Goal: Task Accomplishment & Management: Use online tool/utility

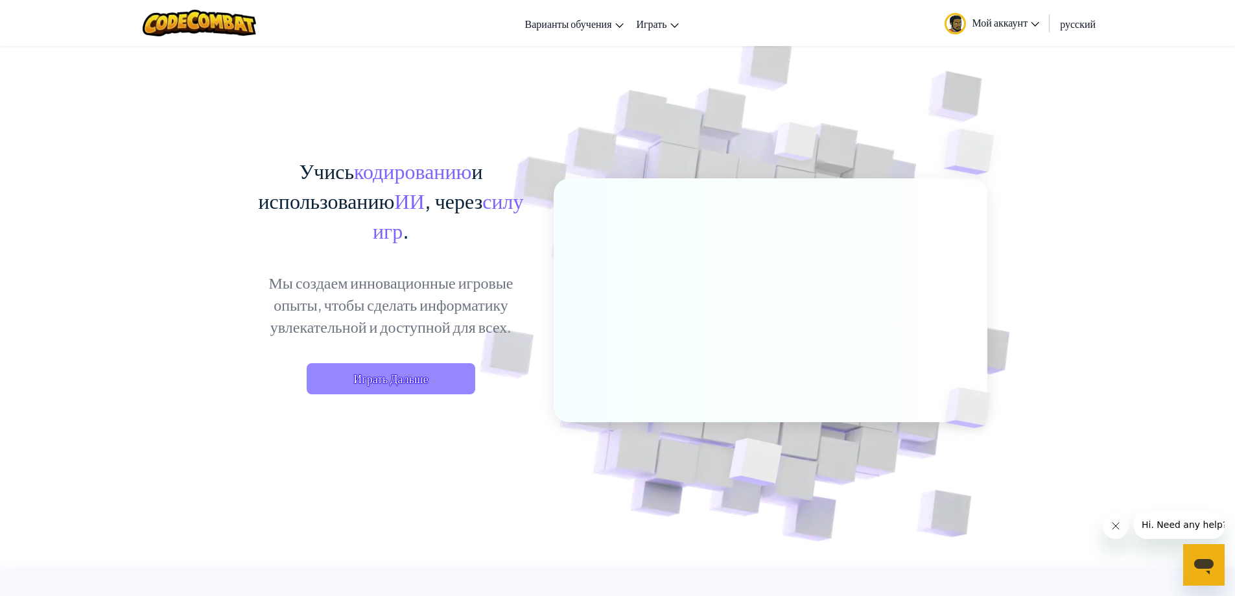
click at [413, 379] on span "Играть Дальше" at bounding box center [391, 378] width 169 height 31
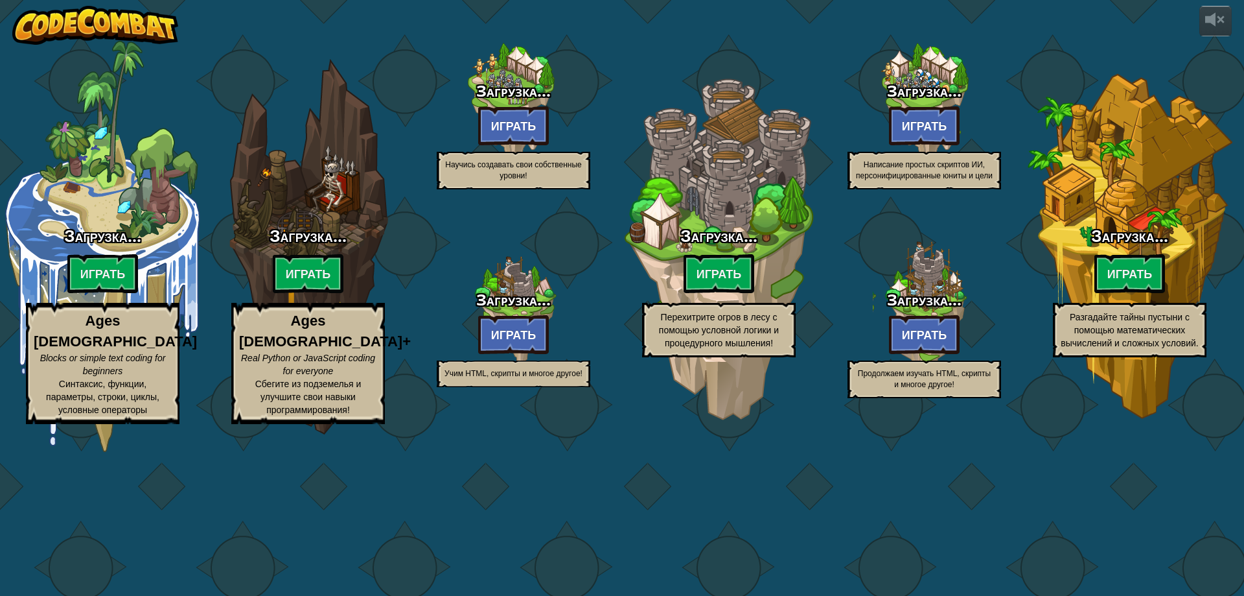
select select "ru"
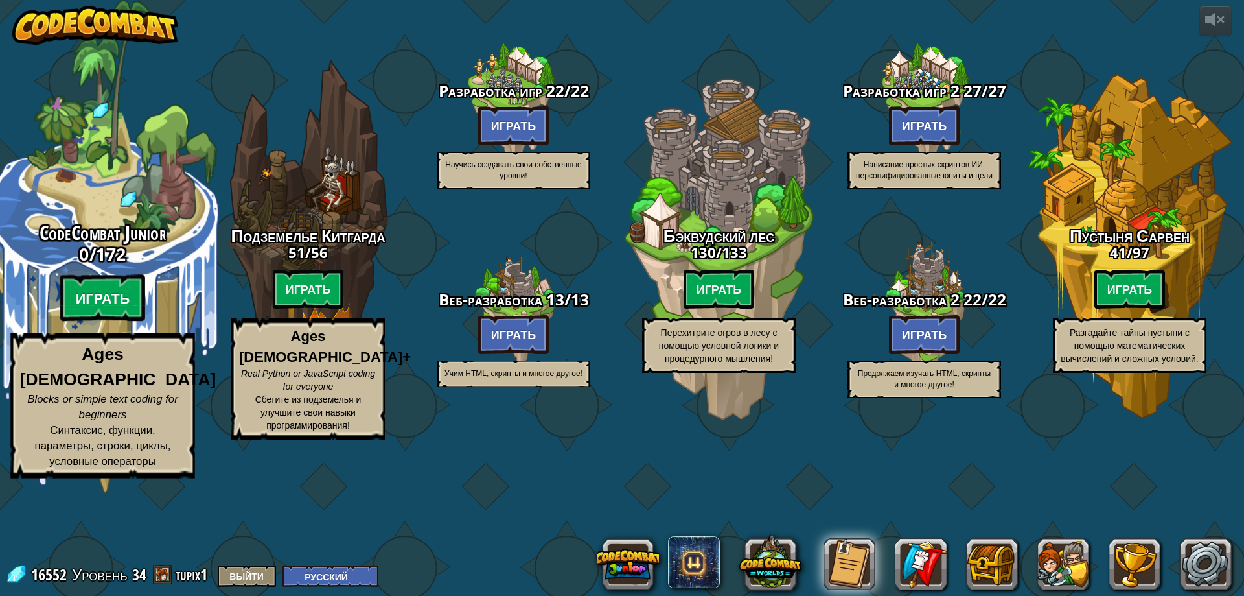
click at [100, 321] on btn "Играть" at bounding box center [103, 298] width 86 height 47
select select "ru"
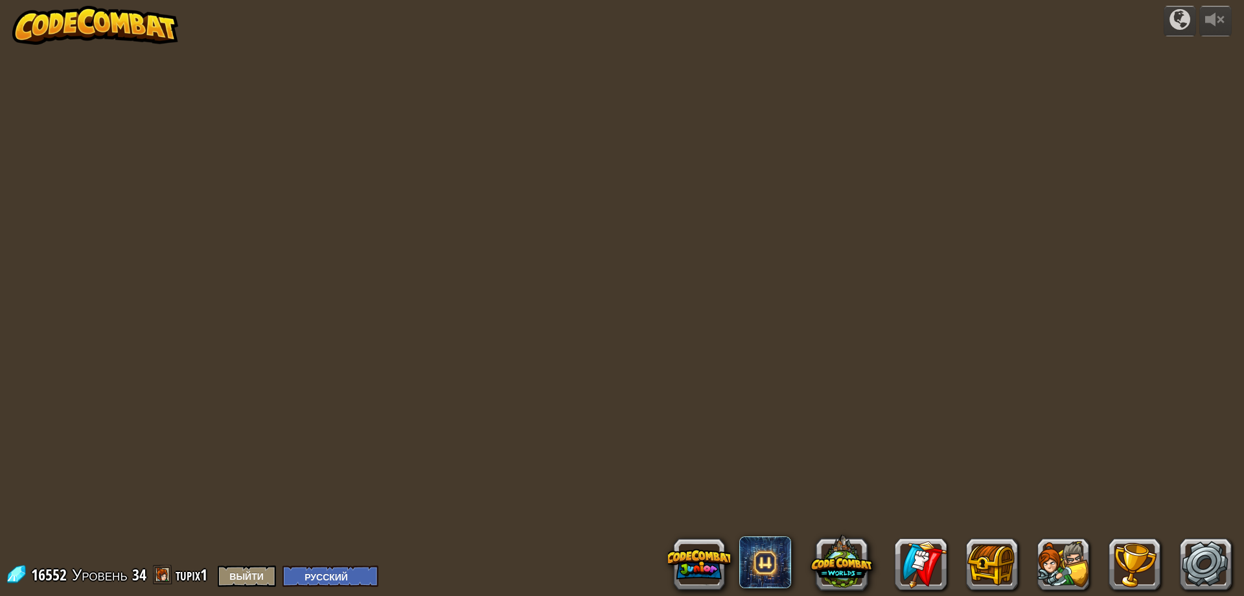
select select "ru"
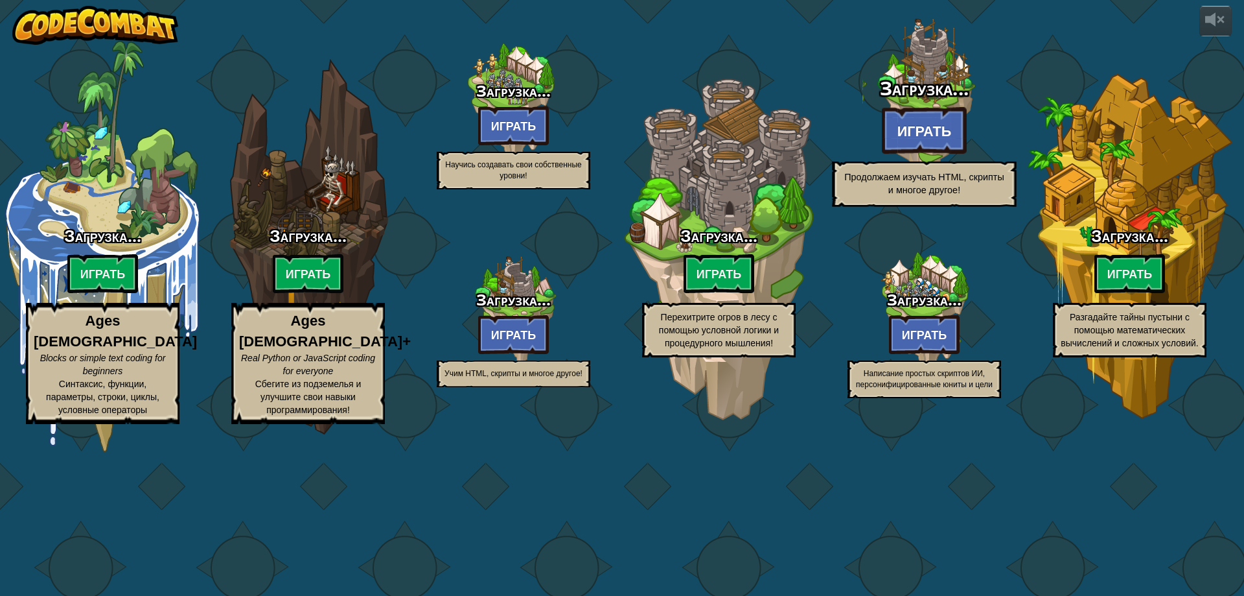
select select "ru"
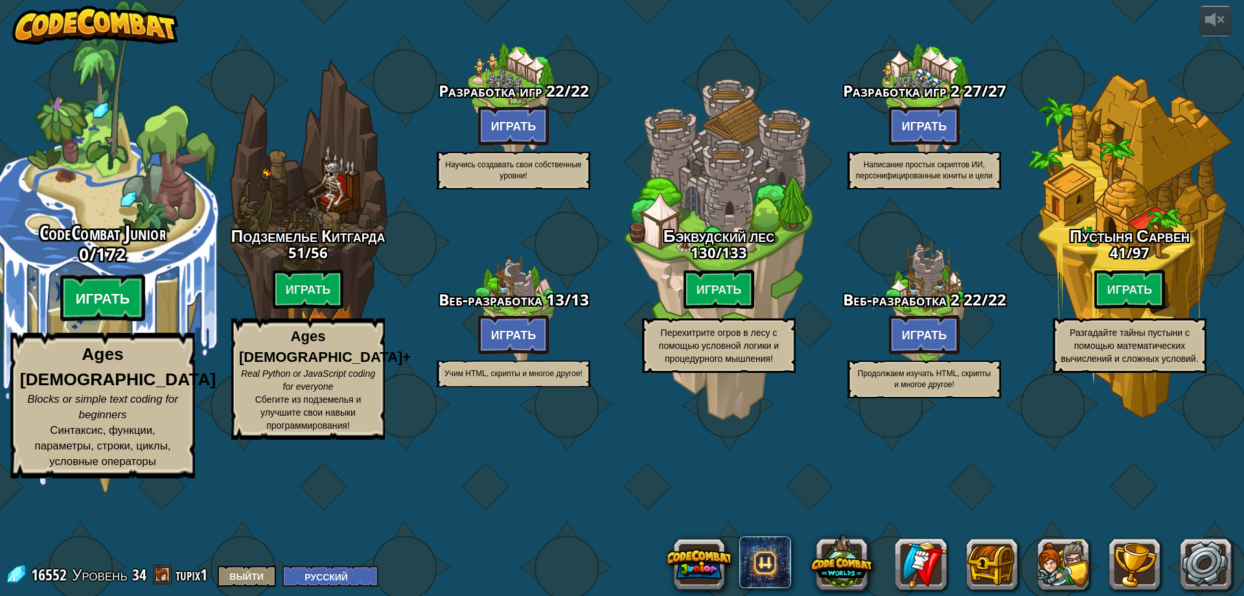
click at [106, 321] on btn "Играть" at bounding box center [103, 298] width 86 height 47
select select "ru"
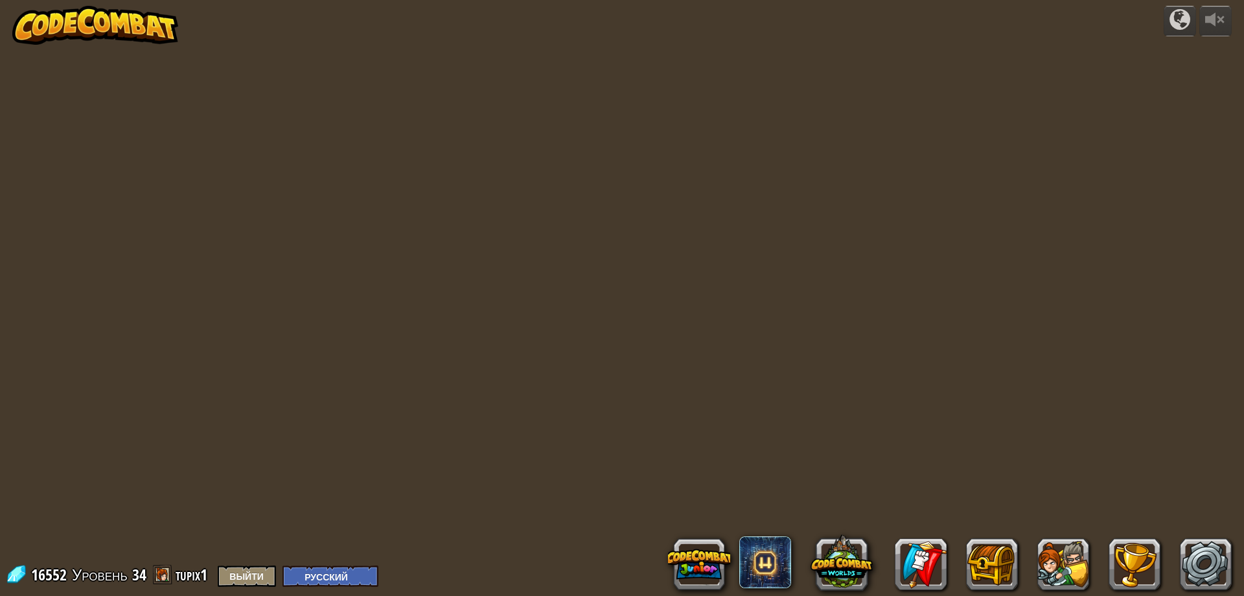
select select "ru"
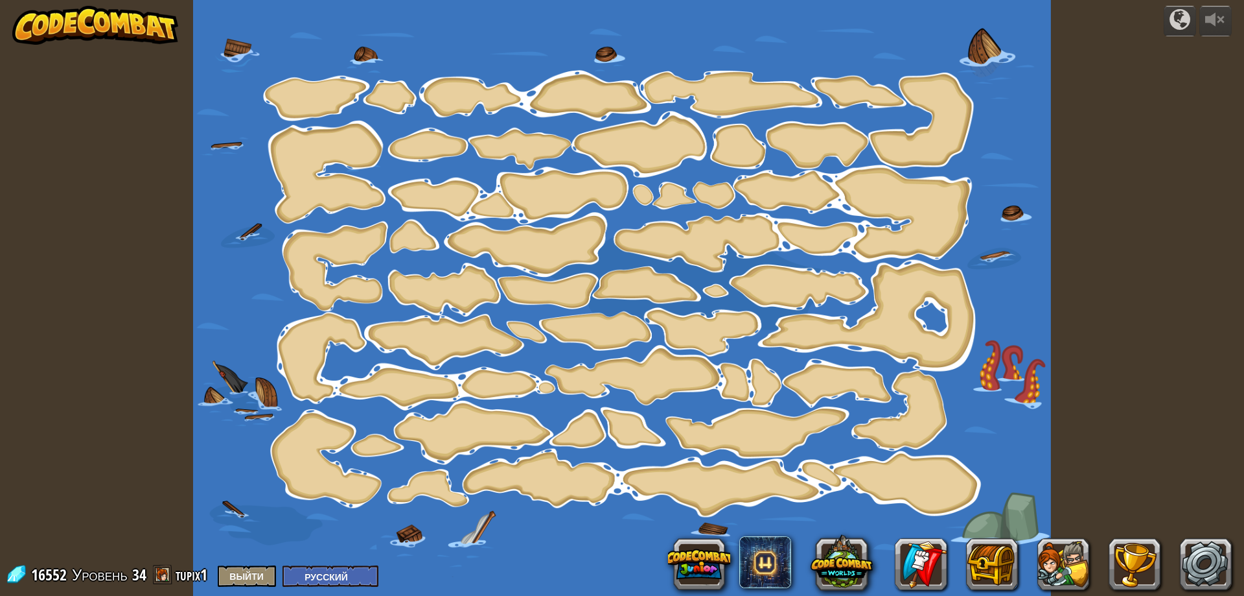
select select "ru"
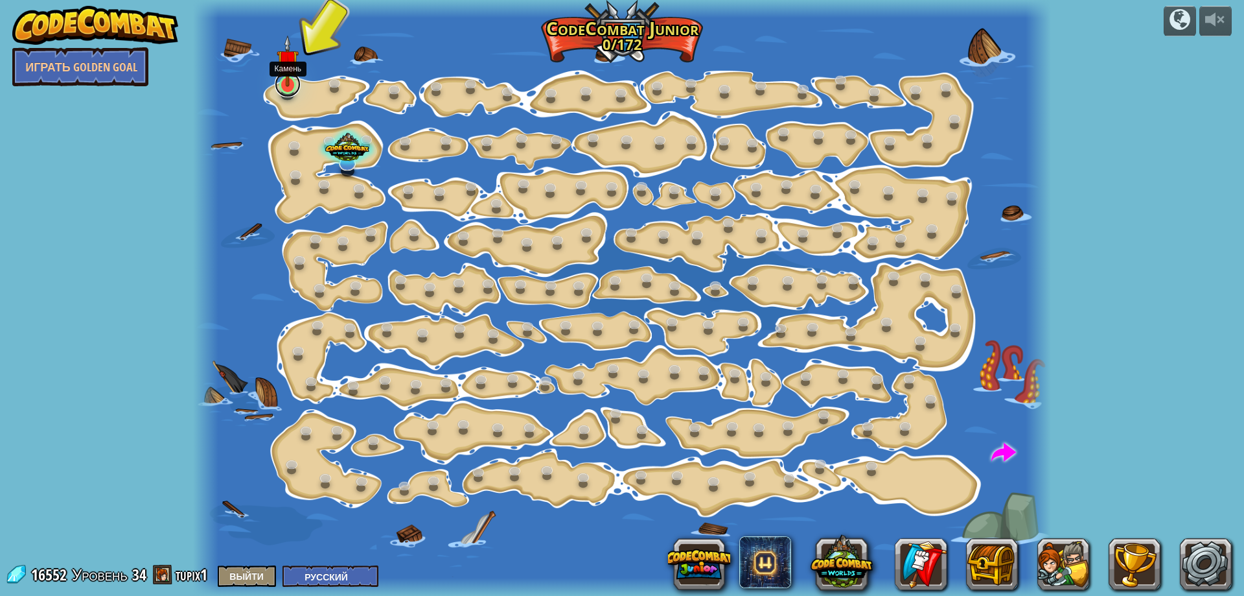
click at [288, 87] on link at bounding box center [288, 84] width 26 height 26
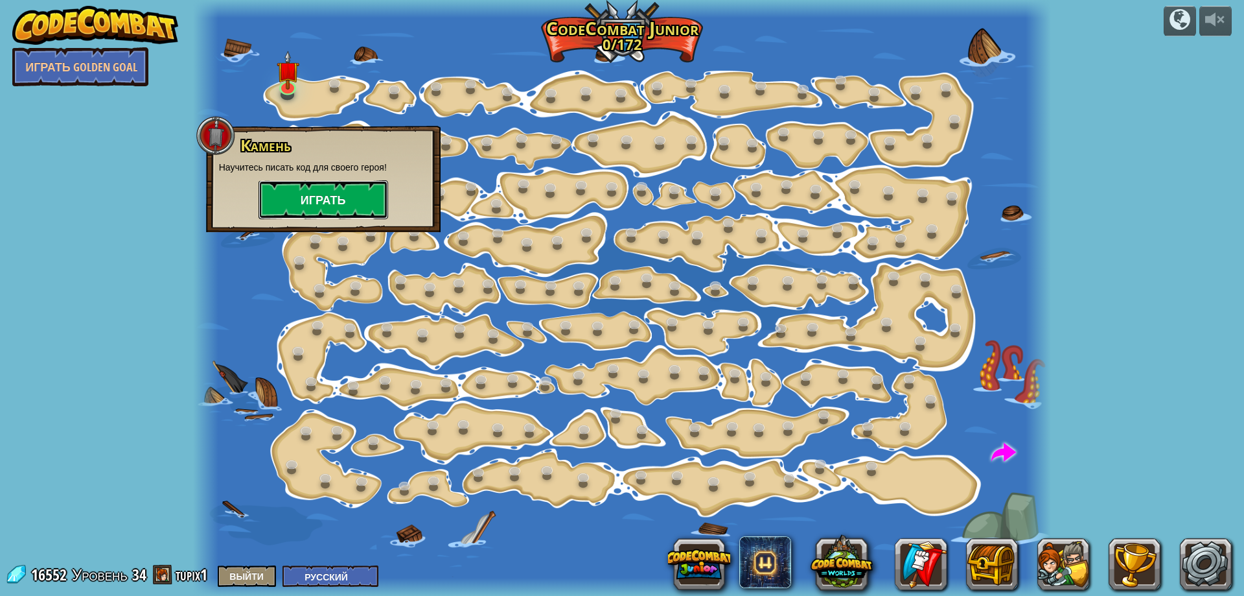
click at [322, 196] on button "Играть" at bounding box center [324, 199] width 130 height 39
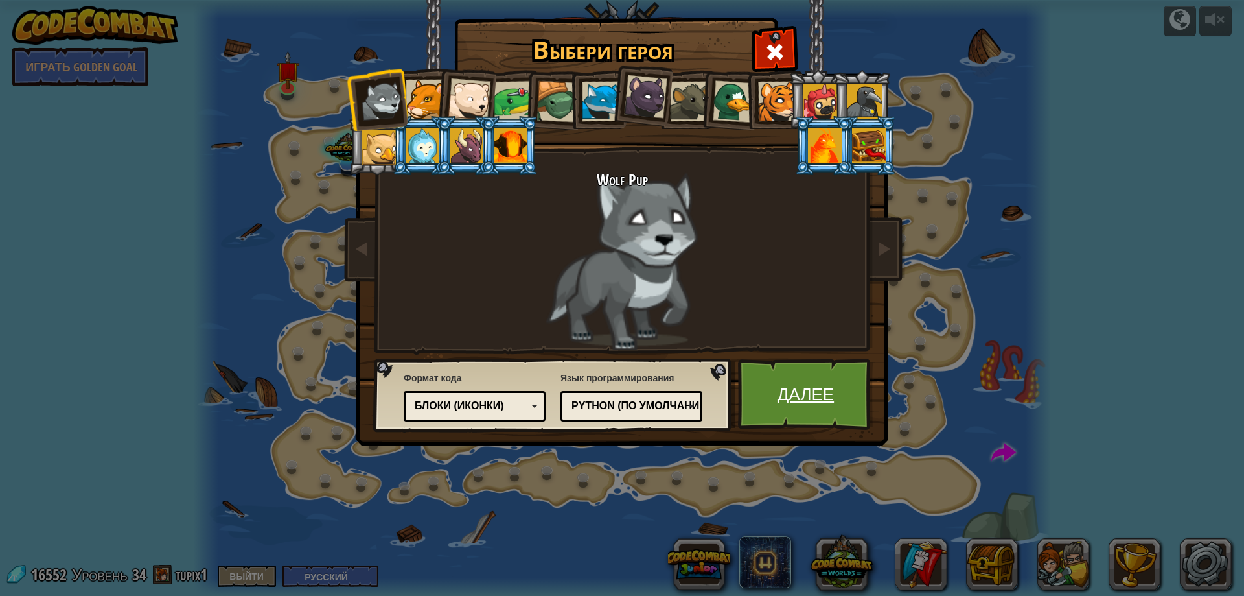
click at [805, 397] on link "Далее" at bounding box center [805, 393] width 135 height 71
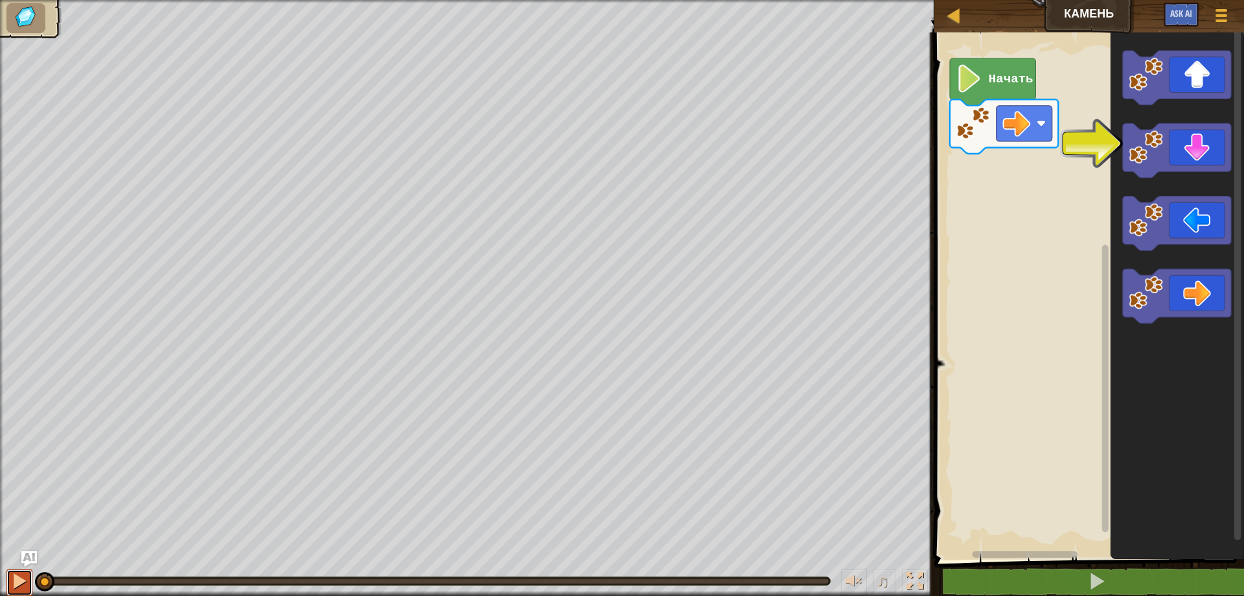
click at [18, 581] on div at bounding box center [19, 580] width 17 height 17
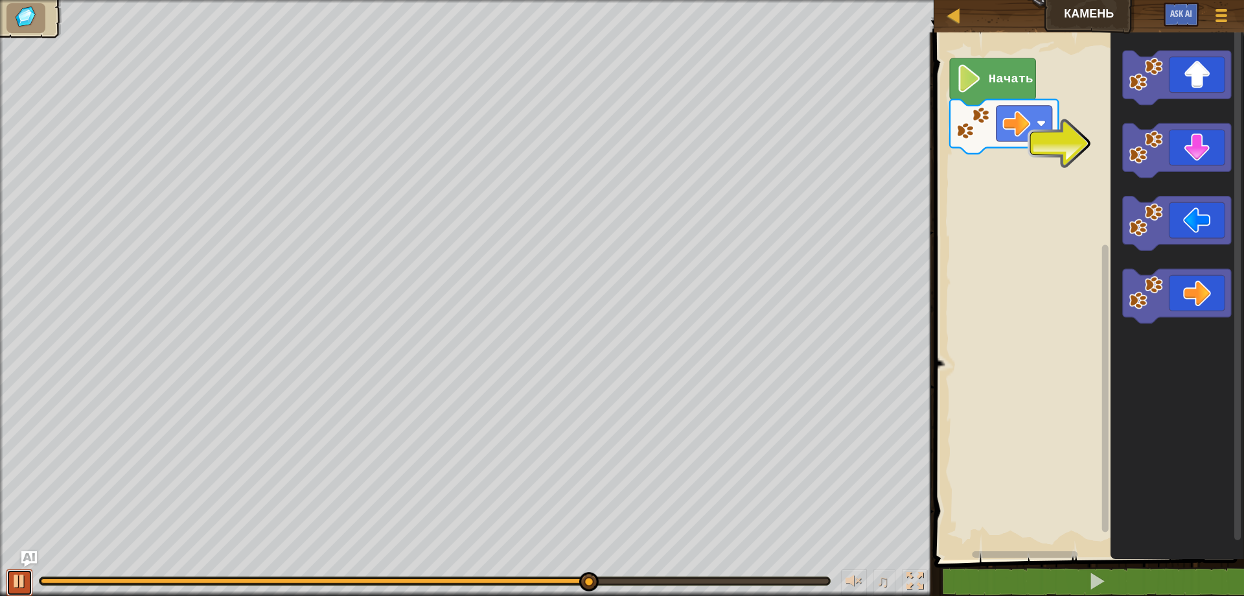
click at [25, 579] on div at bounding box center [19, 580] width 17 height 17
click at [971, 84] on image "Рабочая область Blockly" at bounding box center [969, 79] width 27 height 28
click at [970, 84] on image "Рабочая область Blockly" at bounding box center [969, 79] width 27 height 28
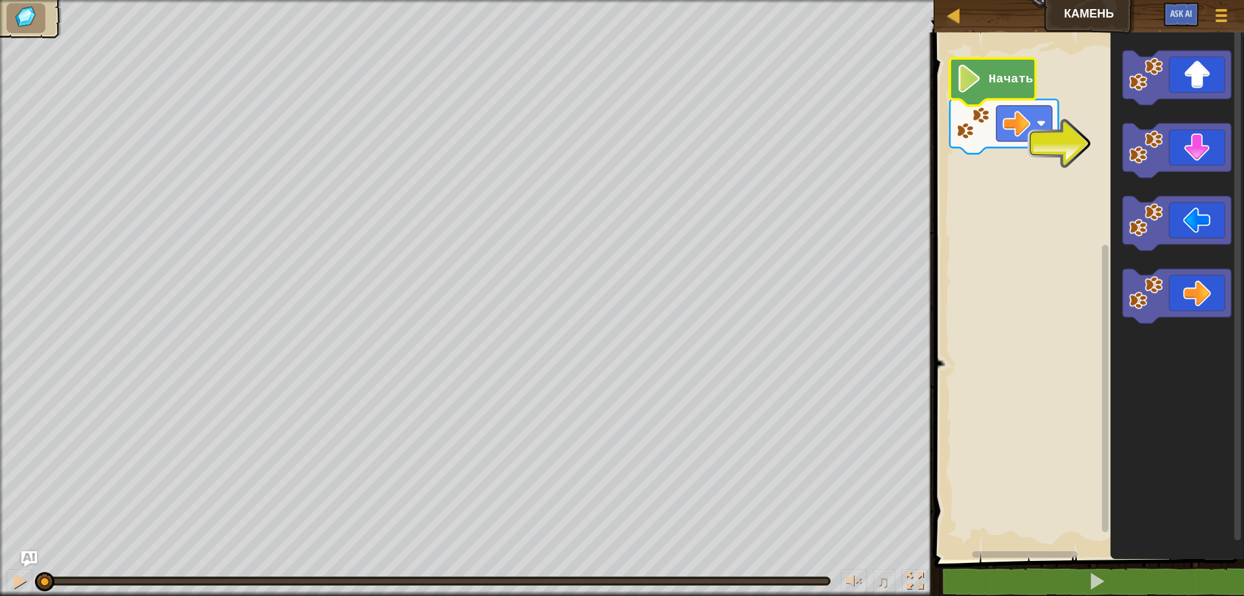
drag, startPoint x: 606, startPoint y: 579, endPoint x: 0, endPoint y: 554, distance: 606.6
click at [0, 554] on div "♫ Wolf Pup" at bounding box center [622, 298] width 1244 height 596
click at [996, 82] on text "Начать" at bounding box center [1010, 79] width 45 height 14
click at [1008, 380] on rect "Рабочая область Blockly" at bounding box center [1088, 292] width 314 height 533
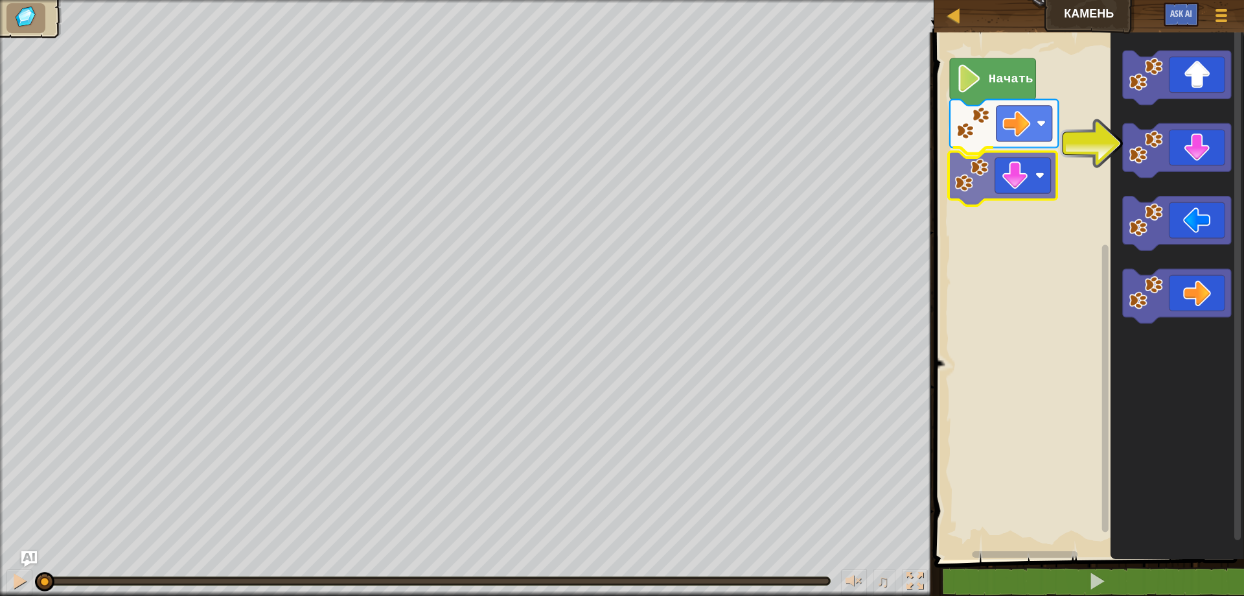
click at [1022, 186] on div "Начать" at bounding box center [1088, 292] width 314 height 533
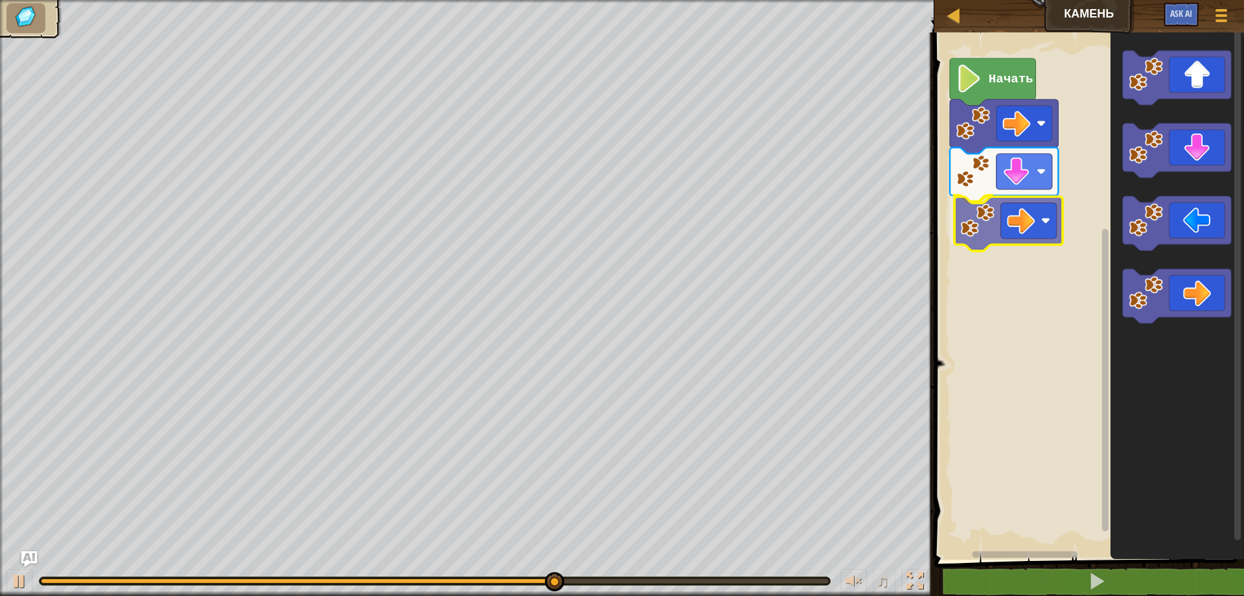
click at [1011, 233] on div "Начать" at bounding box center [1088, 292] width 314 height 533
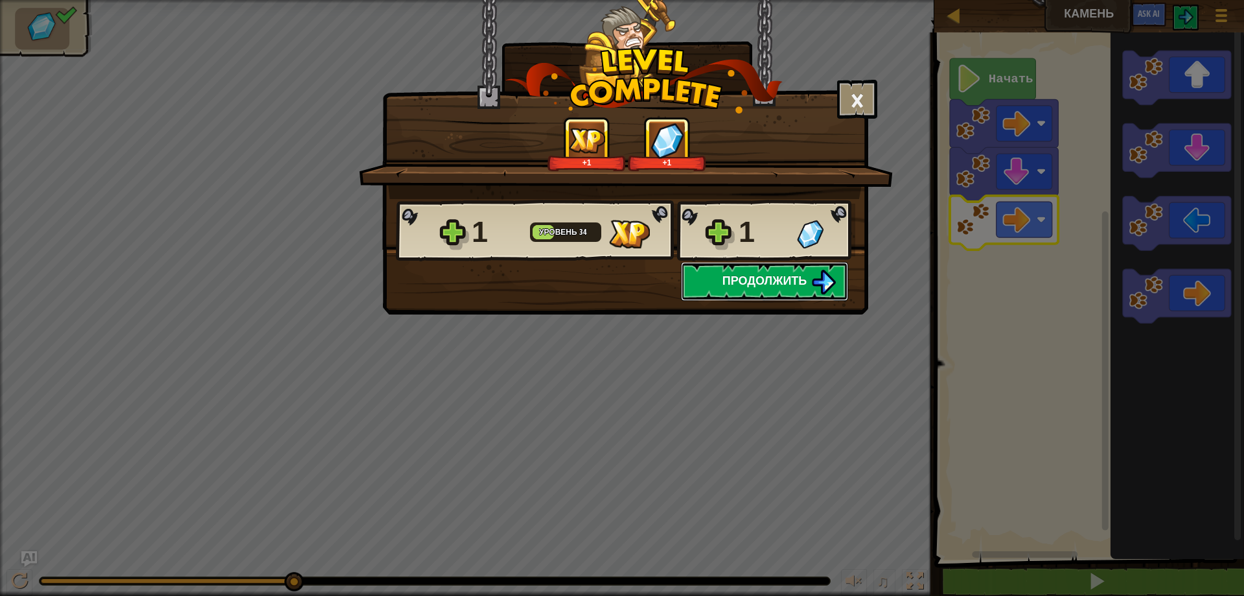
click at [780, 279] on span "Продолжить" at bounding box center [765, 280] width 85 height 16
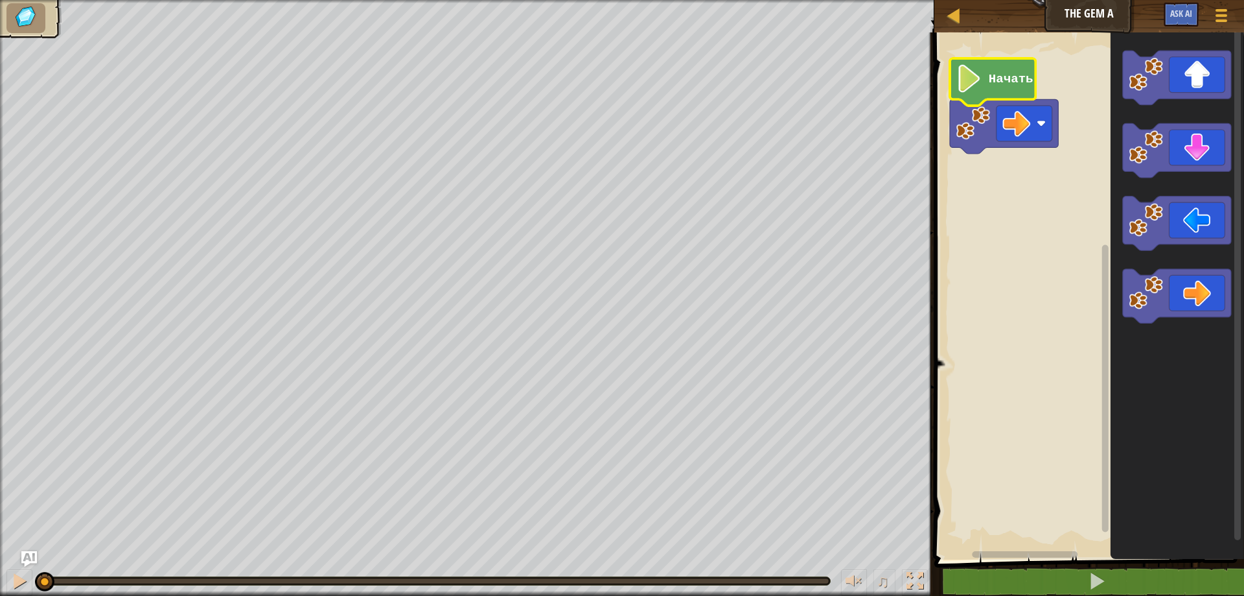
click at [983, 75] on icon "Рабочая область Blockly" at bounding box center [993, 81] width 86 height 47
click at [16, 579] on div at bounding box center [19, 580] width 17 height 17
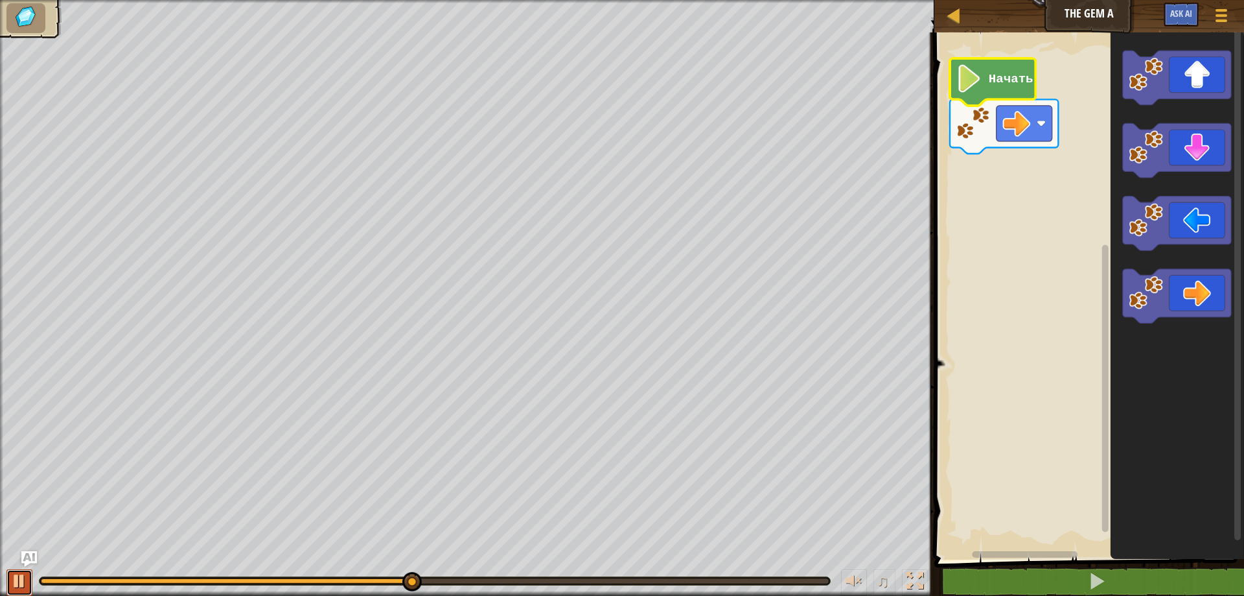
click at [19, 582] on div at bounding box center [19, 580] width 17 height 17
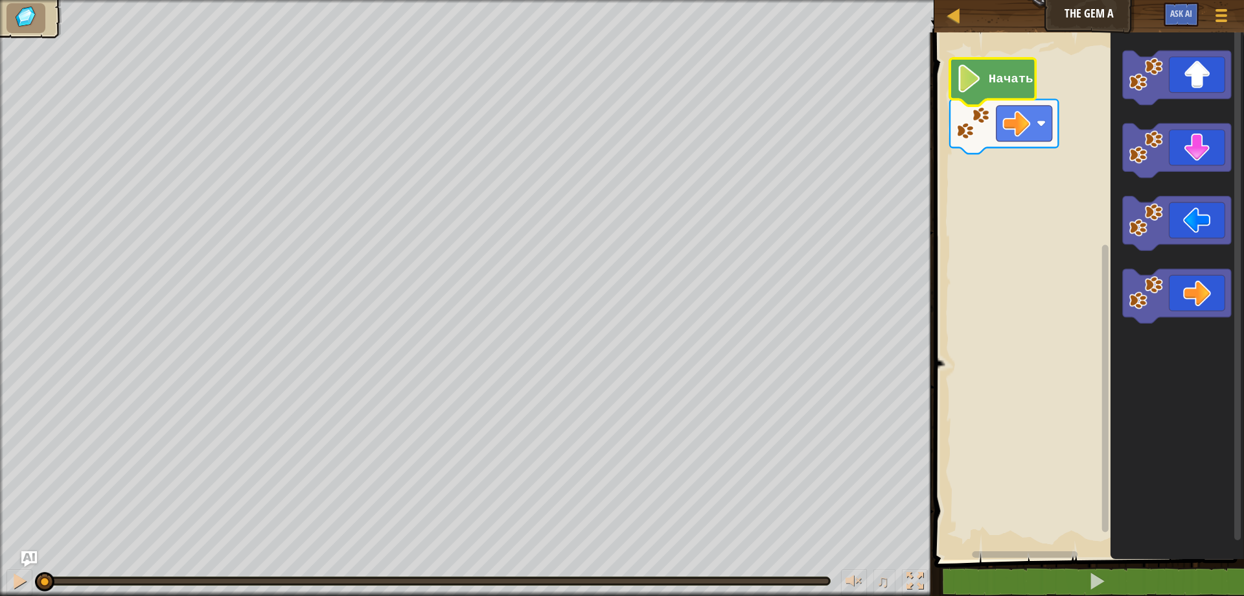
drag, startPoint x: 409, startPoint y: 577, endPoint x: 0, endPoint y: 621, distance: 411.4
click at [0, 0] on html "Карта The Gem A Меню игры Ask AI 1 הההההההההההההההההההההההההההההההההההההההההההה…" at bounding box center [622, 0] width 1244 height 0
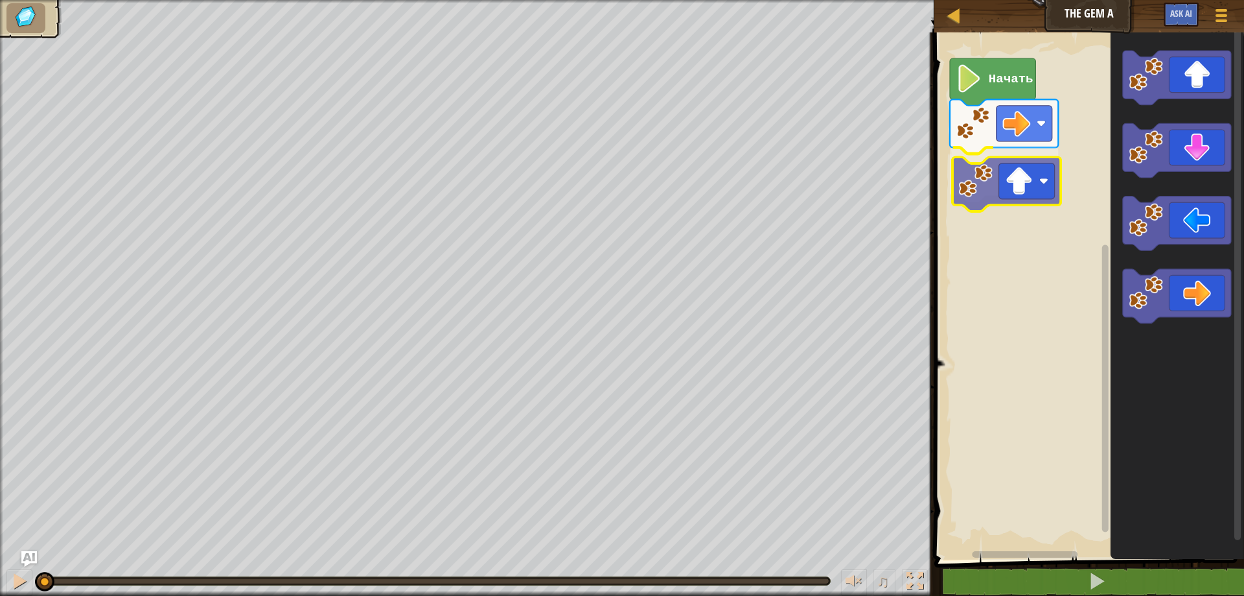
click at [1038, 187] on div "Начать" at bounding box center [1088, 292] width 314 height 533
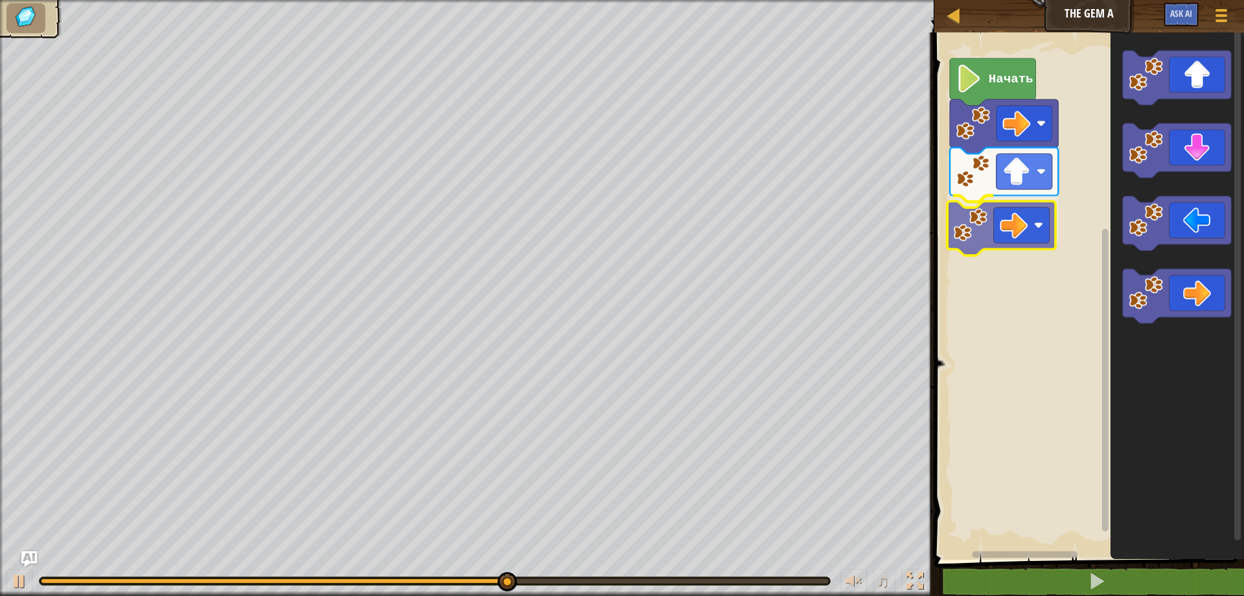
click at [1024, 215] on div "Начать" at bounding box center [1088, 292] width 314 height 533
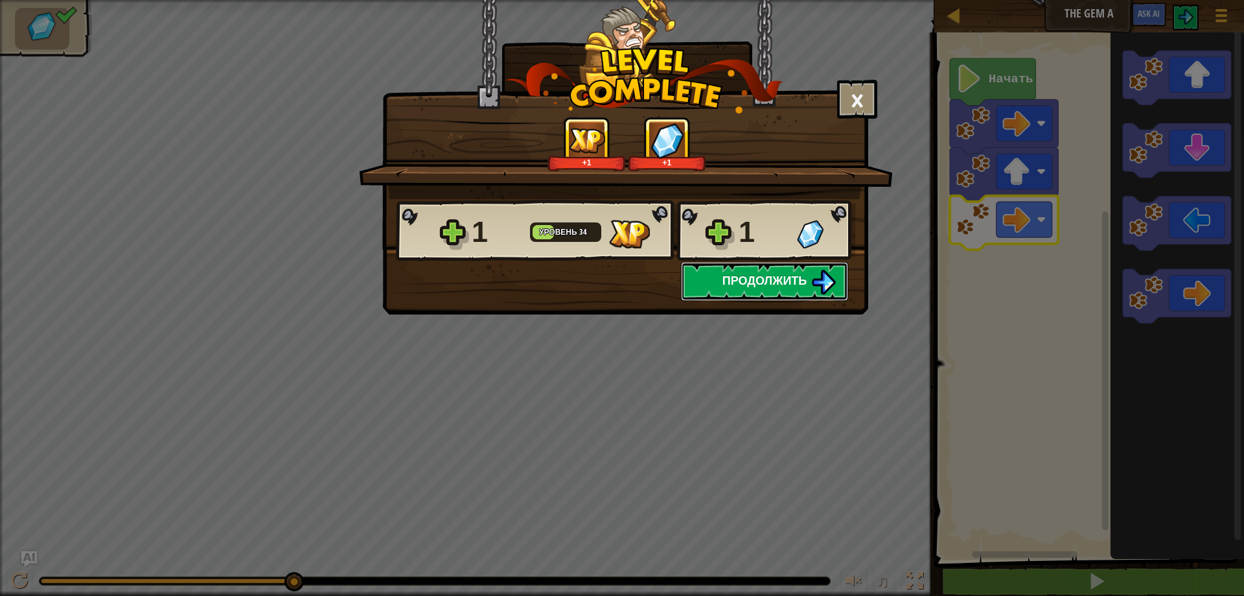
click at [757, 277] on span "Продолжить" at bounding box center [765, 280] width 85 height 16
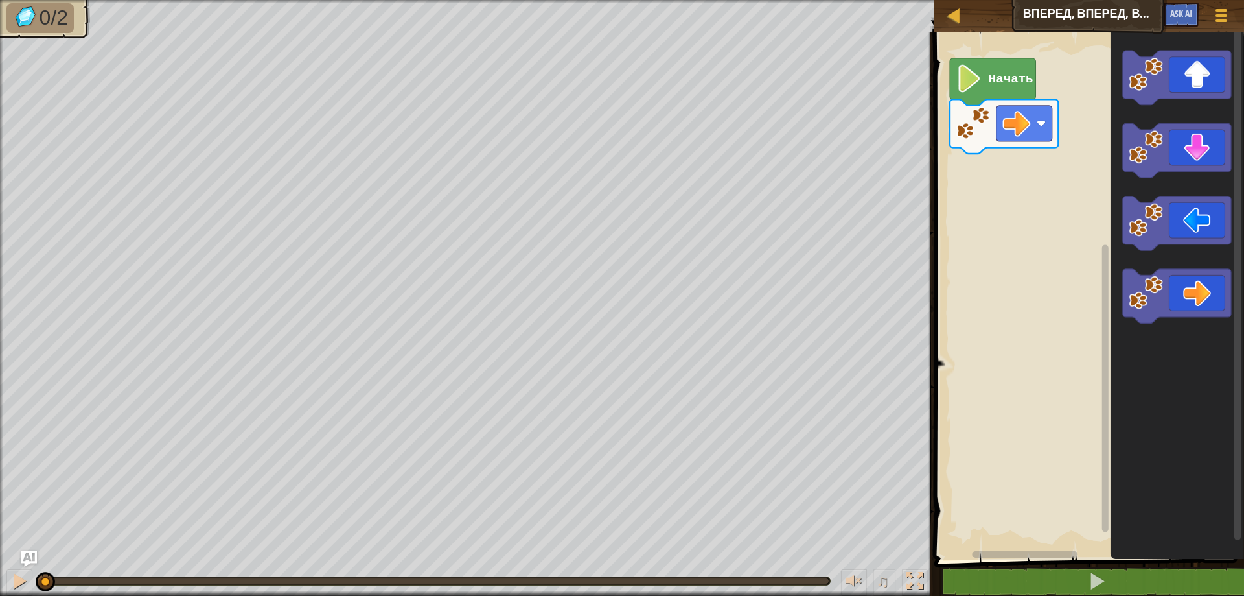
click at [979, 81] on image "Рабочая область Blockly" at bounding box center [969, 79] width 27 height 28
click at [11, 576] on div at bounding box center [19, 580] width 17 height 17
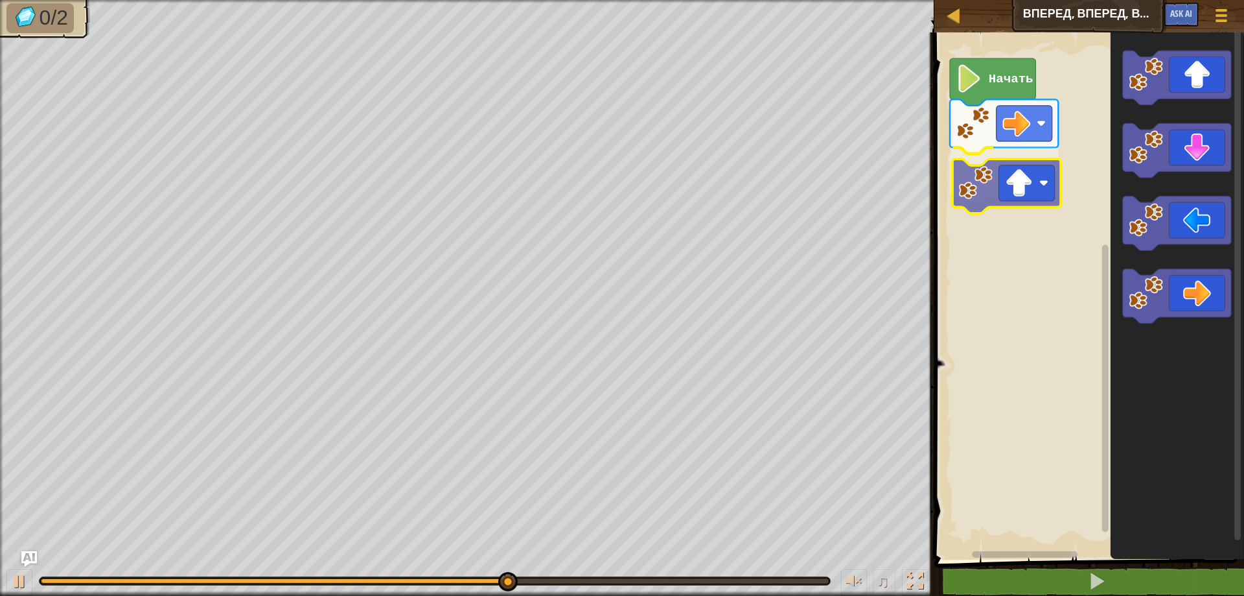
click at [1023, 199] on div "Начать" at bounding box center [1088, 292] width 314 height 533
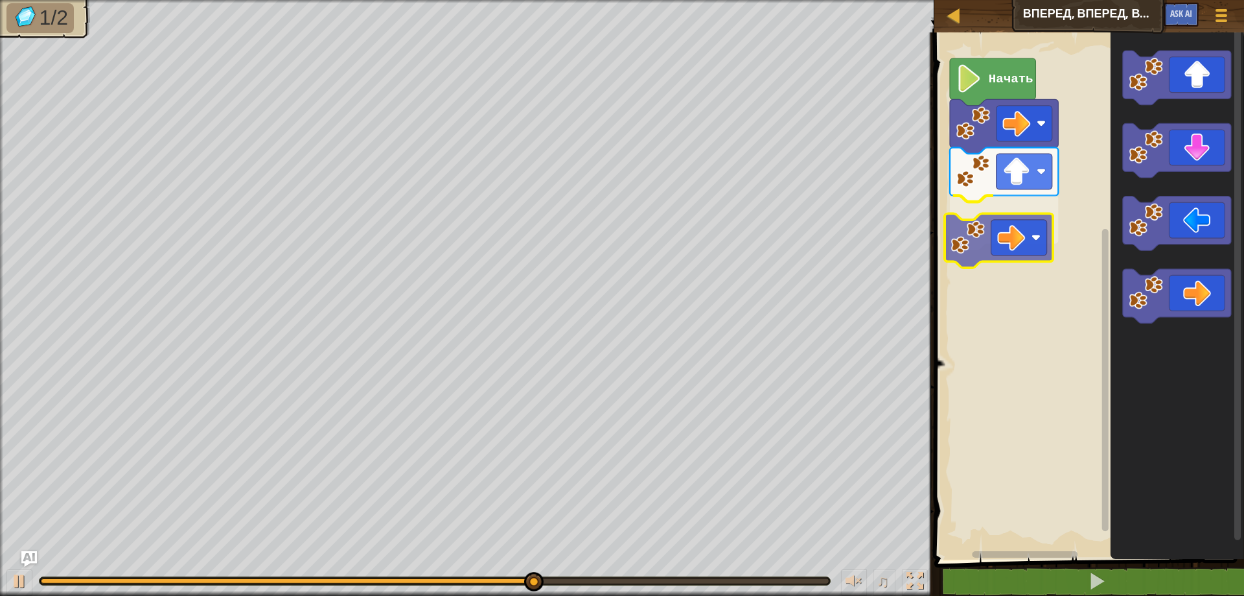
click at [1004, 253] on div "Начать" at bounding box center [1088, 292] width 314 height 533
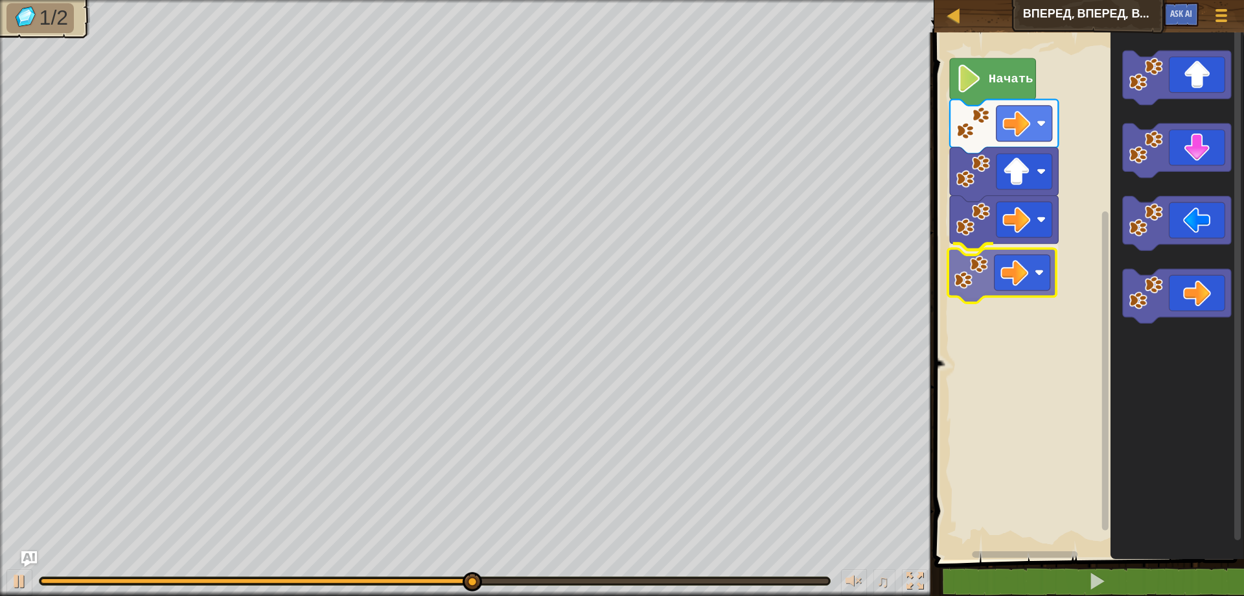
click at [1001, 260] on div "Начать" at bounding box center [1088, 292] width 314 height 533
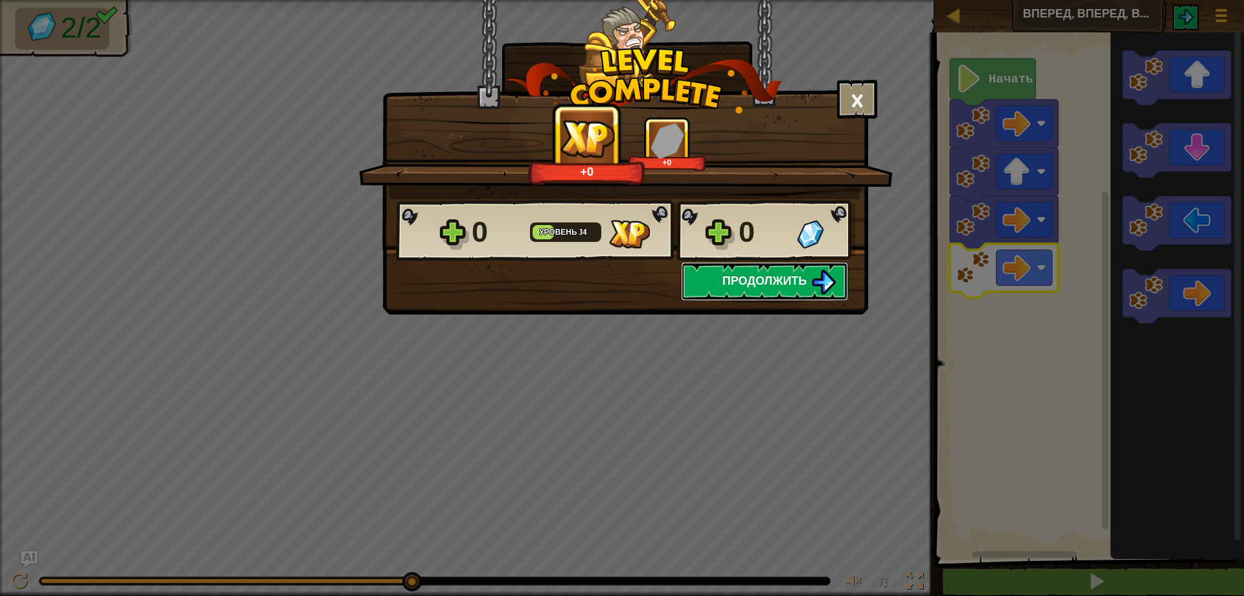
click at [780, 279] on span "Продолжить" at bounding box center [765, 280] width 85 height 16
select select "ru"
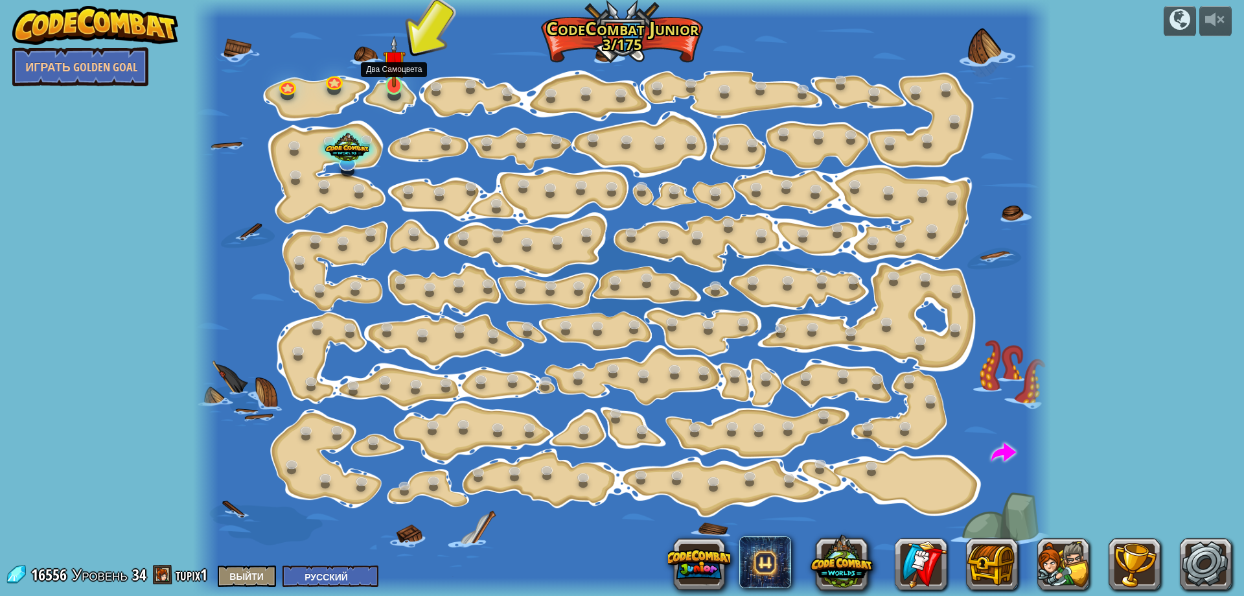
click at [393, 84] on img at bounding box center [394, 62] width 23 height 52
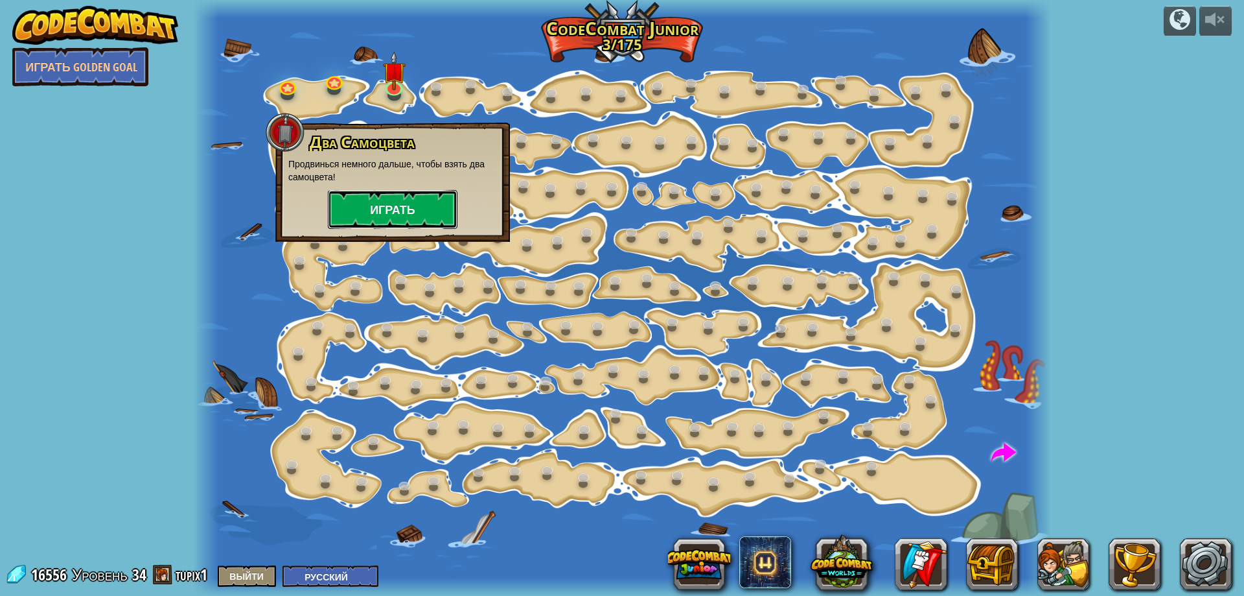
click at [404, 209] on button "Играть" at bounding box center [393, 209] width 130 height 39
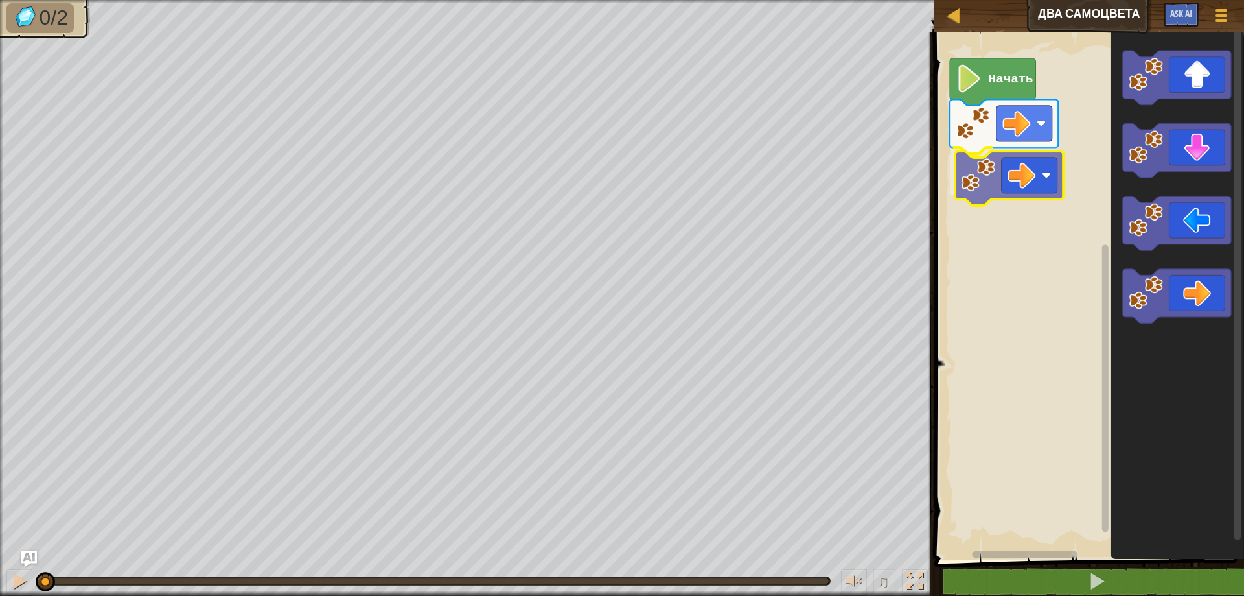
click at [1040, 185] on div "Начать" at bounding box center [1088, 292] width 314 height 533
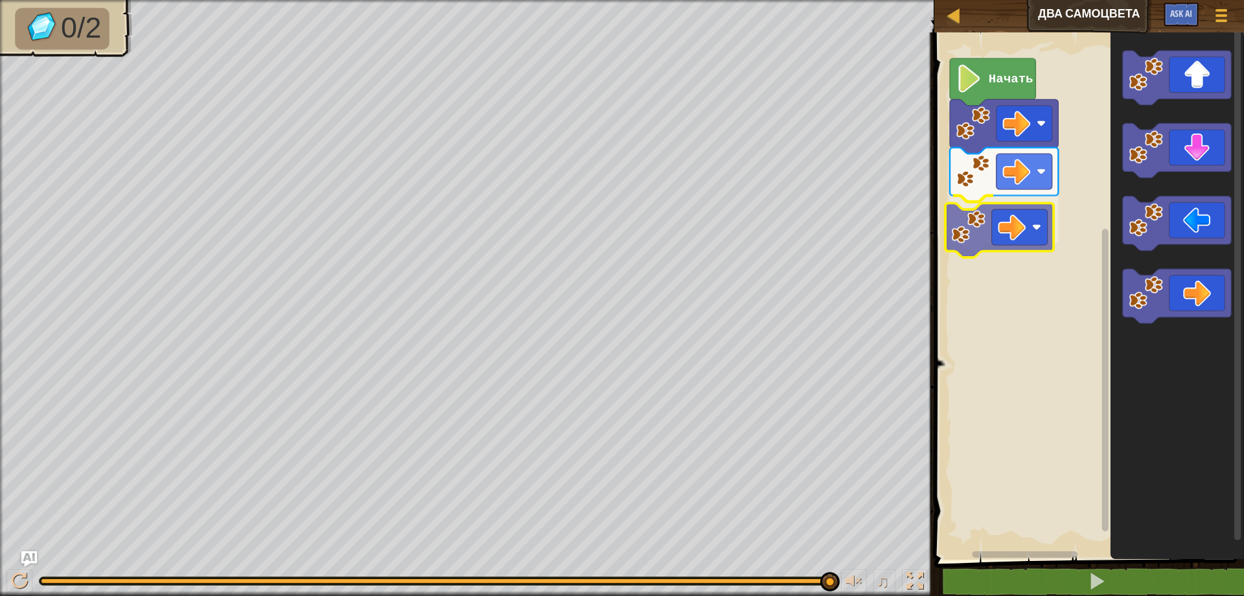
click at [996, 215] on div "Начать" at bounding box center [1088, 292] width 314 height 533
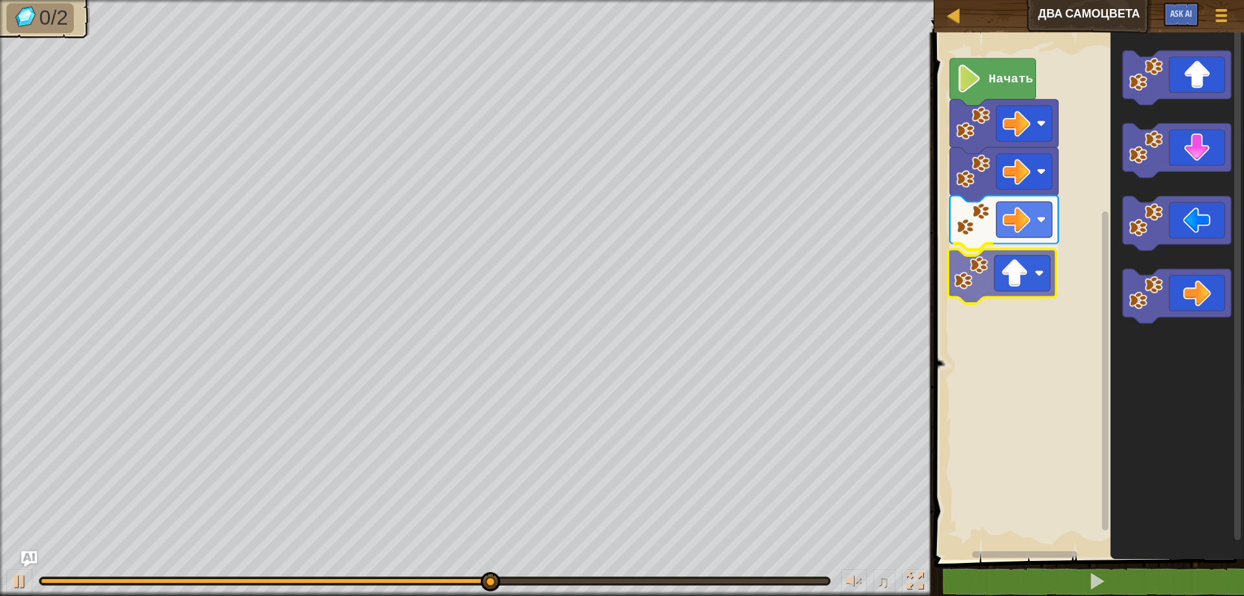
click at [1004, 288] on div "Начать" at bounding box center [1088, 292] width 314 height 533
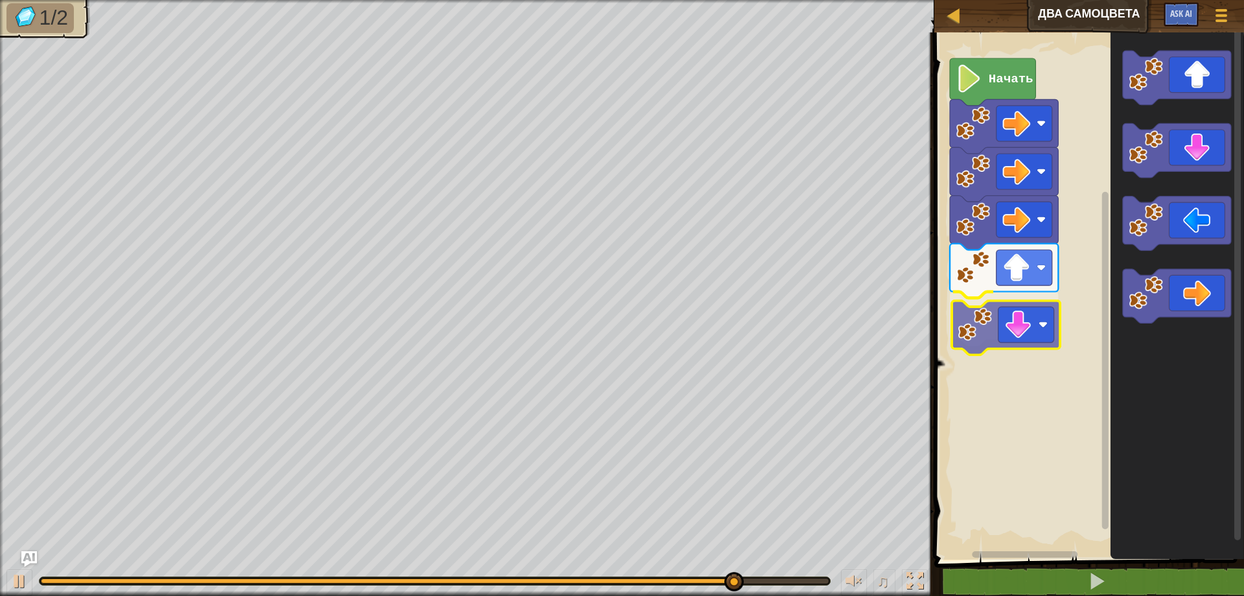
click at [999, 337] on div "Начать" at bounding box center [1088, 292] width 314 height 533
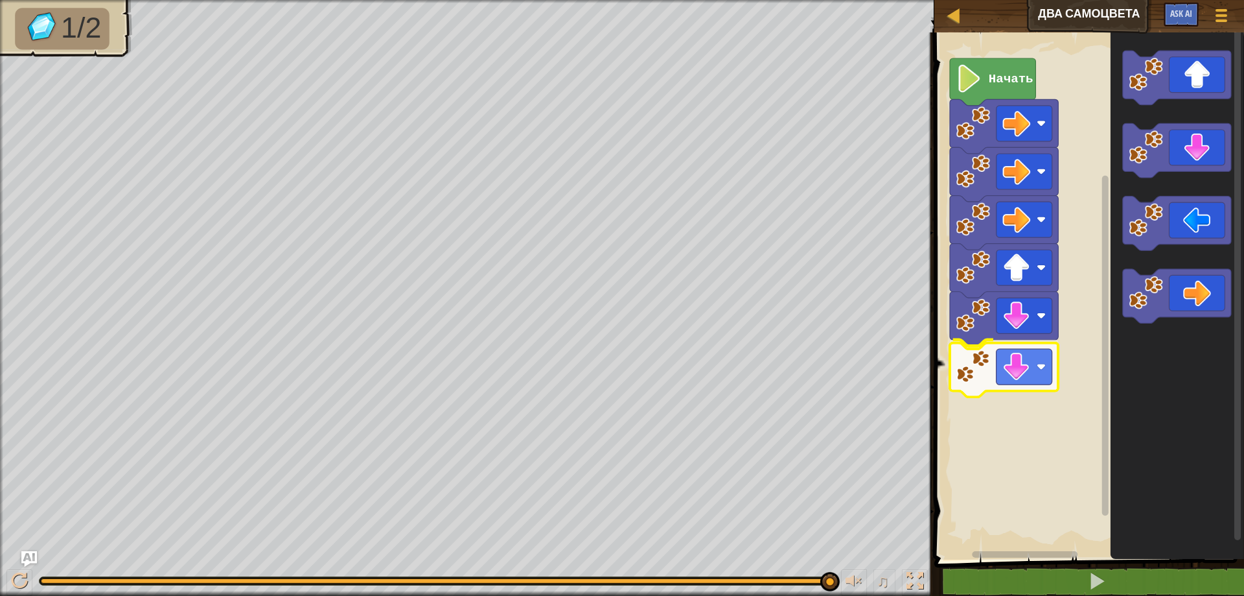
click at [1009, 369] on div "Начать" at bounding box center [1088, 292] width 314 height 533
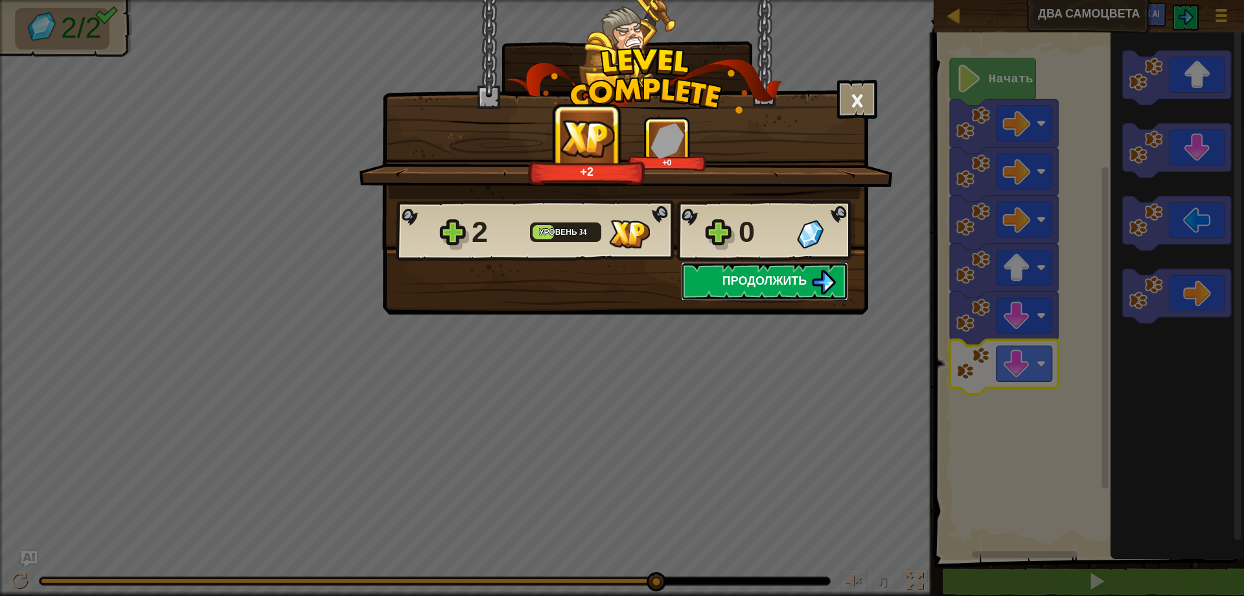
click at [799, 286] on span "Продолжить" at bounding box center [765, 280] width 85 height 16
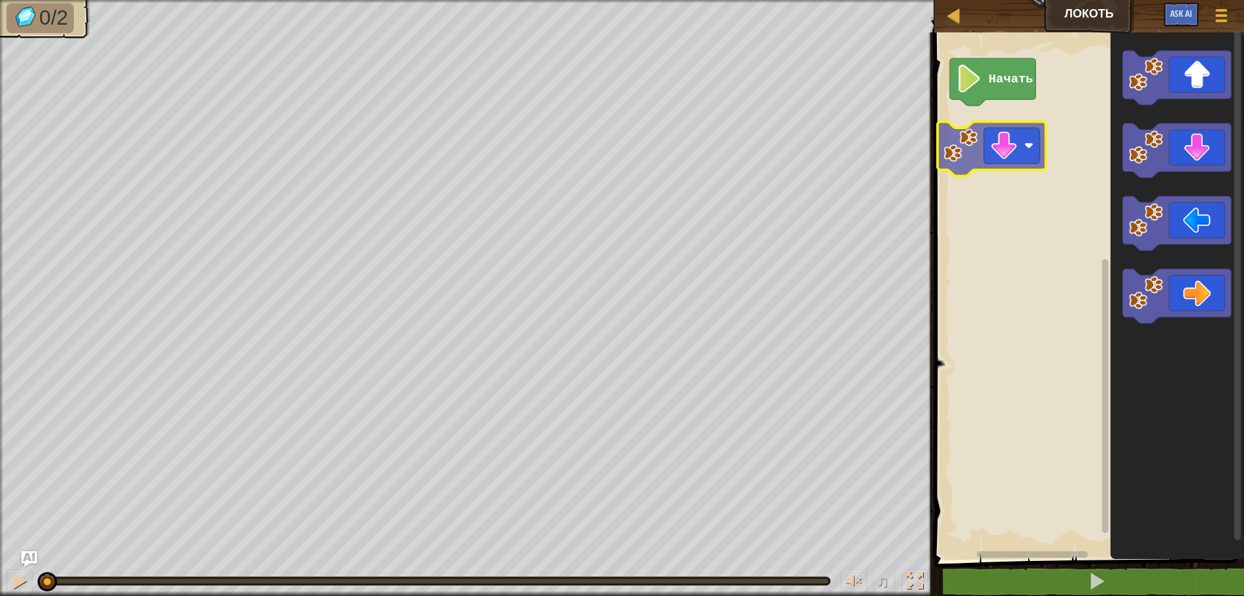
click at [1001, 143] on div "Начать" at bounding box center [1088, 292] width 314 height 533
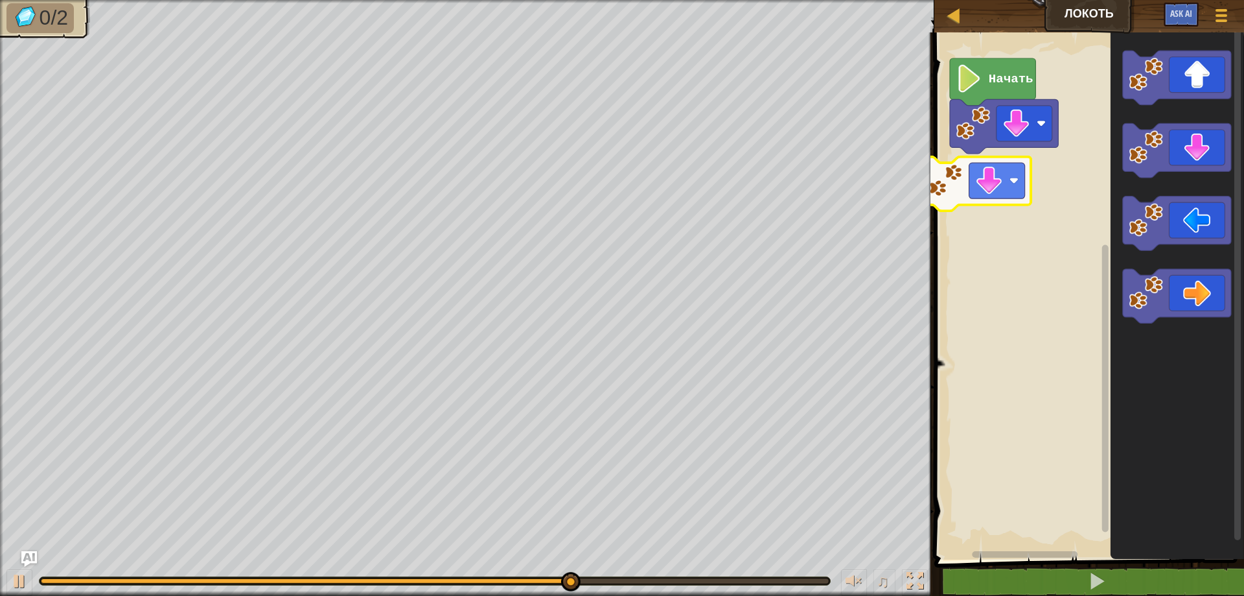
click at [981, 193] on div "Начать" at bounding box center [1088, 292] width 314 height 533
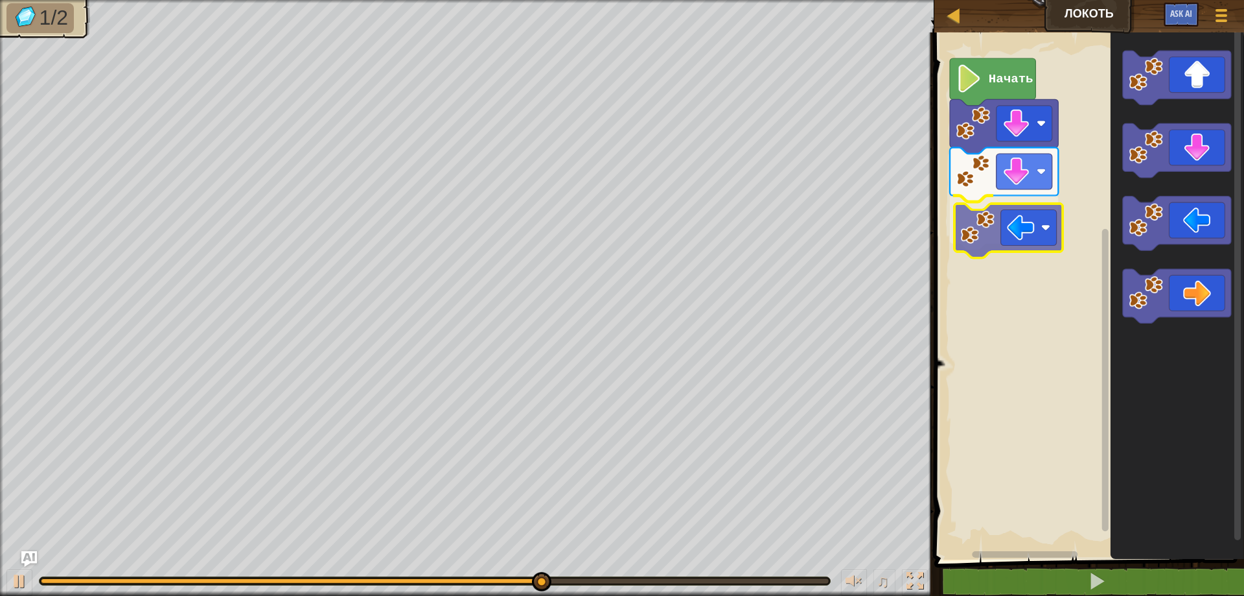
click at [1040, 226] on div "Начать" at bounding box center [1088, 292] width 314 height 533
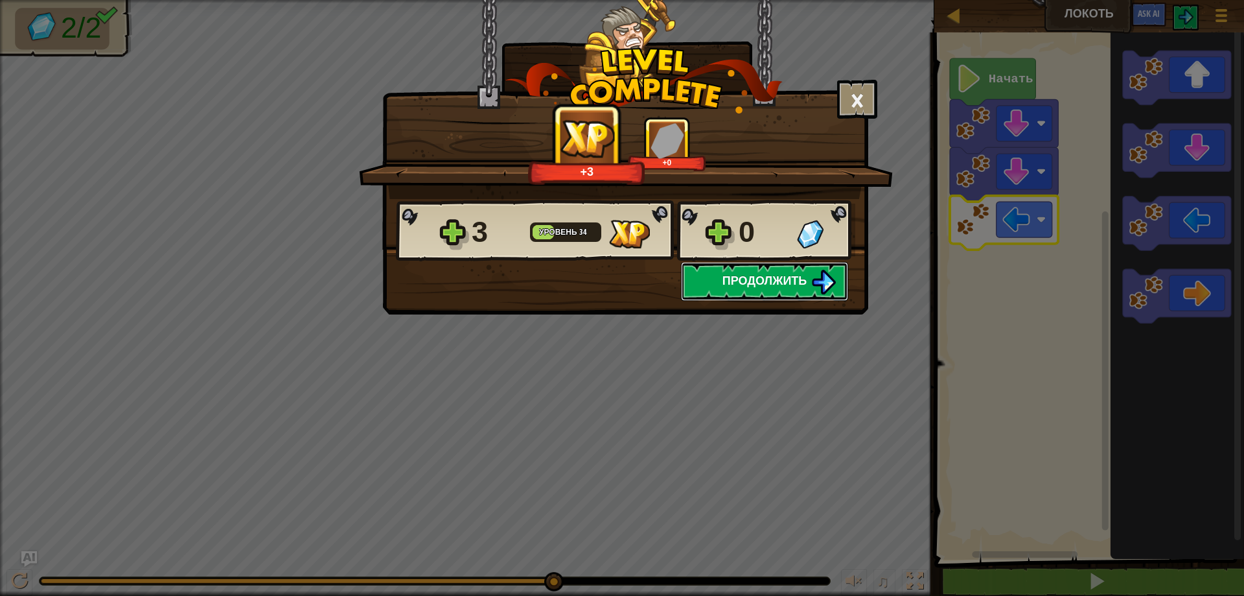
click at [819, 283] on img at bounding box center [823, 282] width 25 height 25
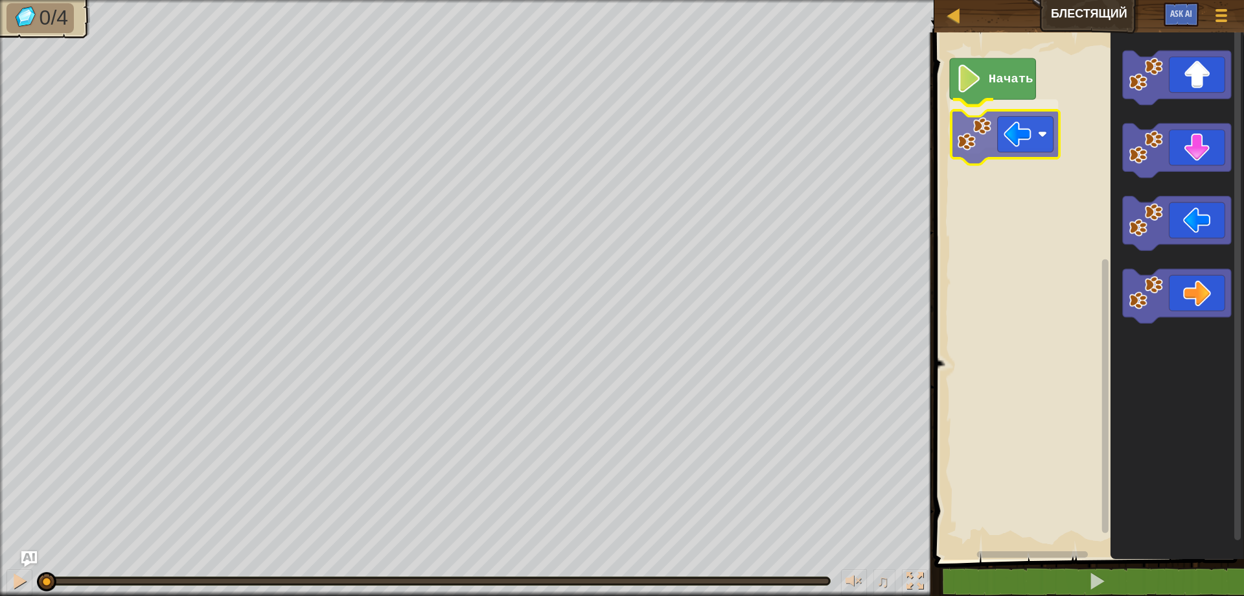
click at [1021, 135] on div "Начать" at bounding box center [1088, 292] width 314 height 533
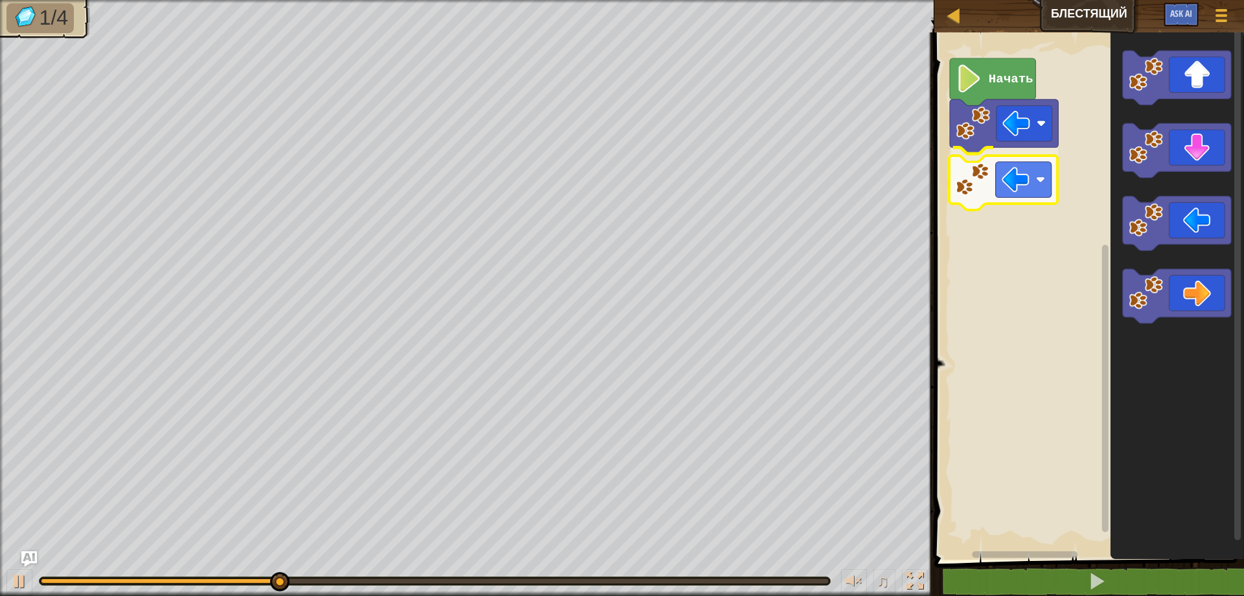
click at [1014, 196] on div "Начать" at bounding box center [1088, 292] width 314 height 533
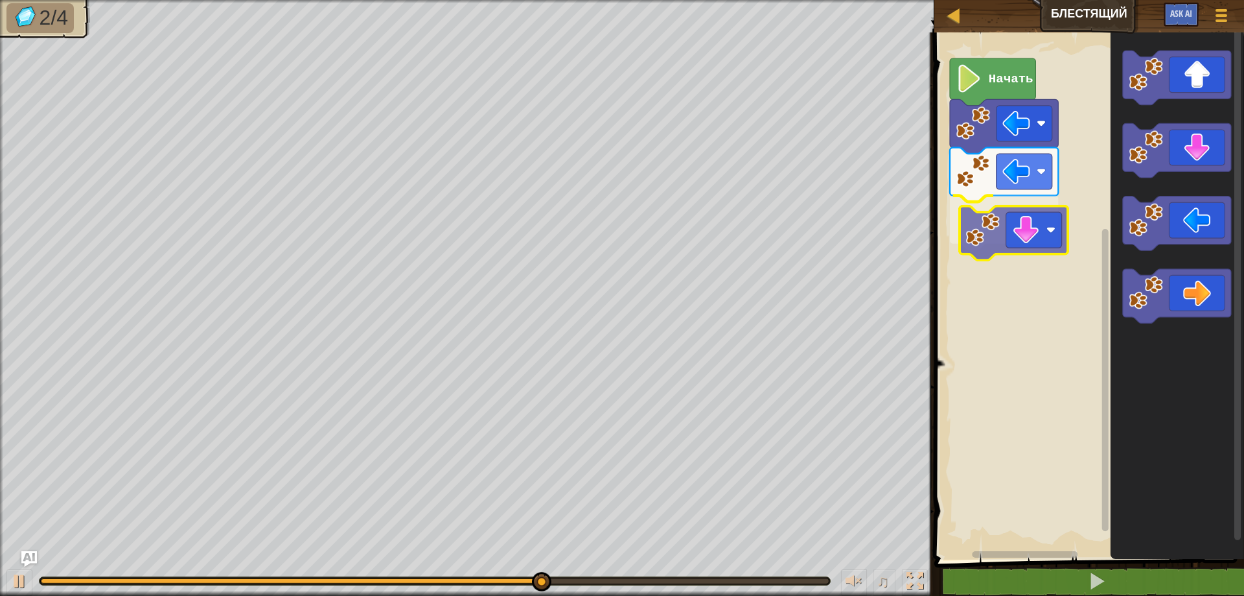
click at [1023, 230] on div "Начать" at bounding box center [1088, 292] width 314 height 533
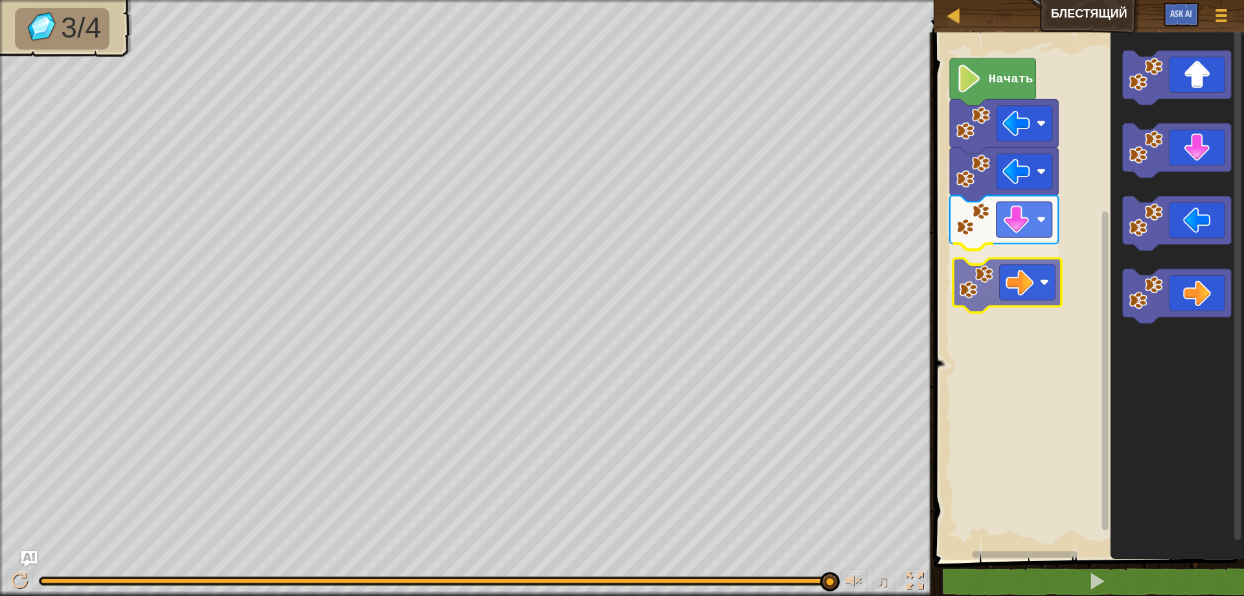
click at [1027, 282] on div "Начать" at bounding box center [1088, 292] width 314 height 533
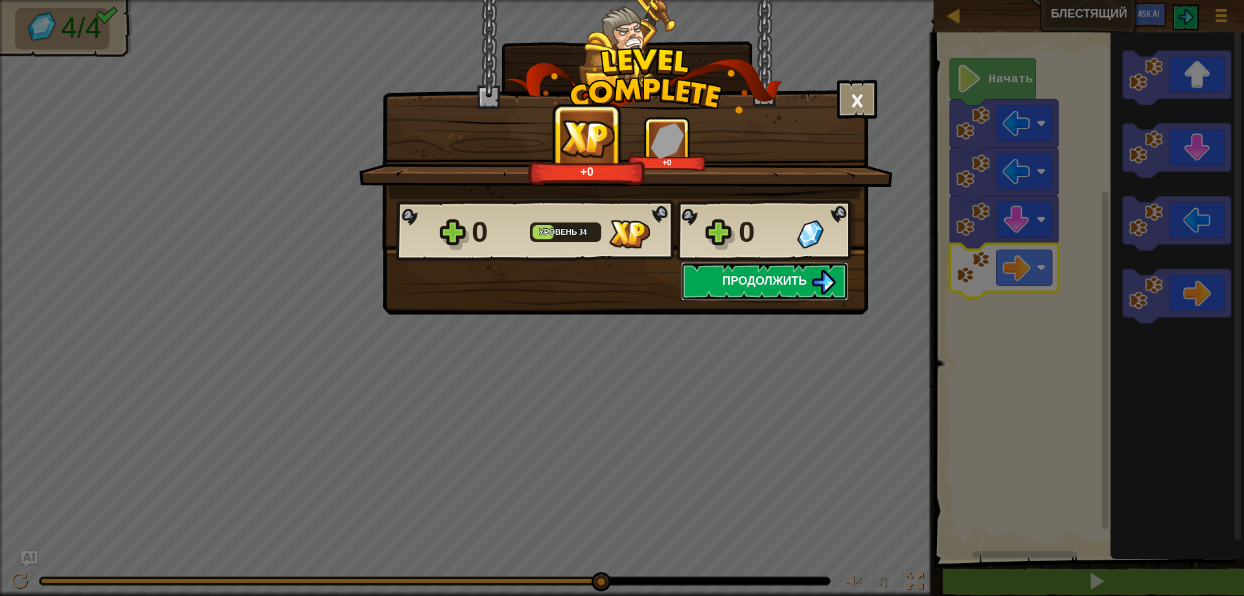
click at [779, 289] on button "Продолжить" at bounding box center [764, 281] width 167 height 39
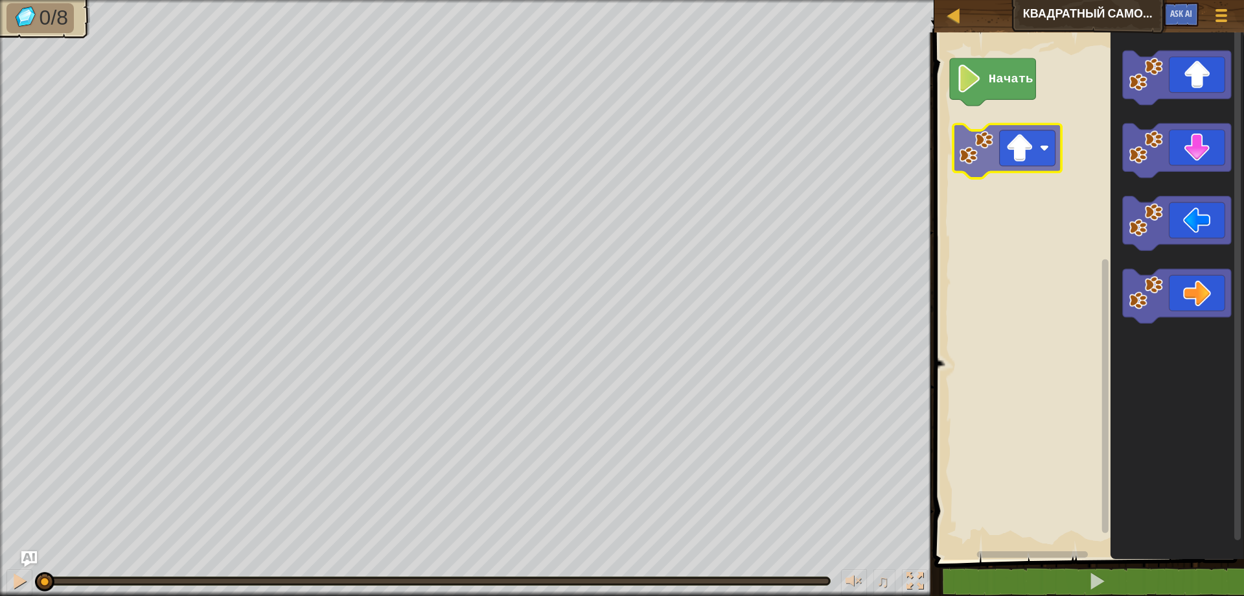
click at [999, 153] on div "Начать" at bounding box center [1088, 292] width 314 height 533
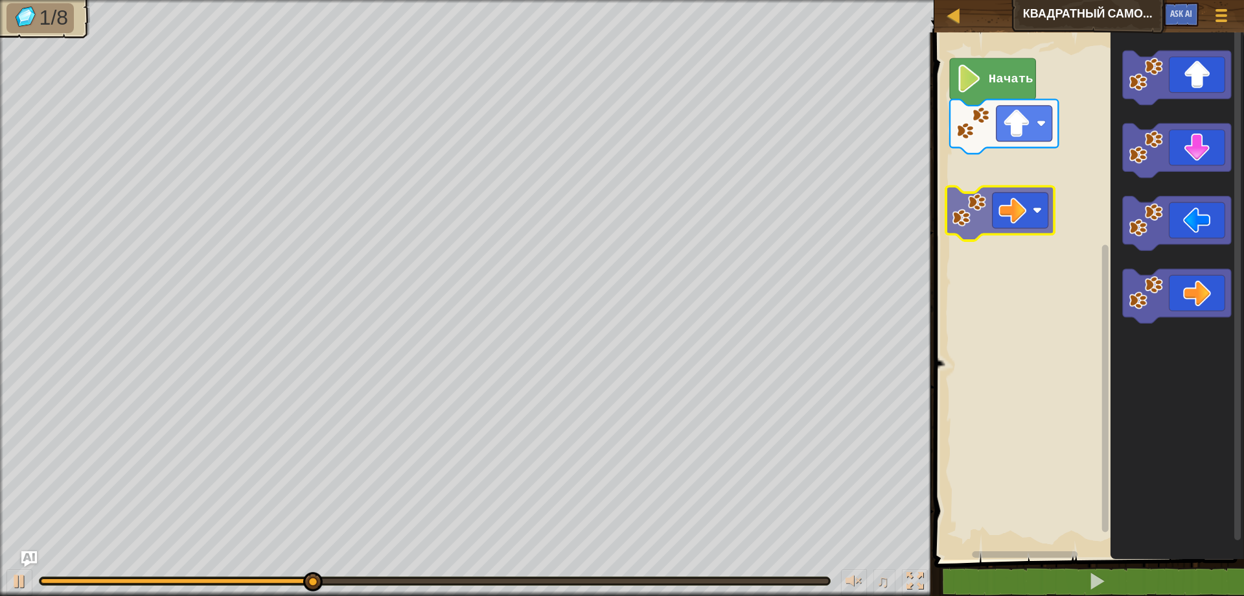
click at [1021, 187] on div "Начать" at bounding box center [1088, 292] width 314 height 533
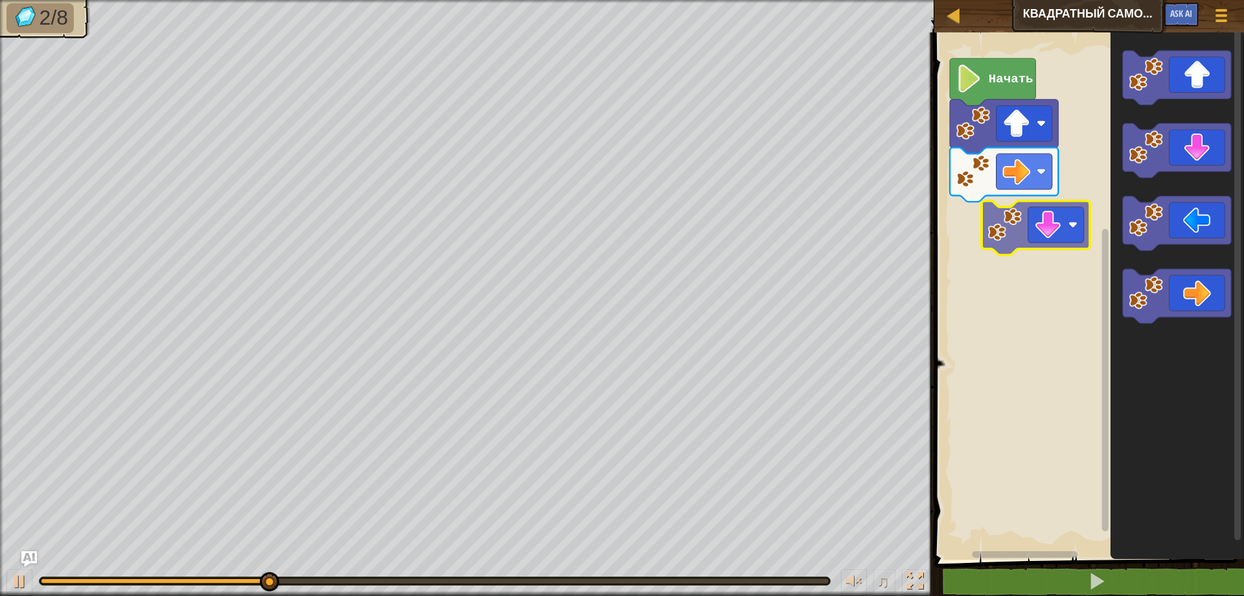
click at [1027, 240] on div "Начать" at bounding box center [1088, 292] width 314 height 533
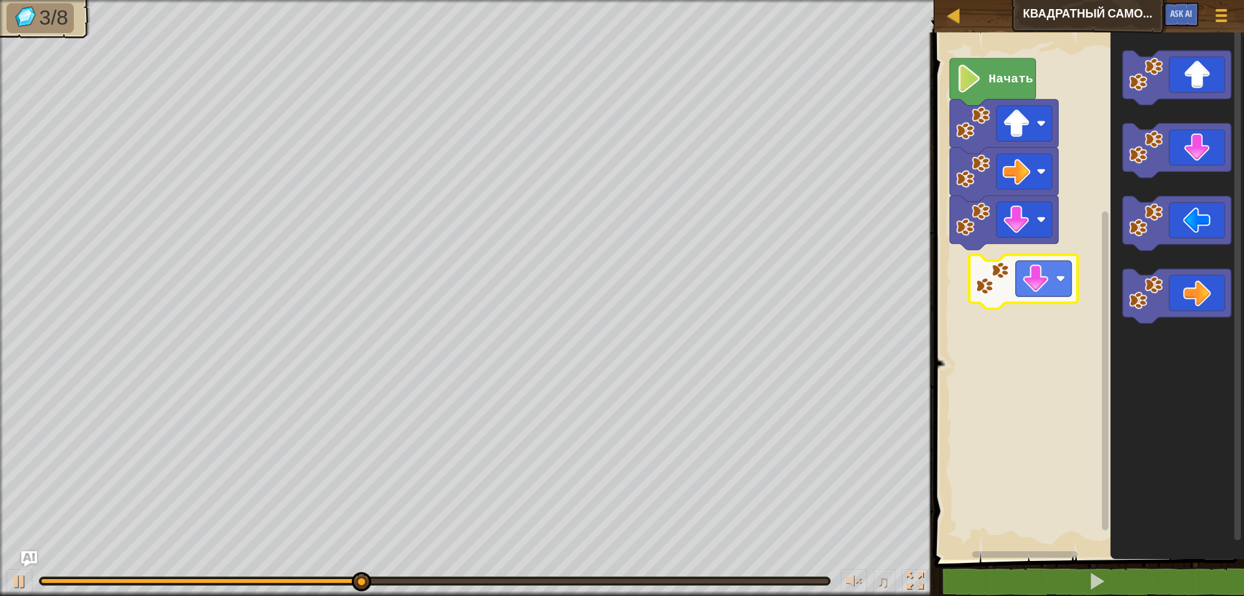
click at [1030, 292] on div "Начать" at bounding box center [1088, 292] width 314 height 533
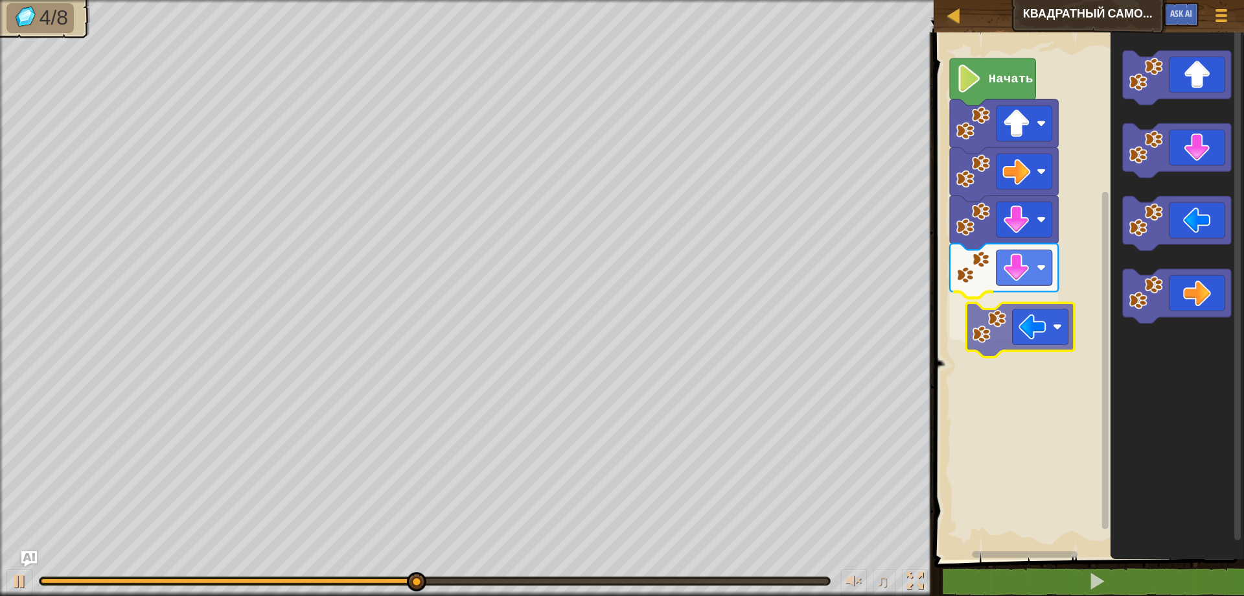
click at [984, 312] on div "Начать" at bounding box center [1088, 292] width 314 height 533
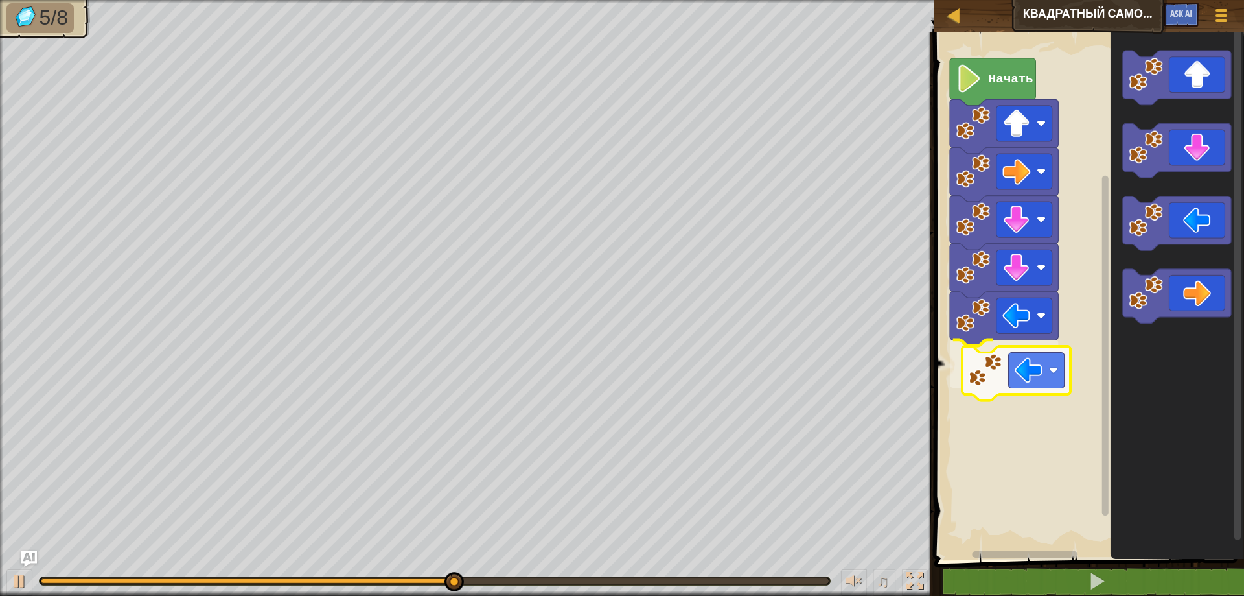
click at [997, 383] on div "Начать" at bounding box center [1088, 292] width 314 height 533
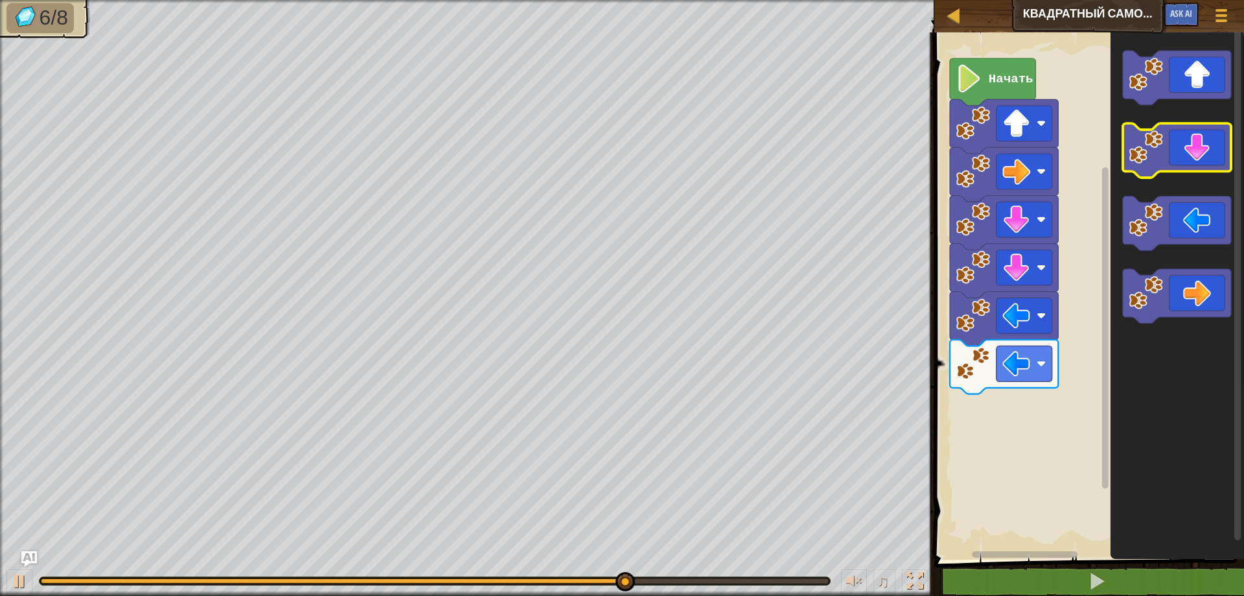
click at [1176, 132] on g "Рабочая область Blockly" at bounding box center [1177, 187] width 108 height 273
click at [1177, 127] on icon "Рабочая область Blockly" at bounding box center [1177, 292] width 134 height 533
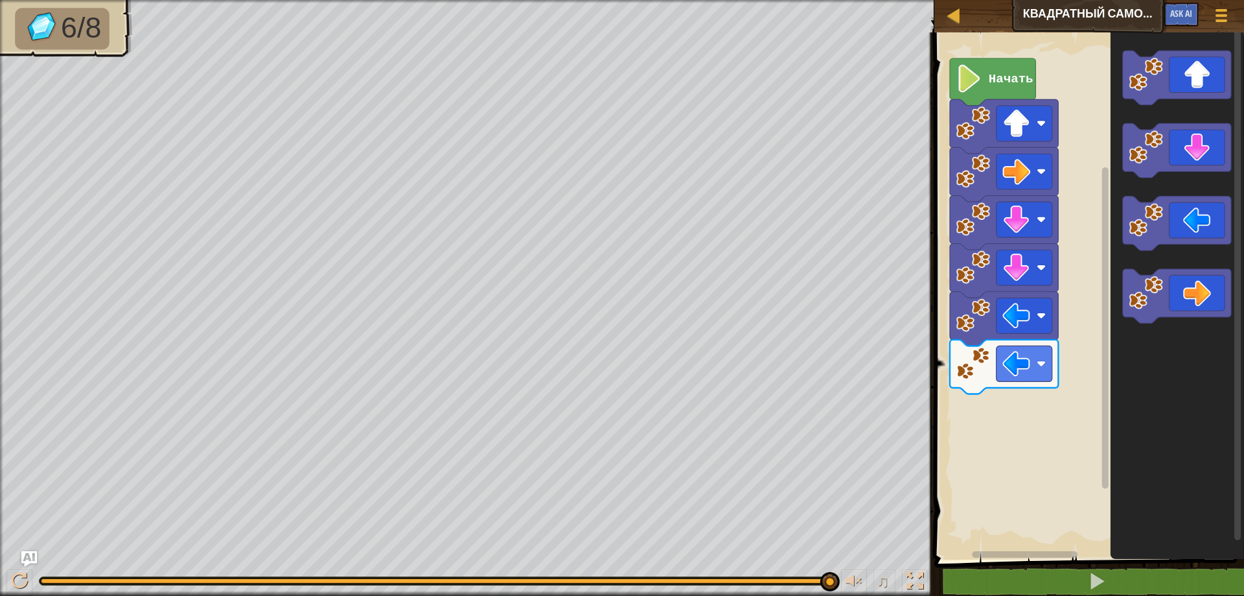
click at [1082, 222] on div "Начать" at bounding box center [1088, 292] width 314 height 533
click at [1184, 441] on icon "Рабочая область Blockly" at bounding box center [1177, 292] width 134 height 533
click at [1002, 403] on rect "Рабочая область Blockly" at bounding box center [1088, 292] width 314 height 533
click at [1080, 415] on div "Начать" at bounding box center [1088, 292] width 314 height 533
click at [1114, 316] on icon "Рабочая область Blockly" at bounding box center [1177, 292] width 134 height 533
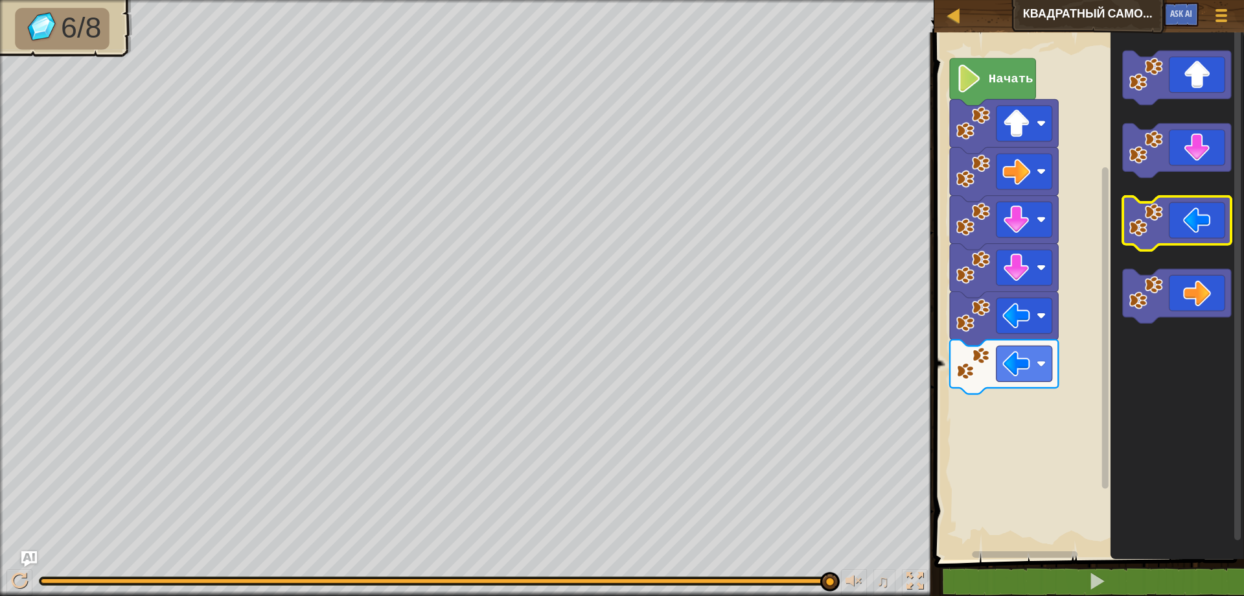
click at [1133, 230] on g "Рабочая область Blockly" at bounding box center [1177, 187] width 108 height 273
click at [1101, 320] on div "Начать" at bounding box center [1088, 292] width 314 height 533
click at [18, 579] on div at bounding box center [19, 580] width 17 height 17
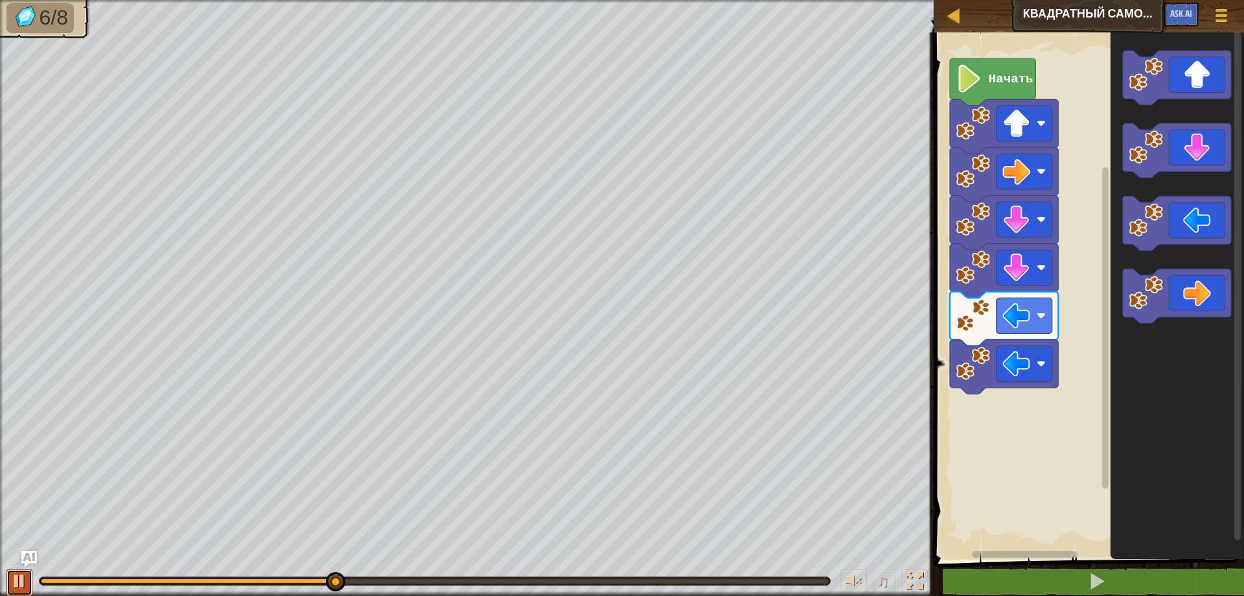
click at [12, 583] on div at bounding box center [19, 580] width 17 height 17
click at [1138, 288] on g "Рабочая область Blockly" at bounding box center [1177, 187] width 108 height 273
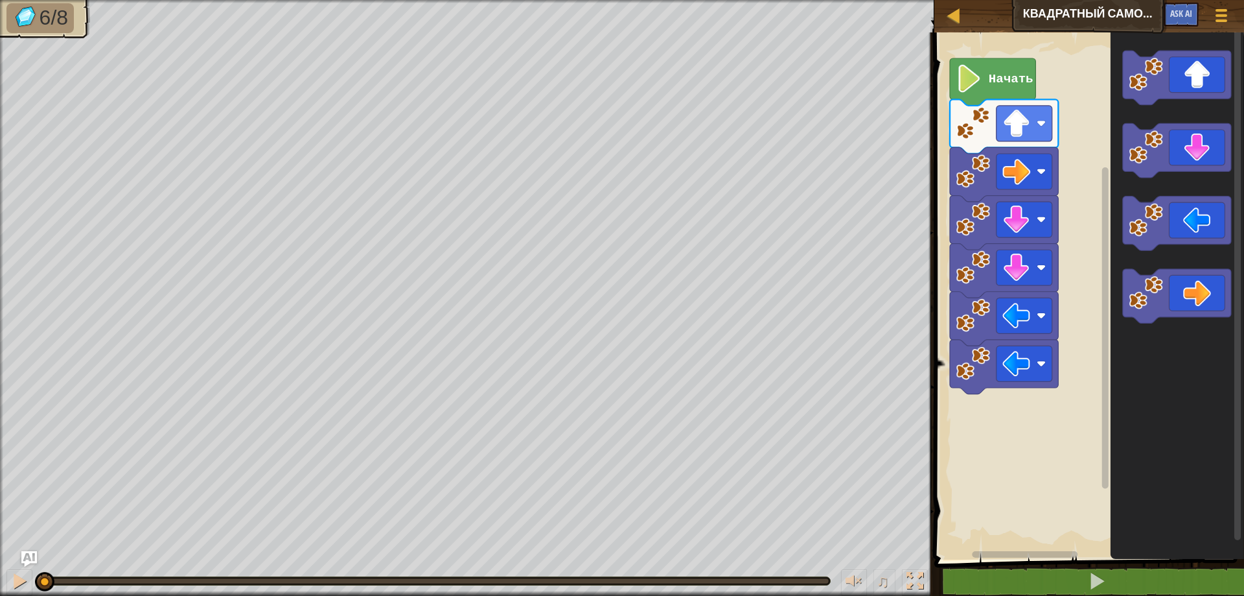
drag, startPoint x: 340, startPoint y: 579, endPoint x: 0, endPoint y: 603, distance: 340.5
click at [0, 0] on html "Карта Квадратный самоцвет Меню игры Ask AI 1 הההההההההההההההההההההההההההההההההה…" at bounding box center [622, 0] width 1244 height 0
click at [1108, 356] on div "Начать" at bounding box center [1088, 292] width 314 height 533
click at [952, 461] on div "Начать" at bounding box center [1088, 292] width 314 height 533
click at [1042, 426] on div "Начать" at bounding box center [1088, 292] width 314 height 533
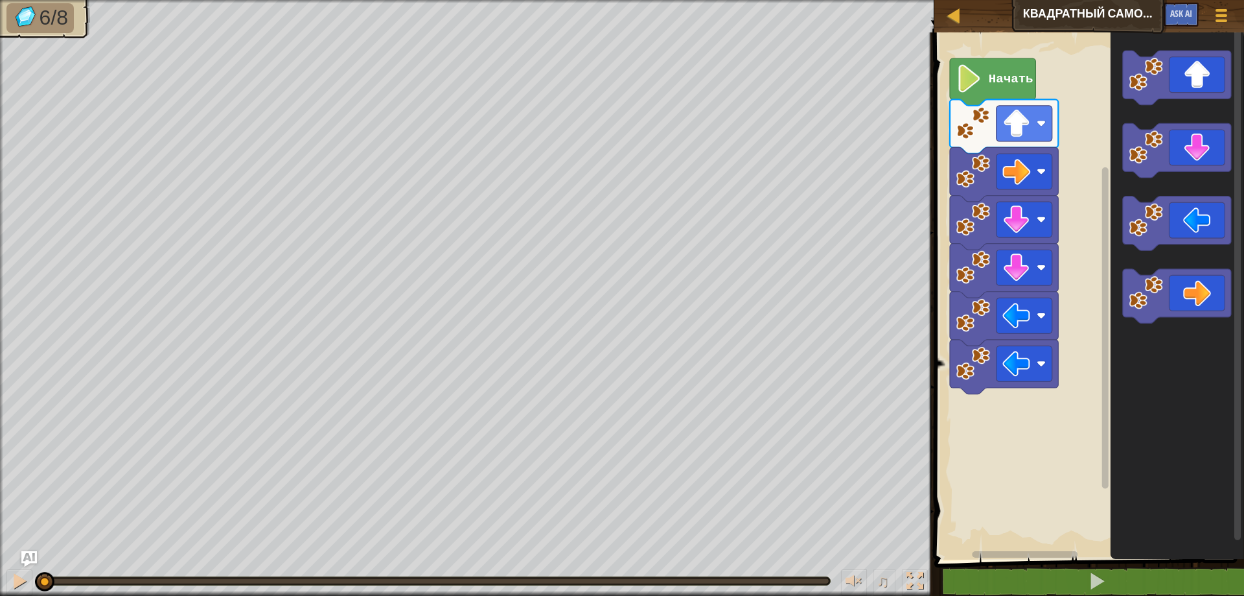
click at [1062, 364] on div "Начать" at bounding box center [1088, 292] width 314 height 533
click at [1038, 412] on div "Начать" at bounding box center [1088, 292] width 314 height 533
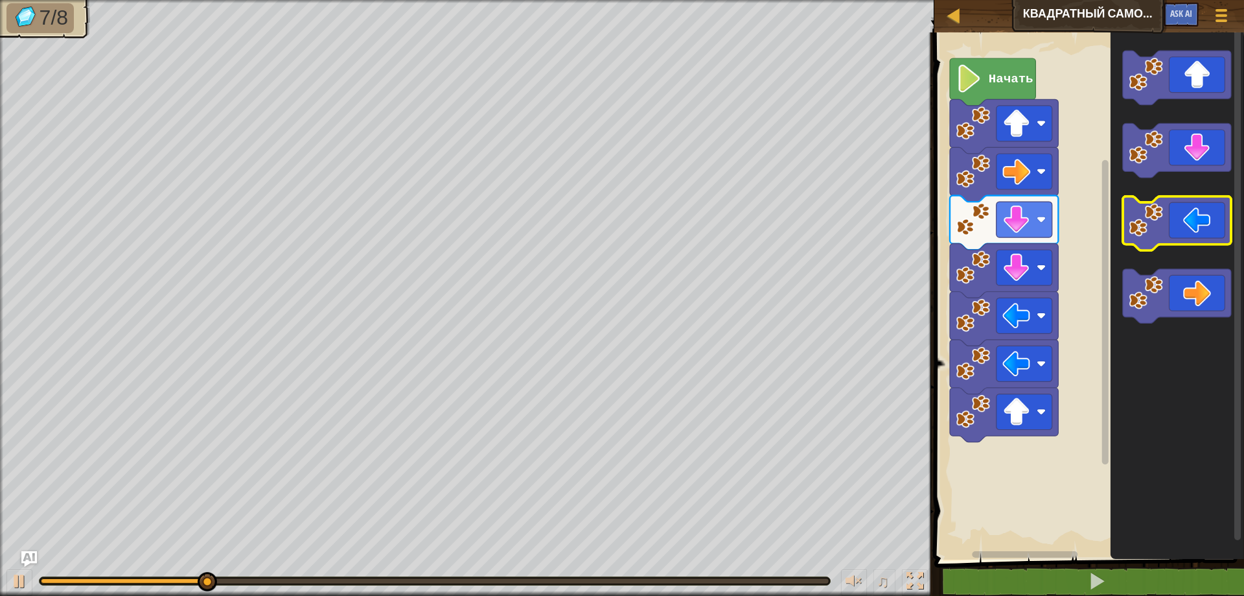
click at [1180, 137] on g "Рабочая область Blockly" at bounding box center [1177, 187] width 108 height 273
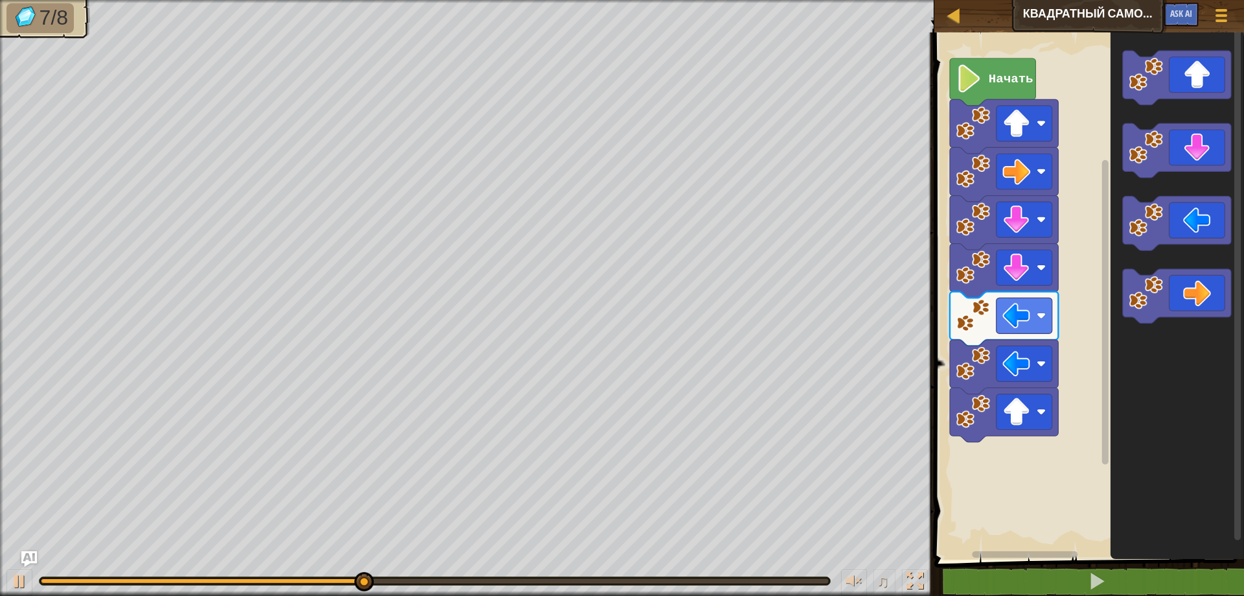
click at [1191, 99] on g "Рабочая область Blockly" at bounding box center [1177, 187] width 108 height 273
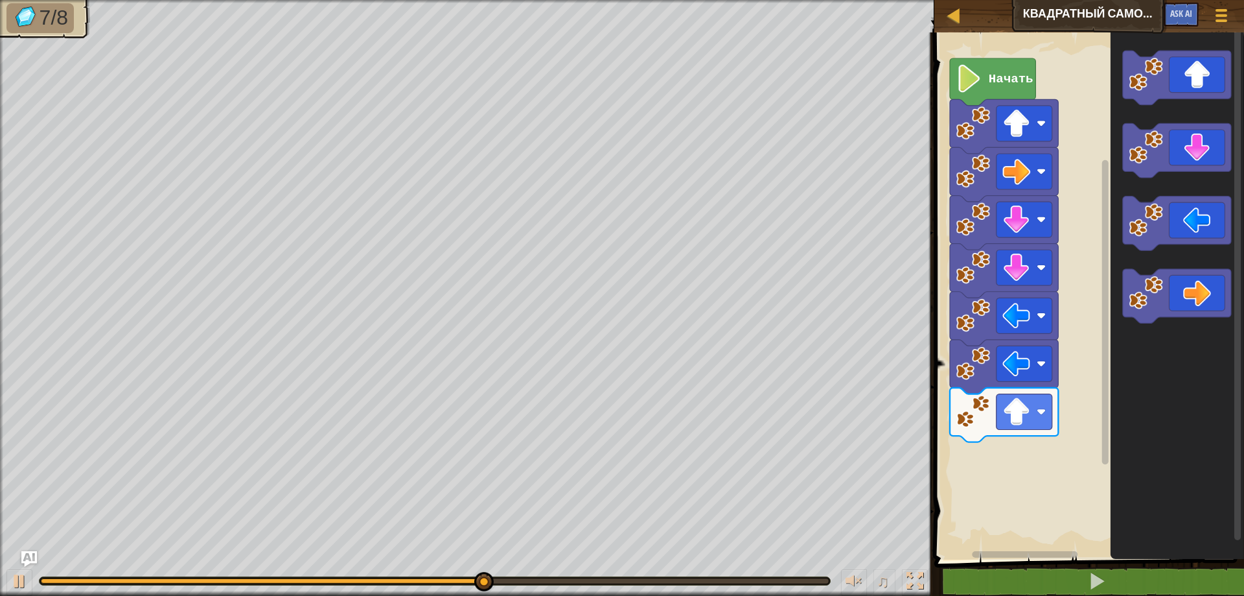
click at [1182, 121] on icon "Рабочая область Blockly" at bounding box center [1177, 292] width 134 height 533
click at [1178, 119] on icon "Рабочая область Blockly" at bounding box center [1177, 292] width 134 height 533
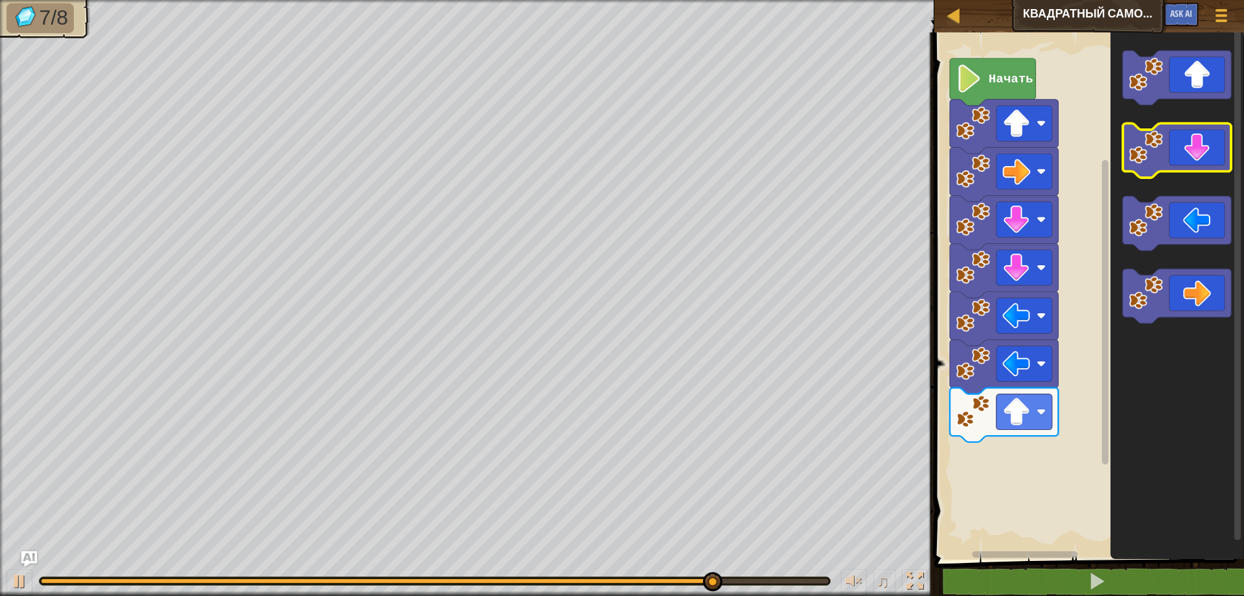
click at [1180, 165] on g "Рабочая область Blockly" at bounding box center [1177, 187] width 108 height 273
click at [1183, 135] on g "Рабочая область Blockly" at bounding box center [1177, 187] width 108 height 273
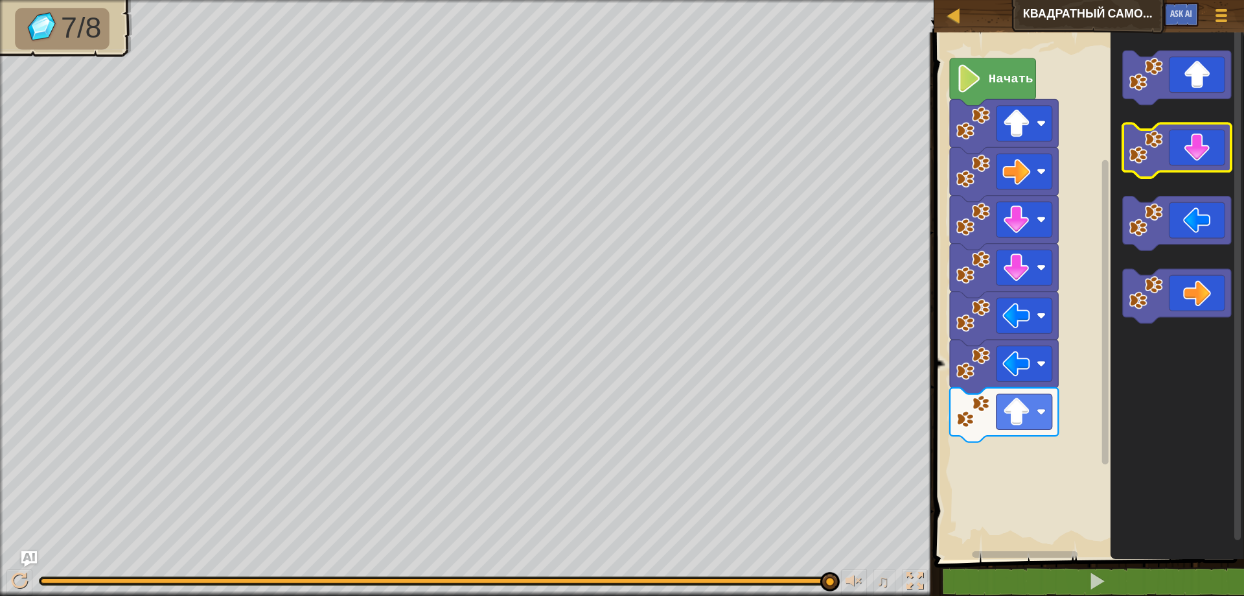
click at [1180, 126] on g "Рабочая область Blockly" at bounding box center [1177, 187] width 108 height 273
click at [1186, 93] on icon "Рабочая область Blockly" at bounding box center [1177, 78] width 108 height 54
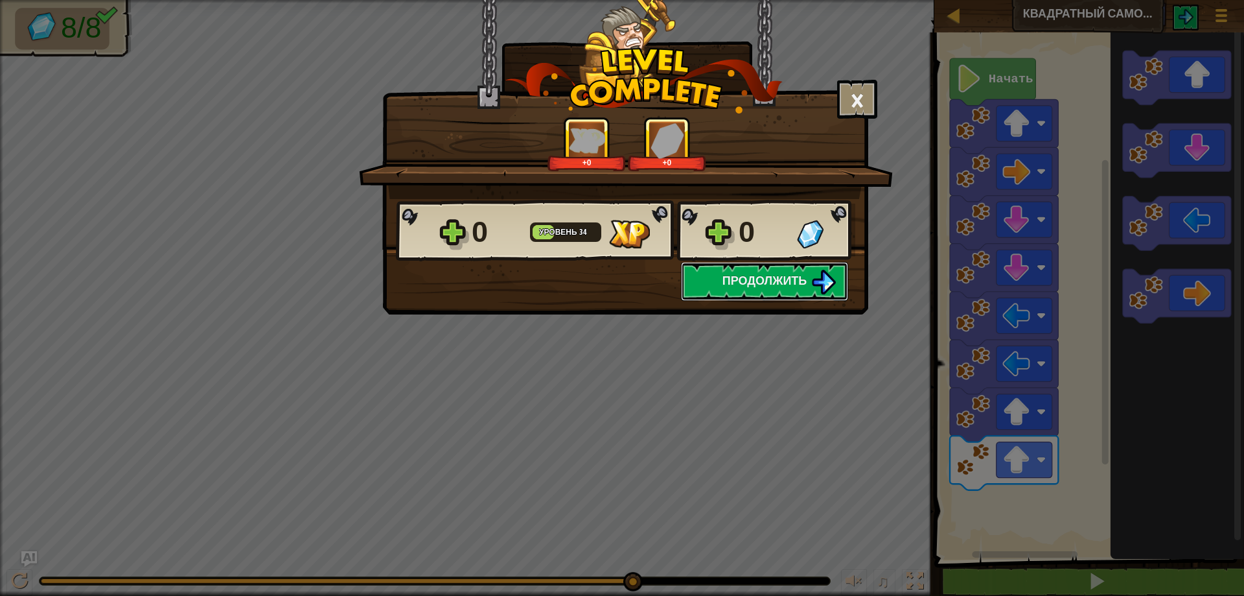
click at [1184, 1] on body "Карта Квадратный самоцвет Меню игры Ask AI 1 הההההההההההההההההההההההההההההההההה…" at bounding box center [622, 0] width 1244 height 1
click at [809, 277] on button "Продолжить" at bounding box center [764, 281] width 167 height 39
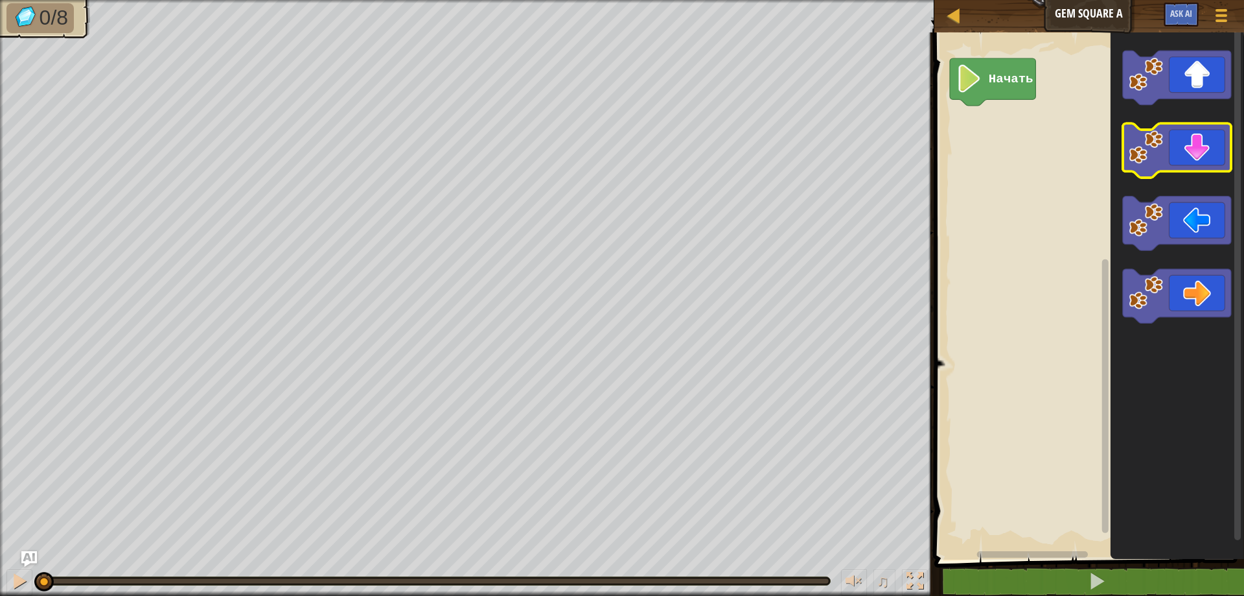
click at [1172, 140] on icon "Рабочая область Blockly" at bounding box center [1177, 151] width 108 height 54
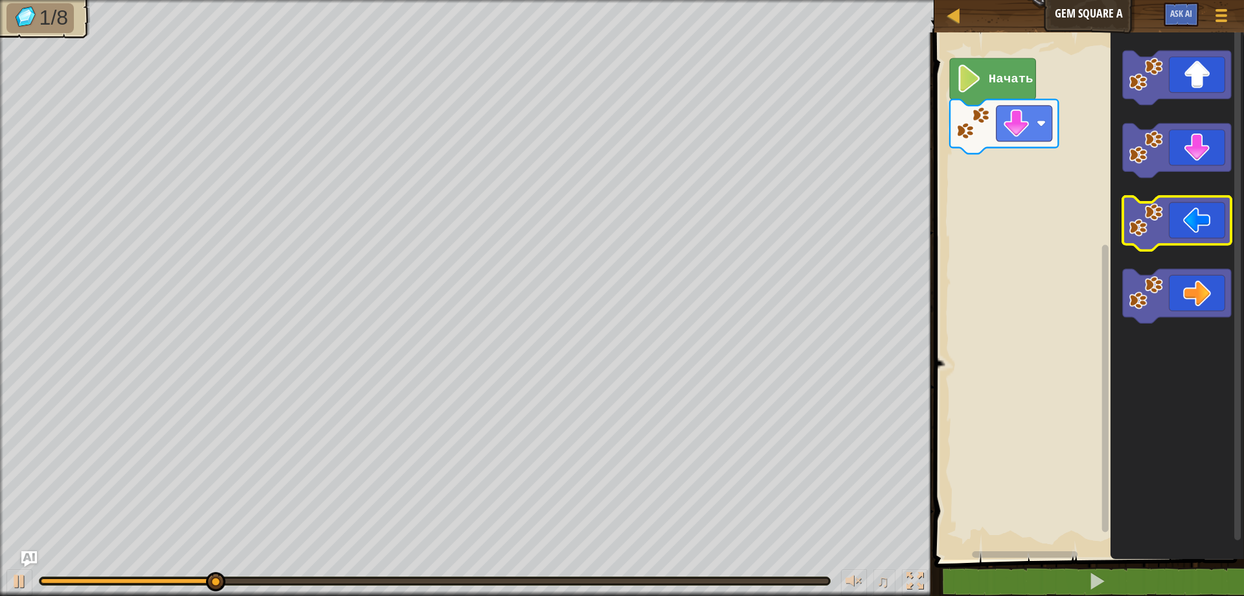
click at [1188, 211] on icon "Рабочая область Blockly" at bounding box center [1177, 223] width 108 height 54
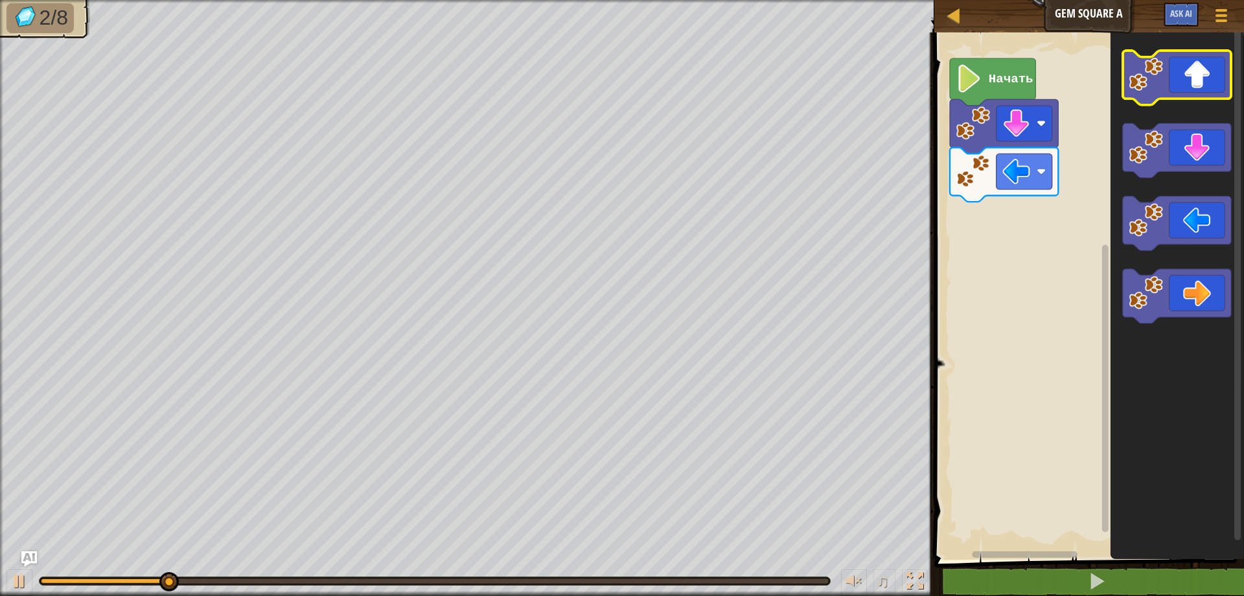
click at [1204, 69] on icon "Рабочая область Blockly" at bounding box center [1177, 78] width 108 height 54
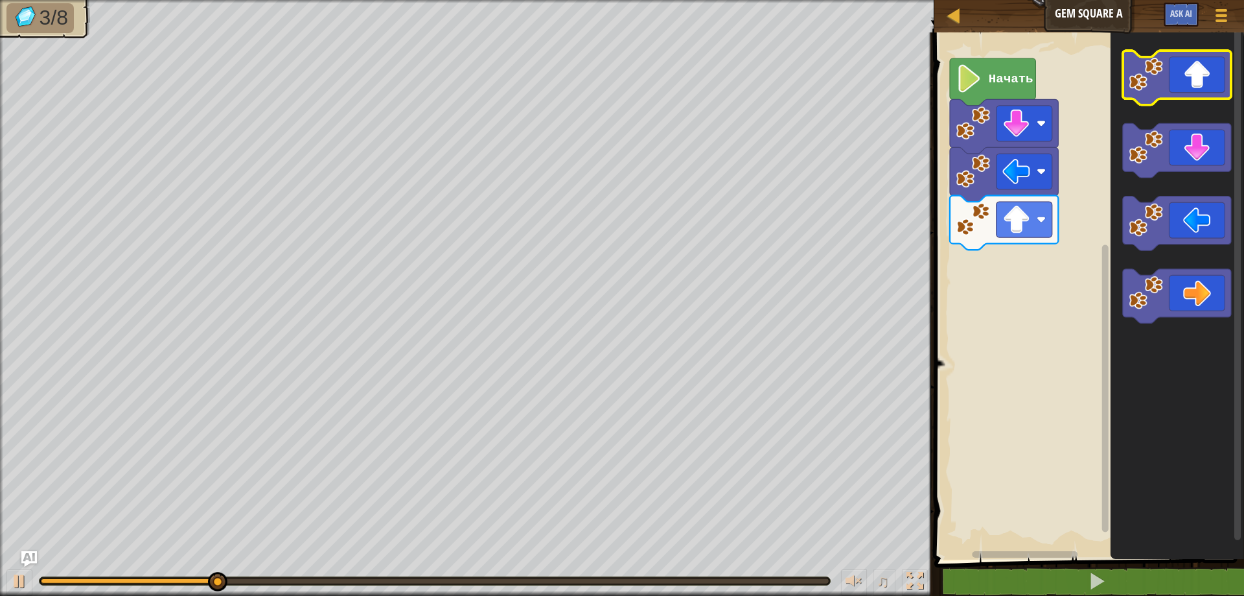
click at [1204, 69] on icon "Рабочая область Blockly" at bounding box center [1177, 78] width 108 height 54
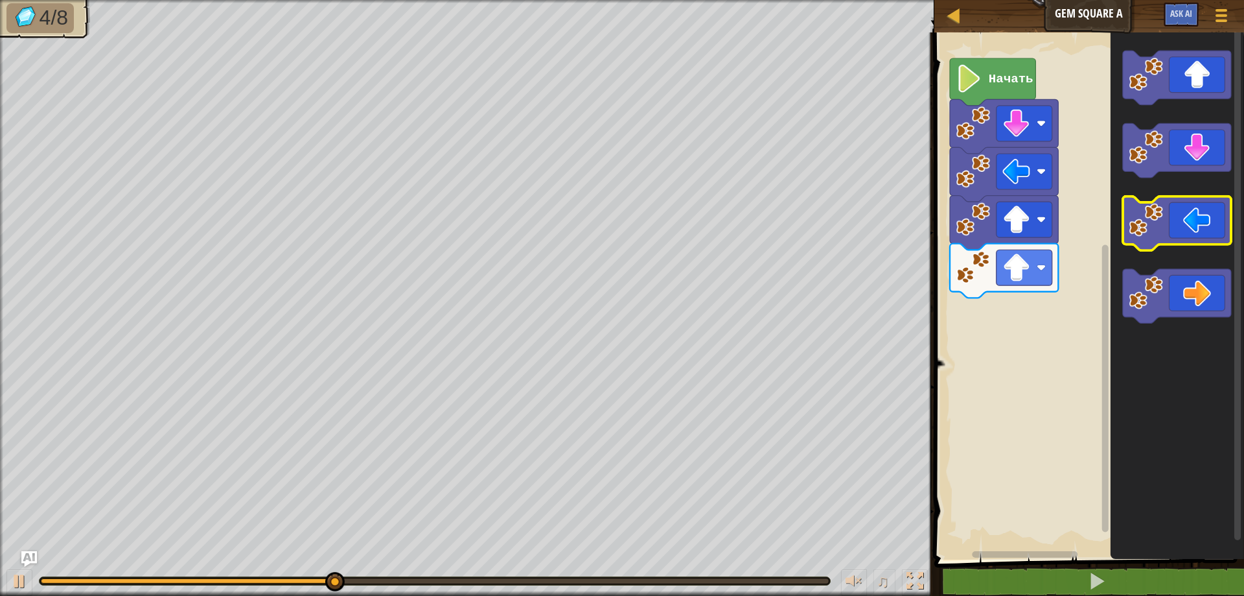
click at [1188, 231] on icon "Рабочая область Blockly" at bounding box center [1177, 223] width 108 height 54
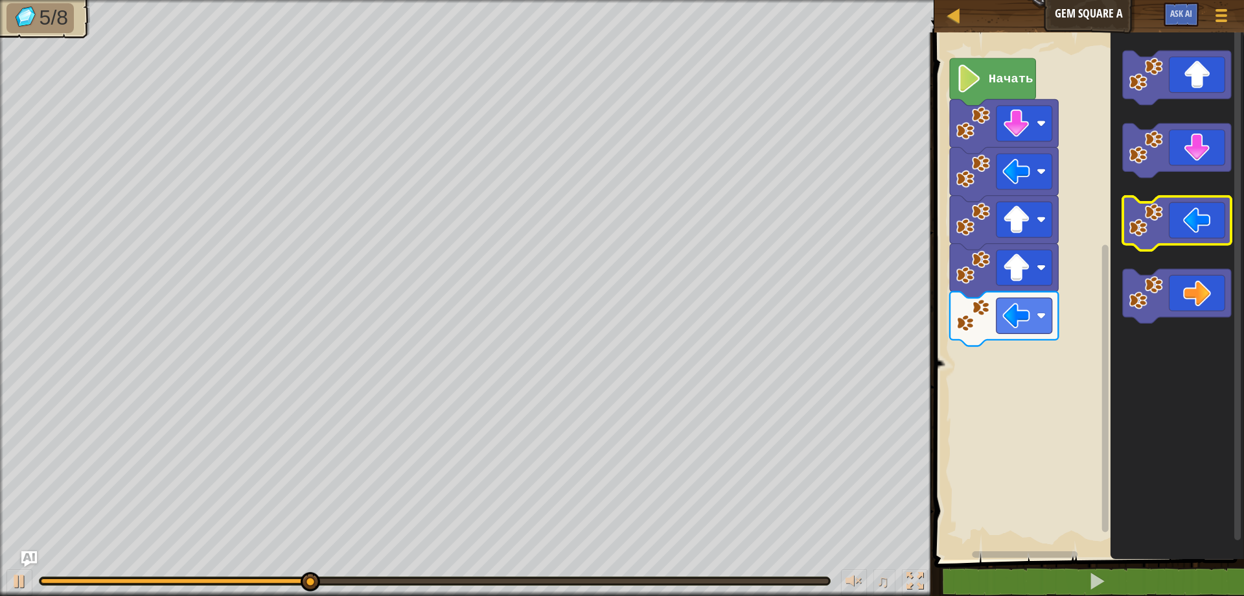
click at [1188, 231] on icon "Рабочая область Blockly" at bounding box center [1177, 223] width 108 height 54
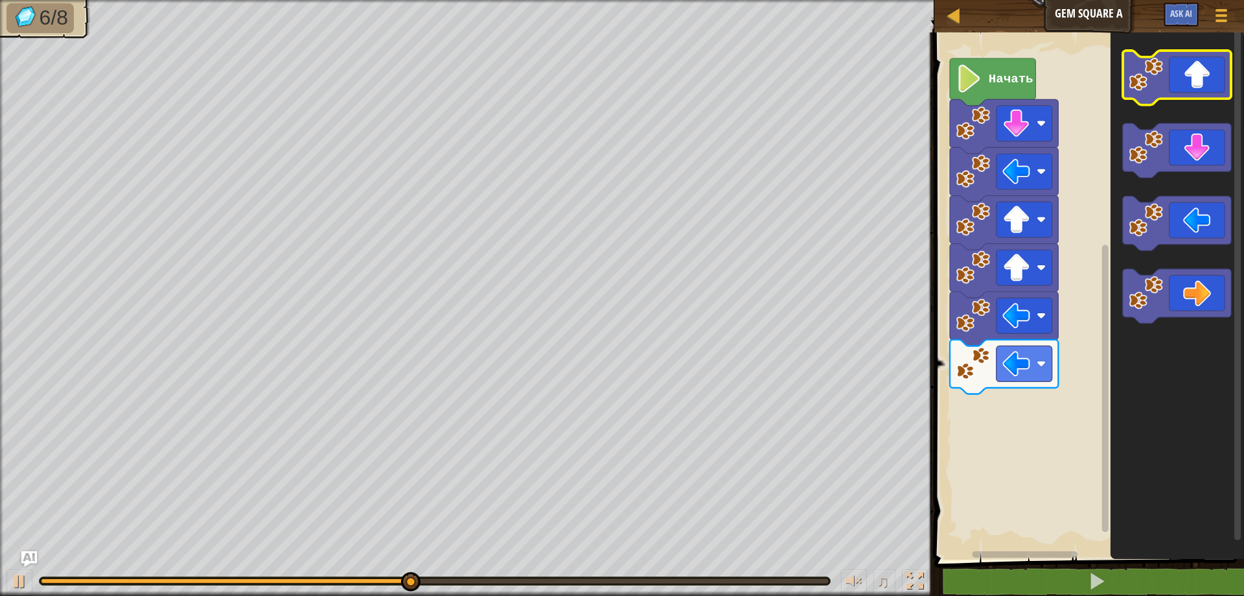
click at [1205, 80] on icon "Рабочая область Blockly" at bounding box center [1177, 78] width 108 height 54
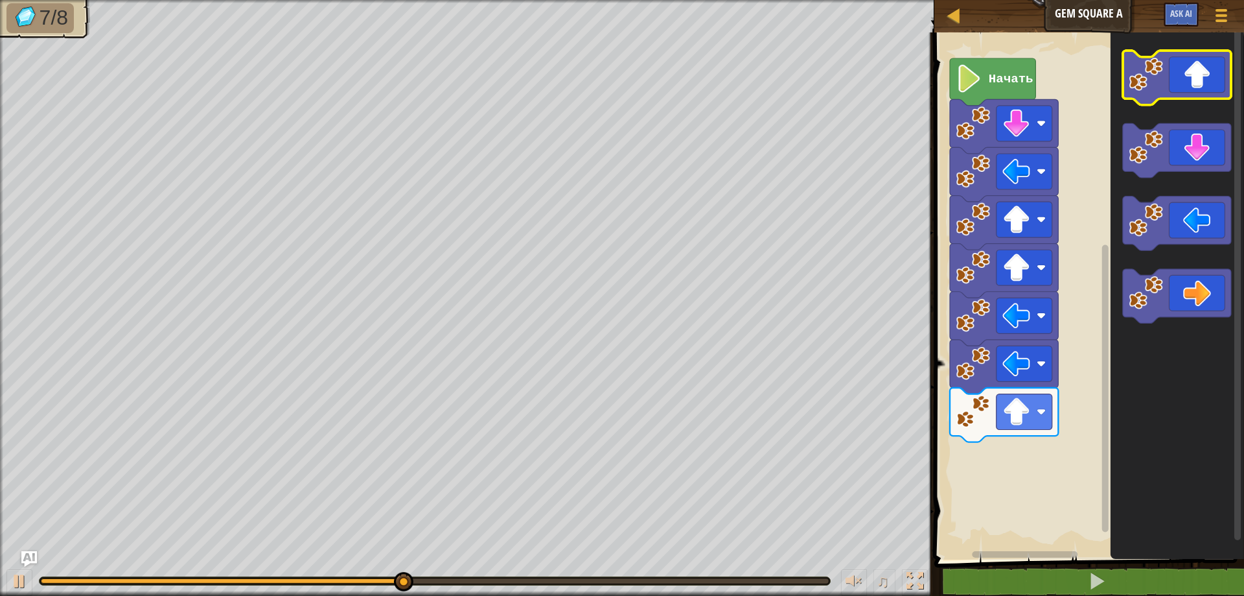
click at [1205, 80] on icon "Рабочая область Blockly" at bounding box center [1177, 78] width 108 height 54
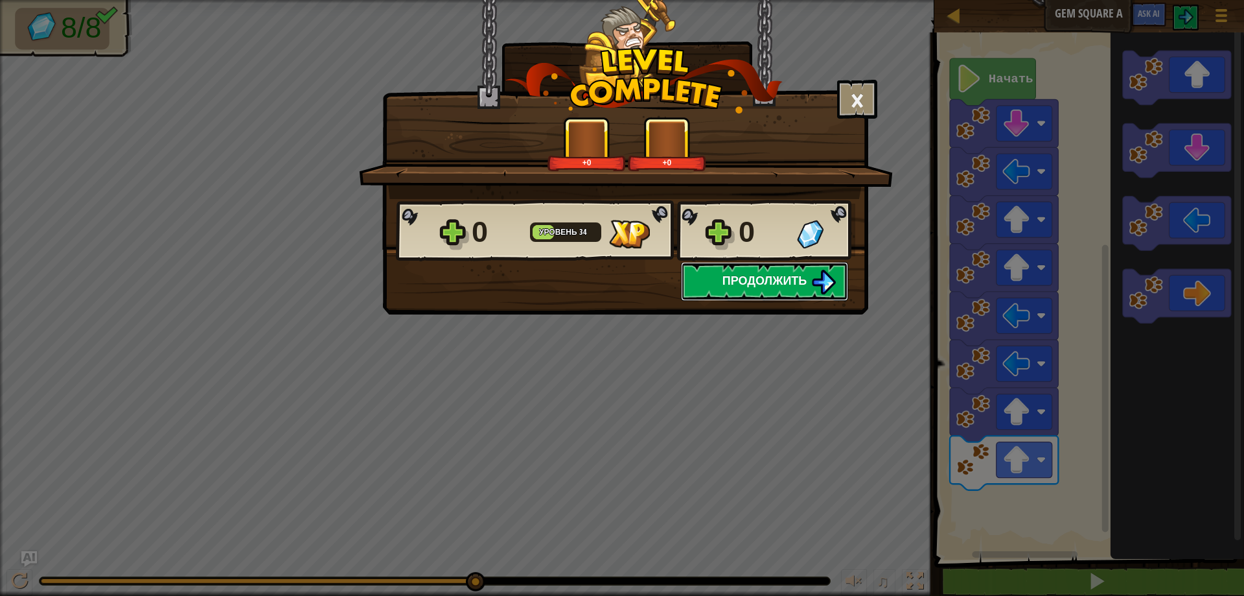
click at [764, 273] on span "Продолжить" at bounding box center [765, 280] width 85 height 16
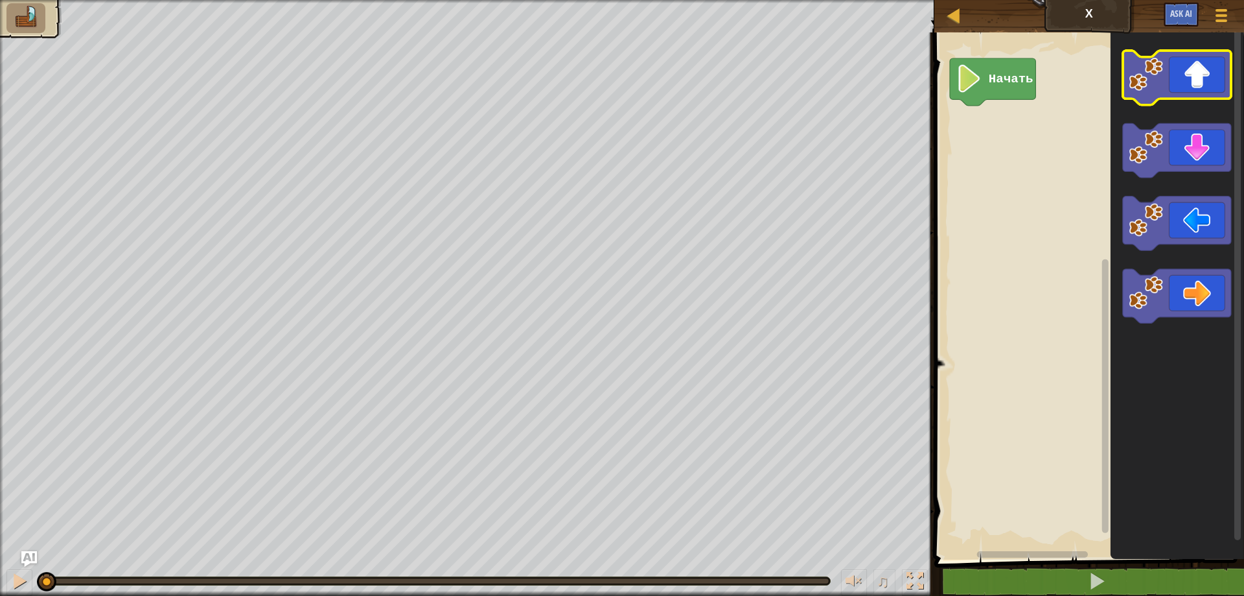
click at [1206, 86] on icon "Рабочая область Blockly" at bounding box center [1177, 78] width 108 height 54
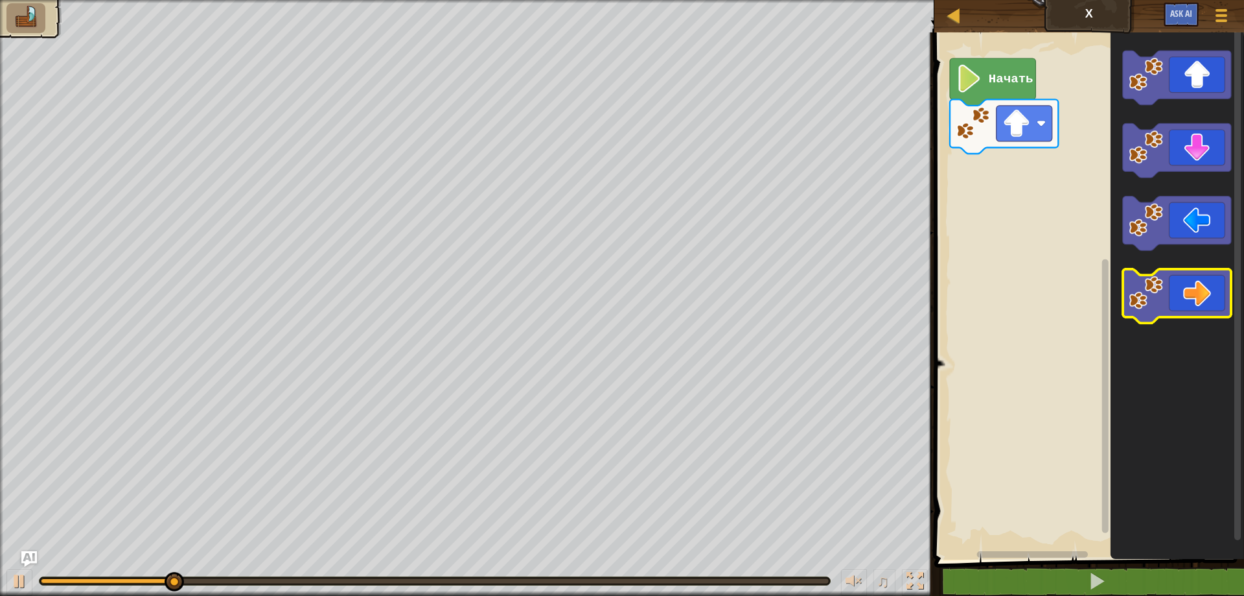
click at [1211, 282] on icon "Рабочая область Blockly" at bounding box center [1177, 296] width 108 height 54
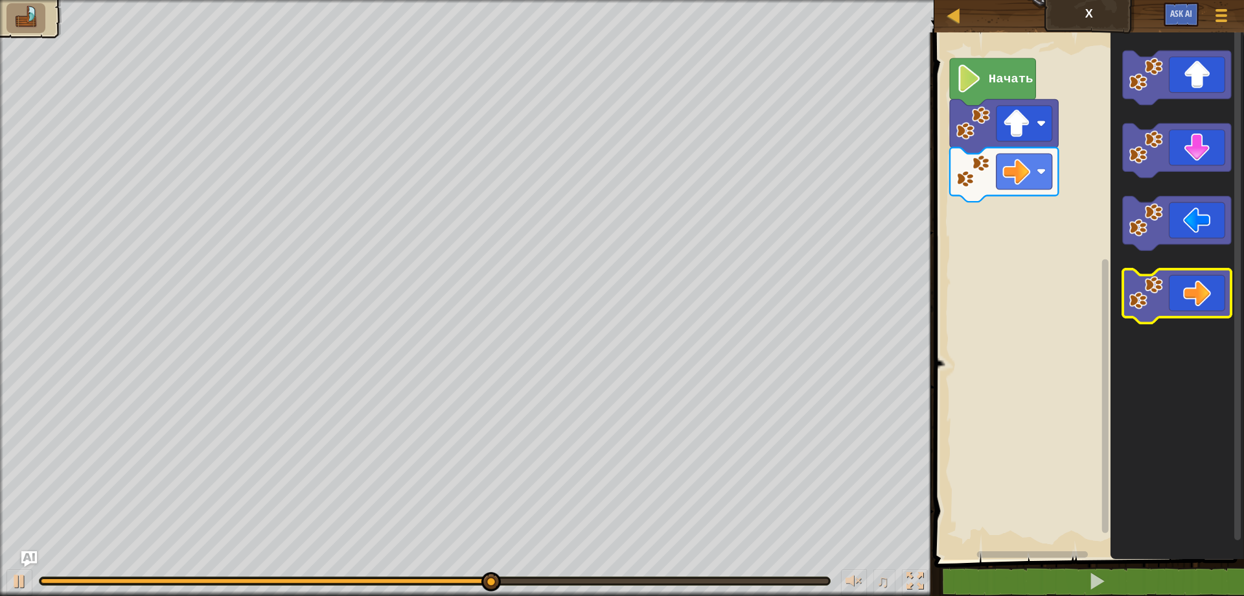
click at [1211, 282] on icon "Рабочая область Blockly" at bounding box center [1177, 296] width 108 height 54
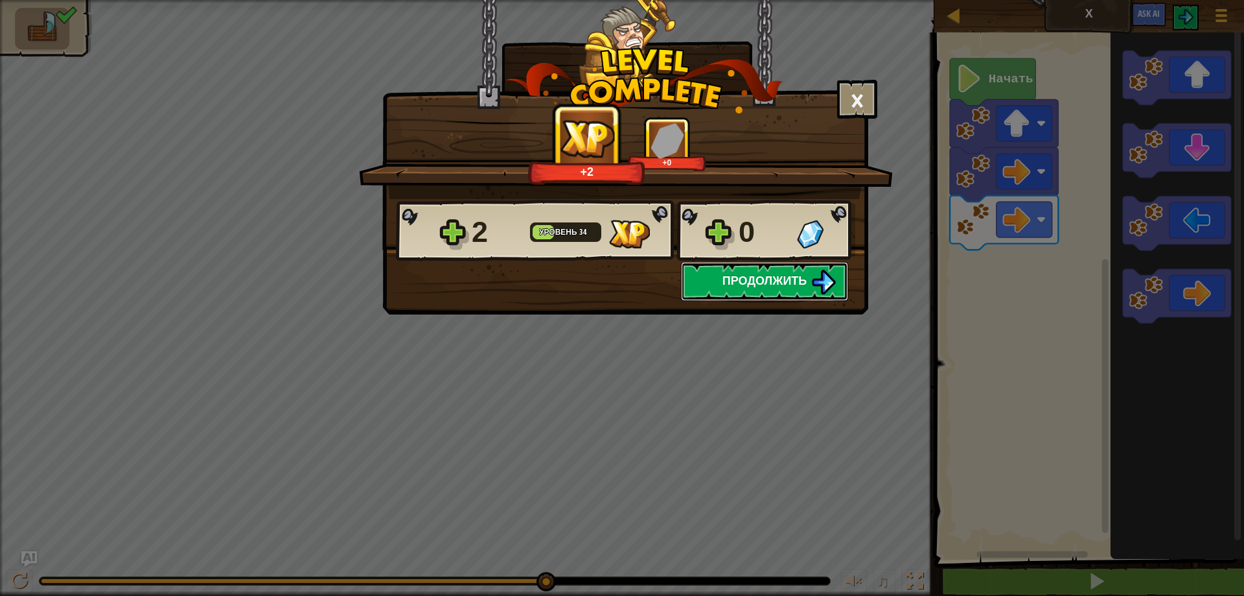
click at [808, 286] on button "Продолжить" at bounding box center [764, 281] width 167 height 39
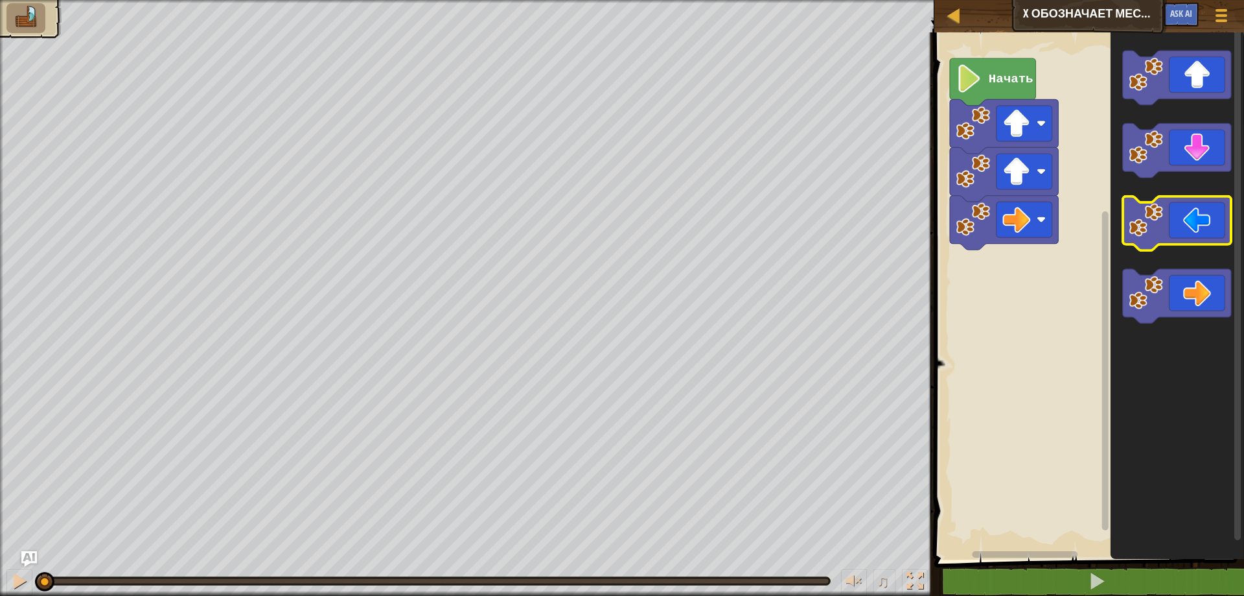
click at [1200, 219] on icon "Рабочая область Blockly" at bounding box center [1177, 223] width 108 height 54
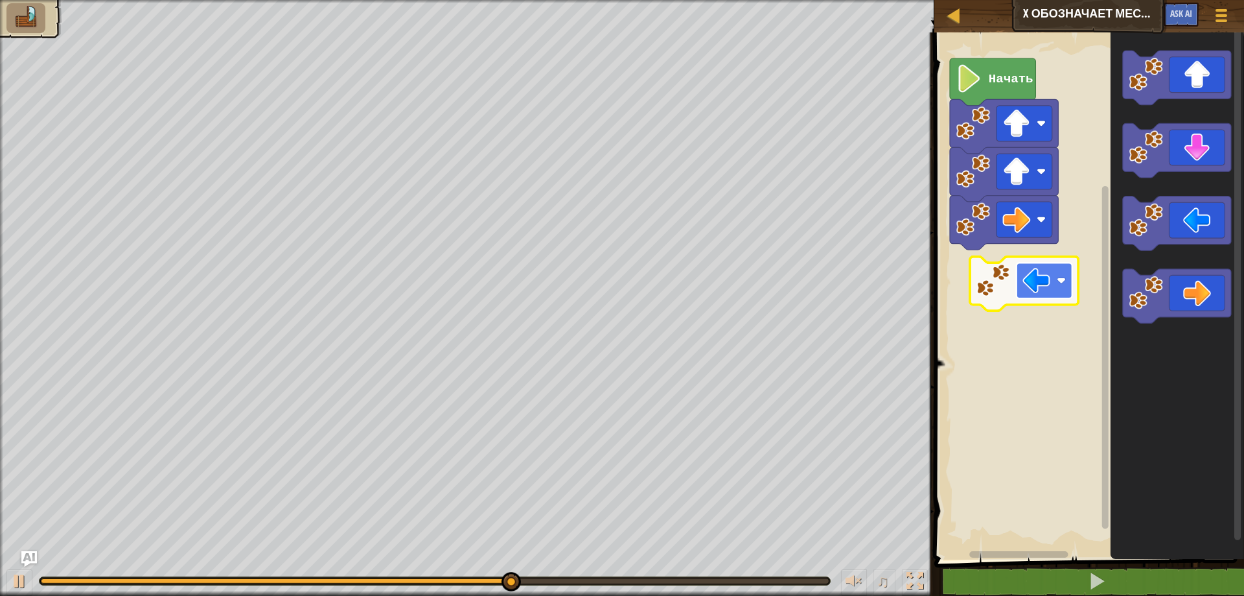
click at [1031, 279] on image "Рабочая область Blockly" at bounding box center [1037, 280] width 28 height 28
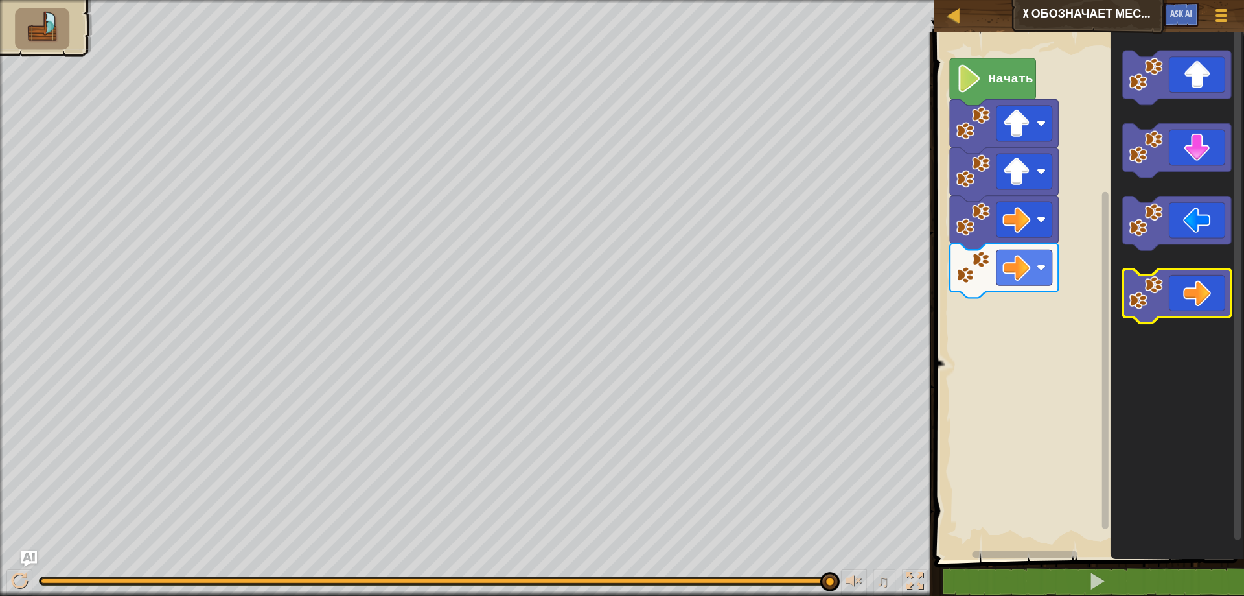
click at [1173, 308] on icon "Рабочая область Blockly" at bounding box center [1177, 296] width 108 height 54
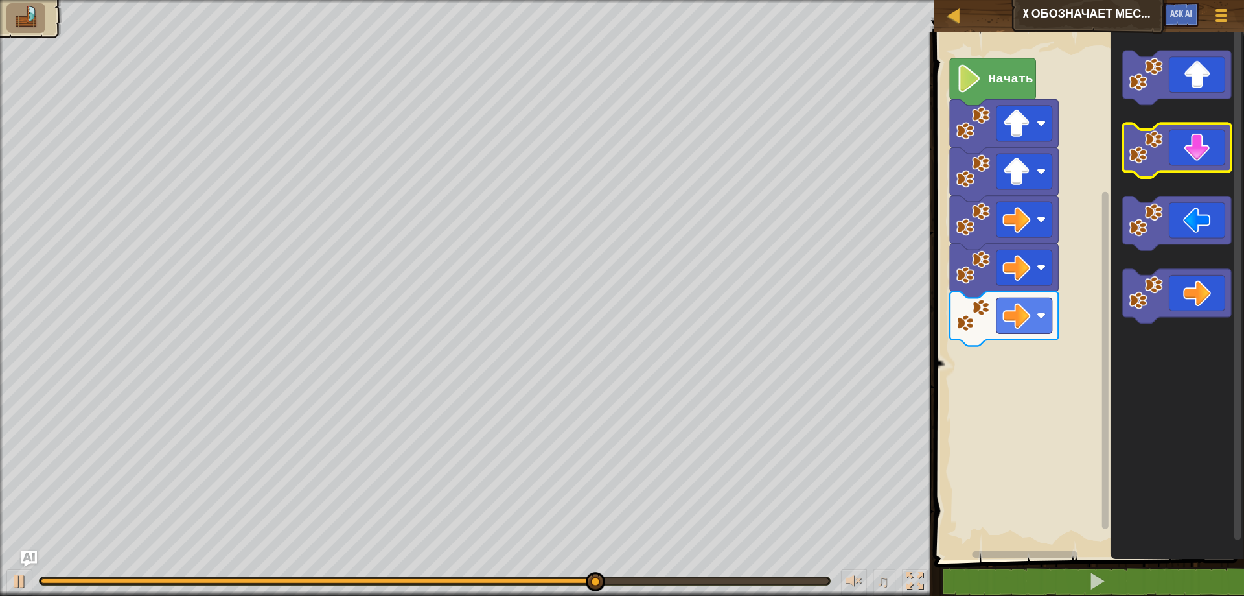
click at [1168, 145] on icon "Рабочая область Blockly" at bounding box center [1177, 151] width 108 height 54
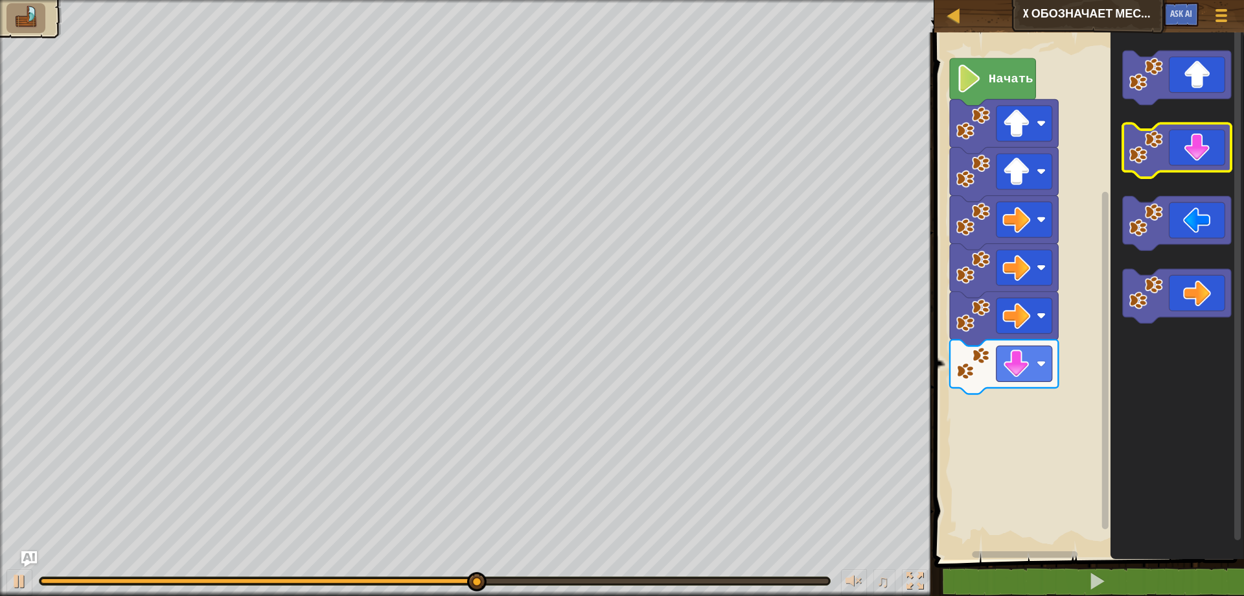
click at [1168, 145] on icon "Рабочая область Blockly" at bounding box center [1177, 151] width 108 height 54
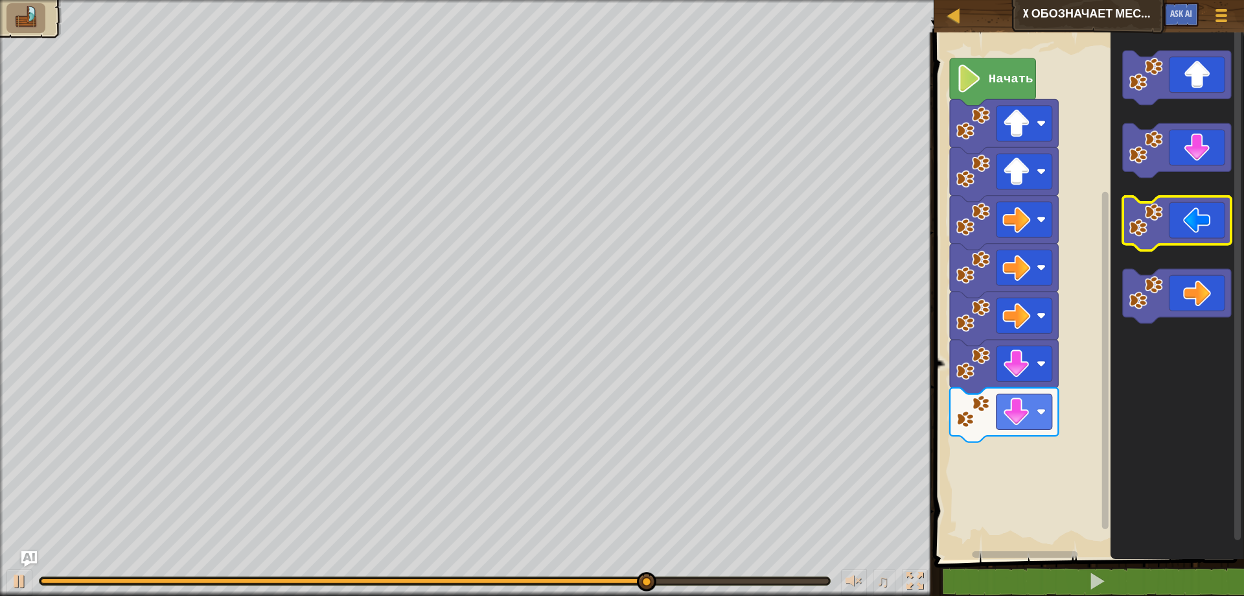
click at [1171, 232] on icon "Рабочая область Blockly" at bounding box center [1177, 223] width 108 height 54
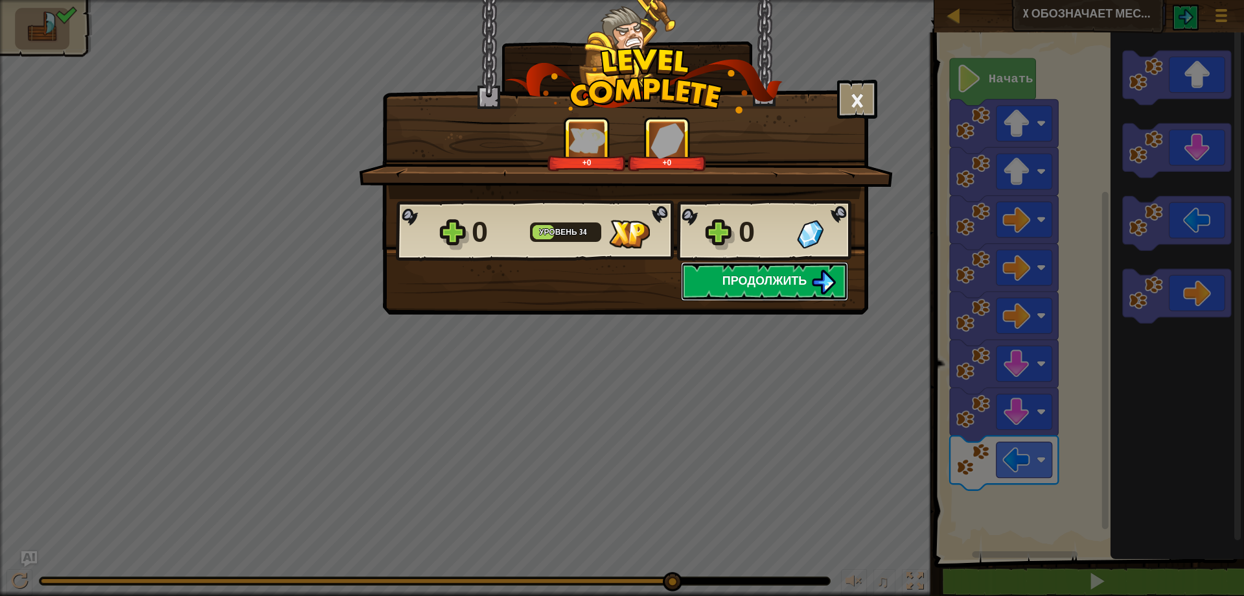
click at [756, 285] on span "Продолжить" at bounding box center [765, 280] width 85 height 16
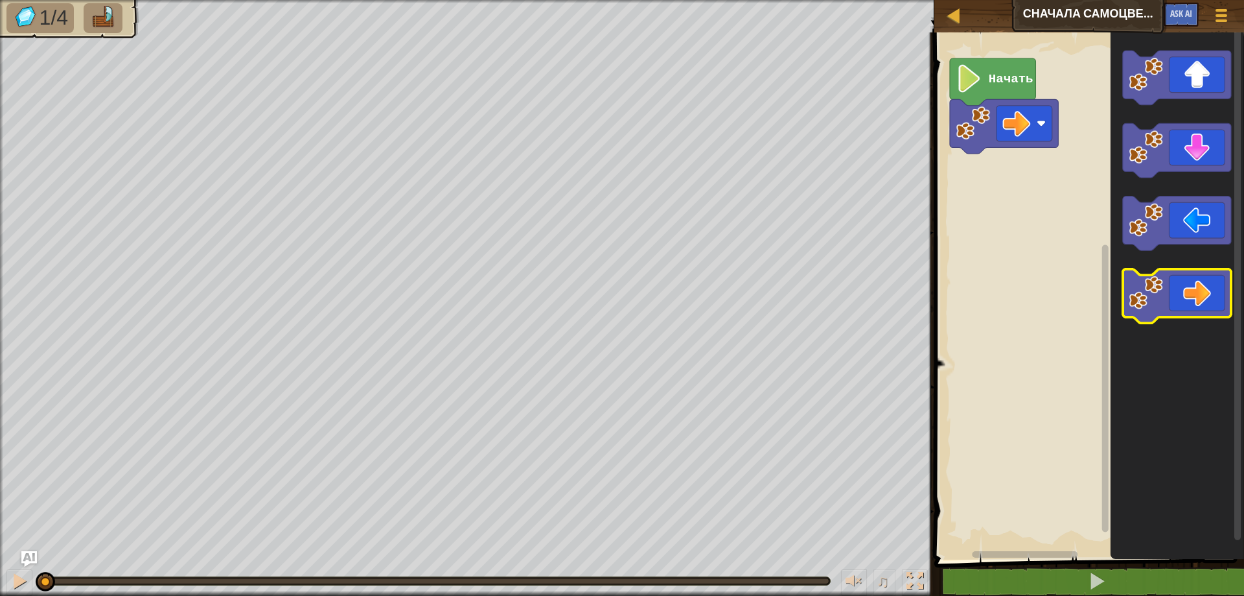
click at [1185, 286] on icon "Рабочая область Blockly" at bounding box center [1177, 296] width 108 height 54
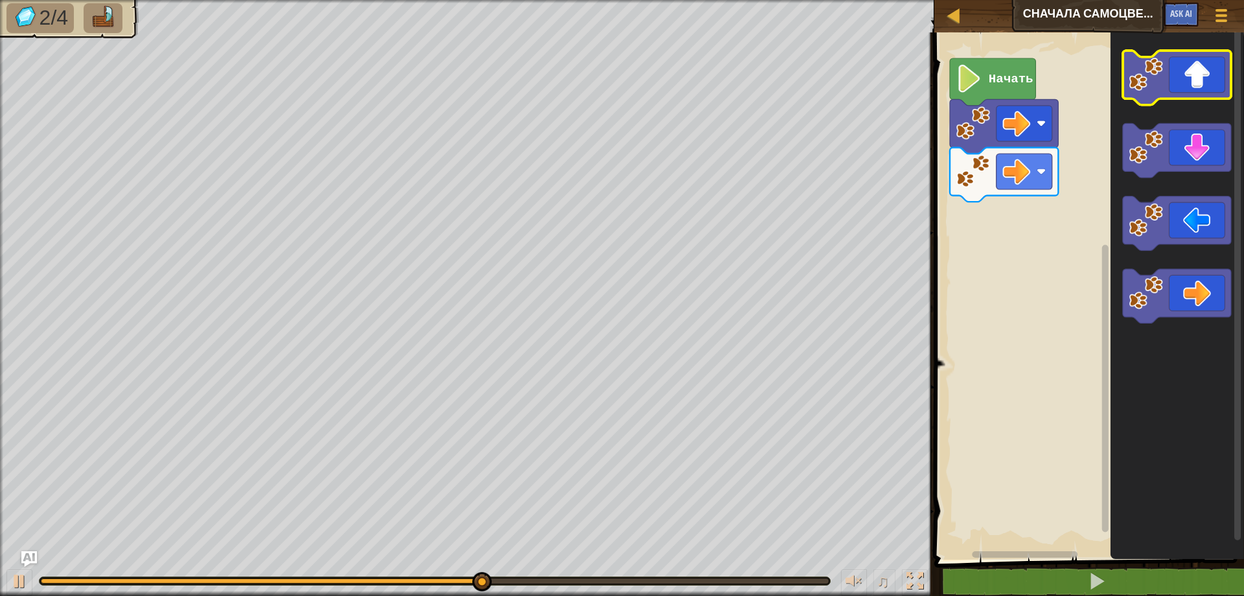
click at [1178, 78] on icon "Рабочая область Blockly" at bounding box center [1177, 78] width 108 height 54
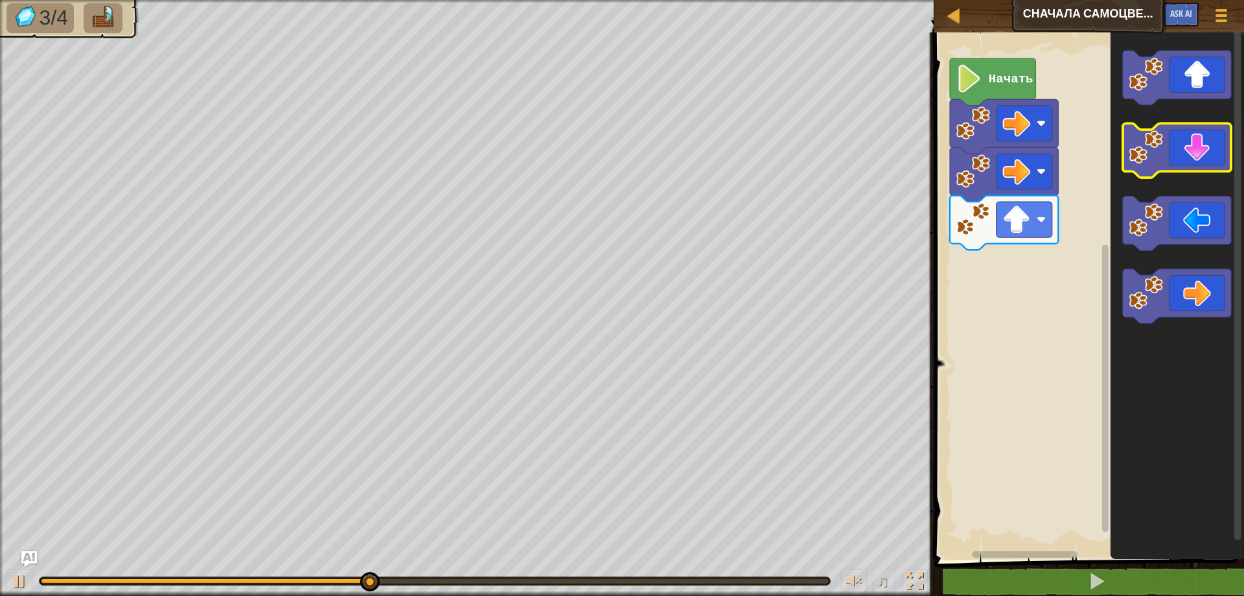
click at [1195, 161] on icon "Рабочая область Blockly" at bounding box center [1177, 151] width 108 height 54
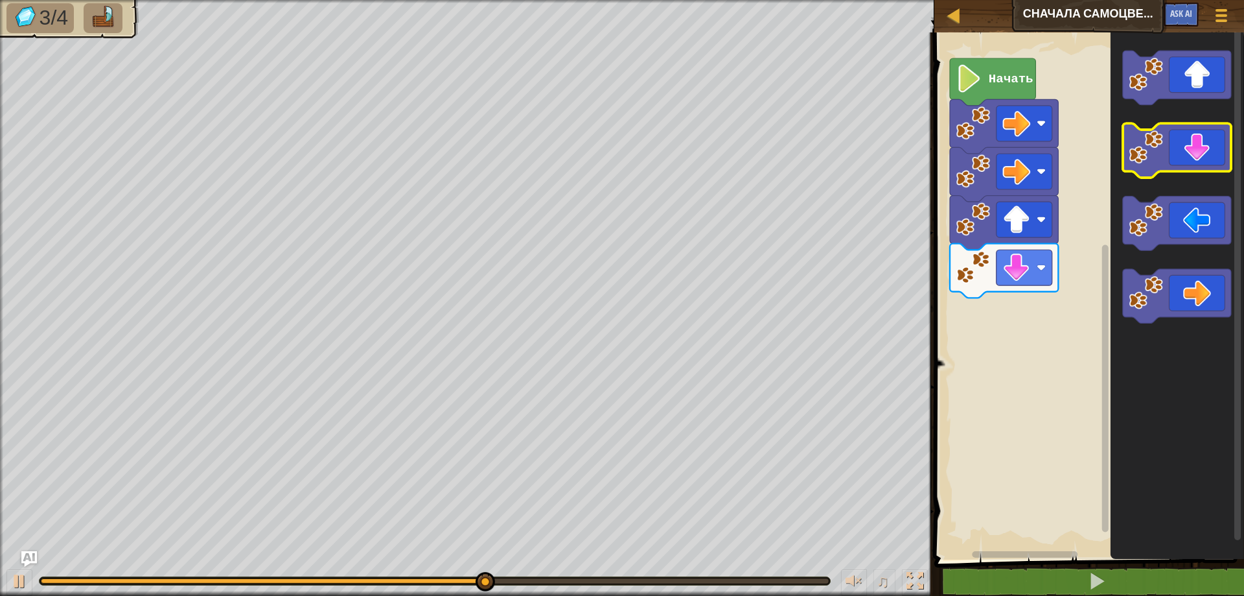
click at [1195, 161] on icon "Рабочая область Blockly" at bounding box center [1177, 151] width 108 height 54
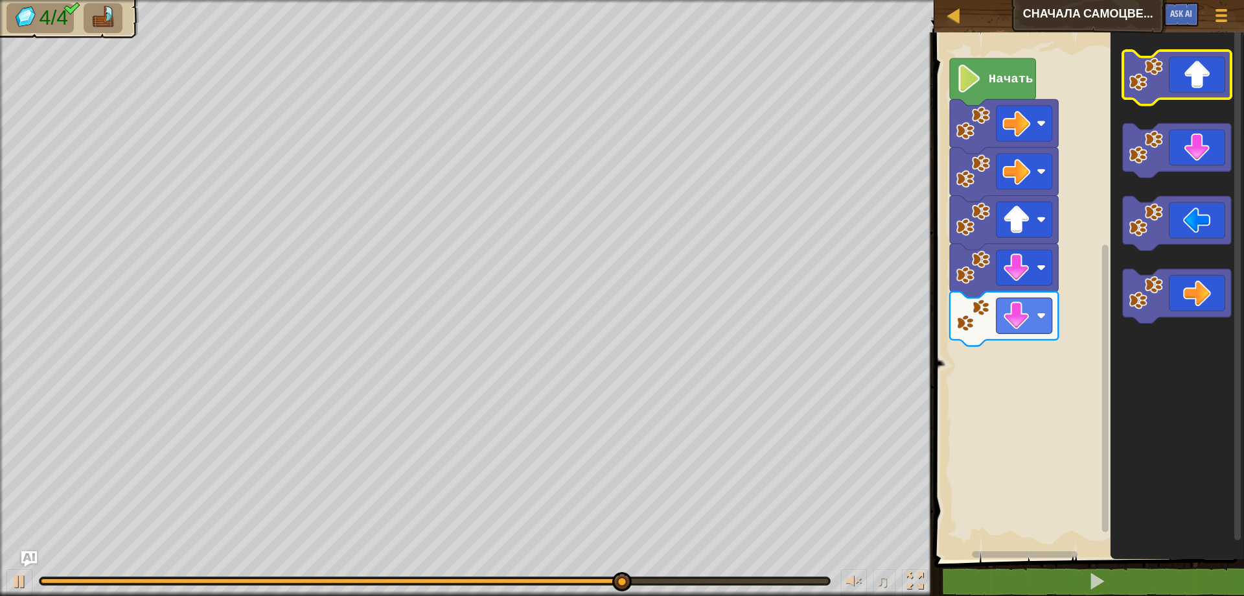
click at [1206, 84] on icon "Рабочая область Blockly" at bounding box center [1177, 78] width 108 height 54
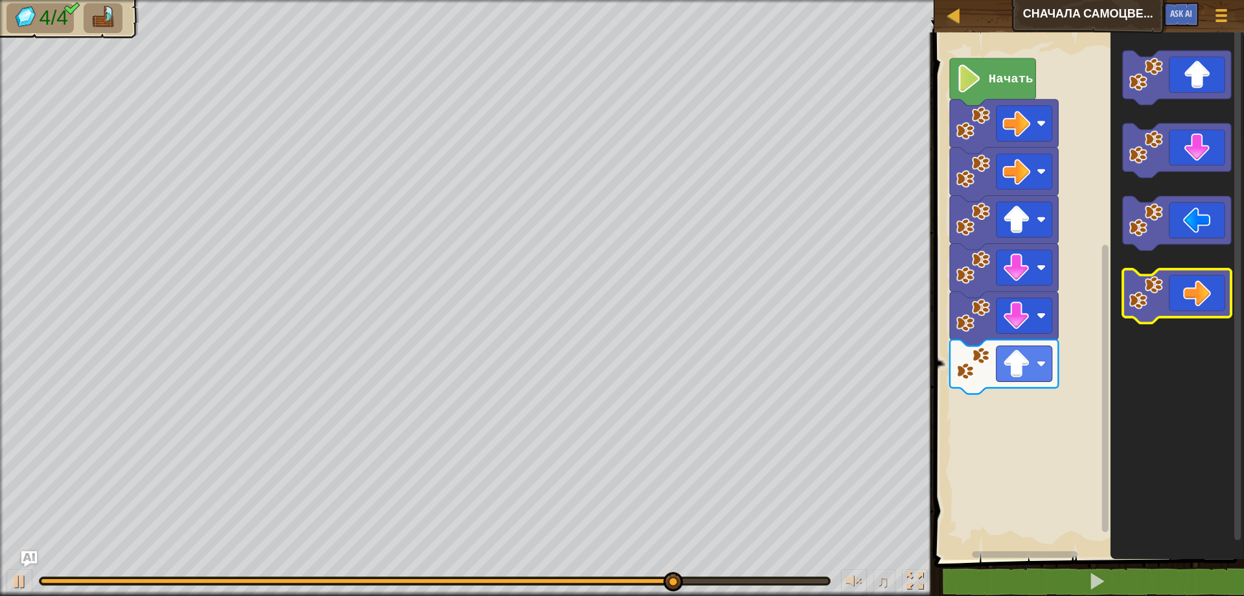
click at [1195, 290] on icon "Рабочая область Blockly" at bounding box center [1177, 296] width 108 height 54
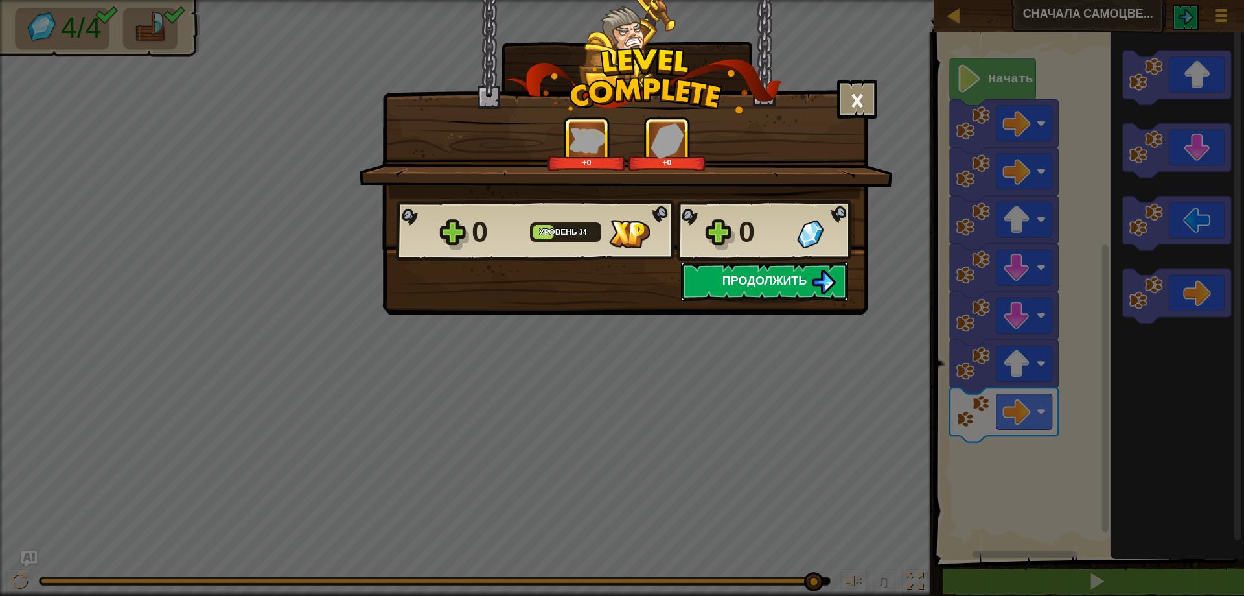
click at [795, 281] on span "Продолжить" at bounding box center [765, 280] width 85 height 16
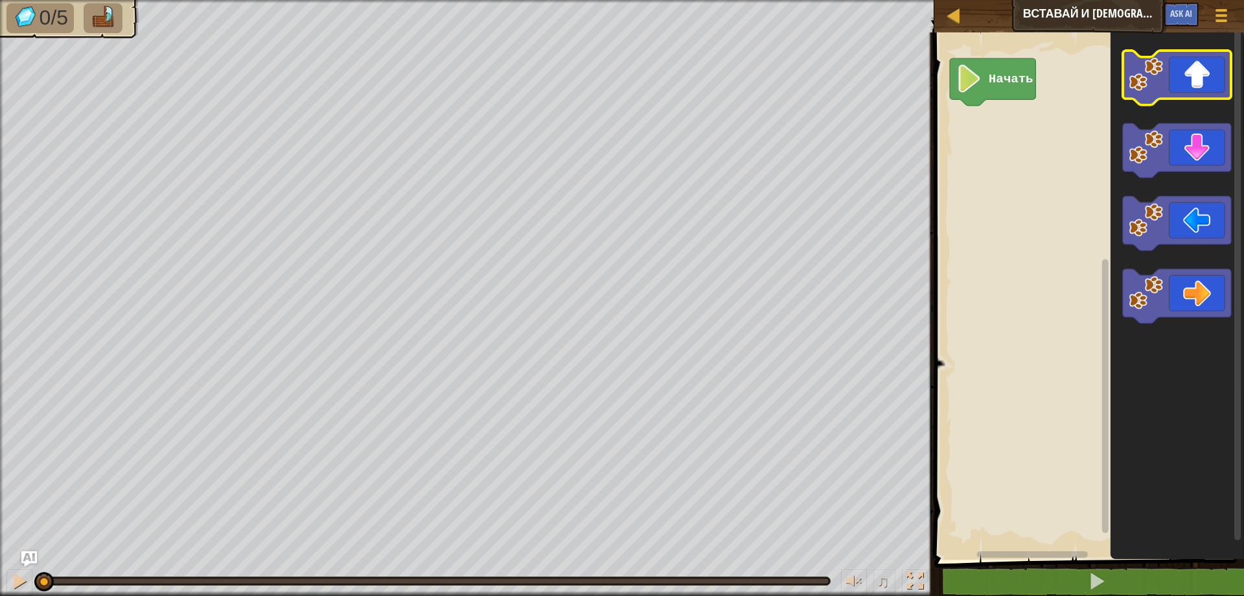
click at [1158, 86] on image "Рабочая область Blockly" at bounding box center [1146, 74] width 34 height 34
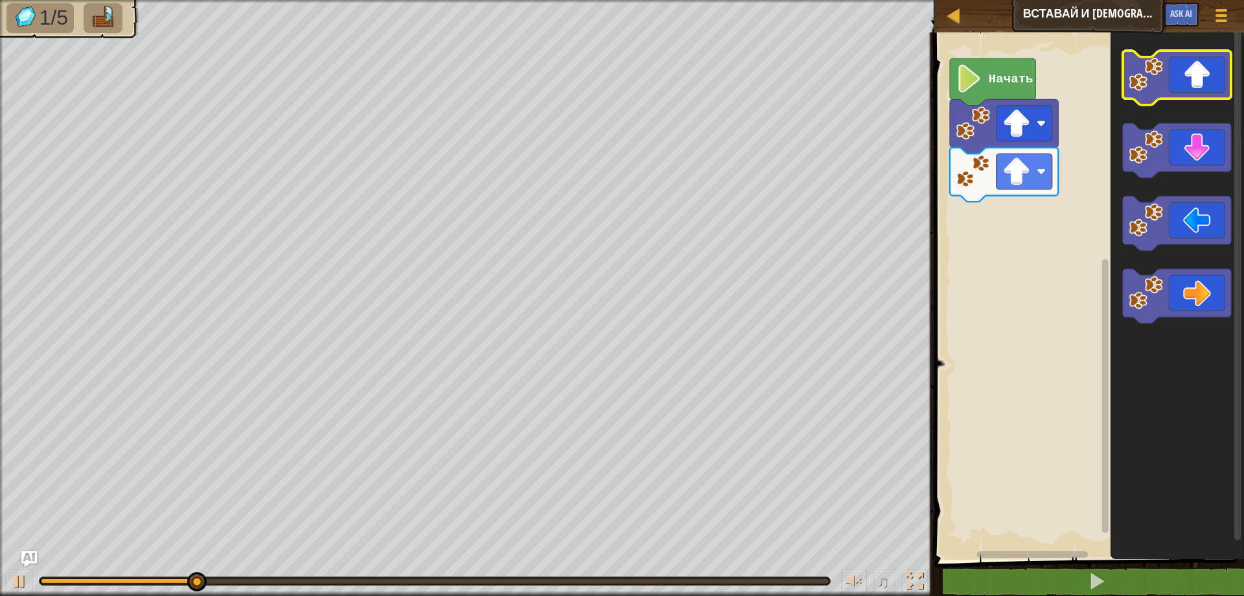
click at [1158, 86] on image "Рабочая область Blockly" at bounding box center [1146, 74] width 34 height 34
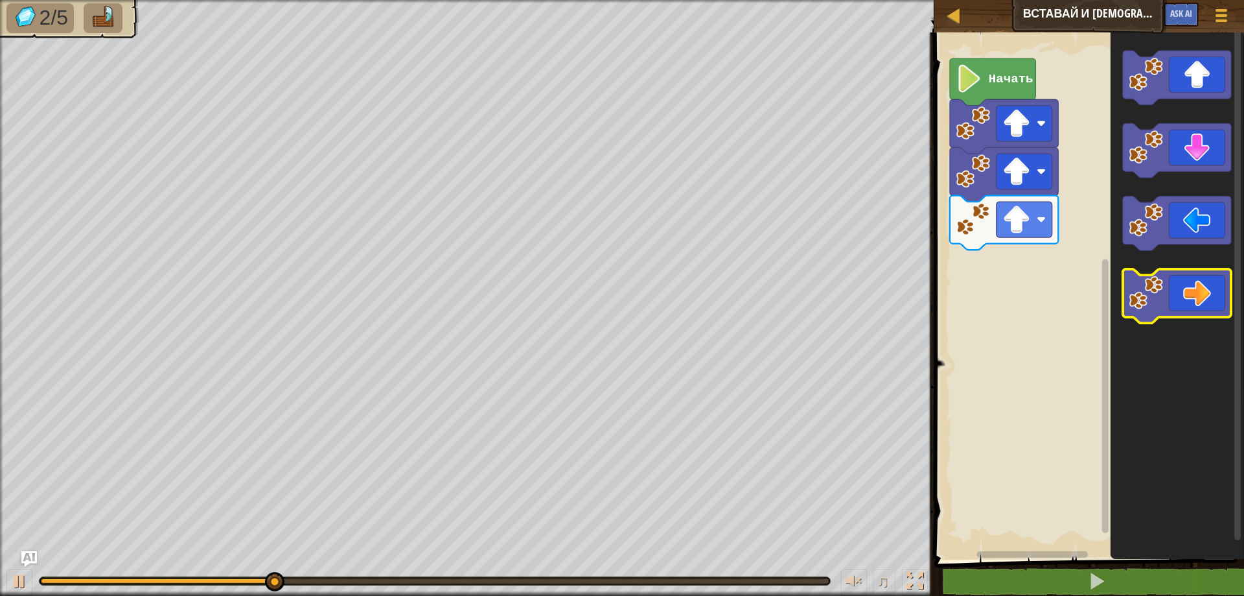
click at [1193, 297] on icon "Рабочая область Blockly" at bounding box center [1177, 296] width 108 height 54
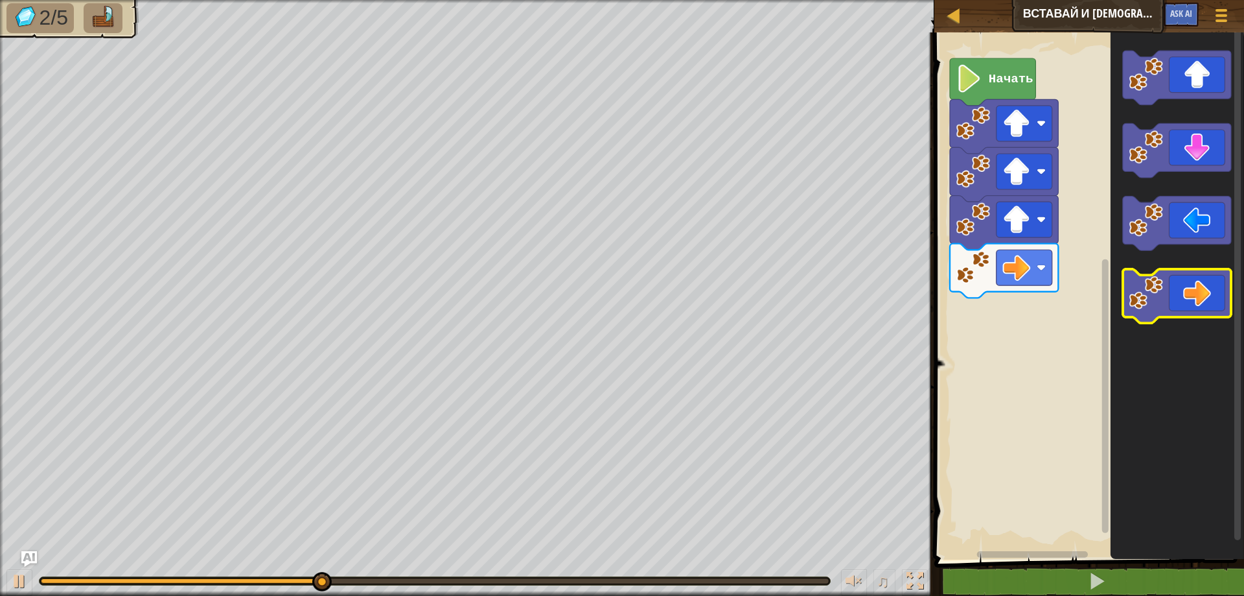
click at [1193, 297] on icon "Рабочая область Blockly" at bounding box center [1177, 296] width 108 height 54
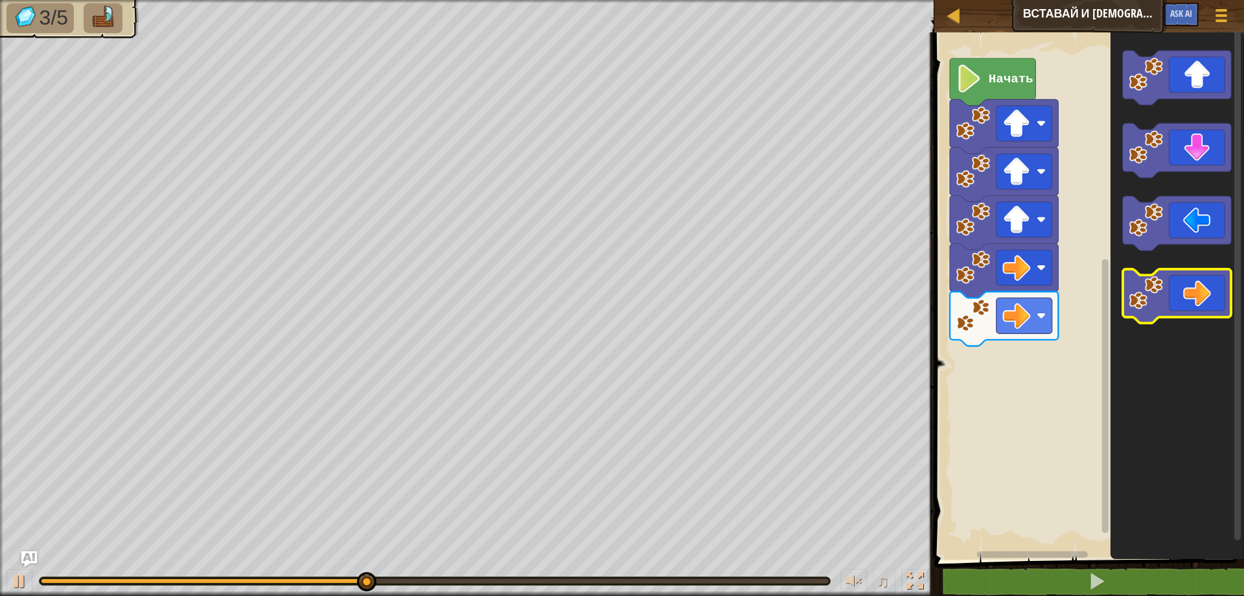
click at [1193, 297] on icon "Рабочая область Blockly" at bounding box center [1177, 296] width 108 height 54
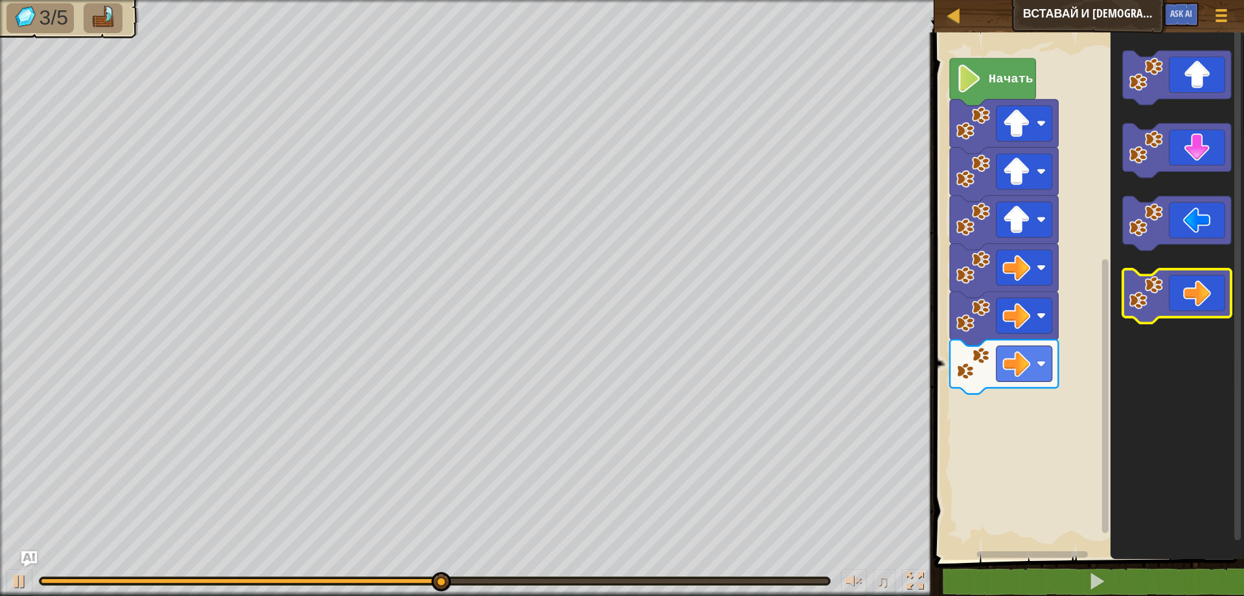
click at [1193, 297] on icon "Рабочая область Blockly" at bounding box center [1177, 296] width 108 height 54
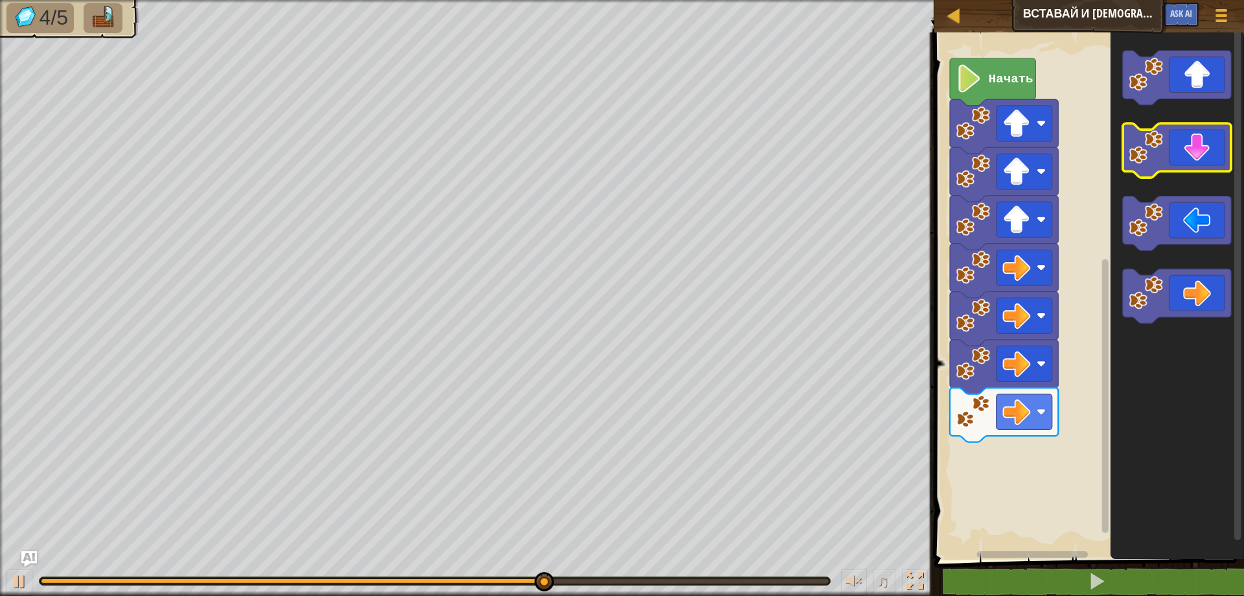
click at [1210, 159] on icon "Рабочая область Blockly" at bounding box center [1177, 151] width 108 height 54
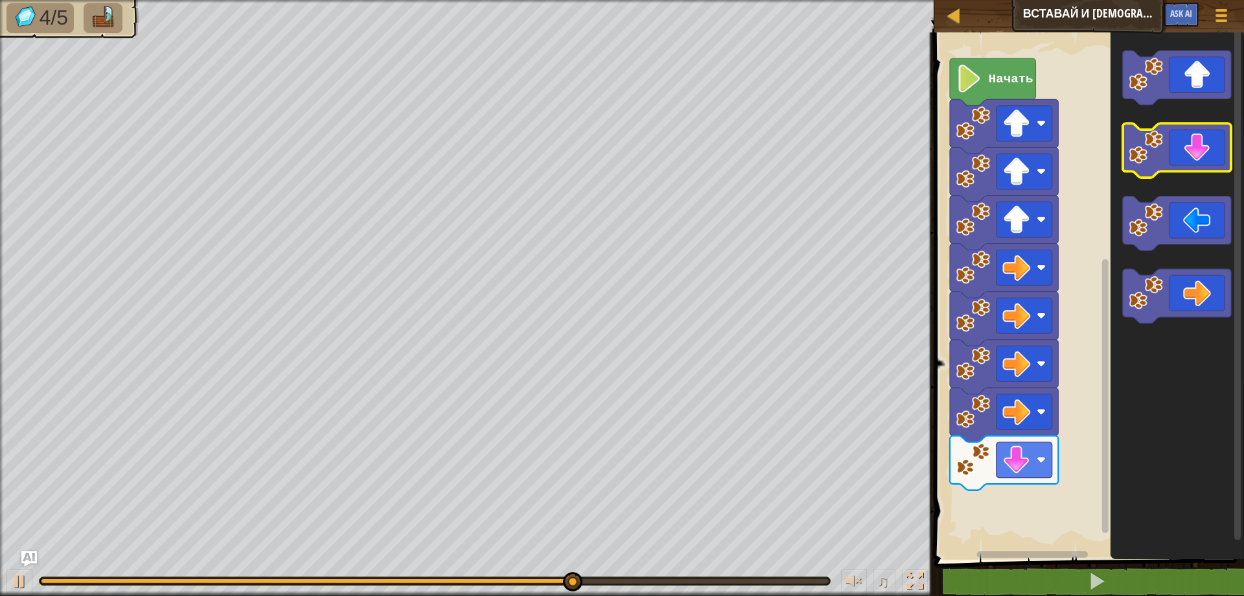
click at [1210, 159] on icon "Рабочая область Blockly" at bounding box center [1177, 151] width 108 height 54
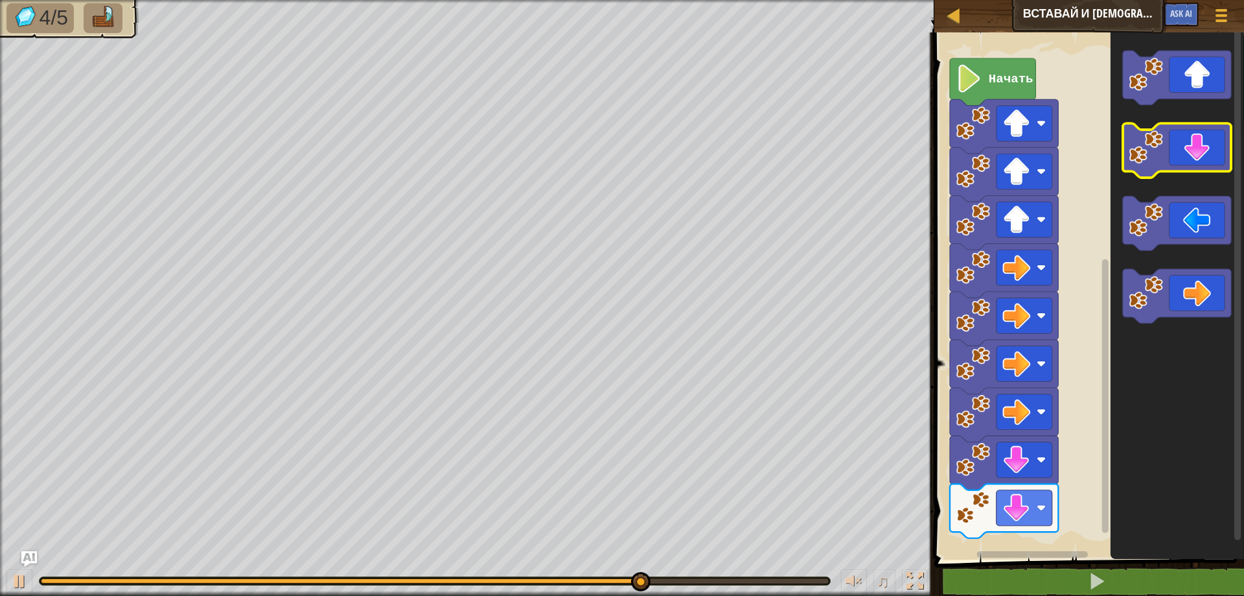
click at [1210, 159] on icon "Рабочая область Blockly" at bounding box center [1177, 151] width 108 height 54
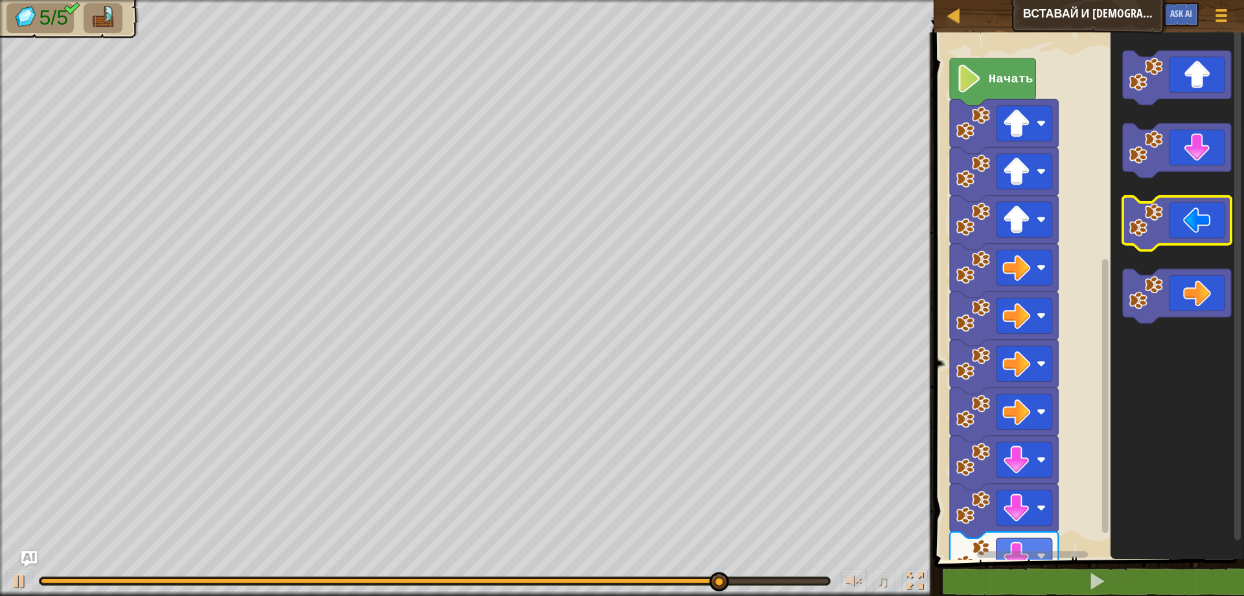
click at [1201, 226] on icon "Рабочая область Blockly" at bounding box center [1177, 223] width 108 height 54
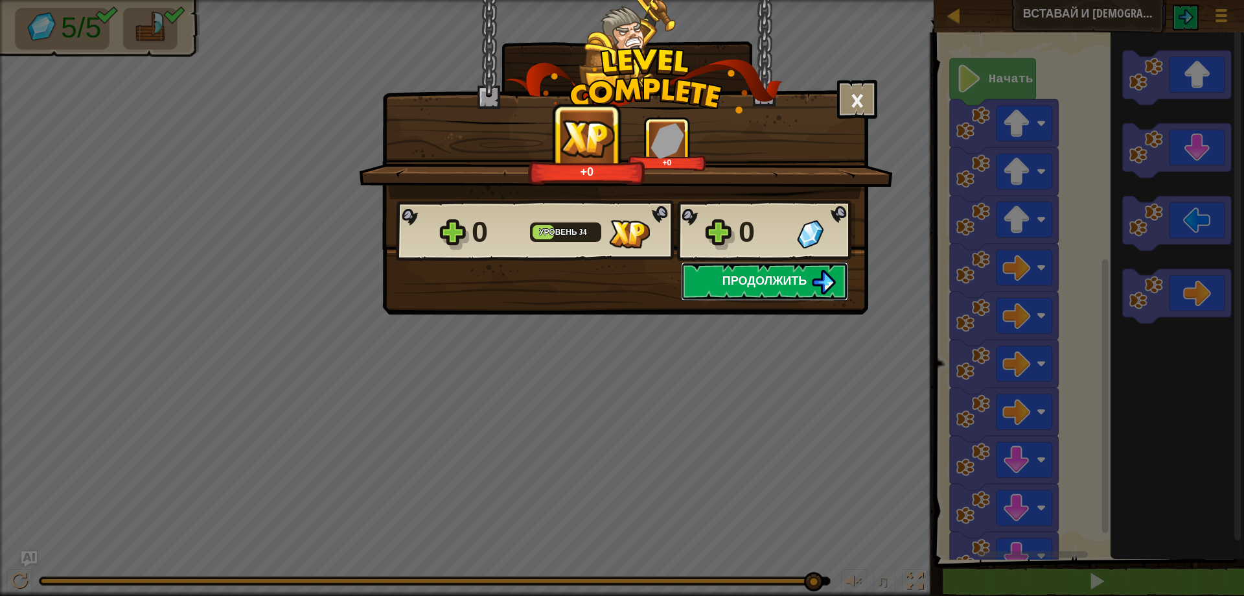
click at [816, 280] on img at bounding box center [823, 282] width 25 height 25
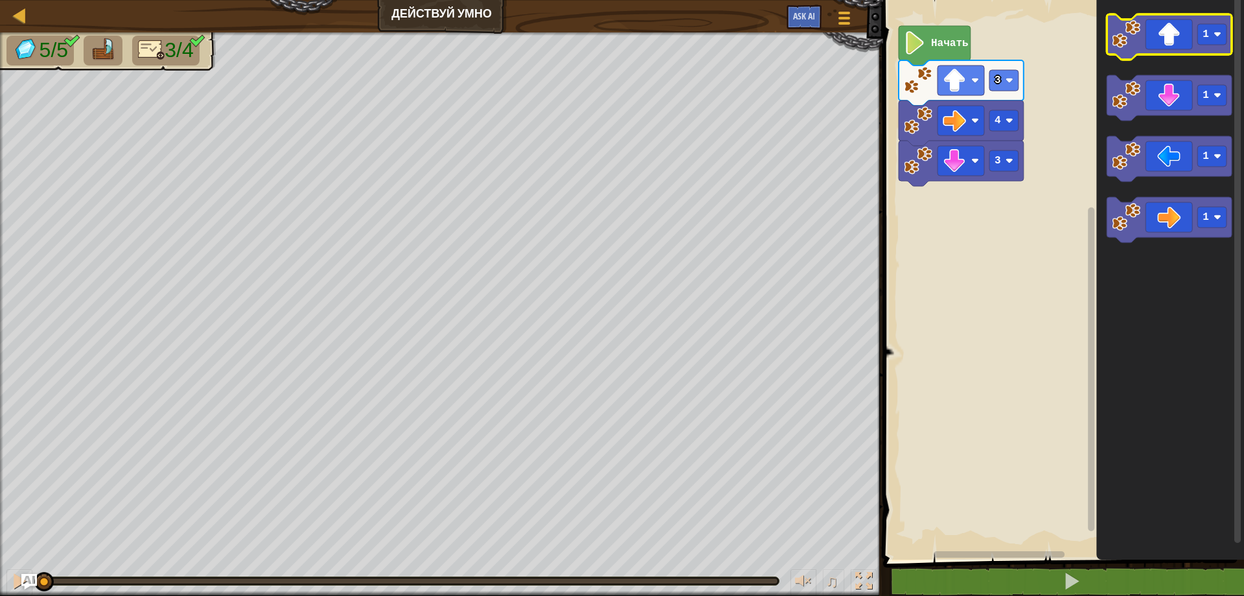
click at [1177, 46] on icon "Рабочая область Blockly" at bounding box center [1169, 36] width 125 height 45
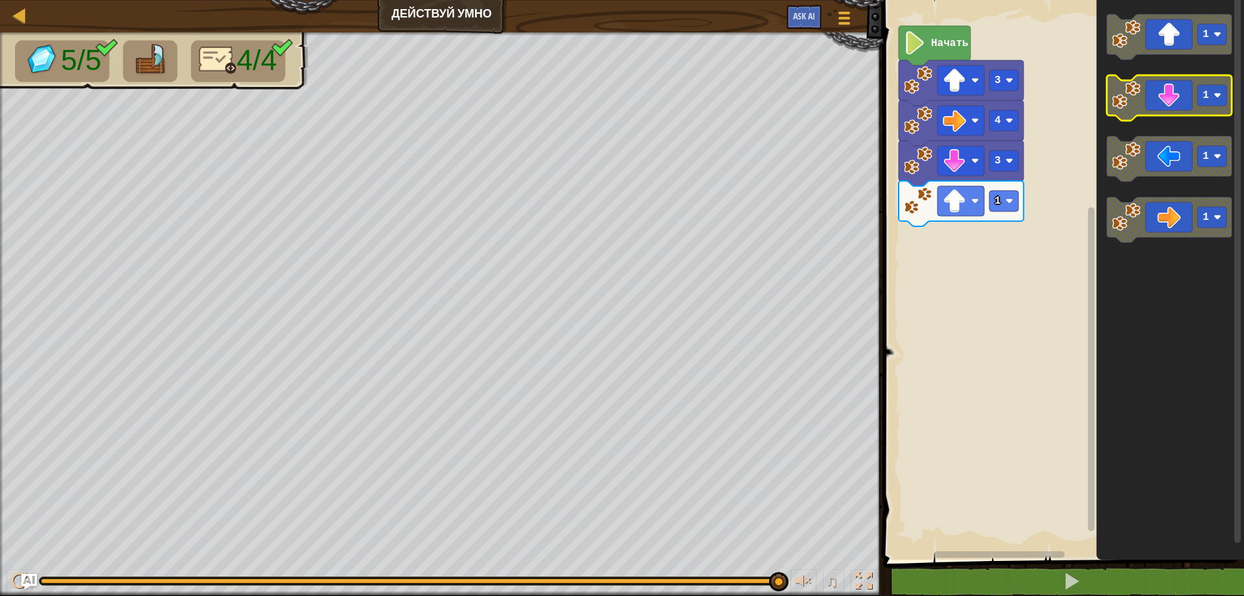
click at [1173, 106] on icon "Рабочая область Blockly" at bounding box center [1169, 97] width 125 height 45
click at [916, 47] on image "Рабочая область Blockly" at bounding box center [915, 42] width 22 height 23
click at [926, 47] on image "Рабочая область Blockly" at bounding box center [915, 42] width 22 height 23
click at [32, 572] on div "♫" at bounding box center [441, 577] width 883 height 39
click at [16, 579] on div at bounding box center [19, 580] width 17 height 17
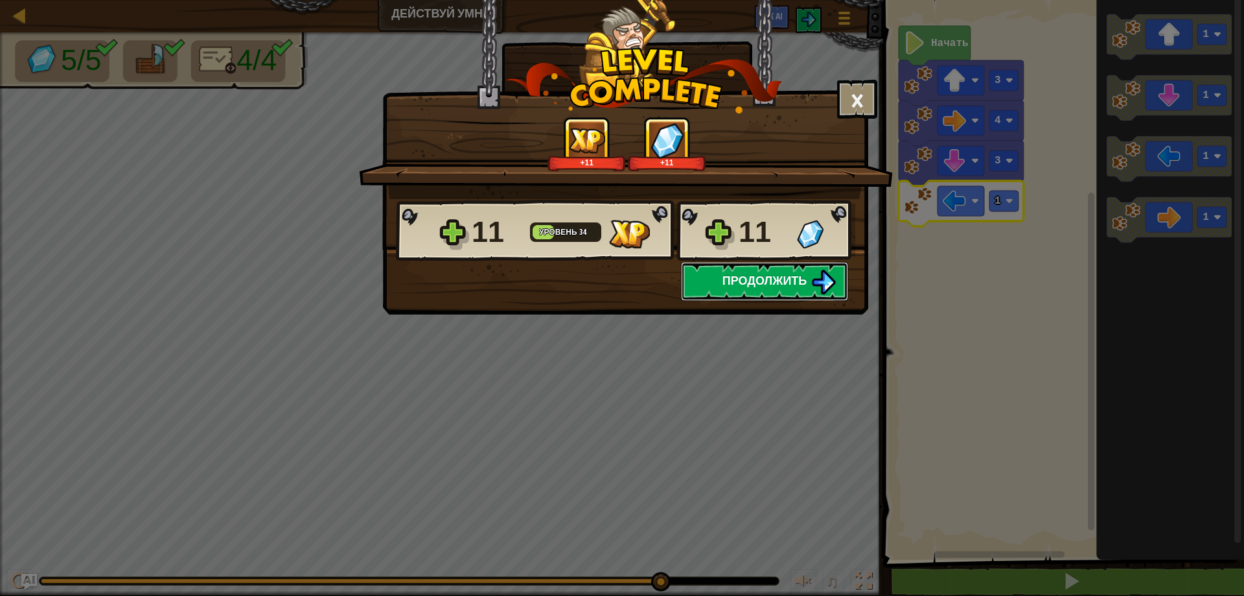
click at [777, 278] on span "Продолжить" at bounding box center [765, 280] width 85 height 16
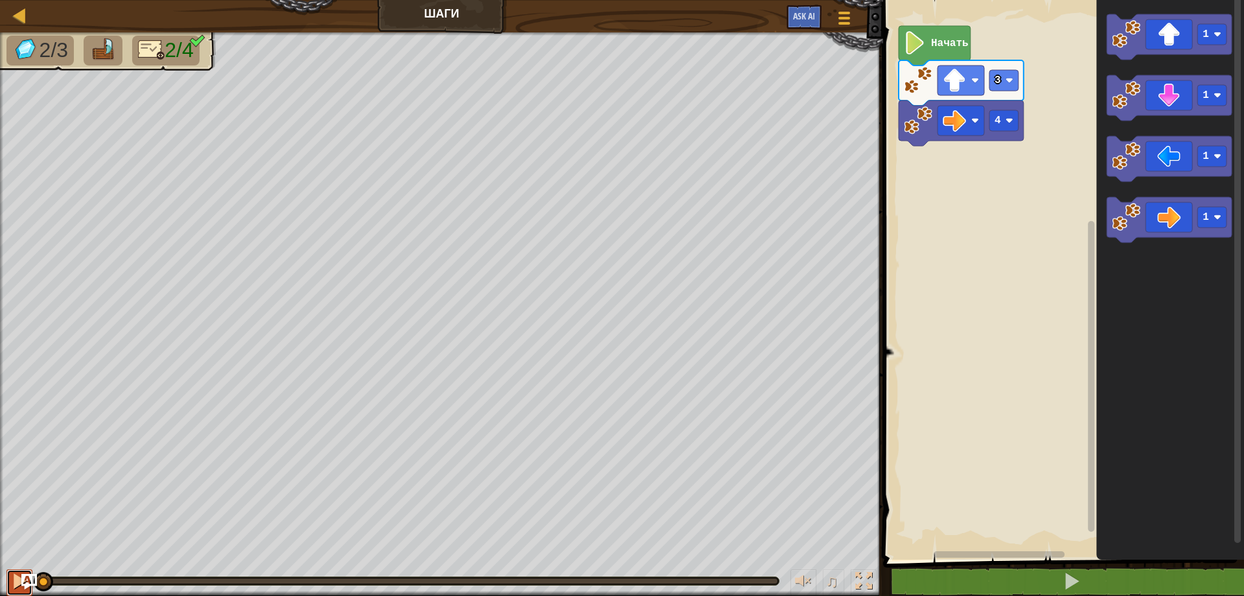
click at [8, 579] on button at bounding box center [19, 582] width 26 height 27
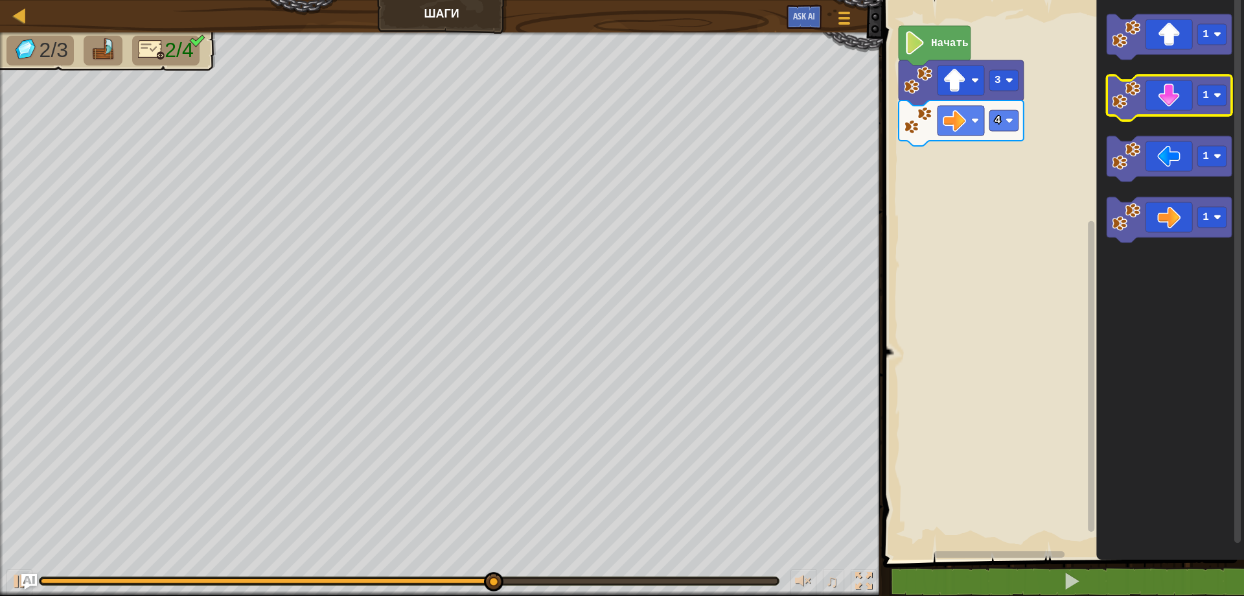
click at [1175, 89] on icon "Рабочая область Blockly" at bounding box center [1169, 97] width 125 height 45
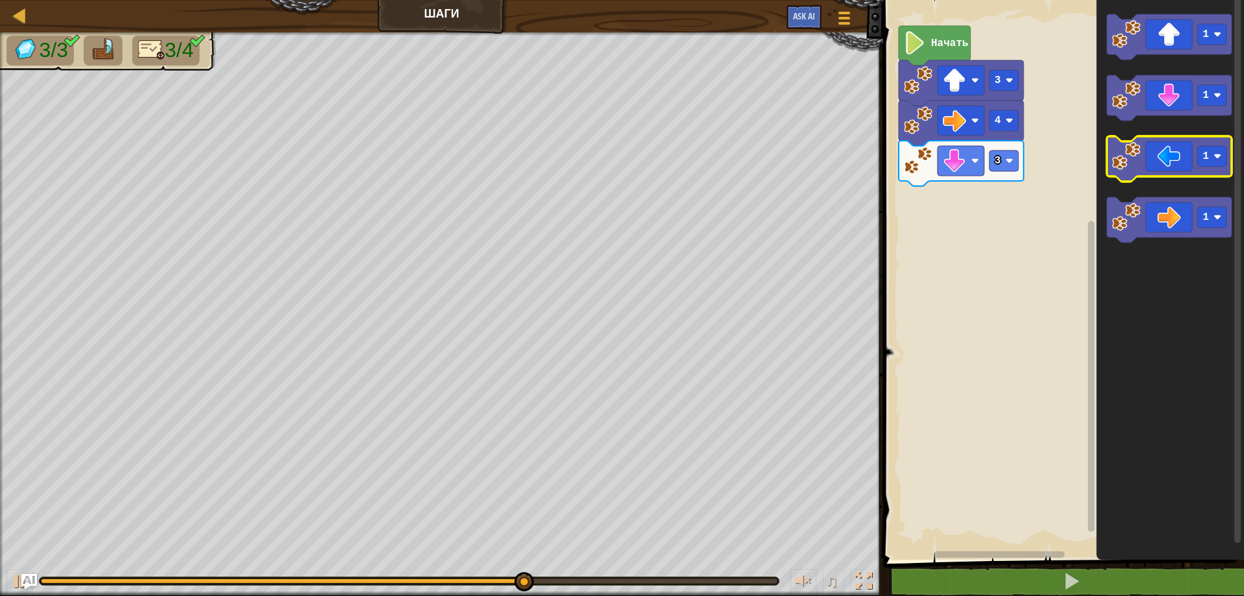
click at [1191, 154] on icon "Рабочая область Blockly" at bounding box center [1169, 158] width 125 height 45
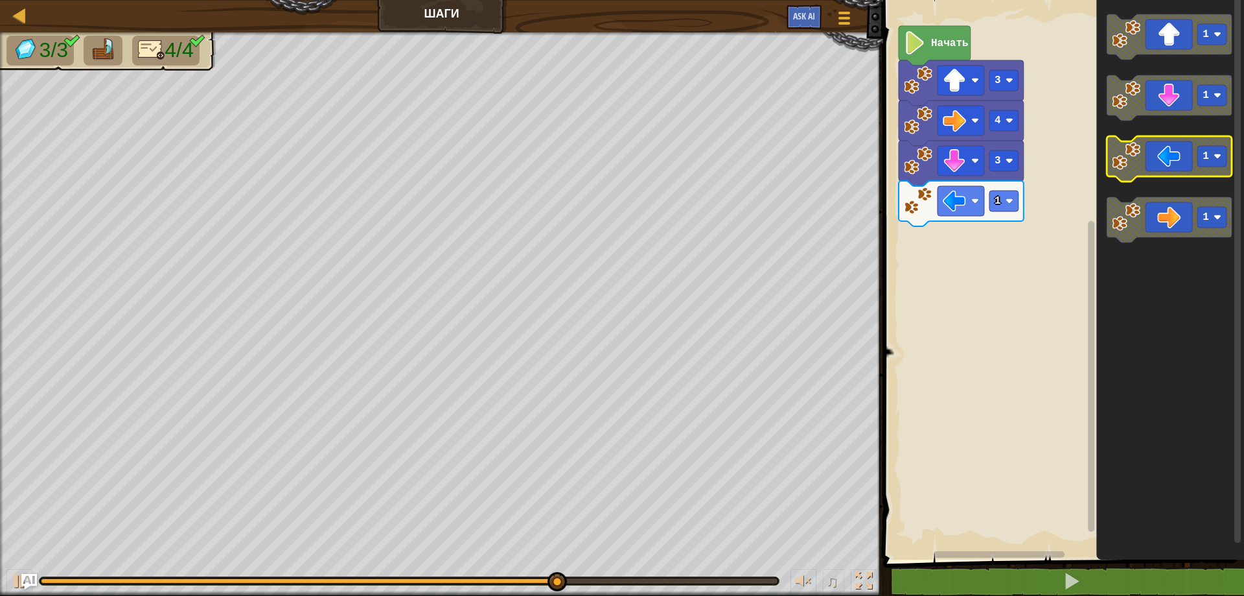
click at [1191, 154] on icon "Рабочая область Blockly" at bounding box center [1169, 158] width 125 height 45
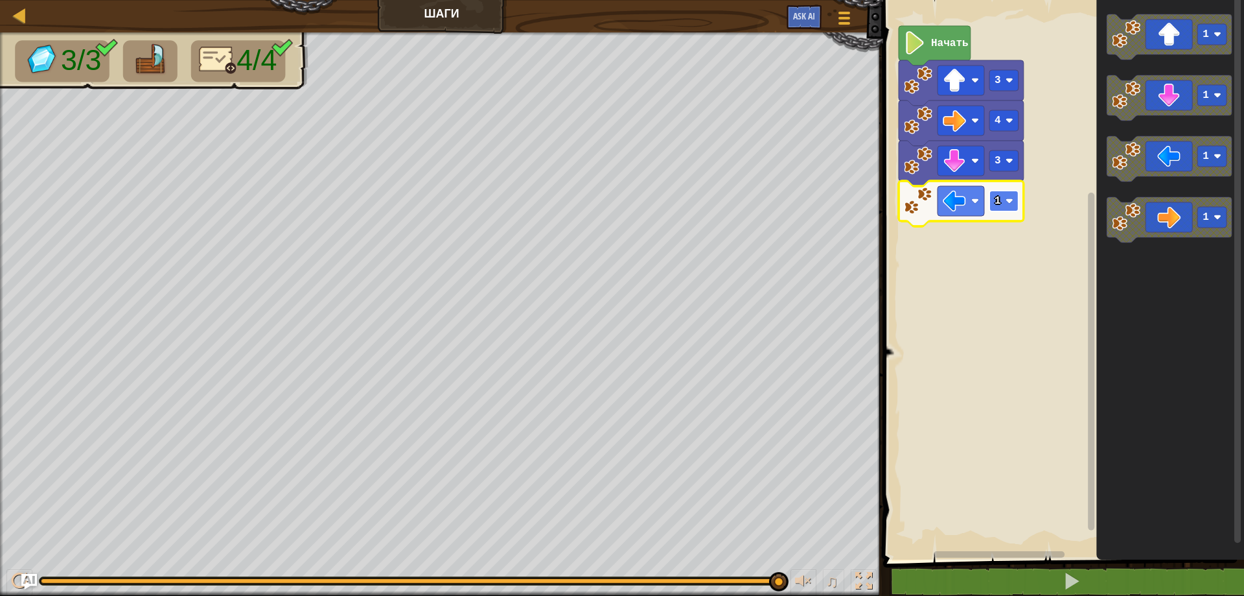
click at [1010, 204] on image "Рабочая область Blockly" at bounding box center [1010, 201] width 8 height 8
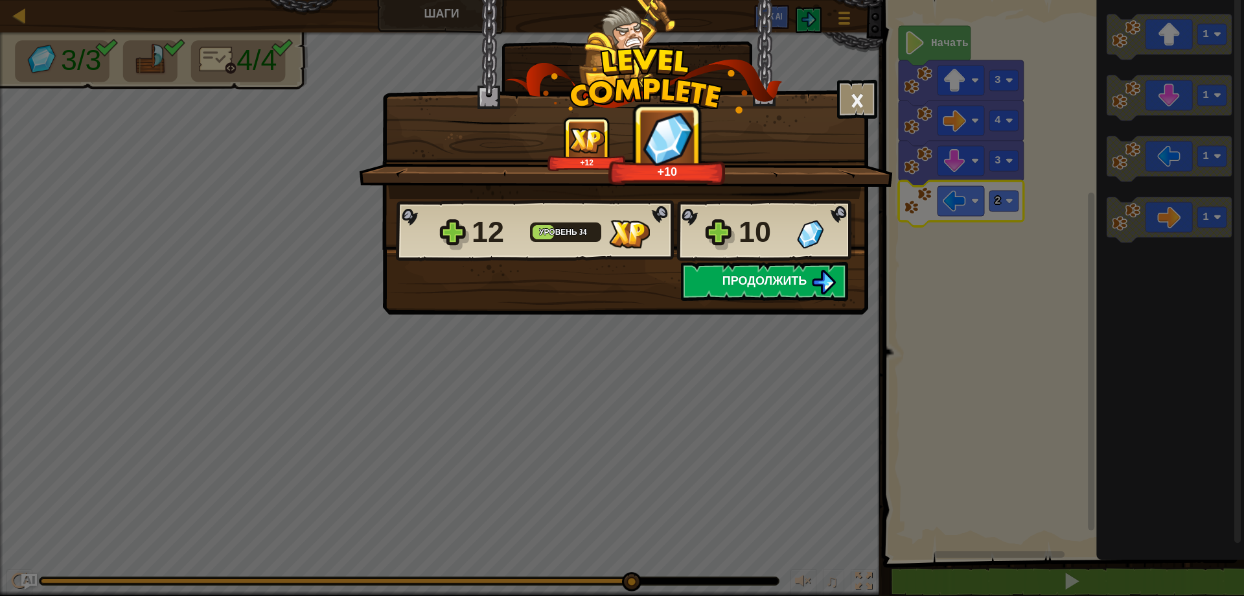
click at [813, 285] on img at bounding box center [823, 282] width 25 height 25
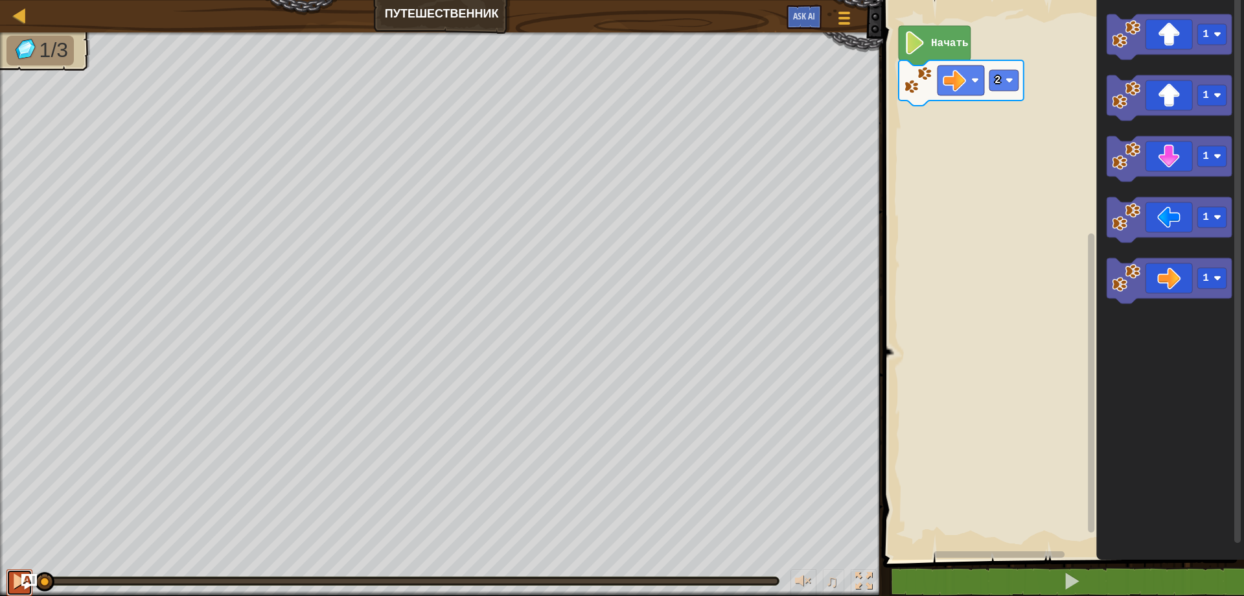
click at [16, 589] on div at bounding box center [19, 580] width 17 height 17
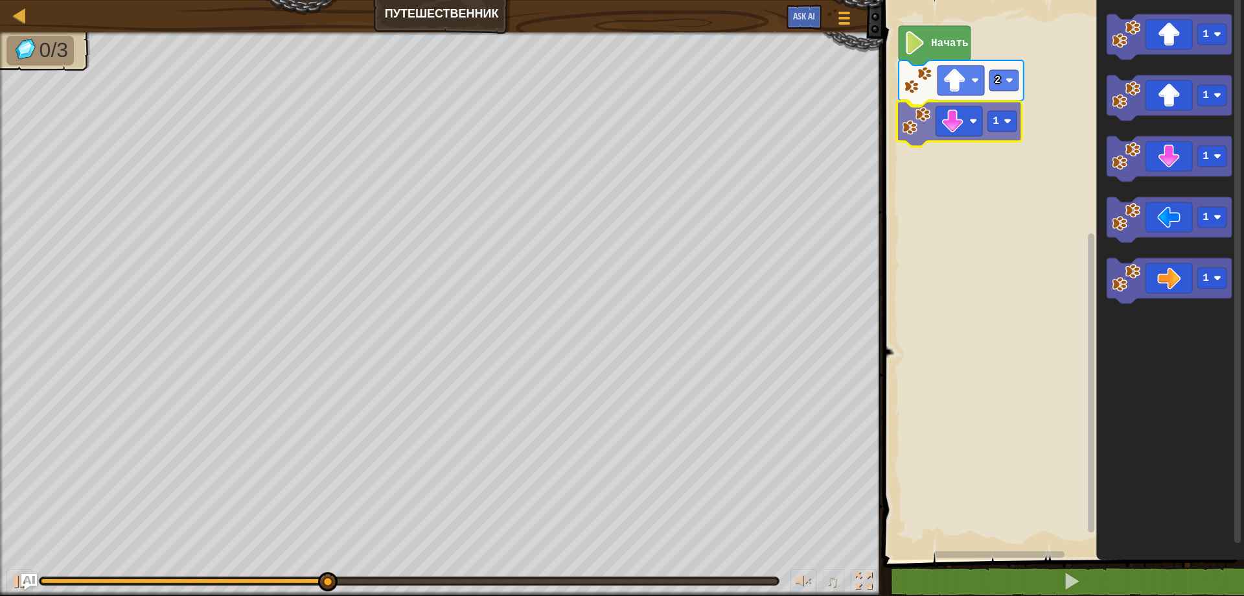
click at [928, 125] on div "Начать 2 1 1 1 1 1 1 1" at bounding box center [1062, 277] width 365 height 566
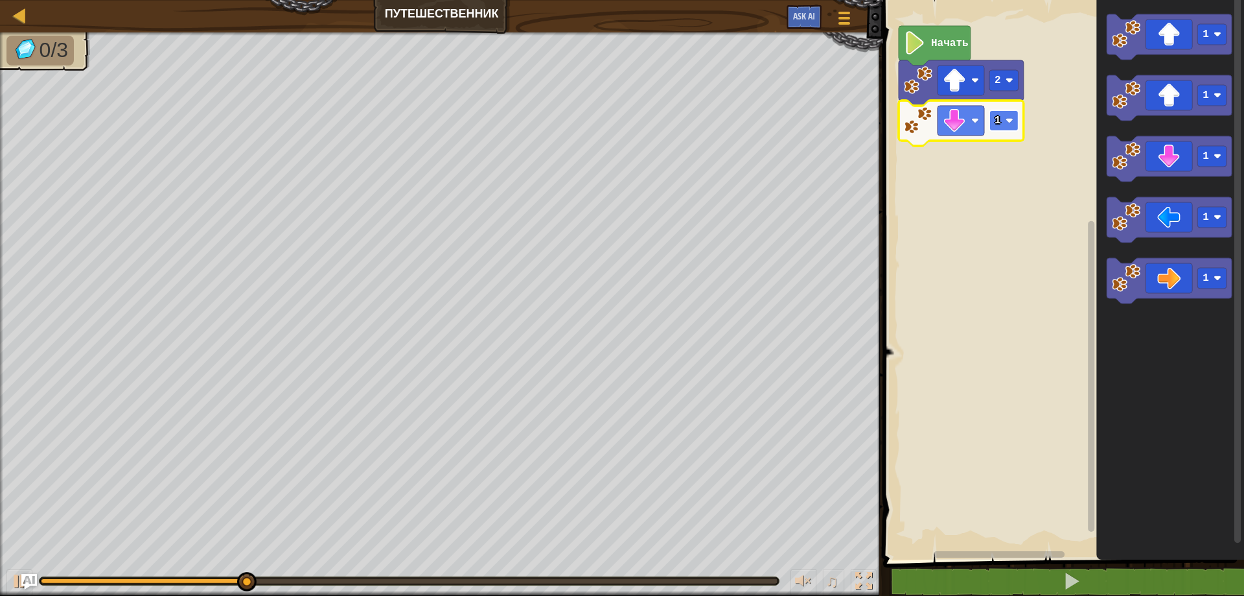
click at [1019, 124] on rect "Рабочая область Blockly" at bounding box center [1004, 120] width 29 height 21
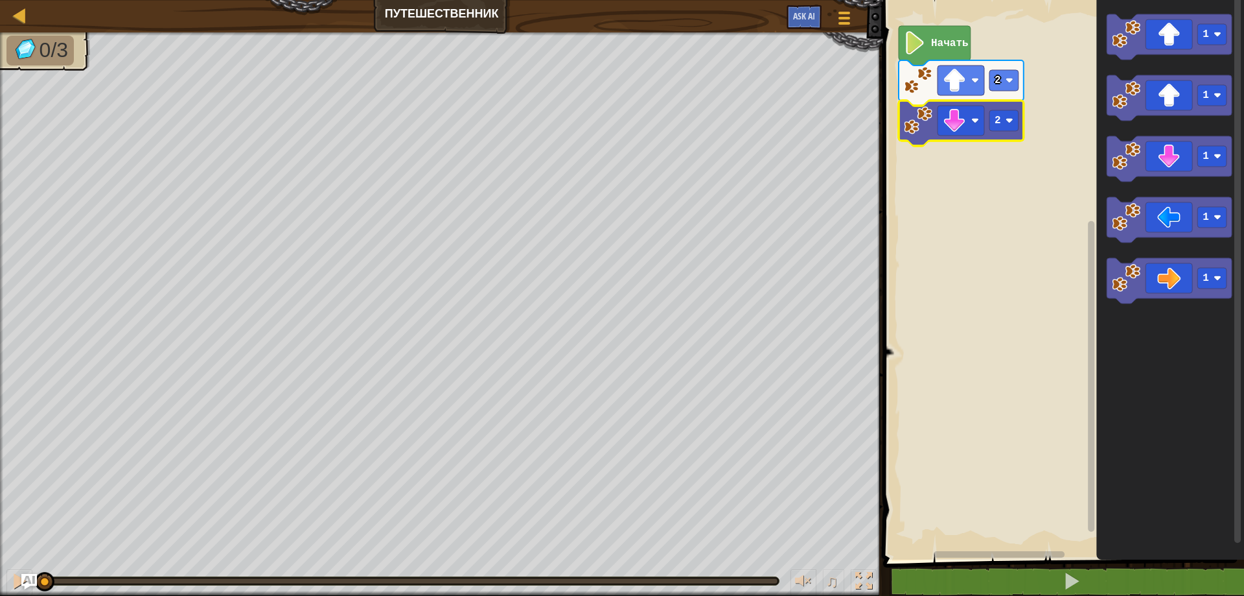
drag, startPoint x: 528, startPoint y: 585, endPoint x: 0, endPoint y: 551, distance: 528.7
click at [0, 551] on div "0/3 ♫ Wolf Pup" at bounding box center [622, 313] width 1244 height 563
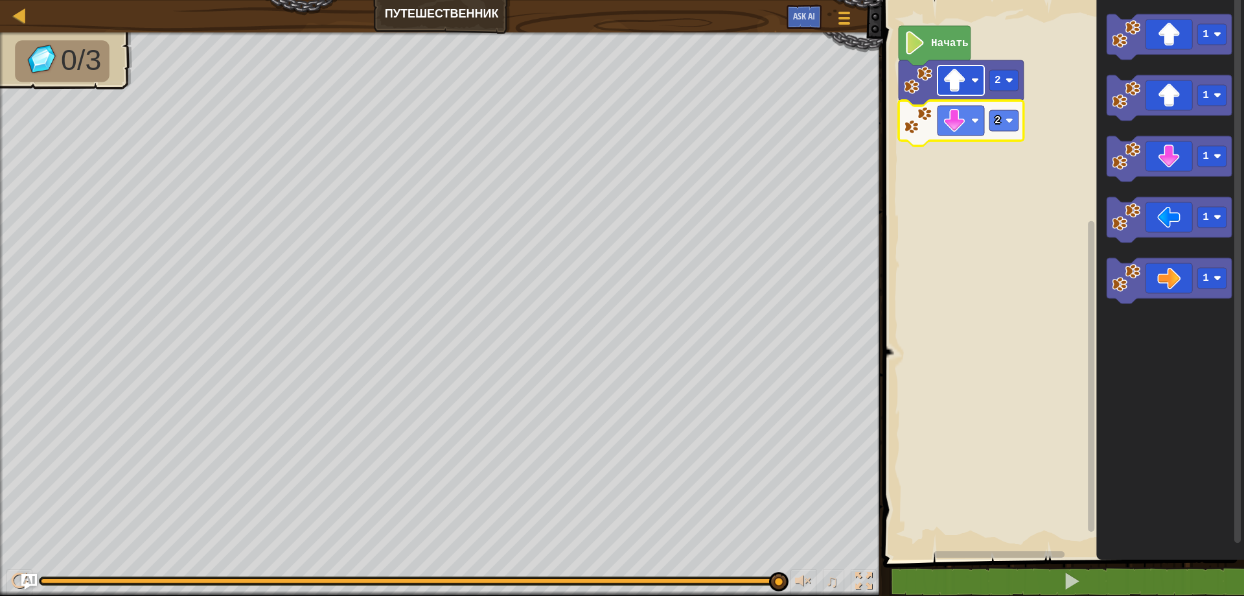
click at [978, 86] on rect "Рабочая область Blockly" at bounding box center [961, 80] width 47 height 30
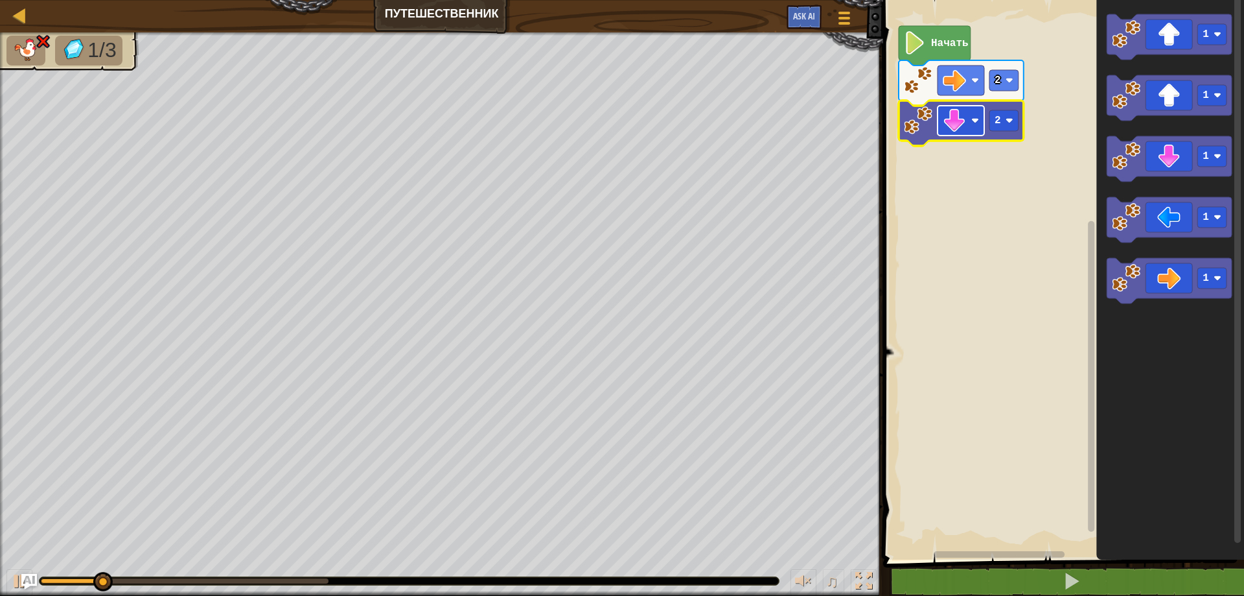
click at [984, 124] on rect "Рабочая область Blockly" at bounding box center [961, 121] width 47 height 30
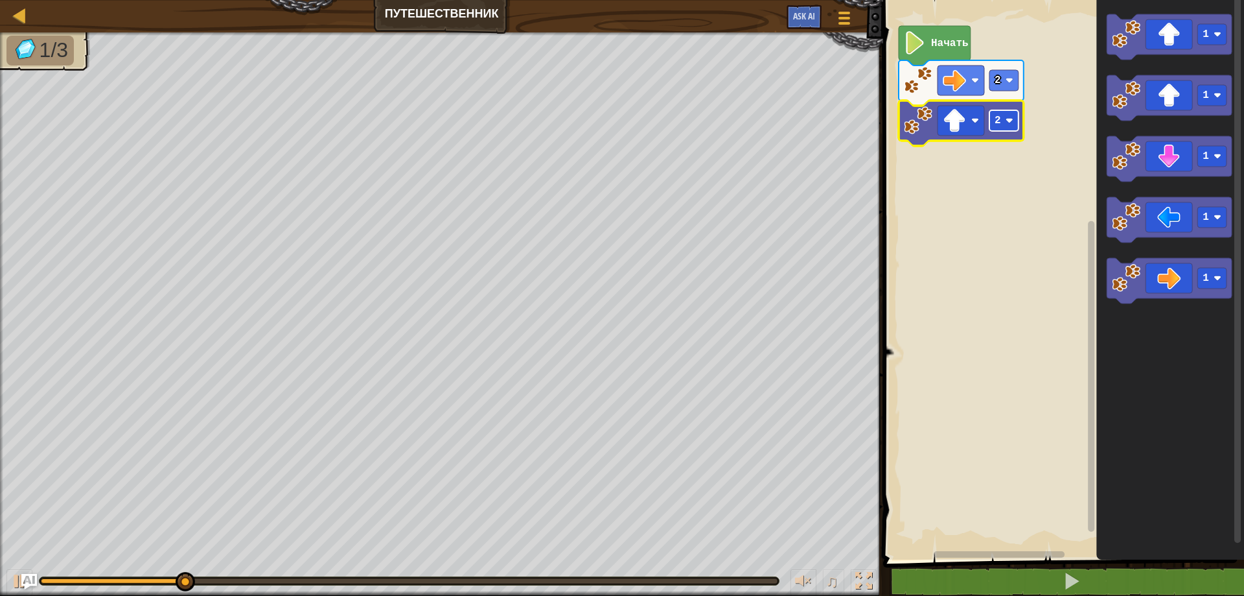
click at [1009, 125] on rect "Рабочая область Blockly" at bounding box center [1004, 120] width 29 height 21
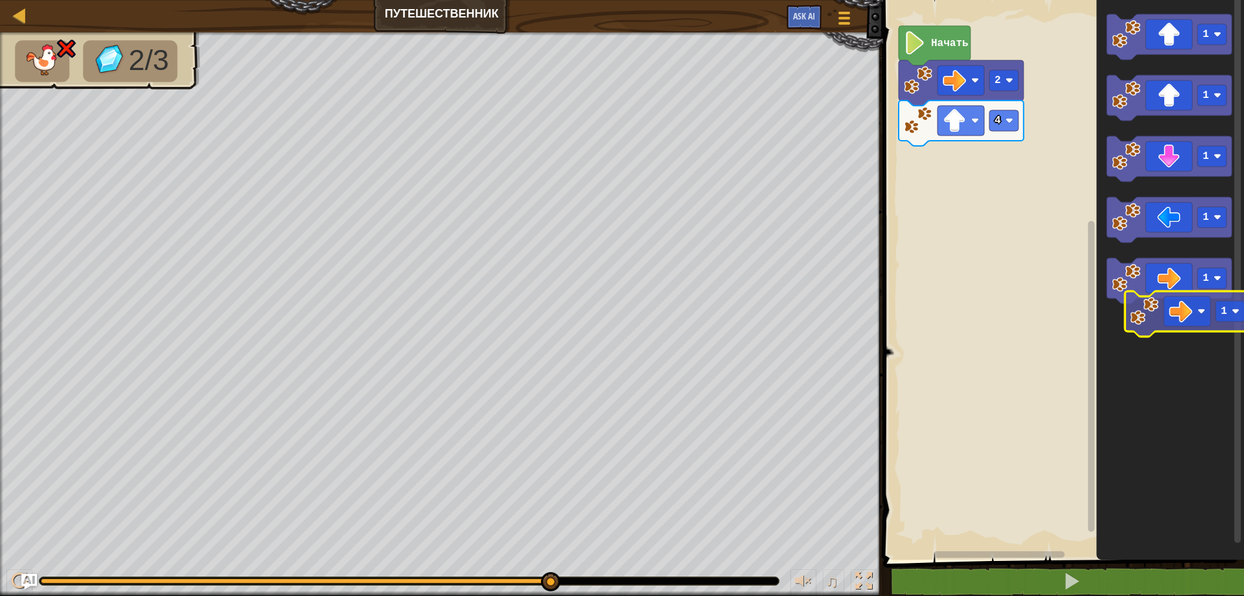
click at [1155, 324] on icon "1 1 1 1 1" at bounding box center [1171, 277] width 148 height 566
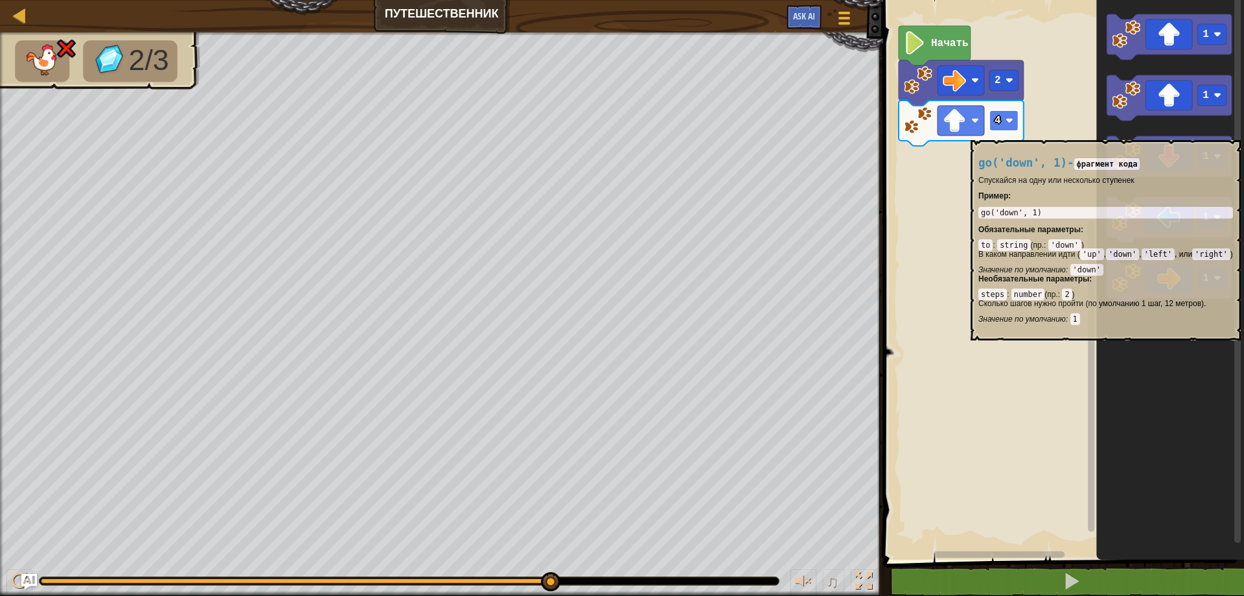
click at [1015, 129] on rect "Рабочая область Blockly" at bounding box center [1004, 120] width 29 height 21
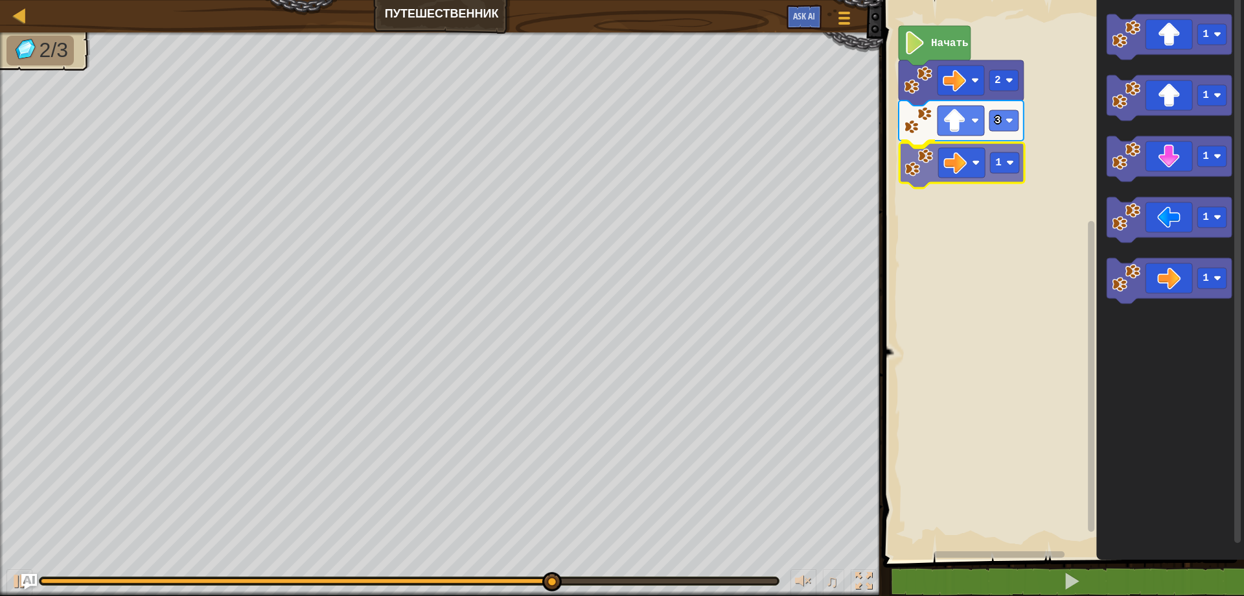
click at [914, 166] on div "Начать 2 3 1 1 1 1 1 1 1" at bounding box center [1062, 277] width 365 height 566
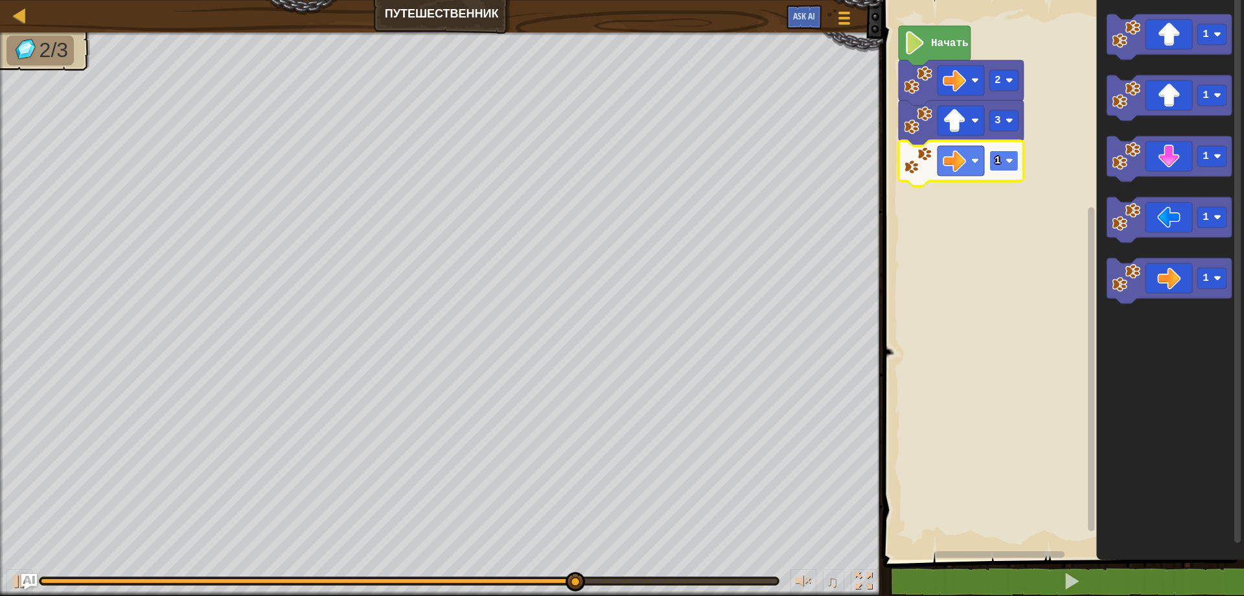
click at [1016, 163] on rect "Рабочая область Blockly" at bounding box center [1004, 160] width 29 height 21
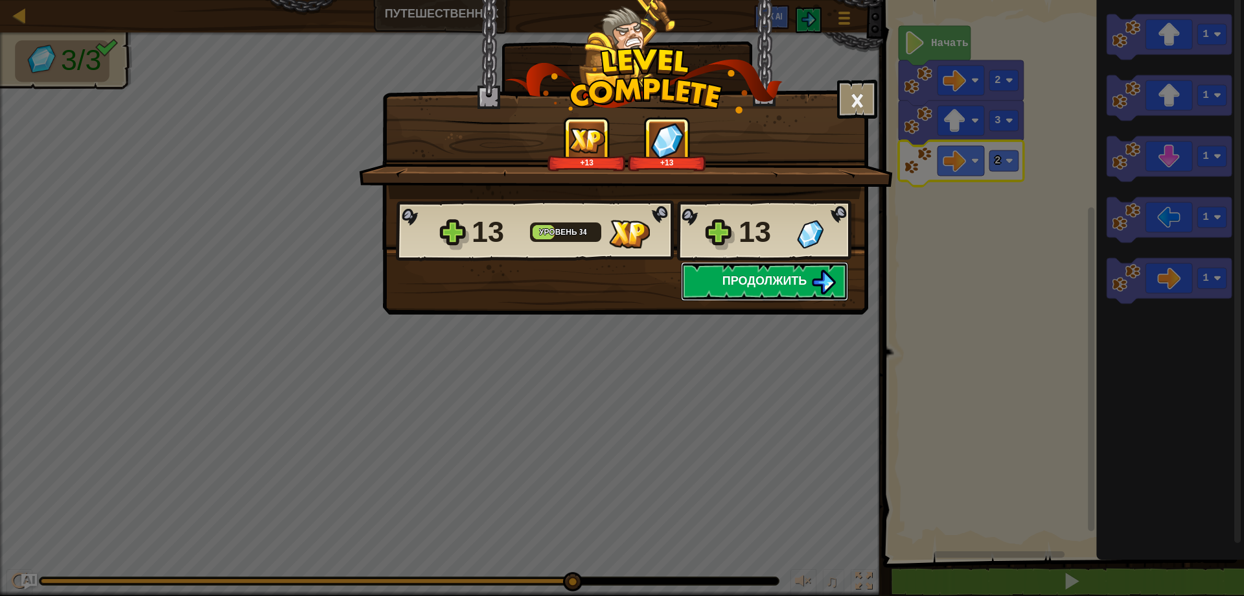
click at [759, 275] on span "Продолжить" at bounding box center [765, 280] width 85 height 16
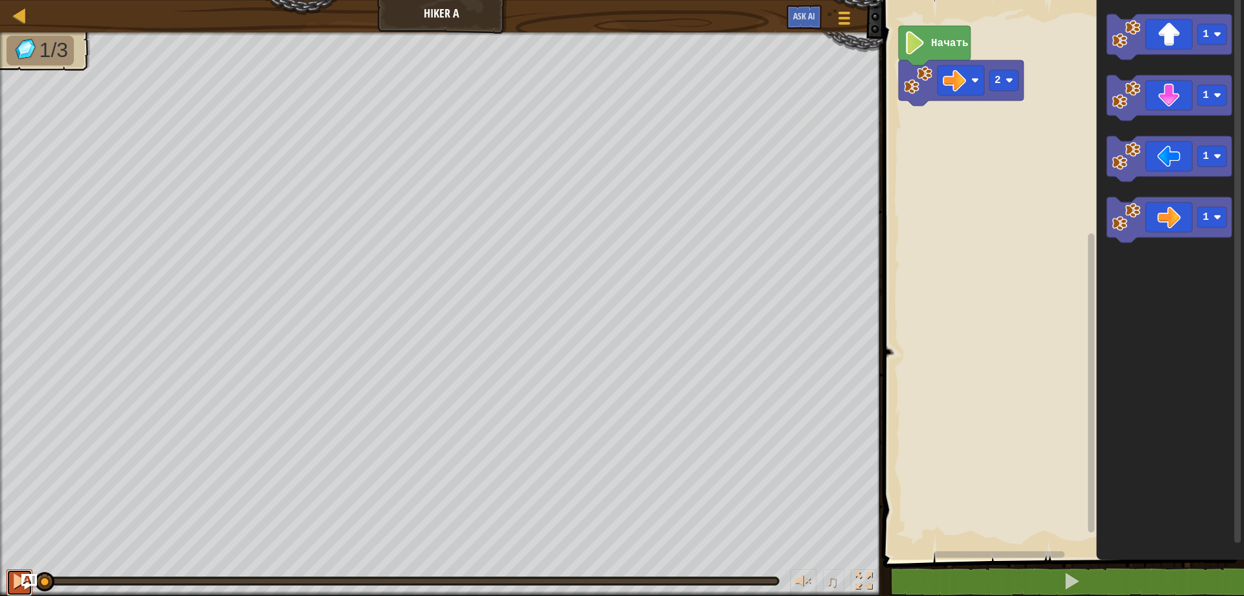
click at [12, 578] on div at bounding box center [19, 580] width 17 height 17
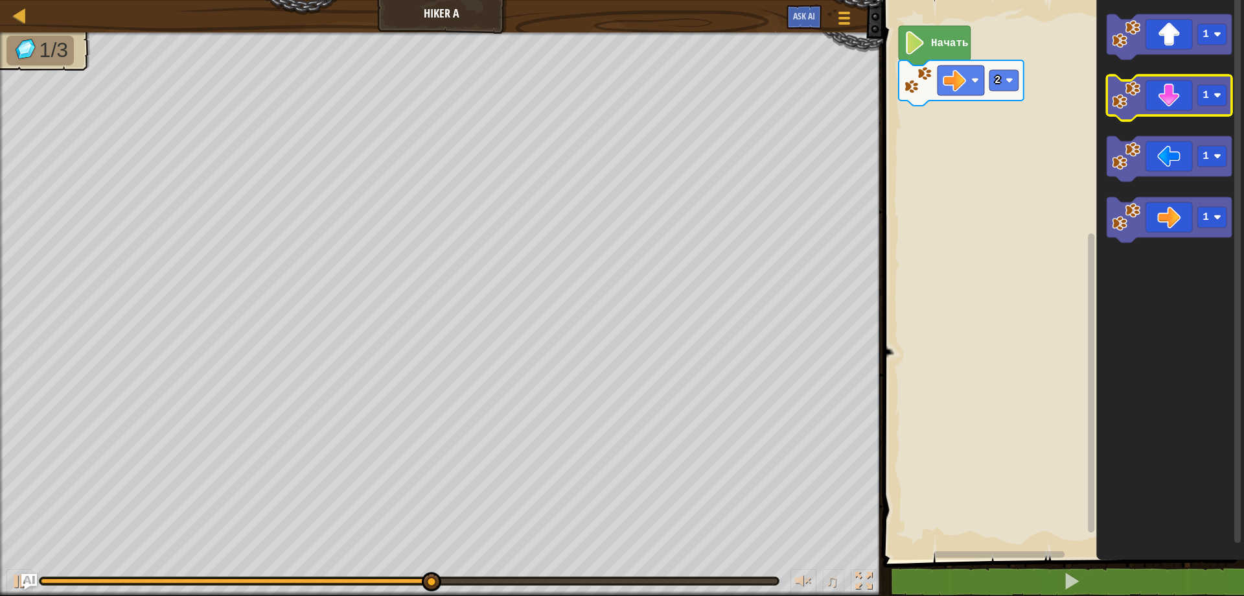
click at [1179, 93] on icon "Рабочая область Blockly" at bounding box center [1169, 97] width 125 height 45
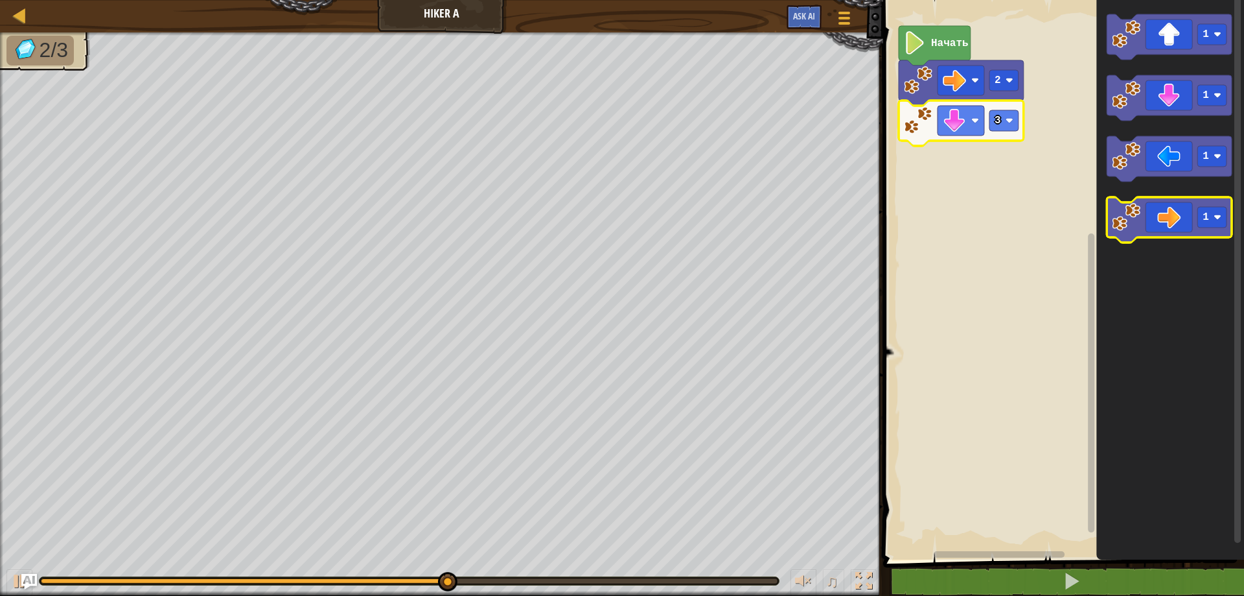
click at [1179, 218] on icon "Рабочая область Blockly" at bounding box center [1169, 219] width 125 height 45
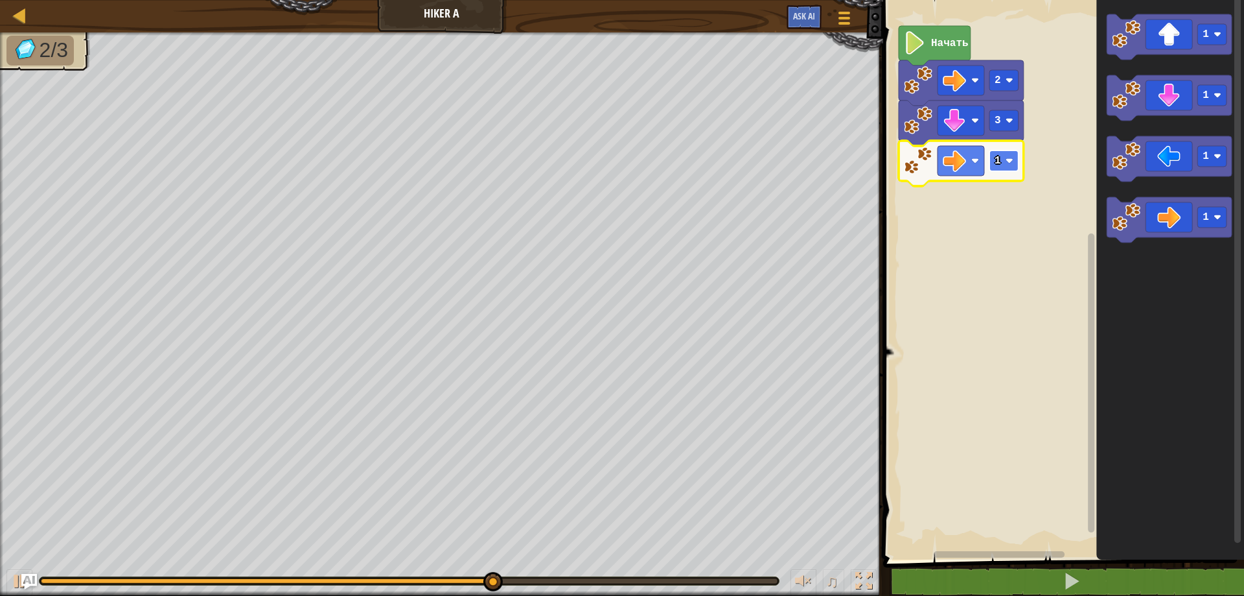
click at [1003, 165] on rect "Рабочая область Blockly" at bounding box center [1004, 160] width 29 height 21
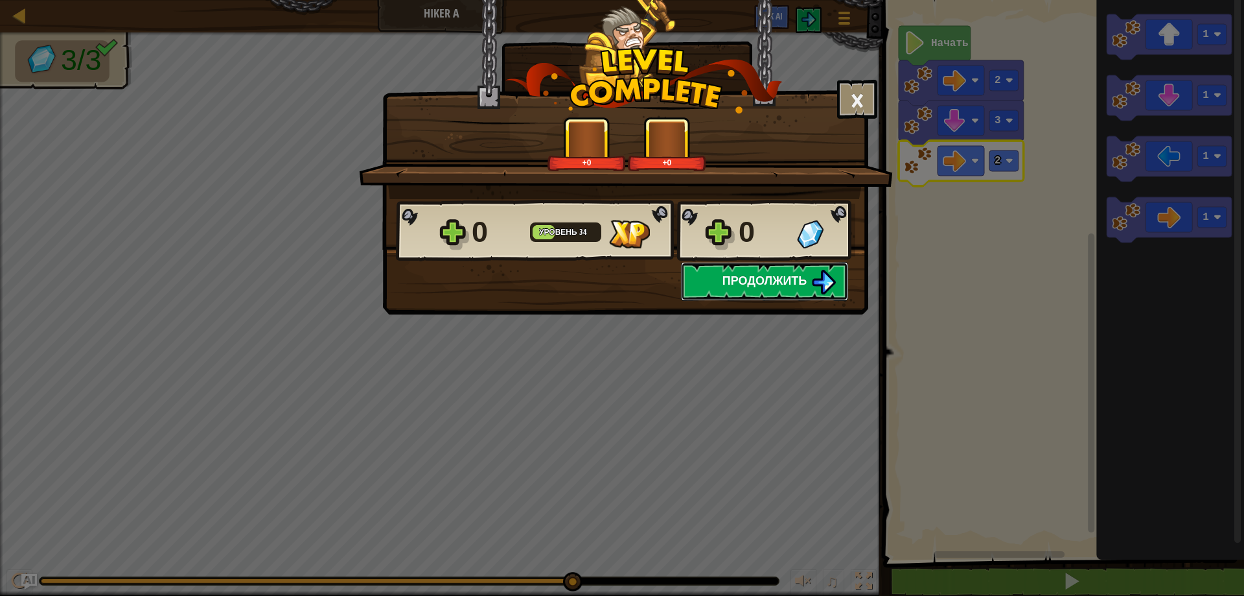
click at [793, 271] on button "Продолжить" at bounding box center [764, 281] width 167 height 39
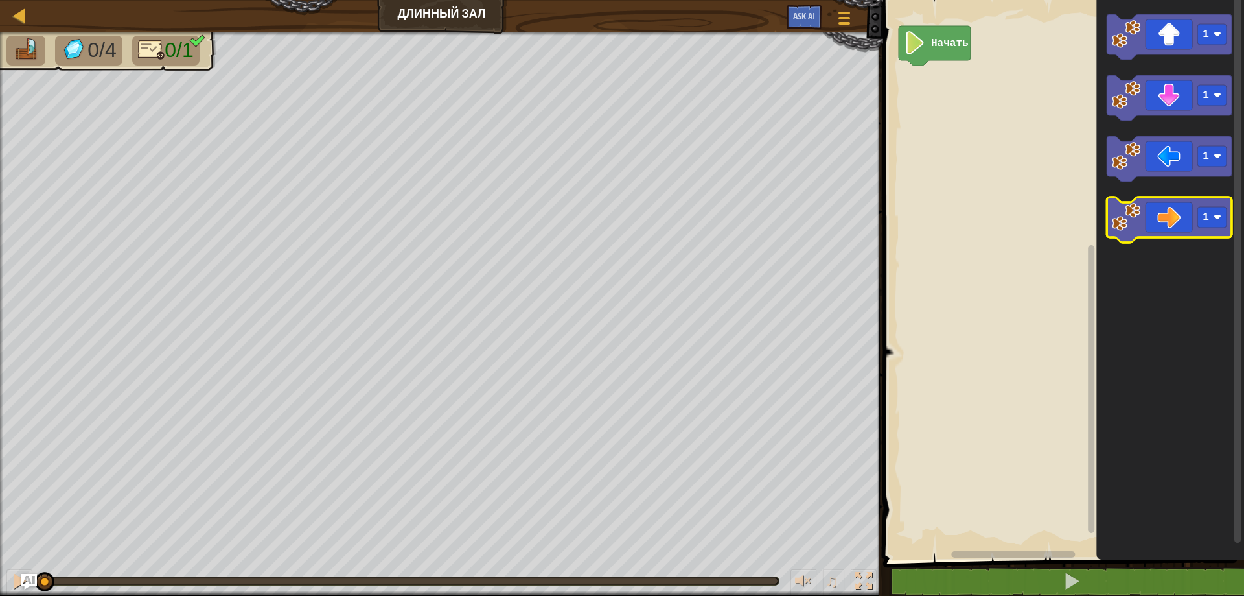
click at [1148, 229] on icon "Рабочая область Blockly" at bounding box center [1169, 219] width 125 height 45
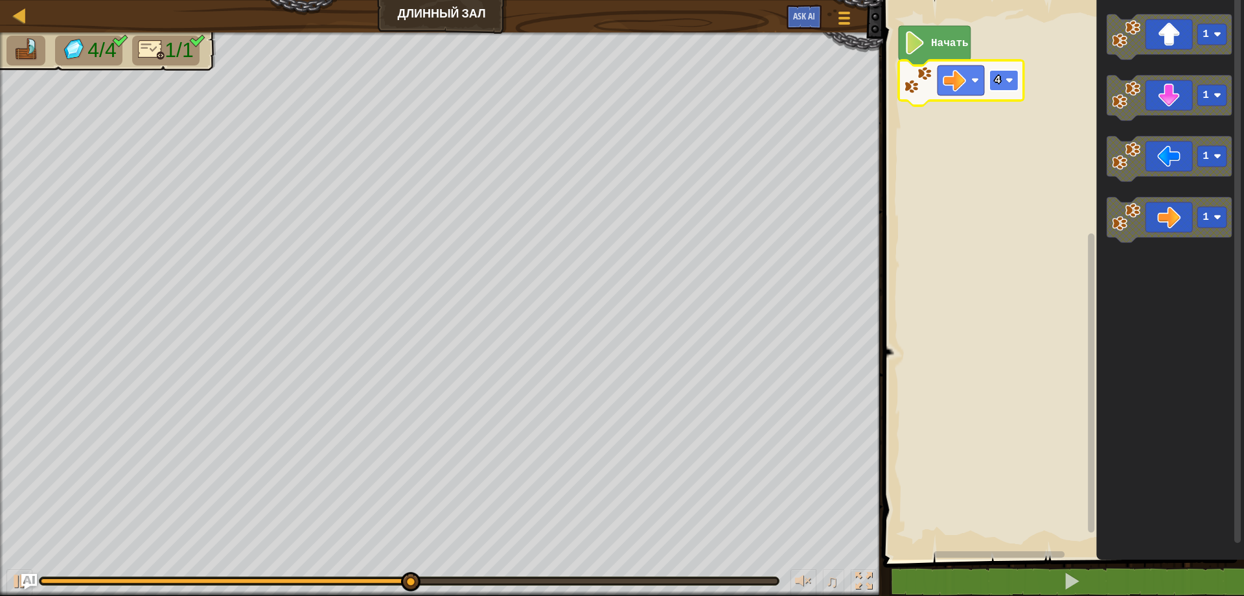
click at [1009, 74] on rect "Рабочая область Blockly" at bounding box center [1004, 80] width 29 height 21
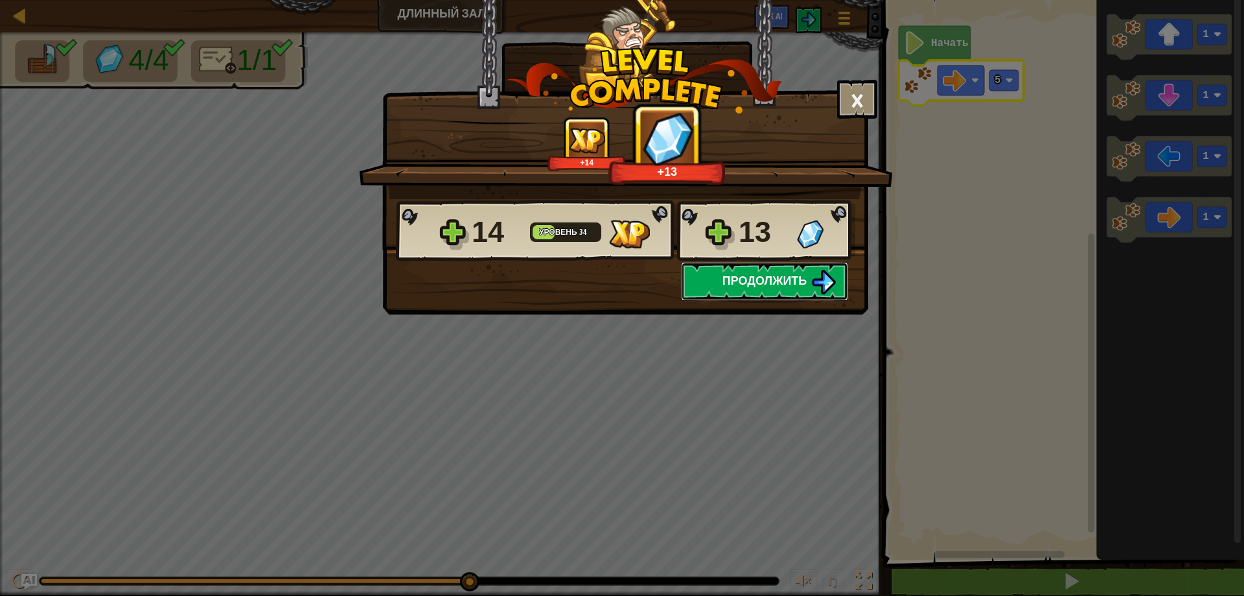
click at [789, 281] on span "Продолжить" at bounding box center [765, 280] width 85 height 16
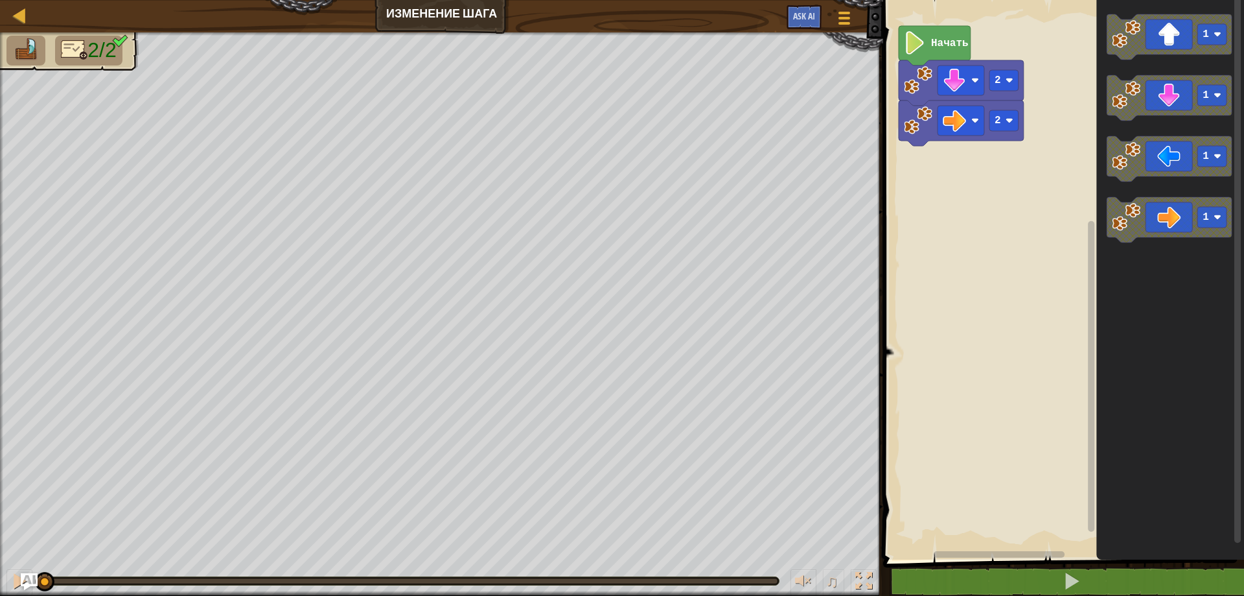
click at [26, 587] on img "Ask AI" at bounding box center [29, 581] width 17 height 17
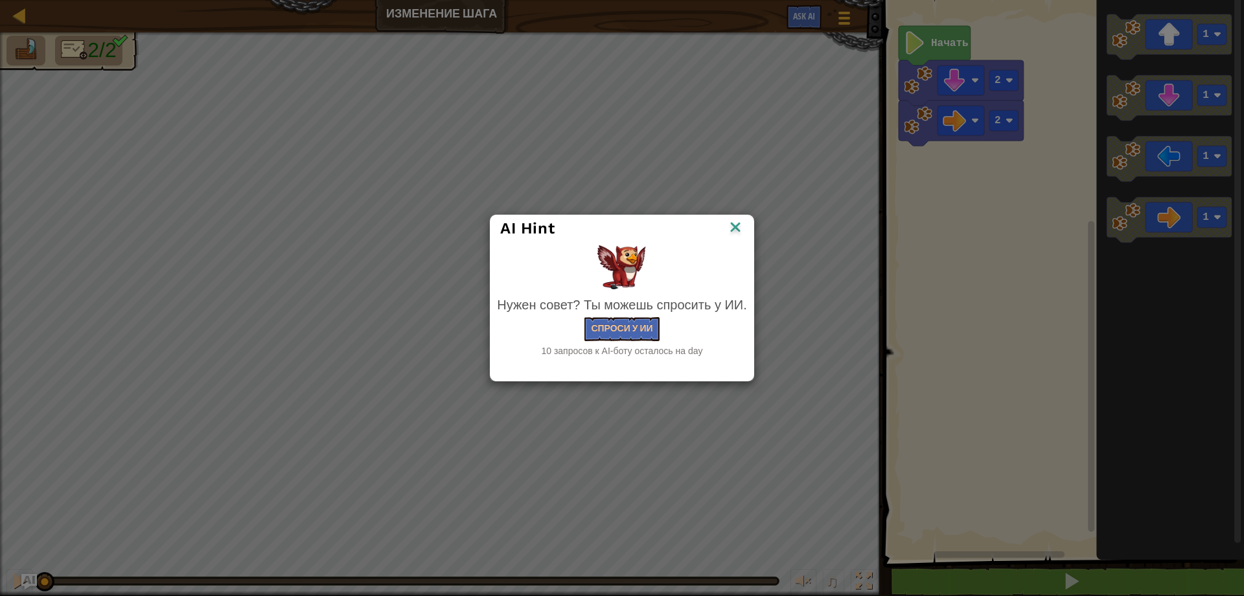
click at [735, 220] on img at bounding box center [735, 227] width 17 height 19
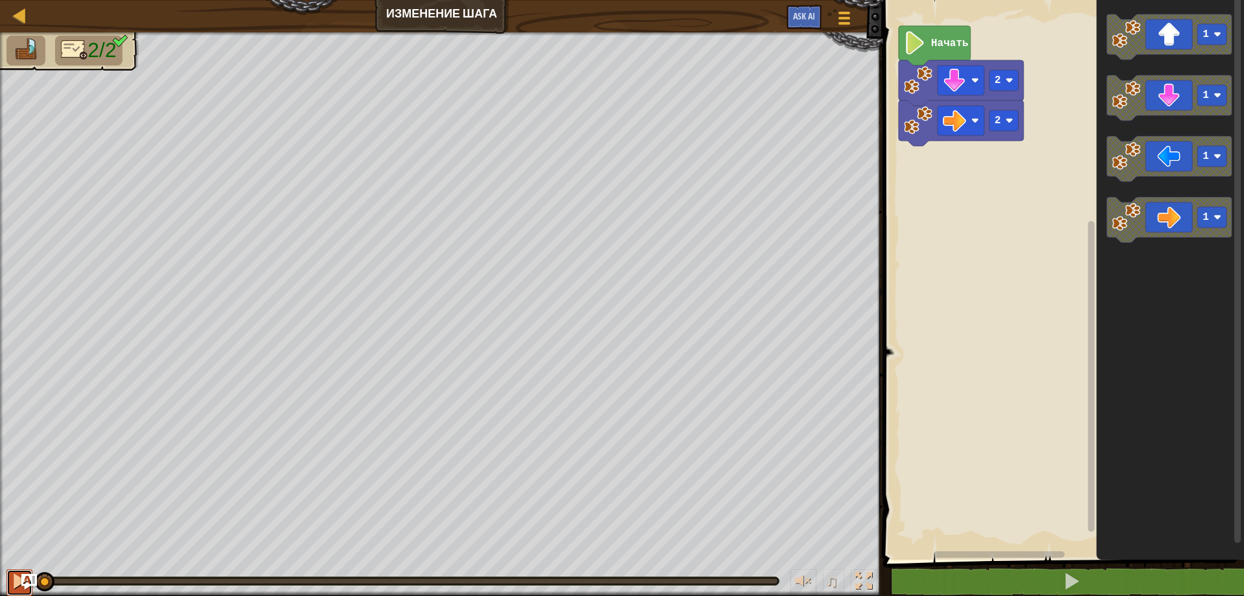
click at [19, 576] on div at bounding box center [19, 580] width 17 height 17
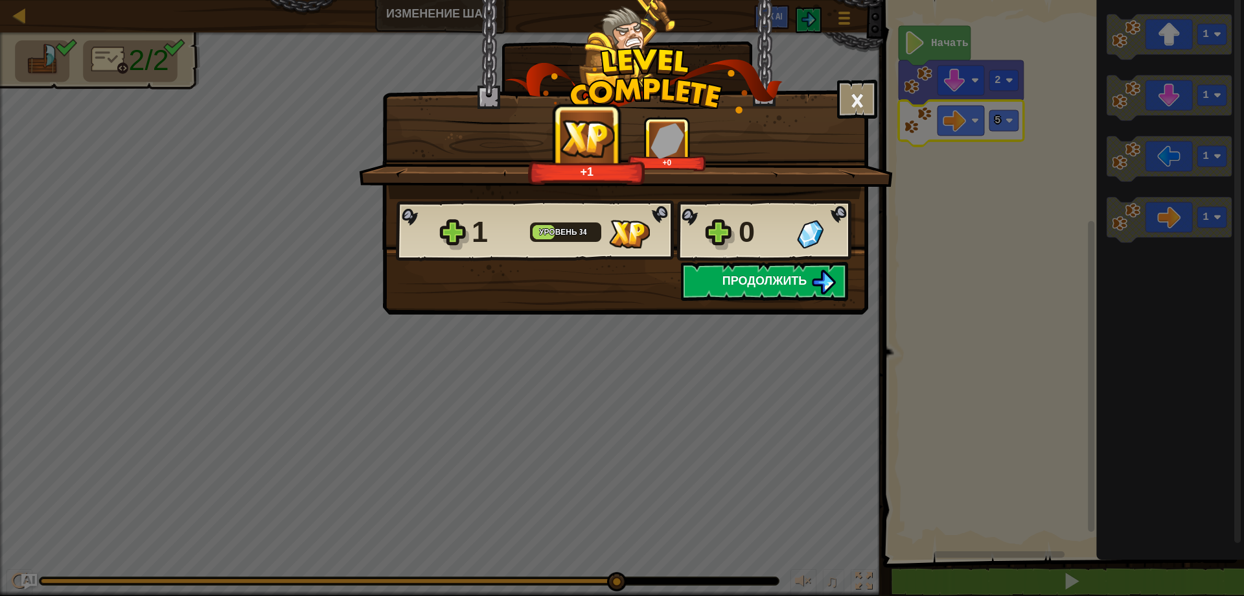
click at [804, 285] on span "Продолжить" at bounding box center [765, 280] width 85 height 16
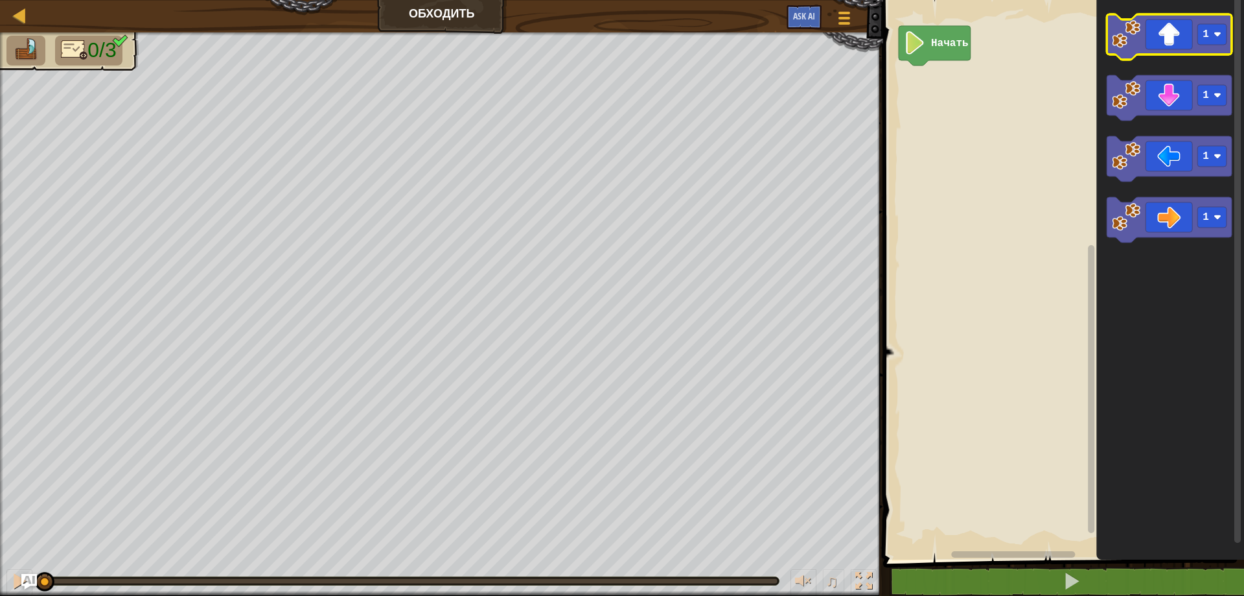
click at [1182, 46] on icon "Рабочая область Blockly" at bounding box center [1169, 36] width 125 height 45
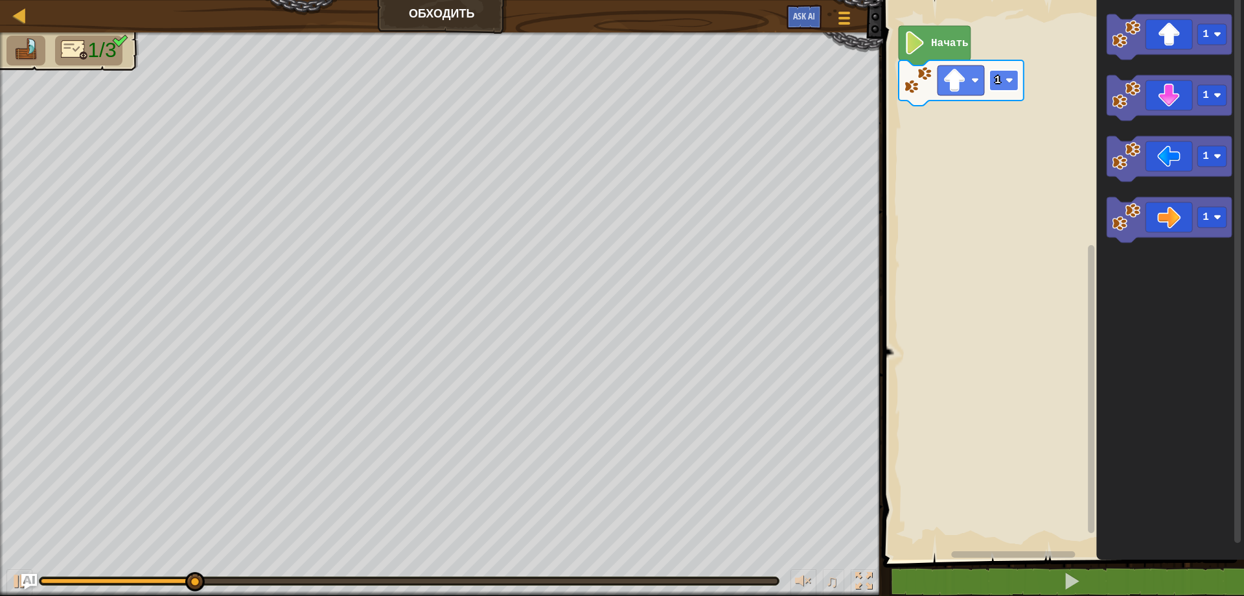
click at [999, 84] on text "1" at bounding box center [998, 81] width 6 height 12
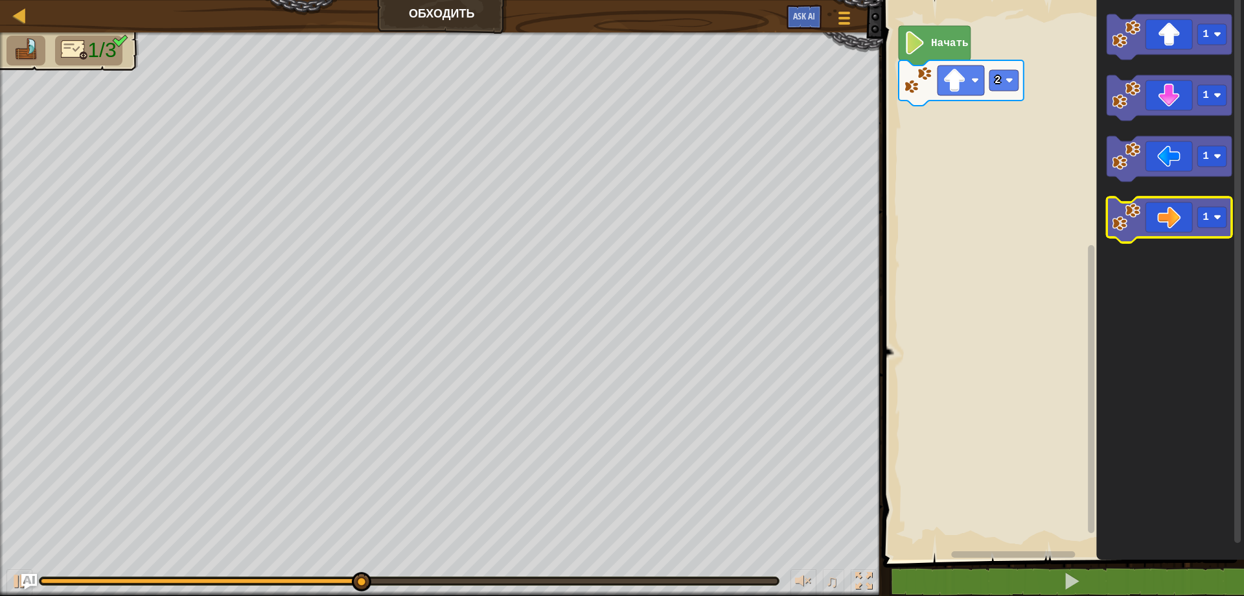
click at [1196, 210] on icon "Рабочая область Blockly" at bounding box center [1169, 219] width 125 height 45
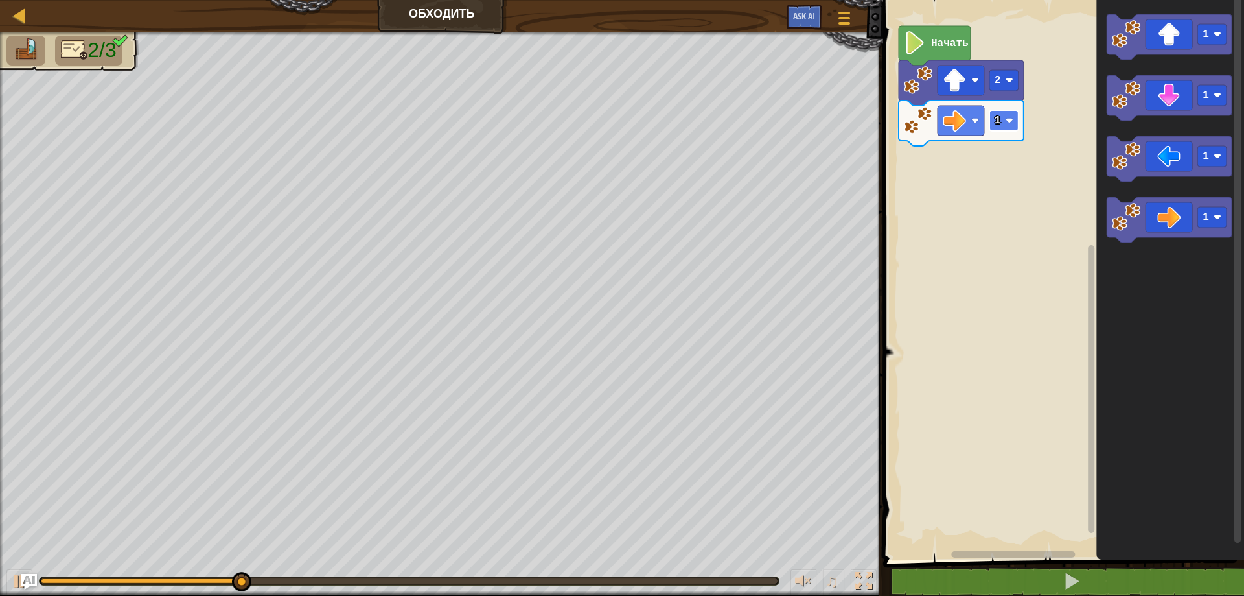
click at [1007, 120] on image "Рабочая область Blockly" at bounding box center [1010, 121] width 8 height 8
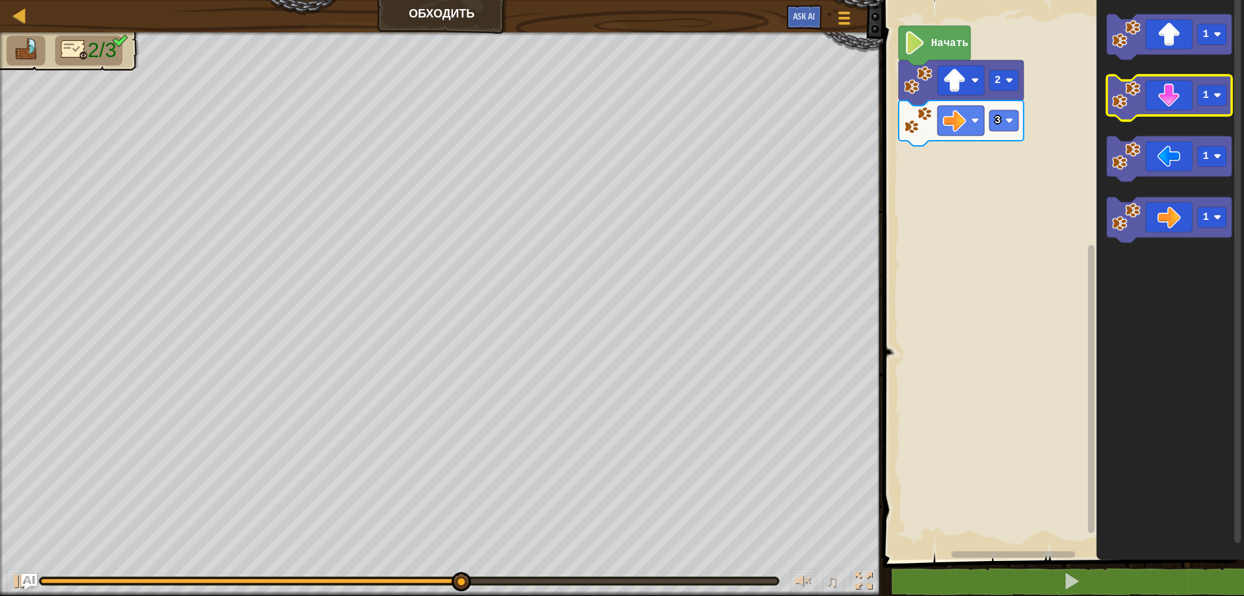
click at [1166, 105] on icon "Рабочая область Blockly" at bounding box center [1169, 97] width 125 height 45
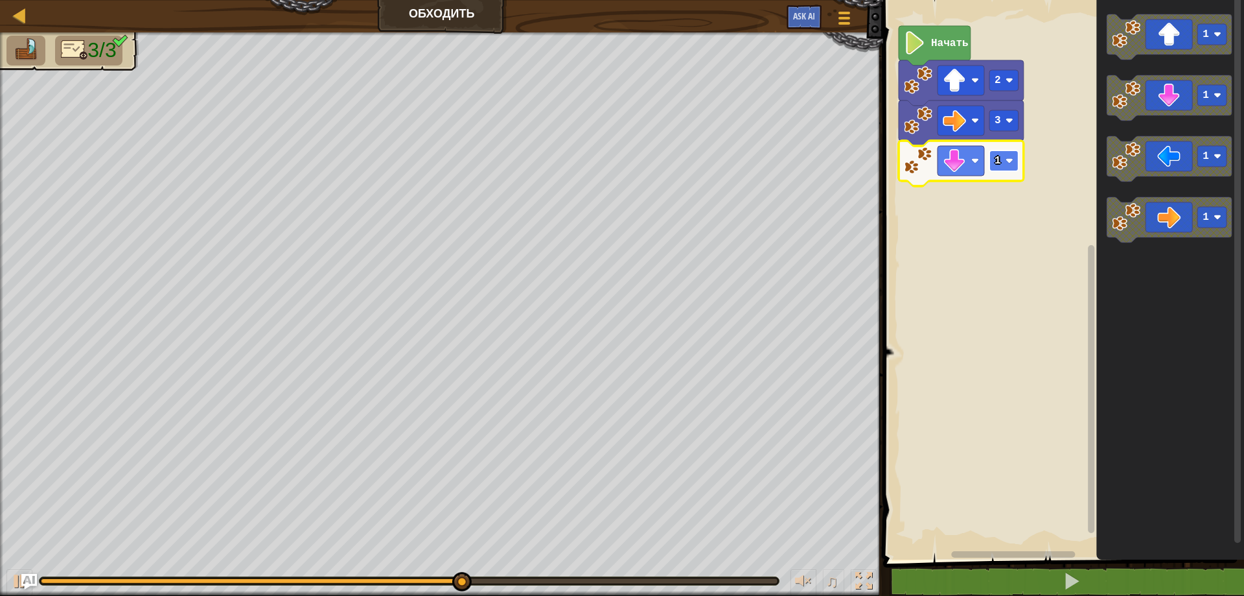
click at [1010, 163] on image "Рабочая область Blockly" at bounding box center [1010, 161] width 8 height 8
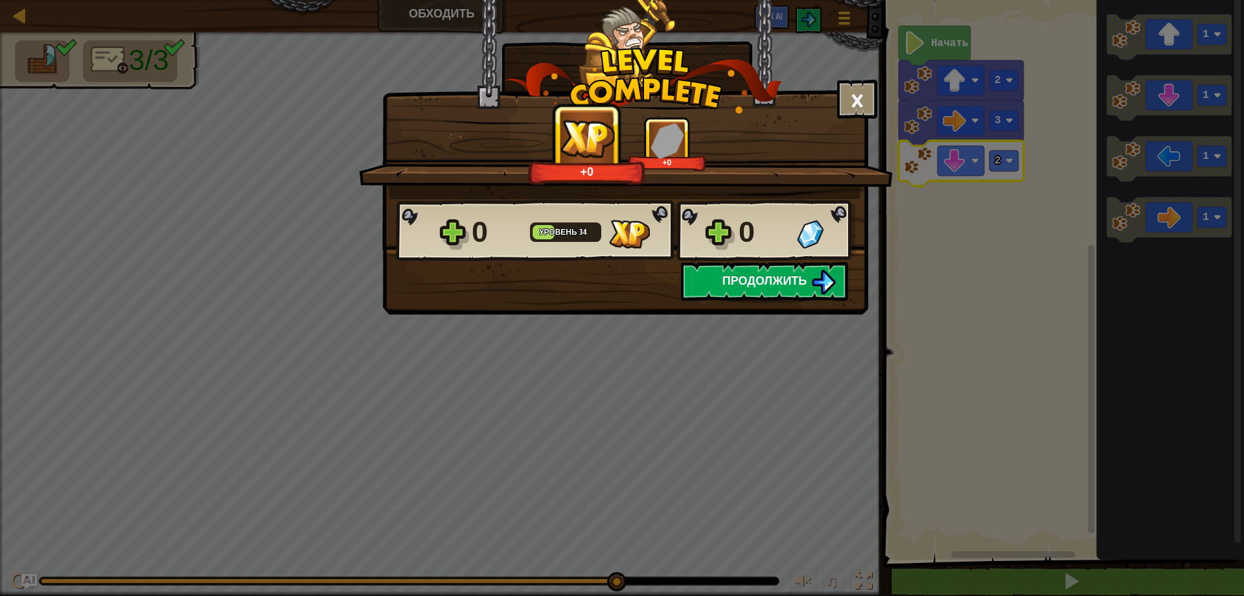
click at [819, 277] on img at bounding box center [823, 282] width 25 height 25
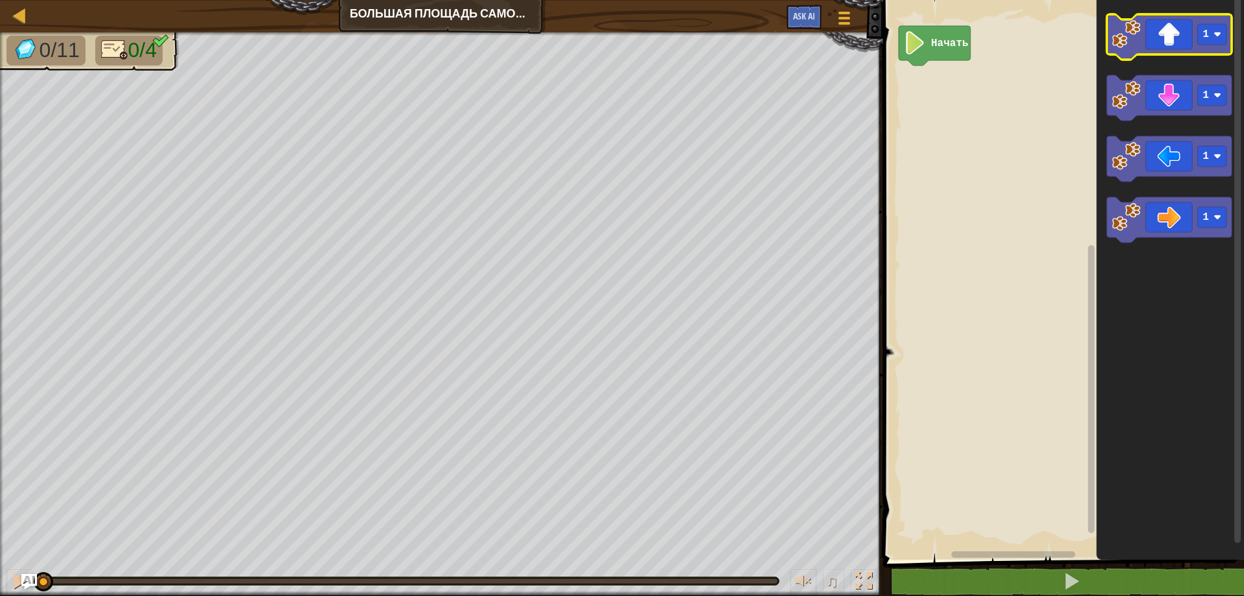
click at [1180, 39] on icon "Рабочая область Blockly" at bounding box center [1169, 36] width 125 height 45
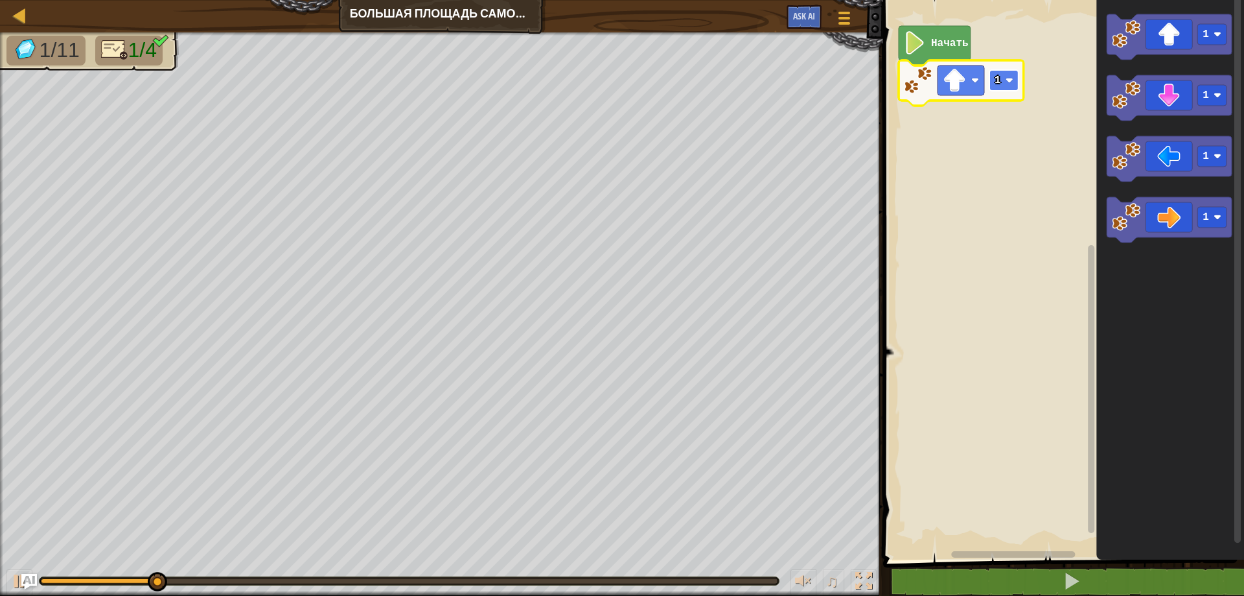
click at [998, 79] on text "1" at bounding box center [998, 81] width 6 height 12
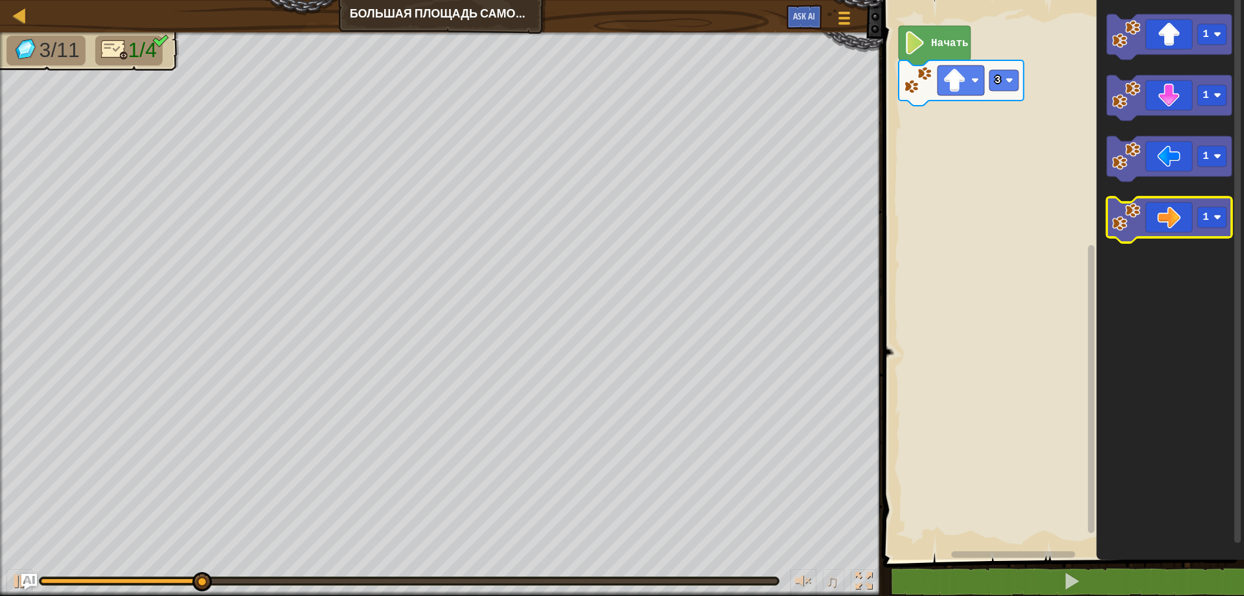
click at [1165, 222] on icon "Рабочая область Blockly" at bounding box center [1169, 219] width 125 height 45
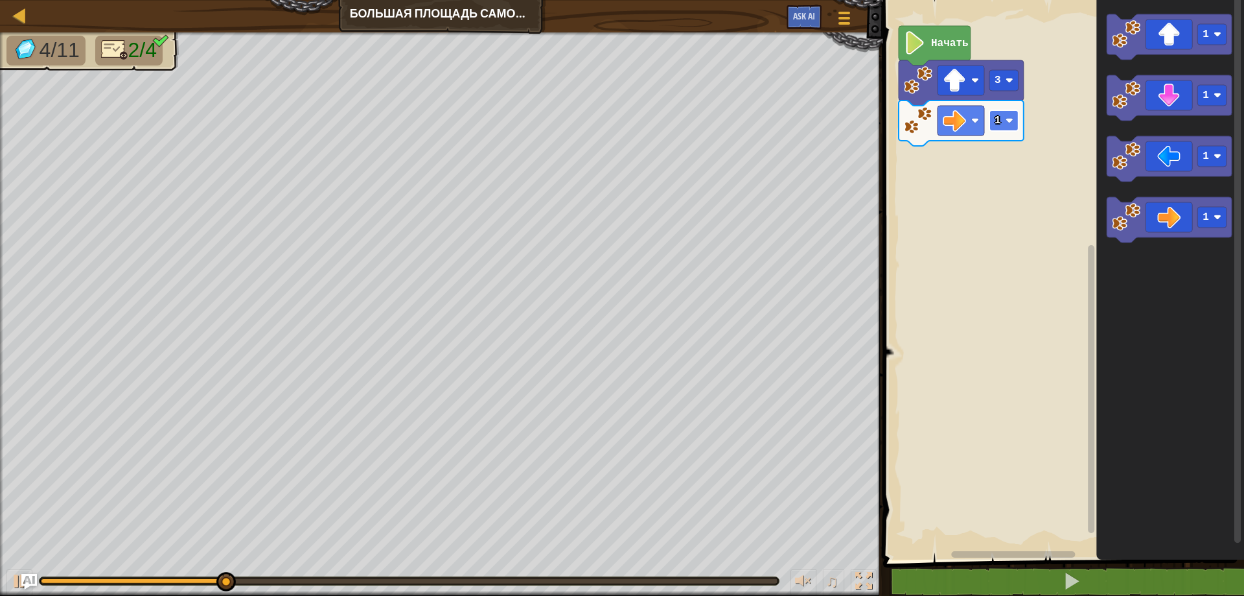
click at [1005, 121] on rect "Рабочая область Blockly" at bounding box center [1004, 120] width 29 height 21
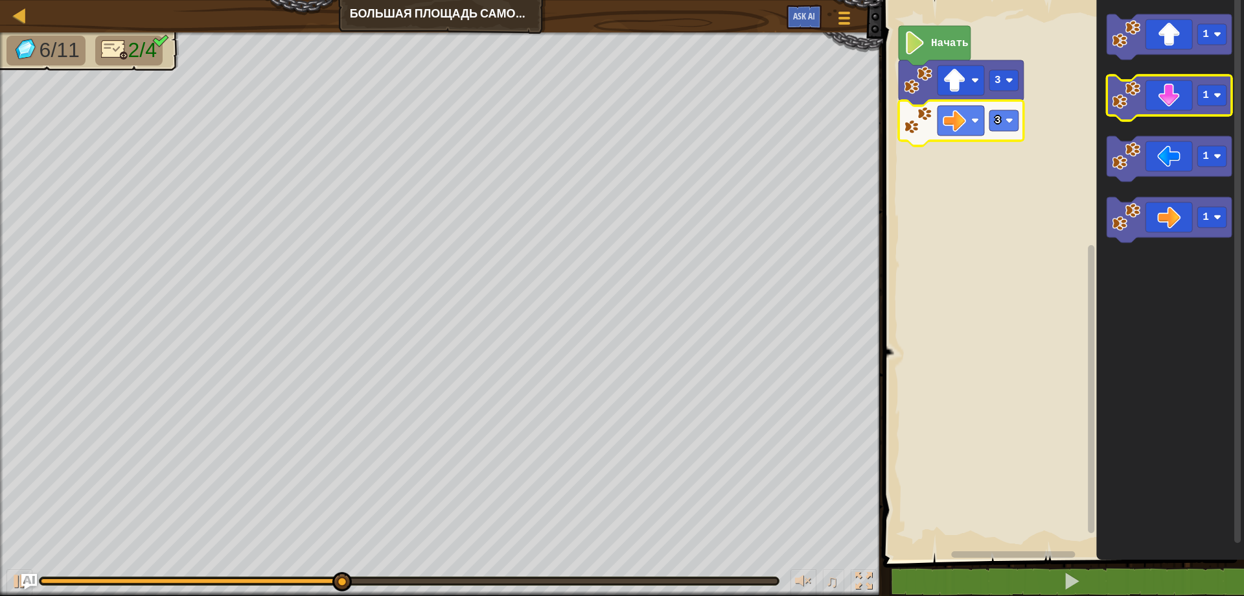
click at [1183, 103] on icon "Рабочая область Blockly" at bounding box center [1169, 97] width 125 height 45
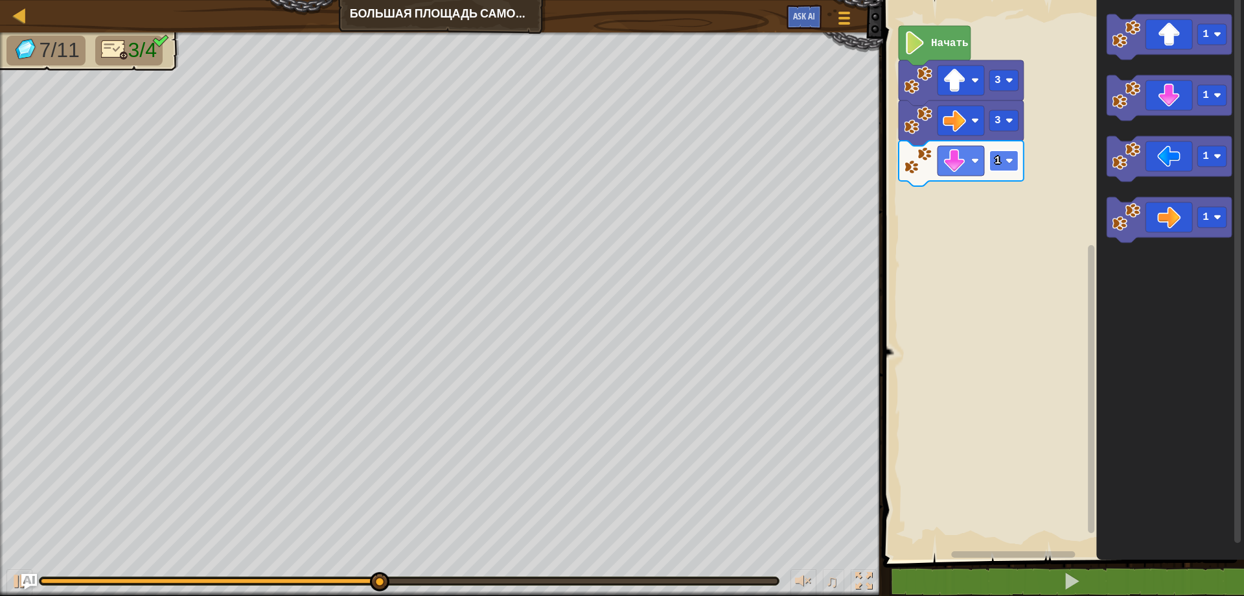
click at [999, 157] on text "1" at bounding box center [998, 161] width 6 height 12
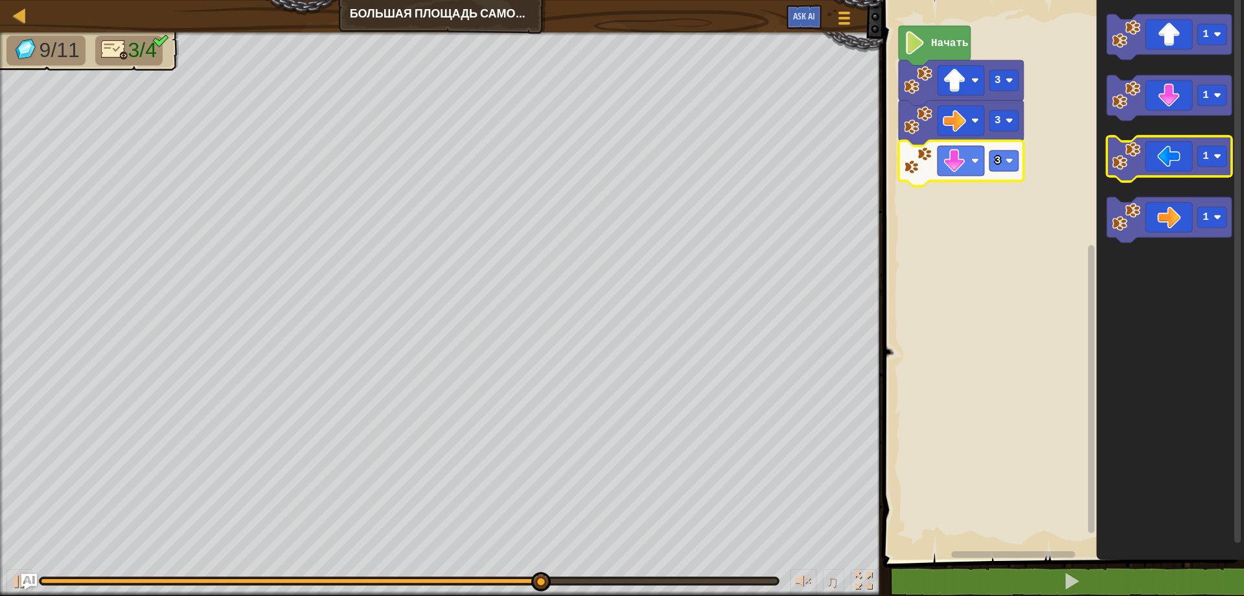
click at [1179, 158] on icon "Рабочая область Blockly" at bounding box center [1169, 158] width 125 height 45
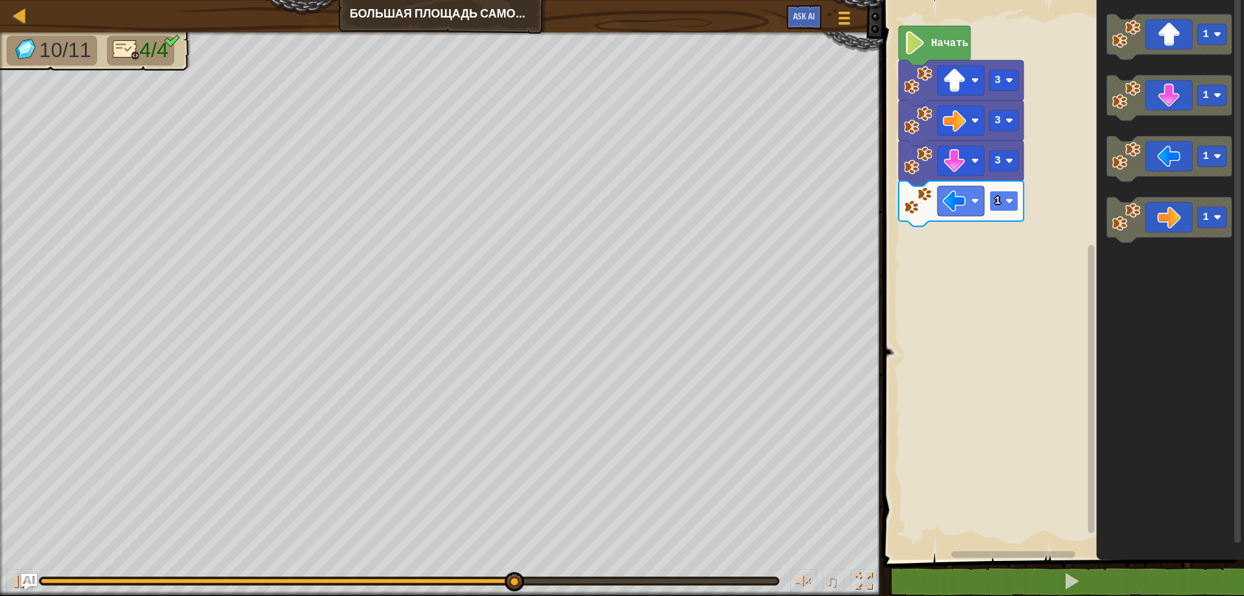
click at [1011, 204] on image "Рабочая область Blockly" at bounding box center [1010, 201] width 8 height 8
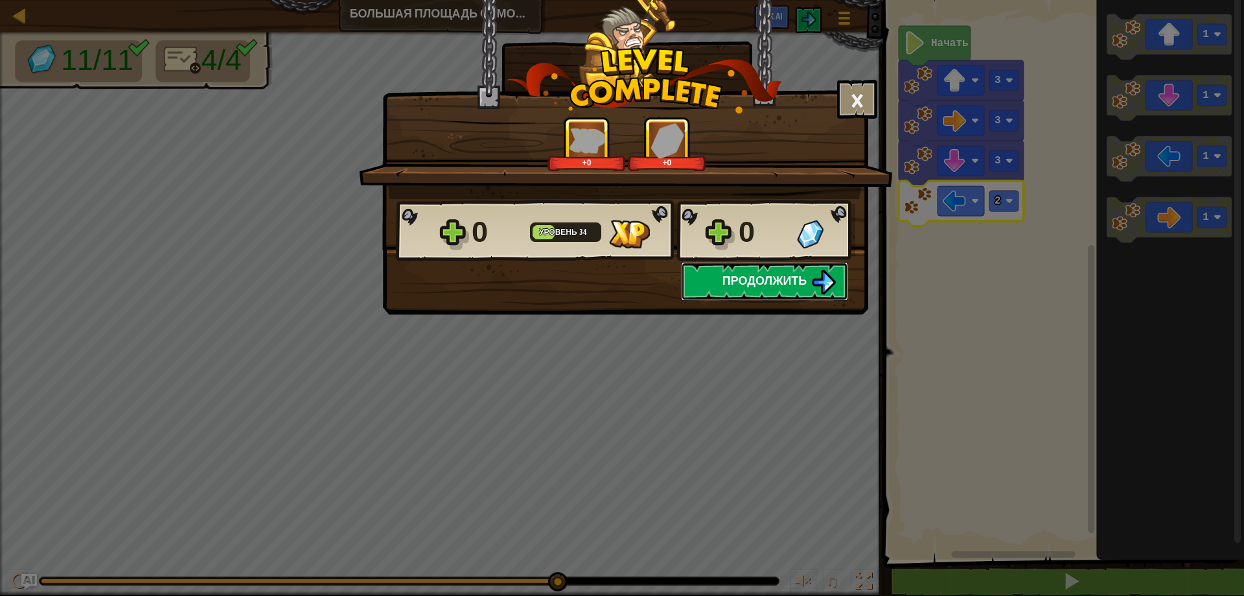
click at [784, 277] on span "Продолжить" at bounding box center [765, 280] width 85 height 16
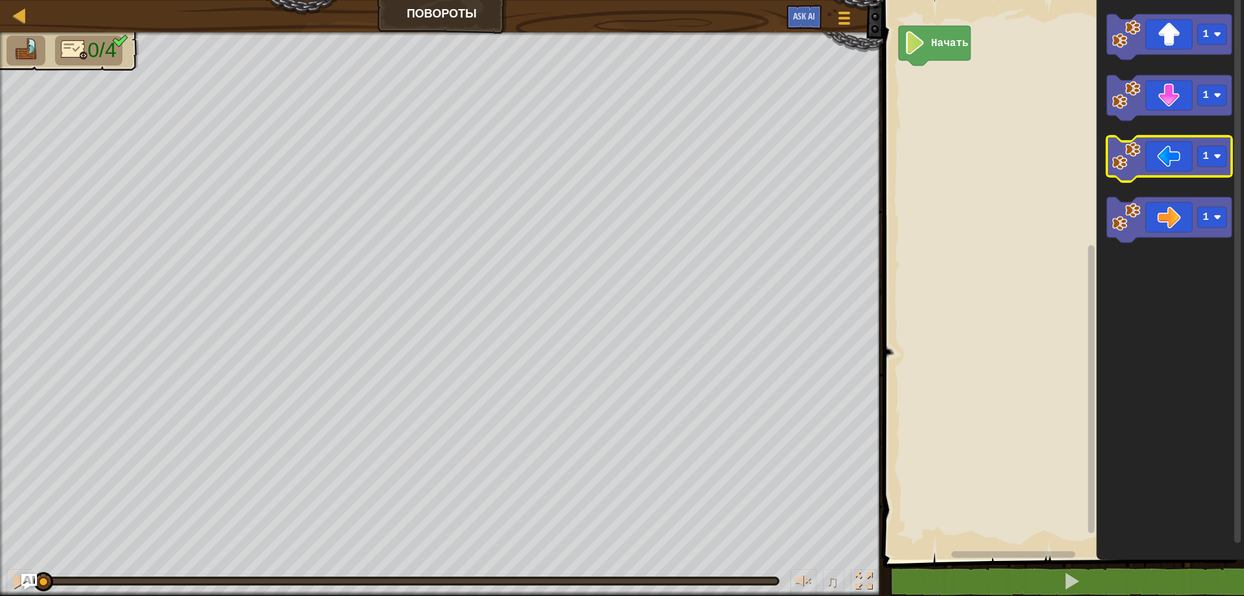
click at [1160, 165] on icon "Рабочая область Blockly" at bounding box center [1169, 158] width 125 height 45
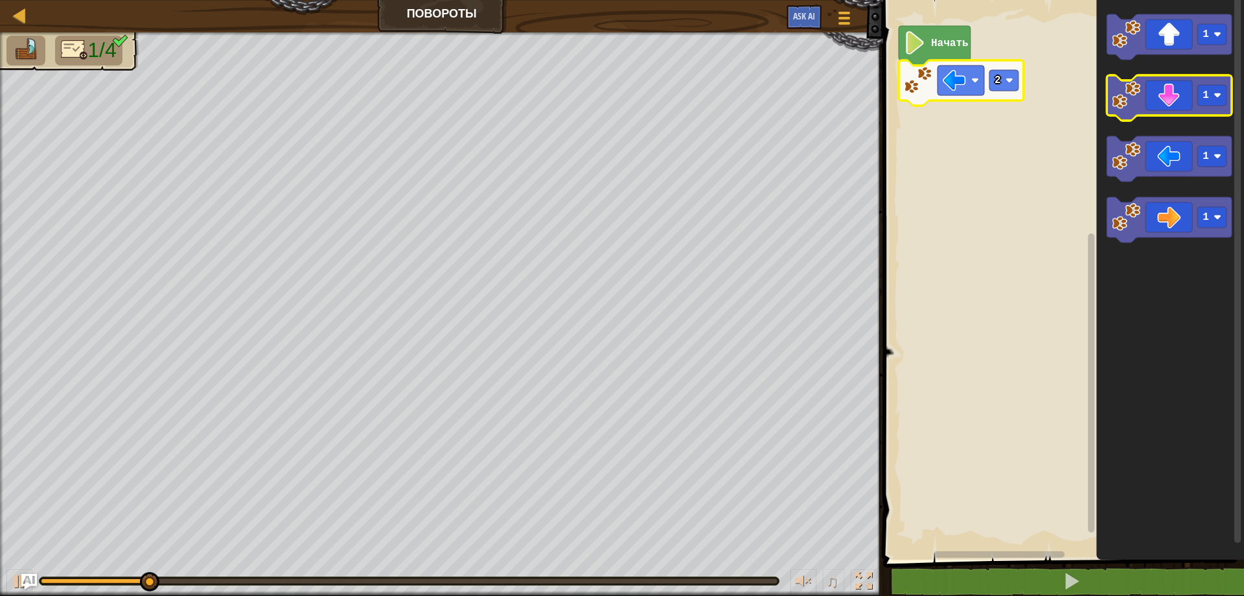
click at [1178, 98] on icon "Рабочая область Blockly" at bounding box center [1169, 97] width 125 height 45
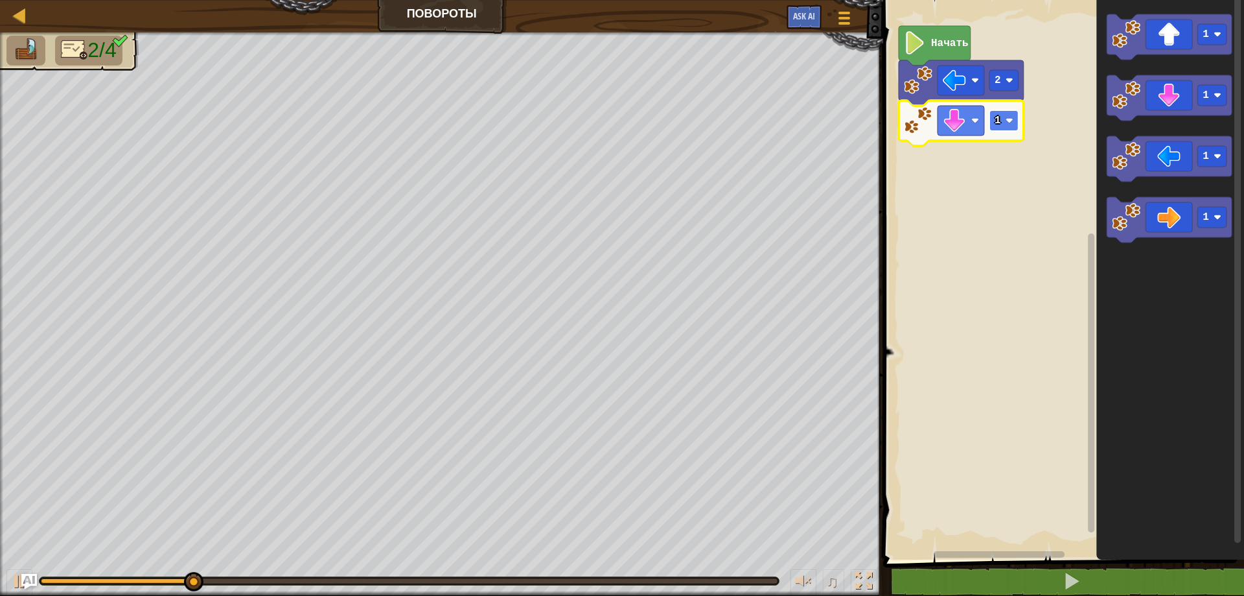
click at [1004, 117] on rect "Рабочая область Blockly" at bounding box center [1004, 120] width 29 height 21
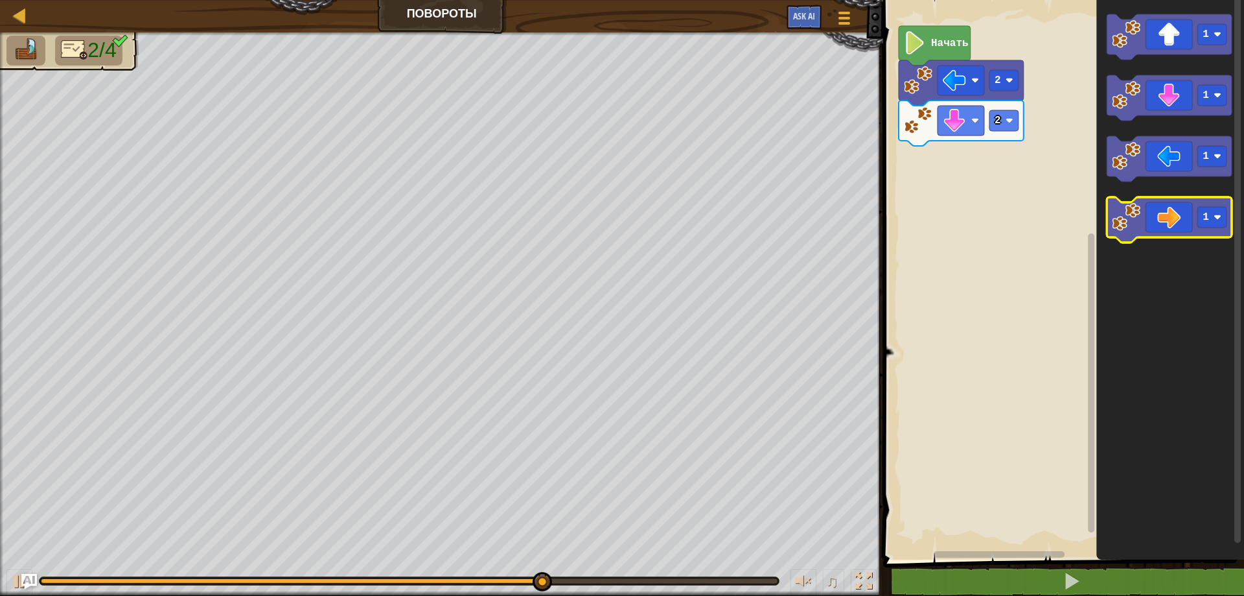
click at [1154, 209] on icon "Рабочая область Blockly" at bounding box center [1169, 219] width 125 height 45
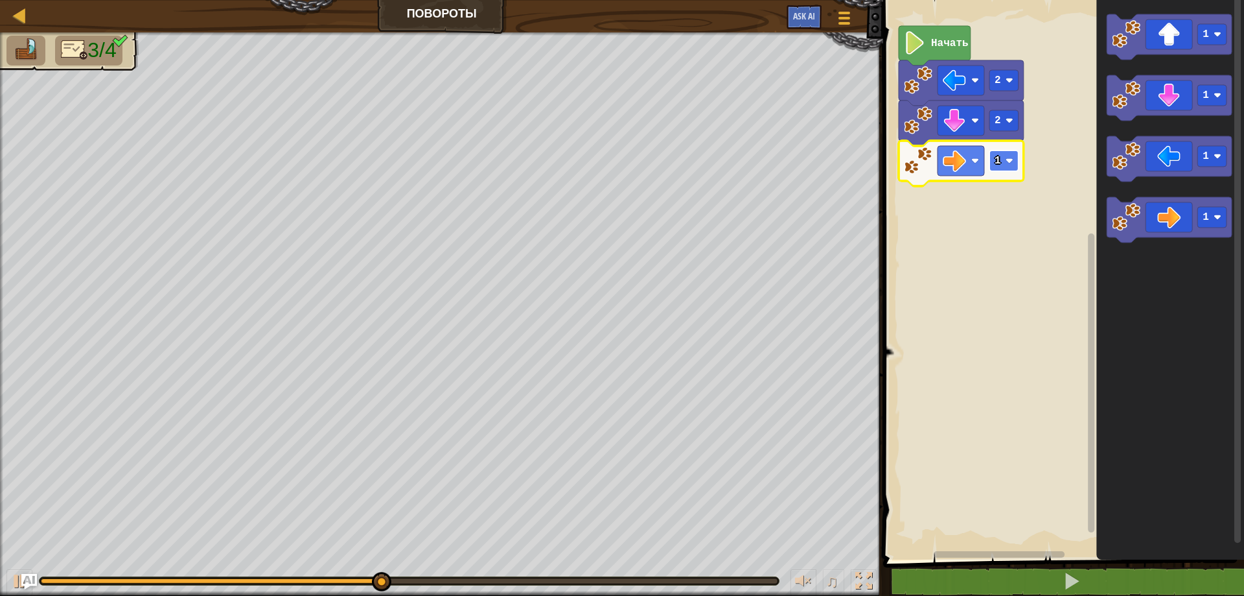
click at [995, 161] on text "1" at bounding box center [998, 161] width 6 height 12
click at [1178, 47] on icon "Рабочая область Blockly" at bounding box center [1169, 36] width 125 height 45
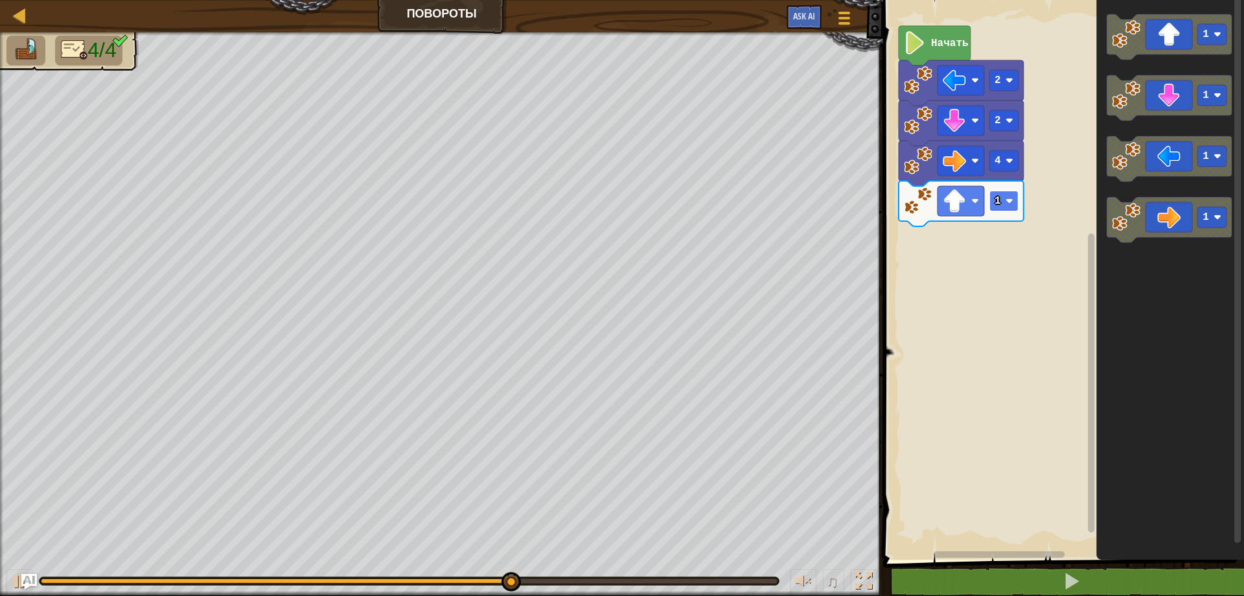
click at [1001, 204] on text "1" at bounding box center [998, 201] width 6 height 12
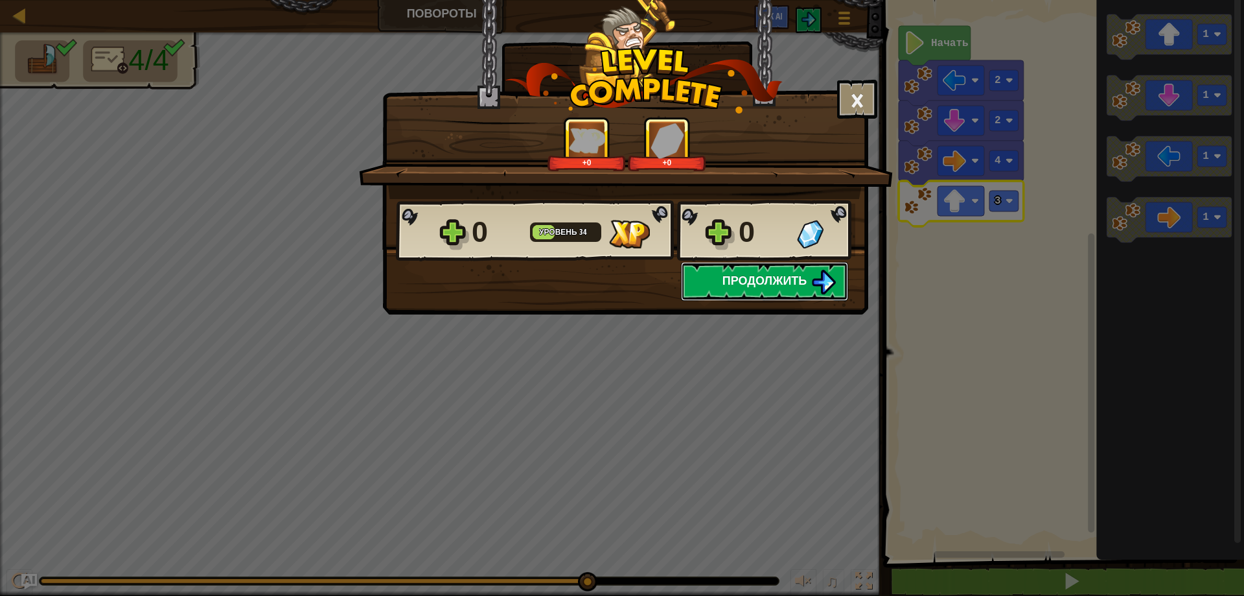
click at [771, 281] on span "Продолжить" at bounding box center [765, 280] width 85 height 16
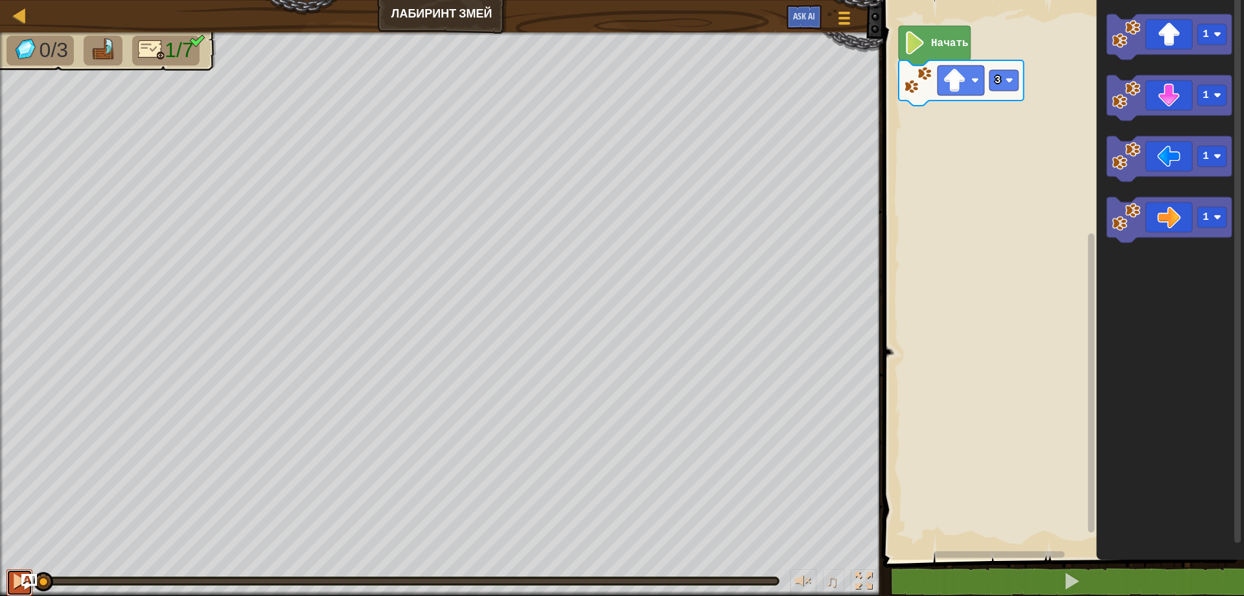
click at [15, 581] on div at bounding box center [19, 580] width 17 height 17
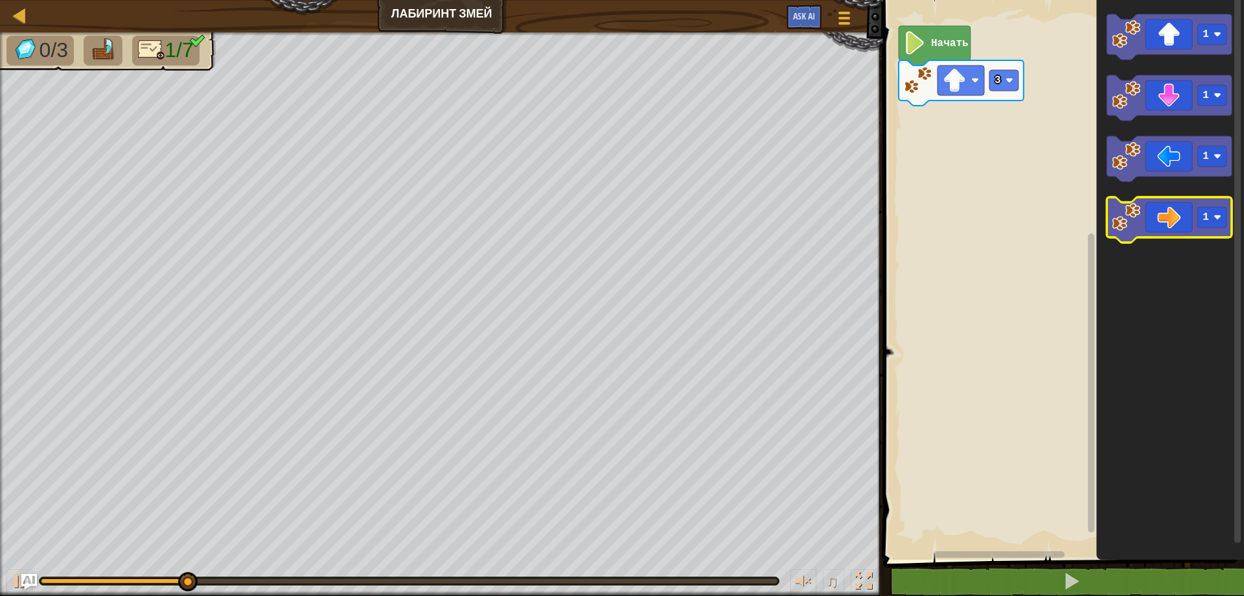
click at [1146, 222] on icon "Рабочая область Blockly" at bounding box center [1169, 219] width 125 height 45
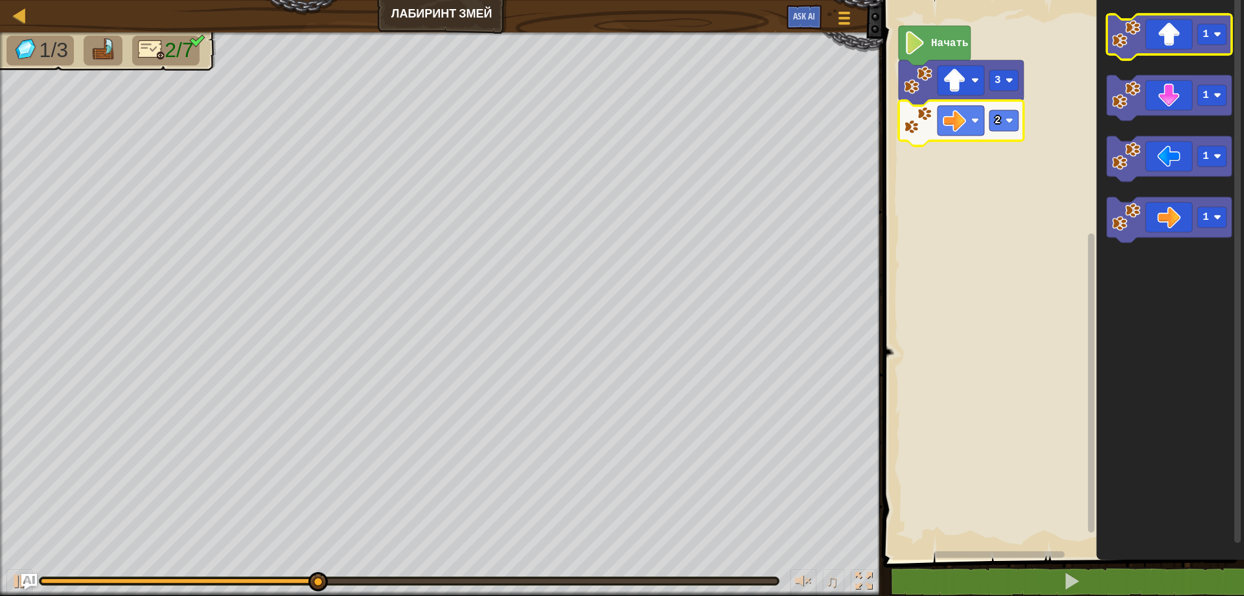
click at [1185, 47] on icon "Рабочая область Blockly" at bounding box center [1169, 36] width 125 height 45
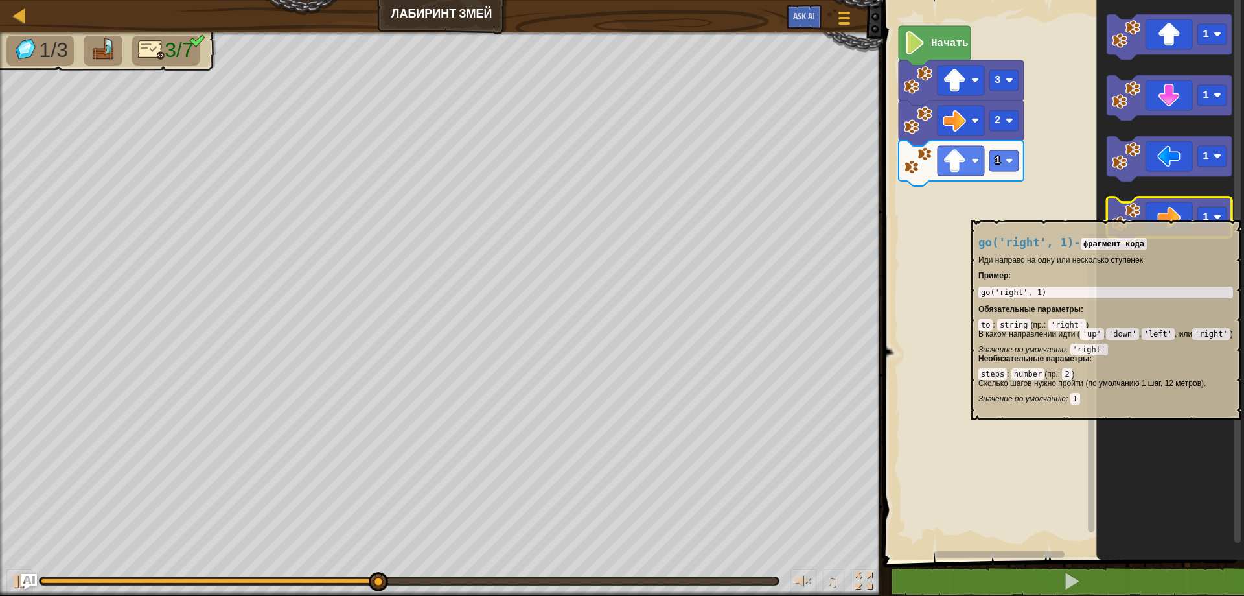
click at [1180, 213] on icon "Рабочая область Blockly" at bounding box center [1169, 219] width 125 height 45
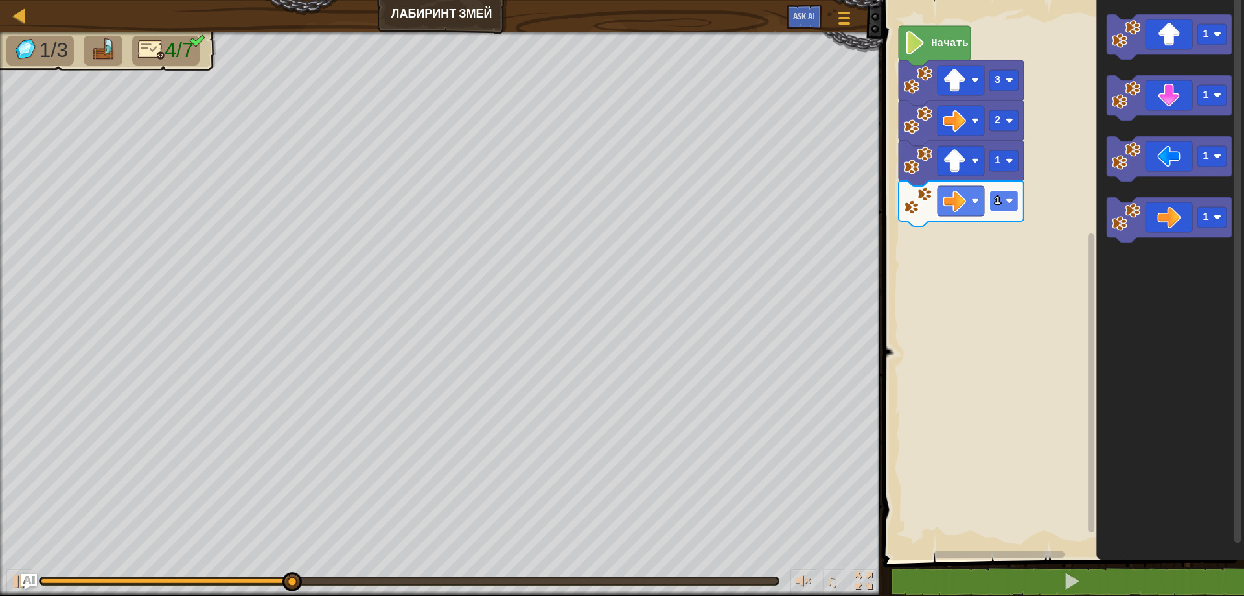
click at [1009, 198] on image "Рабочая область Blockly" at bounding box center [1010, 201] width 8 height 8
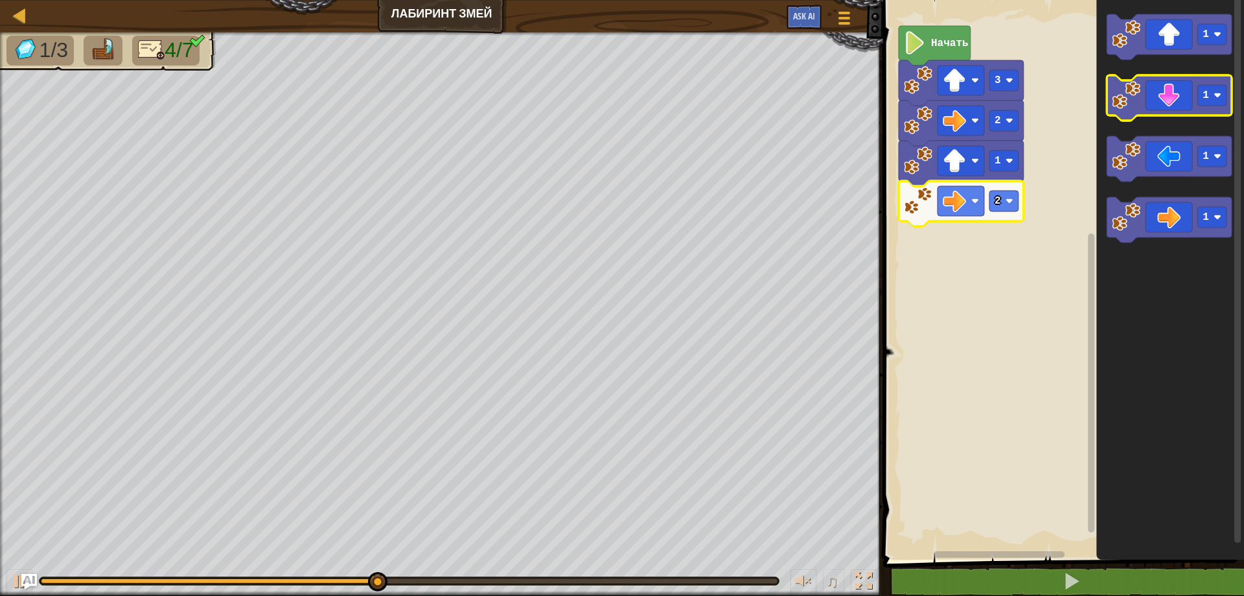
click at [1187, 104] on icon "Рабочая область Blockly" at bounding box center [1169, 97] width 125 height 45
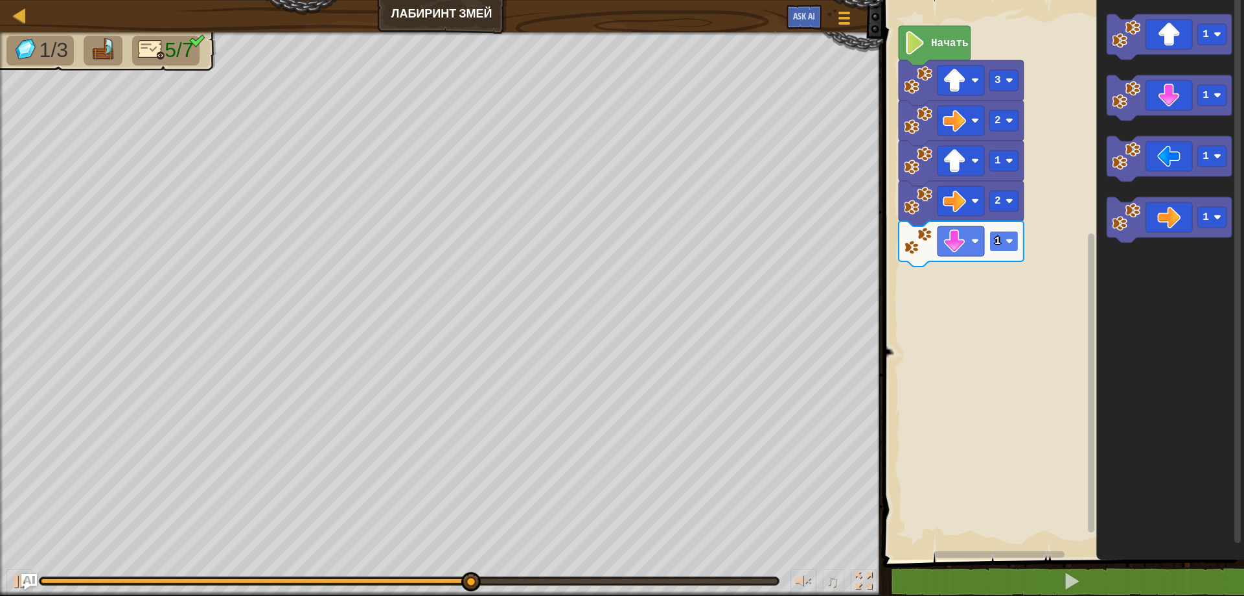
click at [1009, 250] on rect "Рабочая область Blockly" at bounding box center [1004, 241] width 29 height 21
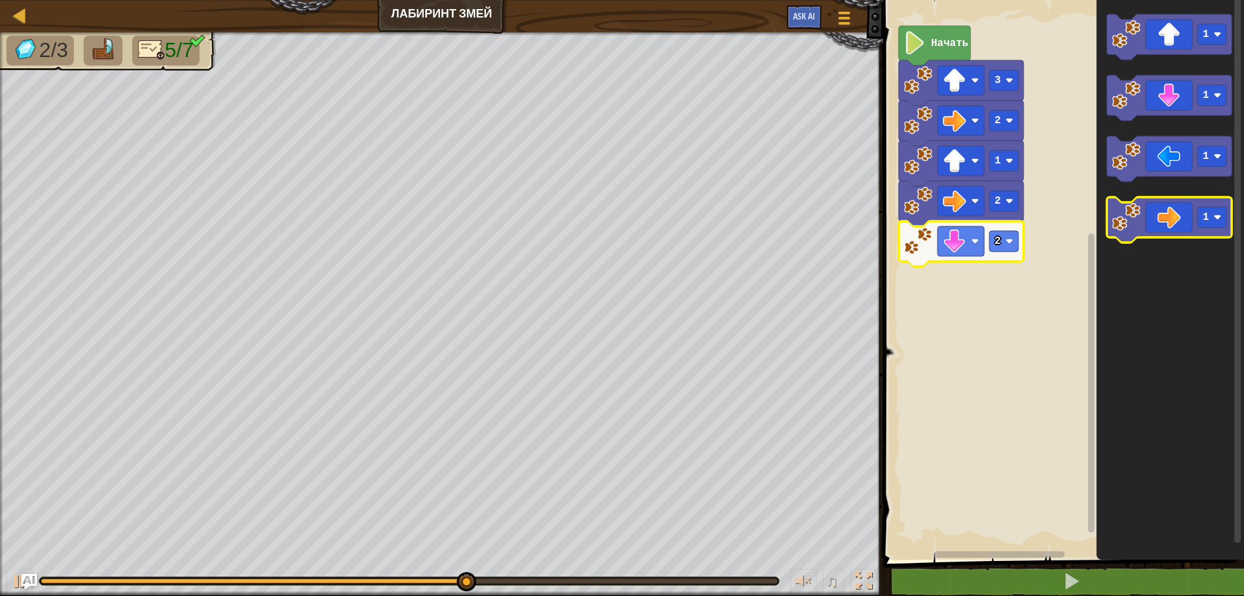
click at [1163, 231] on icon "Рабочая область Blockly" at bounding box center [1169, 219] width 125 height 45
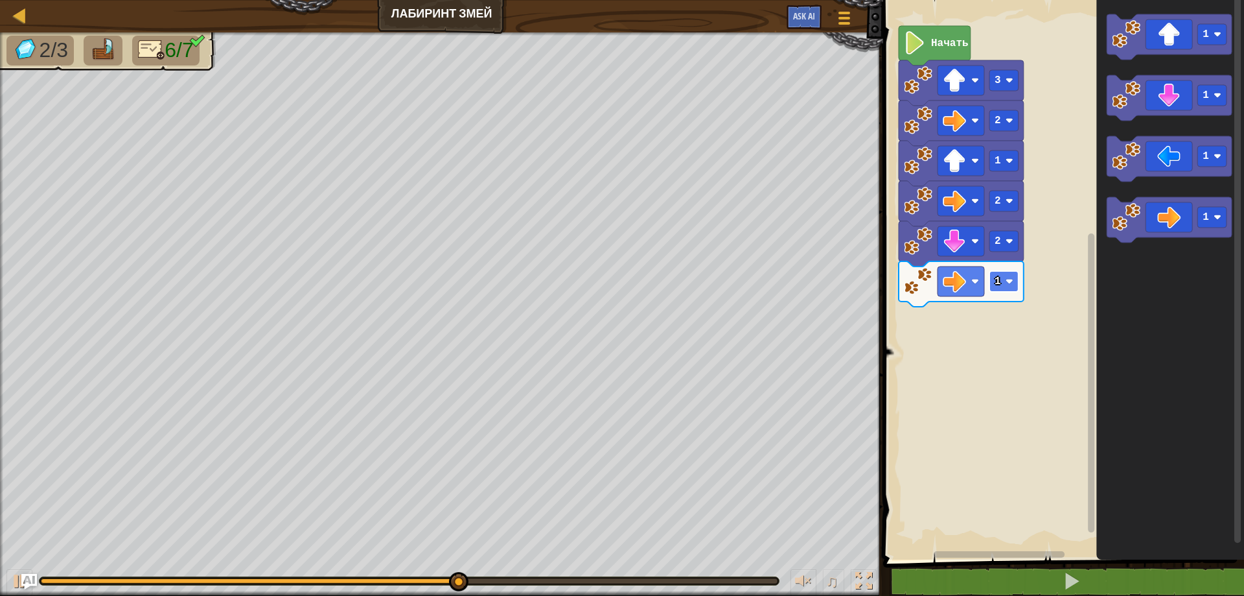
click at [1005, 284] on rect "Рабочая область Blockly" at bounding box center [1004, 281] width 29 height 21
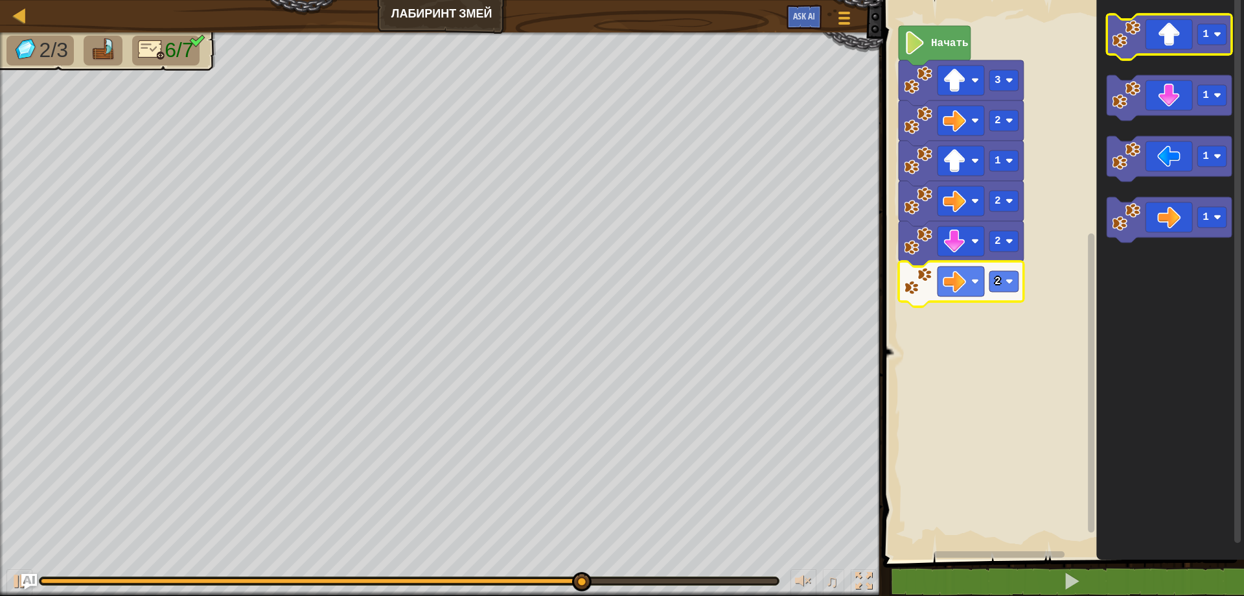
click at [1185, 53] on icon "Рабочая область Blockly" at bounding box center [1169, 36] width 125 height 45
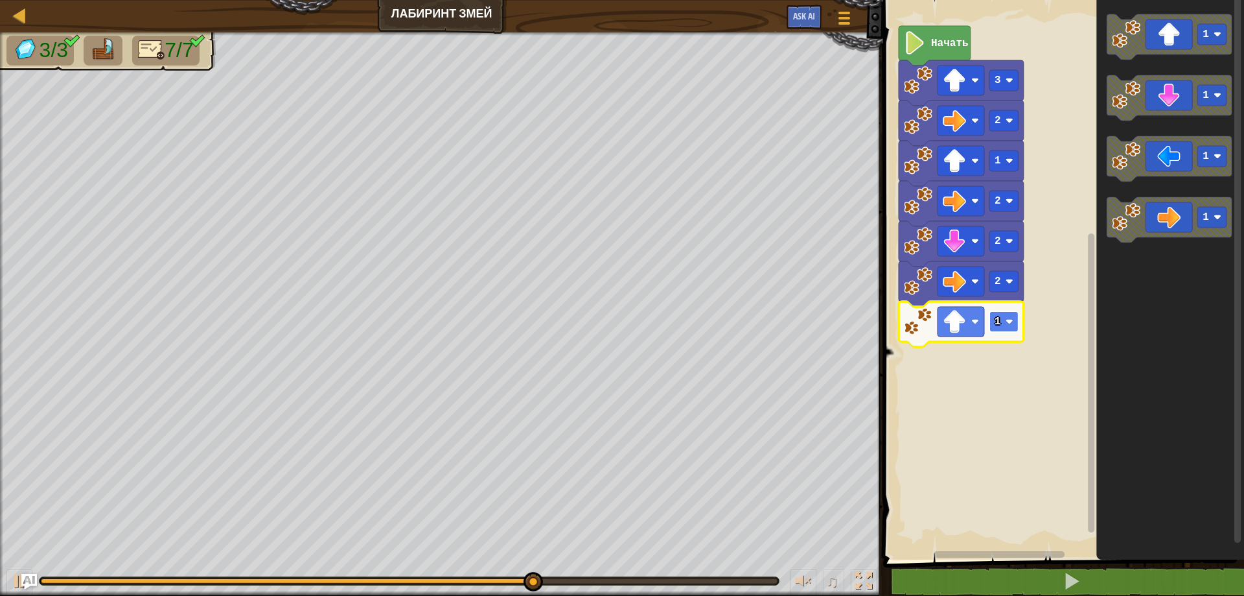
click at [1001, 323] on rect "Рабочая область Blockly" at bounding box center [1004, 321] width 29 height 21
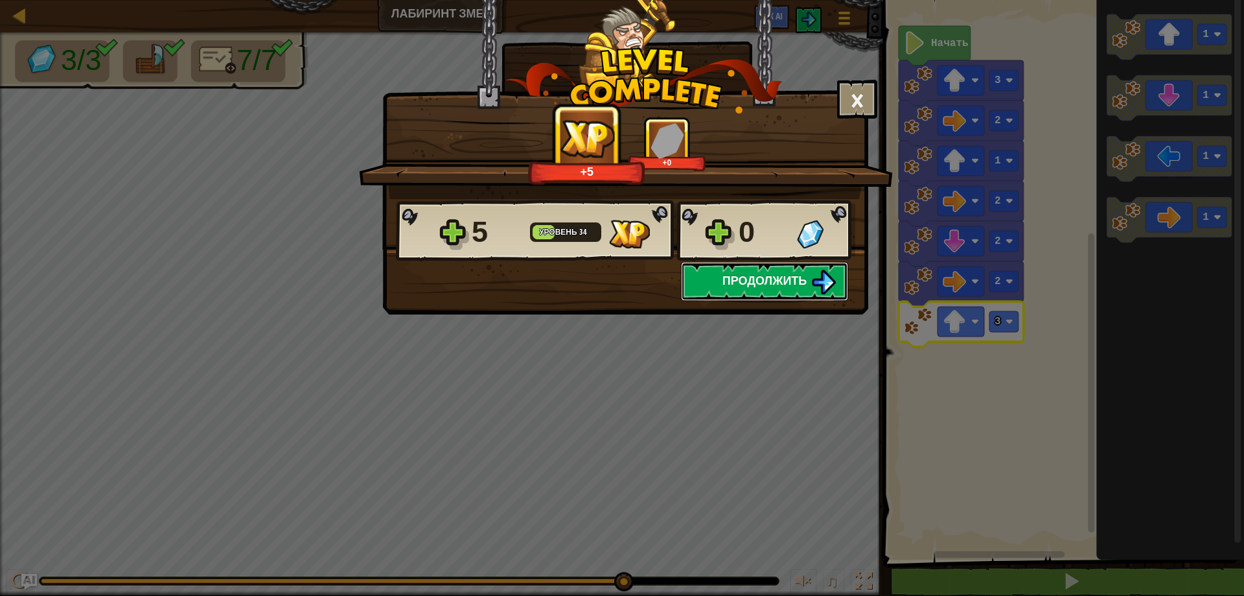
click at [792, 281] on span "Продолжить" at bounding box center [765, 280] width 85 height 16
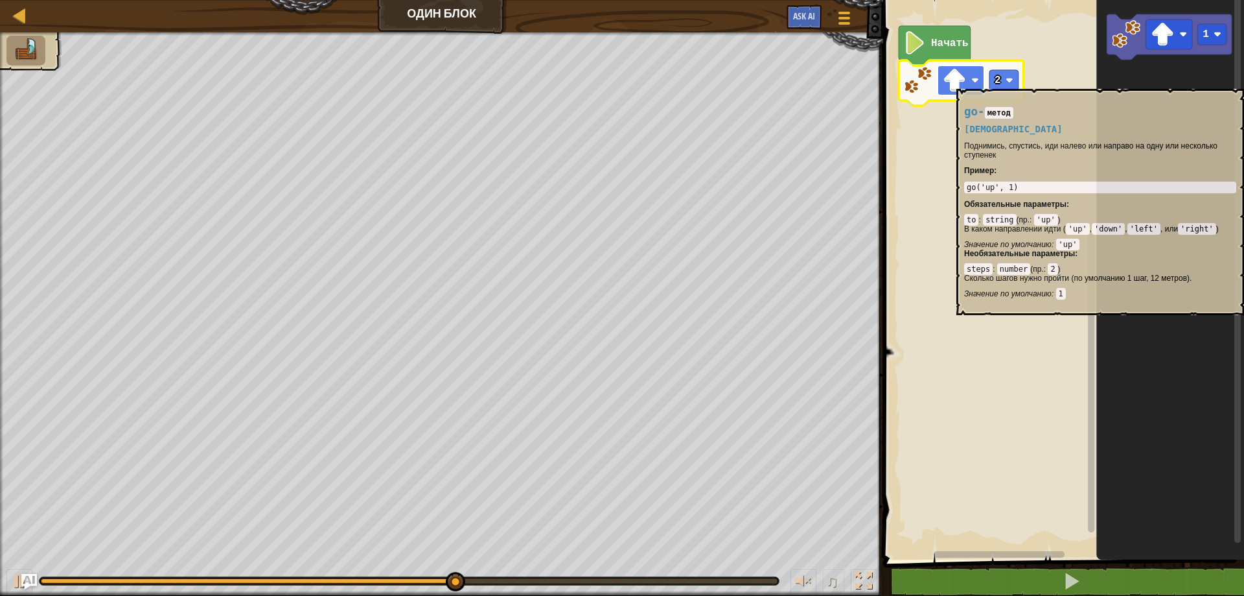
click at [957, 82] on image "Рабочая область Blockly" at bounding box center [954, 80] width 23 height 23
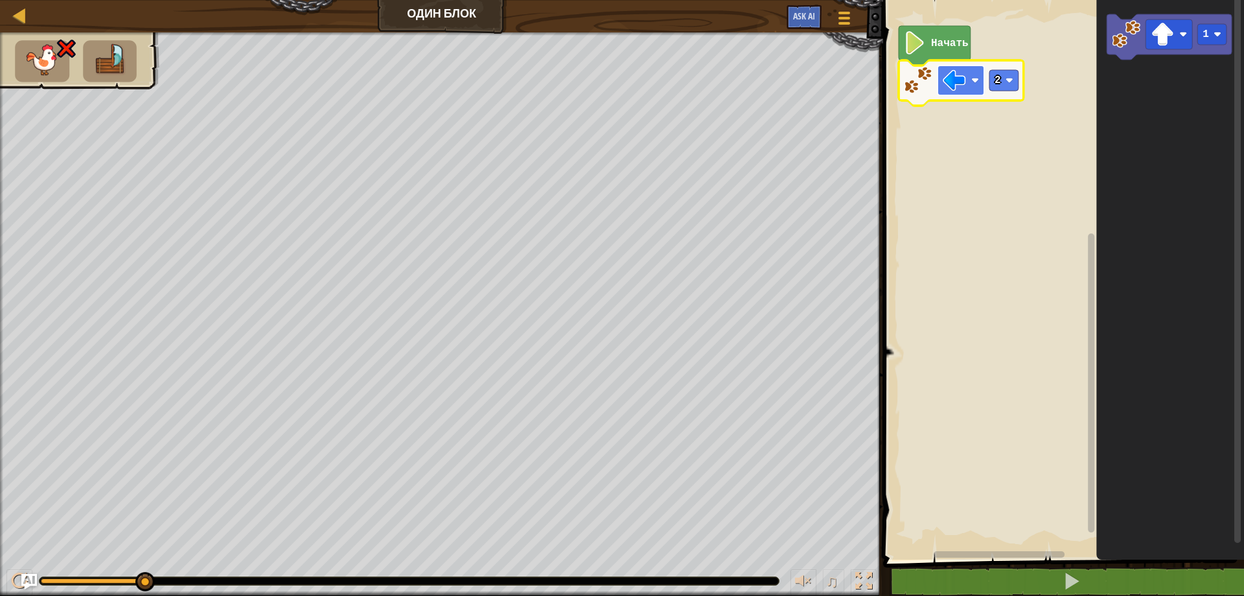
click at [961, 77] on image "Рабочая область Blockly" at bounding box center [954, 80] width 23 height 23
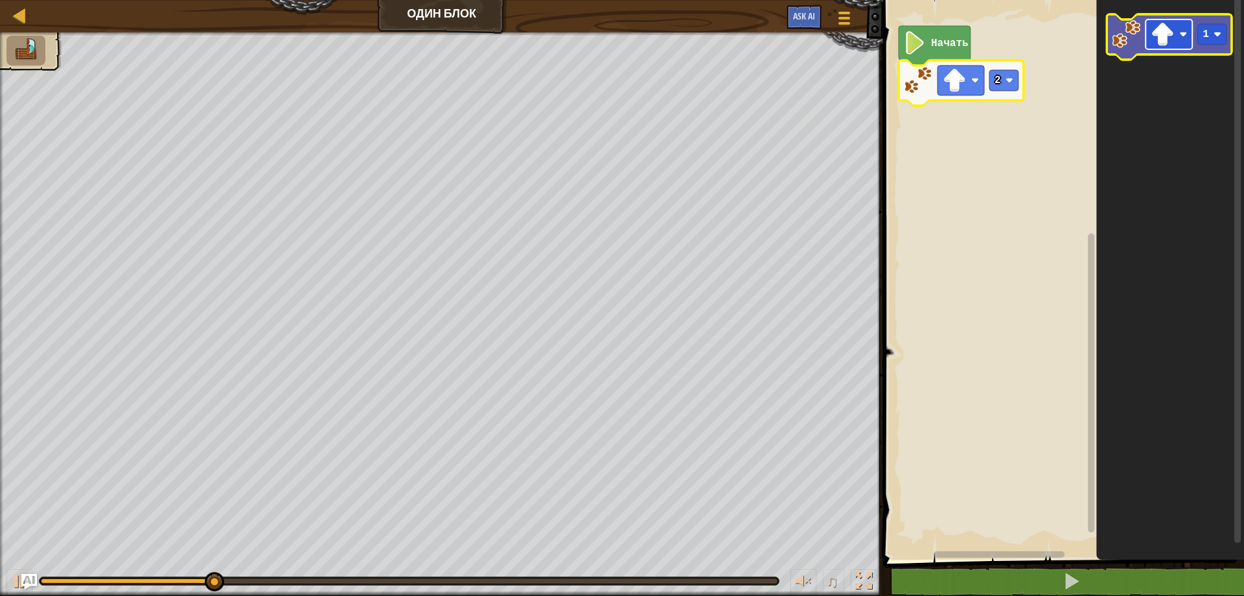
click at [1160, 43] on image "Рабочая область Blockly" at bounding box center [1162, 34] width 23 height 23
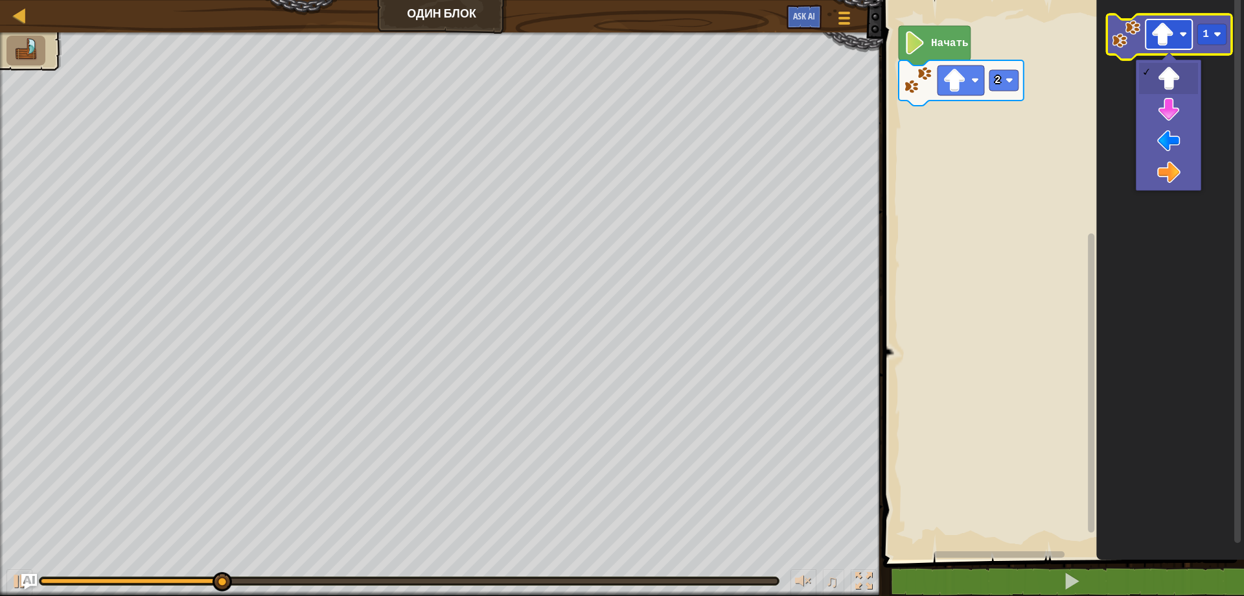
click at [1160, 43] on image "Рабочая область Blockly" at bounding box center [1162, 34] width 23 height 23
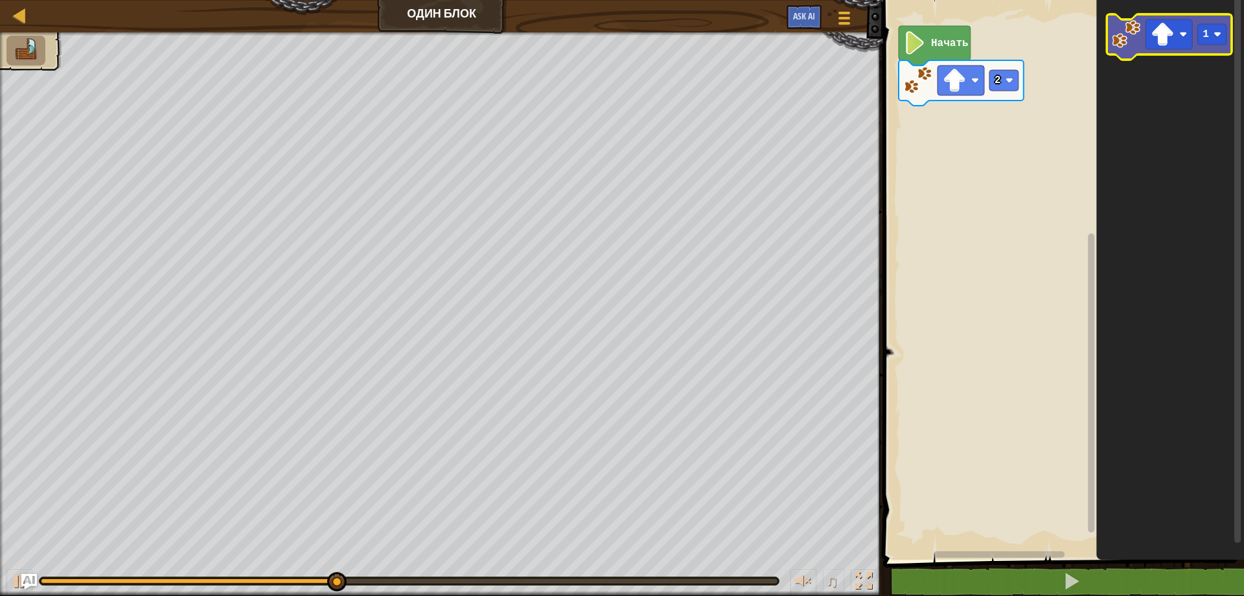
click at [1134, 51] on icon "Рабочая область Blockly" at bounding box center [1169, 36] width 125 height 45
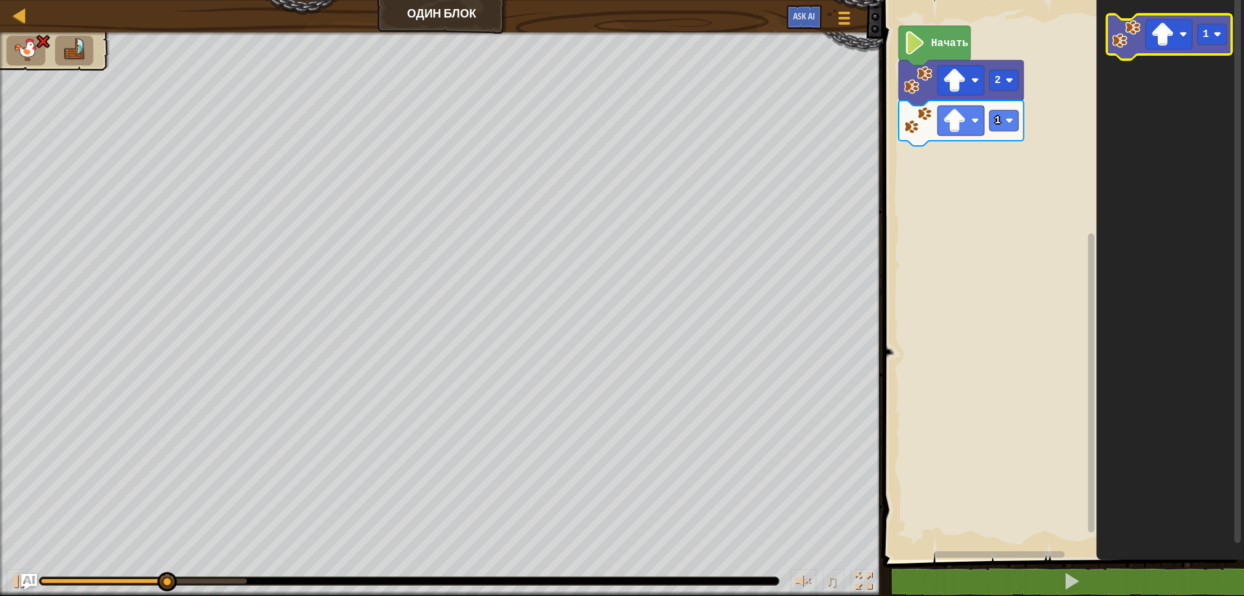
click at [1134, 51] on icon "Рабочая область Blockly" at bounding box center [1169, 36] width 125 height 45
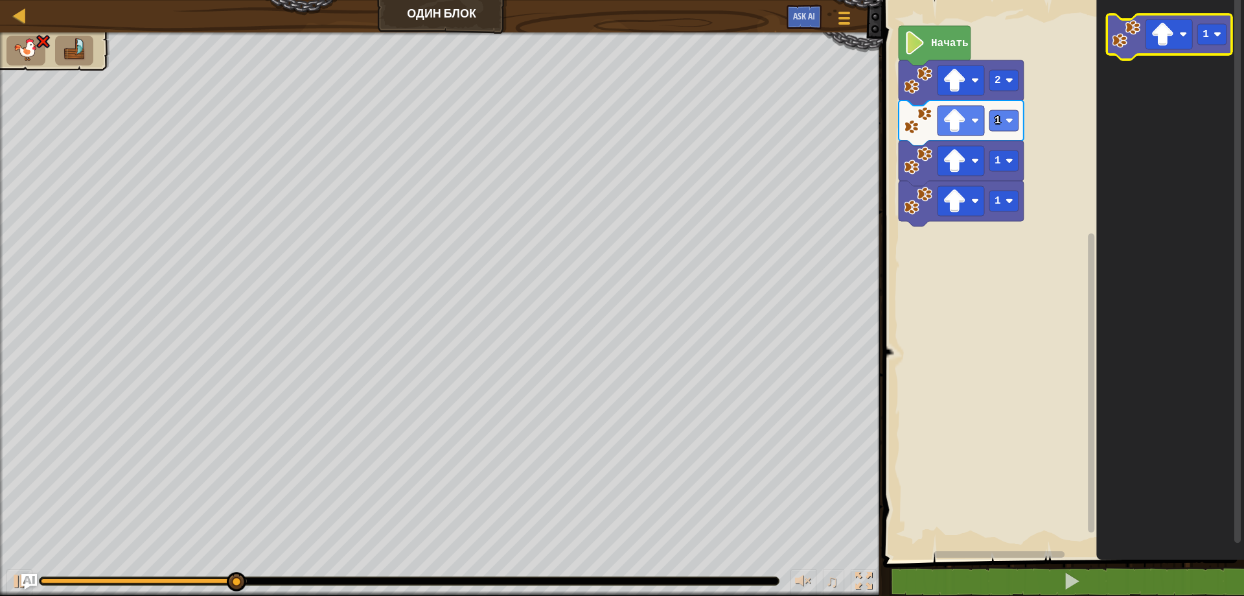
click at [1134, 51] on icon "Рабочая область Blockly" at bounding box center [1169, 36] width 125 height 45
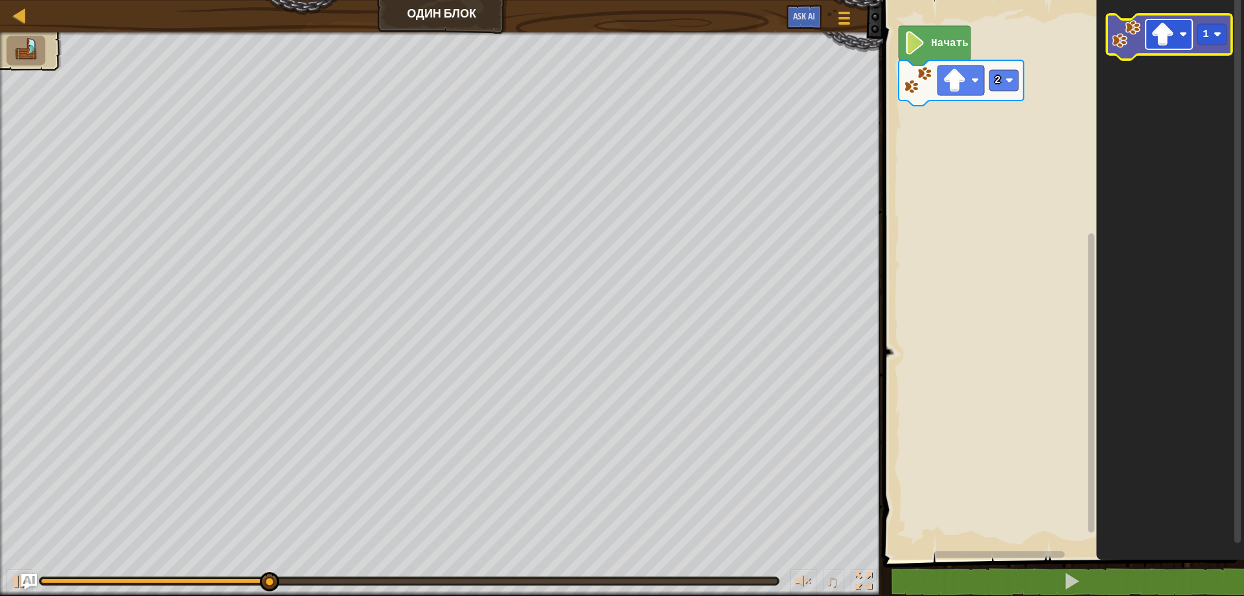
click at [1161, 40] on image "Рабочая область Blockly" at bounding box center [1162, 34] width 23 height 23
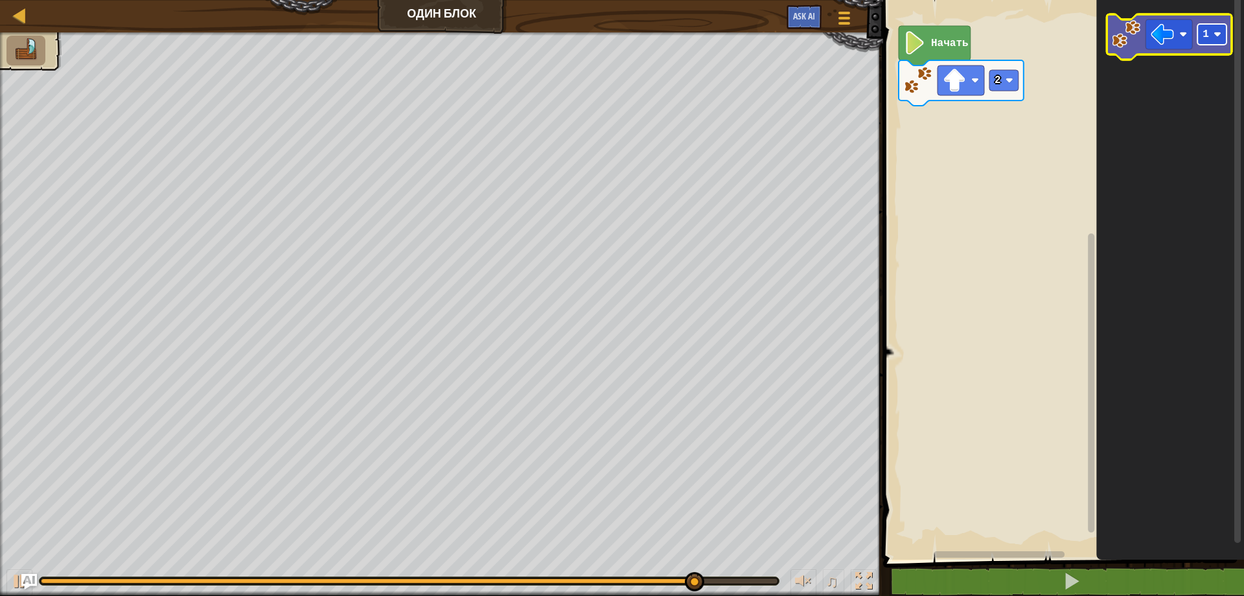
click at [1215, 42] on rect "Рабочая область Blockly" at bounding box center [1212, 34] width 29 height 21
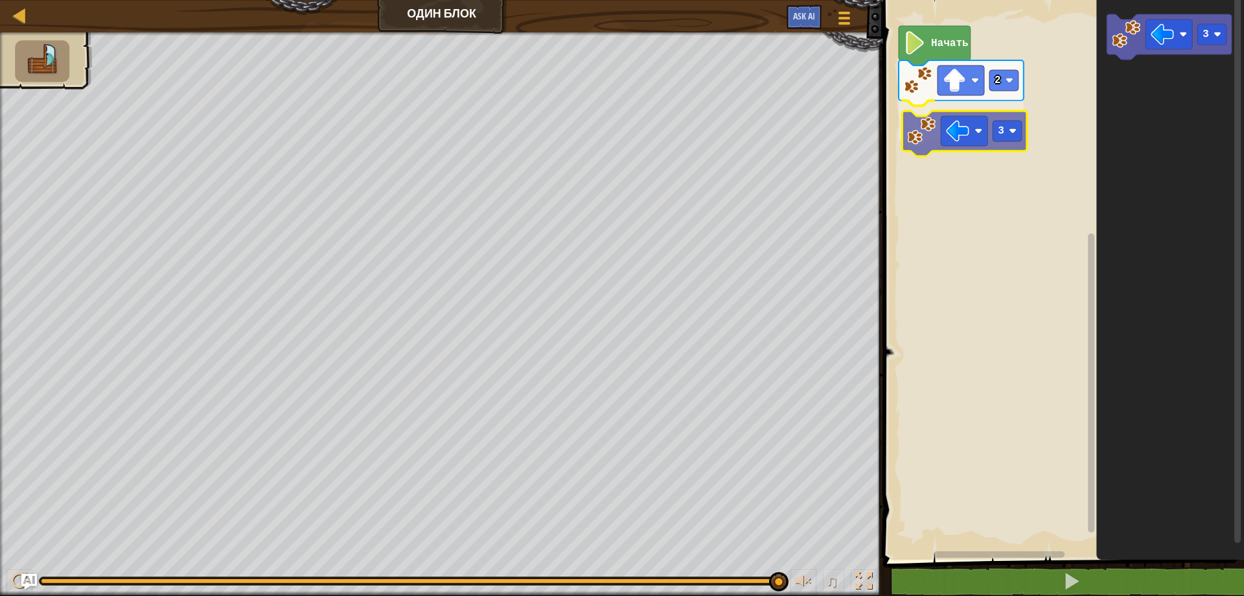
click at [918, 137] on div "Начать 2 3 3 3" at bounding box center [1062, 277] width 365 height 566
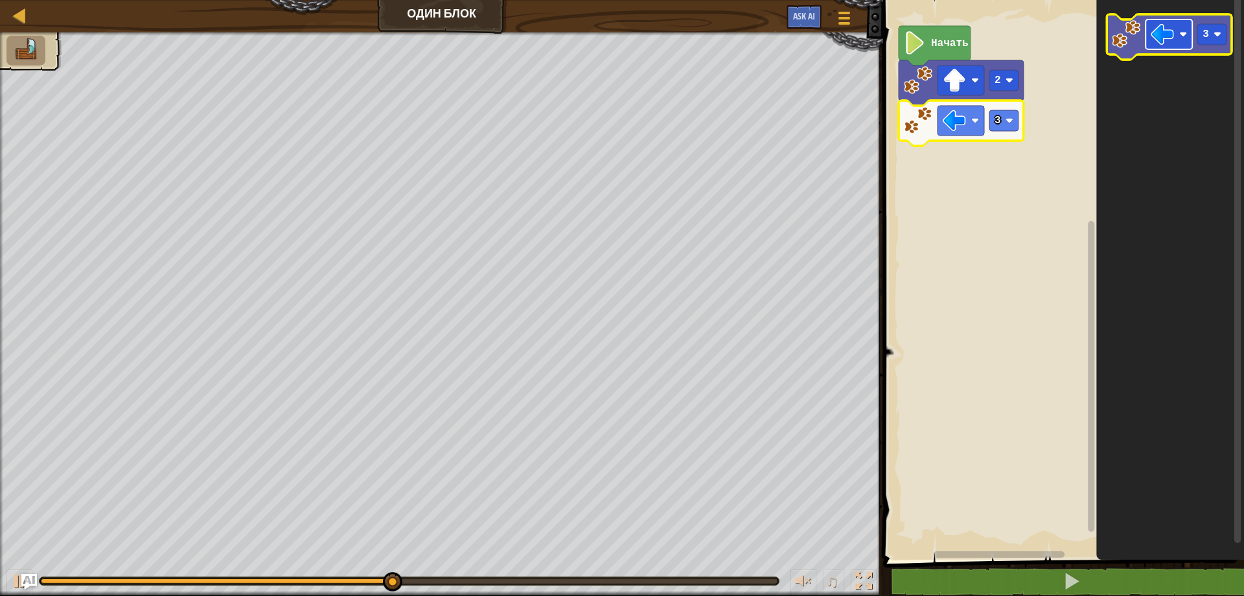
click at [1172, 47] on rect "Рабочая область Blockly" at bounding box center [1169, 34] width 47 height 30
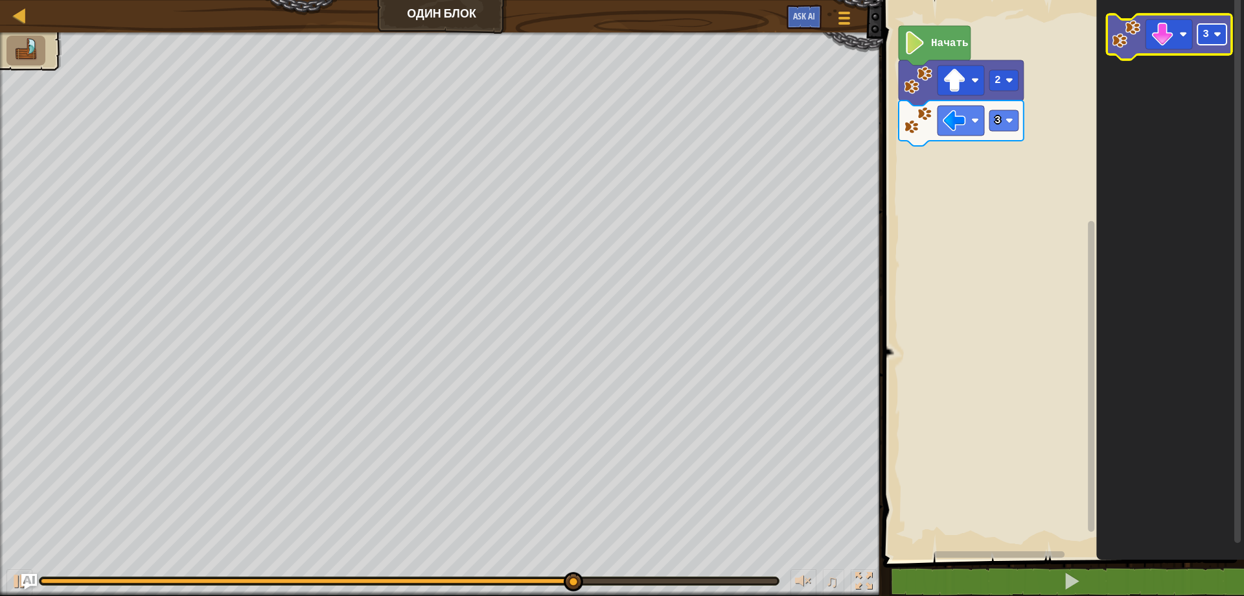
click at [1209, 44] on rect "Рабочая область Blockly" at bounding box center [1212, 34] width 29 height 21
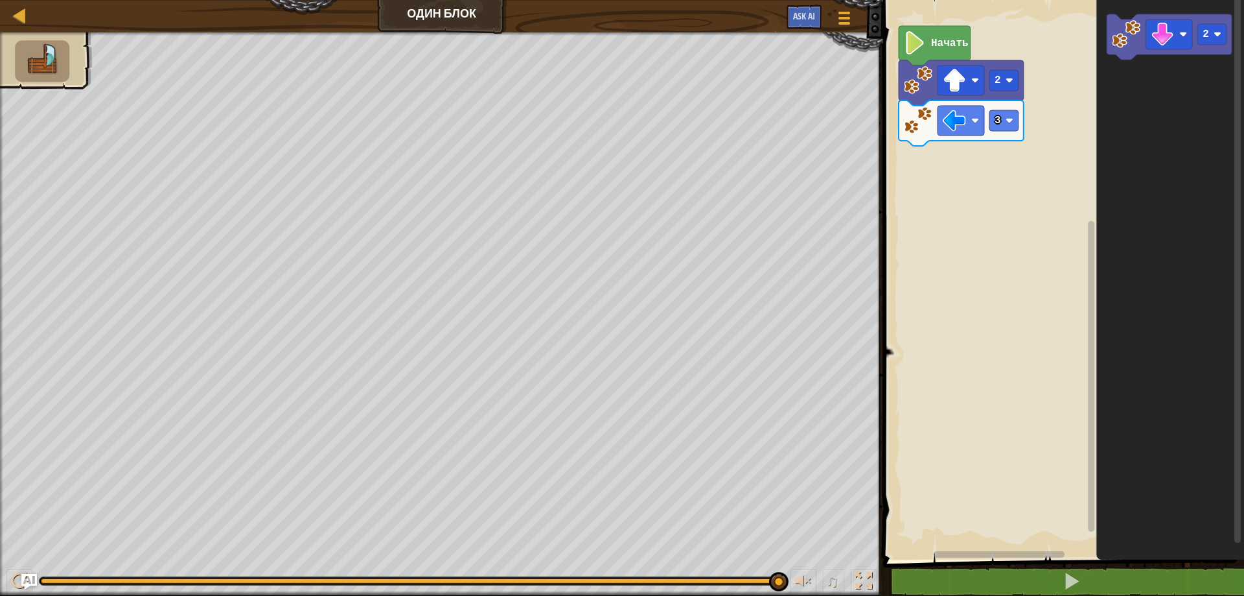
click at [1075, 80] on div "Начать 2 3 2" at bounding box center [1062, 277] width 365 height 566
click at [1095, 91] on div "Начать 2 3 2" at bounding box center [1062, 277] width 365 height 566
click at [1119, 39] on image "Рабочая область Blockly" at bounding box center [1126, 34] width 29 height 29
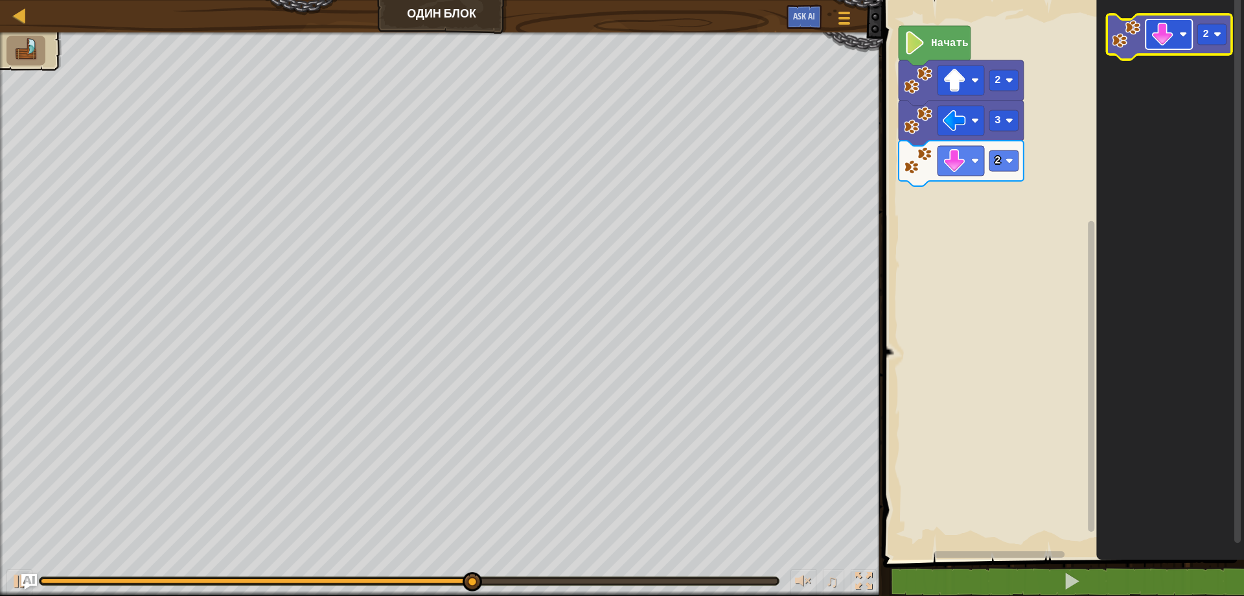
click at [1172, 36] on image "Рабочая область Blockly" at bounding box center [1162, 34] width 23 height 23
click at [1209, 45] on icon "Рабочая область Blockly" at bounding box center [1169, 36] width 125 height 45
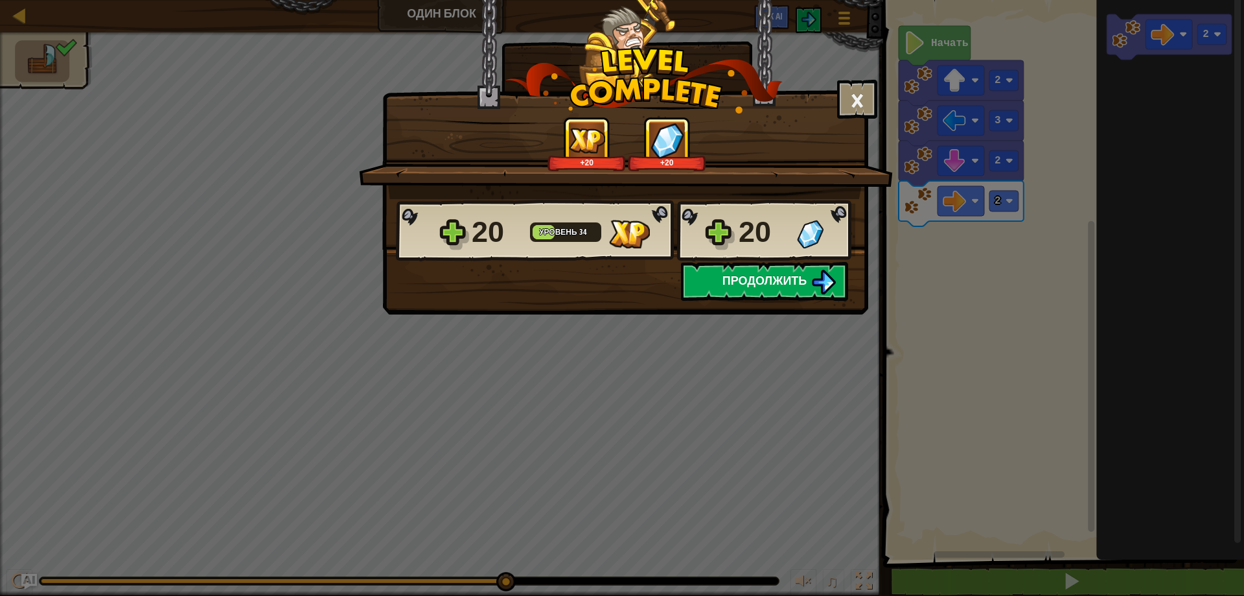
click at [771, 272] on button "Продолжить" at bounding box center [764, 281] width 167 height 39
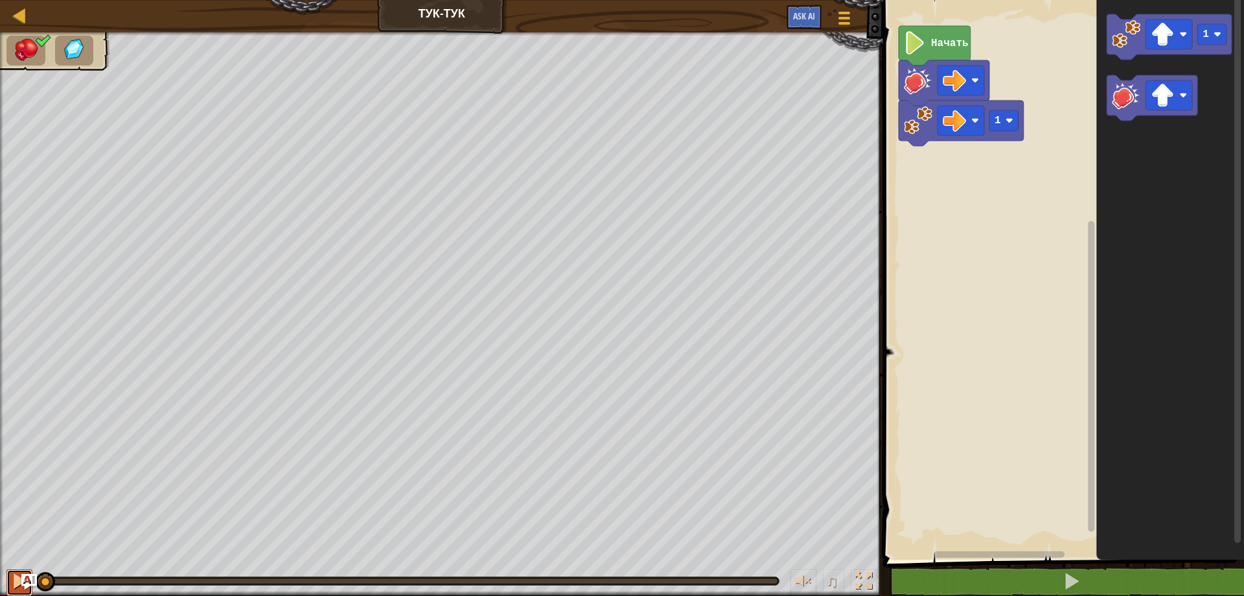
click at [17, 573] on div at bounding box center [19, 580] width 17 height 17
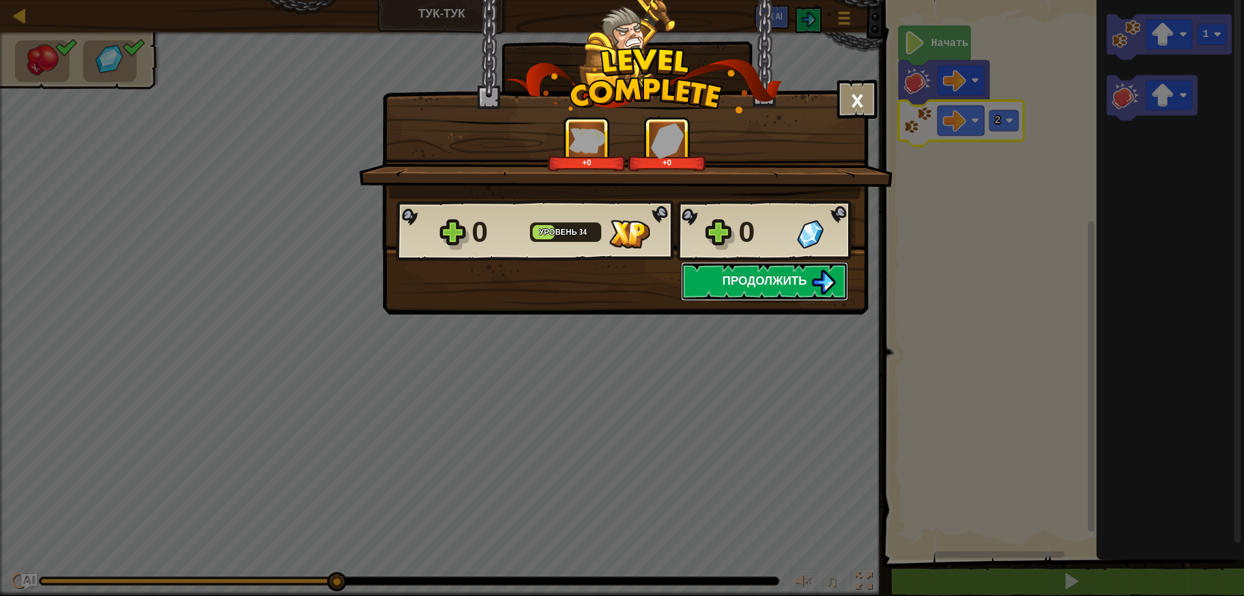
click at [797, 282] on span "Продолжить" at bounding box center [765, 280] width 85 height 16
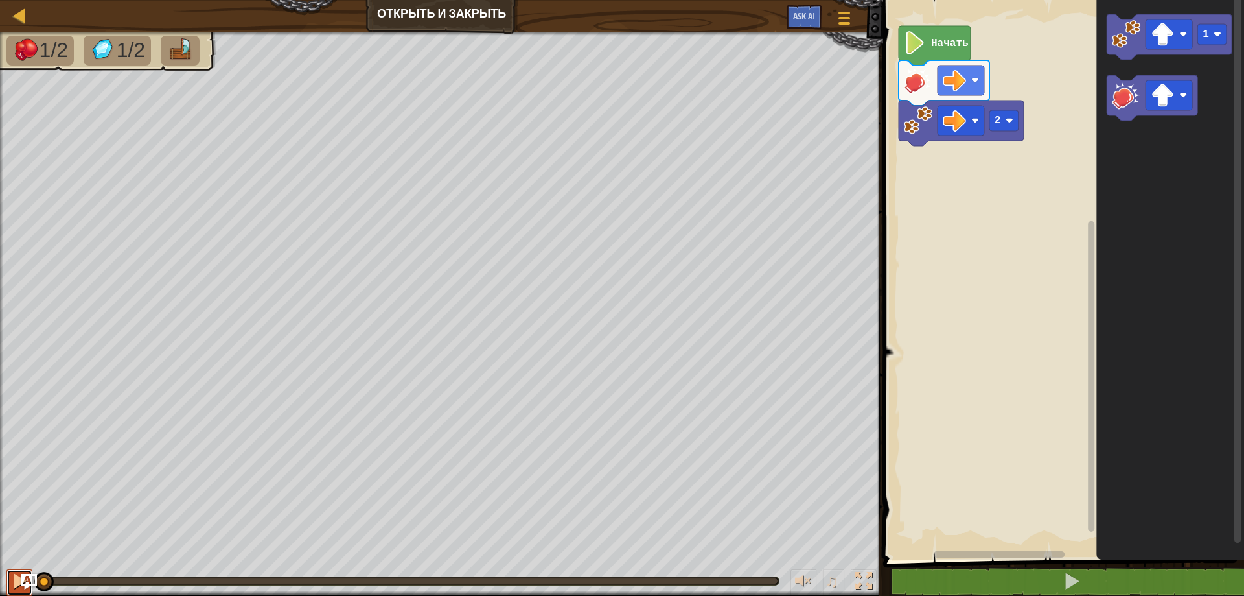
click at [12, 575] on div at bounding box center [19, 580] width 17 height 17
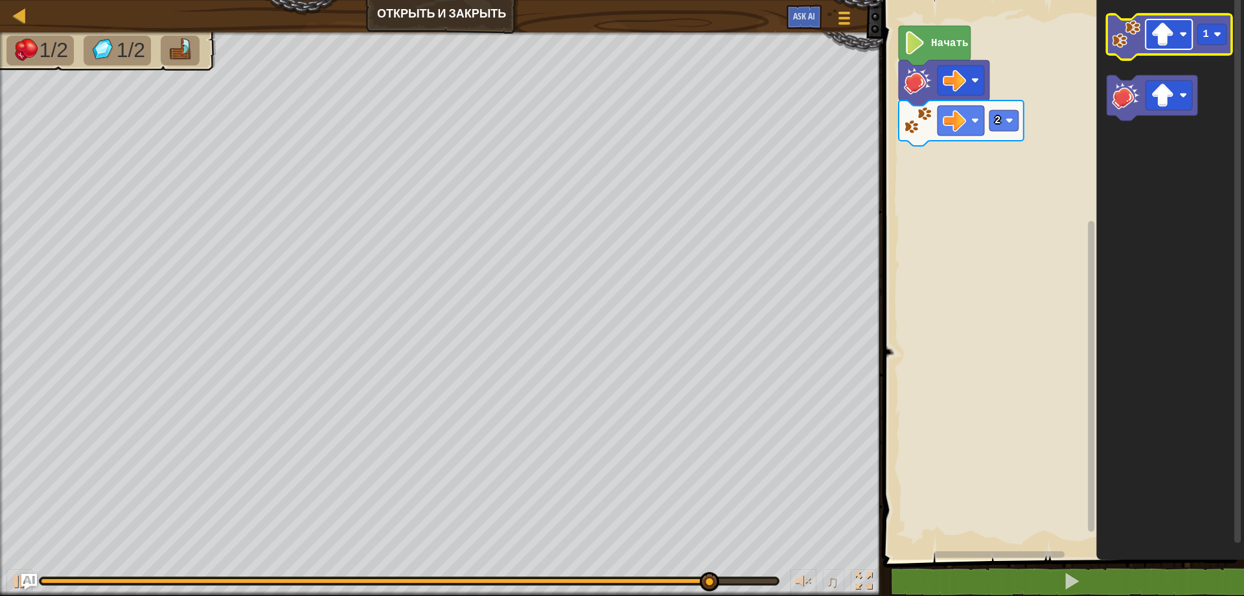
click at [1174, 32] on image "Рабочая область Blockly" at bounding box center [1162, 34] width 23 height 23
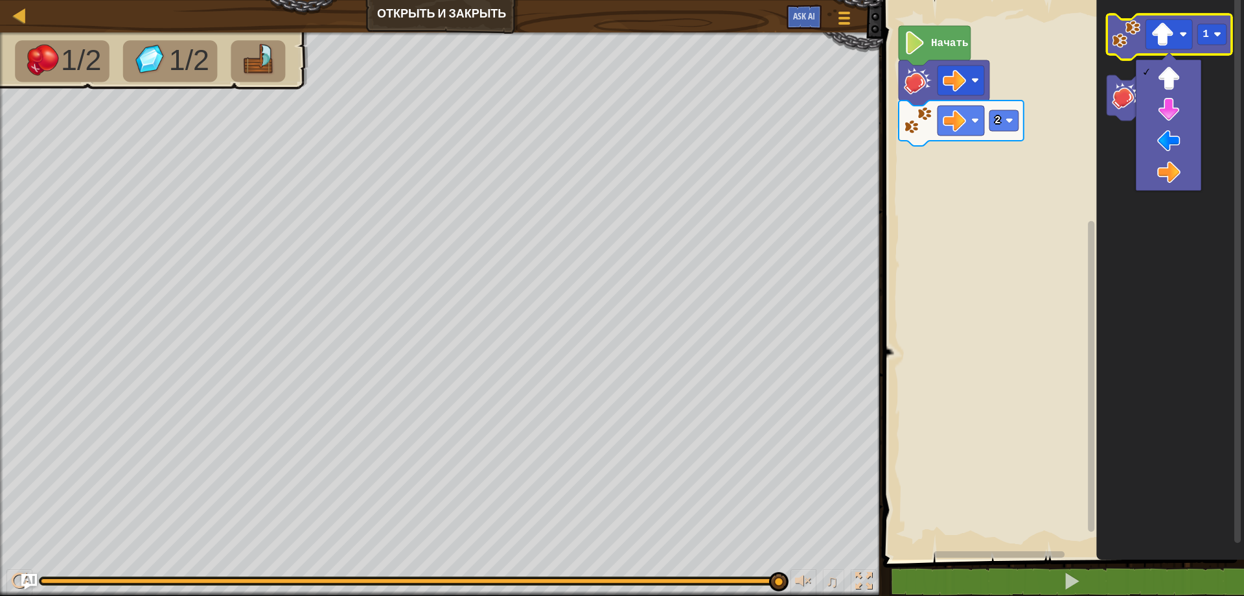
click at [1121, 29] on image "Рабочая область Blockly" at bounding box center [1126, 34] width 29 height 29
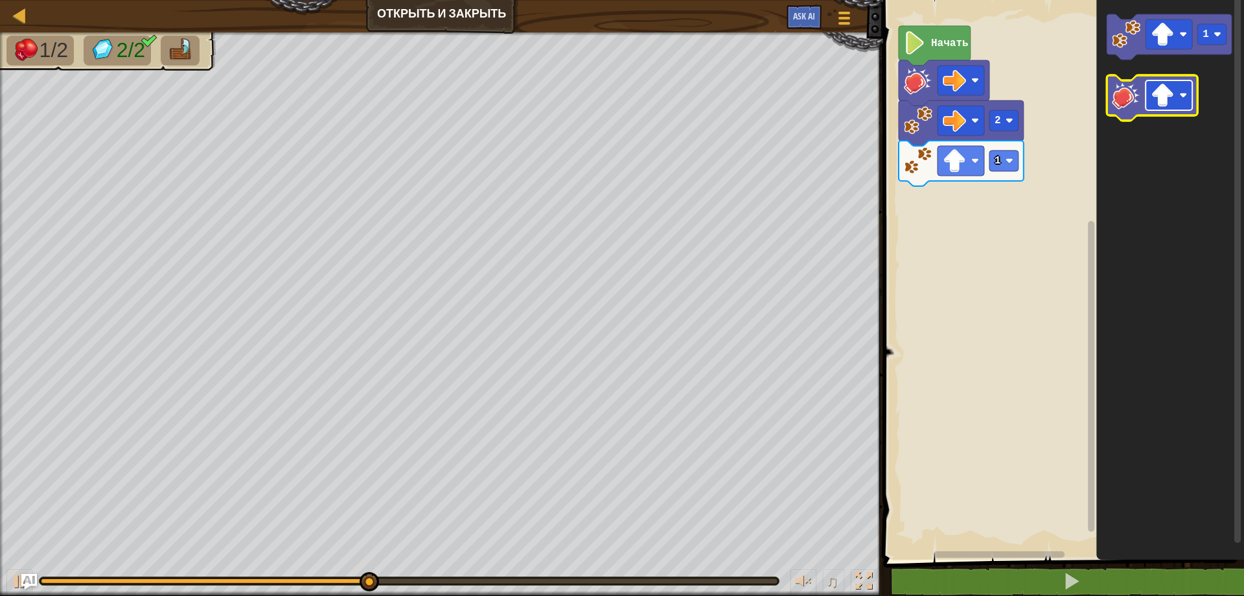
click at [1157, 91] on image "Рабочая область Blockly" at bounding box center [1162, 95] width 23 height 23
click at [1120, 100] on image "Рабочая область Blockly" at bounding box center [1126, 95] width 29 height 29
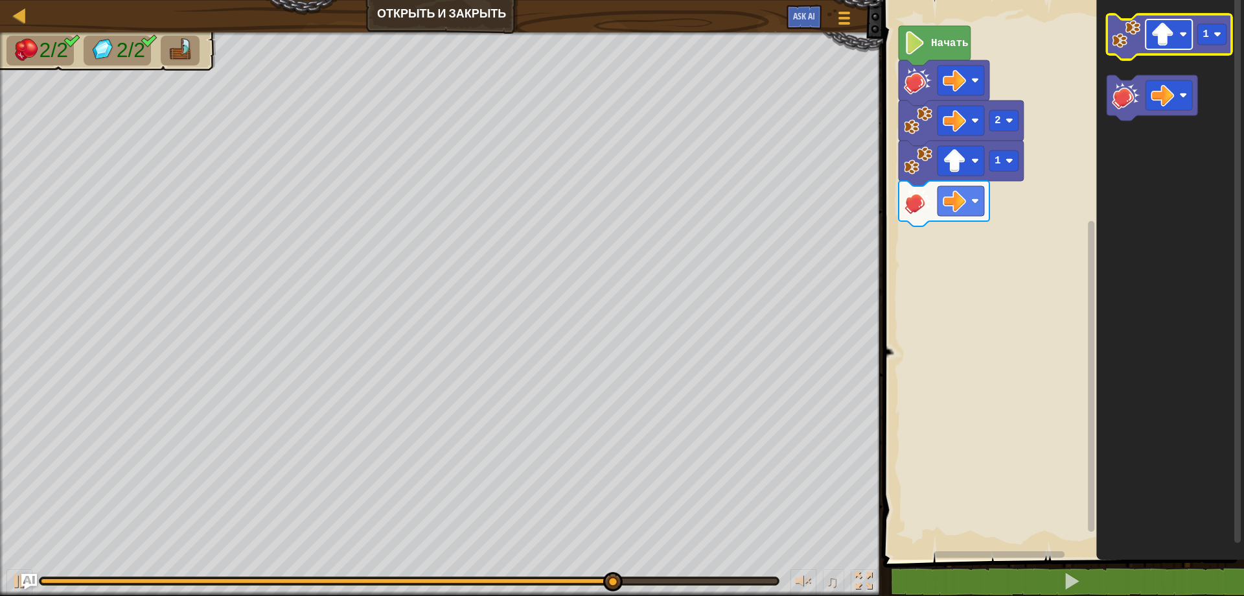
click at [1164, 35] on image "Рабочая область Blockly" at bounding box center [1162, 34] width 23 height 23
click at [1207, 32] on text "1" at bounding box center [1206, 35] width 6 height 12
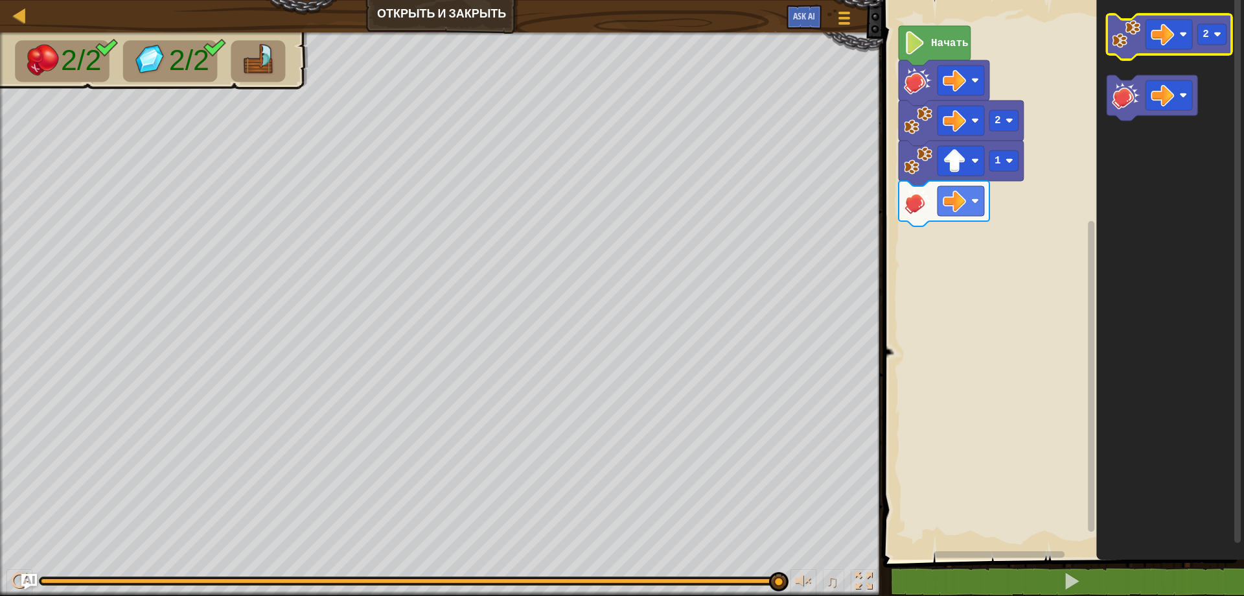
click at [1131, 33] on image "Рабочая область Blockly" at bounding box center [1126, 34] width 29 height 29
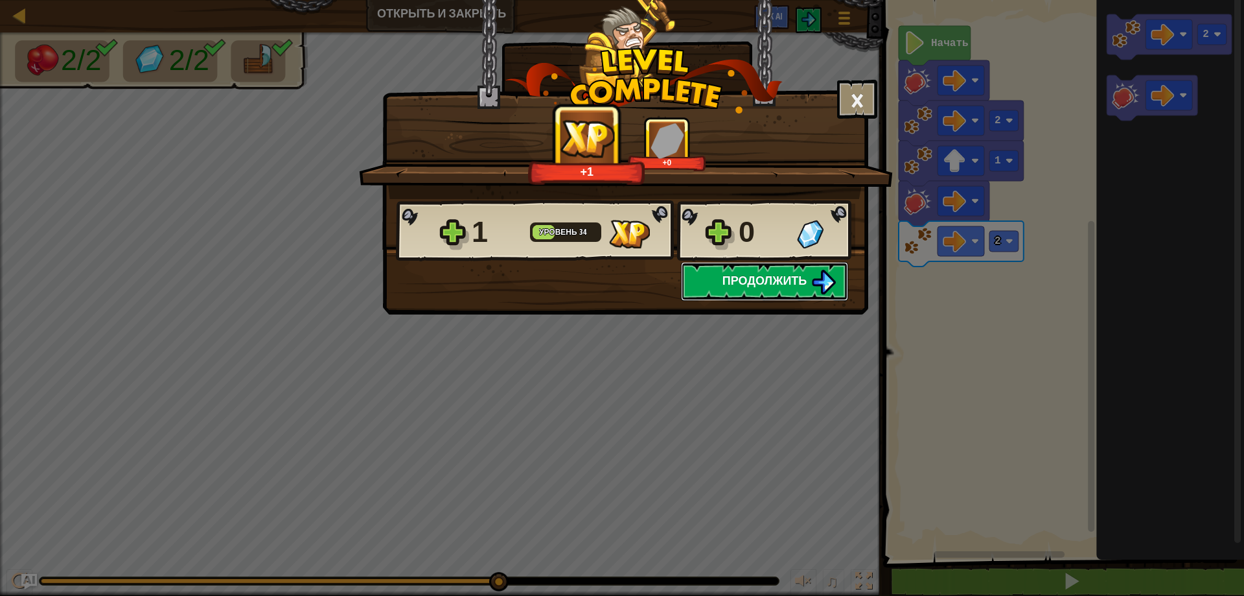
click at [796, 281] on span "Продолжить" at bounding box center [765, 280] width 85 height 16
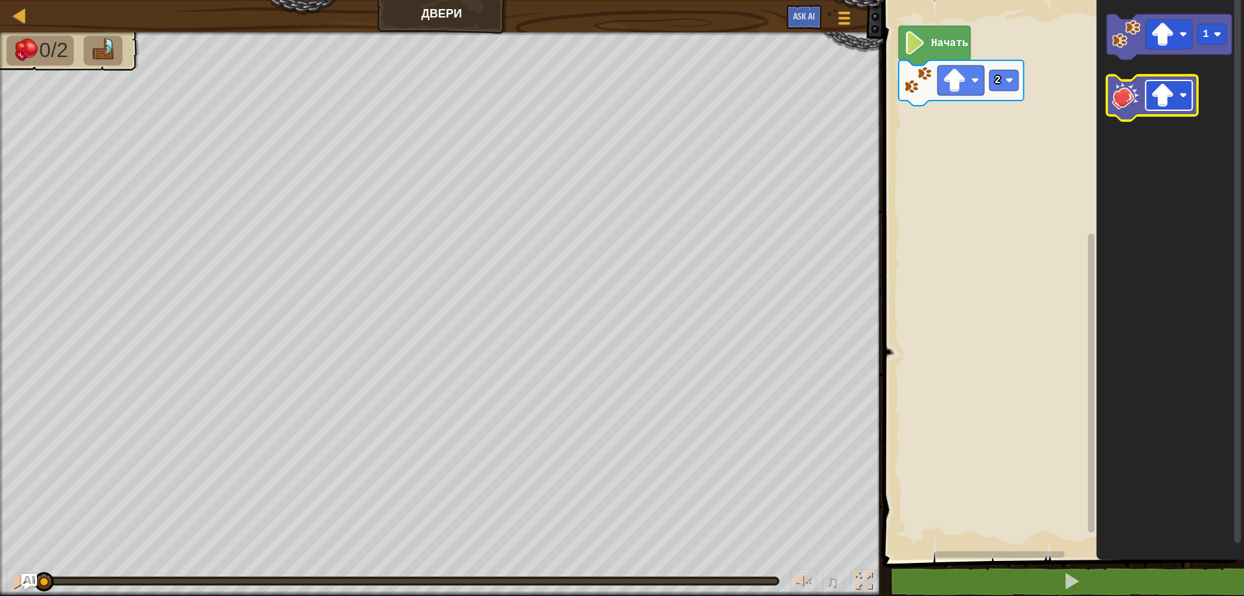
click at [1163, 89] on image "Рабочая область Blockly" at bounding box center [1162, 95] width 23 height 23
click at [1127, 95] on image "Рабочая область Blockly" at bounding box center [1126, 95] width 29 height 29
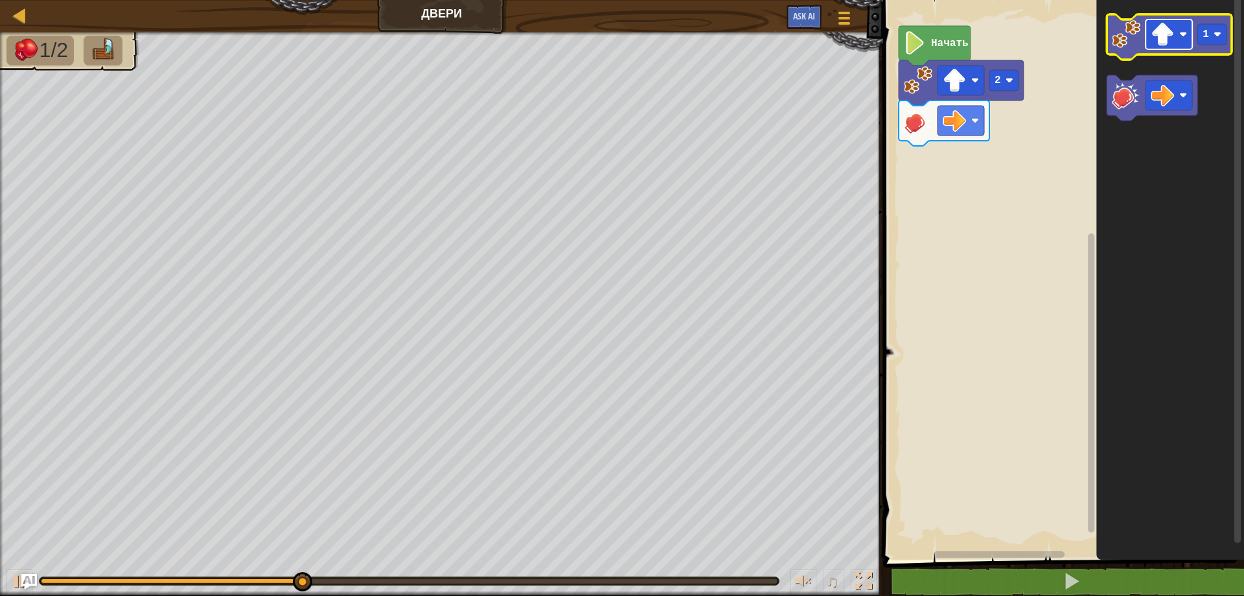
click at [1165, 36] on image "Рабочая область Blockly" at bounding box center [1162, 34] width 23 height 23
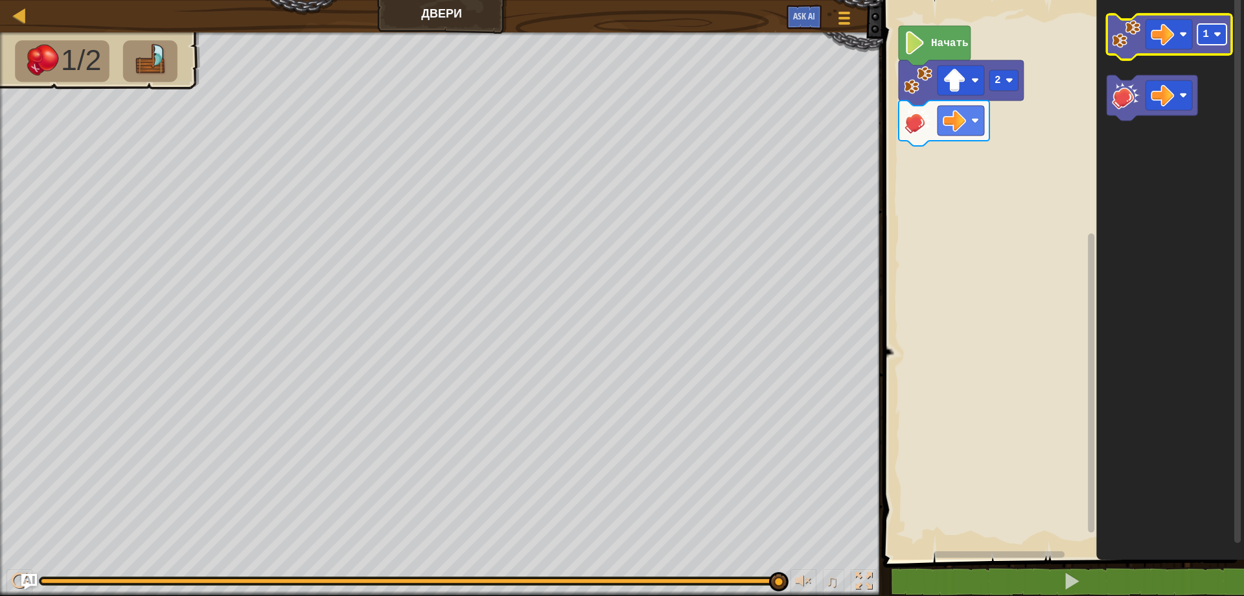
click at [1213, 40] on rect "Рабочая область Blockly" at bounding box center [1212, 34] width 29 height 21
click at [1128, 37] on image "Рабочая область Blockly" at bounding box center [1126, 34] width 29 height 29
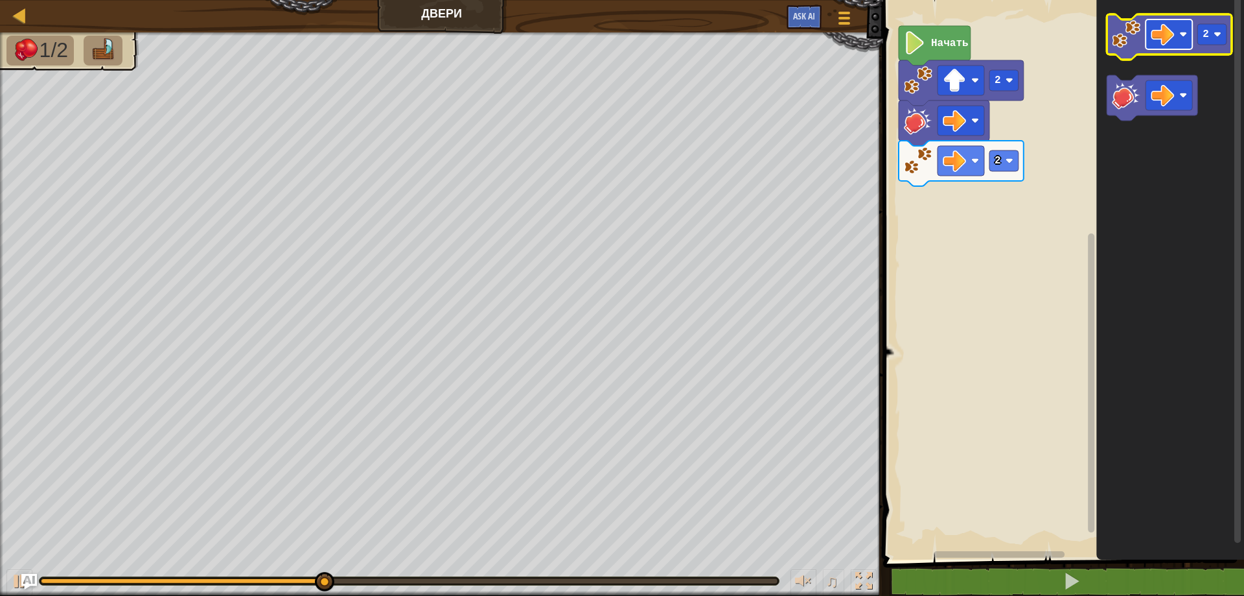
click at [1171, 34] on image "Рабочая область Blockly" at bounding box center [1162, 34] width 23 height 23
click at [1216, 30] on rect "Рабочая область Blockly" at bounding box center [1212, 34] width 29 height 21
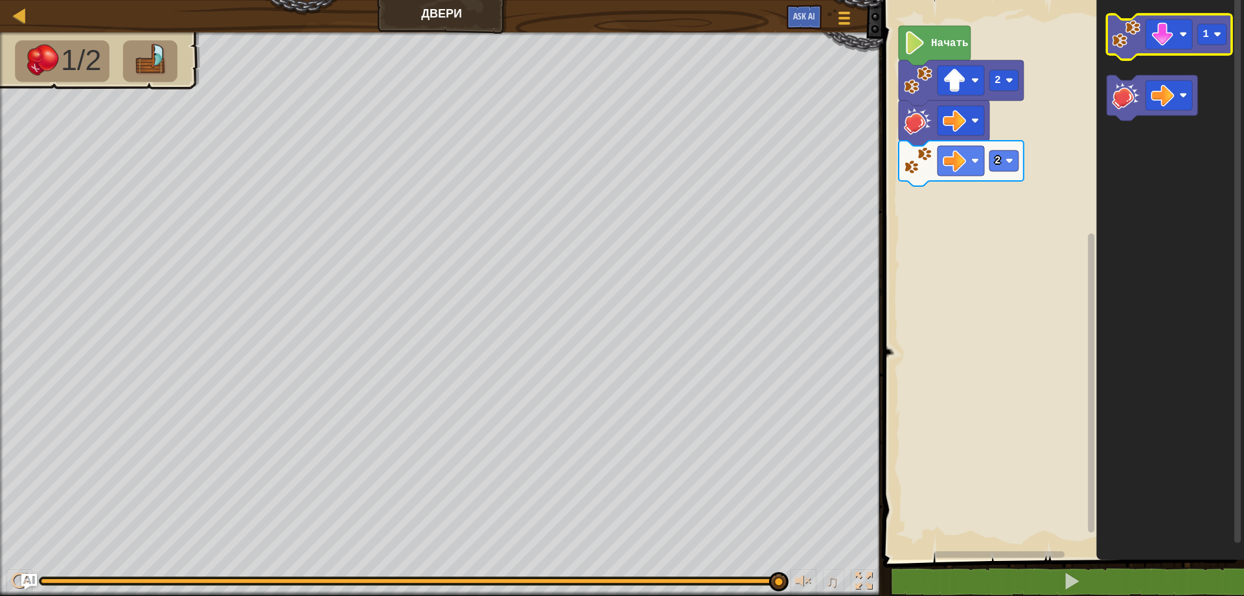
click at [1129, 43] on image "Рабочая область Blockly" at bounding box center [1126, 34] width 29 height 29
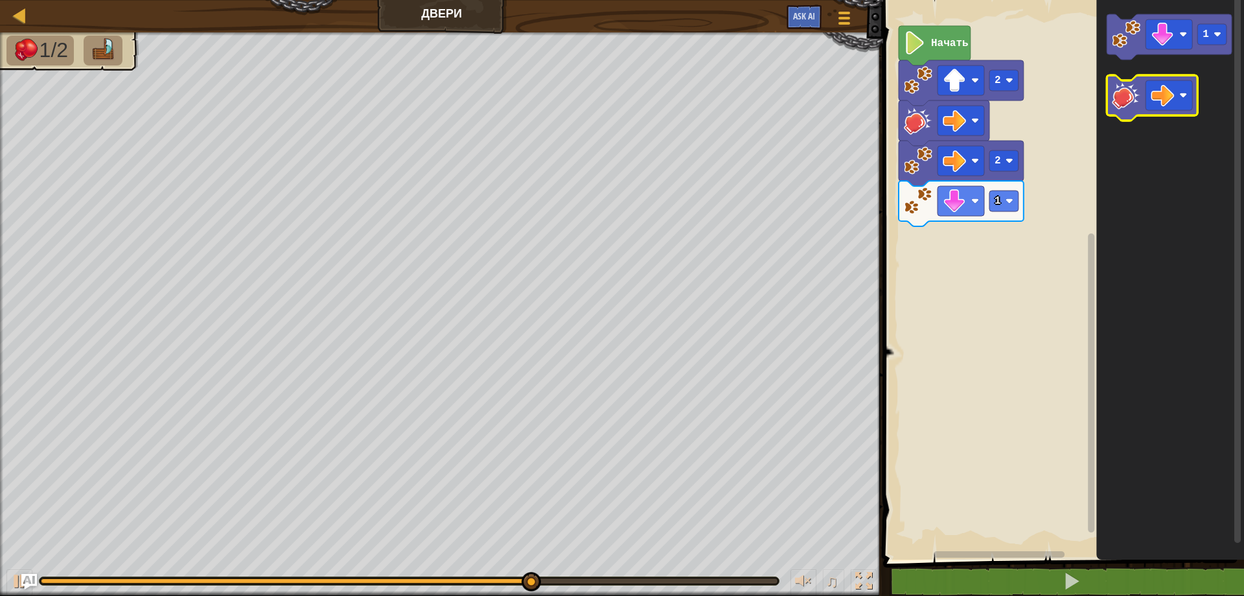
click at [1120, 96] on image "Рабочая область Blockly" at bounding box center [1126, 95] width 29 height 29
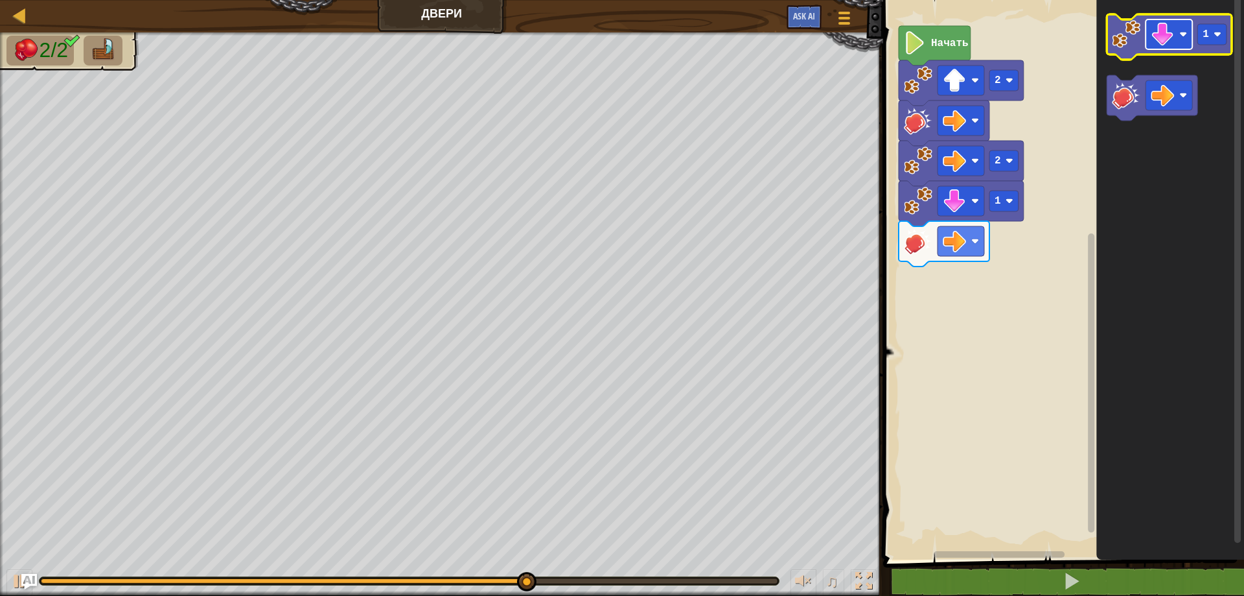
click at [1178, 36] on rect "Рабочая область Blockly" at bounding box center [1169, 34] width 47 height 30
click at [1202, 36] on rect "Рабочая область Blockly" at bounding box center [1212, 34] width 29 height 21
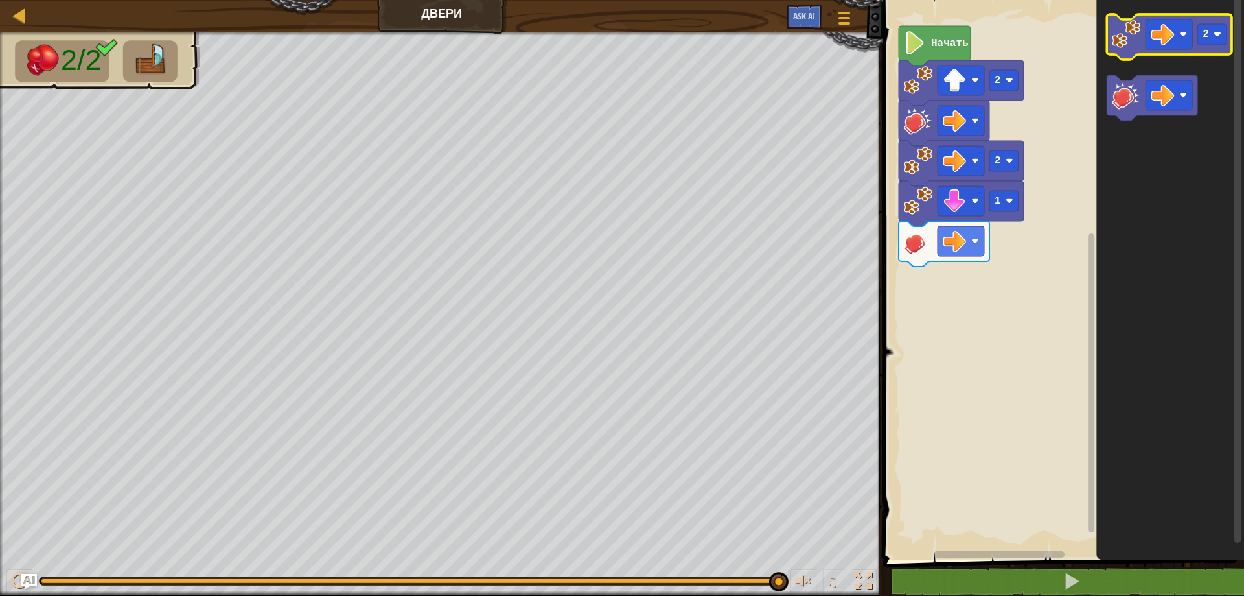
click at [1123, 34] on image "Рабочая область Blockly" at bounding box center [1126, 34] width 29 height 29
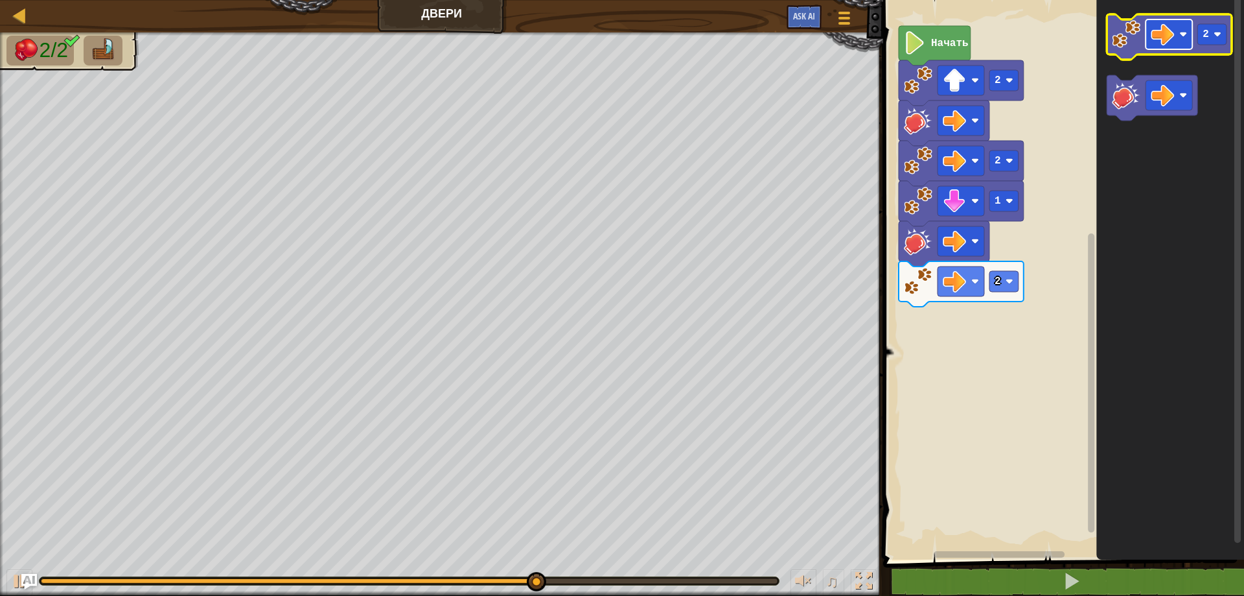
click at [1167, 36] on image "Рабочая область Blockly" at bounding box center [1162, 34] width 23 height 23
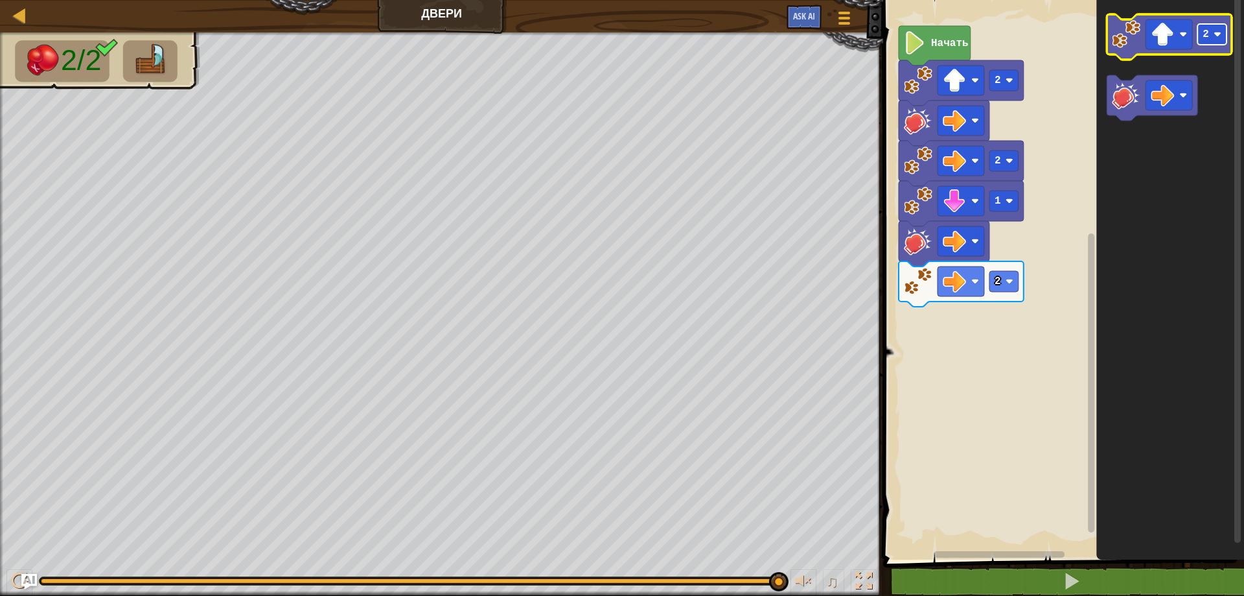
click at [1217, 36] on image "Рабочая область Blockly" at bounding box center [1218, 34] width 8 height 8
click at [1131, 31] on image "Рабочая область Blockly" at bounding box center [1126, 34] width 29 height 29
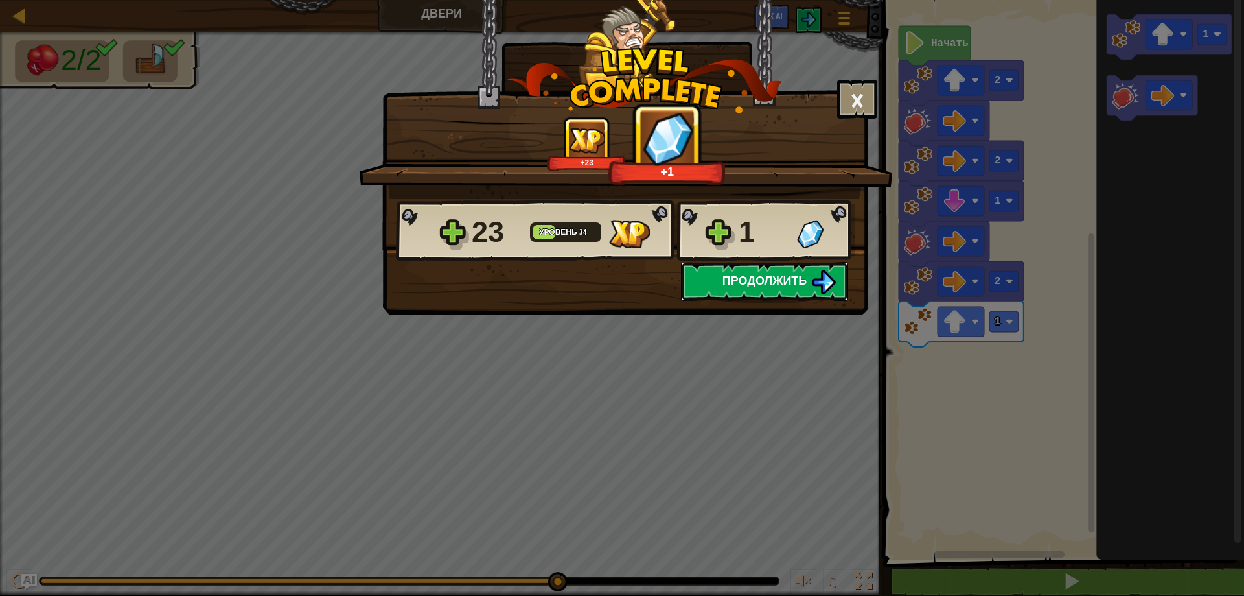
click at [809, 281] on button "Продолжить" at bounding box center [764, 281] width 167 height 39
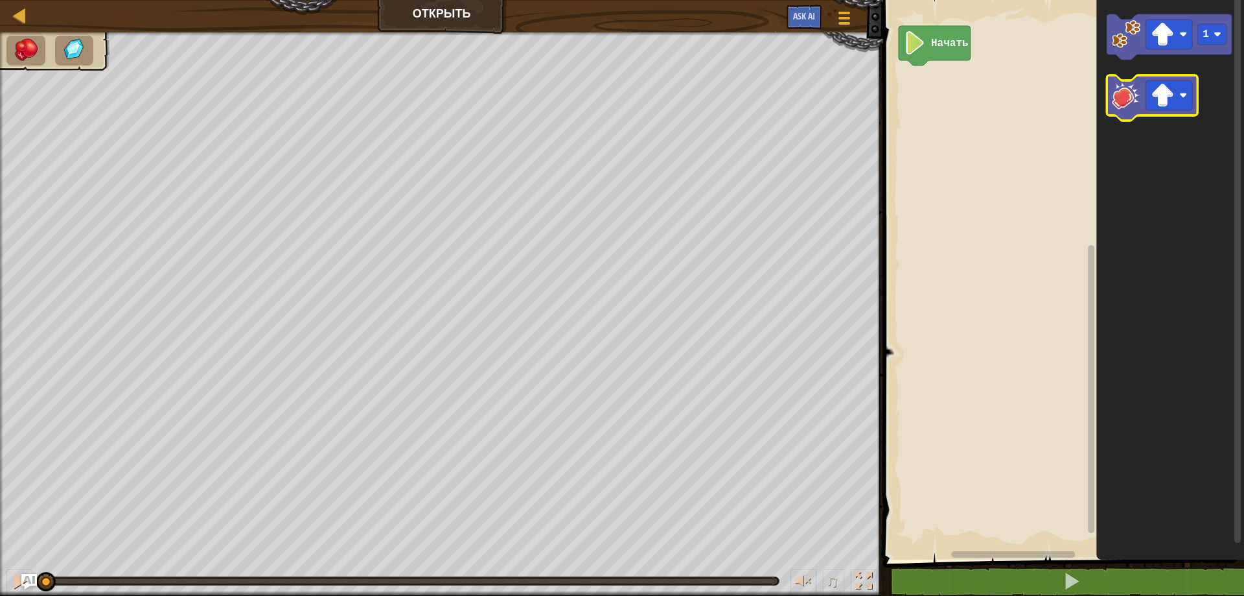
click at [1117, 105] on image "Рабочая область Blockly" at bounding box center [1126, 95] width 29 height 29
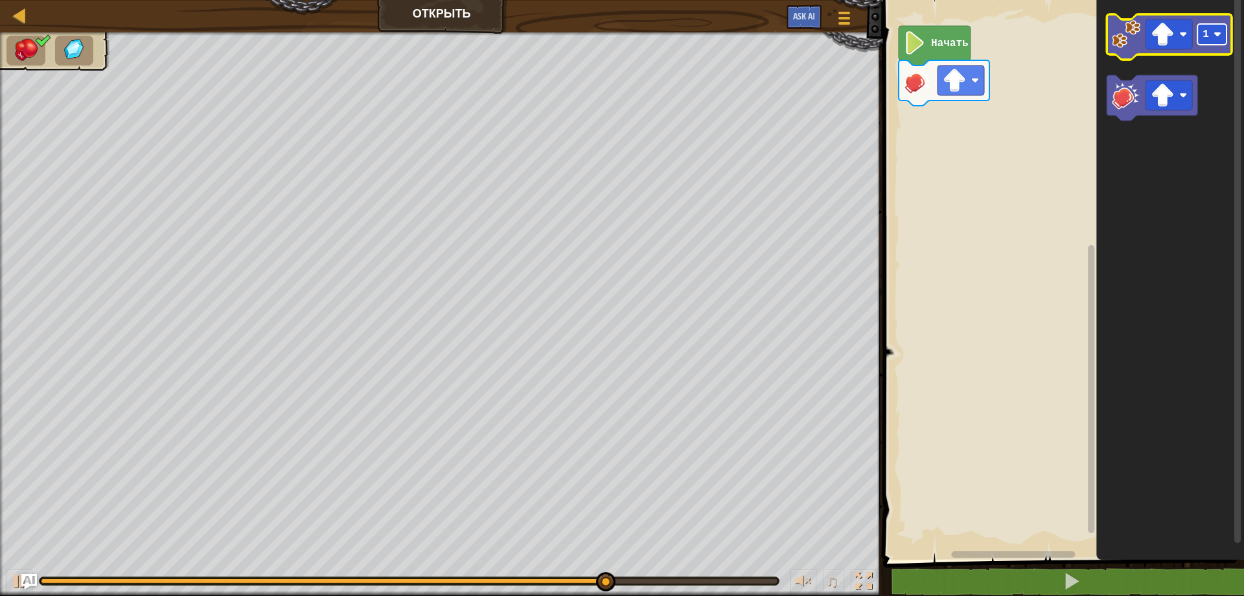
click at [1219, 24] on rect "Рабочая область Blockly" at bounding box center [1212, 34] width 29 height 21
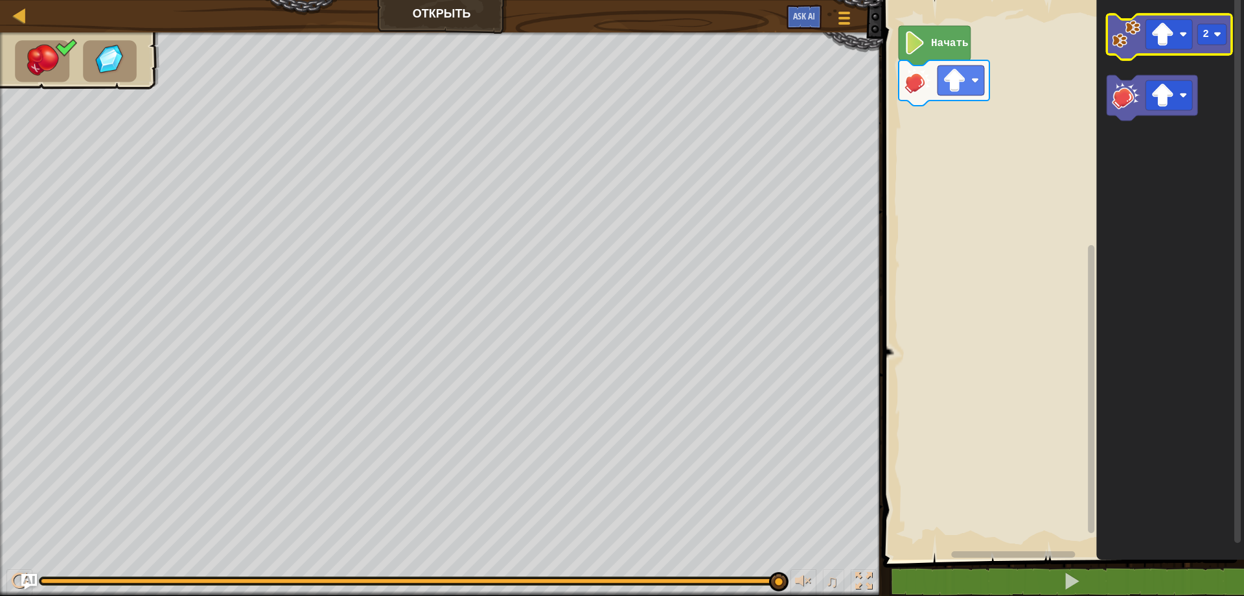
click at [1121, 32] on image "Рабочая область Blockly" at bounding box center [1126, 34] width 29 height 29
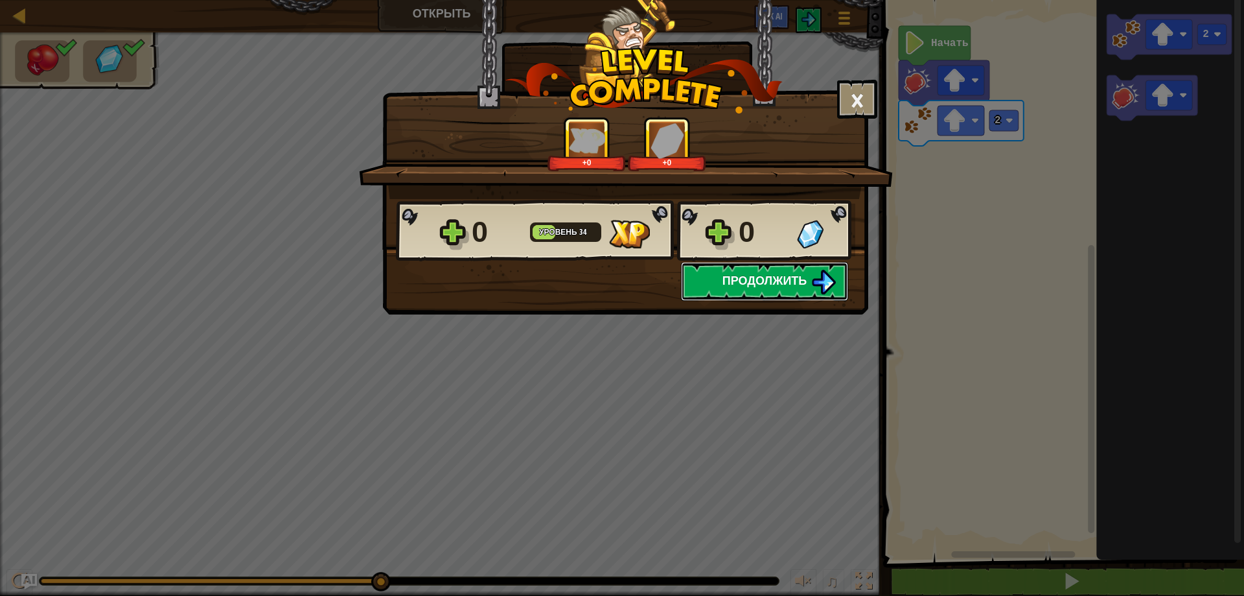
click at [801, 275] on span "Продолжить" at bounding box center [765, 280] width 85 height 16
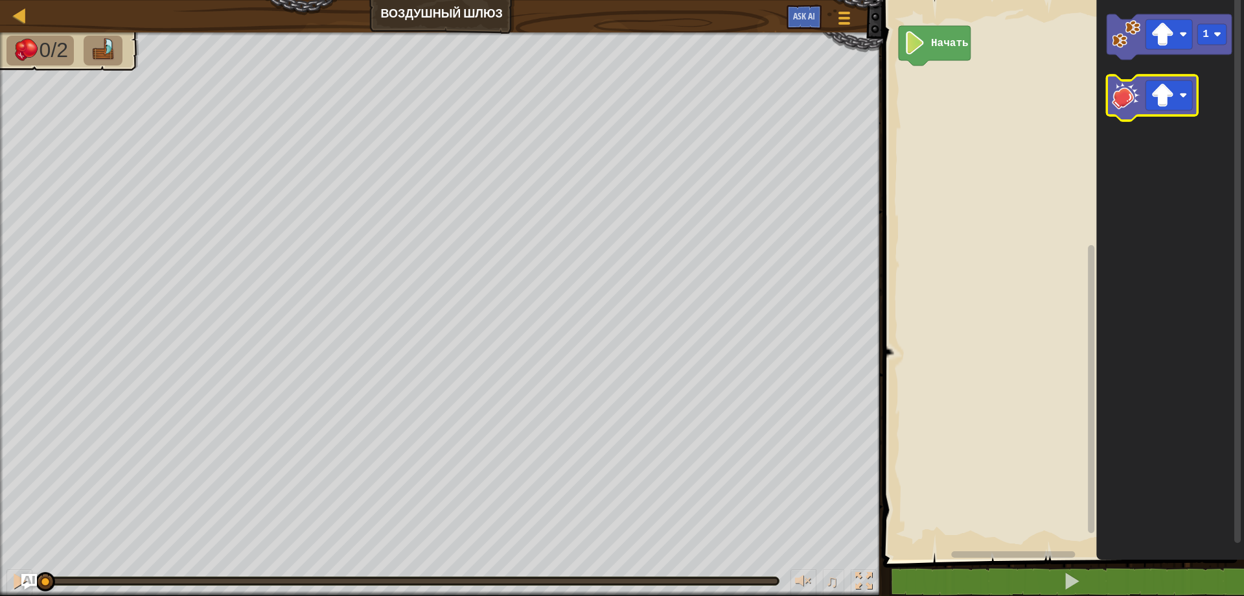
click at [1117, 107] on image "Рабочая область Blockly" at bounding box center [1126, 95] width 29 height 29
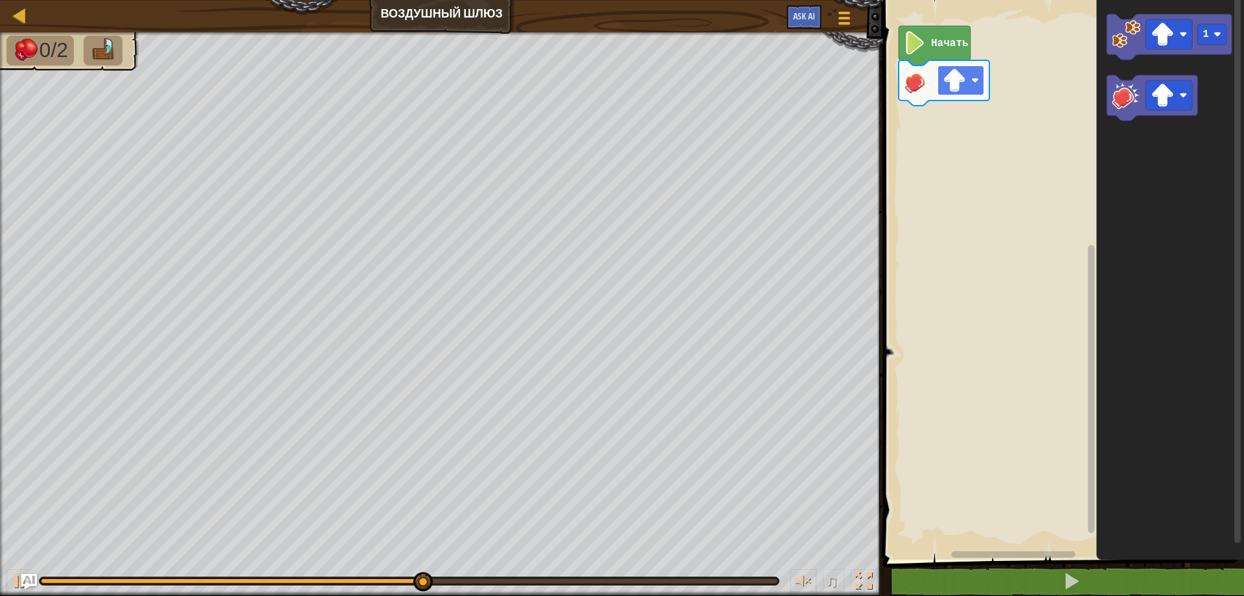
click at [955, 84] on image "Рабочая область Blockly" at bounding box center [954, 80] width 23 height 23
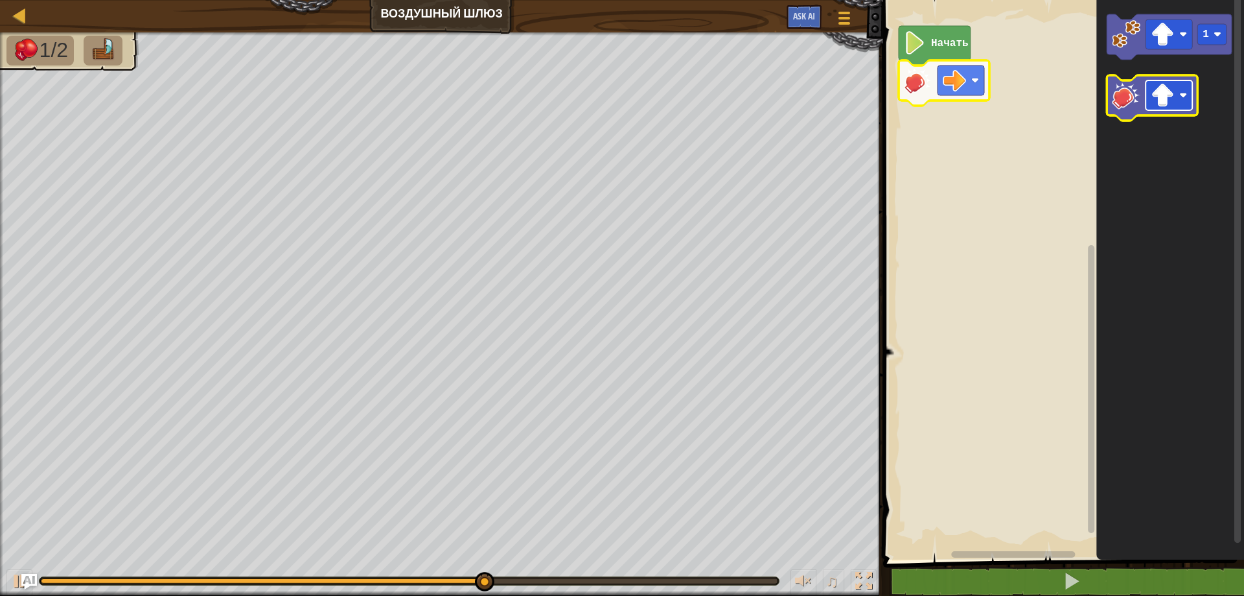
click at [1163, 99] on image "Рабочая область Blockly" at bounding box center [1162, 95] width 23 height 23
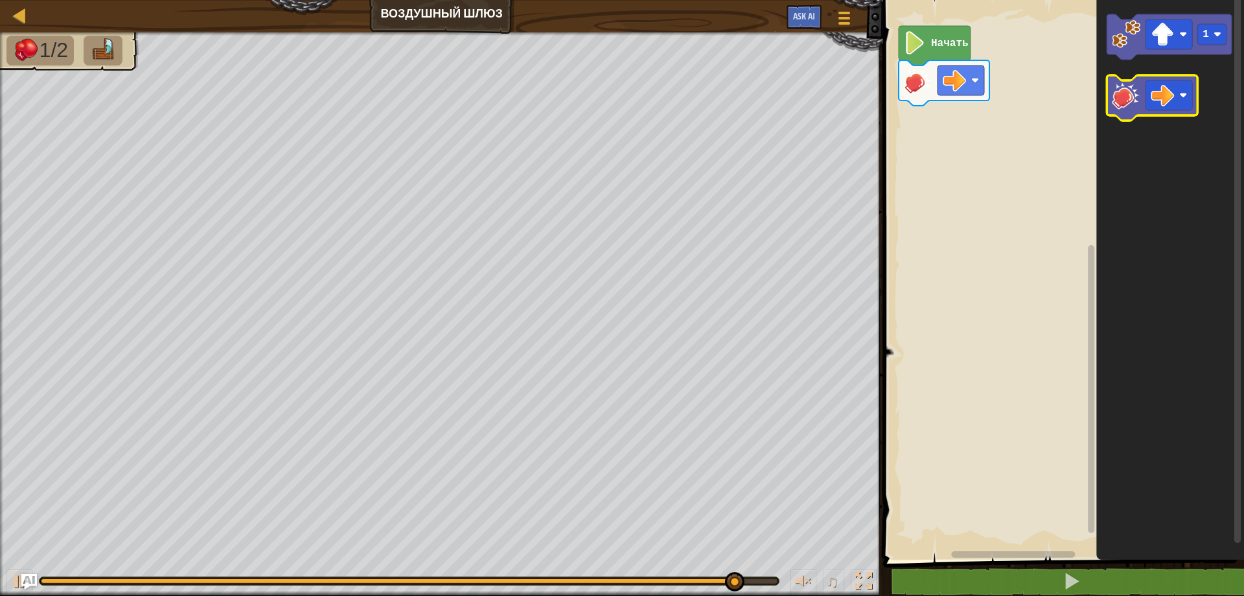
click at [1115, 103] on image "Рабочая область Blockly" at bounding box center [1126, 95] width 29 height 29
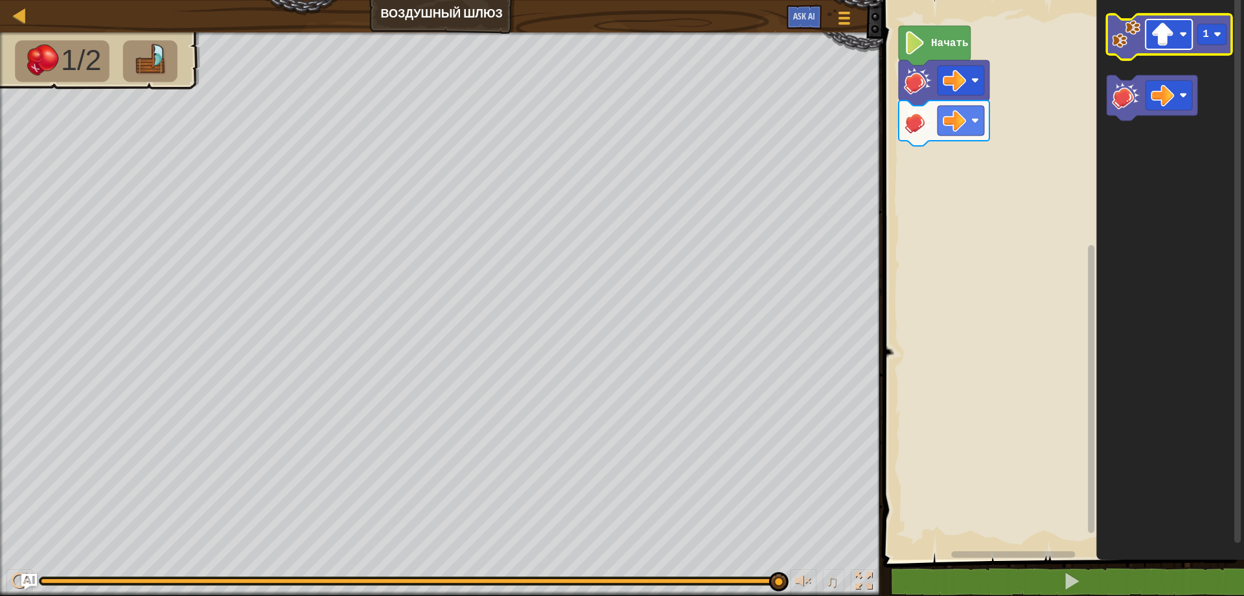
click at [1178, 32] on rect "Рабочая область Blockly" at bounding box center [1169, 34] width 47 height 30
click at [1213, 47] on icon "Рабочая область Blockly" at bounding box center [1169, 36] width 125 height 45
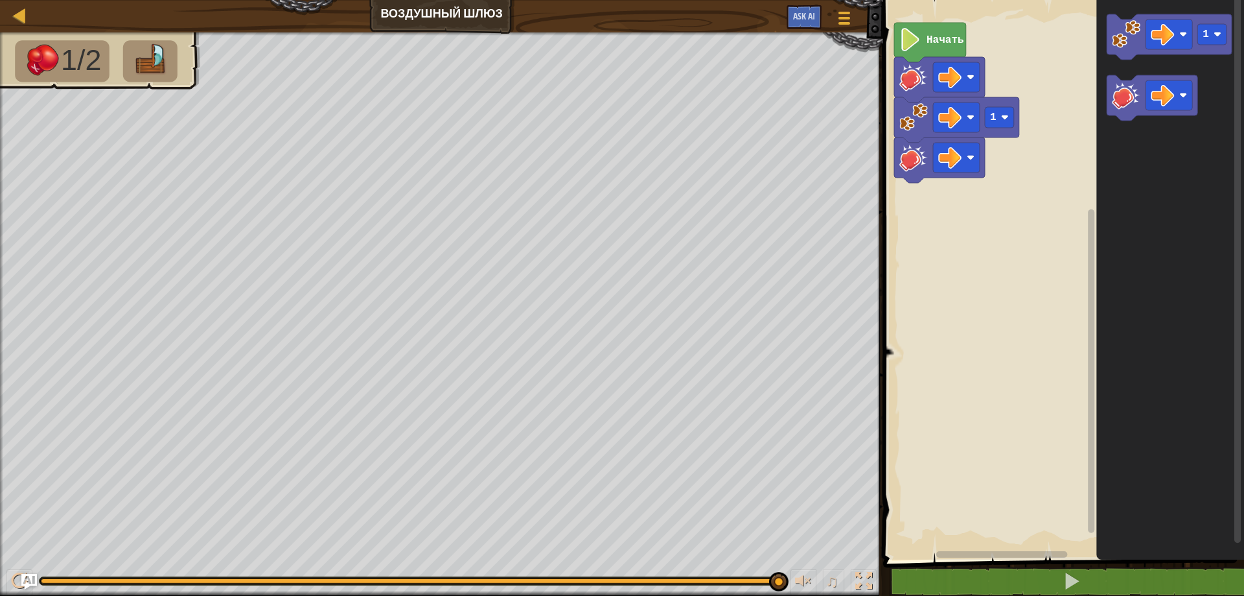
click at [893, 143] on rect "Рабочая область Blockly" at bounding box center [1062, 277] width 365 height 566
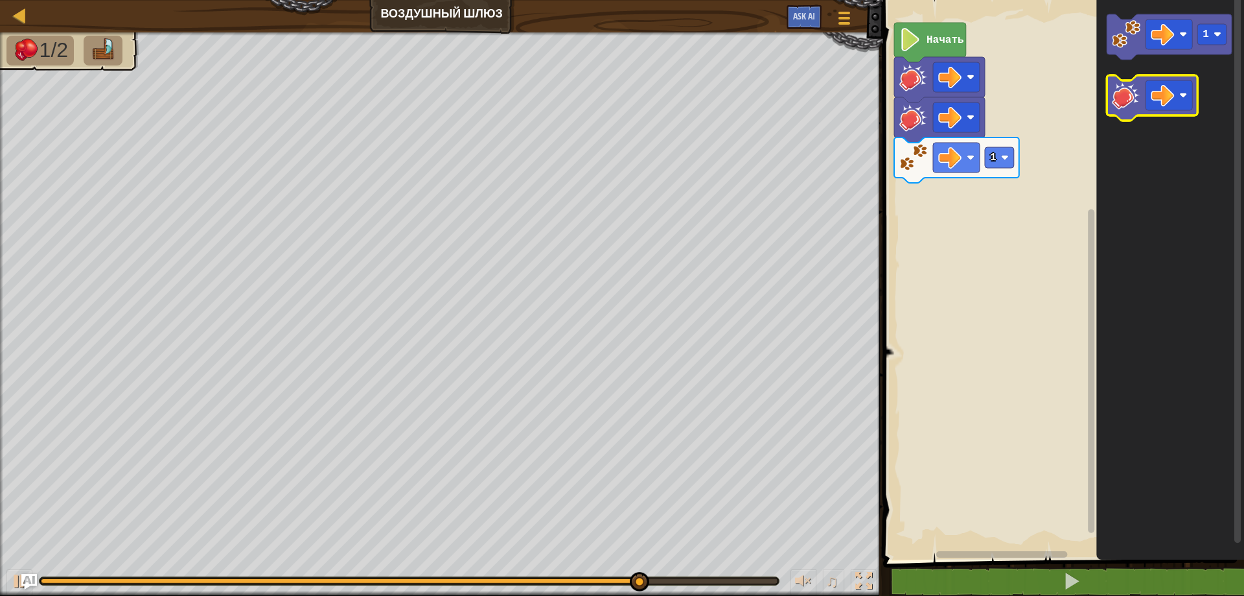
click at [1123, 93] on image "Рабочая область Blockly" at bounding box center [1126, 95] width 29 height 29
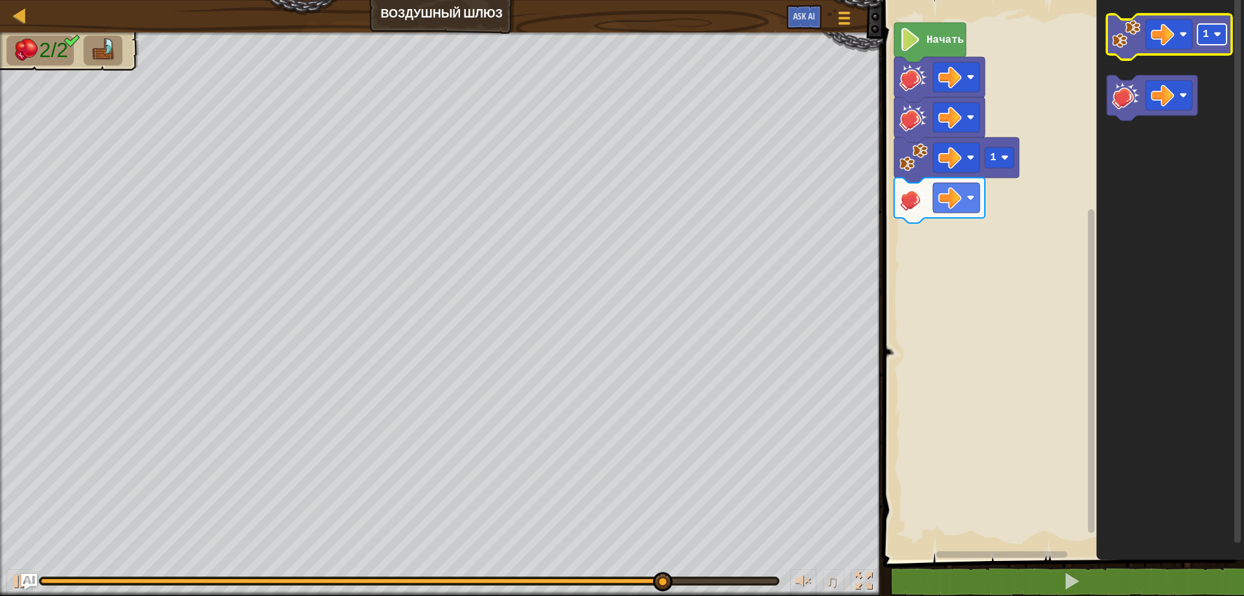
click at [1213, 28] on rect "Рабочая область Blockly" at bounding box center [1212, 34] width 29 height 21
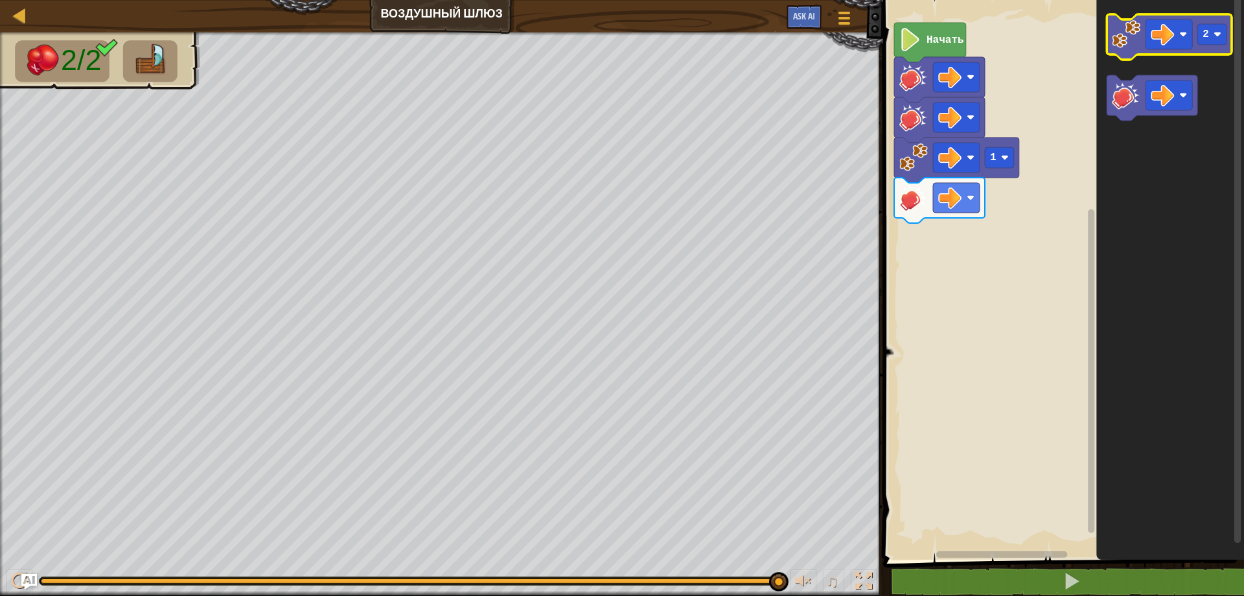
click at [1127, 35] on image "Рабочая область Blockly" at bounding box center [1126, 34] width 29 height 29
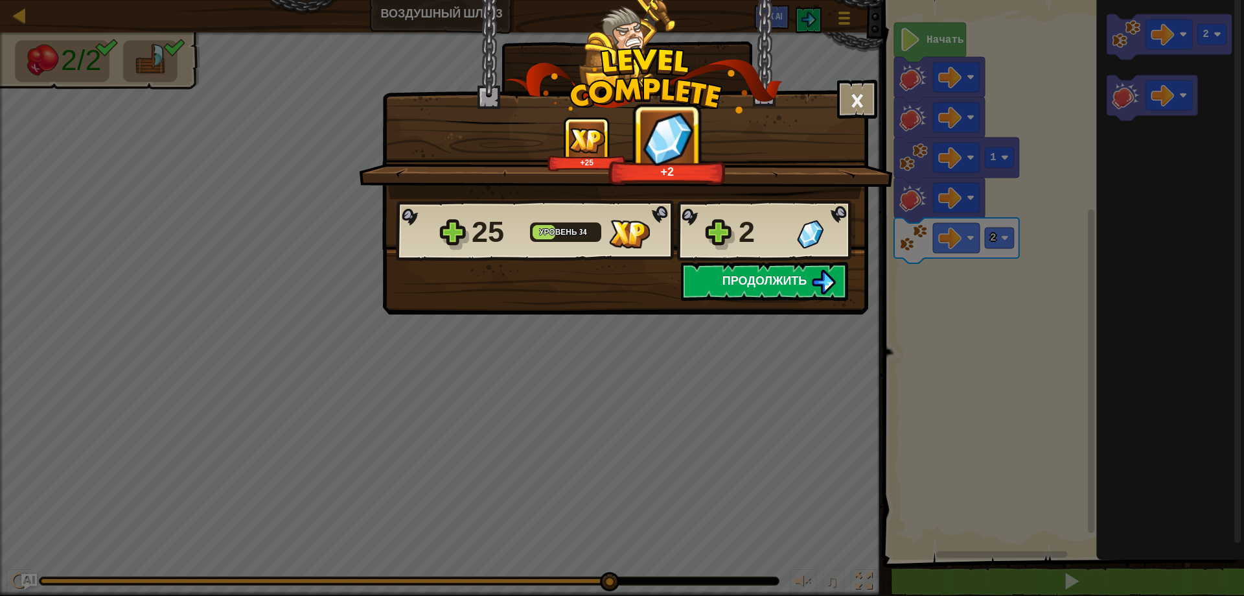
click at [773, 283] on span "Продолжить" at bounding box center [765, 280] width 85 height 16
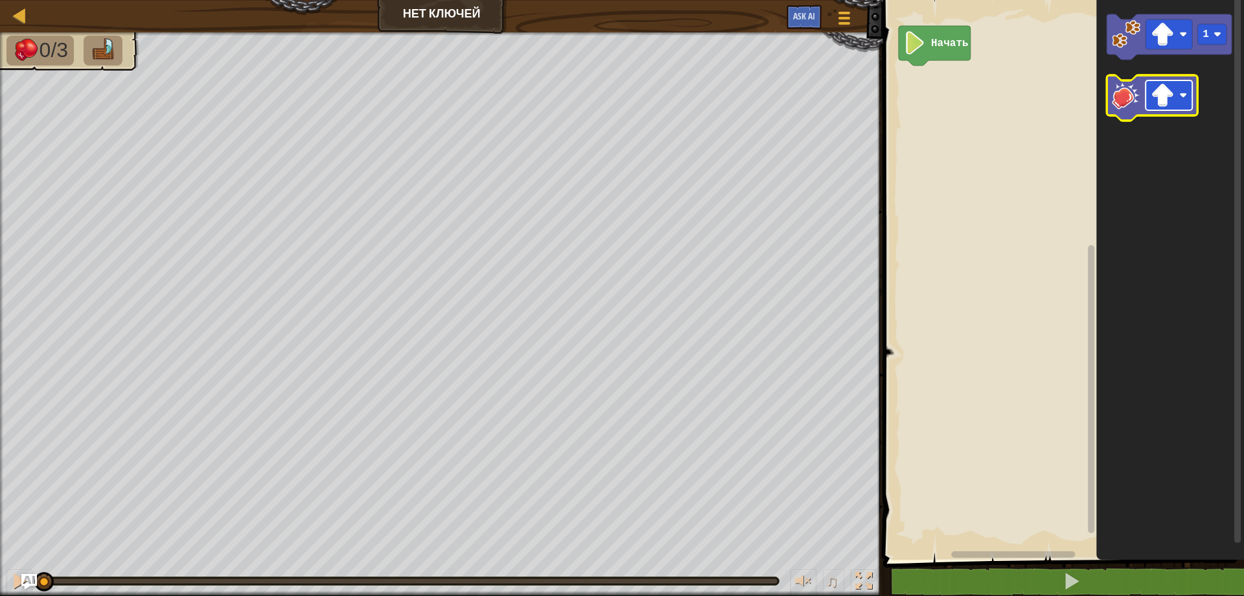
click at [1167, 100] on image "Рабочая область Blockly" at bounding box center [1162, 95] width 23 height 23
click at [1123, 95] on image "Рабочая область Blockly" at bounding box center [1126, 95] width 29 height 29
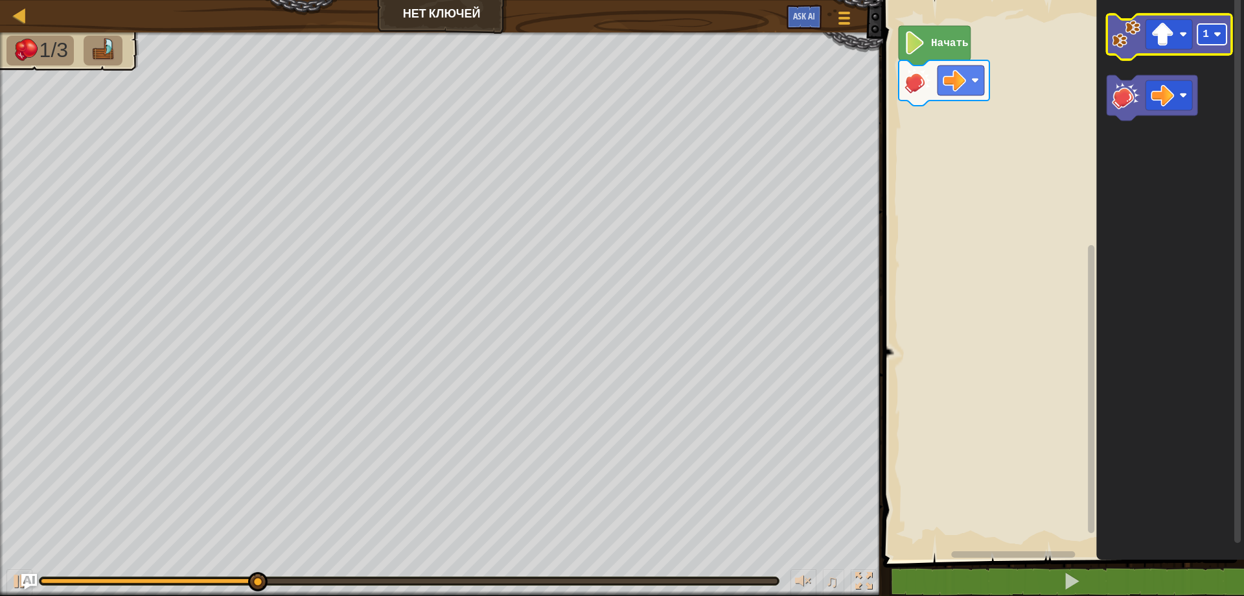
click at [1202, 33] on rect "Рабочая область Blockly" at bounding box center [1212, 34] width 29 height 21
click at [1166, 48] on rect "Рабочая область Blockly" at bounding box center [1169, 34] width 47 height 30
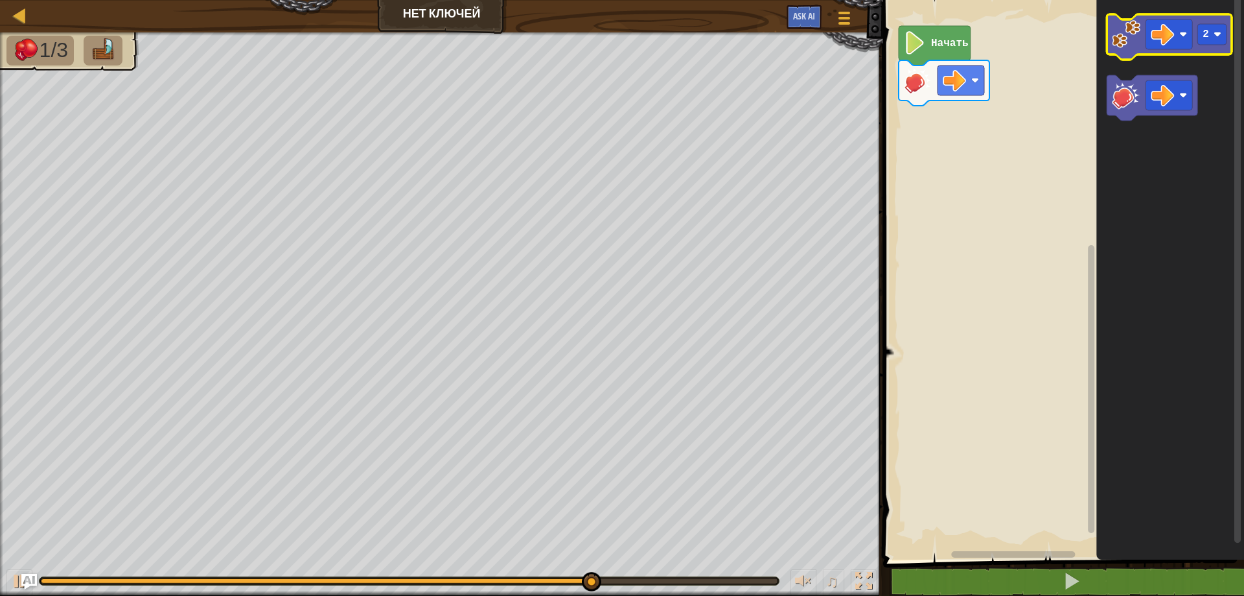
click at [1131, 49] on icon "Рабочая область Blockly" at bounding box center [1169, 36] width 125 height 45
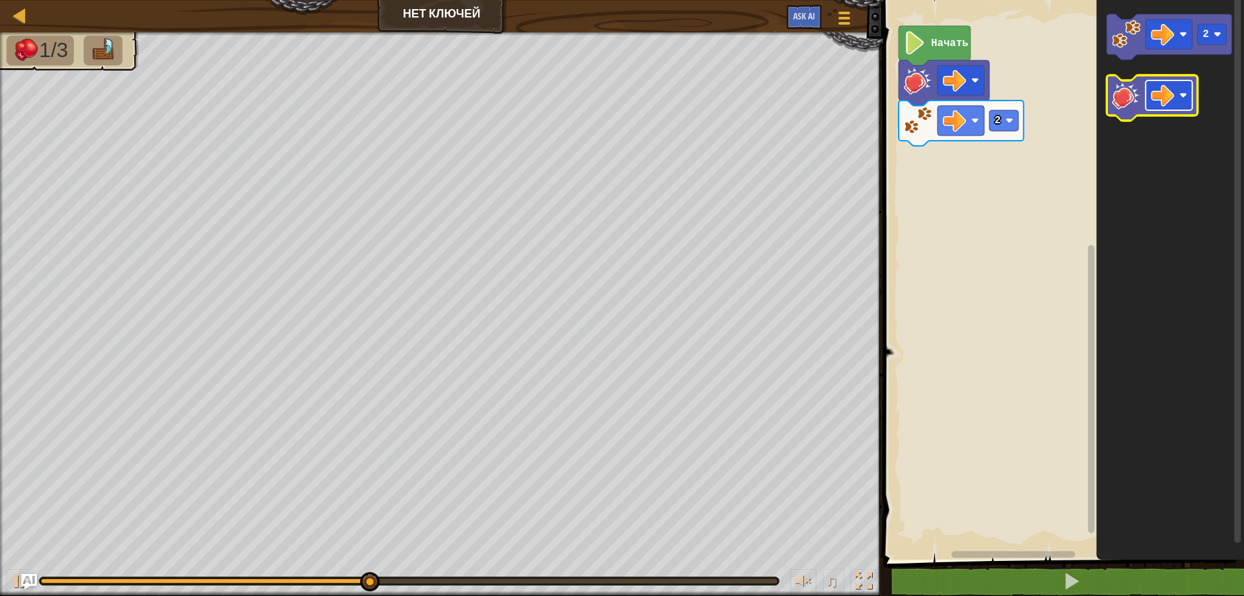
click at [1165, 93] on image "Рабочая область Blockly" at bounding box center [1162, 95] width 23 height 23
click at [1128, 99] on image "Рабочая область Blockly" at bounding box center [1126, 95] width 29 height 29
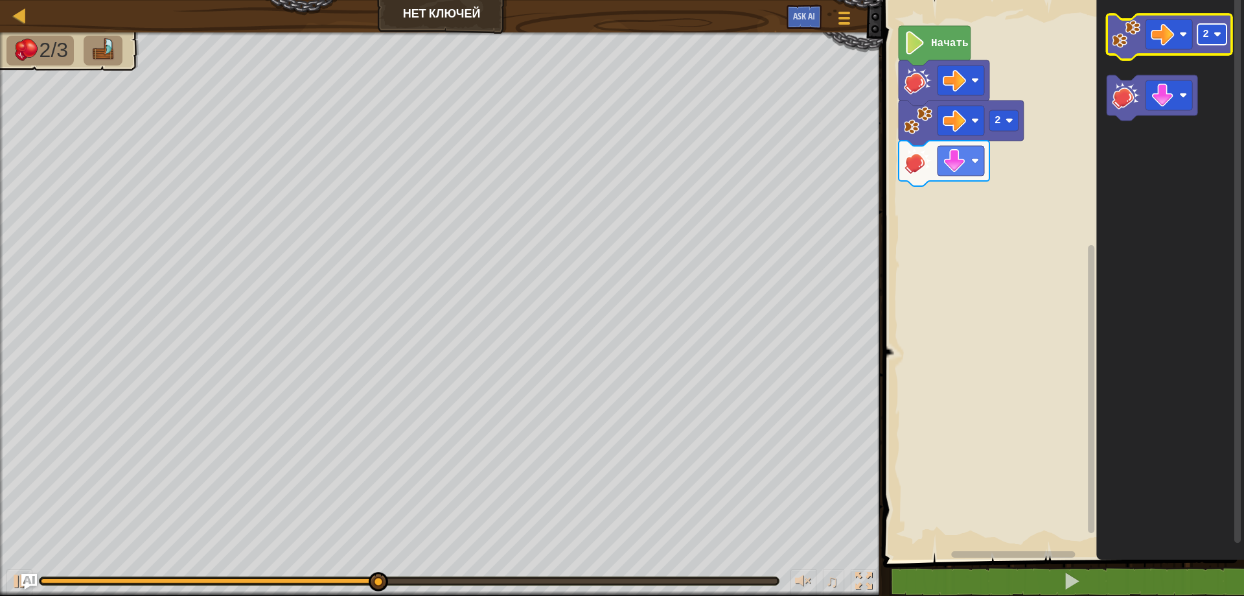
click at [1205, 32] on text "2" at bounding box center [1206, 35] width 6 height 12
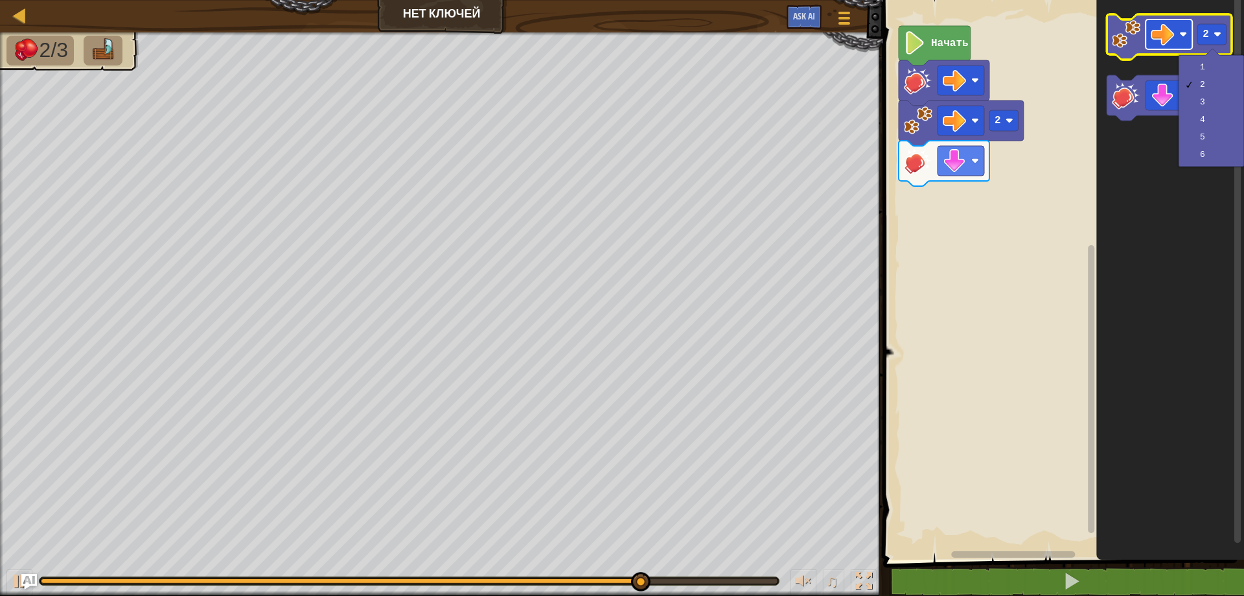
click at [1173, 35] on image "Рабочая область Blockly" at bounding box center [1162, 34] width 23 height 23
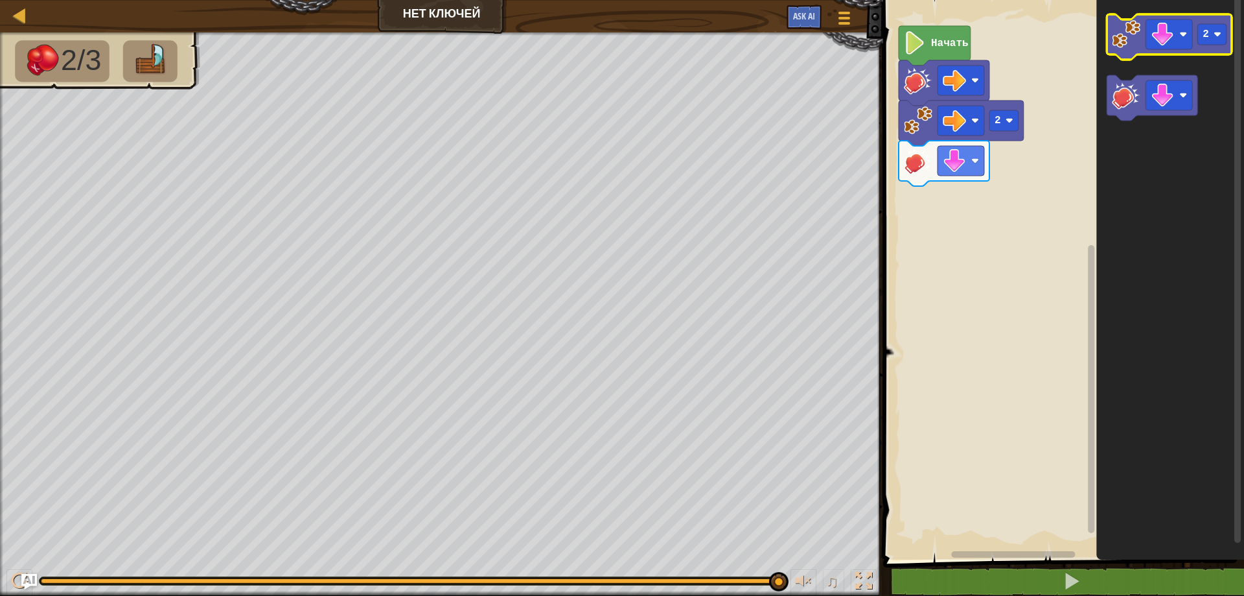
click at [1119, 47] on image "Рабочая область Blockly" at bounding box center [1126, 34] width 29 height 29
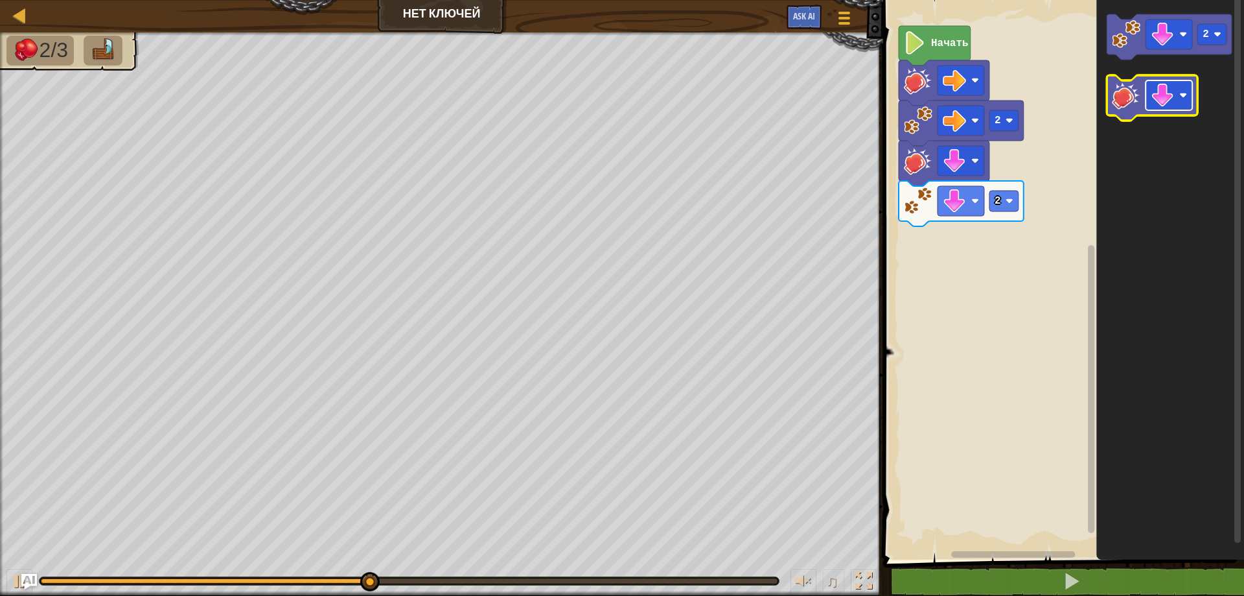
click at [1169, 99] on image "Рабочая область Blockly" at bounding box center [1162, 95] width 23 height 23
click at [1118, 100] on image "Рабочая область Blockly" at bounding box center [1126, 95] width 29 height 29
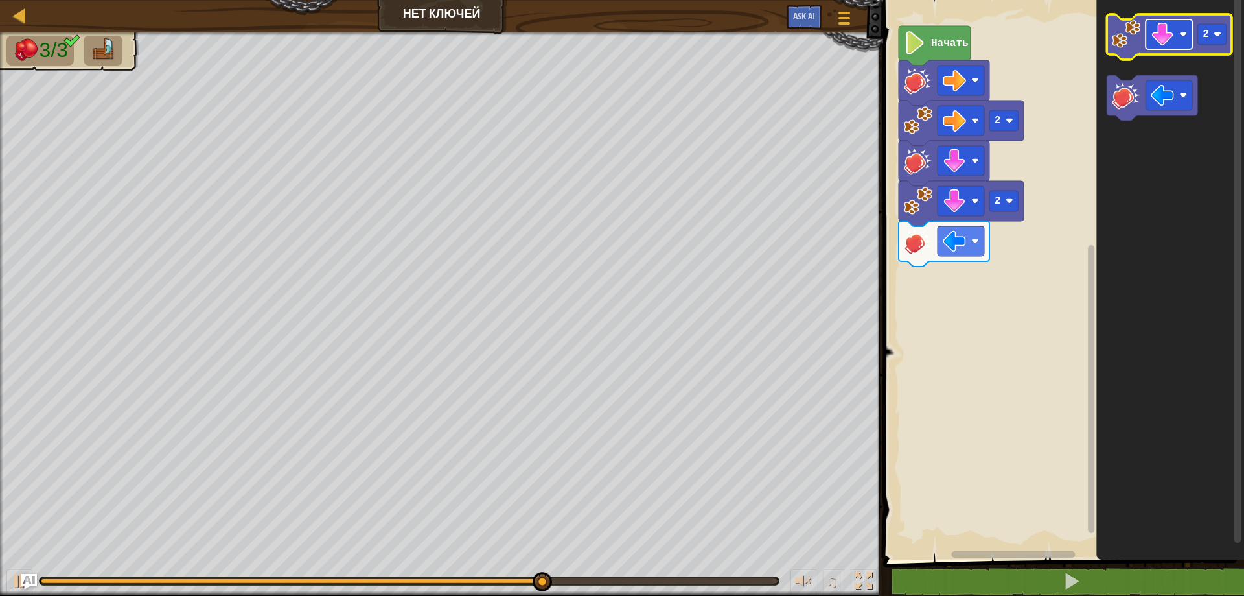
click at [1167, 32] on image "Рабочая область Blockly" at bounding box center [1162, 34] width 23 height 23
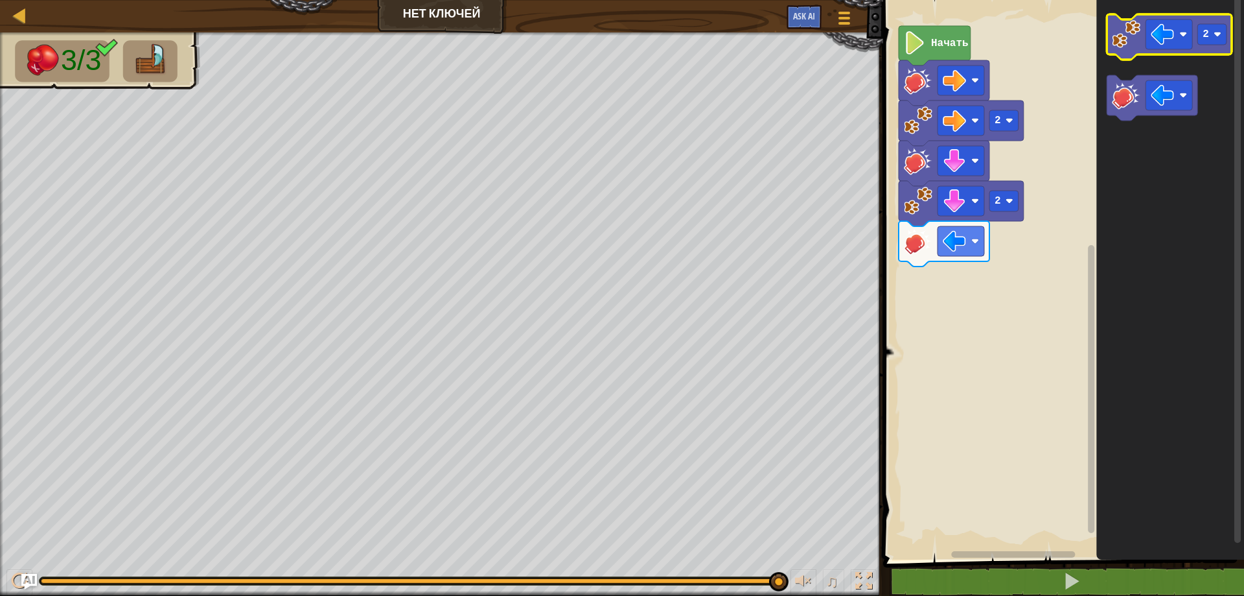
click at [1127, 51] on icon "Рабочая область Blockly" at bounding box center [1169, 36] width 125 height 45
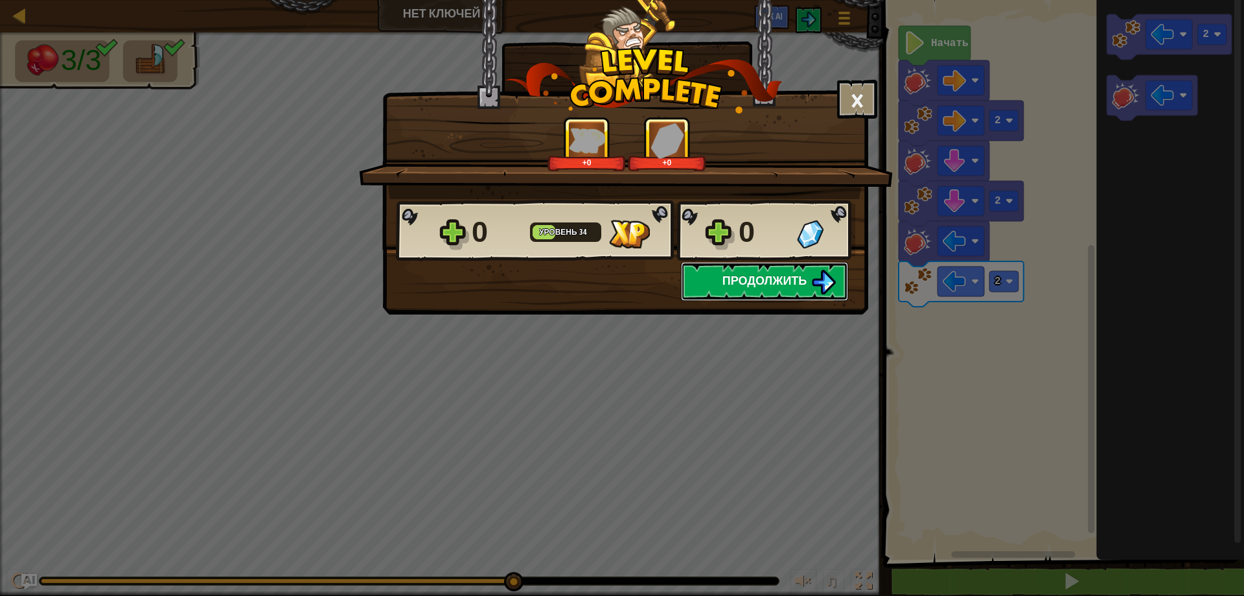
click at [795, 273] on span "Продолжить" at bounding box center [765, 280] width 85 height 16
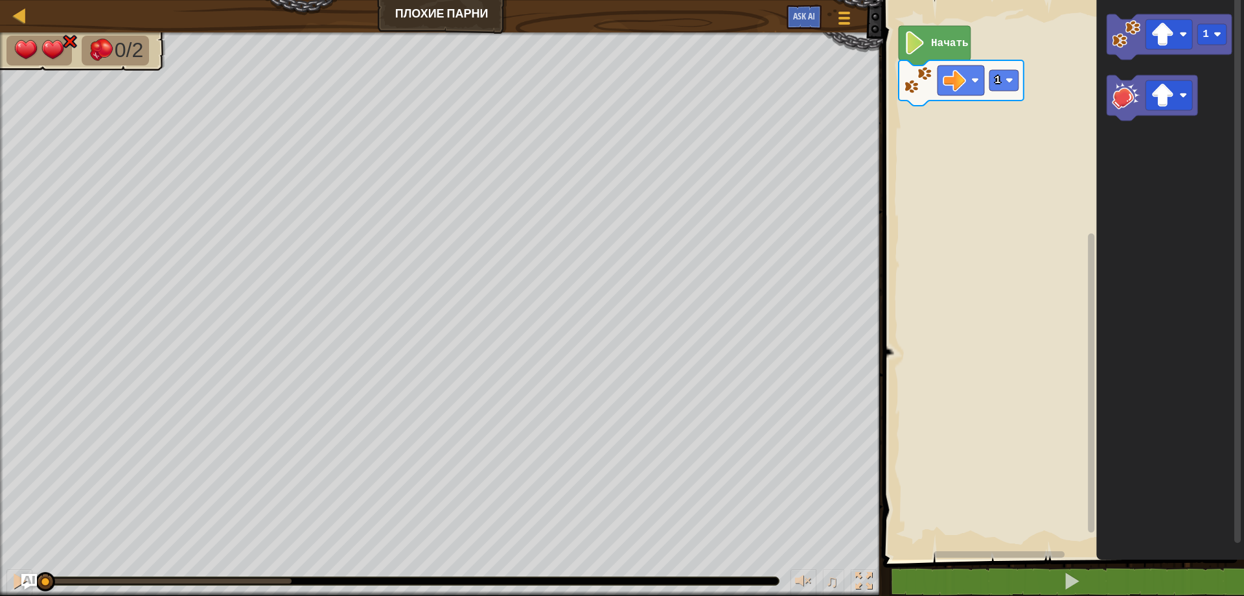
drag, startPoint x: 289, startPoint y: 577, endPoint x: 0, endPoint y: 562, distance: 289.5
click at [0, 562] on div "♫" at bounding box center [441, 577] width 883 height 39
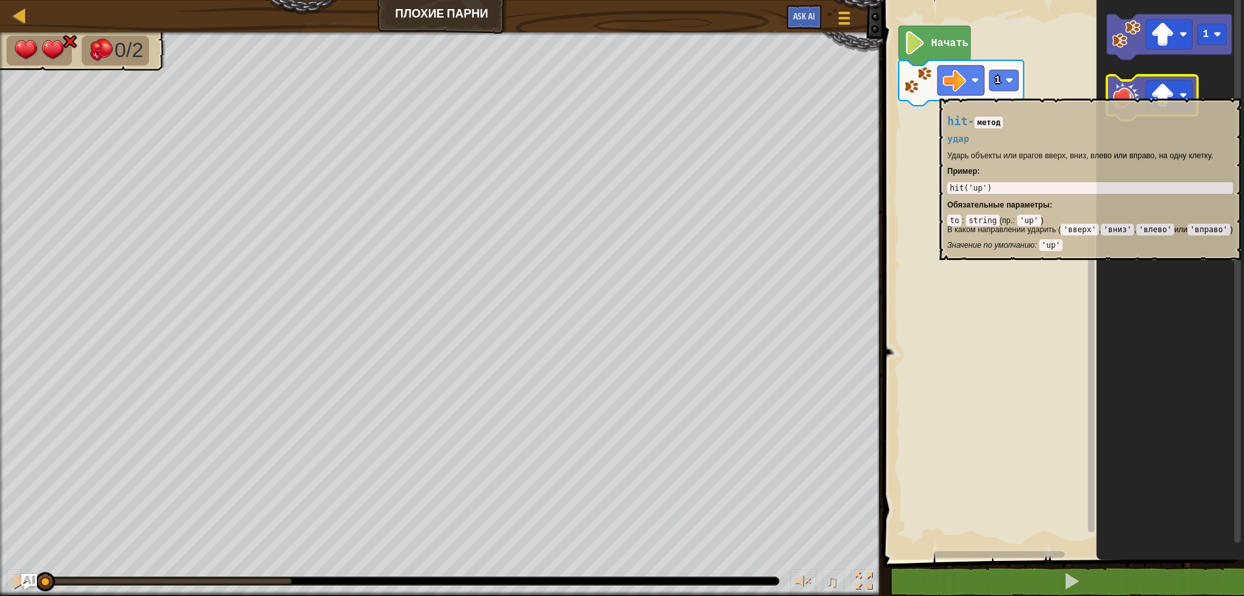
click at [1115, 92] on image "Рабочая область Blockly" at bounding box center [1126, 95] width 29 height 29
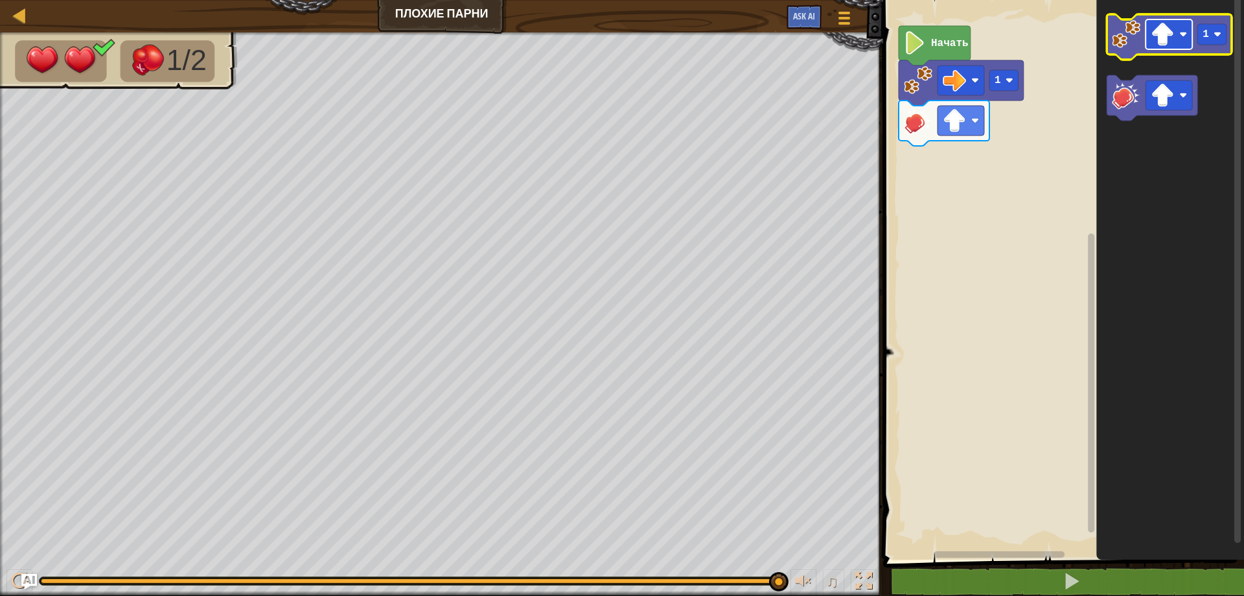
click at [1160, 30] on image "Рабочая область Blockly" at bounding box center [1162, 34] width 23 height 23
click at [1218, 37] on image "Рабочая область Blockly" at bounding box center [1218, 34] width 8 height 8
click at [1123, 41] on image "Рабочая область Blockly" at bounding box center [1126, 34] width 29 height 29
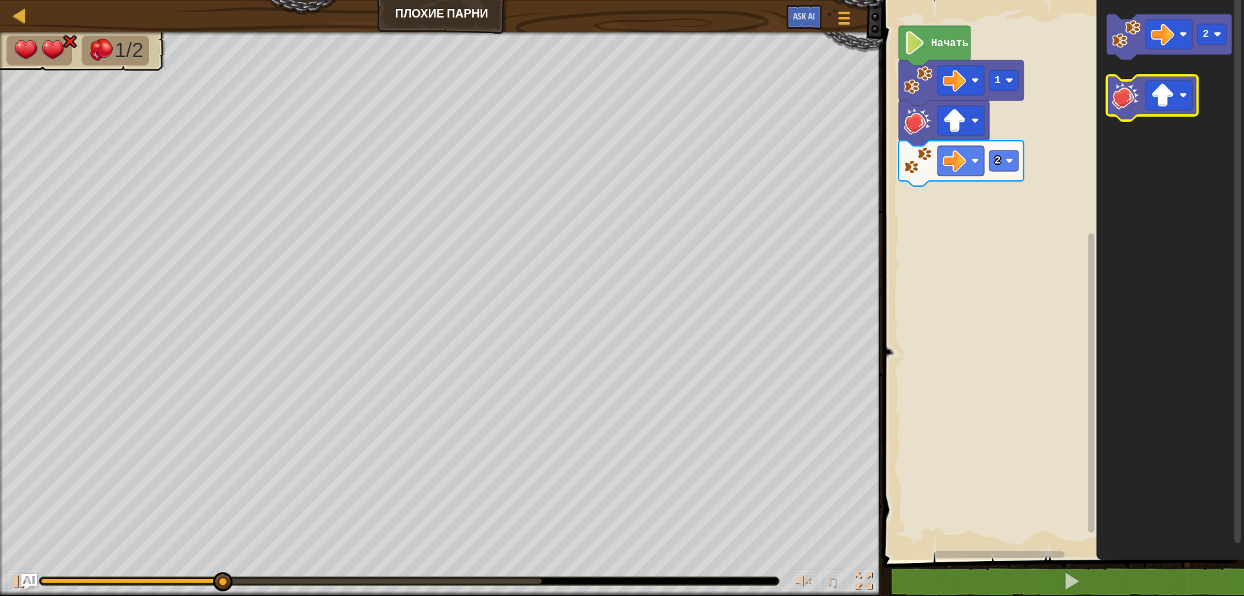
click at [1125, 104] on image "Рабочая область Blockly" at bounding box center [1126, 95] width 29 height 29
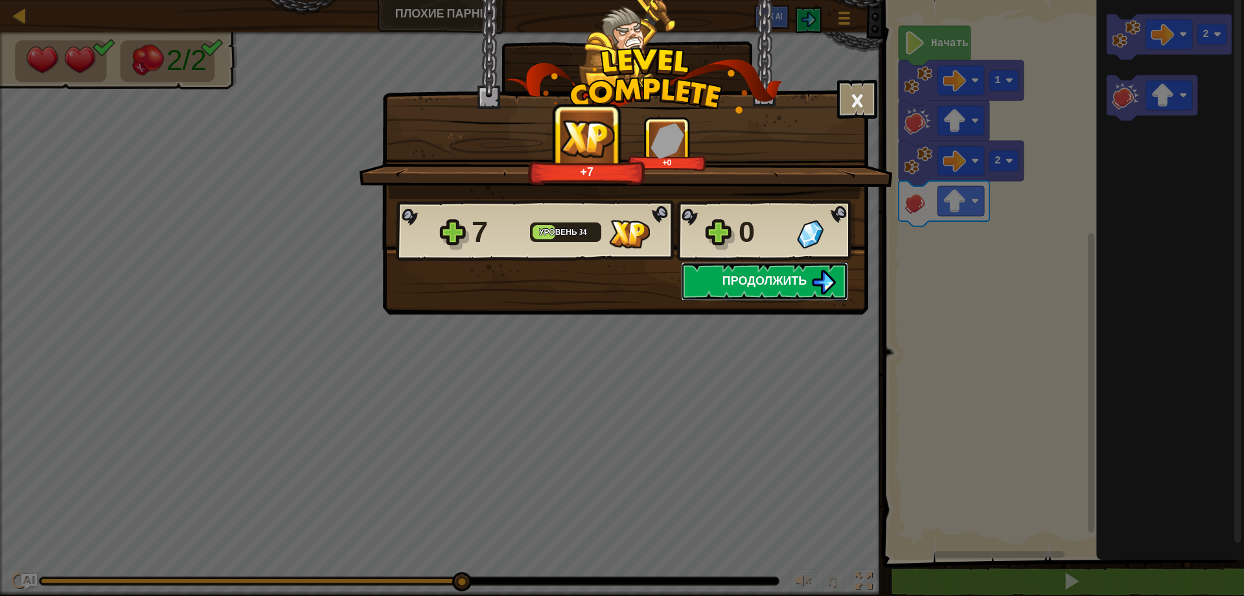
click at [752, 276] on span "Продолжить" at bounding box center [765, 280] width 85 height 16
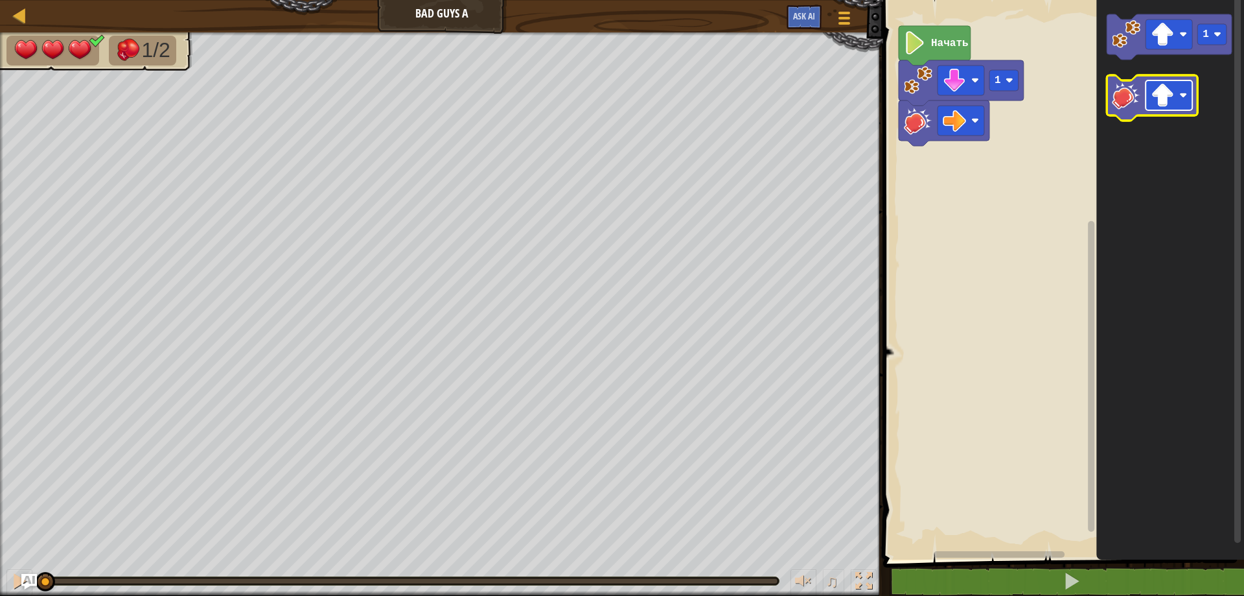
click at [1171, 91] on image "Рабочая область Blockly" at bounding box center [1162, 95] width 23 height 23
click at [1127, 94] on image "Рабочая область Blockly" at bounding box center [1126, 95] width 29 height 29
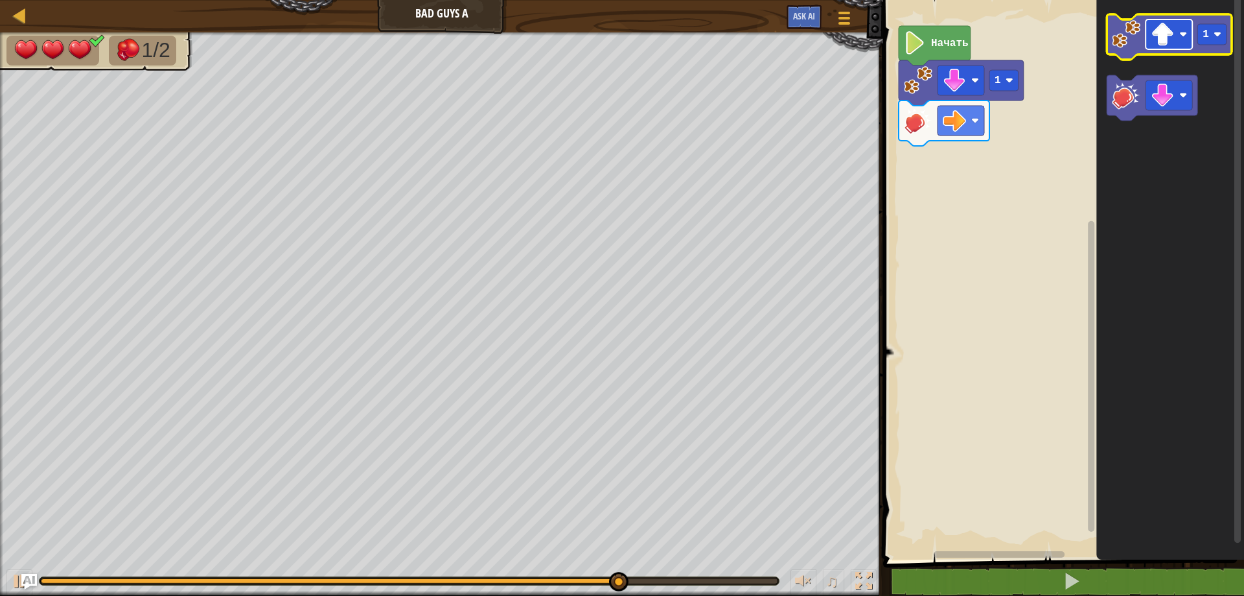
click at [1171, 34] on image "Рабочая область Blockly" at bounding box center [1162, 34] width 23 height 23
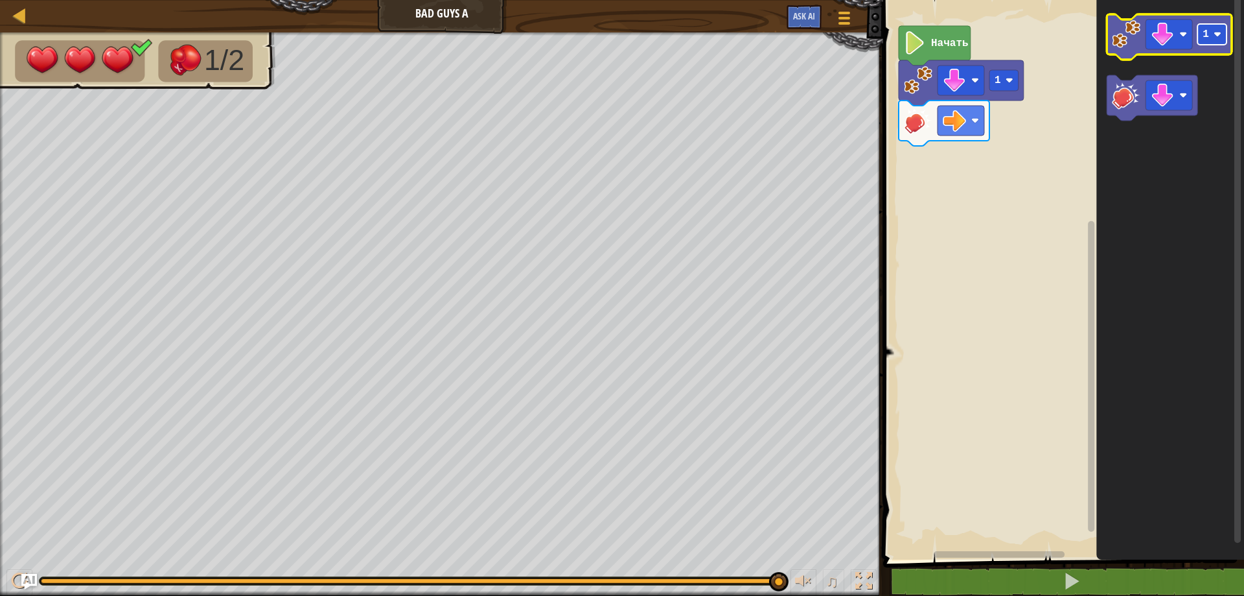
click at [1208, 31] on text "1" at bounding box center [1206, 35] width 6 height 12
click at [1131, 29] on image "Рабочая область Blockly" at bounding box center [1126, 34] width 29 height 29
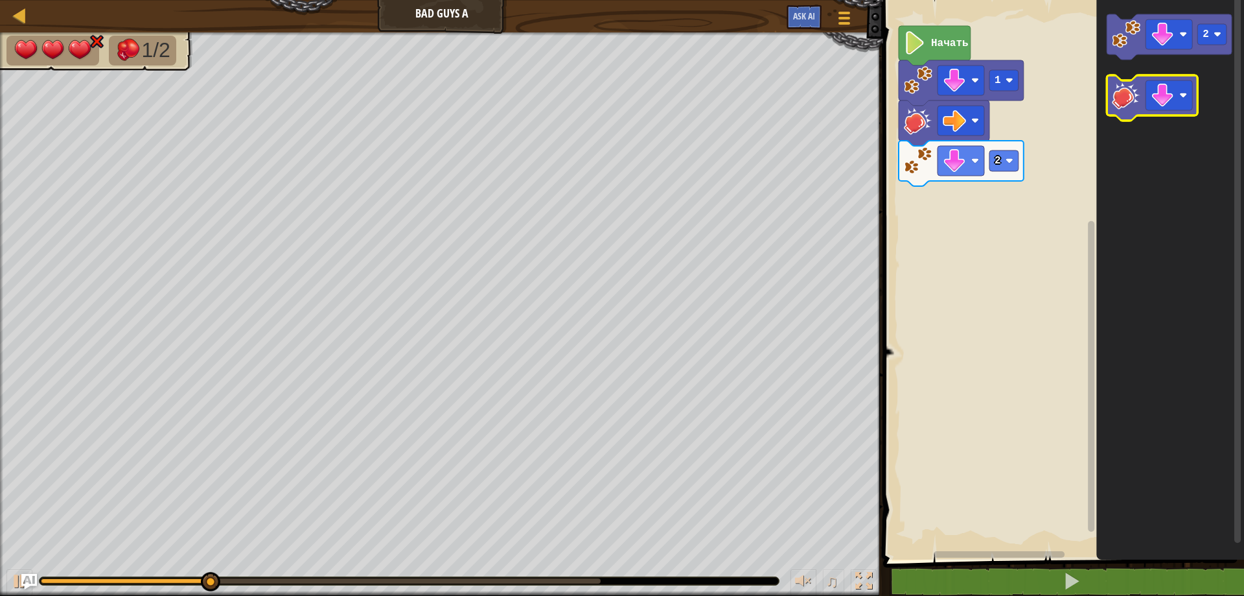
click at [1121, 103] on image "Рабочая область Blockly" at bounding box center [1126, 95] width 29 height 29
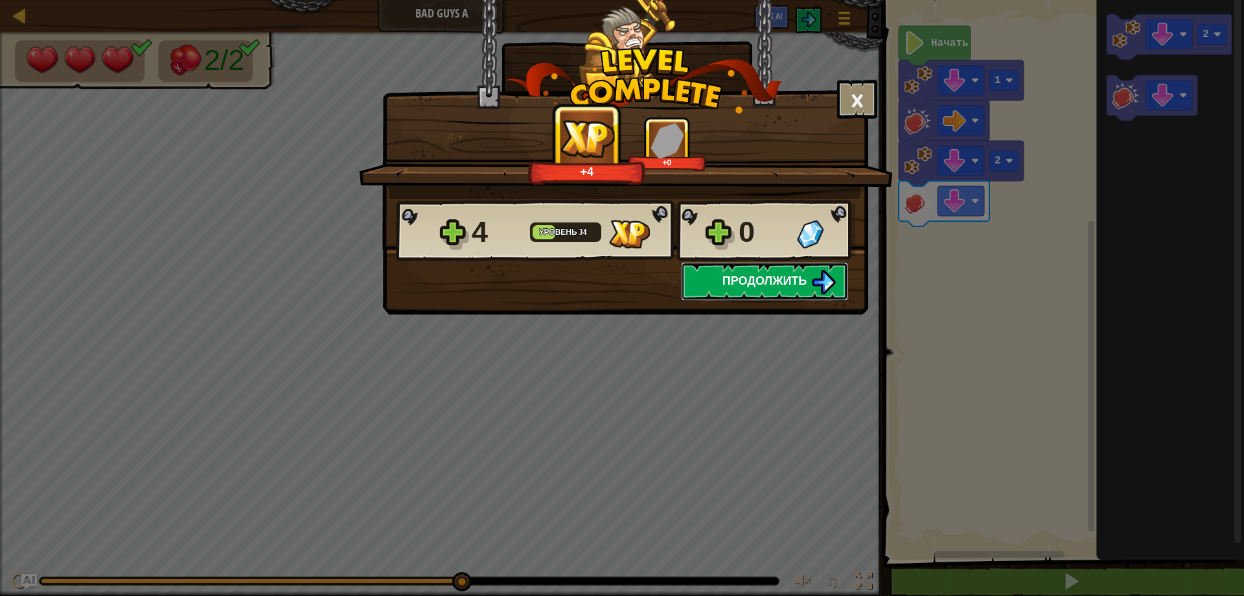
click at [802, 277] on span "Продолжить" at bounding box center [765, 280] width 85 height 16
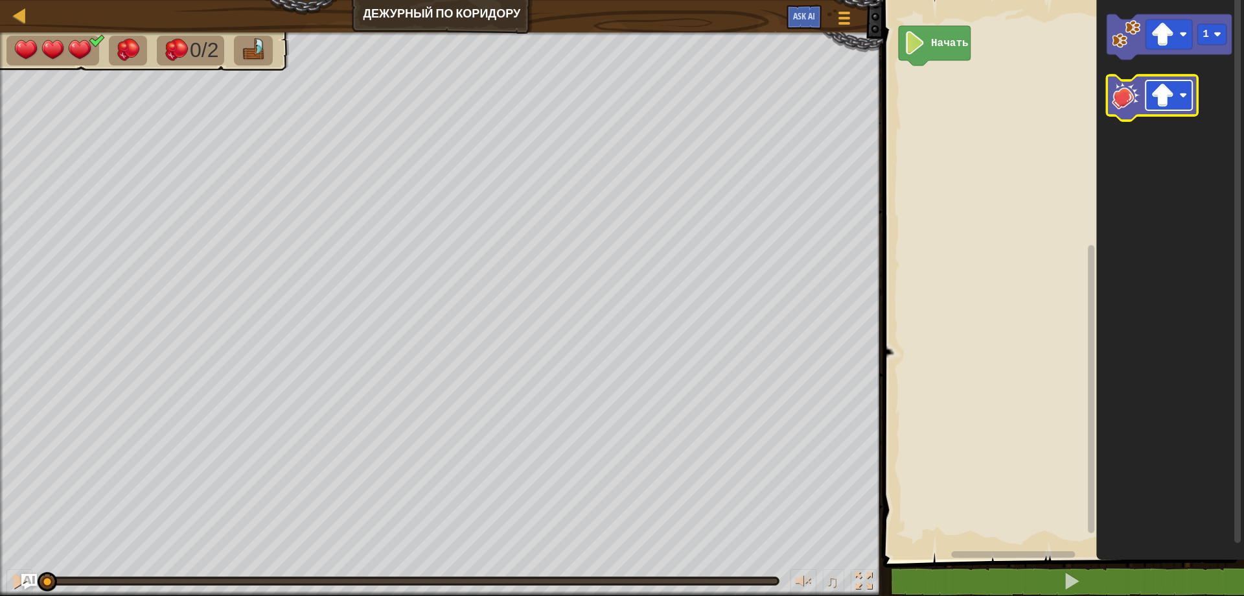
click at [1152, 100] on image "Рабочая область Blockly" at bounding box center [1162, 95] width 23 height 23
click at [1115, 97] on image "Рабочая область Blockly" at bounding box center [1126, 95] width 29 height 29
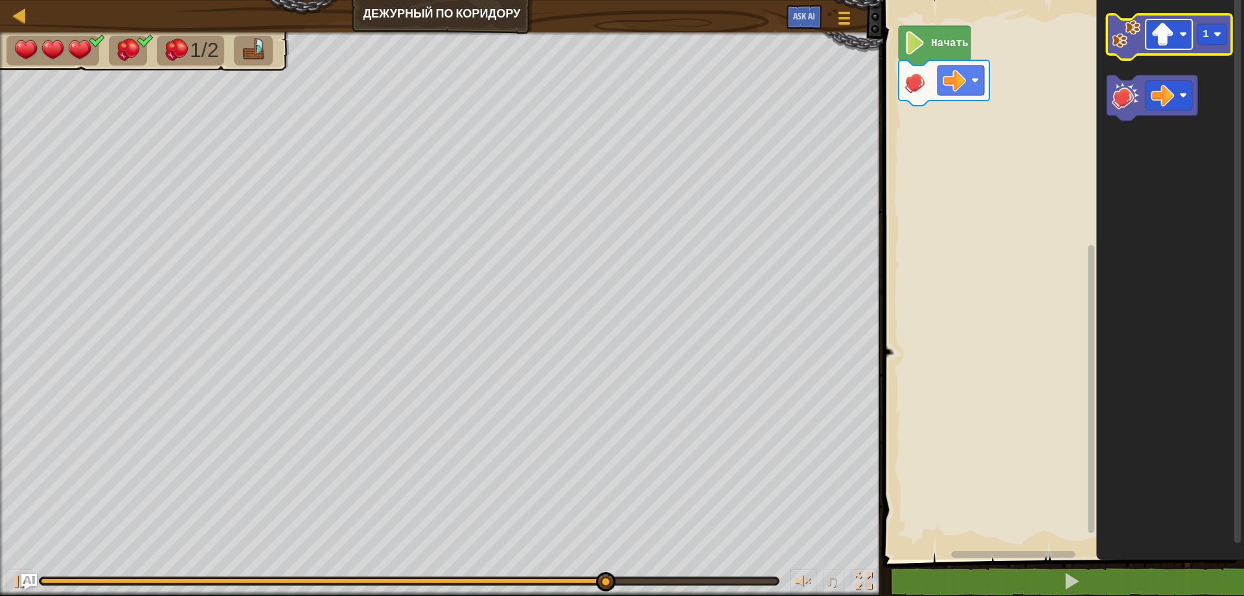
click at [1176, 30] on rect "Рабочая область Blockly" at bounding box center [1169, 34] width 47 height 30
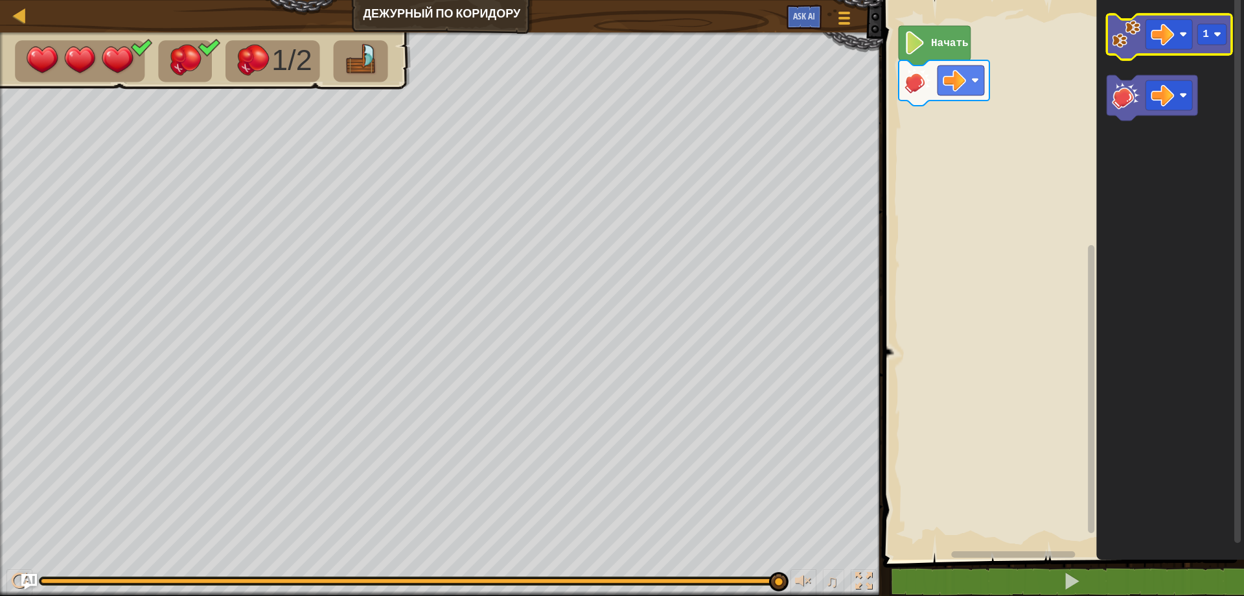
click at [1119, 41] on image "Рабочая область Blockly" at bounding box center [1126, 34] width 29 height 29
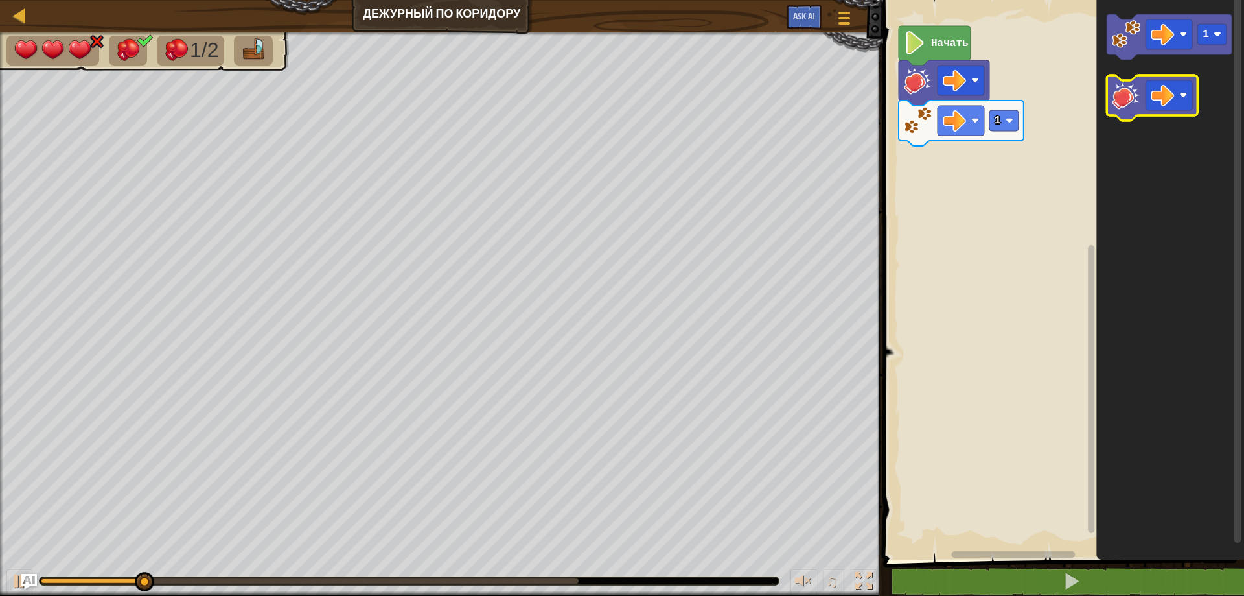
click at [1121, 96] on image "Рабочая область Blockly" at bounding box center [1126, 95] width 29 height 29
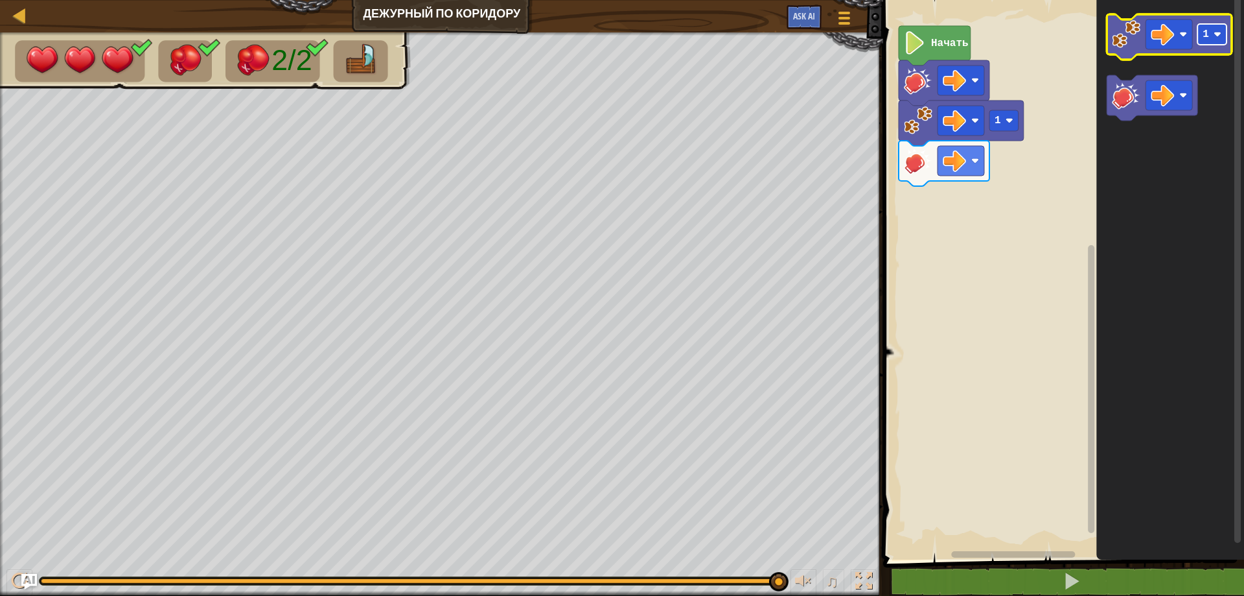
click at [1206, 29] on text "1" at bounding box center [1206, 35] width 6 height 12
click at [1129, 33] on image "Рабочая область Blockly" at bounding box center [1126, 34] width 29 height 29
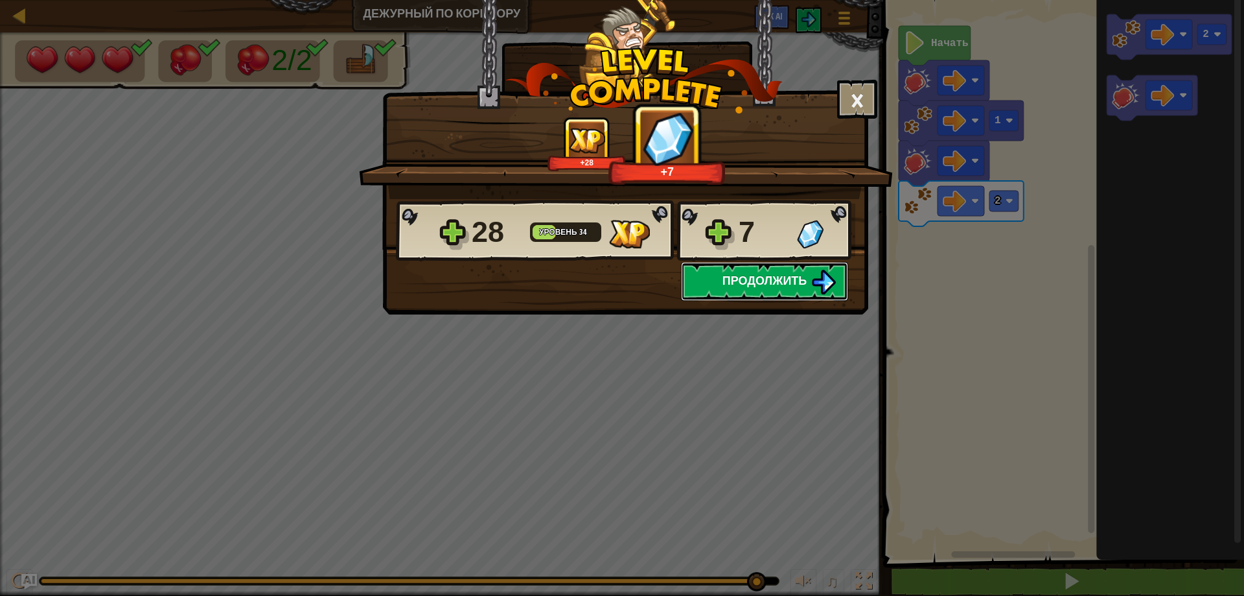
click at [802, 286] on span "Продолжить" at bounding box center [765, 280] width 85 height 16
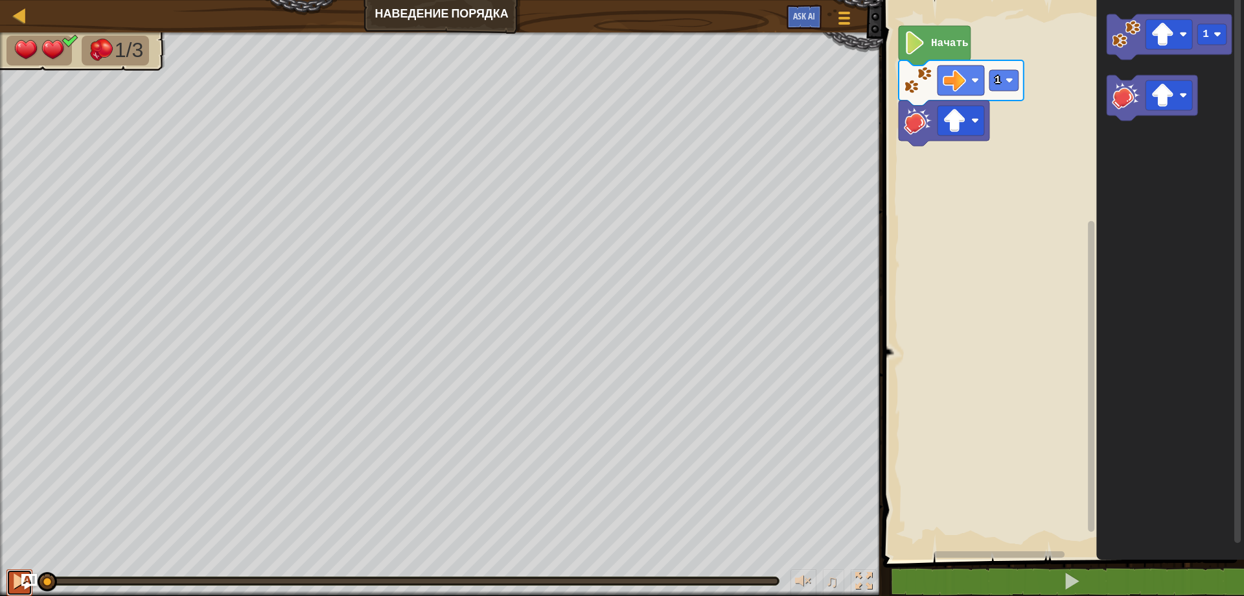
click at [7, 578] on button at bounding box center [19, 582] width 26 height 27
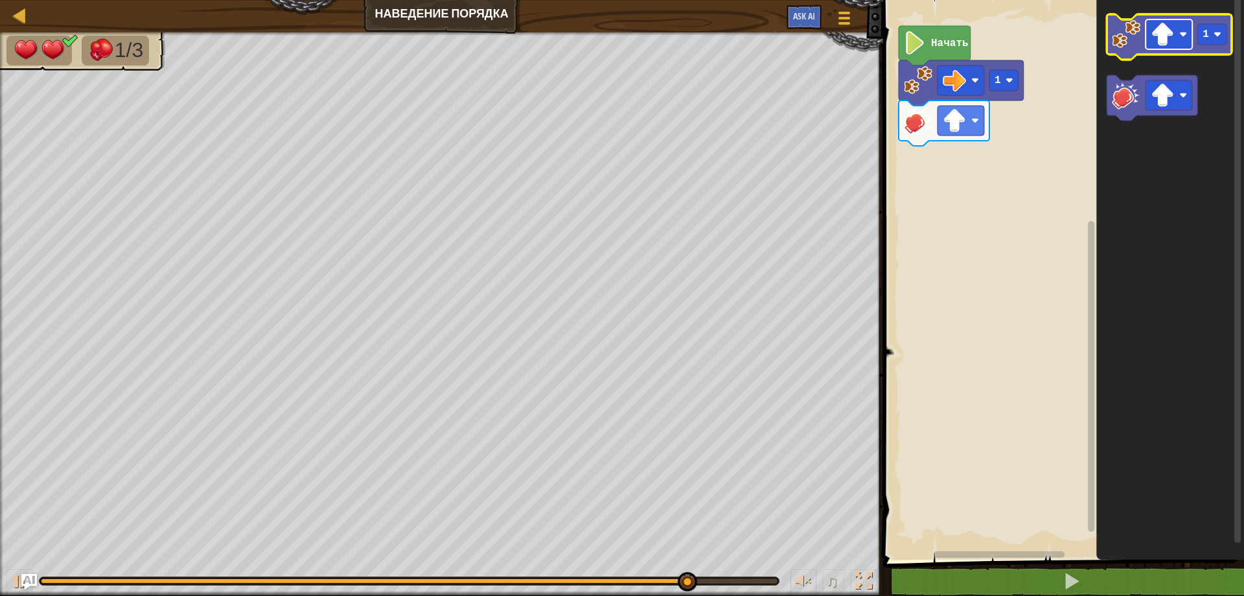
click at [1174, 41] on image "Рабочая область Blockly" at bounding box center [1162, 34] width 23 height 23
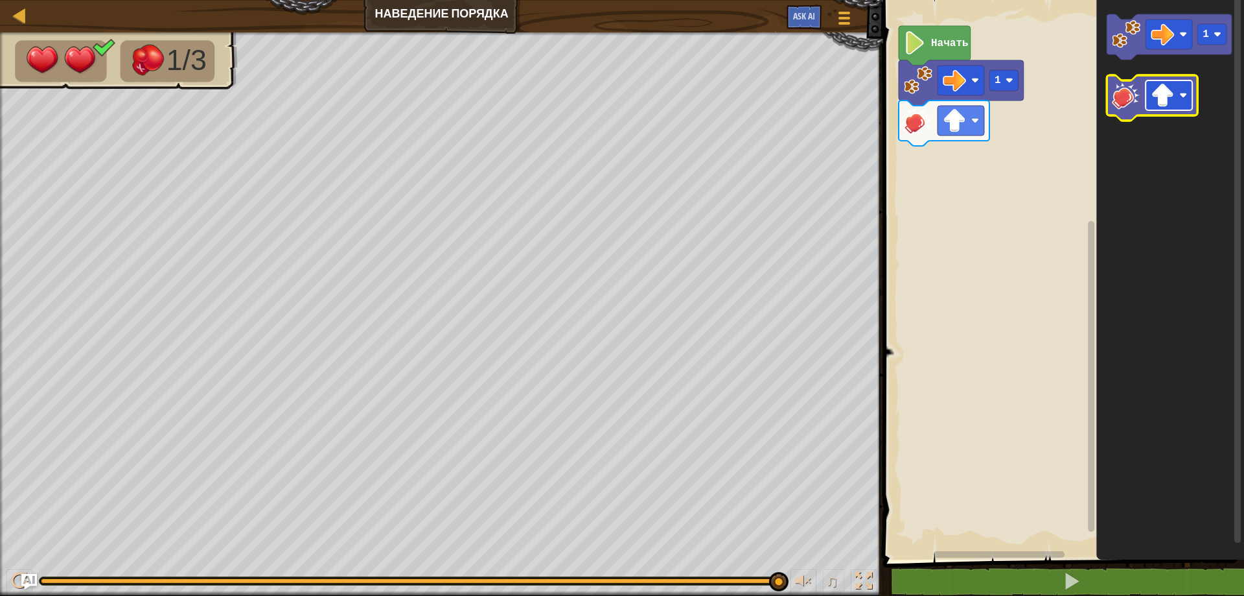
click at [1158, 95] on image "Рабочая область Blockly" at bounding box center [1162, 95] width 23 height 23
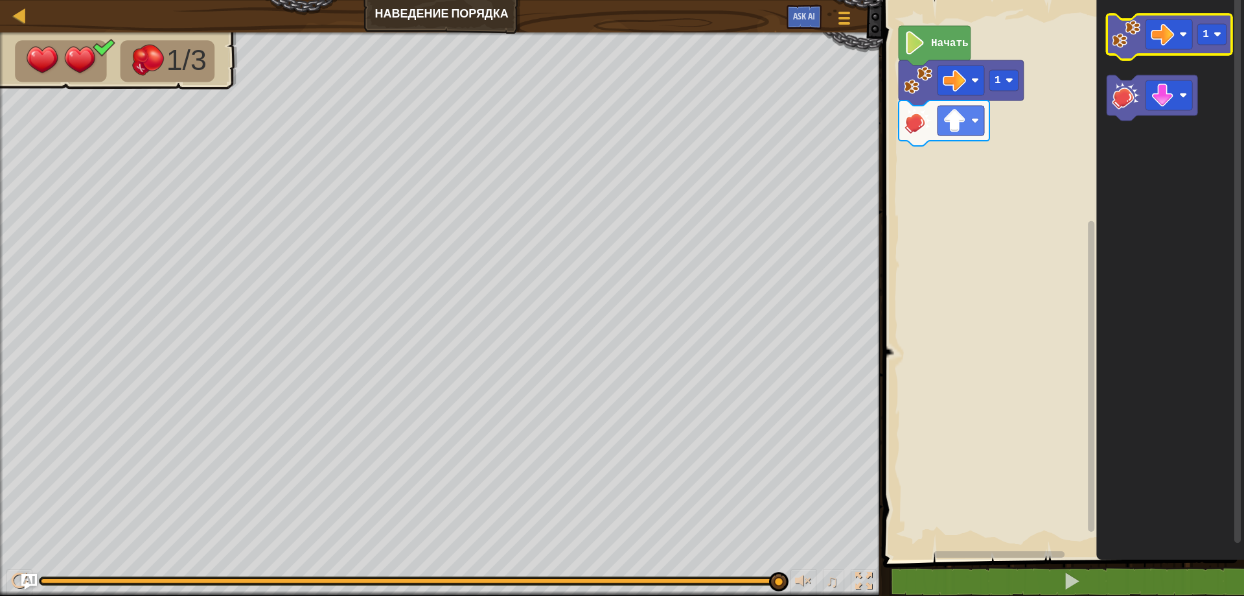
click at [1125, 45] on image "Рабочая область Blockly" at bounding box center [1126, 34] width 29 height 29
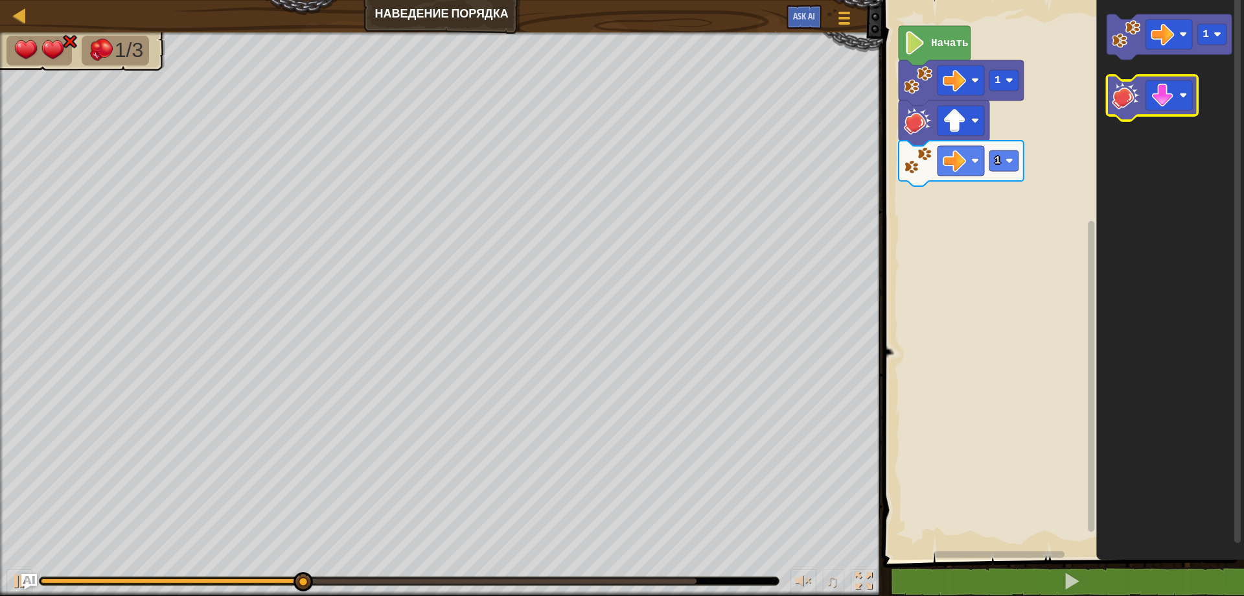
click at [1124, 90] on image "Рабочая область Blockly" at bounding box center [1126, 95] width 29 height 29
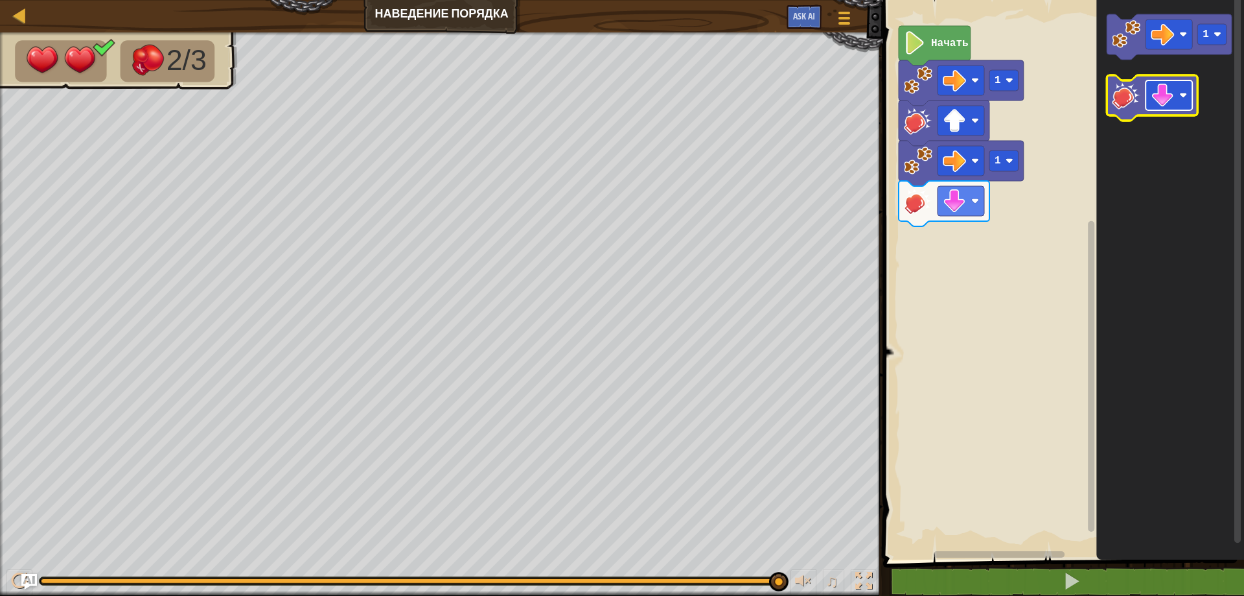
click at [1161, 100] on image "Рабочая область Blockly" at bounding box center [1162, 95] width 23 height 23
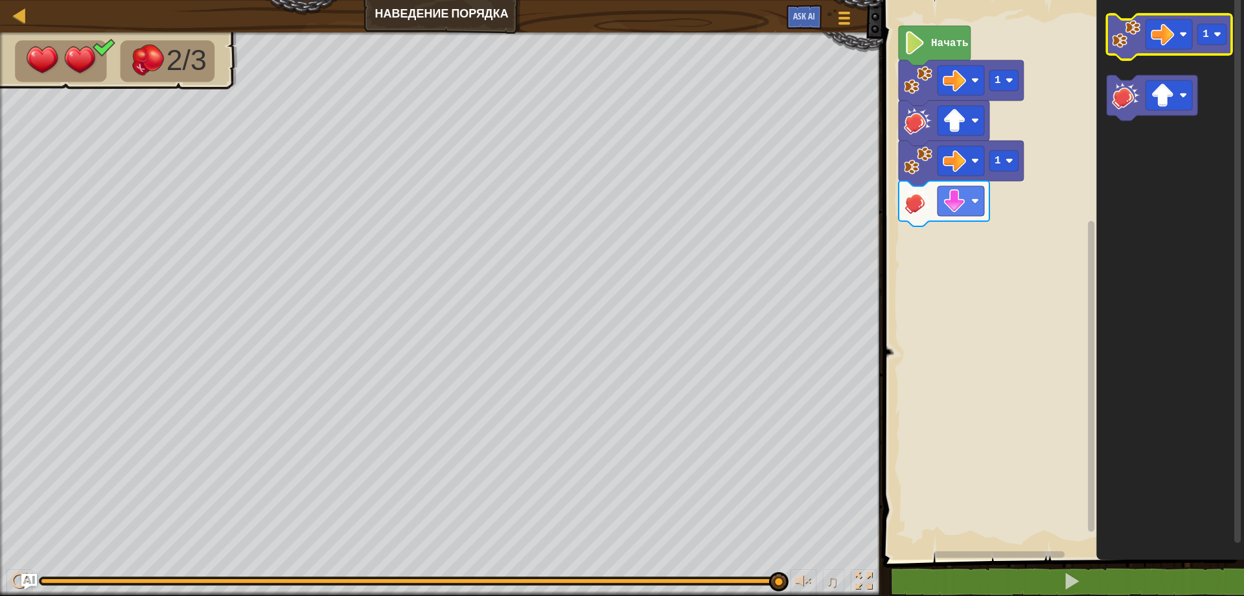
click at [1123, 45] on image "Рабочая область Blockly" at bounding box center [1126, 34] width 29 height 29
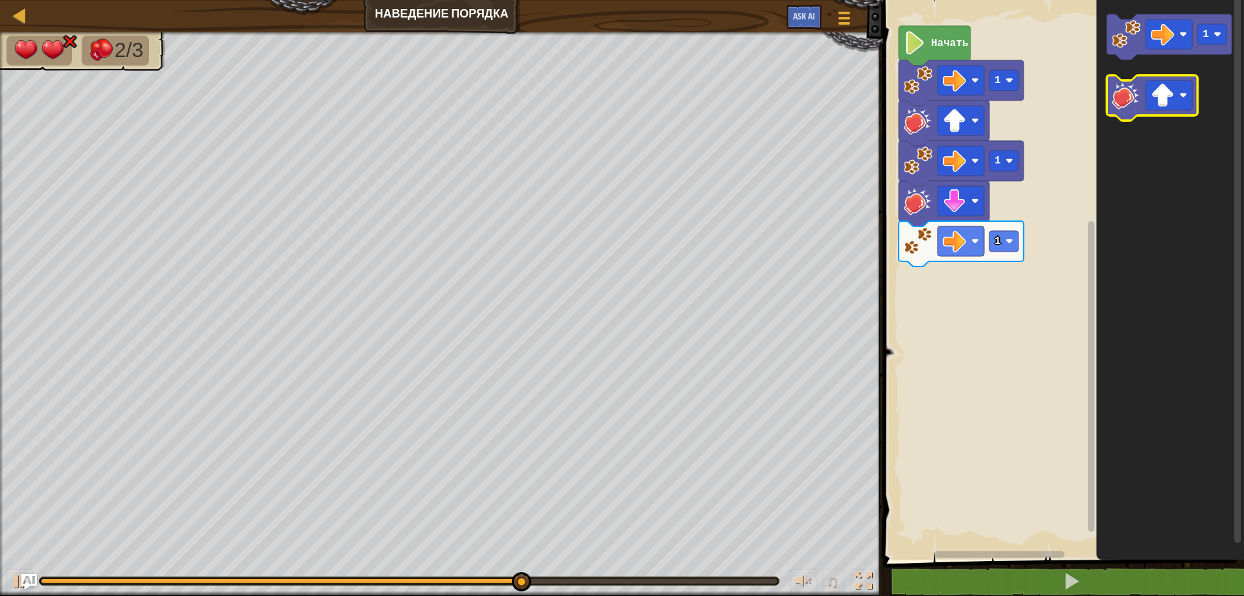
click at [1125, 91] on image "Рабочая область Blockly" at bounding box center [1126, 95] width 29 height 29
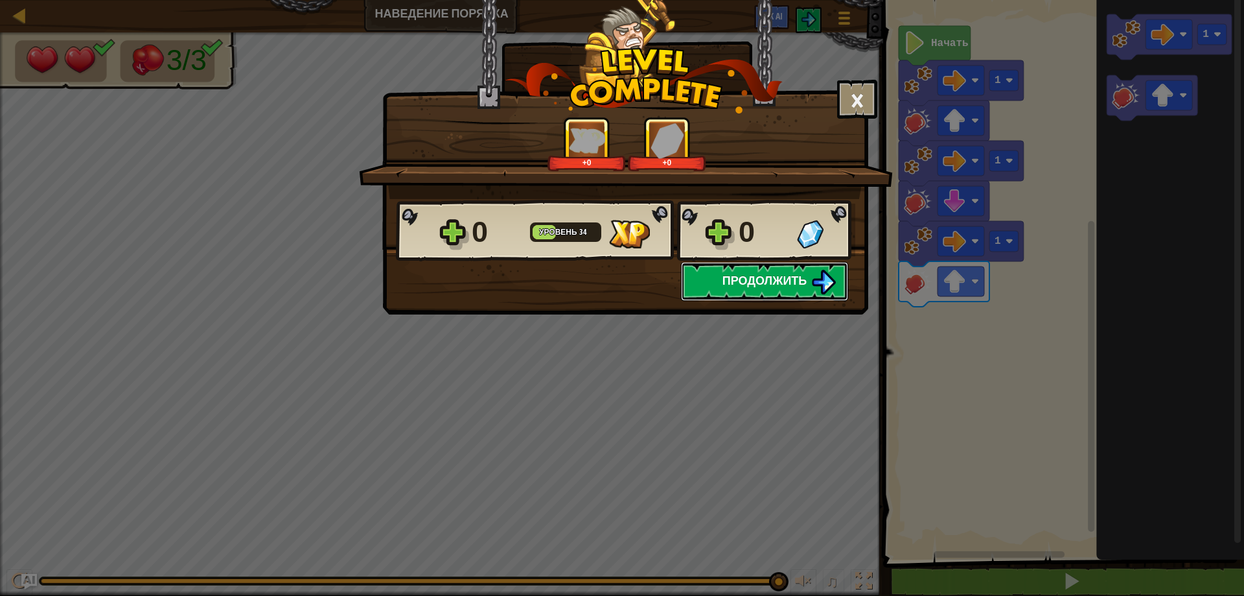
click at [805, 268] on button "Продолжить" at bounding box center [764, 281] width 167 height 39
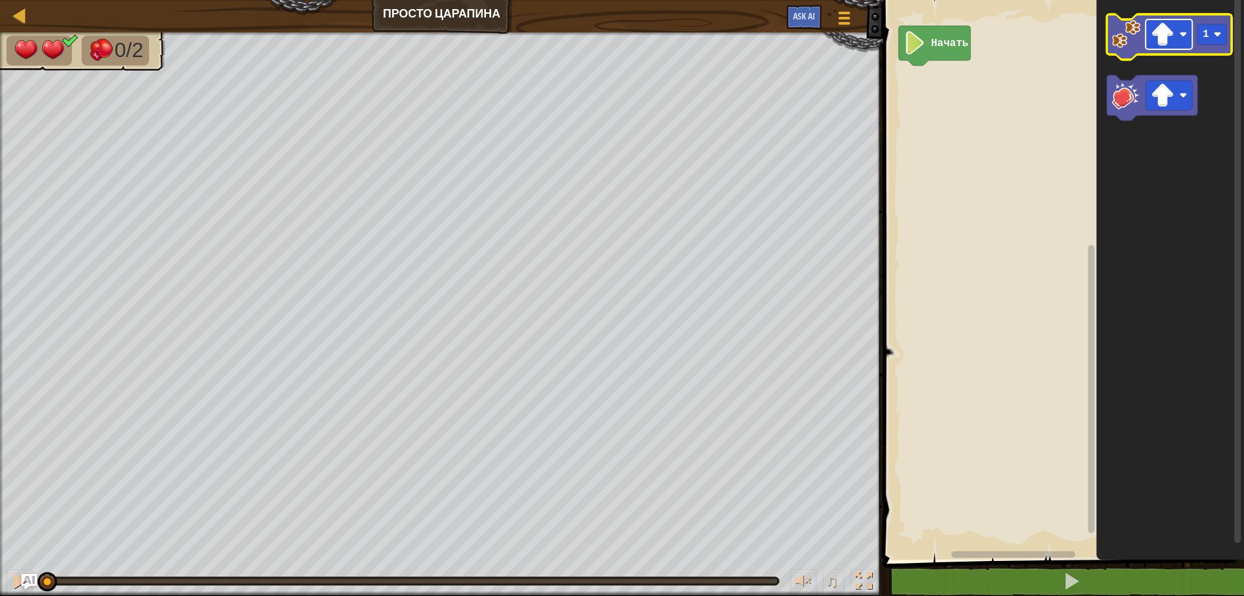
click at [1166, 30] on image "Рабочая область Blockly" at bounding box center [1162, 34] width 23 height 23
click at [1126, 45] on image "Рабочая область Blockly" at bounding box center [1126, 34] width 29 height 29
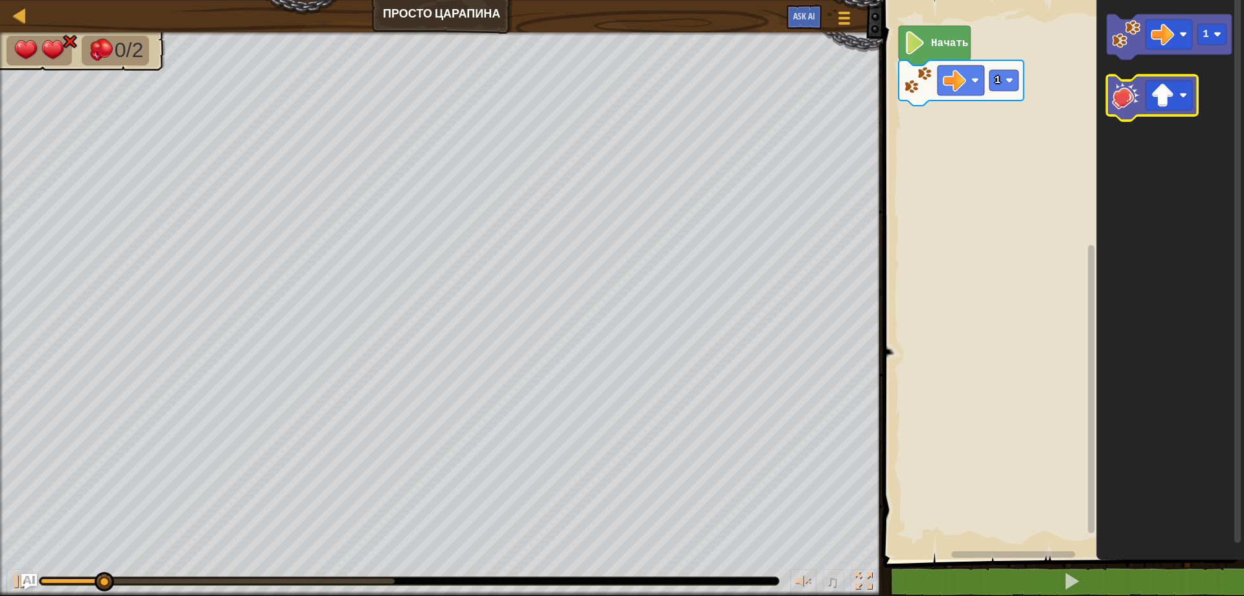
click at [1131, 93] on image "Рабочая область Blockly" at bounding box center [1126, 95] width 29 height 29
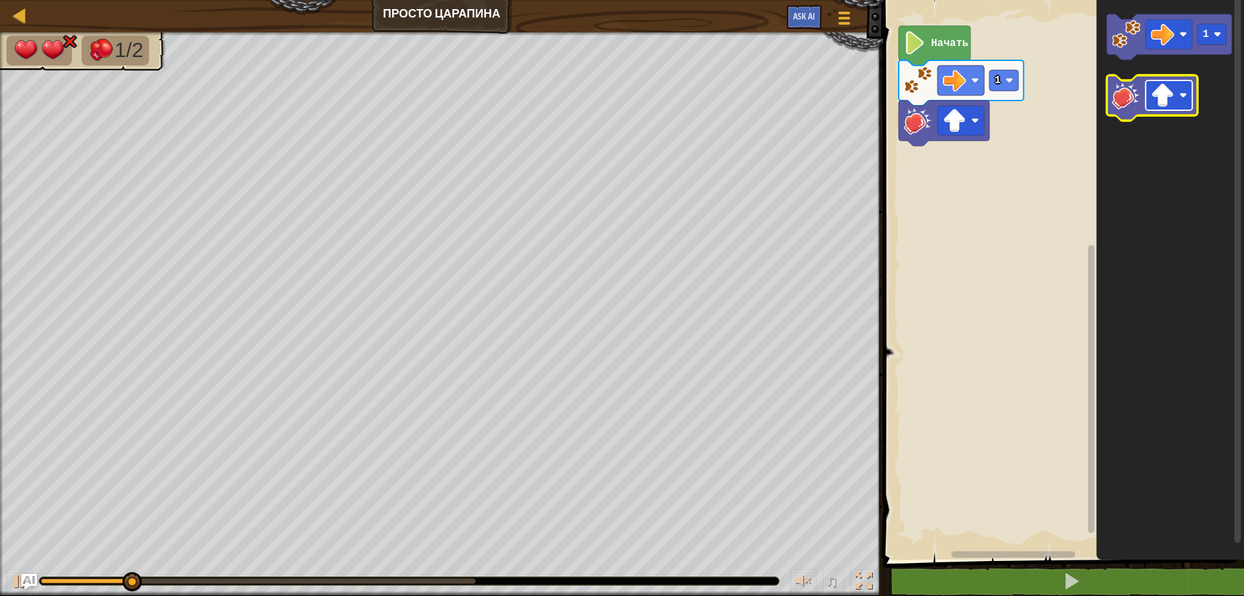
click at [1158, 95] on image "Рабочая область Blockly" at bounding box center [1162, 95] width 23 height 23
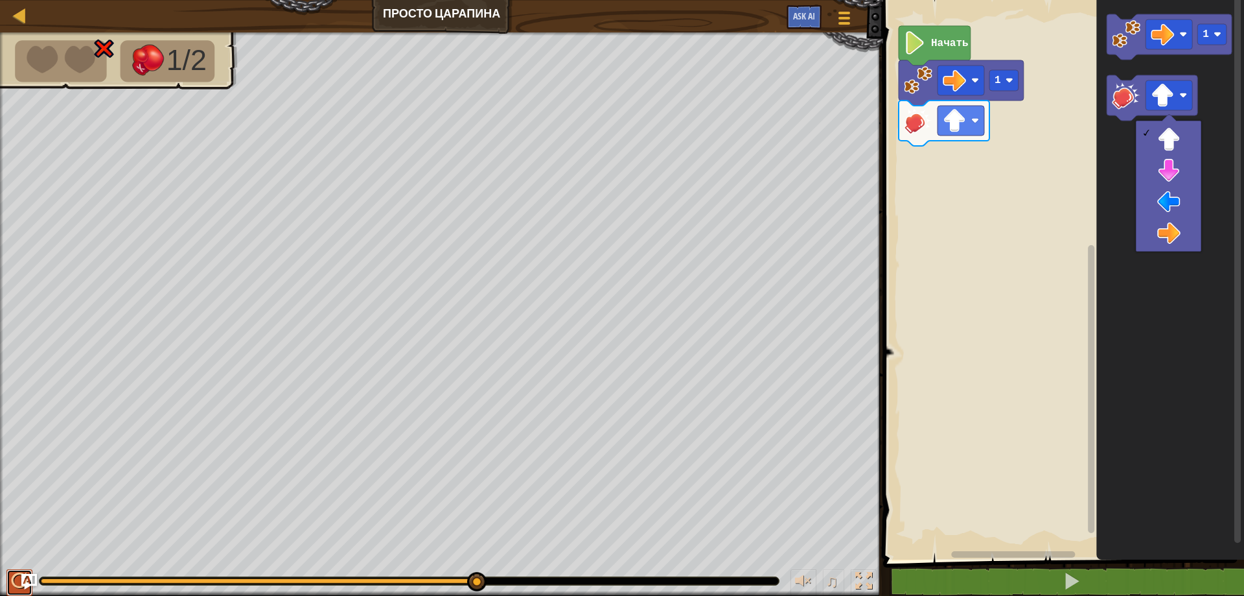
click at [14, 578] on div at bounding box center [19, 580] width 17 height 17
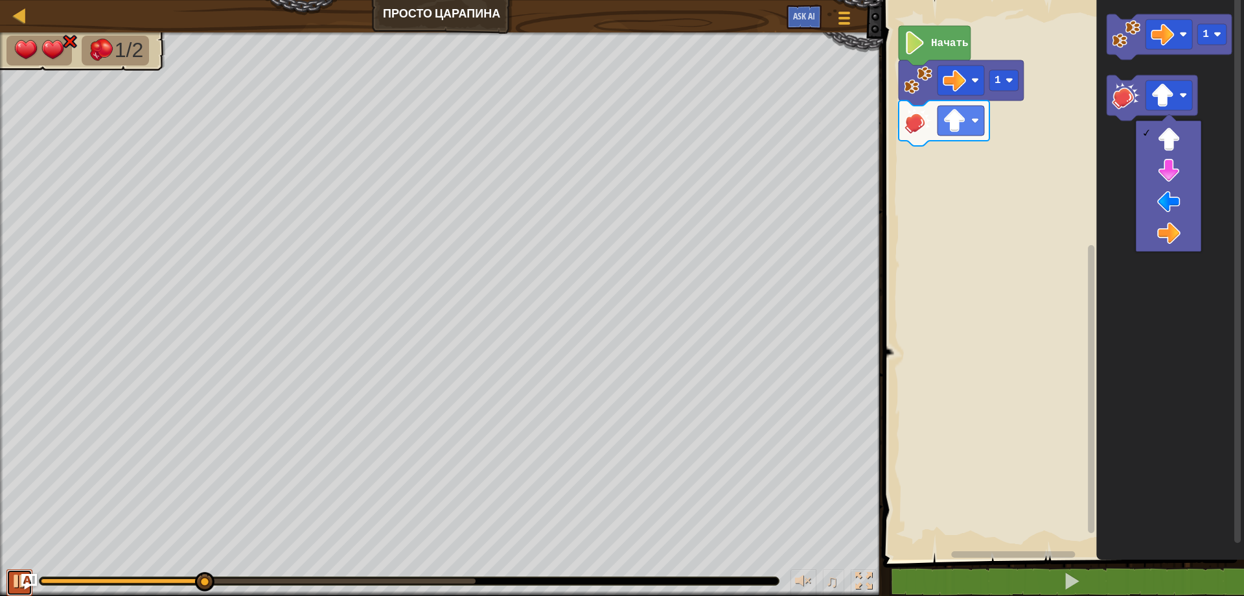
click at [14, 576] on div at bounding box center [19, 580] width 17 height 17
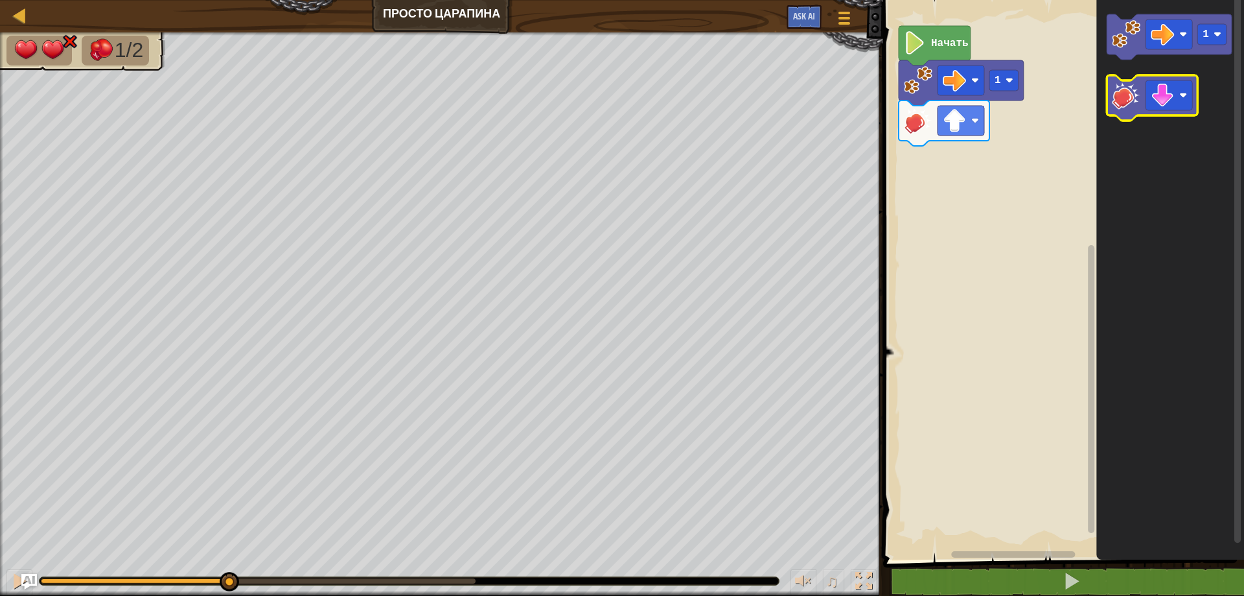
click at [1130, 103] on image "Рабочая область Blockly" at bounding box center [1126, 95] width 29 height 29
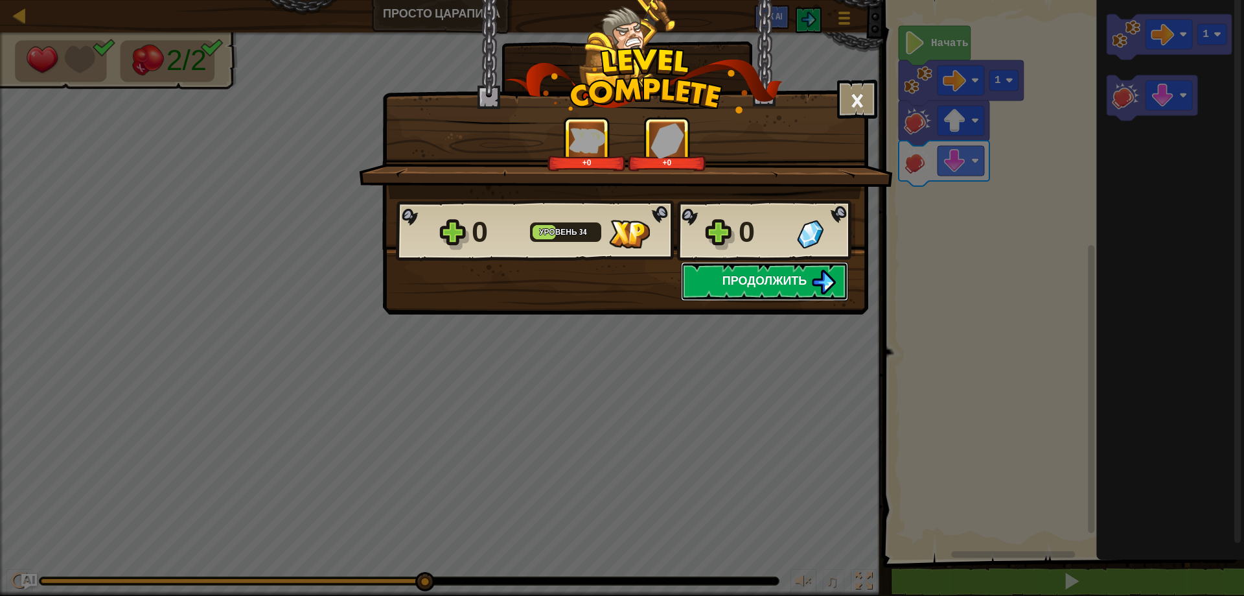
click at [771, 279] on span "Продолжить" at bounding box center [765, 280] width 85 height 16
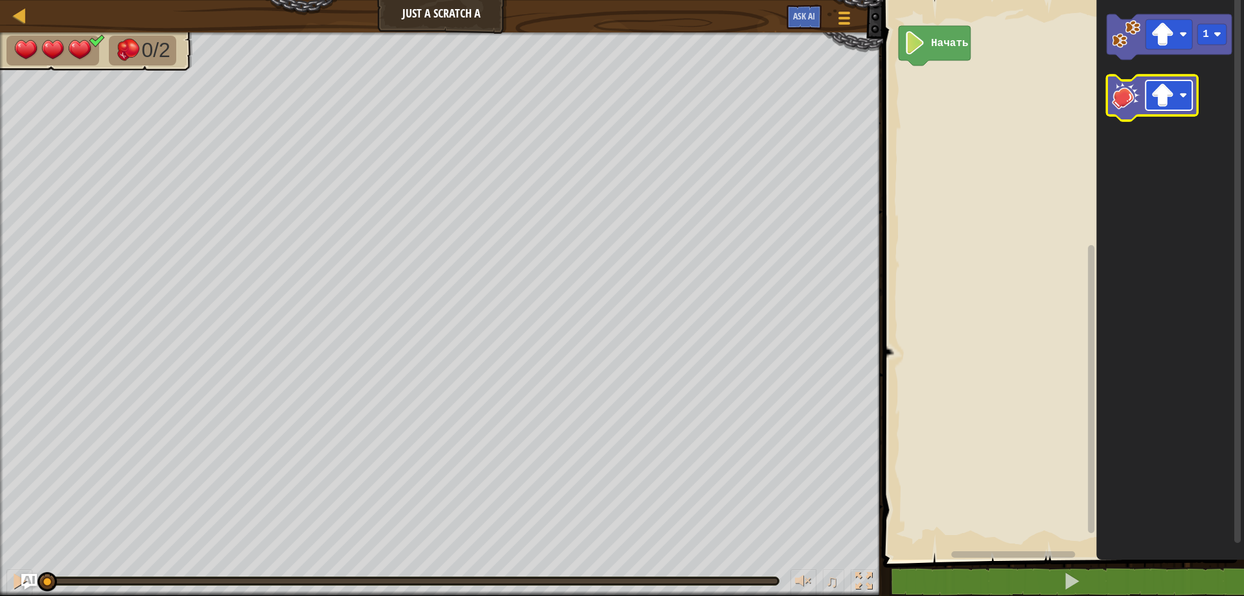
click at [1176, 91] on rect "Рабочая область Blockly" at bounding box center [1169, 95] width 47 height 30
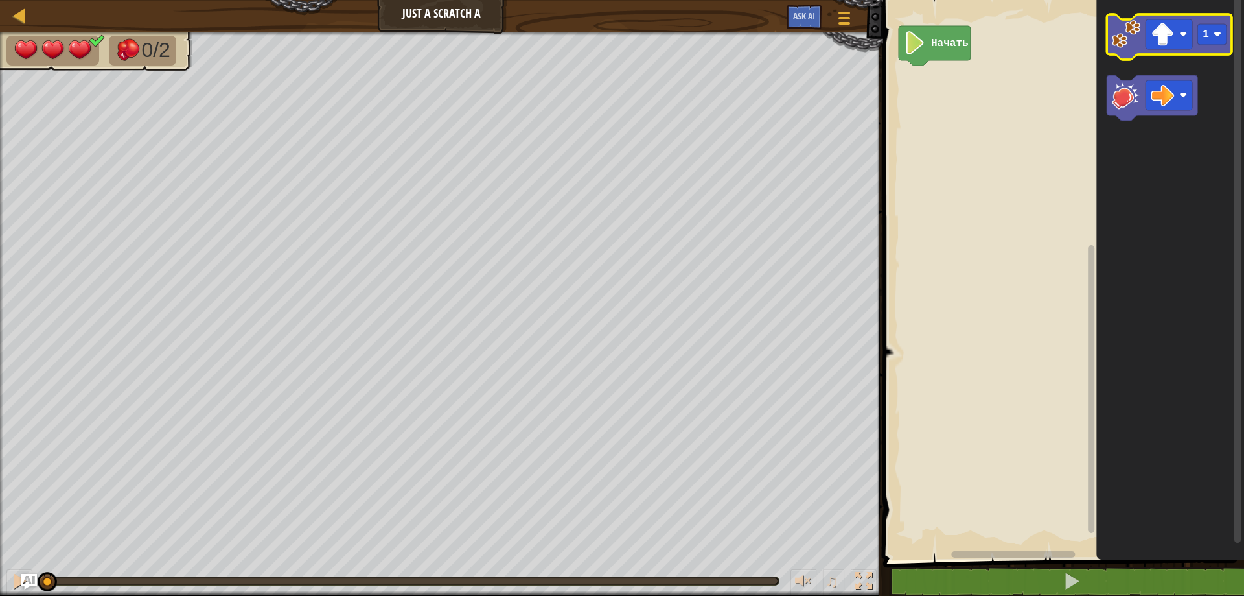
click at [1127, 33] on image "Рабочая область Blockly" at bounding box center [1126, 34] width 29 height 29
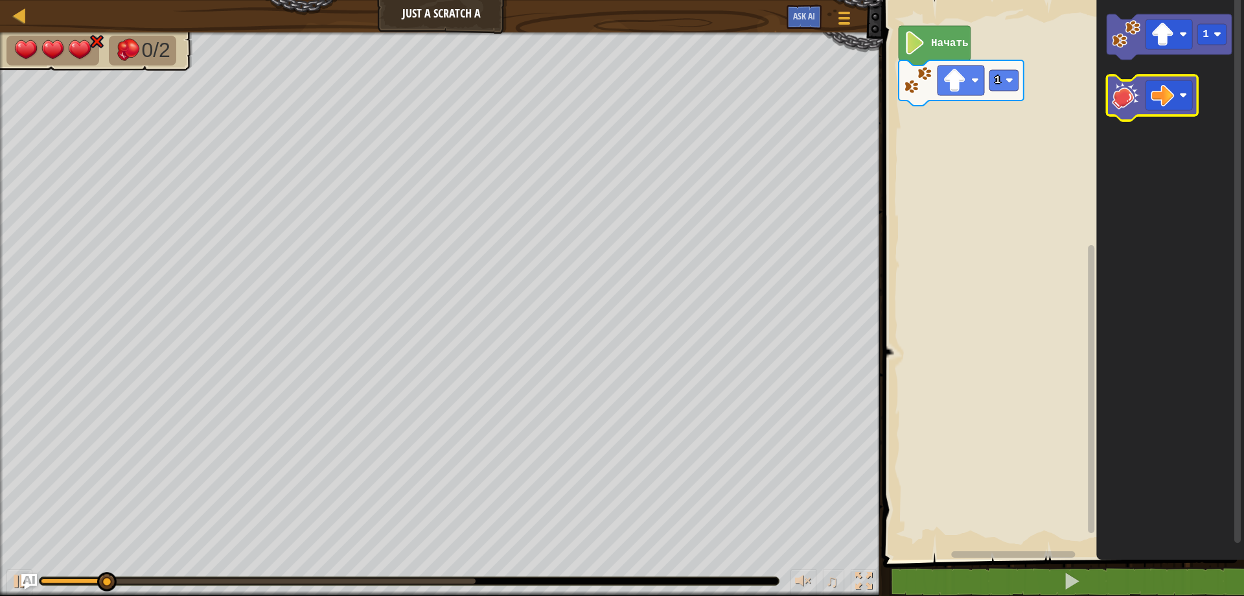
click at [1121, 103] on image "Рабочая область Blockly" at bounding box center [1126, 95] width 29 height 29
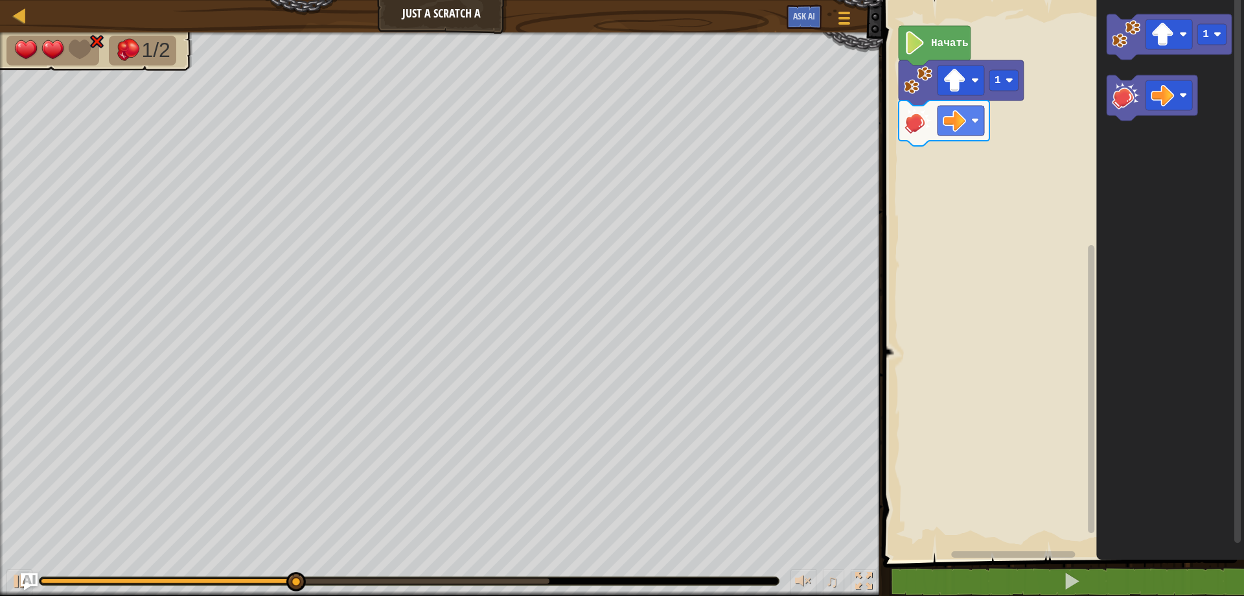
click at [22, 580] on img "Ask AI" at bounding box center [29, 581] width 17 height 17
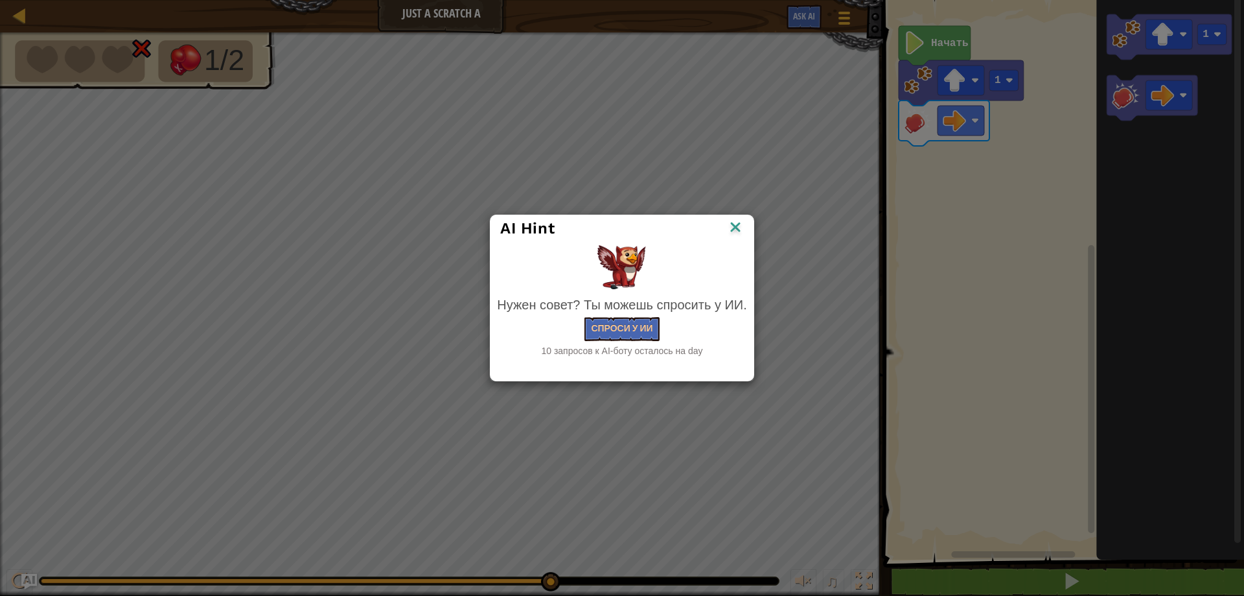
click at [739, 220] on img at bounding box center [735, 227] width 17 height 19
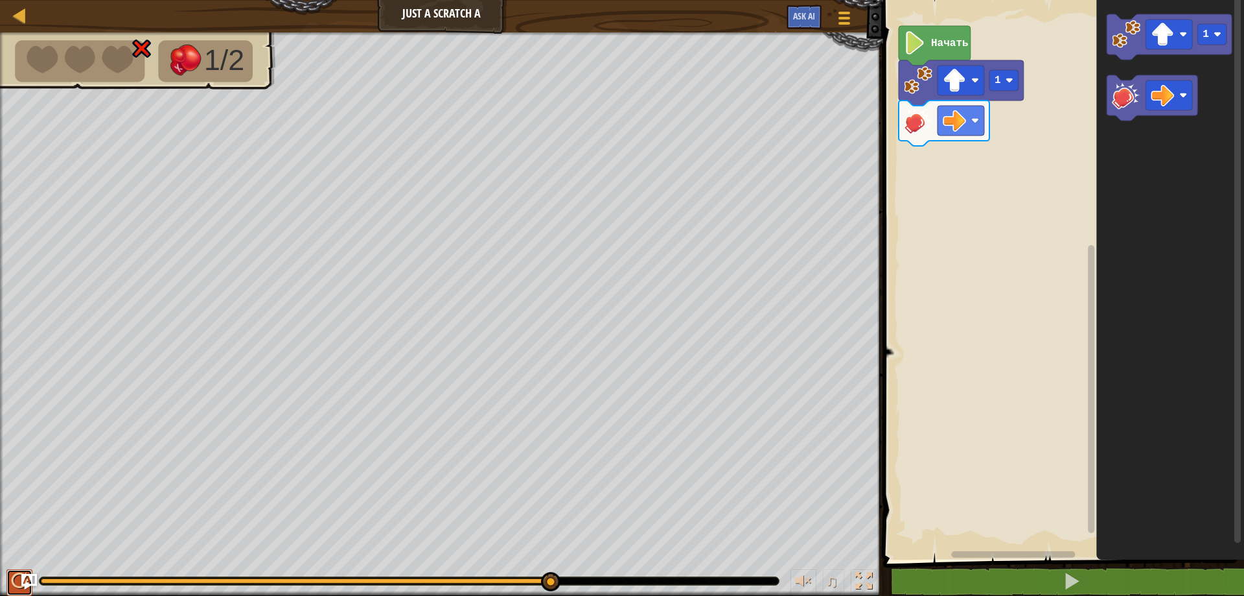
click at [13, 575] on div at bounding box center [19, 580] width 17 height 17
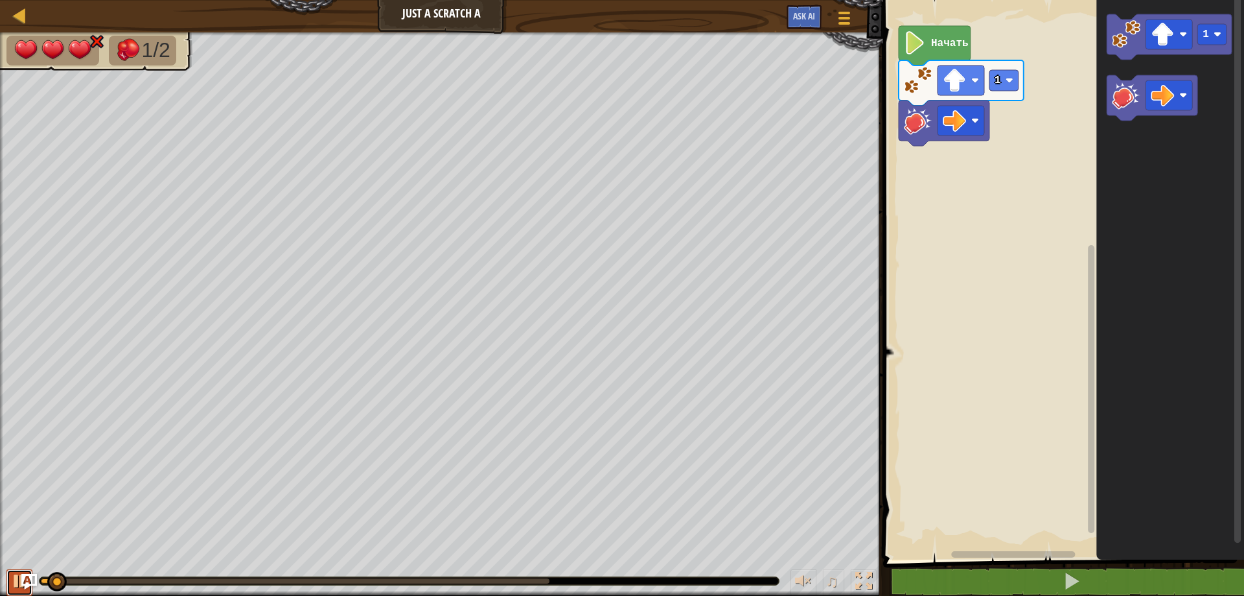
click at [13, 575] on div at bounding box center [19, 580] width 17 height 17
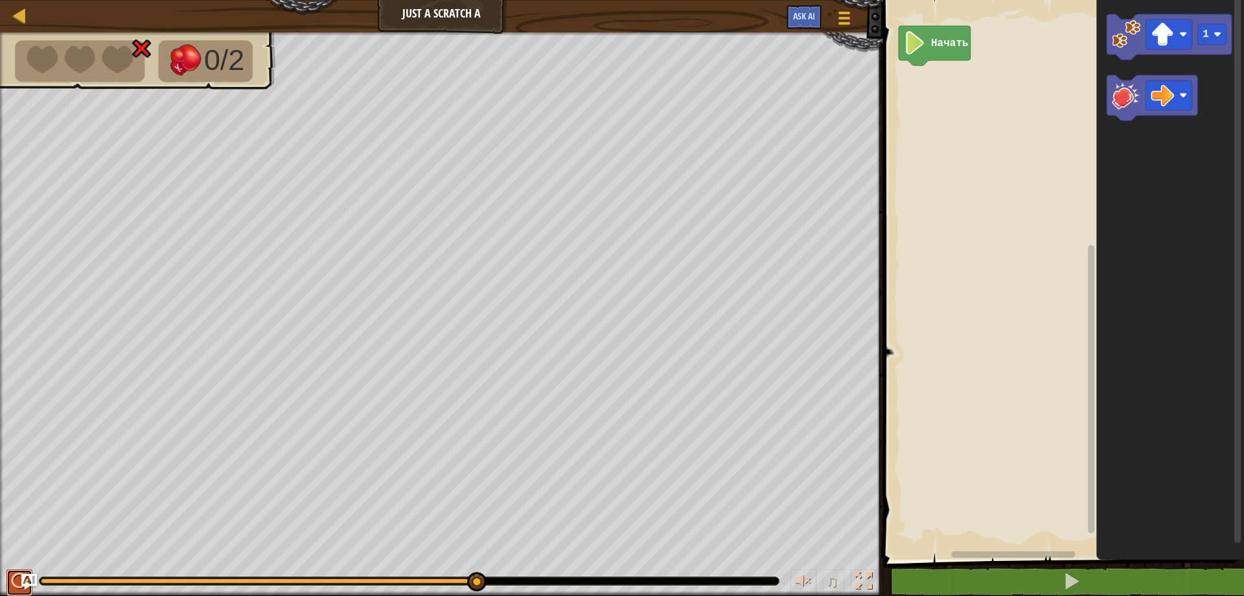
click at [16, 573] on div at bounding box center [19, 580] width 17 height 17
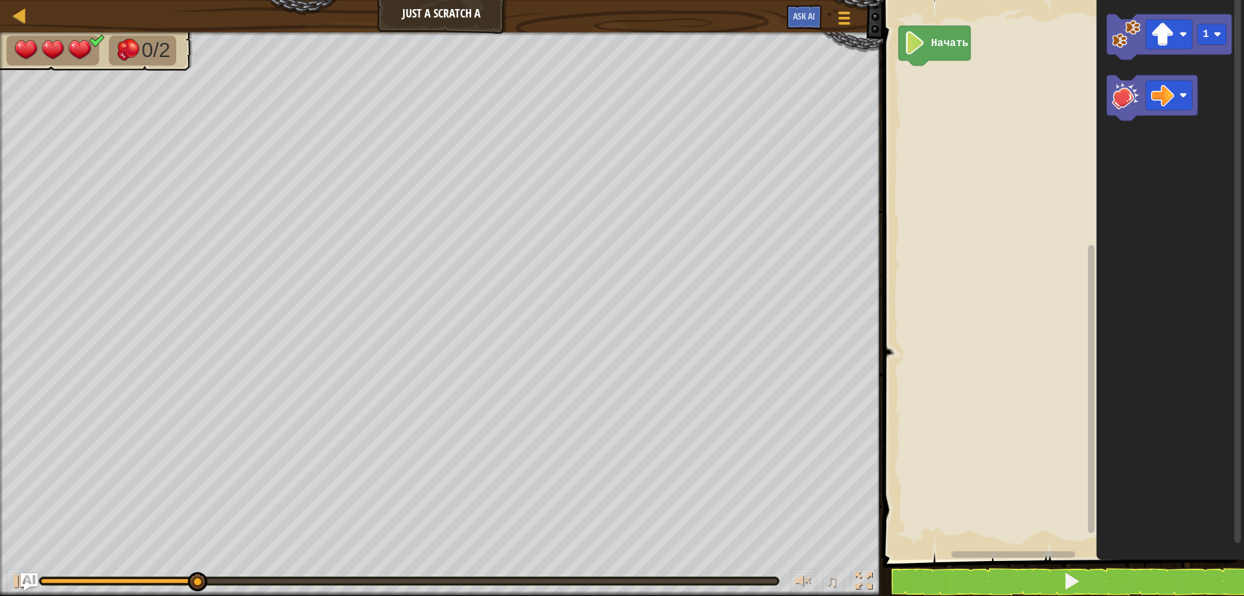
click at [22, 579] on img "Ask AI" at bounding box center [29, 581] width 17 height 17
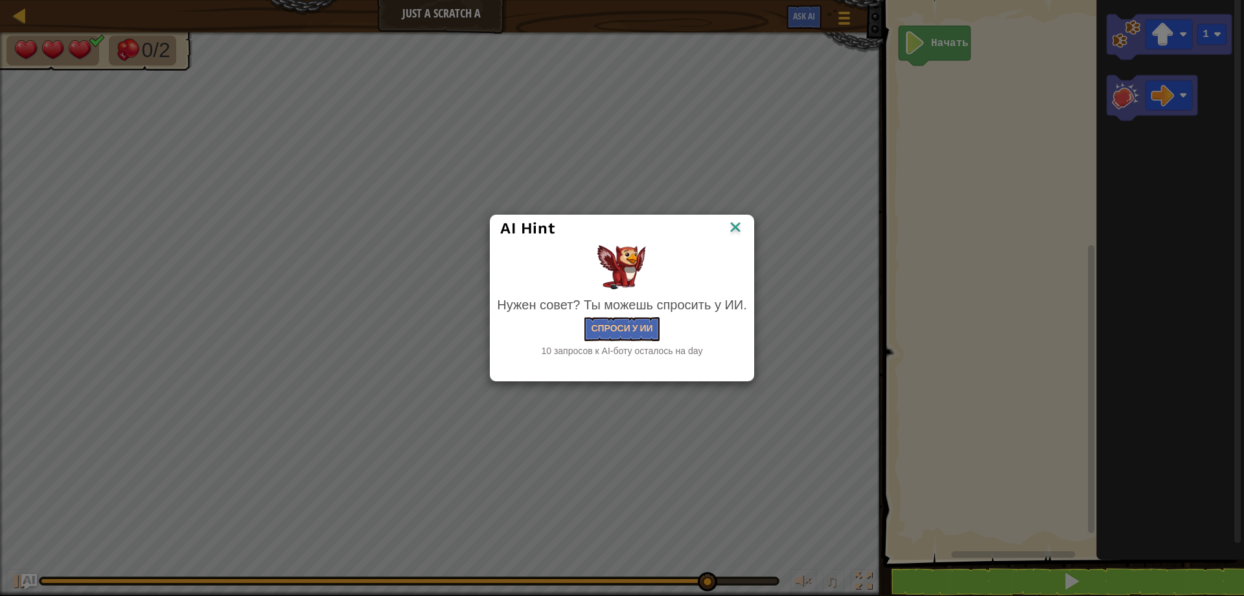
click at [740, 224] on img at bounding box center [735, 227] width 17 height 19
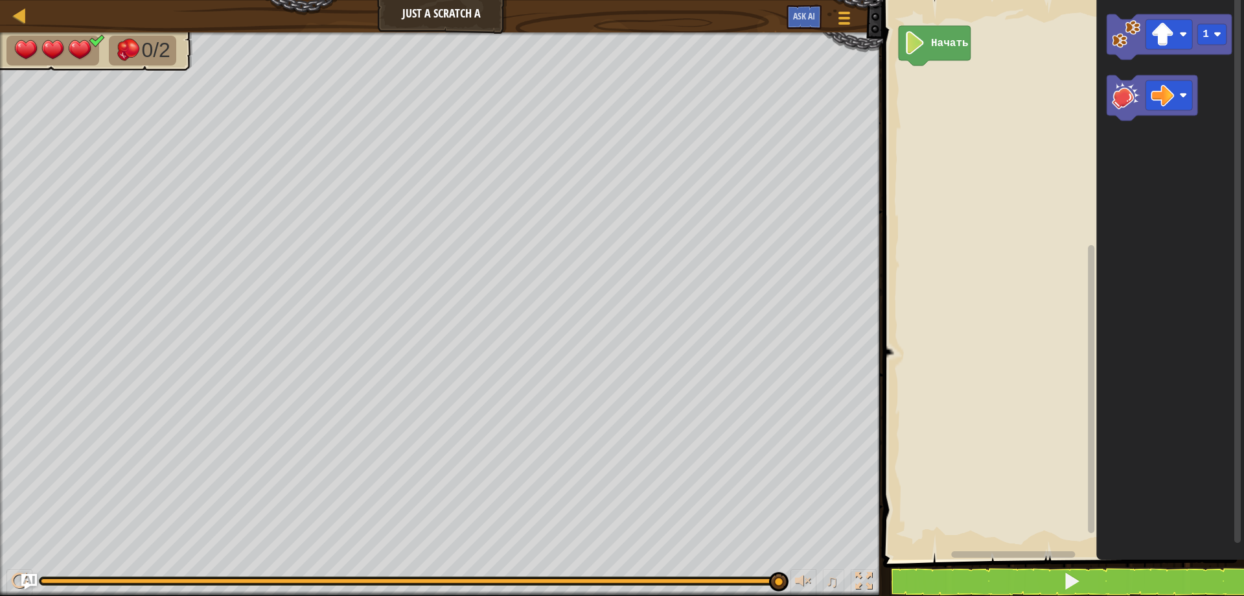
click at [47, 578] on div at bounding box center [409, 580] width 737 height 5
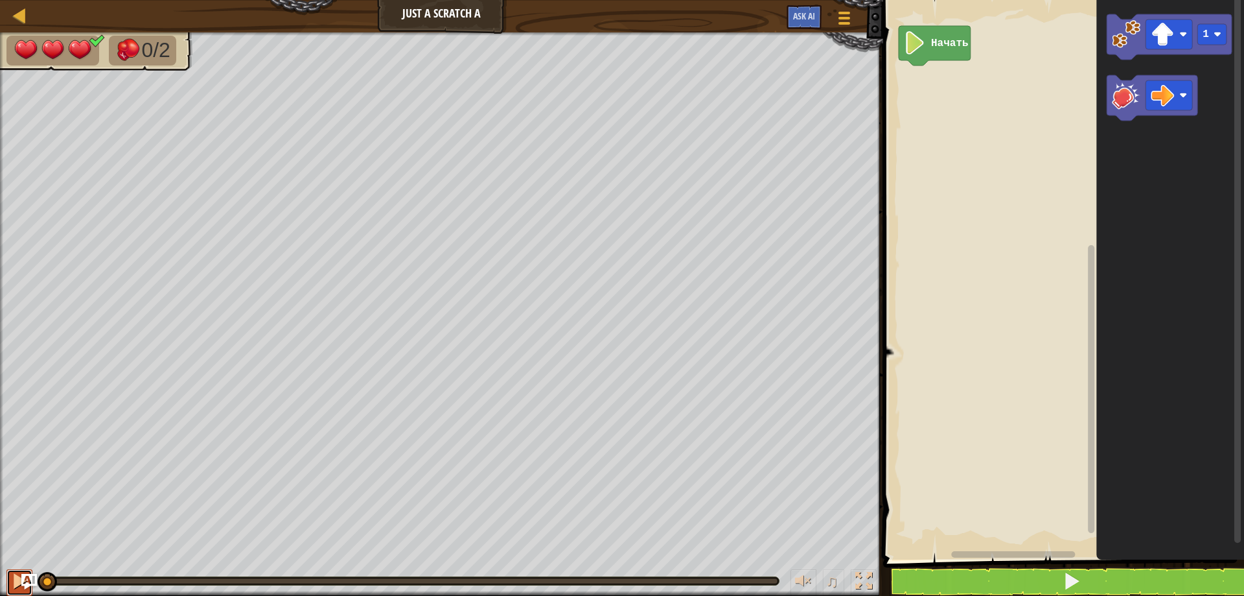
click at [19, 574] on div at bounding box center [19, 580] width 17 height 17
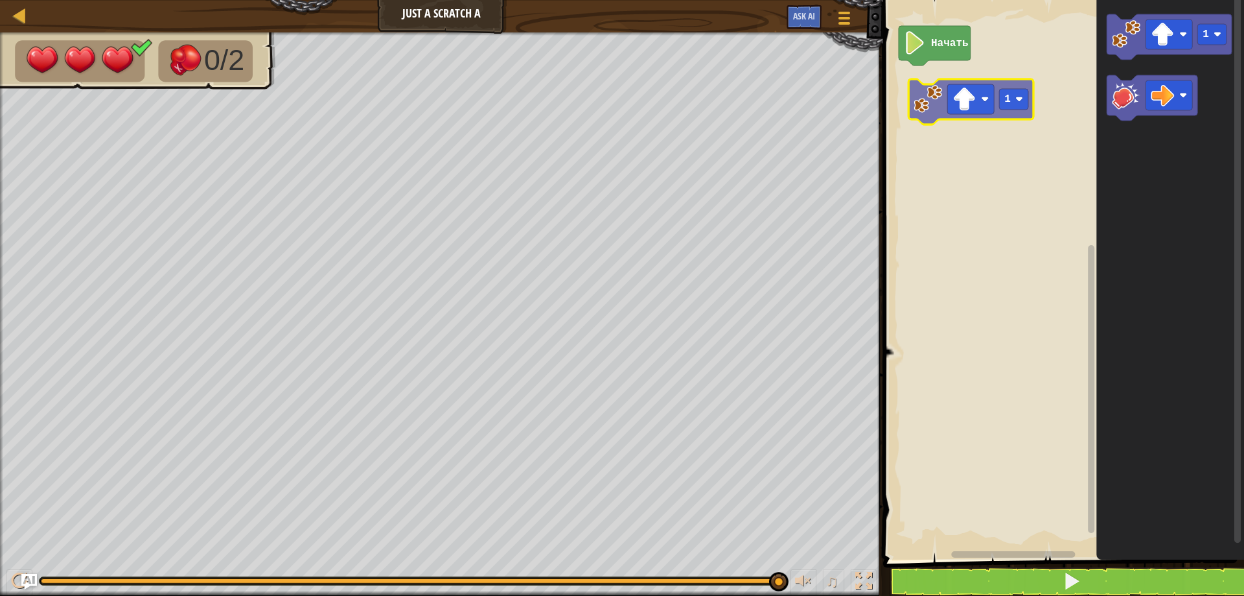
click at [920, 101] on div "Начать 1 1" at bounding box center [1062, 277] width 365 height 566
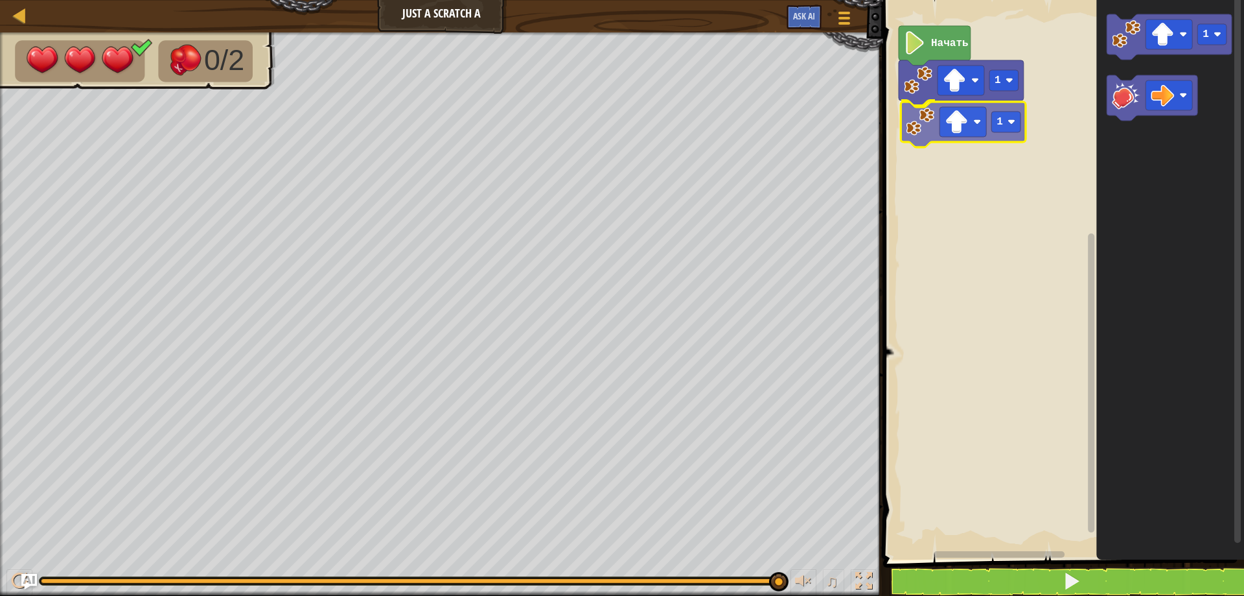
click at [918, 127] on div "Начать 1 1 1 1" at bounding box center [1062, 277] width 365 height 566
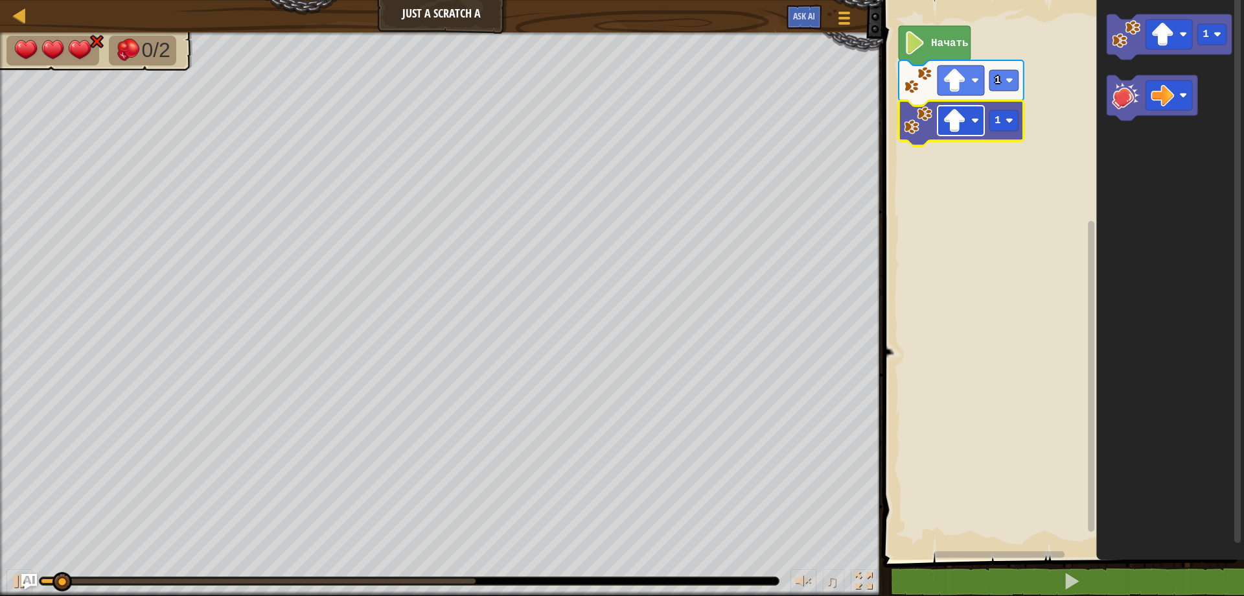
click at [979, 119] on image "Рабочая область Blockly" at bounding box center [976, 121] width 8 height 8
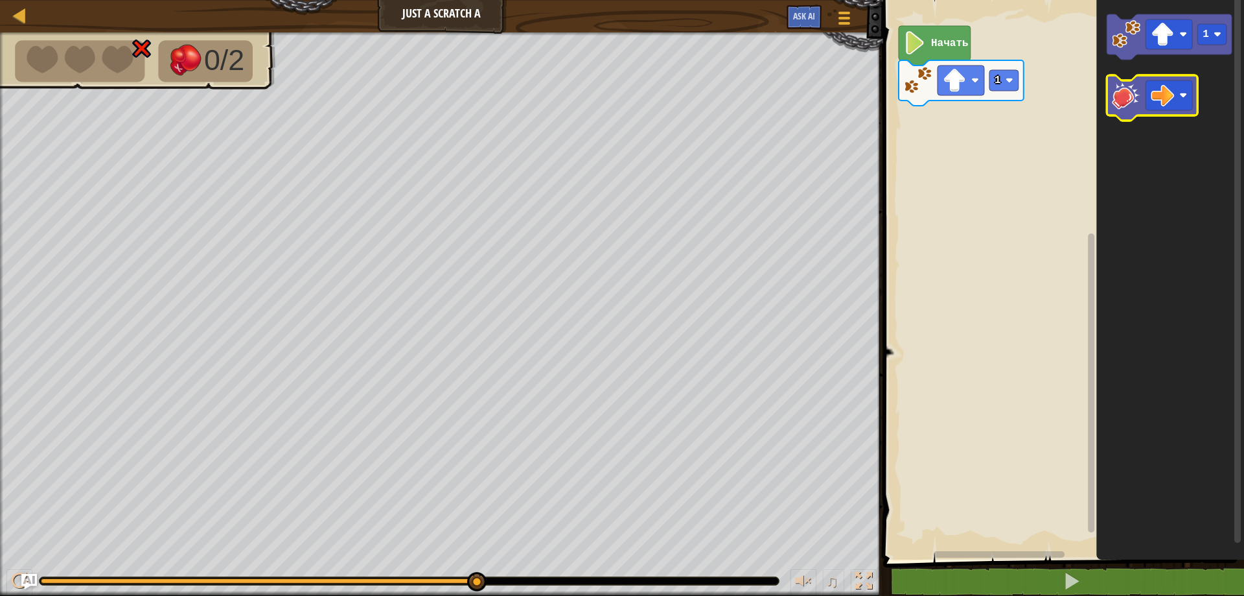
click at [1130, 103] on image "Рабочая область Blockly" at bounding box center [1126, 95] width 29 height 29
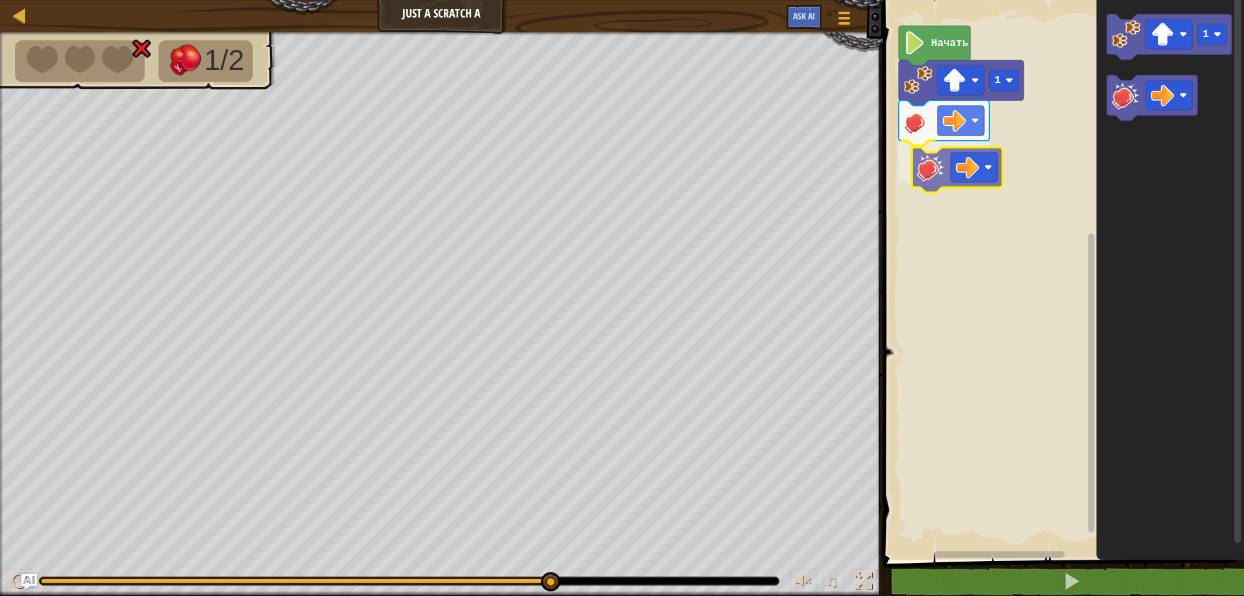
click at [936, 177] on div "Начать 1 1" at bounding box center [1062, 277] width 365 height 566
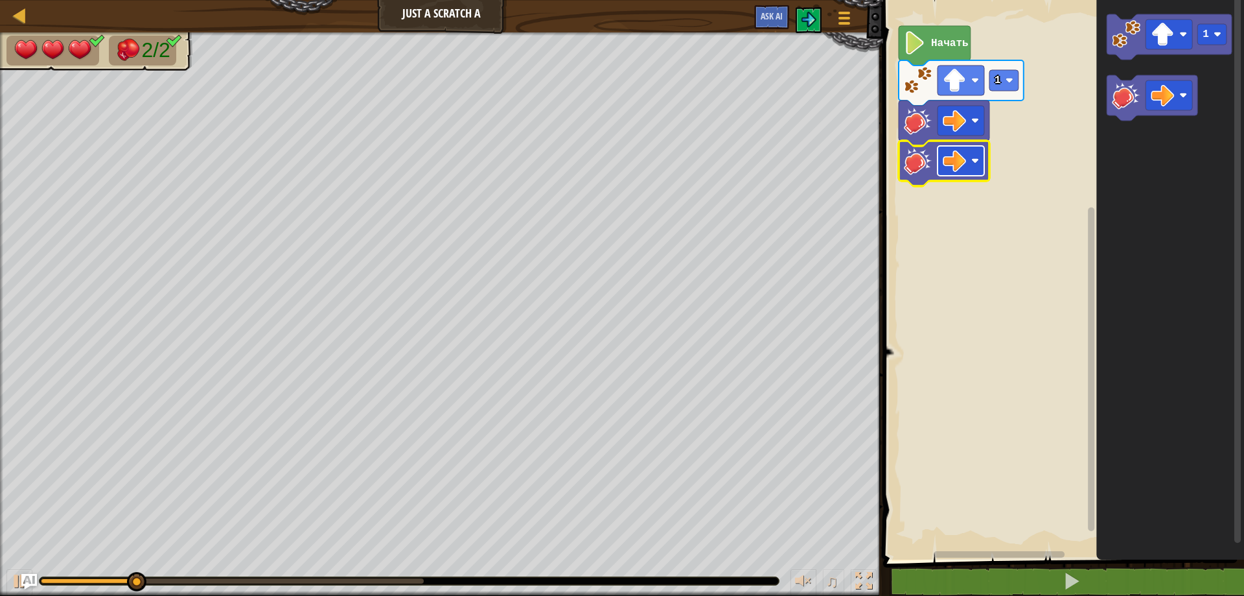
click at [979, 170] on rect "Рабочая область Blockly" at bounding box center [961, 161] width 47 height 30
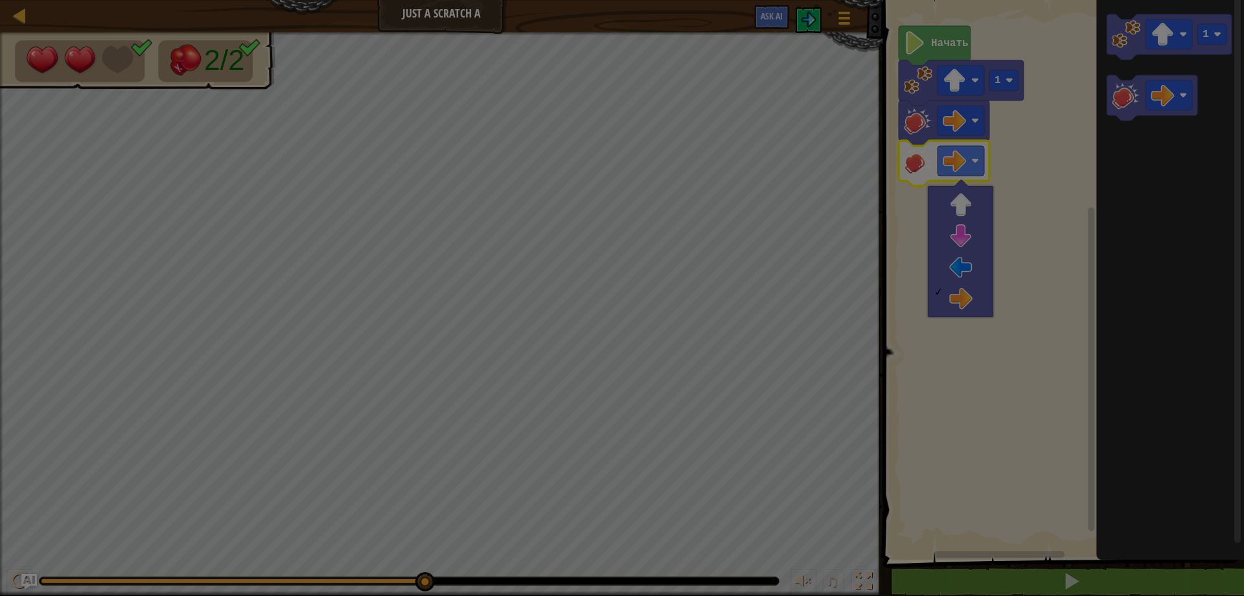
click at [0, 0] on div "× Насколько интересным был этот уровень? Расскажите нам больше! Загрузка... Ret…" at bounding box center [0, 0] width 0 height 0
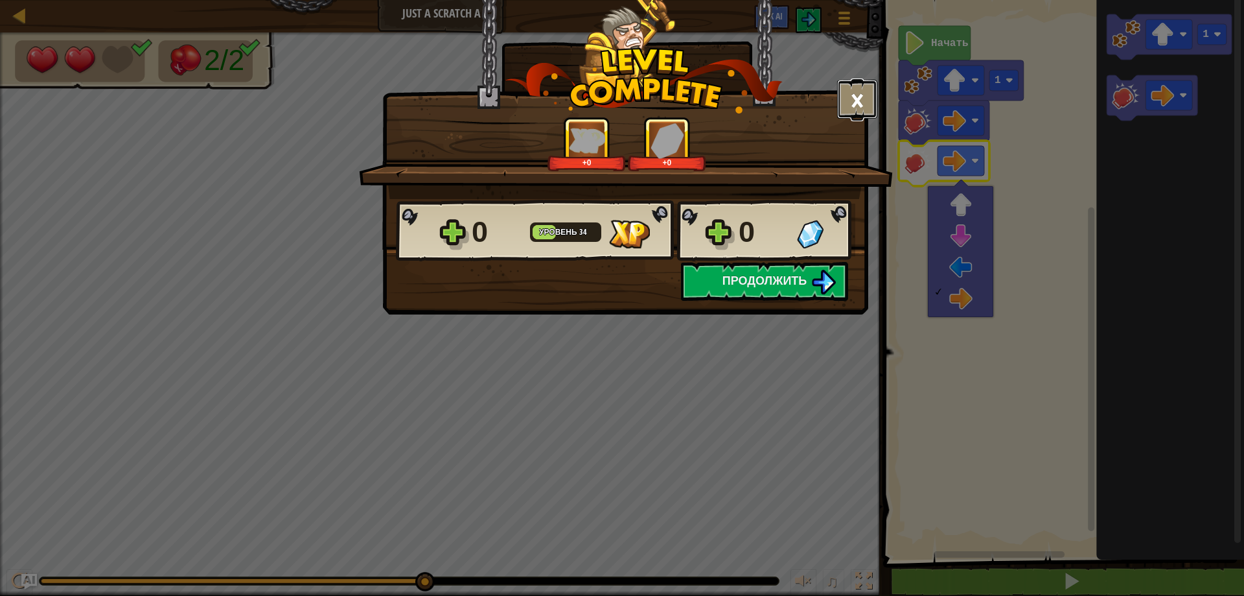
click at [858, 100] on button "×" at bounding box center [857, 99] width 40 height 39
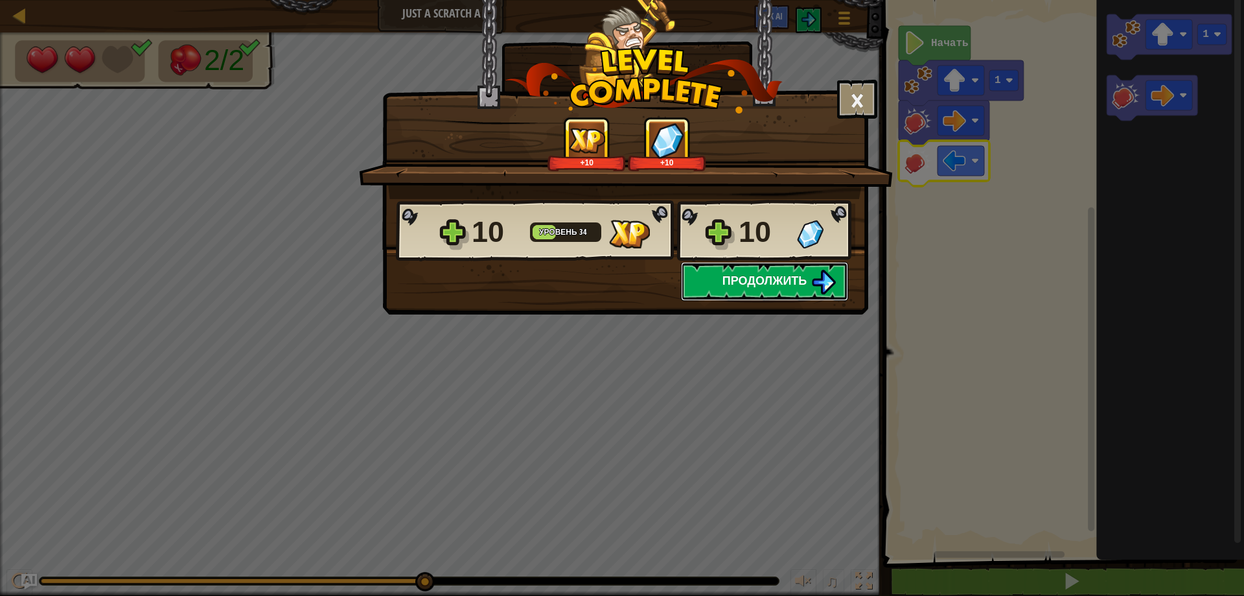
click at [770, 280] on span "Продолжить" at bounding box center [765, 280] width 85 height 16
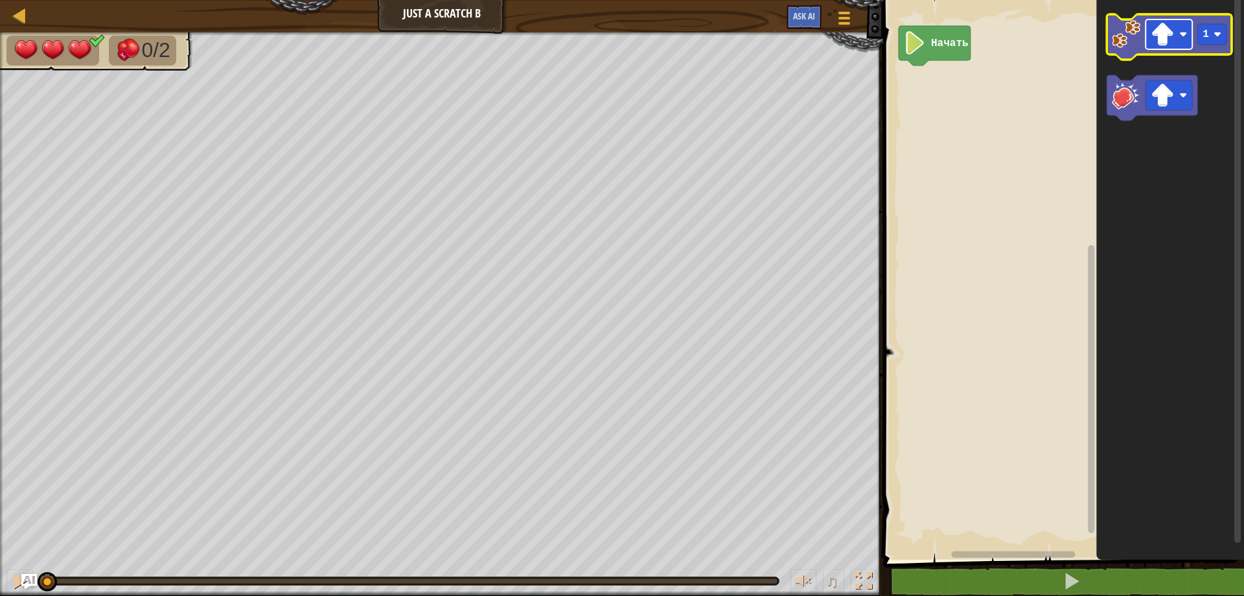
click at [1169, 36] on image "Рабочая область Blockly" at bounding box center [1162, 34] width 23 height 23
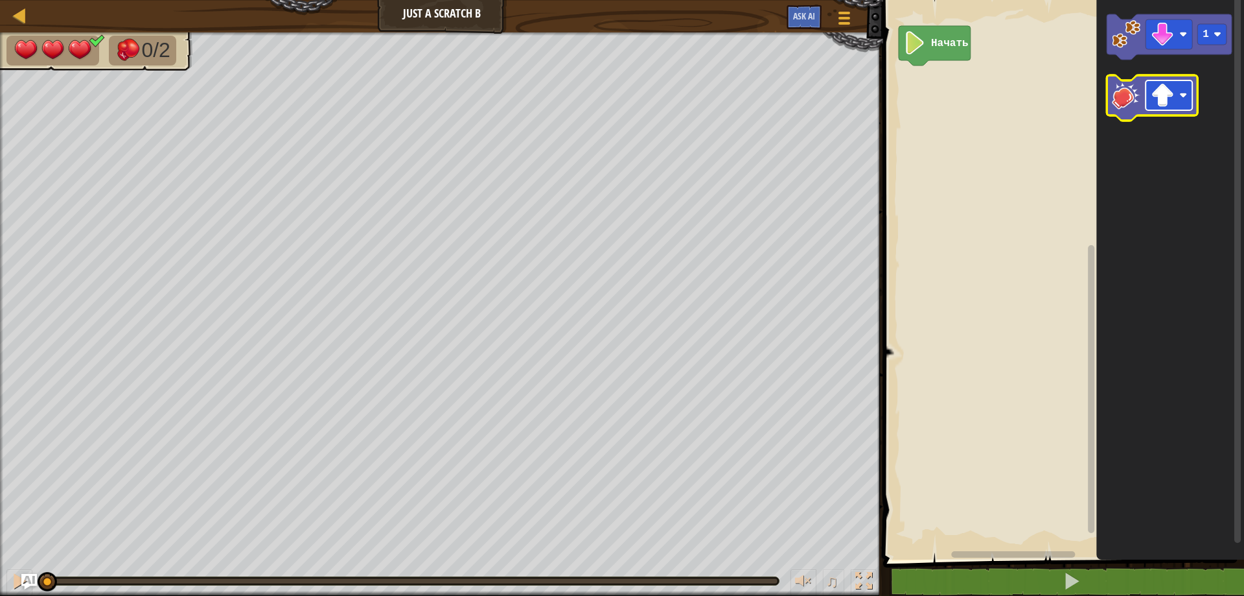
click at [1165, 100] on image "Рабочая область Blockly" at bounding box center [1162, 95] width 23 height 23
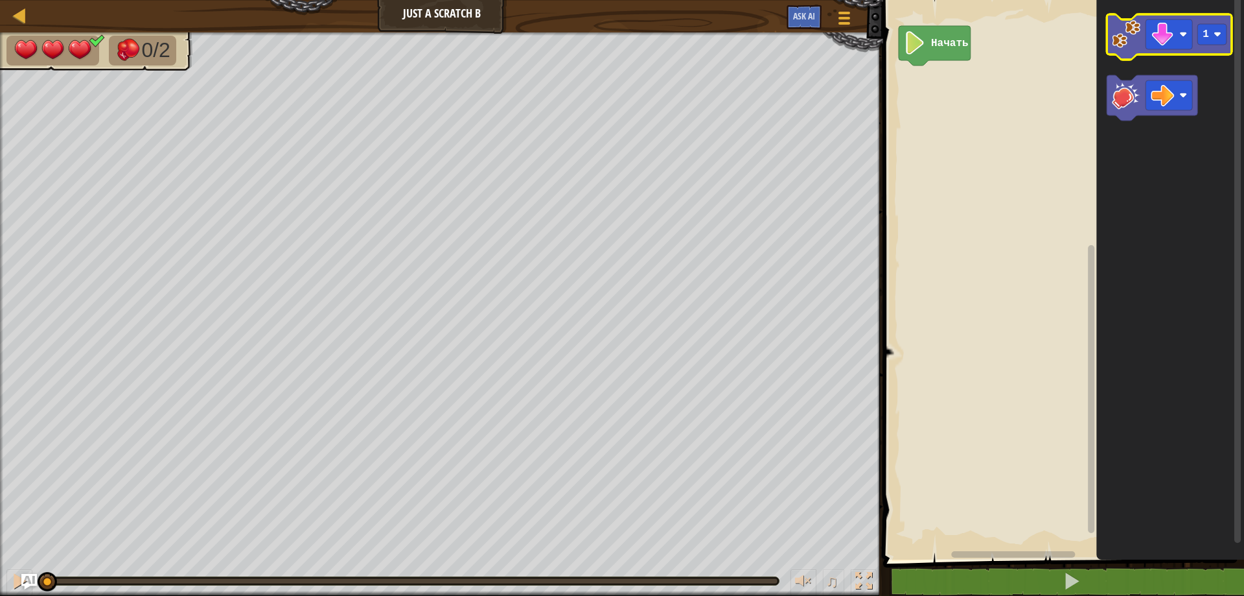
click at [1126, 31] on image "Рабочая область Blockly" at bounding box center [1126, 34] width 29 height 29
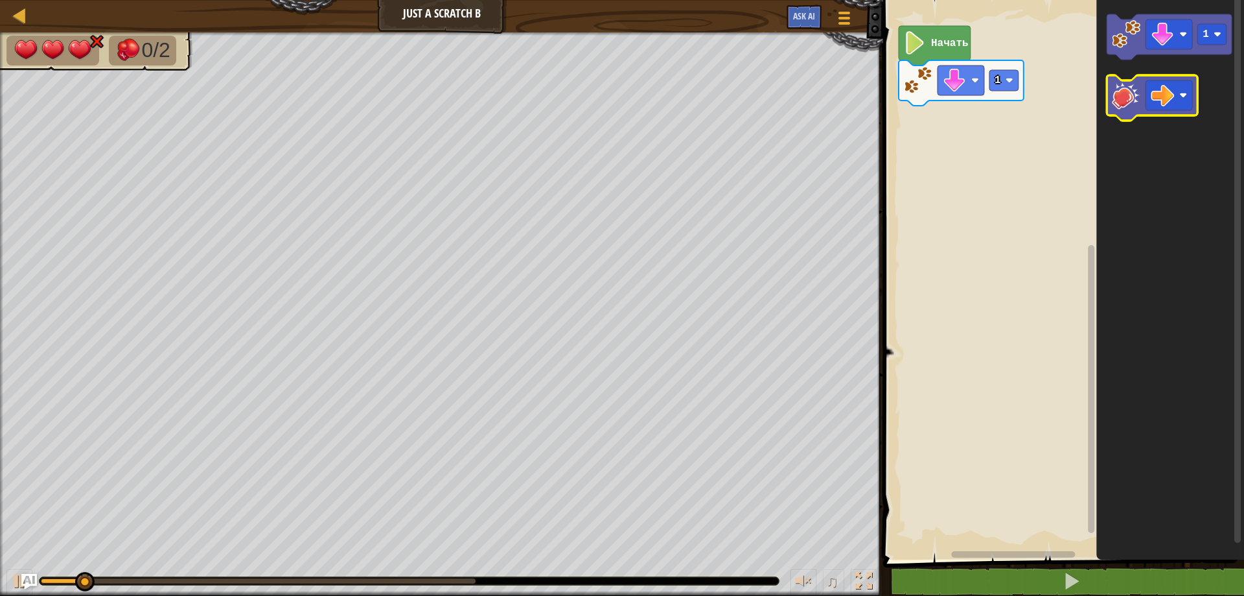
click at [1121, 100] on image "Рабочая область Blockly" at bounding box center [1126, 95] width 29 height 29
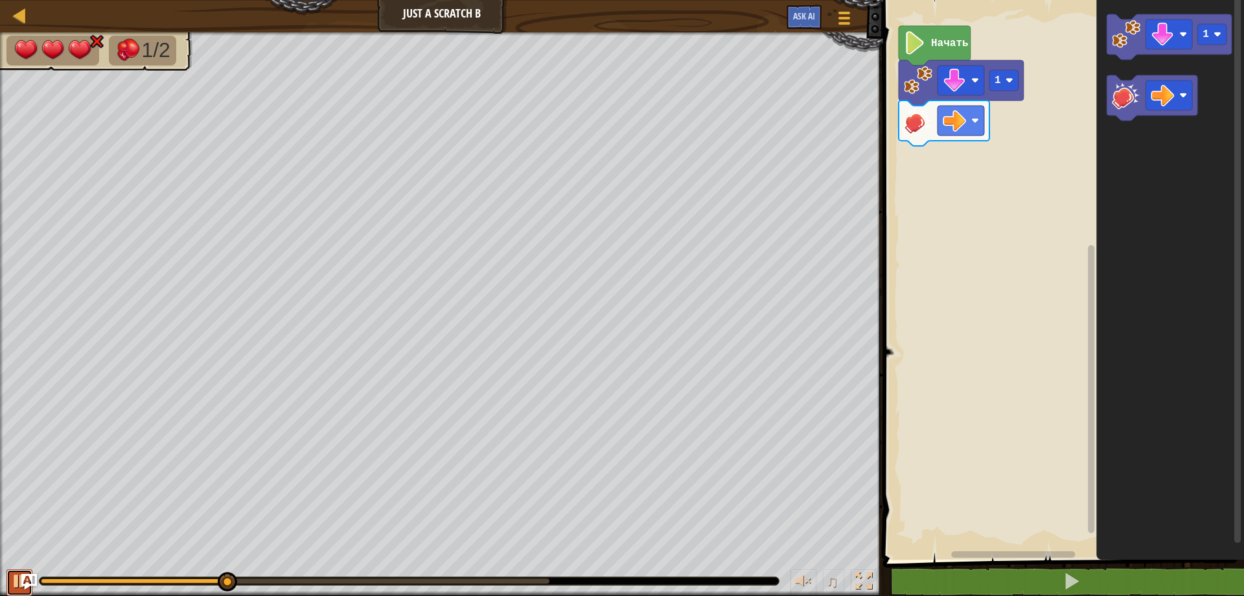
click at [19, 580] on div at bounding box center [19, 580] width 17 height 17
click at [1165, 101] on image "Рабочая область Blockly" at bounding box center [1162, 95] width 23 height 23
click at [1122, 101] on image "Рабочая область Blockly" at bounding box center [1126, 95] width 29 height 29
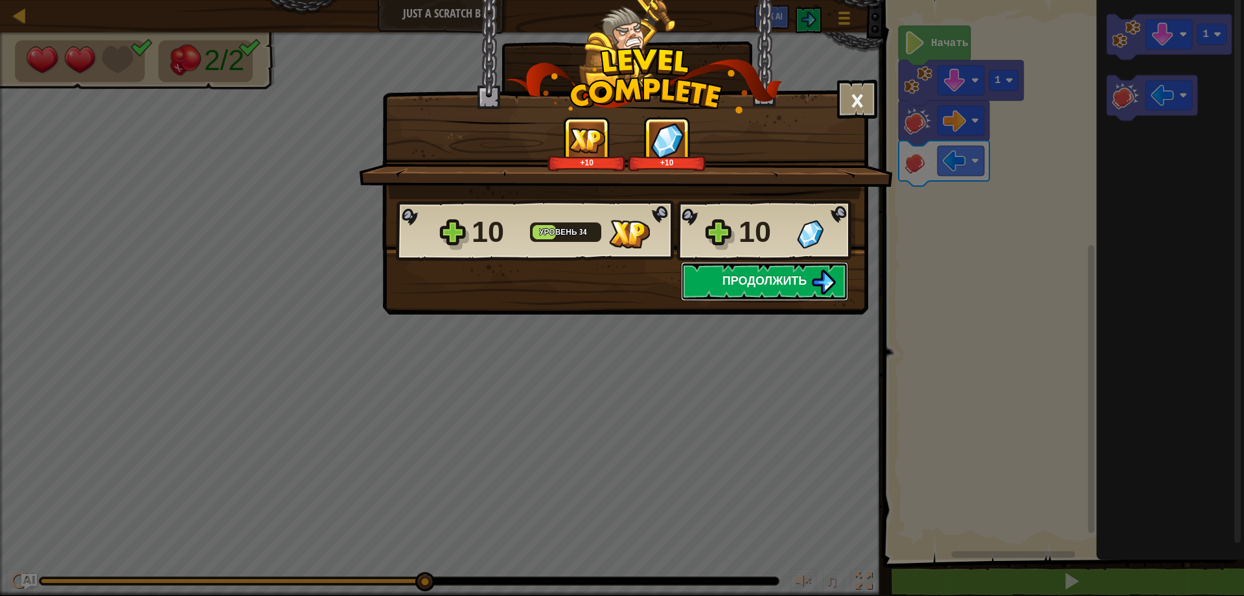
click at [745, 285] on span "Продолжить" at bounding box center [765, 280] width 85 height 16
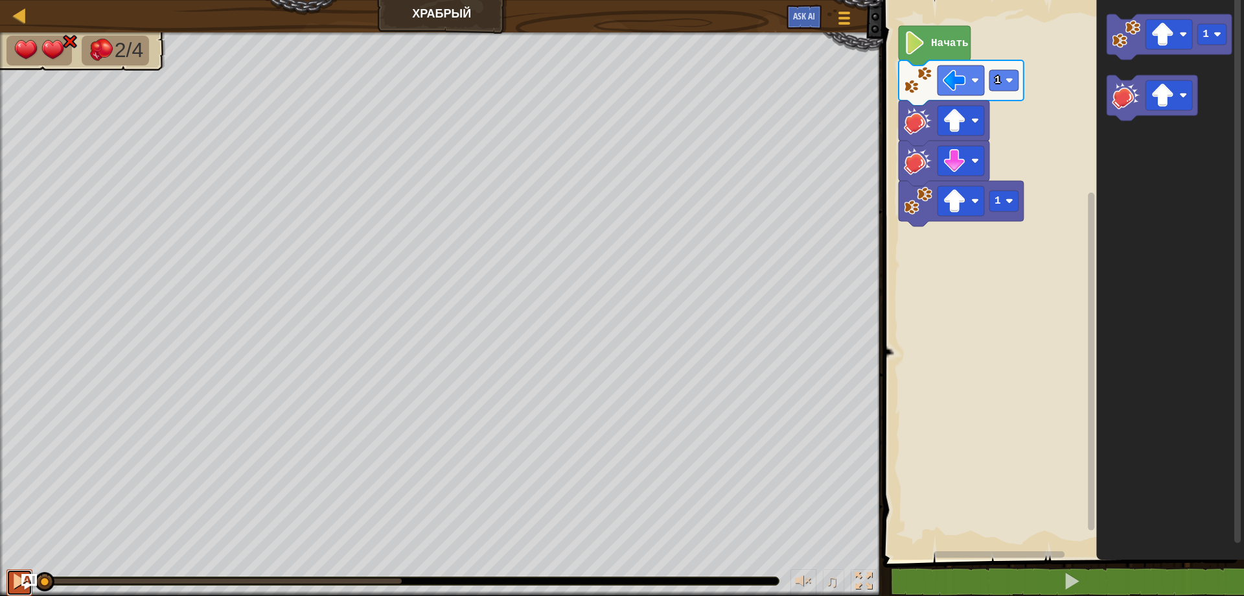
click at [10, 574] on button at bounding box center [19, 582] width 26 height 27
drag, startPoint x: 403, startPoint y: 577, endPoint x: 18, endPoint y: 570, distance: 384.4
click at [18, 570] on div "♫" at bounding box center [441, 577] width 883 height 39
click at [1161, 102] on image "Рабочая область Blockly" at bounding box center [1162, 95] width 23 height 23
click at [1119, 102] on image "Рабочая область Blockly" at bounding box center [1126, 95] width 29 height 29
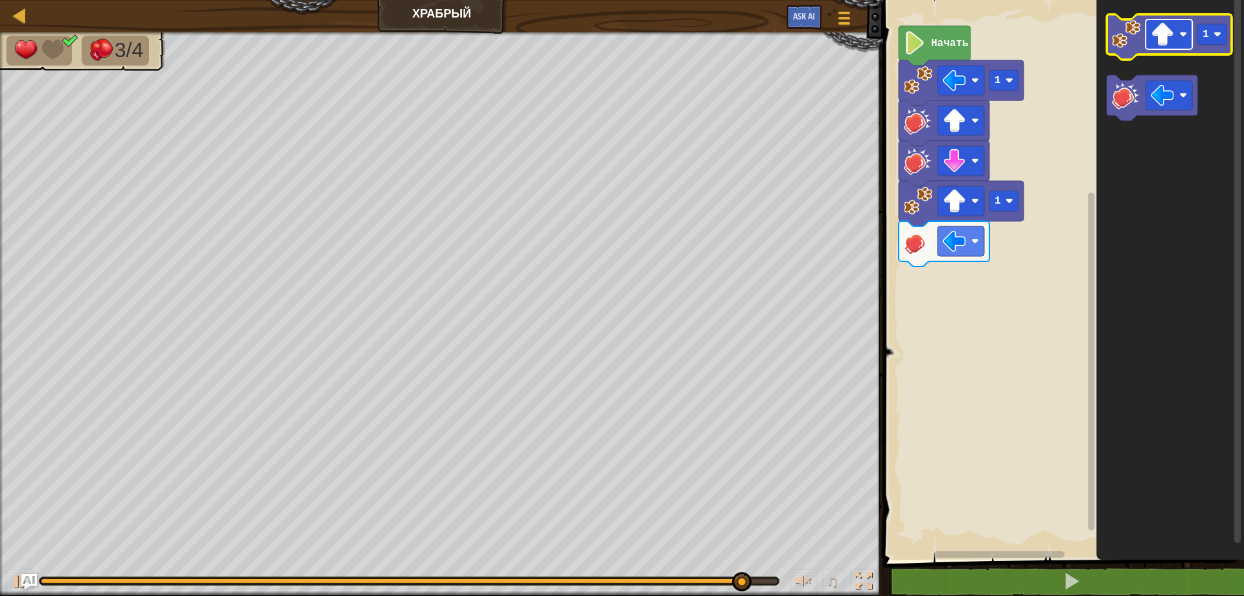
click at [1156, 42] on image "Рабочая область Blockly" at bounding box center [1162, 34] width 23 height 23
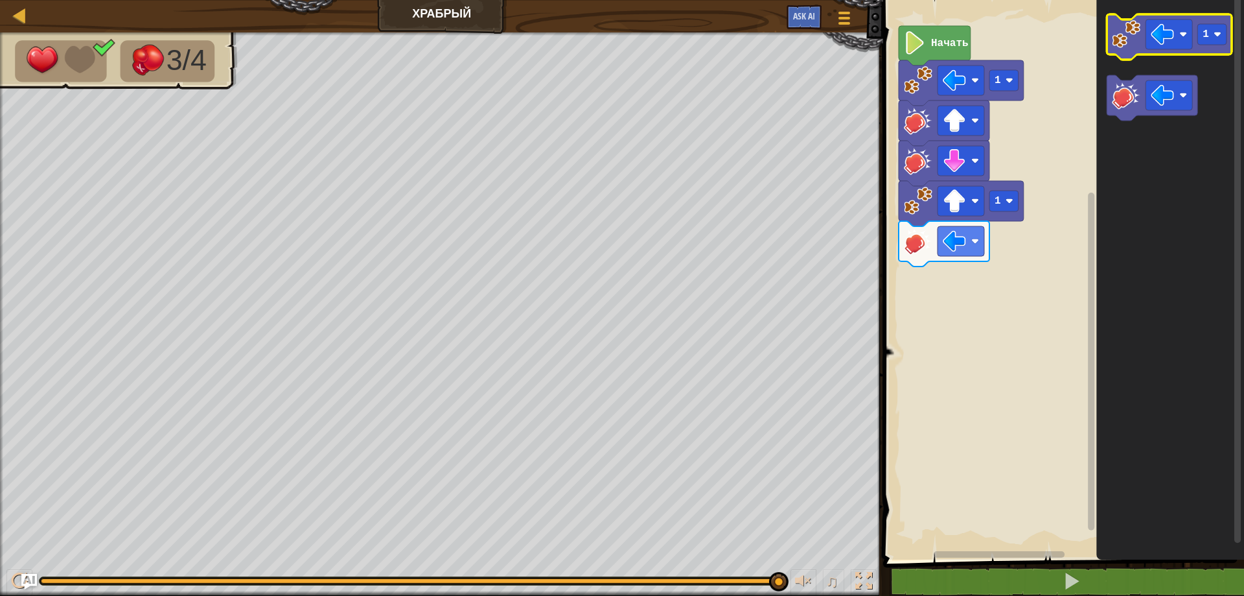
click at [1127, 30] on image "Рабочая область Blockly" at bounding box center [1126, 34] width 29 height 29
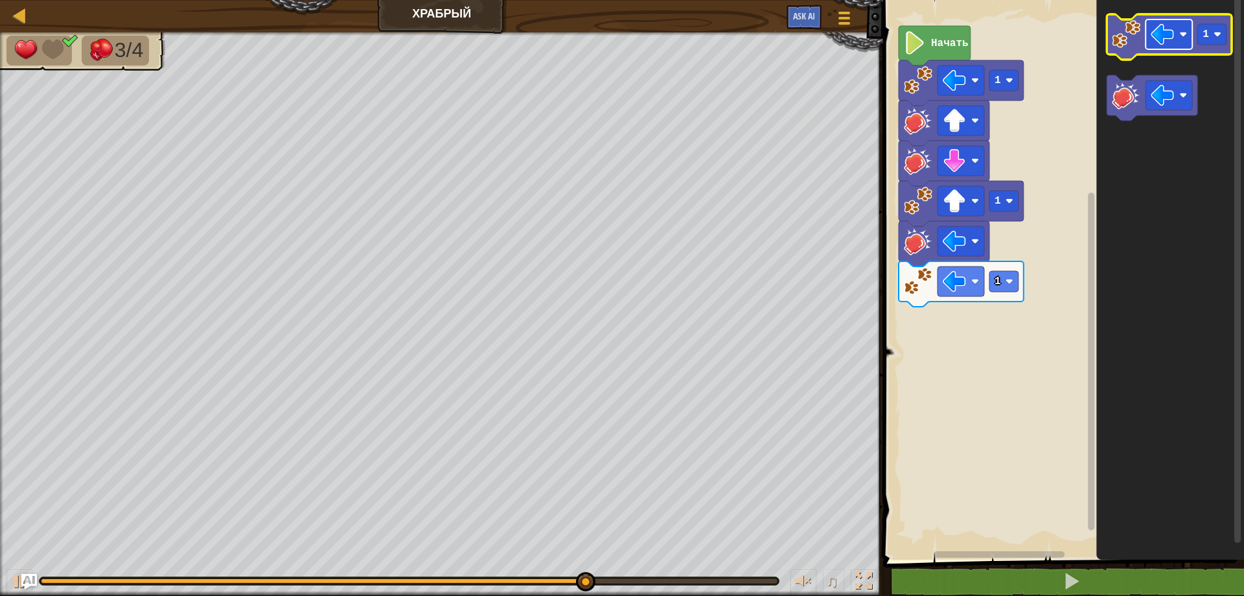
click at [1161, 43] on image "Рабочая область Blockly" at bounding box center [1162, 34] width 23 height 23
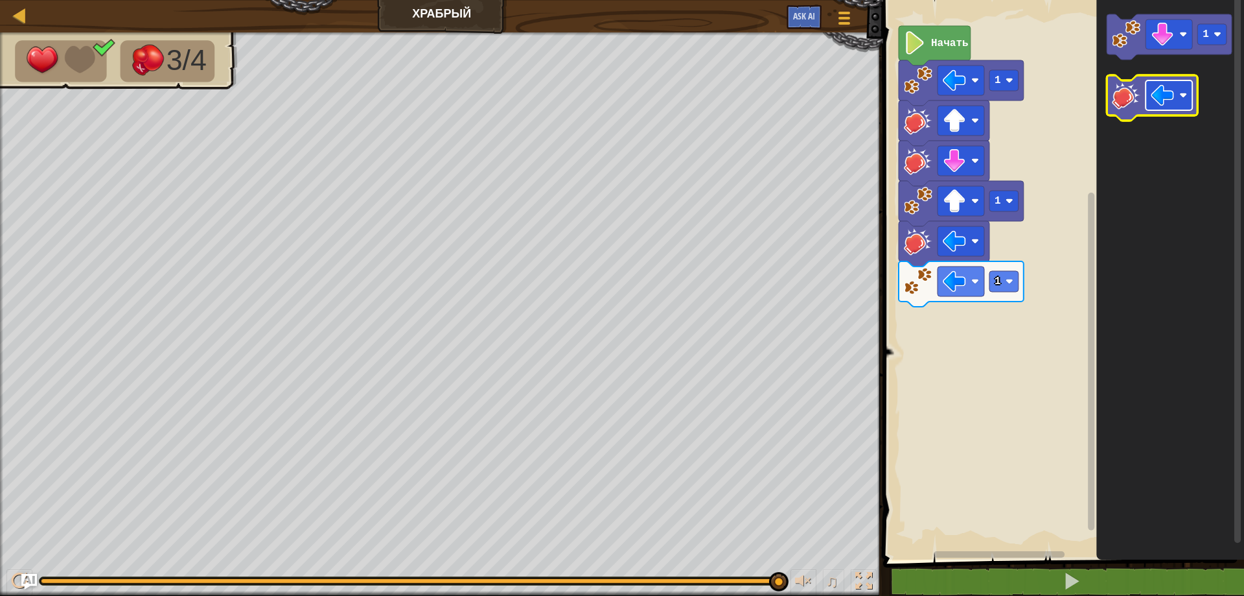
click at [1172, 93] on image "Рабочая область Blockly" at bounding box center [1162, 95] width 23 height 23
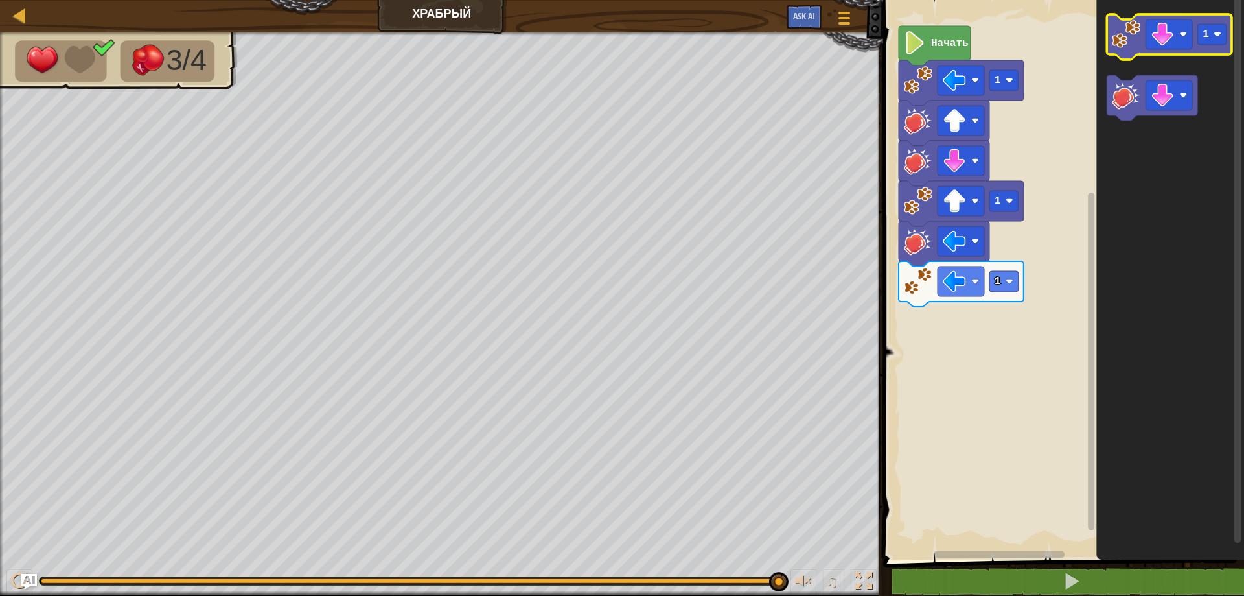
click at [1133, 41] on image "Рабочая область Blockly" at bounding box center [1126, 34] width 29 height 29
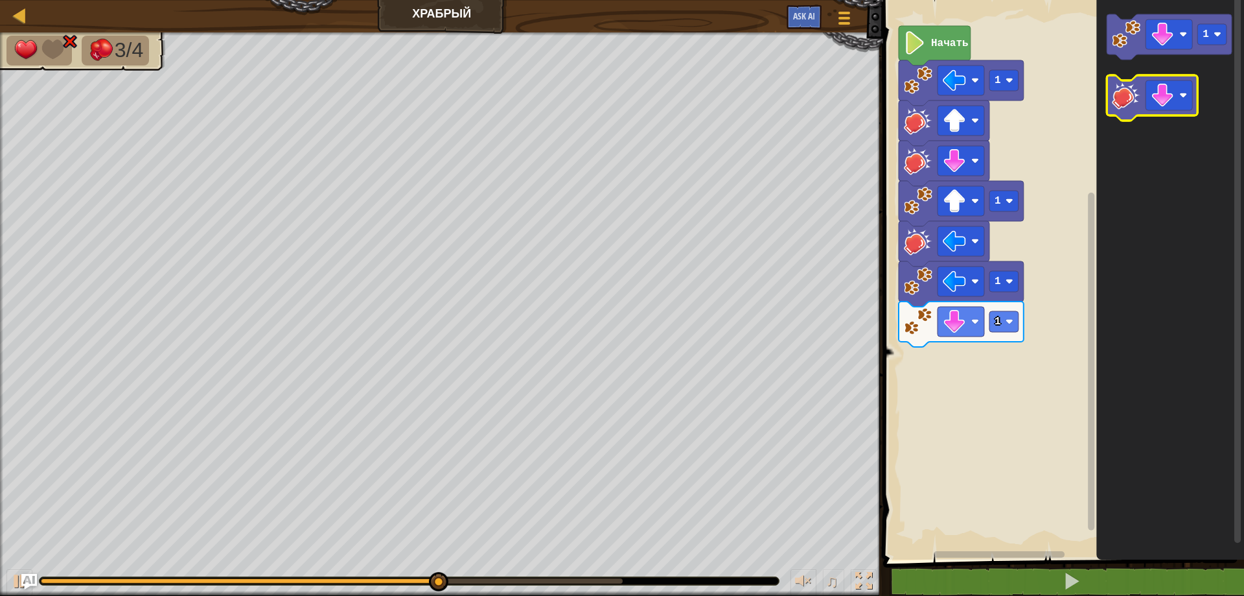
click at [1125, 95] on image "Рабочая область Blockly" at bounding box center [1126, 95] width 29 height 29
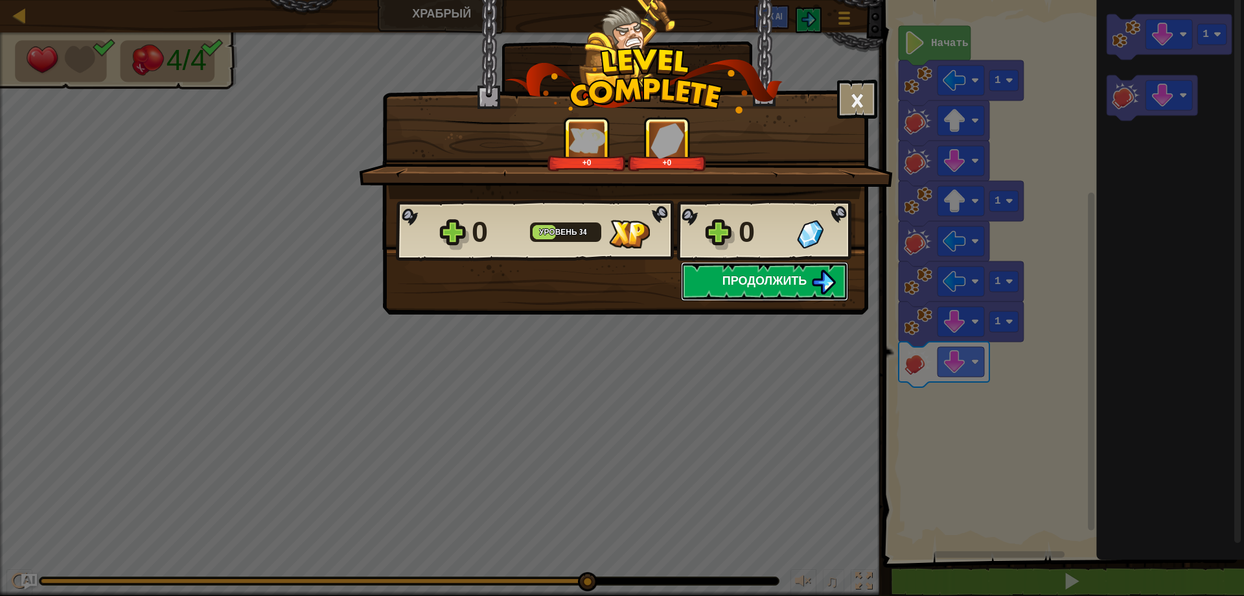
click at [769, 280] on span "Продолжить" at bounding box center [765, 280] width 85 height 16
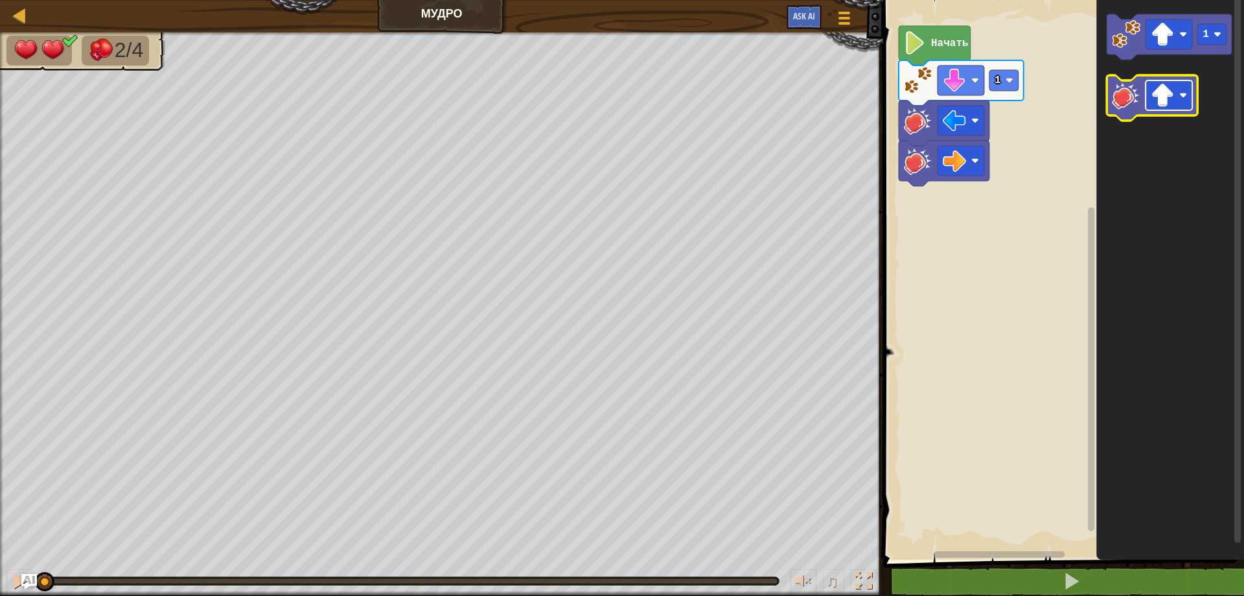
click at [1167, 90] on image "Рабочая область Blockly" at bounding box center [1162, 95] width 23 height 23
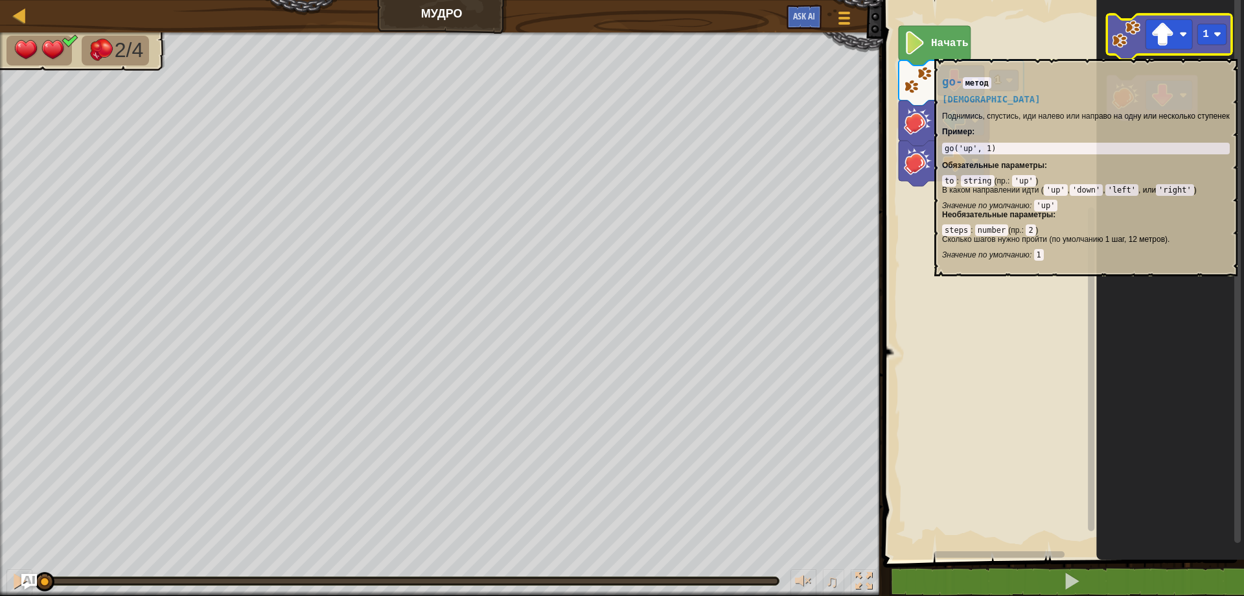
click at [1160, 51] on icon "Рабочая область Blockly" at bounding box center [1169, 36] width 125 height 45
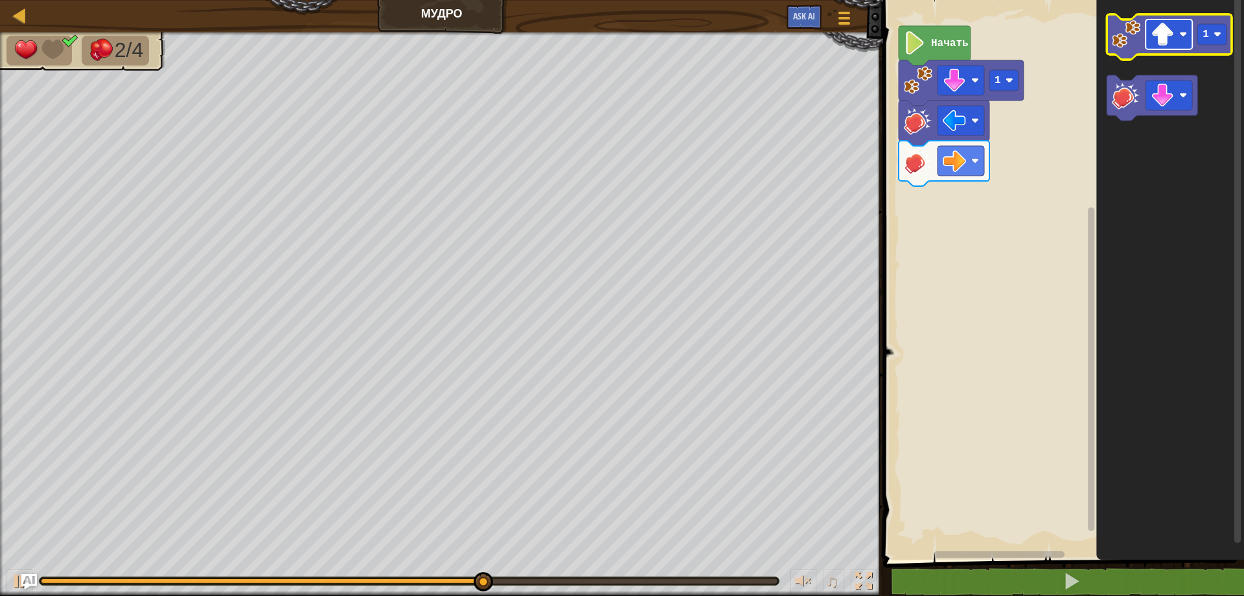
click at [1173, 29] on image "Рабочая область Blockly" at bounding box center [1162, 34] width 23 height 23
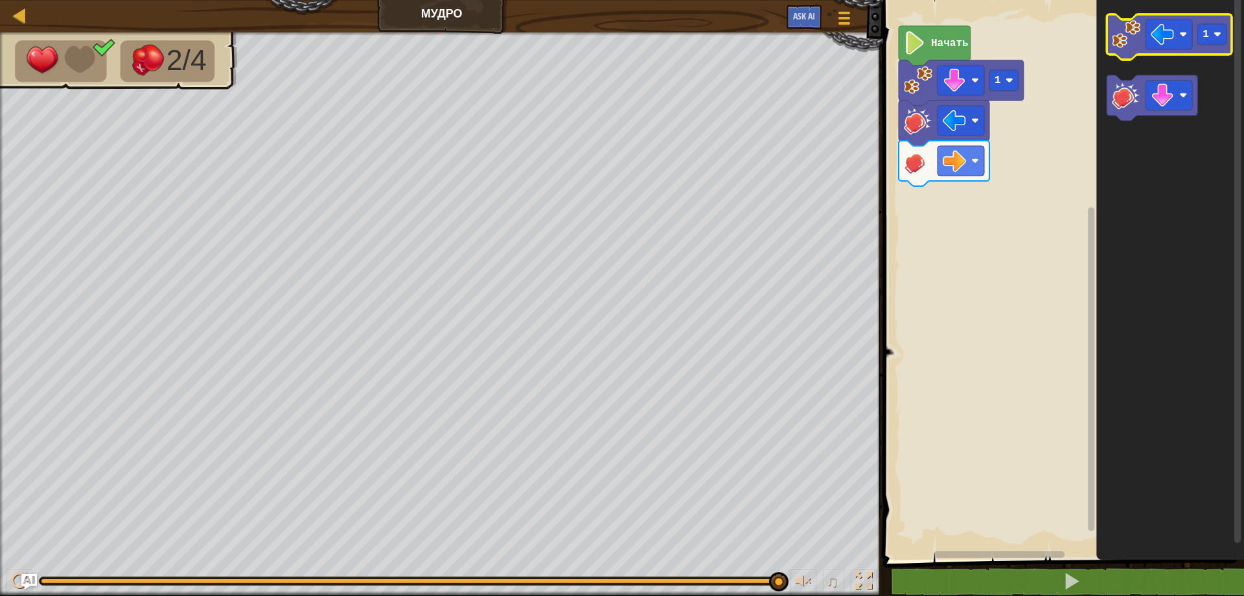
click at [1119, 42] on image "Рабочая область Blockly" at bounding box center [1126, 34] width 29 height 29
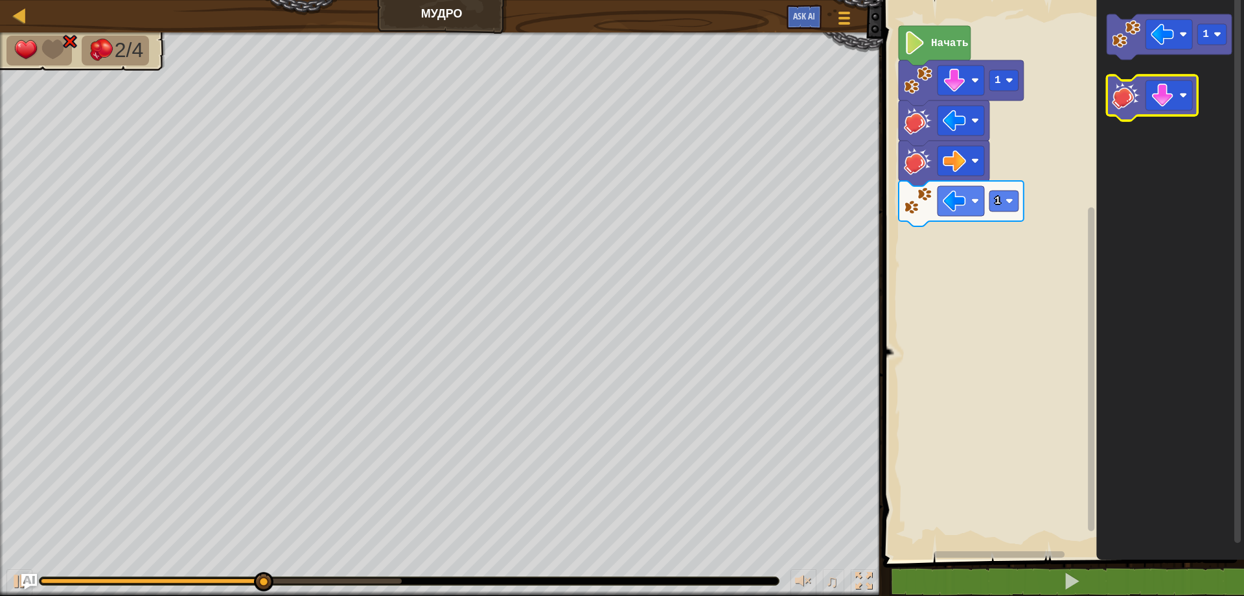
click at [1126, 99] on image "Рабочая область Blockly" at bounding box center [1126, 95] width 29 height 29
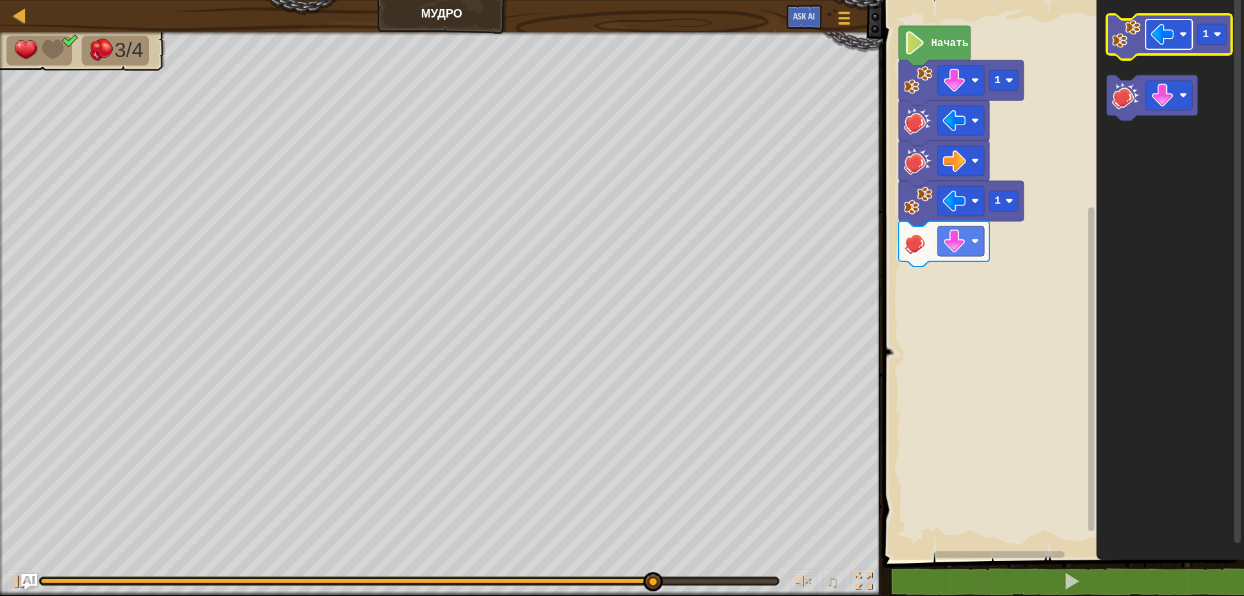
click at [1157, 46] on image "Рабочая область Blockly" at bounding box center [1162, 34] width 23 height 23
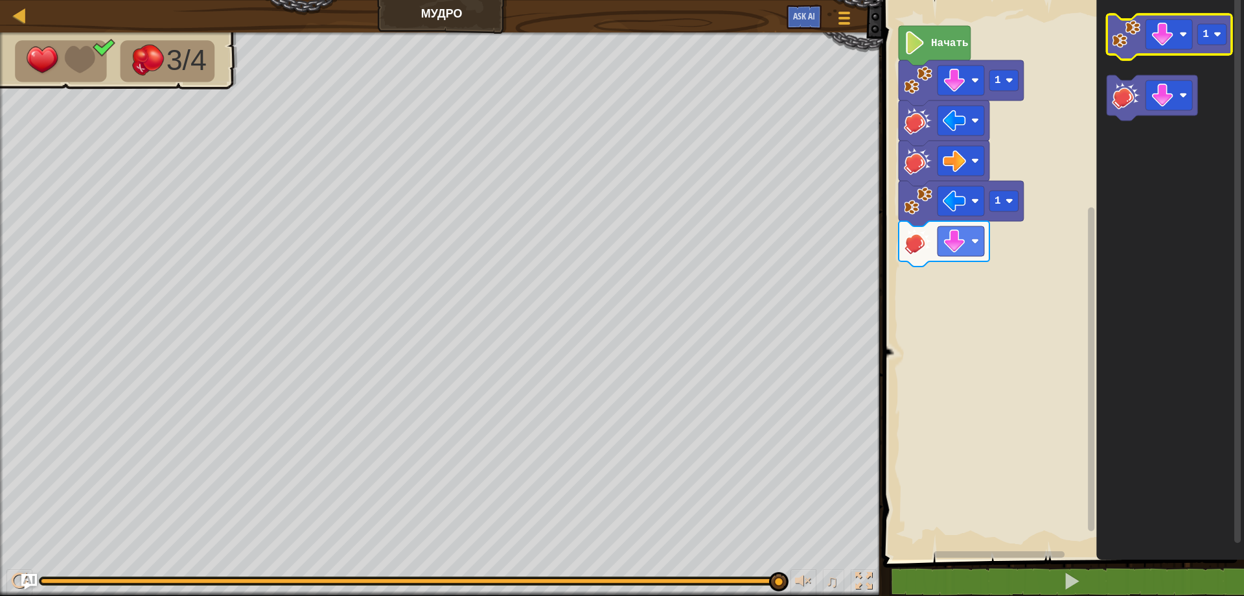
click at [1130, 41] on image "Рабочая область Blockly" at bounding box center [1126, 34] width 29 height 29
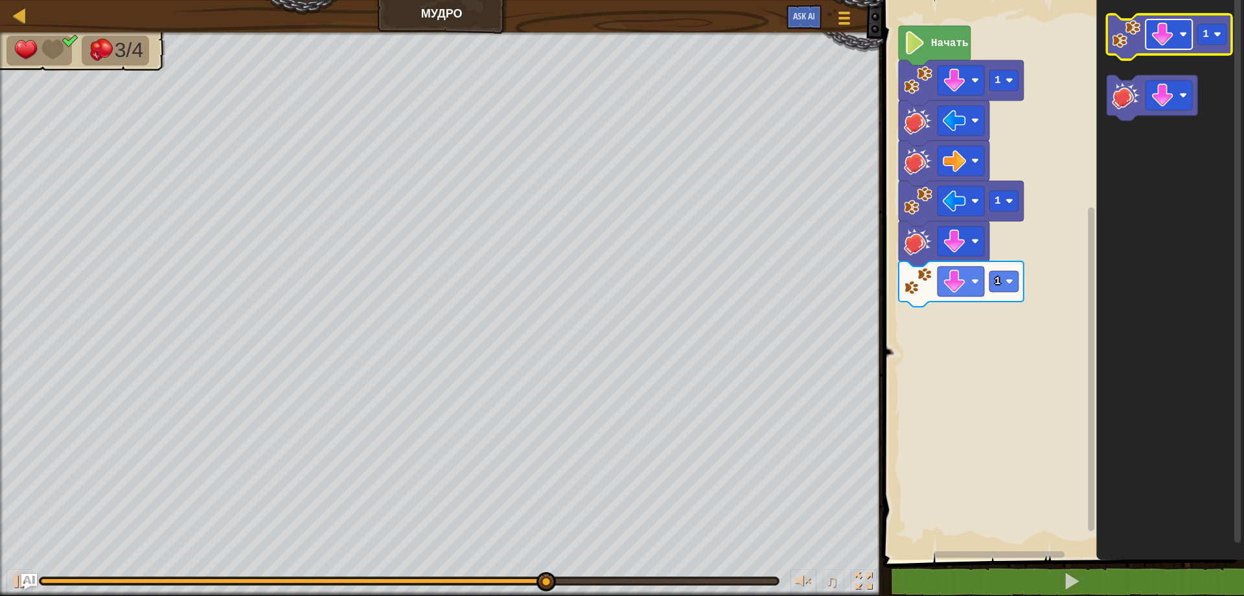
click at [1171, 27] on image "Рабочая область Blockly" at bounding box center [1162, 34] width 23 height 23
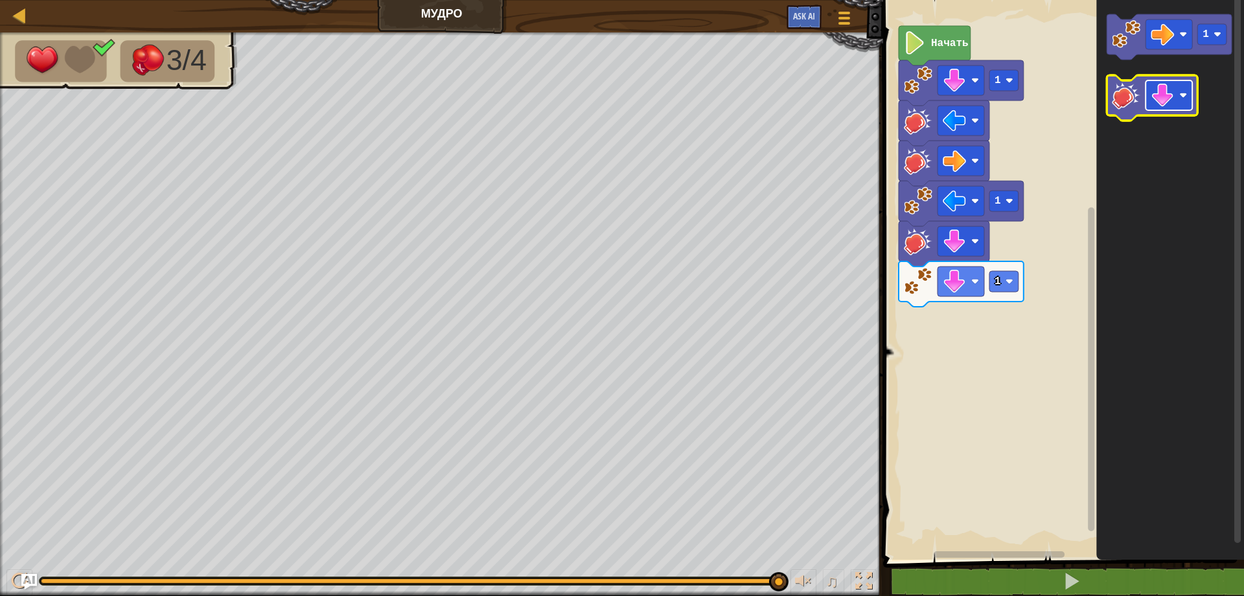
click at [1165, 101] on image "Рабочая область Blockly" at bounding box center [1162, 95] width 23 height 23
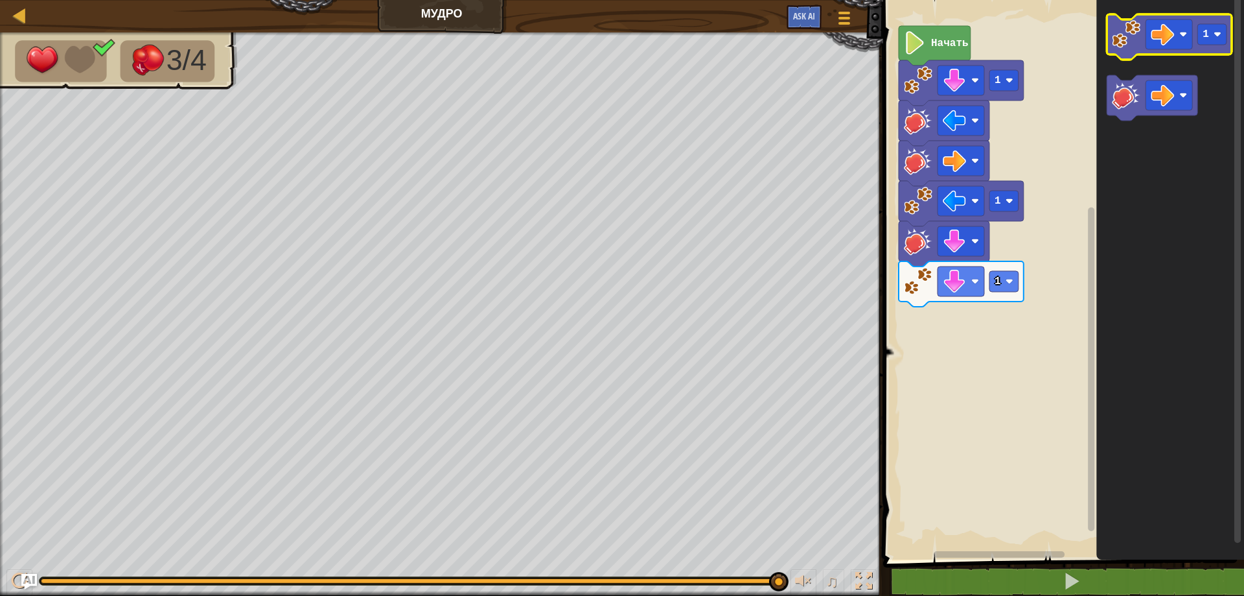
click at [1136, 25] on image "Рабочая область Blockly" at bounding box center [1126, 34] width 29 height 29
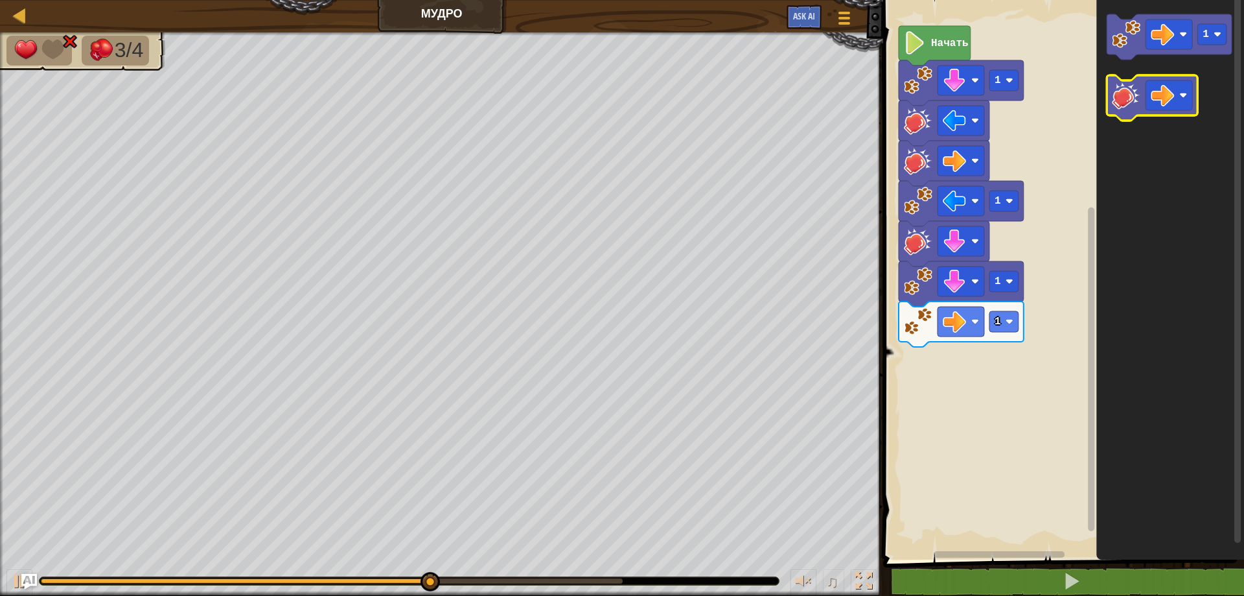
click at [1121, 99] on image "Рабочая область Blockly" at bounding box center [1126, 95] width 29 height 29
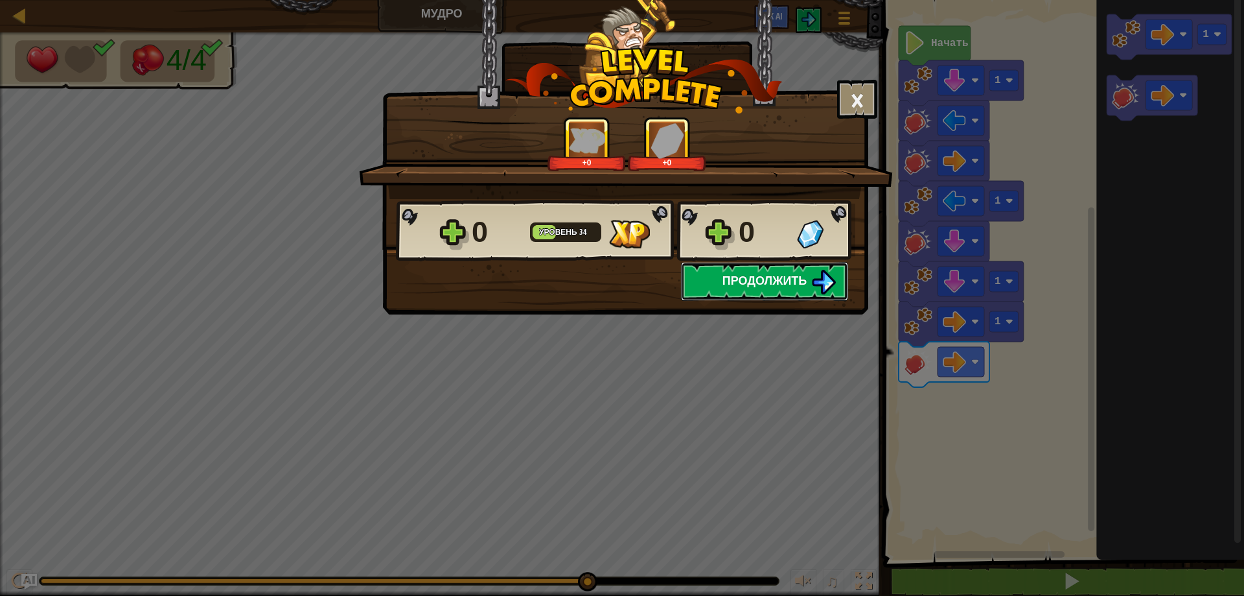
click at [788, 281] on span "Продолжить" at bounding box center [765, 280] width 85 height 16
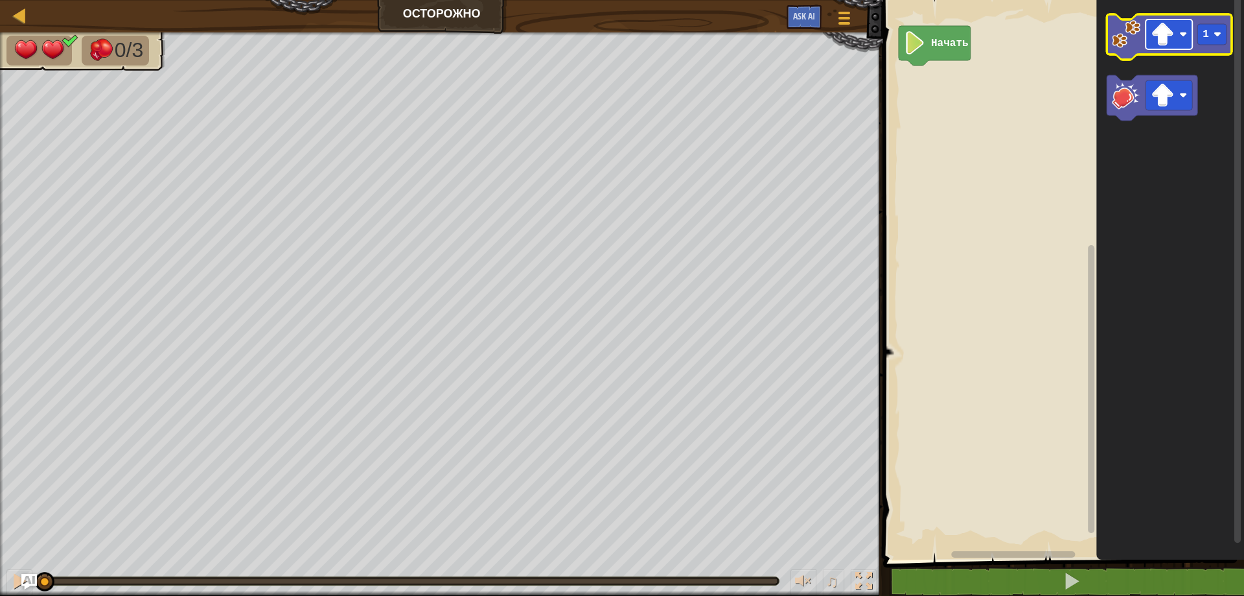
click at [1156, 34] on image "Рабочая область Blockly" at bounding box center [1162, 34] width 23 height 23
click at [1126, 40] on image "Рабочая область Blockly" at bounding box center [1126, 34] width 29 height 29
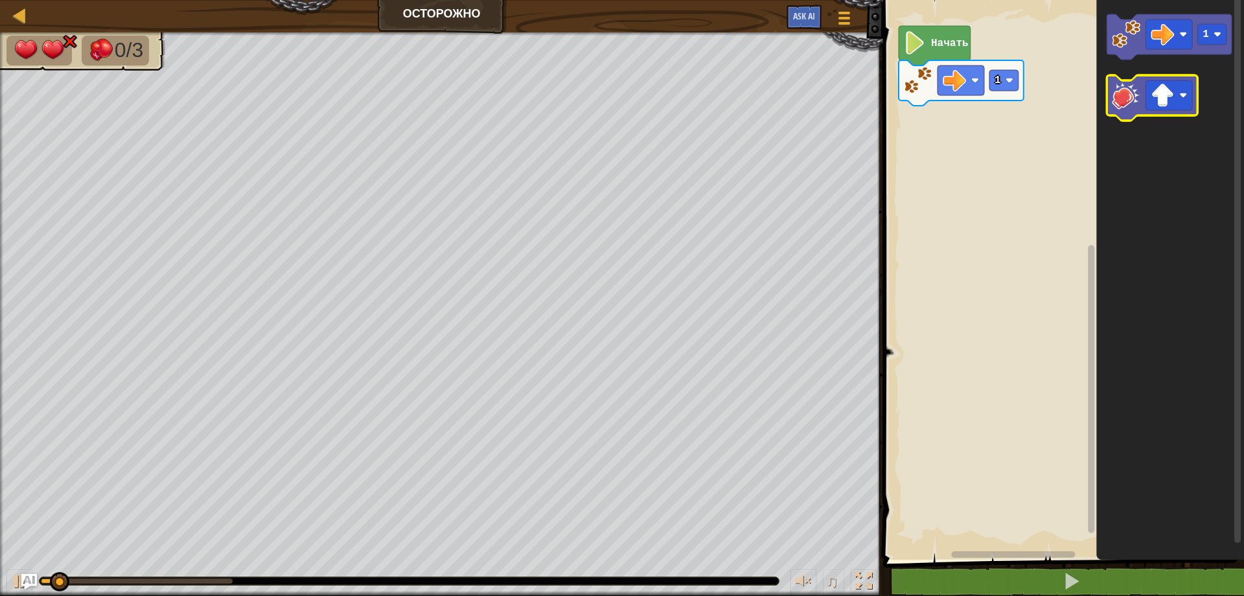
click at [1126, 100] on image "Рабочая область Blockly" at bounding box center [1126, 95] width 29 height 29
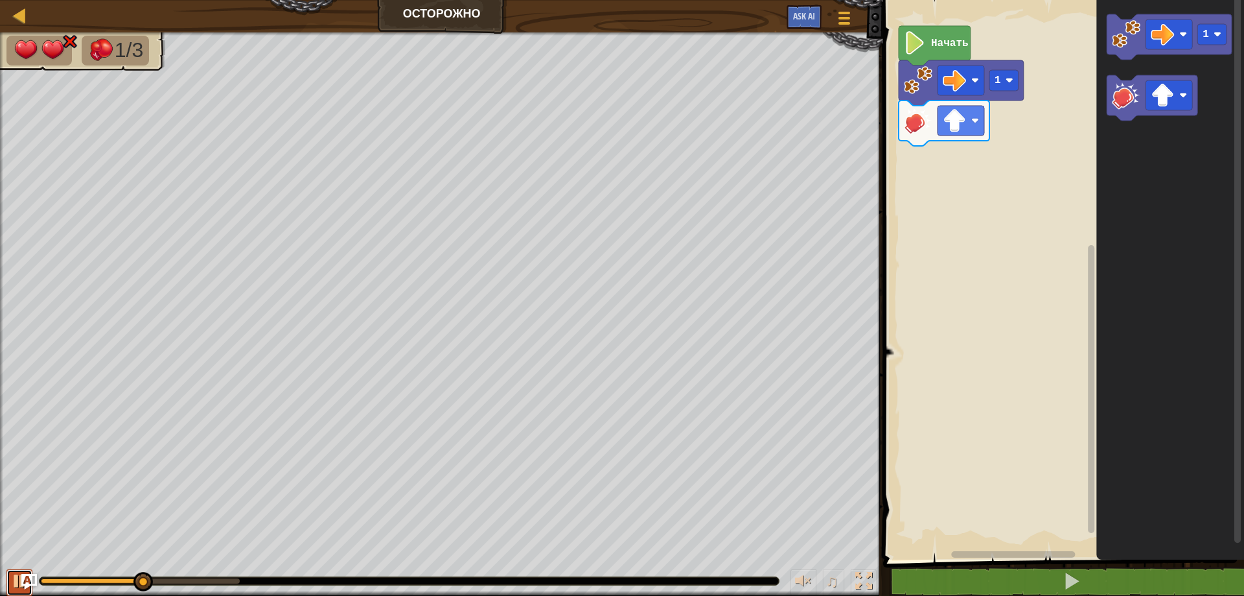
click at [20, 572] on div at bounding box center [19, 580] width 17 height 17
click at [1166, 102] on image "Рабочая область Blockly" at bounding box center [1162, 95] width 23 height 23
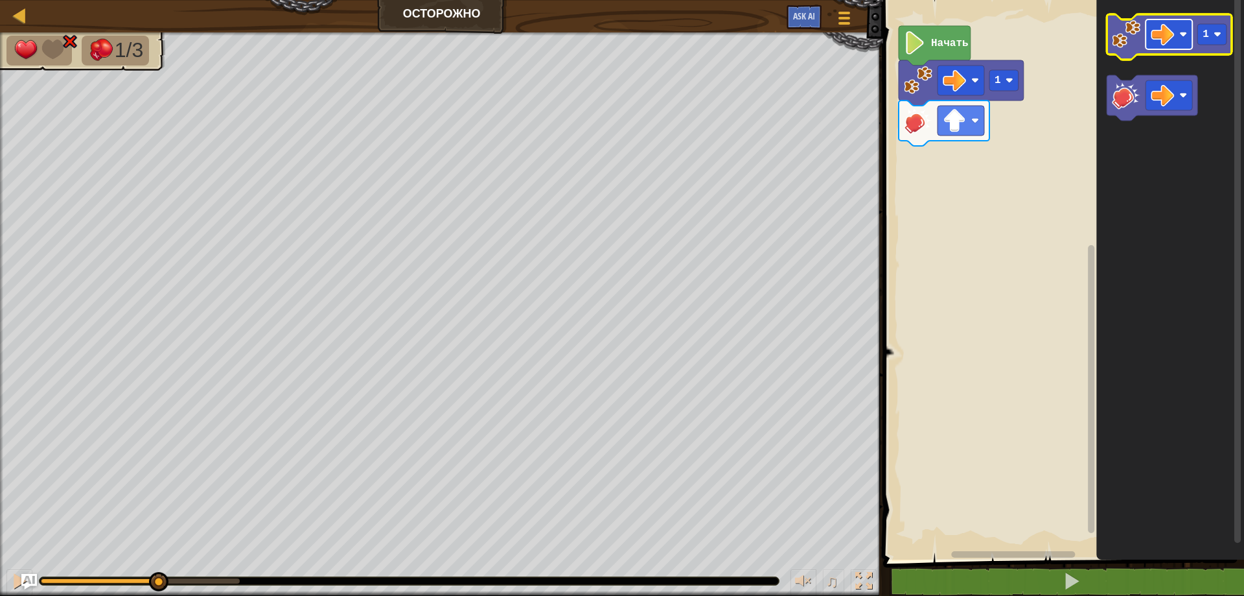
click at [1167, 34] on image "Рабочая область Blockly" at bounding box center [1162, 34] width 23 height 23
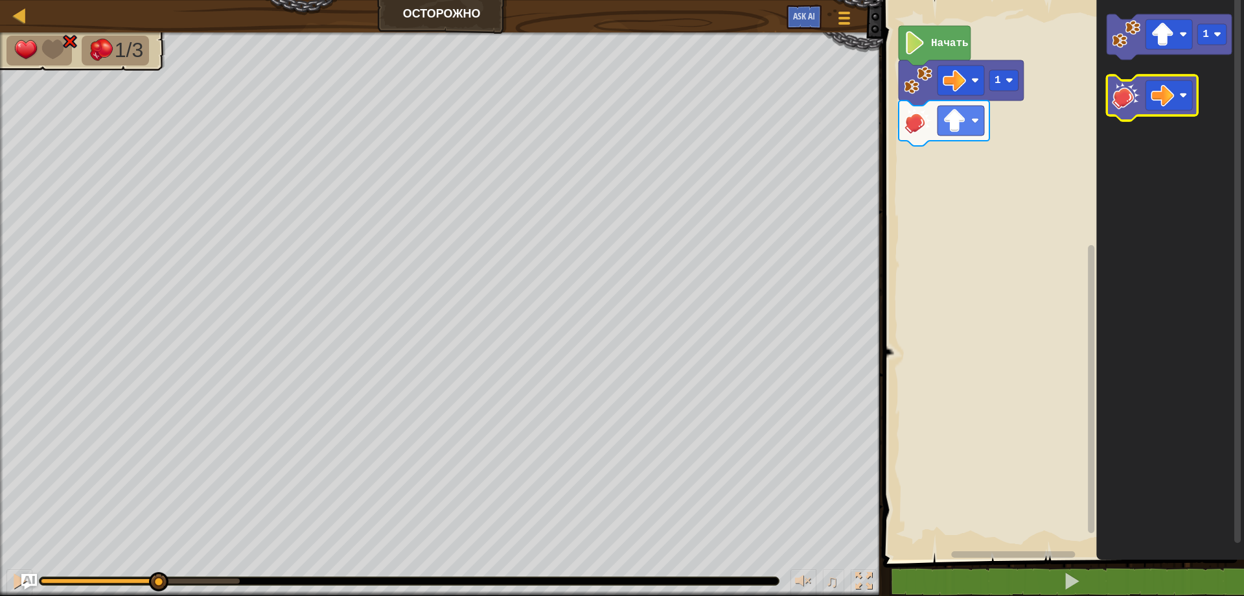
click at [1117, 92] on image "Рабочая область Blockly" at bounding box center [1126, 95] width 29 height 29
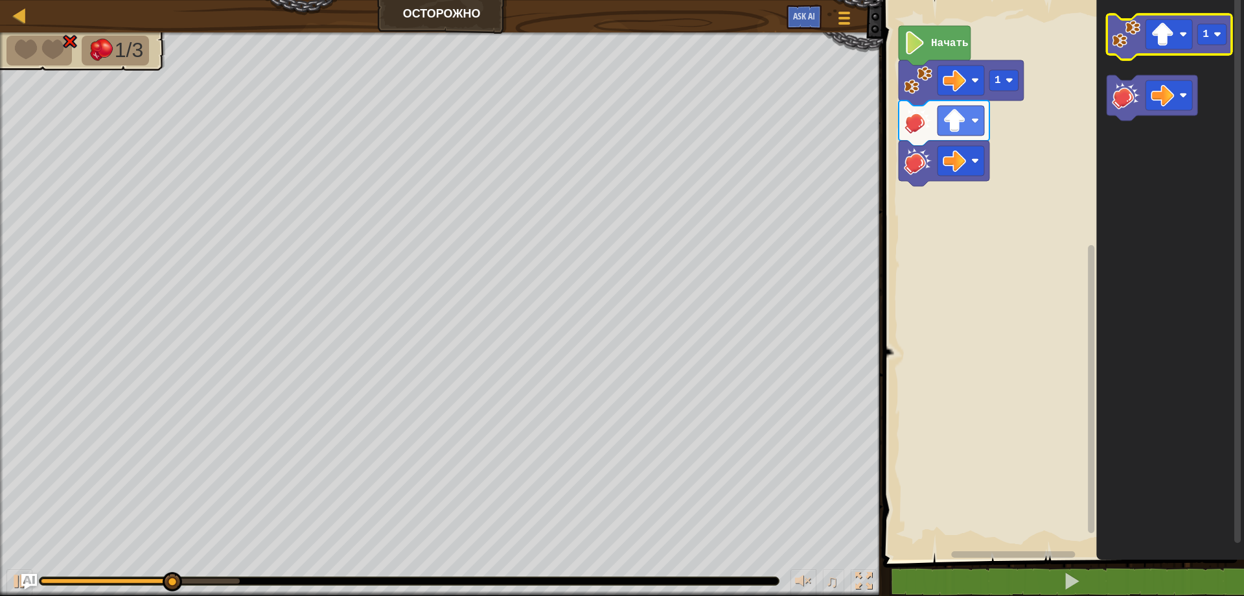
click at [1118, 47] on image "Рабочая область Blockly" at bounding box center [1126, 34] width 29 height 29
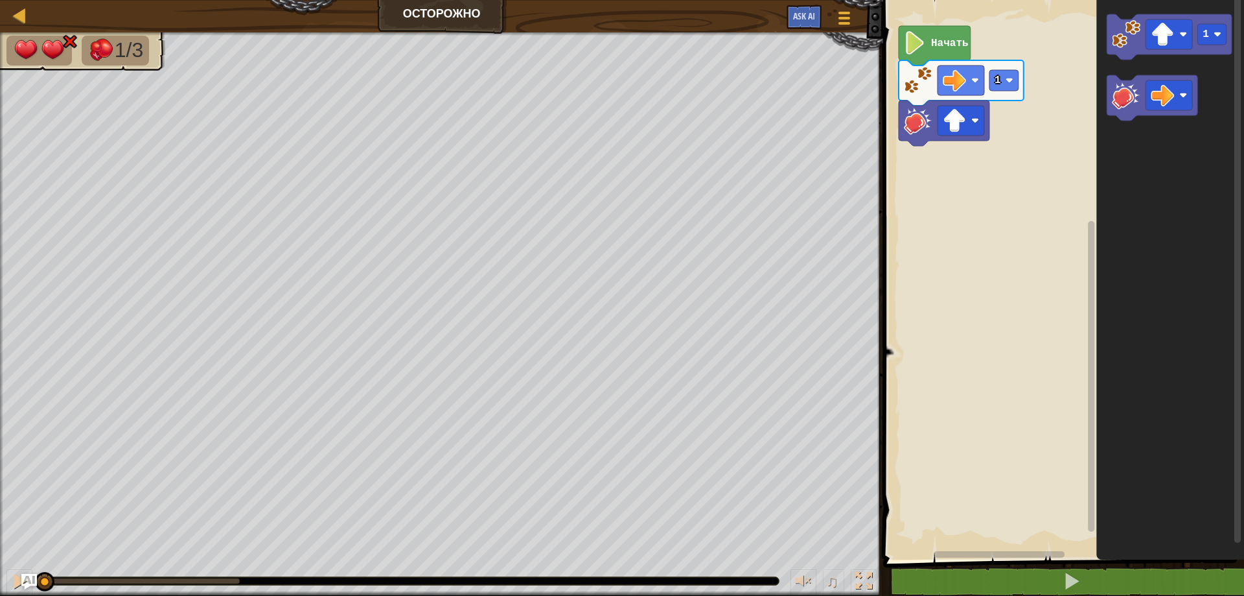
drag, startPoint x: 239, startPoint y: 575, endPoint x: 6, endPoint y: 575, distance: 233.3
click at [6, 575] on div "♫" at bounding box center [441, 577] width 883 height 39
click at [963, 80] on image "Рабочая область Blockly" at bounding box center [954, 80] width 23 height 23
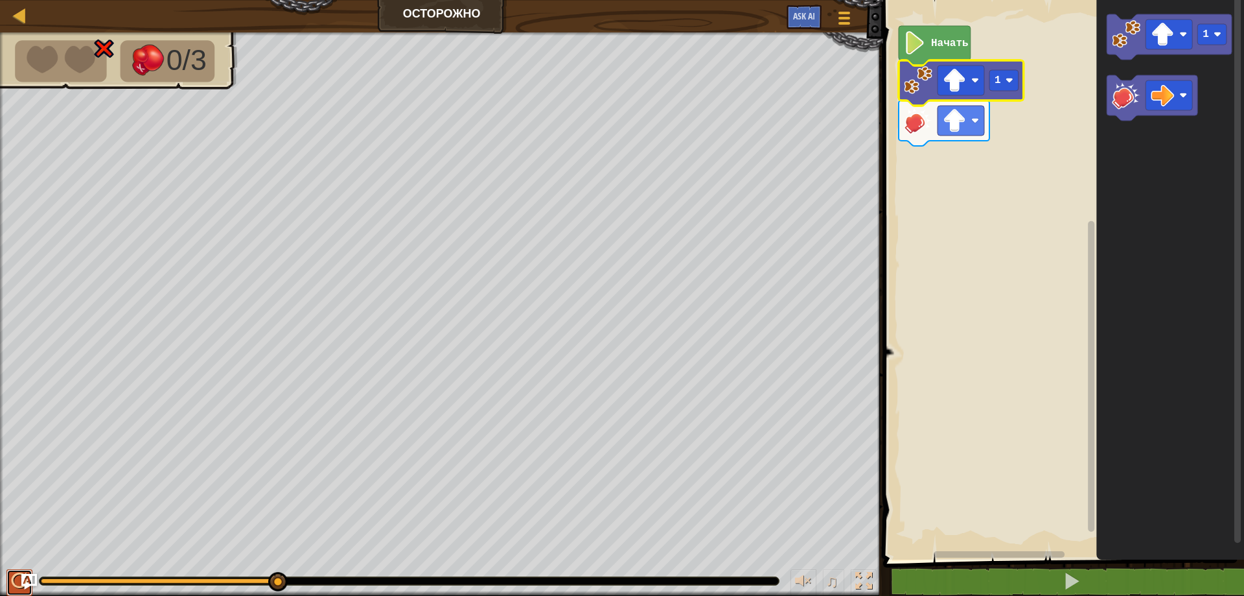
click at [18, 572] on div at bounding box center [19, 580] width 17 height 17
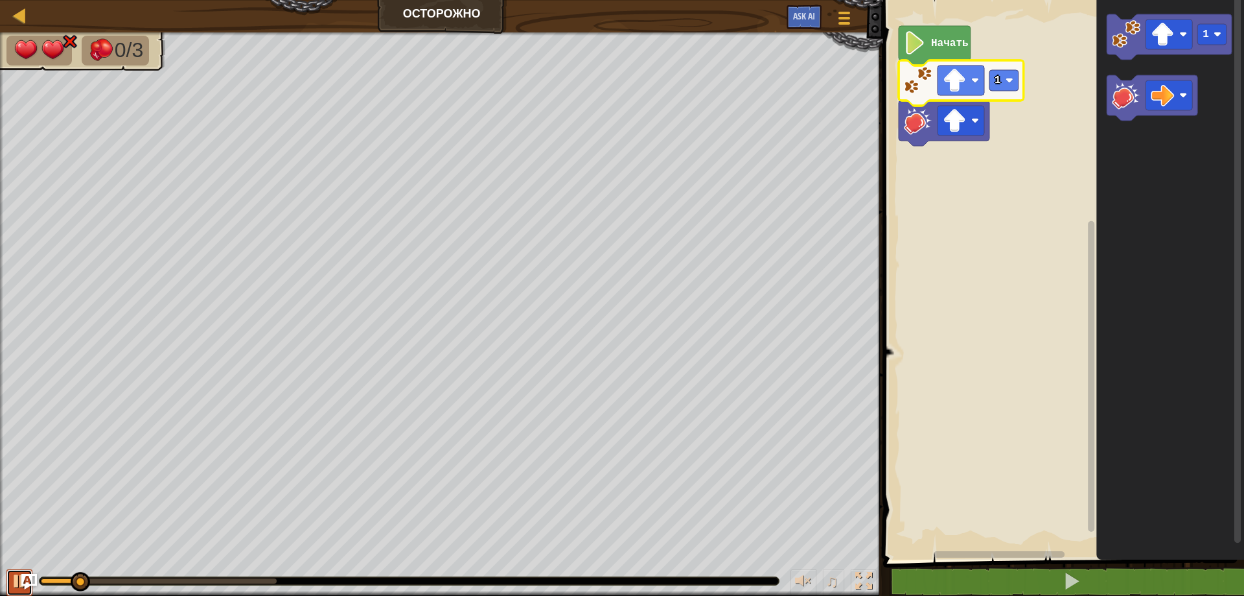
click at [14, 574] on div at bounding box center [19, 580] width 17 height 17
click at [960, 124] on image "Рабочая область Blockly" at bounding box center [954, 120] width 23 height 23
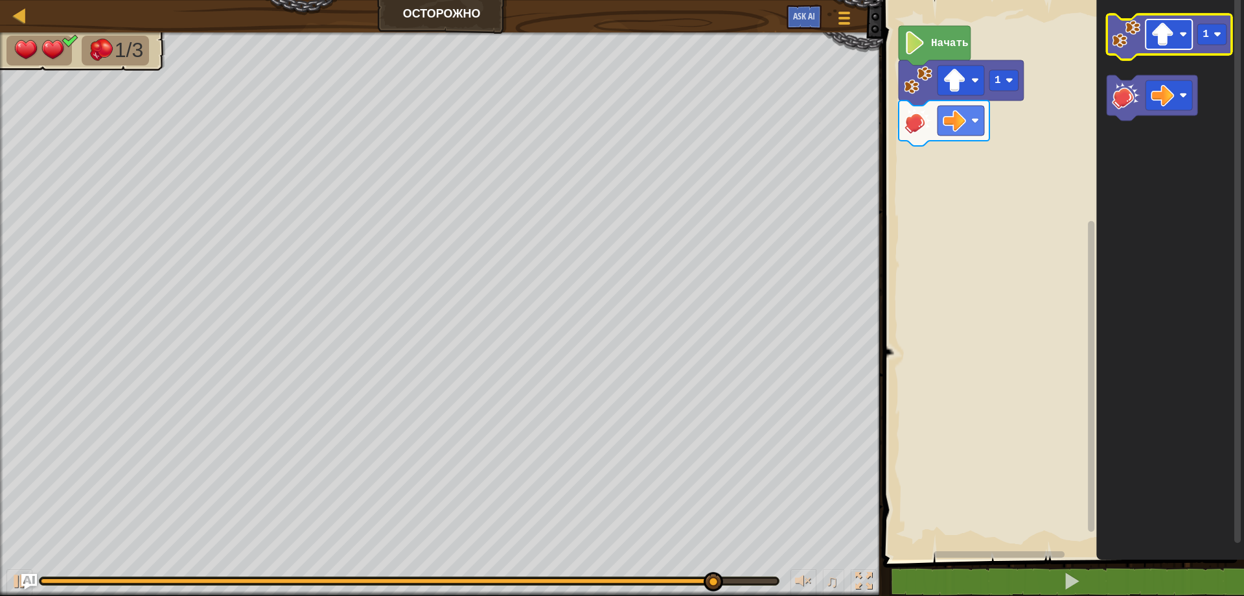
click at [1159, 32] on image "Рабочая область Blockly" at bounding box center [1162, 34] width 23 height 23
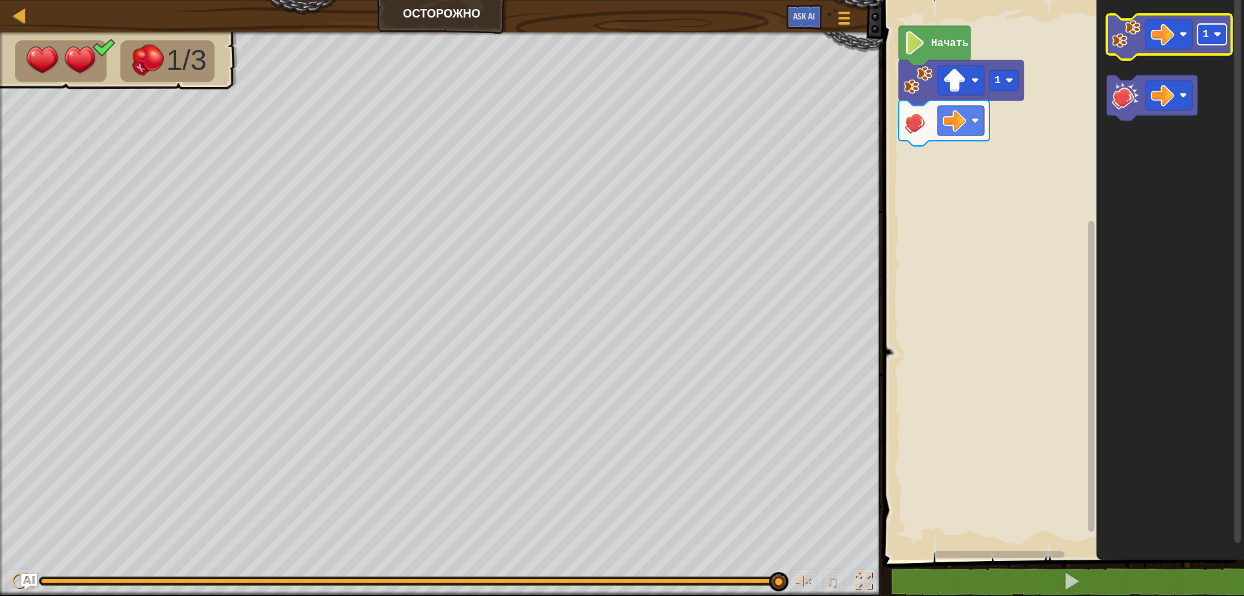
click at [1211, 29] on rect "Рабочая область Blockly" at bounding box center [1212, 34] width 29 height 21
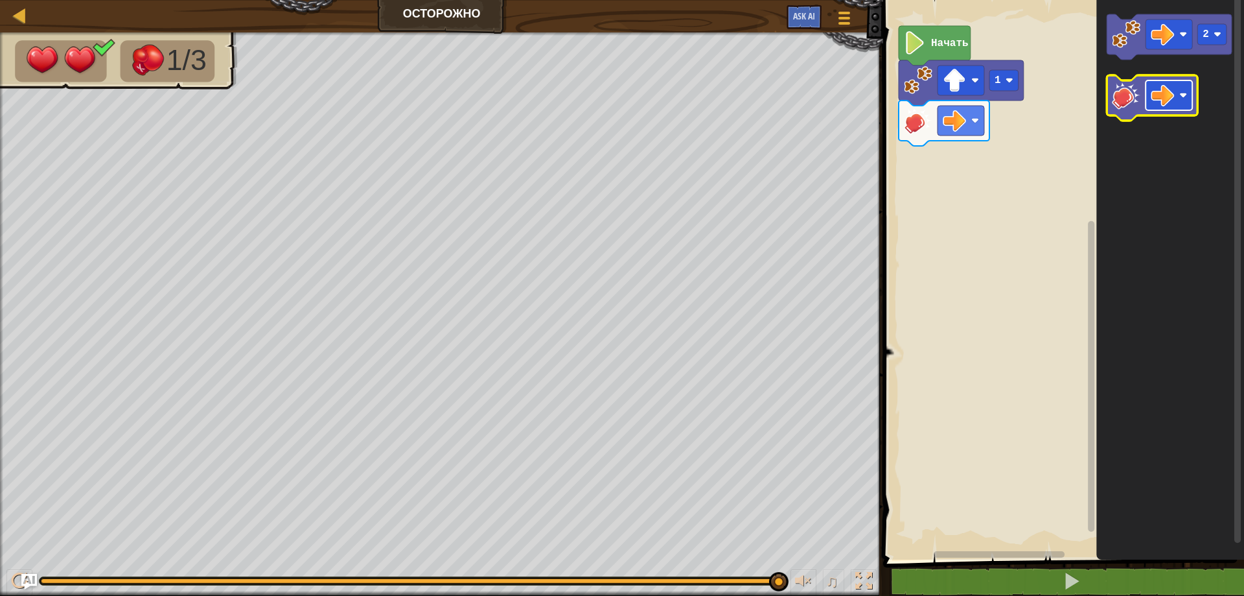
click at [1157, 94] on image "Рабочая область Blockly" at bounding box center [1162, 95] width 23 height 23
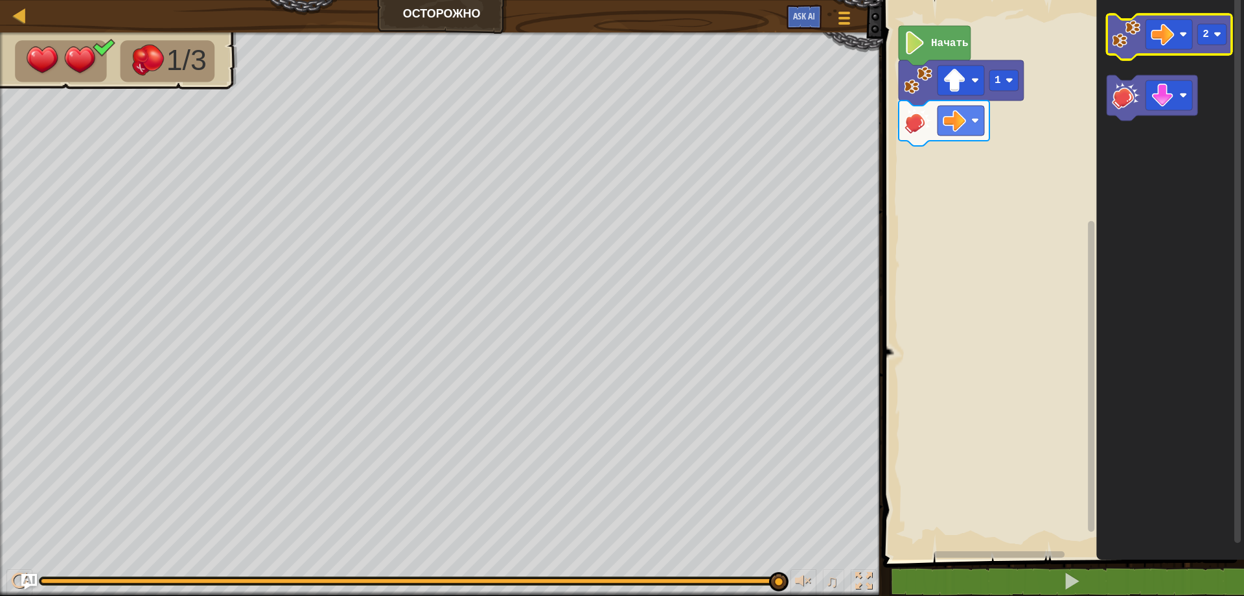
click at [1126, 36] on image "Рабочая область Blockly" at bounding box center [1126, 34] width 29 height 29
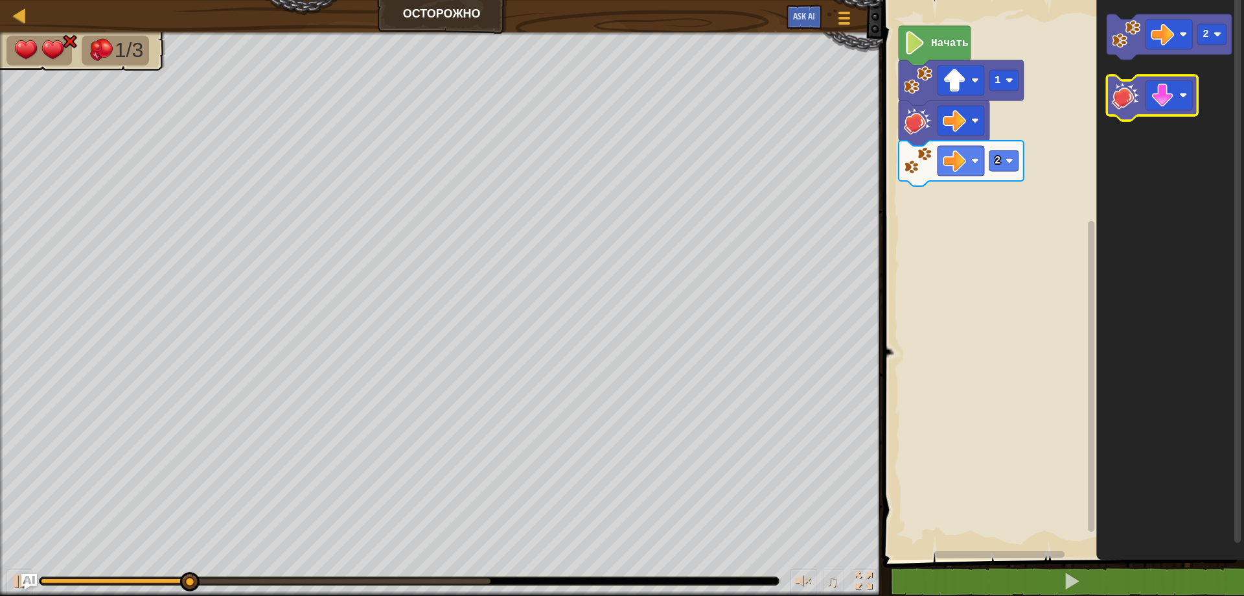
click at [1126, 97] on image "Рабочая область Blockly" at bounding box center [1126, 95] width 29 height 29
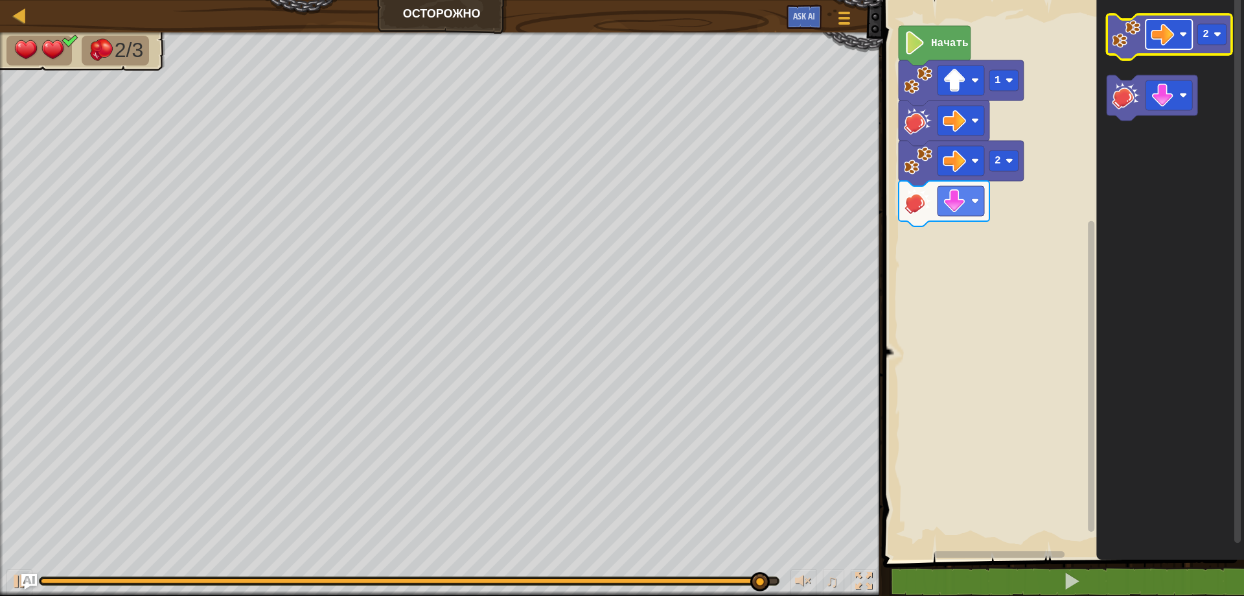
click at [1165, 28] on image "Рабочая область Blockly" at bounding box center [1162, 34] width 23 height 23
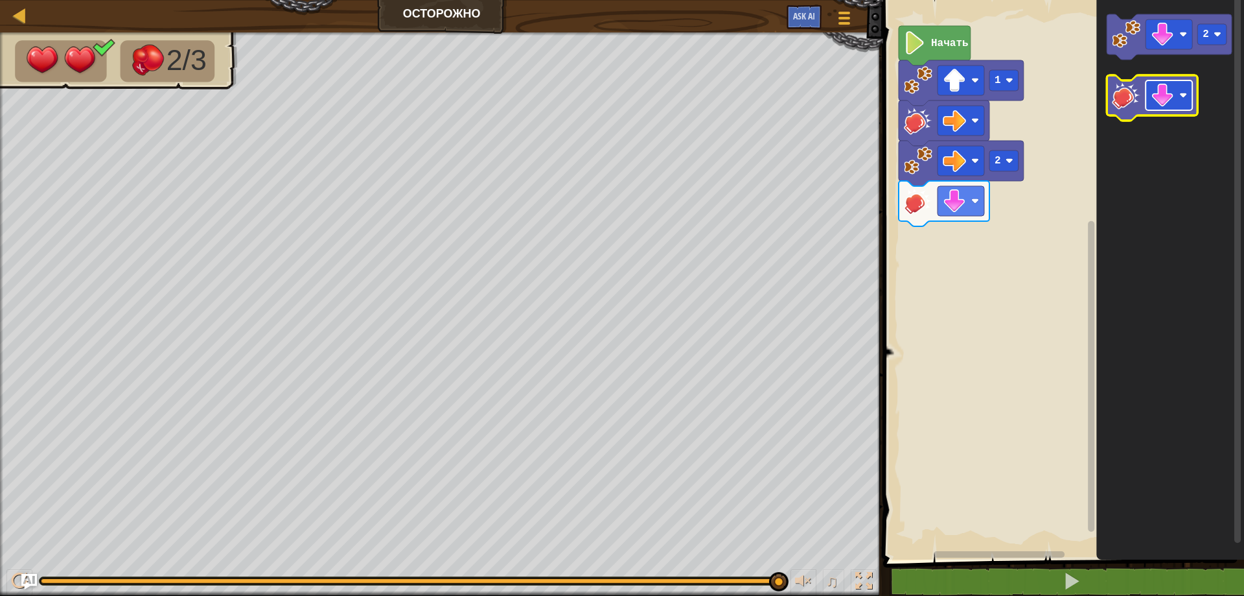
click at [1156, 88] on image "Рабочая область Blockly" at bounding box center [1162, 95] width 23 height 23
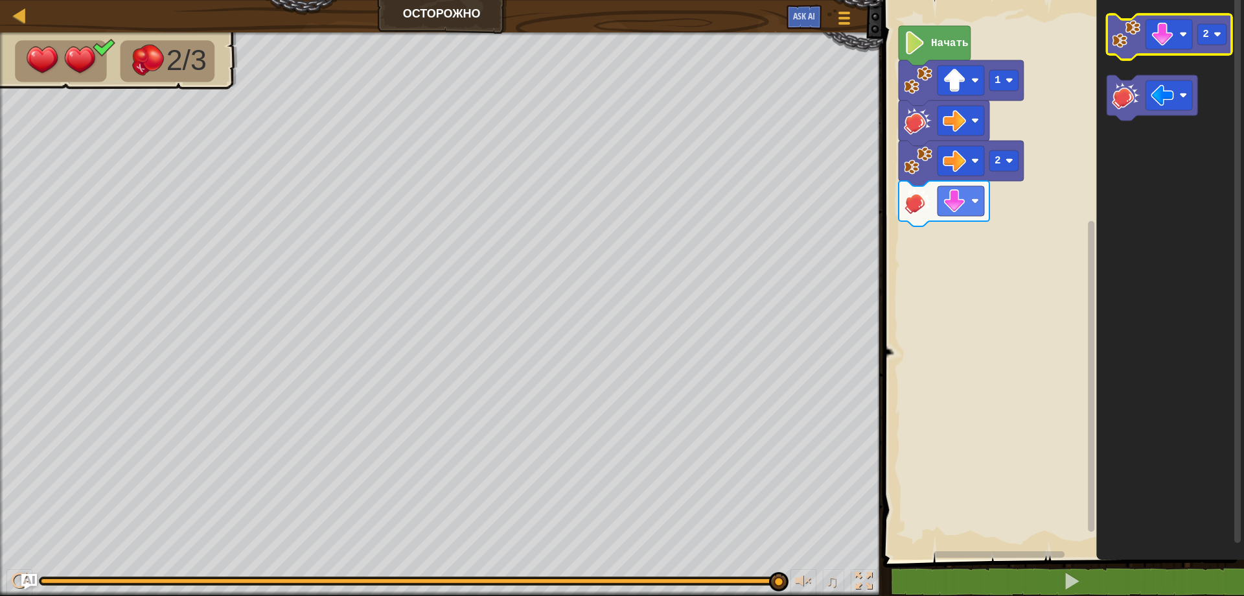
click at [1125, 43] on image "Рабочая область Blockly" at bounding box center [1126, 34] width 29 height 29
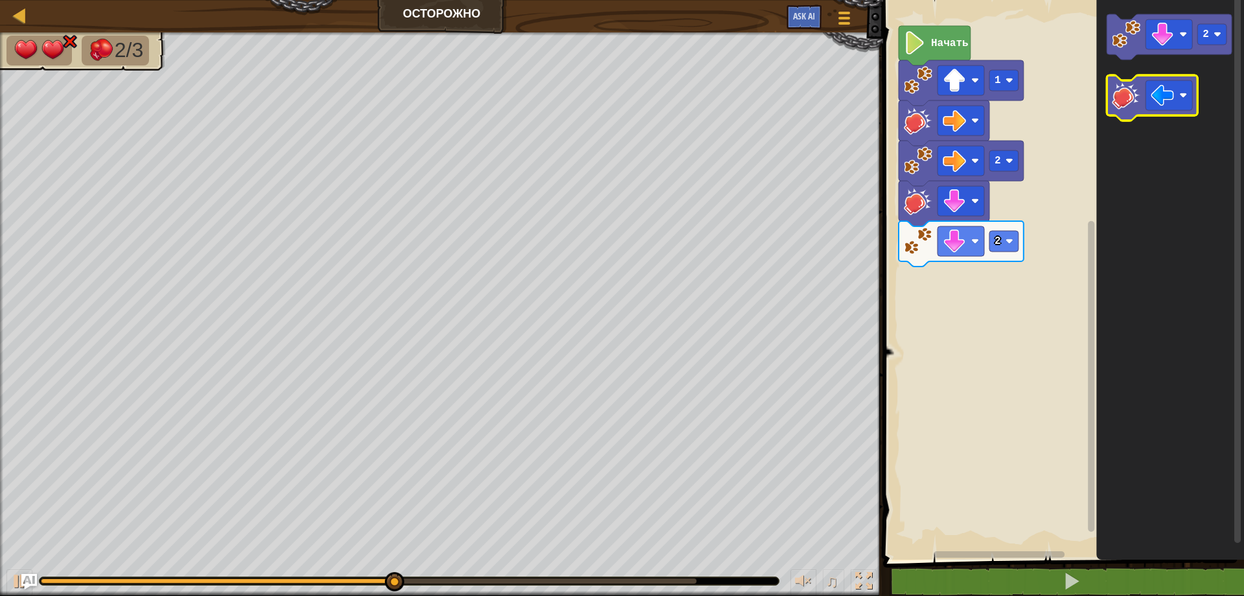
click at [1128, 95] on image "Рабочая область Blockly" at bounding box center [1126, 95] width 29 height 29
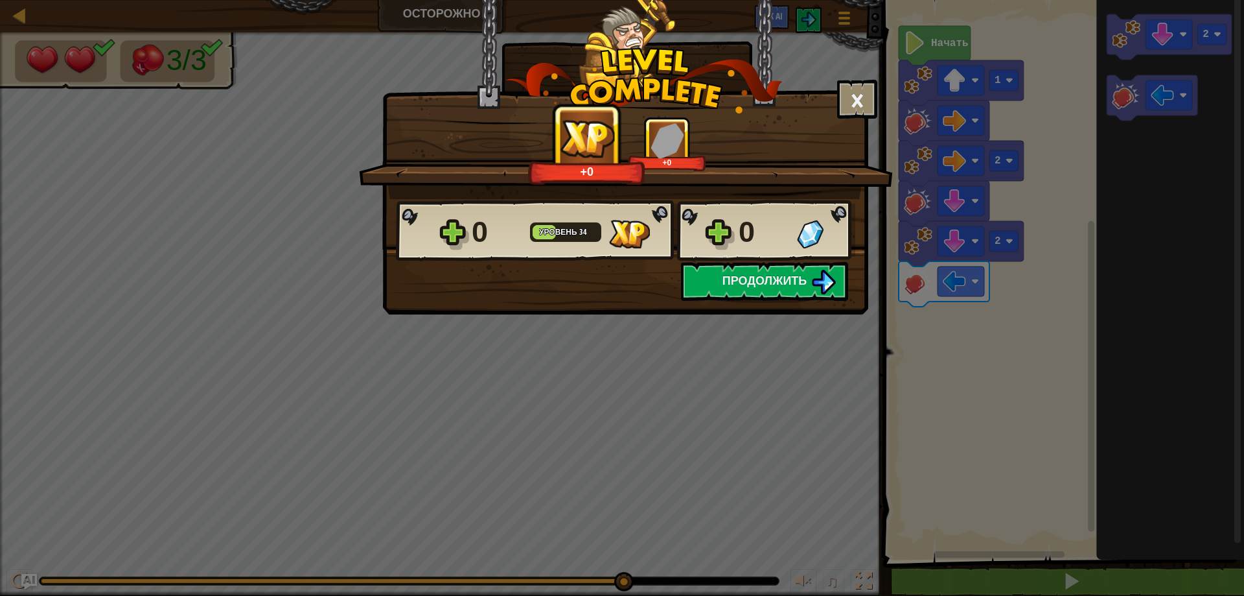
click at [14, 572] on div "× Насколько интересным был этот уровень? Расскажите нам больше! +0 +0 Reticulat…" at bounding box center [622, 298] width 1244 height 596
click at [782, 281] on span "Продолжить" at bounding box center [765, 280] width 85 height 16
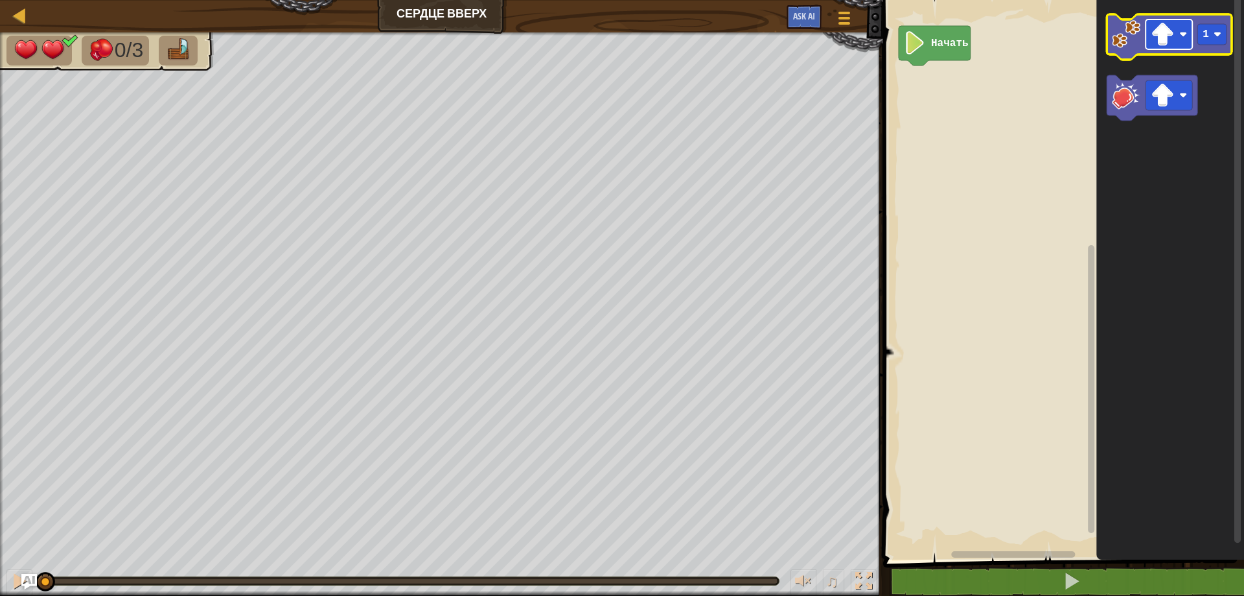
click at [1168, 36] on image "Рабочая область Blockly" at bounding box center [1162, 34] width 23 height 23
click at [1115, 35] on image "Рабочая область Blockly" at bounding box center [1126, 34] width 29 height 29
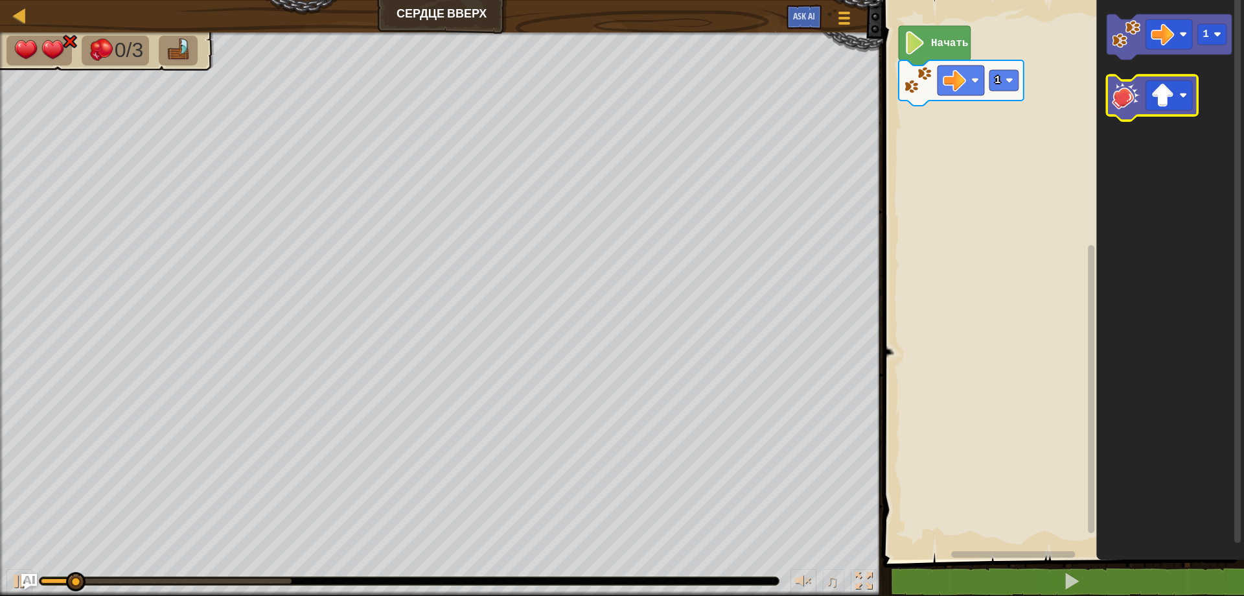
click at [1119, 97] on image "Рабочая область Blockly" at bounding box center [1126, 95] width 29 height 29
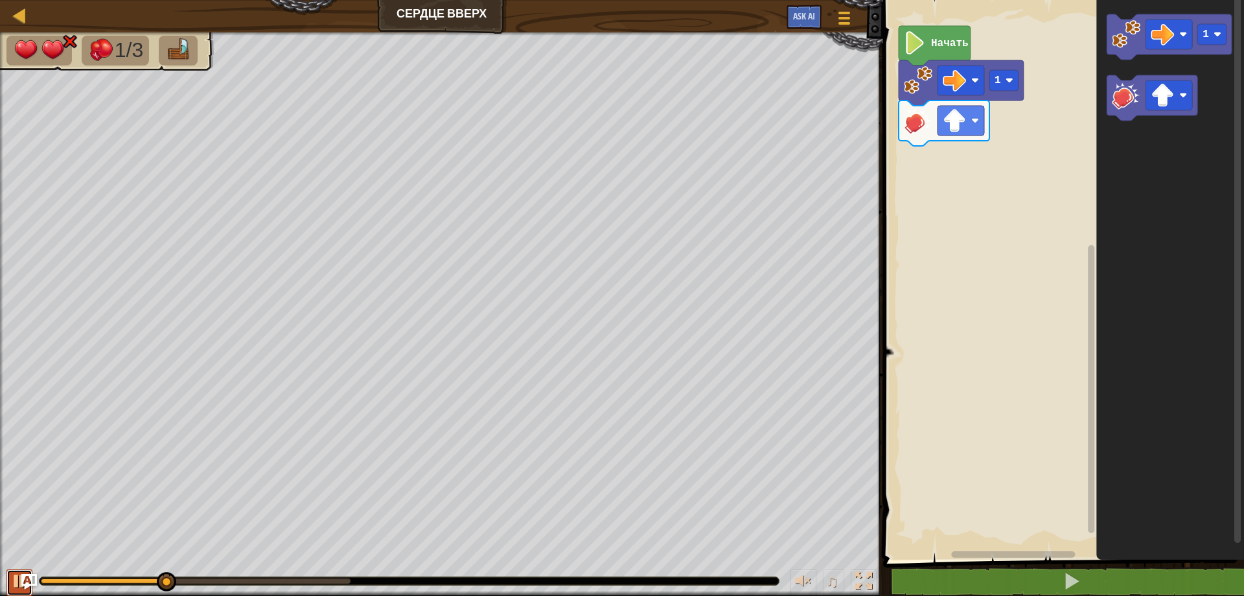
click at [17, 580] on div at bounding box center [19, 580] width 17 height 17
click at [1174, 95] on image "Рабочая область Blockly" at bounding box center [1162, 95] width 23 height 23
click at [1121, 99] on image "Рабочая область Blockly" at bounding box center [1126, 95] width 29 height 29
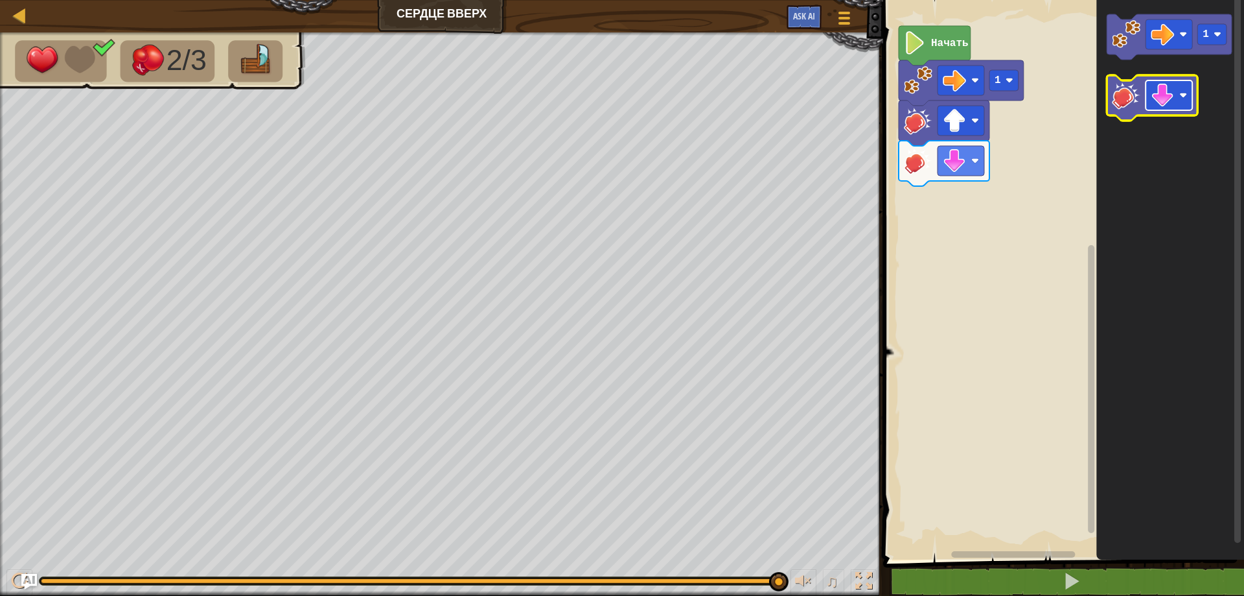
click at [1162, 99] on image "Рабочая область Blockly" at bounding box center [1162, 95] width 23 height 23
click at [1110, 102] on icon "Рабочая область Blockly" at bounding box center [1152, 97] width 91 height 45
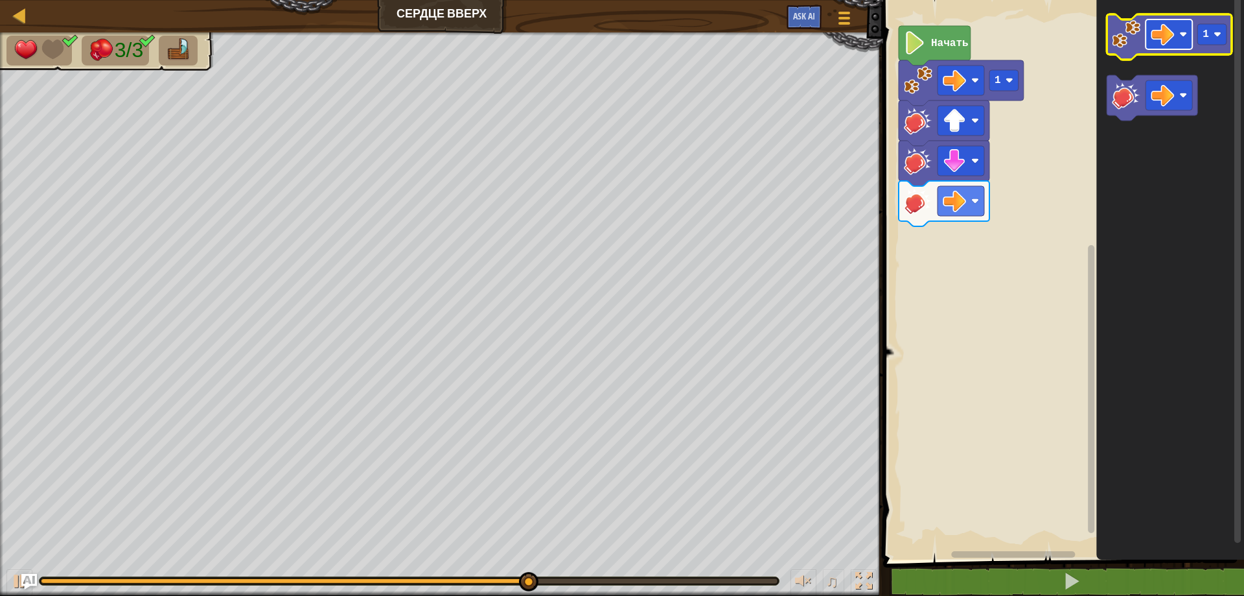
click at [1160, 41] on image "Рабочая область Blockly" at bounding box center [1162, 34] width 23 height 23
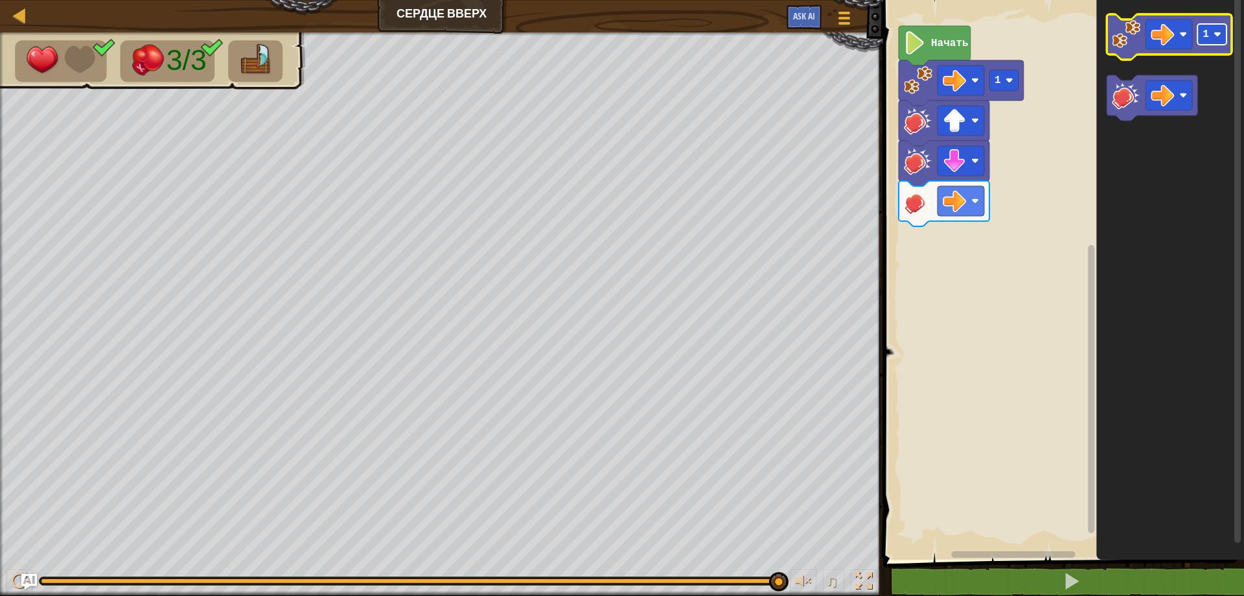
click at [1213, 32] on rect "Рабочая область Blockly" at bounding box center [1212, 34] width 29 height 21
click at [1121, 46] on image "Рабочая область Blockly" at bounding box center [1126, 34] width 29 height 29
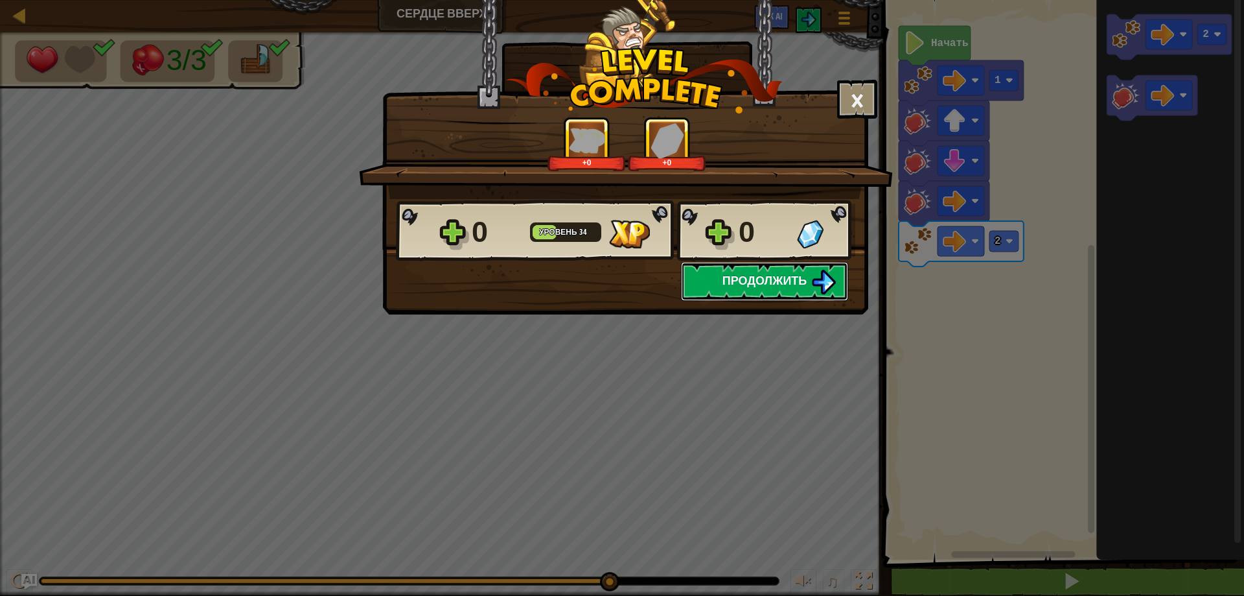
click at [751, 283] on span "Продолжить" at bounding box center [765, 280] width 85 height 16
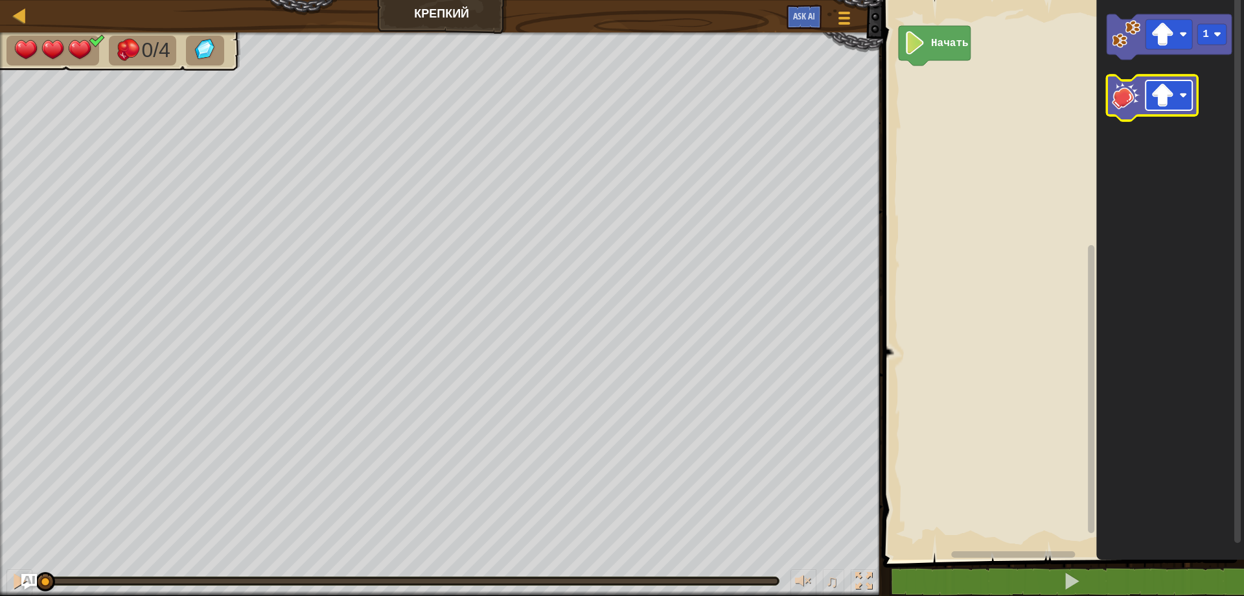
click at [1171, 93] on image "Рабочая область Blockly" at bounding box center [1162, 95] width 23 height 23
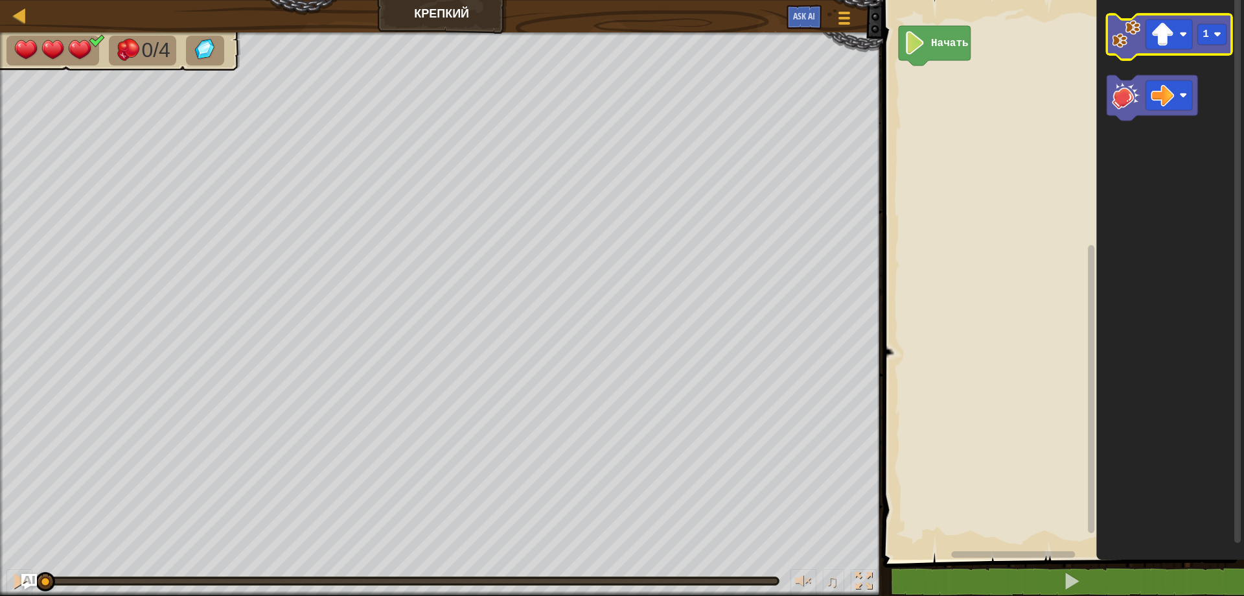
click at [1119, 38] on image "Рабочая область Blockly" at bounding box center [1126, 34] width 29 height 29
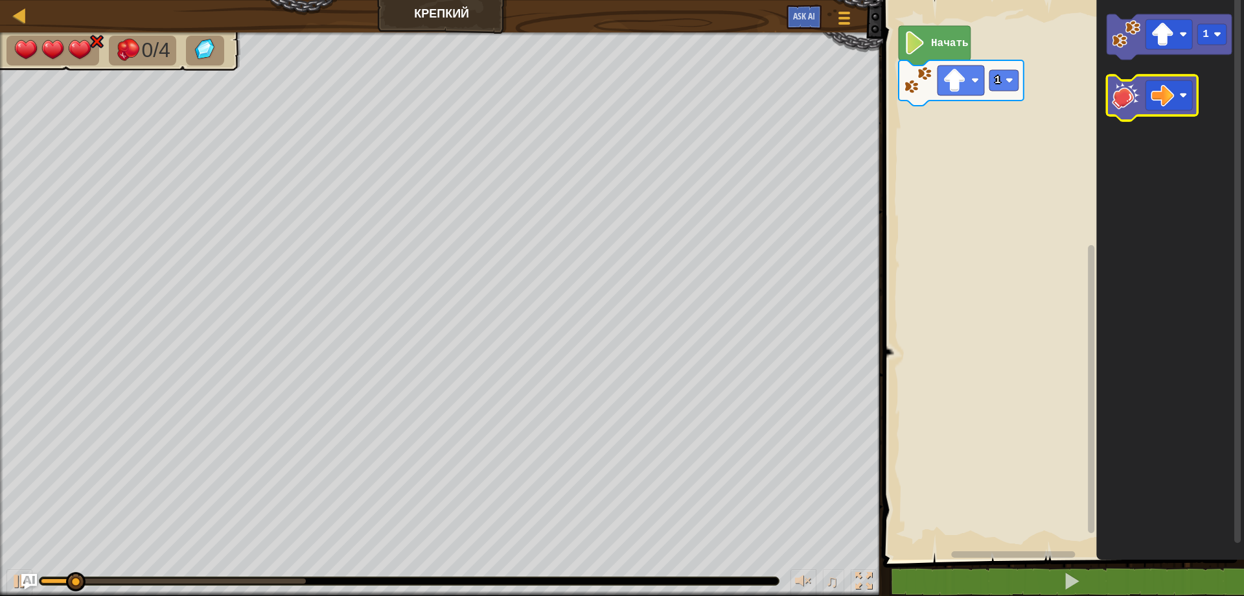
click at [1123, 95] on image "Рабочая область Blockly" at bounding box center [1126, 95] width 29 height 29
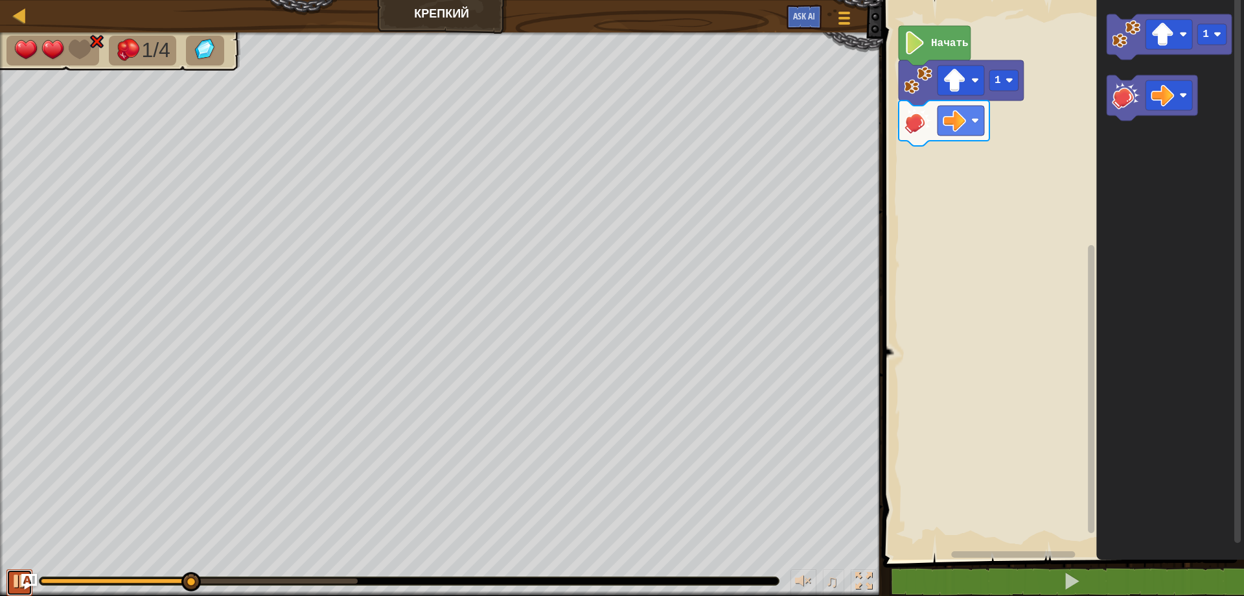
click at [16, 574] on div at bounding box center [19, 580] width 17 height 17
click at [1169, 103] on image "Рабочая область Blockly" at bounding box center [1162, 95] width 23 height 23
click at [1130, 108] on image "Рабочая область Blockly" at bounding box center [1126, 95] width 29 height 29
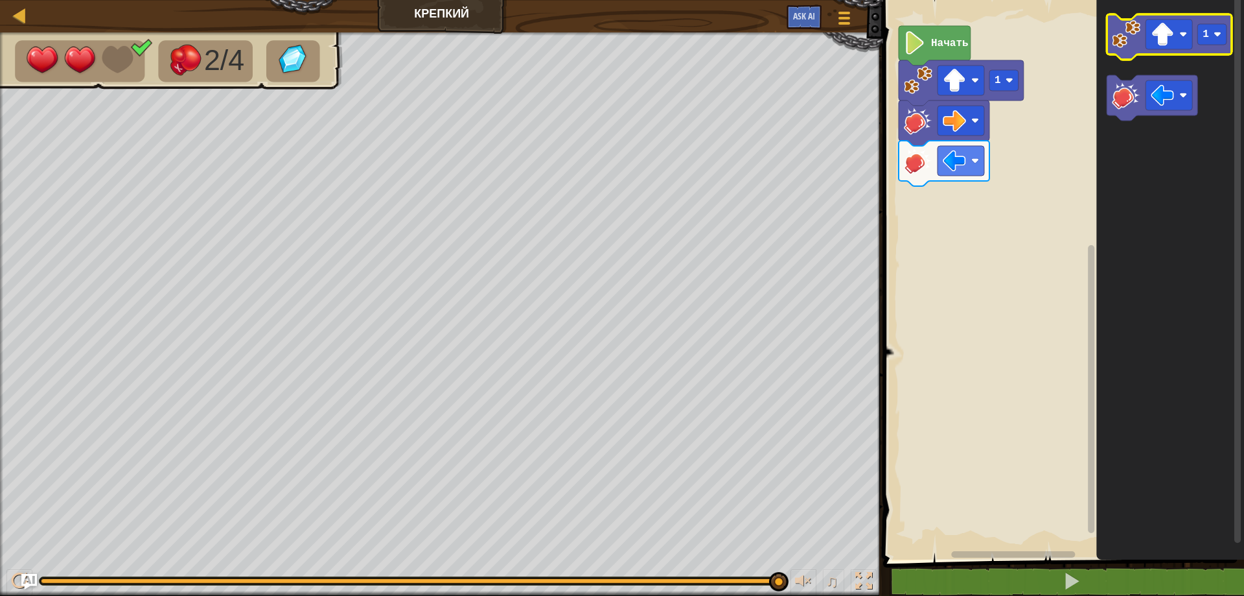
click at [1114, 47] on image "Рабочая область Blockly" at bounding box center [1126, 34] width 29 height 29
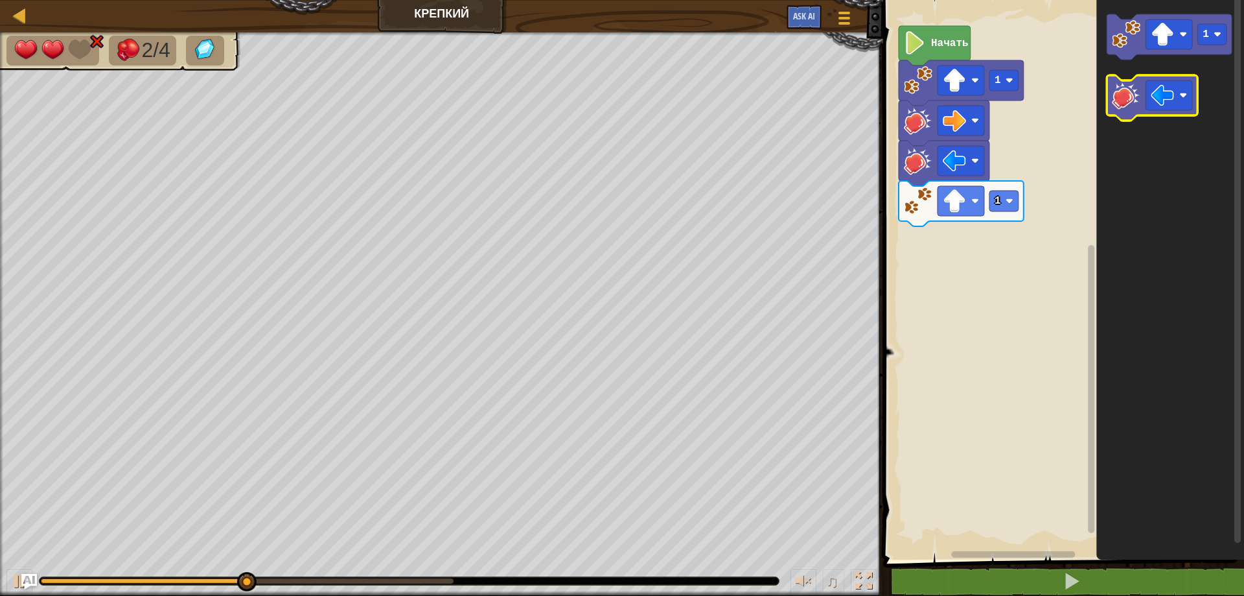
click at [1126, 97] on image "Рабочая область Blockly" at bounding box center [1126, 95] width 29 height 29
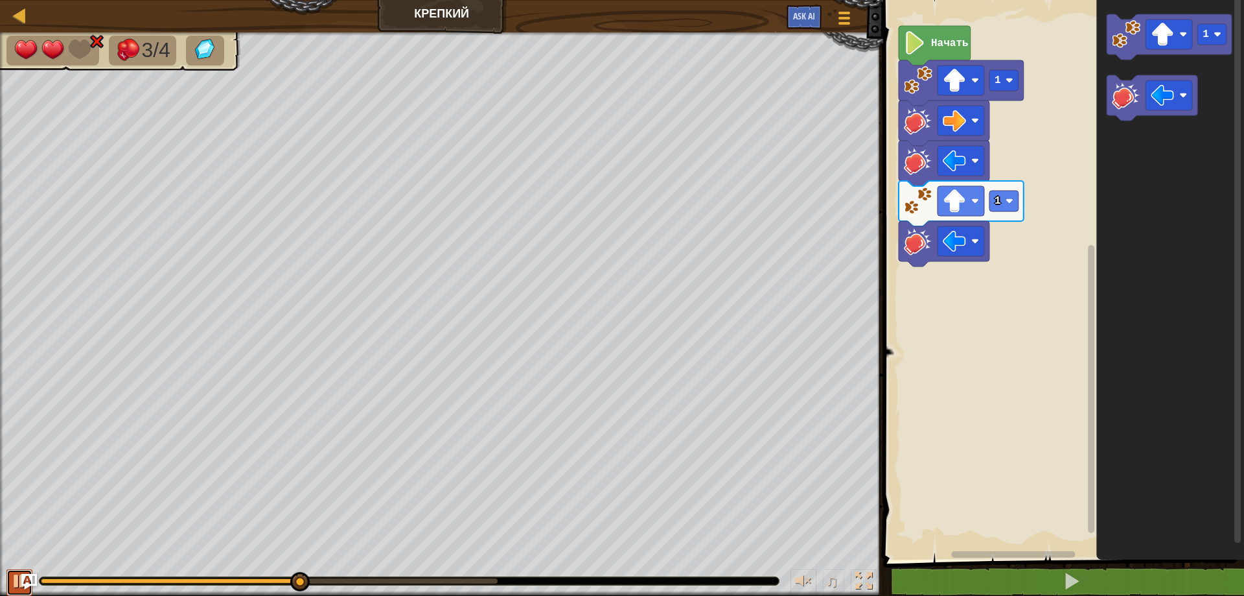
click at [11, 579] on div at bounding box center [19, 580] width 17 height 17
click at [1160, 96] on image "Рабочая область Blockly" at bounding box center [1162, 95] width 23 height 23
click at [1115, 99] on image "Рабочая область Blockly" at bounding box center [1126, 95] width 29 height 29
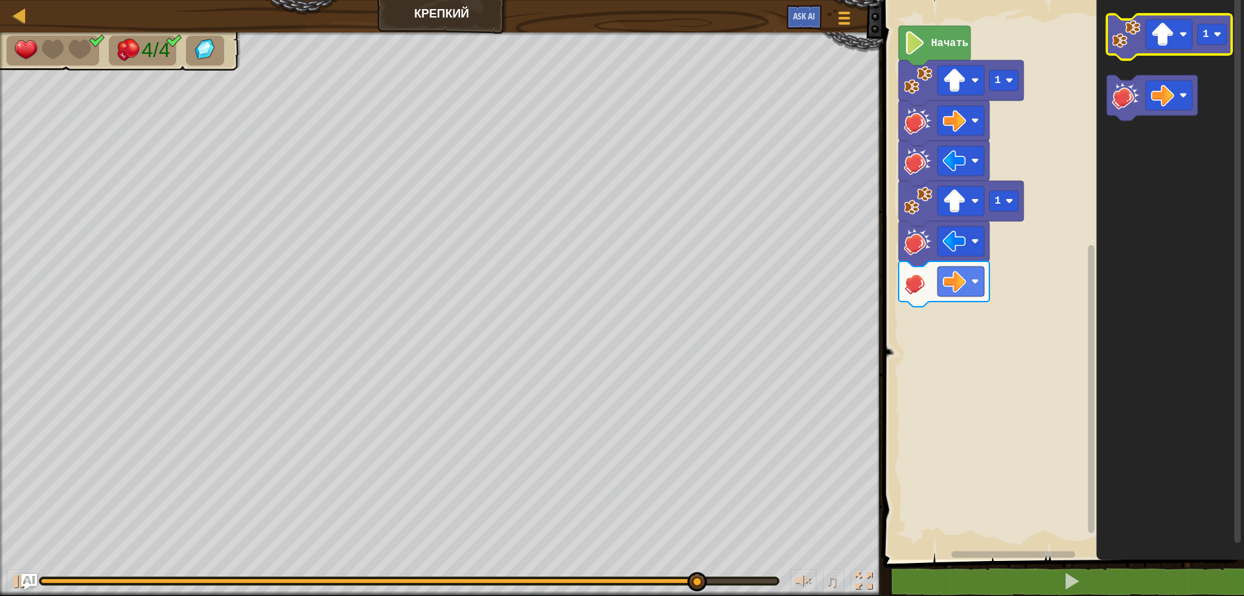
click at [1121, 39] on image "Рабочая область Blockly" at bounding box center [1126, 34] width 29 height 29
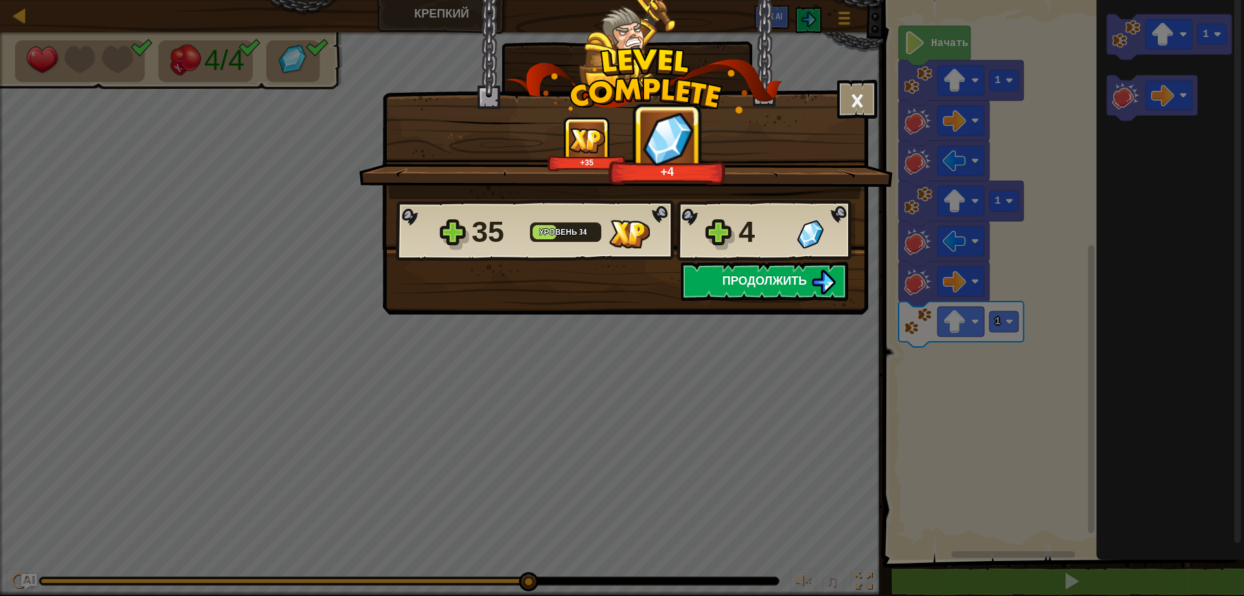
click at [805, 282] on span "Продолжить" at bounding box center [765, 280] width 85 height 16
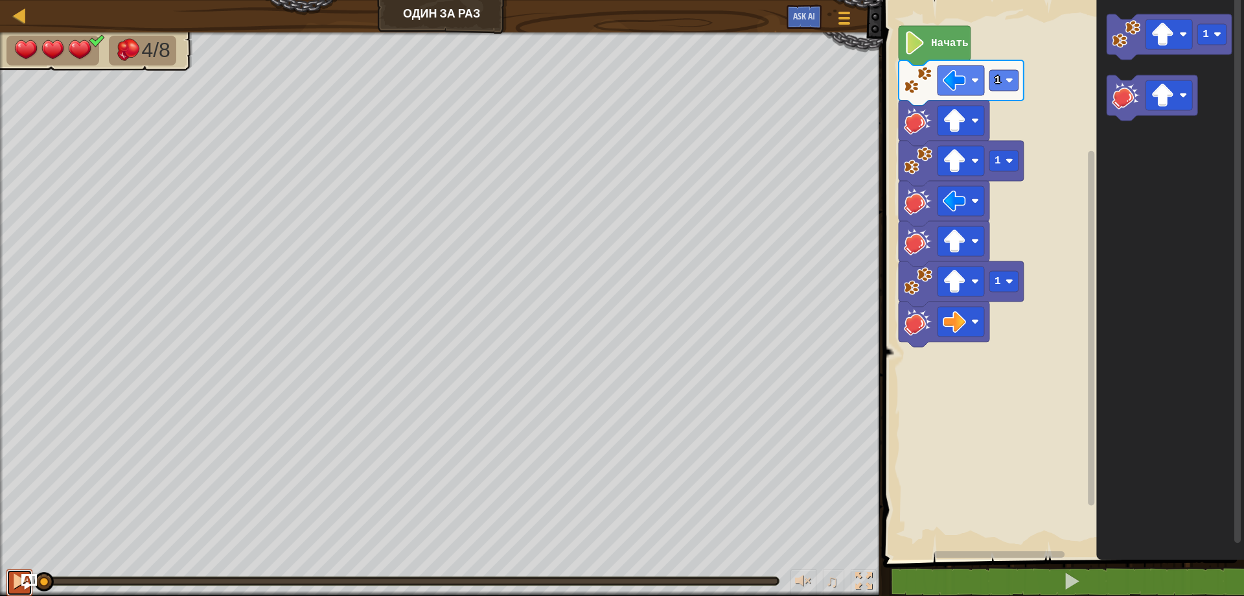
click at [9, 576] on button at bounding box center [19, 582] width 26 height 27
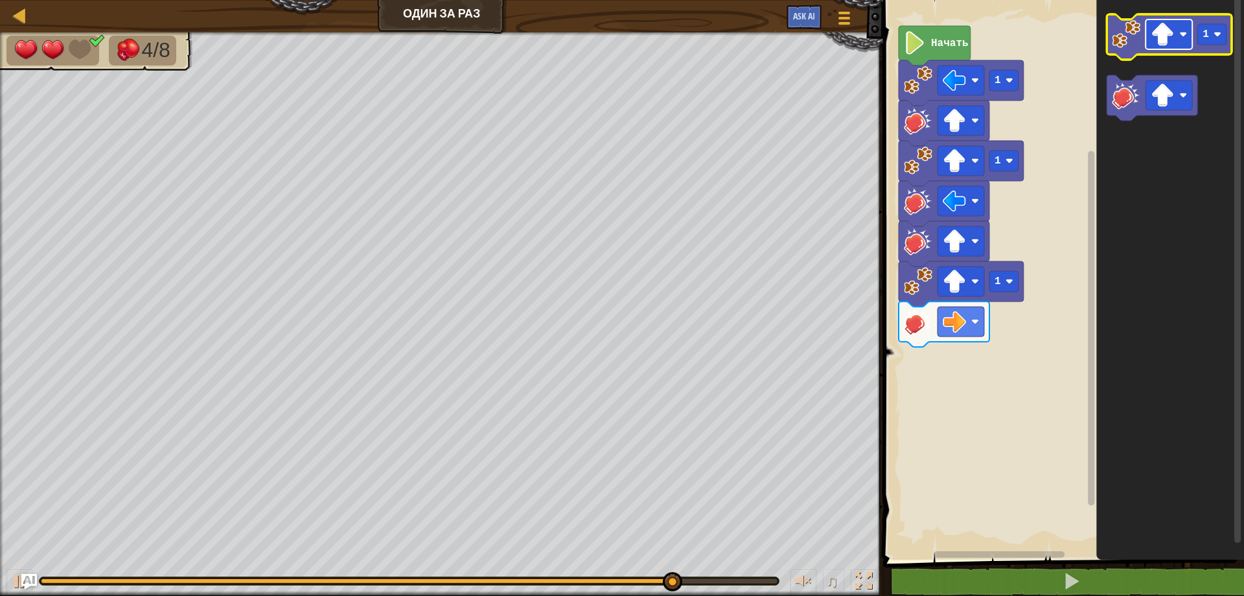
click at [1162, 33] on image "Рабочая область Blockly" at bounding box center [1162, 34] width 23 height 23
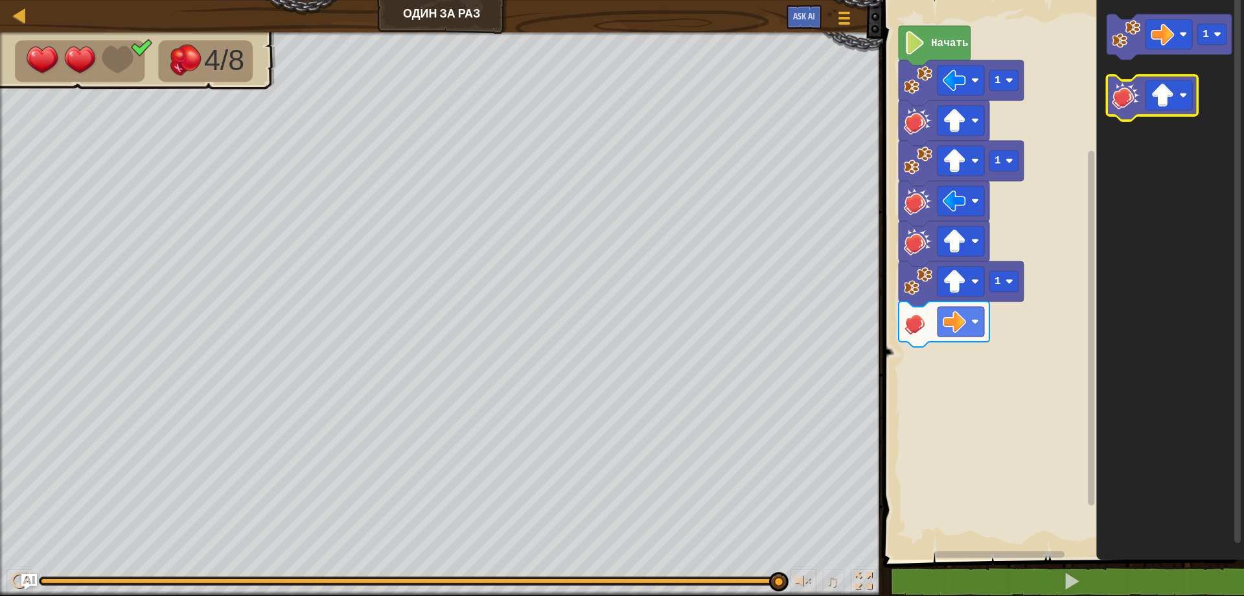
click at [1125, 99] on image "Рабочая область Blockly" at bounding box center [1126, 95] width 29 height 29
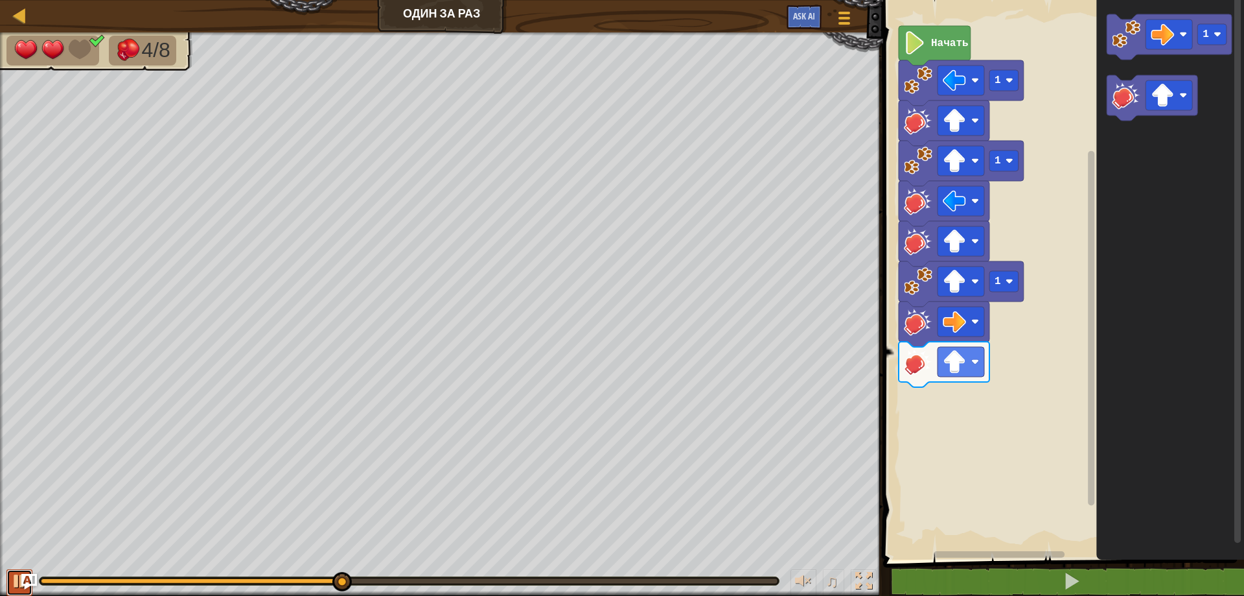
click at [14, 580] on div at bounding box center [19, 580] width 17 height 17
click at [1165, 101] on image "Рабочая область Blockly" at bounding box center [1162, 95] width 23 height 23
click at [1120, 100] on image "Рабочая область Blockly" at bounding box center [1126, 95] width 29 height 29
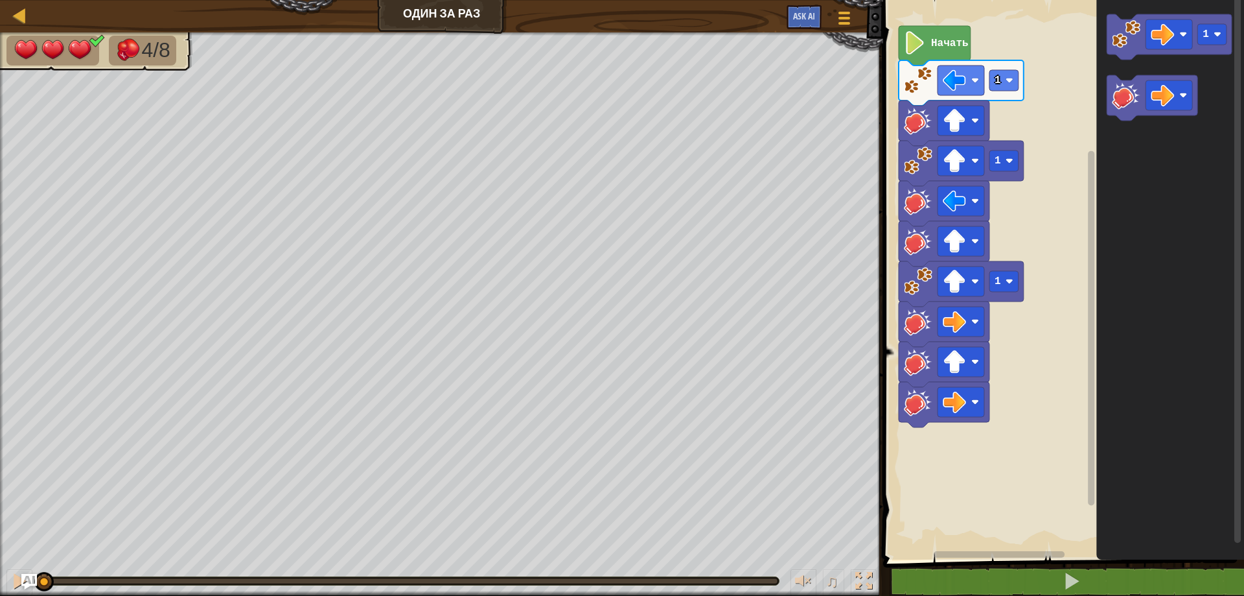
drag, startPoint x: 781, startPoint y: 583, endPoint x: 0, endPoint y: 621, distance: 782.0
click at [0, 0] on html "Карта Один за раз Меню игры Ask AI 1 הההההההההההההההההההההההההההההההההההההההההה…" at bounding box center [622, 0] width 1244 height 0
click at [9, 574] on button at bounding box center [19, 582] width 26 height 27
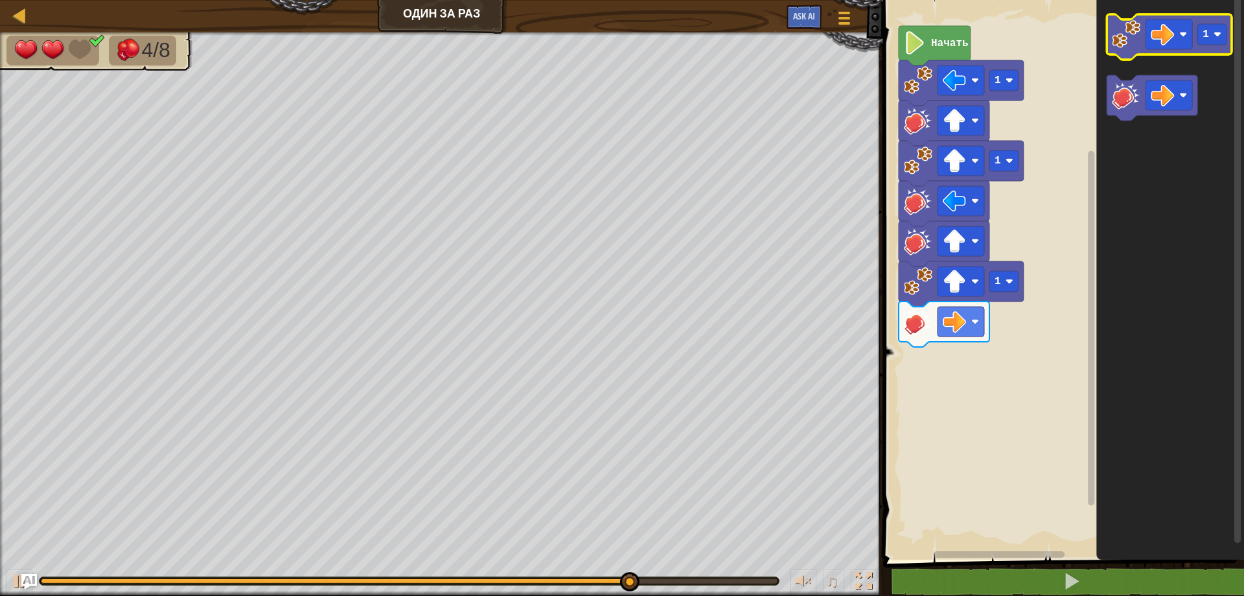
click at [1128, 32] on image "Рабочая область Blockly" at bounding box center [1126, 34] width 29 height 29
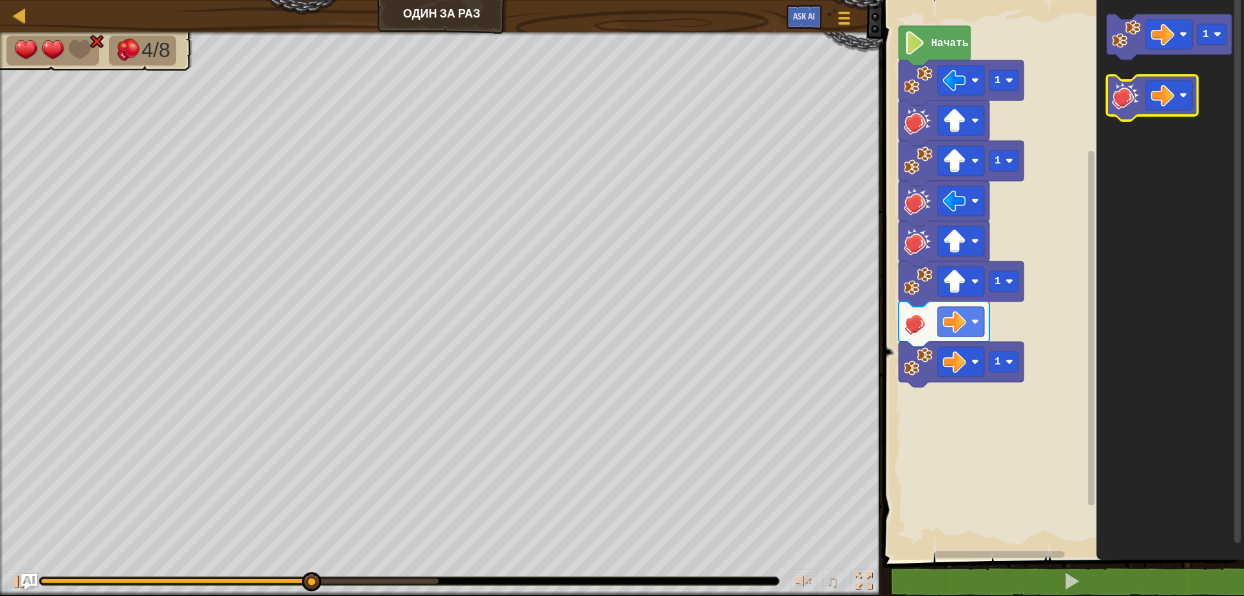
click at [1123, 94] on image "Рабочая область Blockly" at bounding box center [1126, 95] width 29 height 29
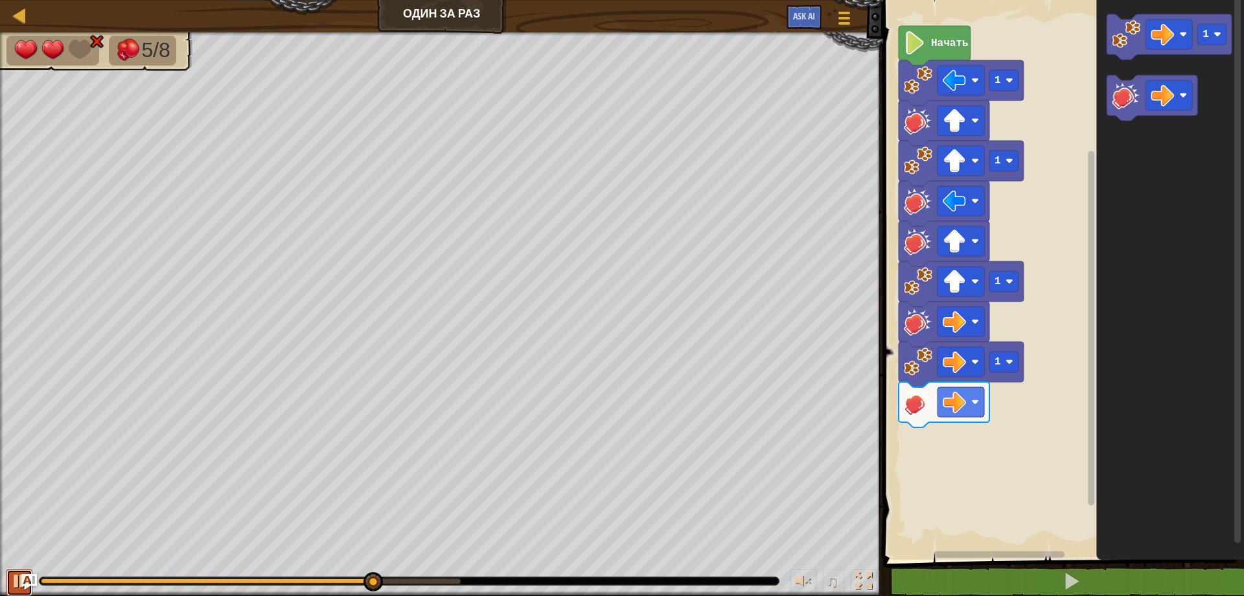
drag, startPoint x: 19, startPoint y: 586, endPoint x: 12, endPoint y: 581, distance: 9.3
click at [14, 583] on div at bounding box center [19, 580] width 17 height 17
click at [1164, 100] on image "Рабочая область Blockly" at bounding box center [1162, 95] width 23 height 23
click at [1130, 93] on image "Рабочая область Blockly" at bounding box center [1126, 95] width 29 height 29
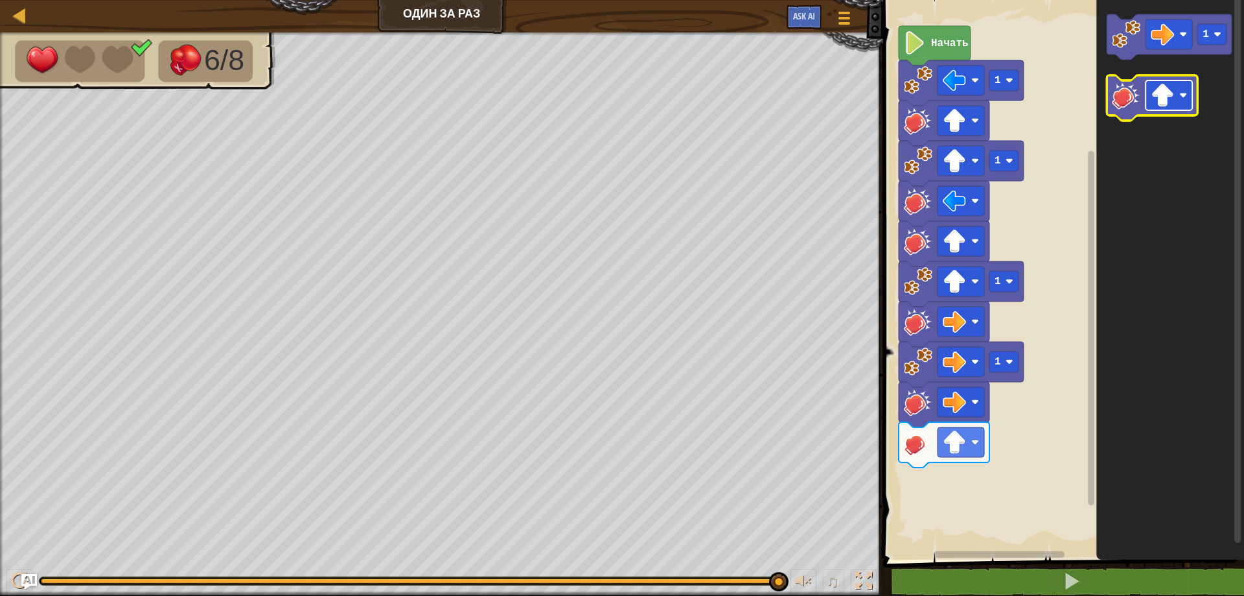
click at [1168, 99] on image "Рабочая область Blockly" at bounding box center [1162, 95] width 23 height 23
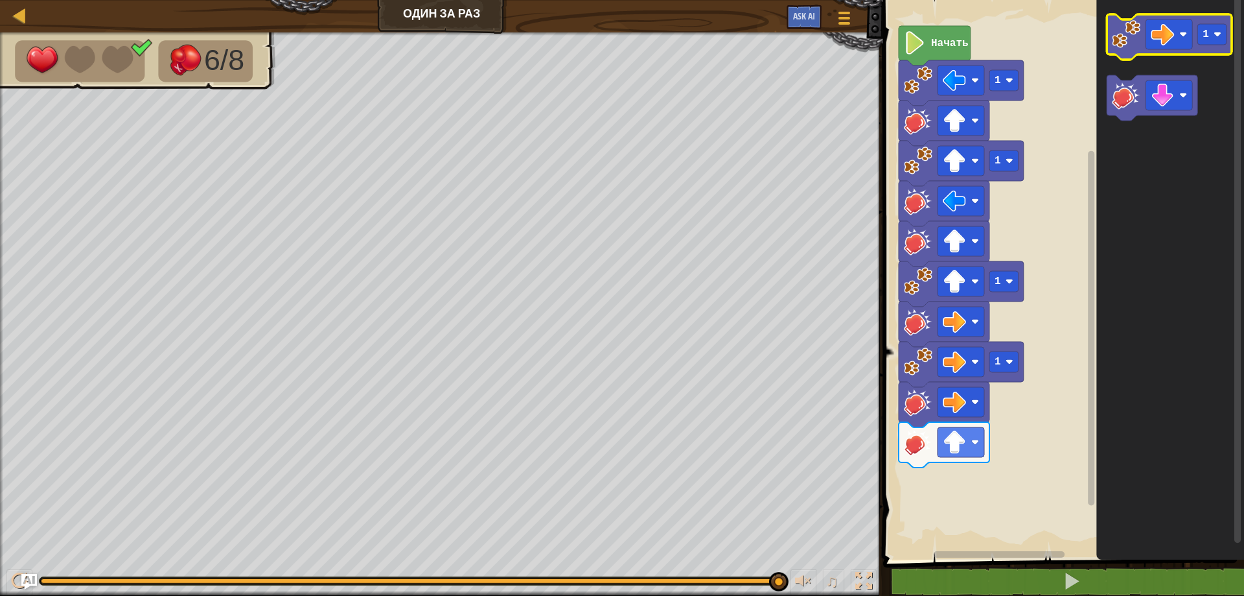
click at [1115, 41] on image "Рабочая область Blockly" at bounding box center [1126, 34] width 29 height 29
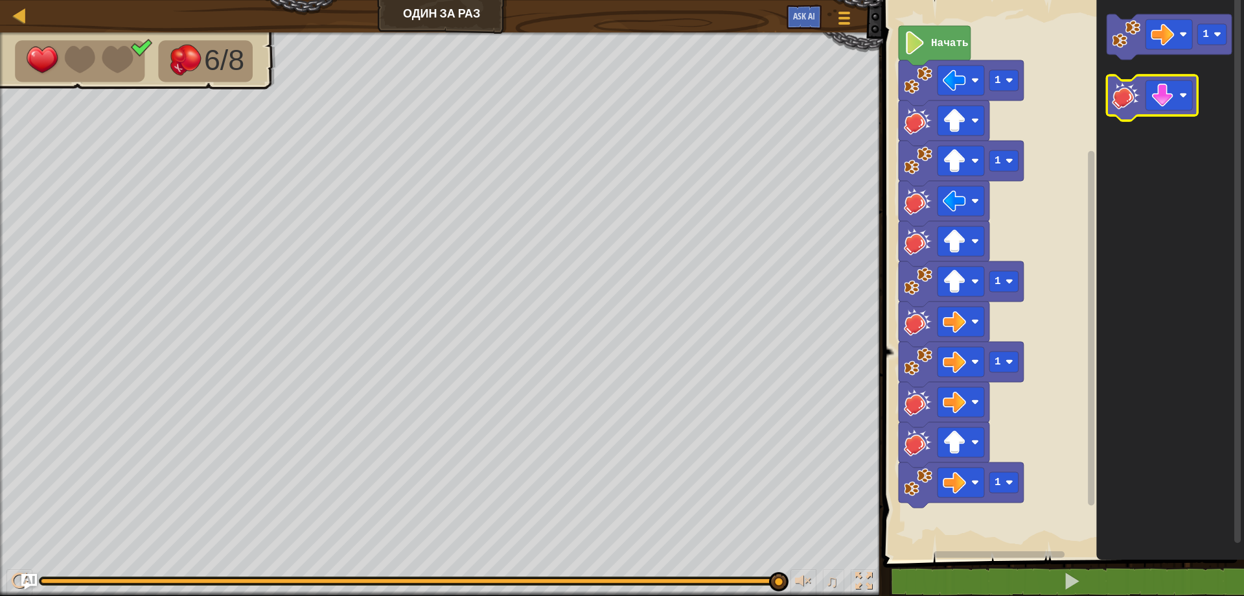
click at [1123, 86] on image "Рабочая область Blockly" at bounding box center [1126, 95] width 29 height 29
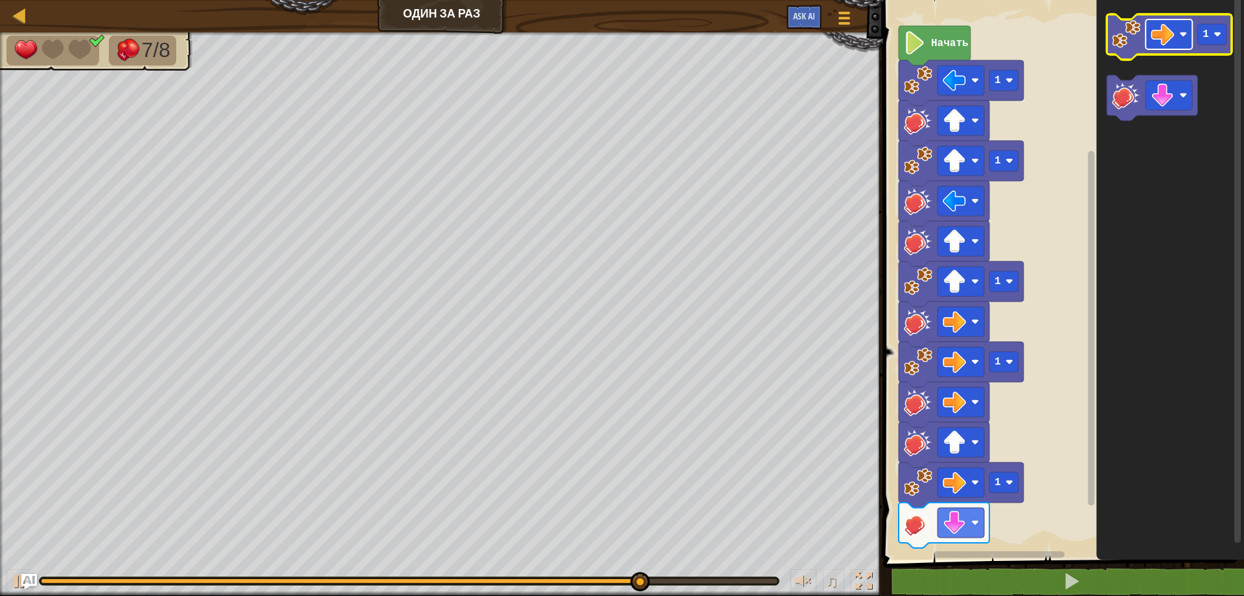
click at [1174, 34] on image "Рабочая область Blockly" at bounding box center [1162, 34] width 23 height 23
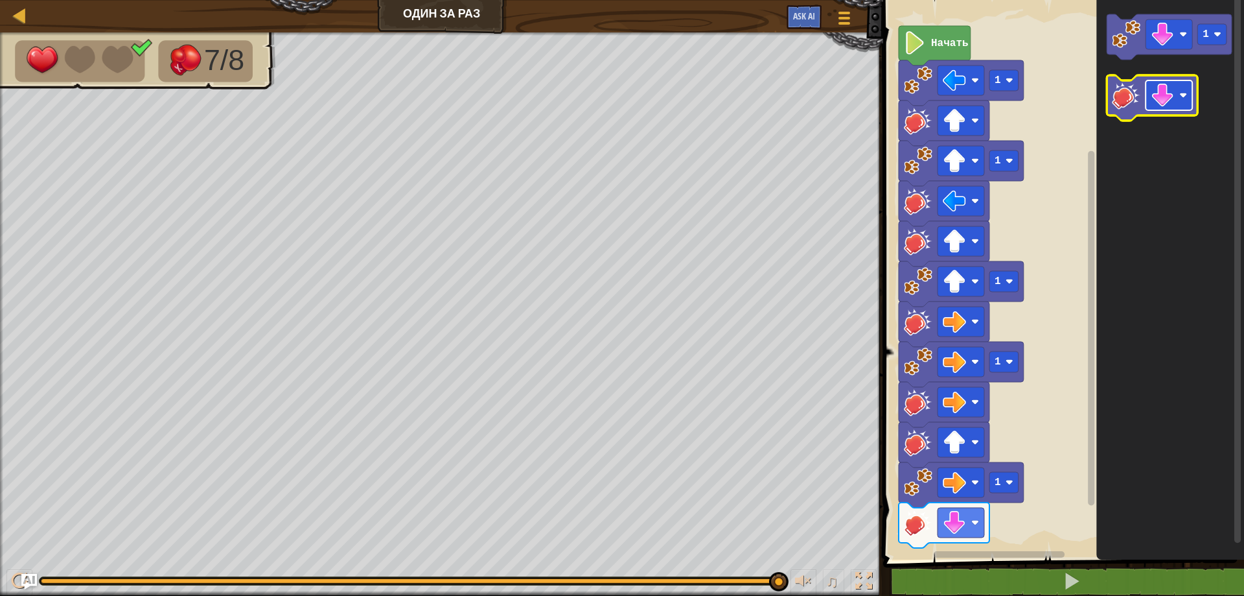
click at [1167, 91] on image "Рабочая область Blockly" at bounding box center [1162, 95] width 23 height 23
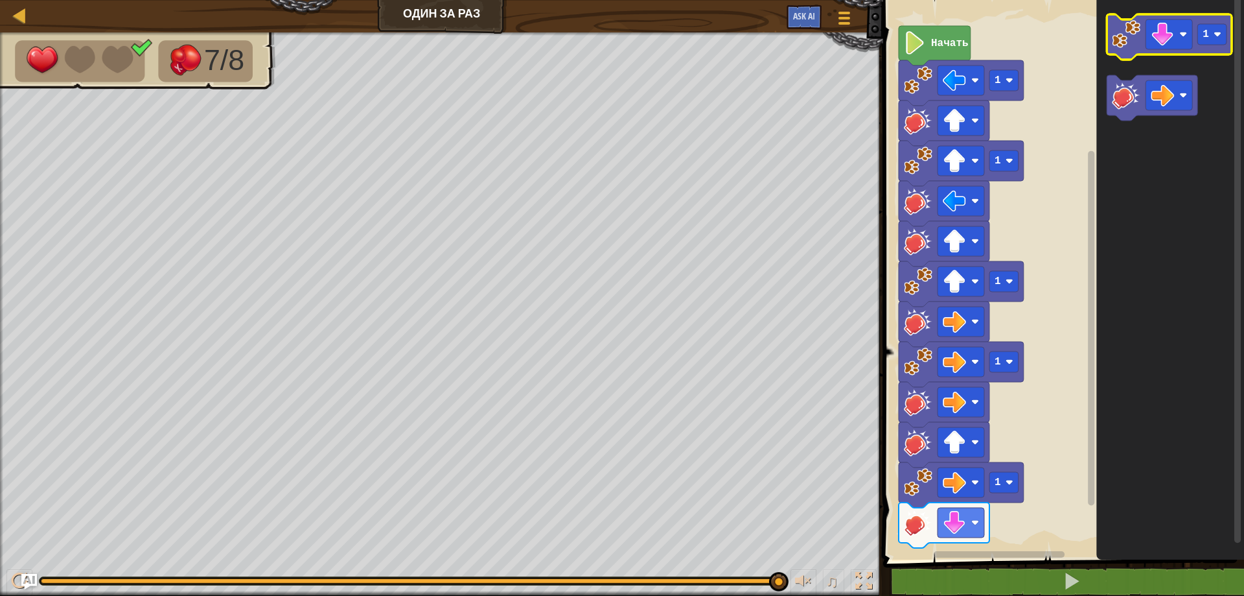
click at [1118, 41] on image "Рабочая область Blockly" at bounding box center [1126, 34] width 29 height 29
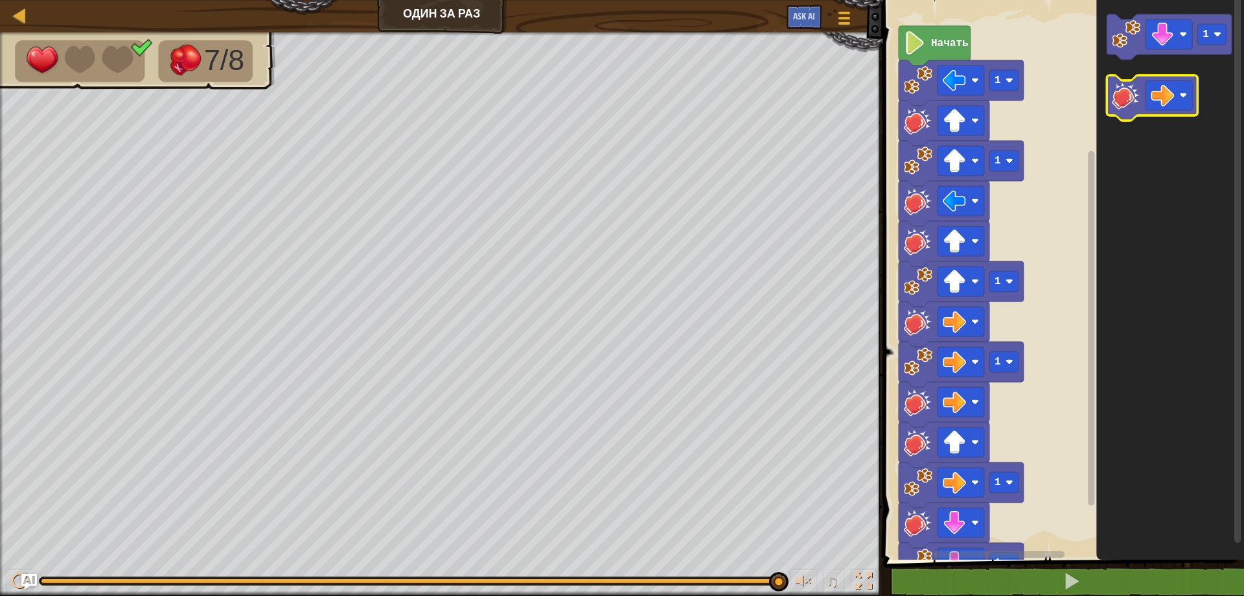
click at [1125, 89] on image "Рабочая область Blockly" at bounding box center [1126, 95] width 29 height 29
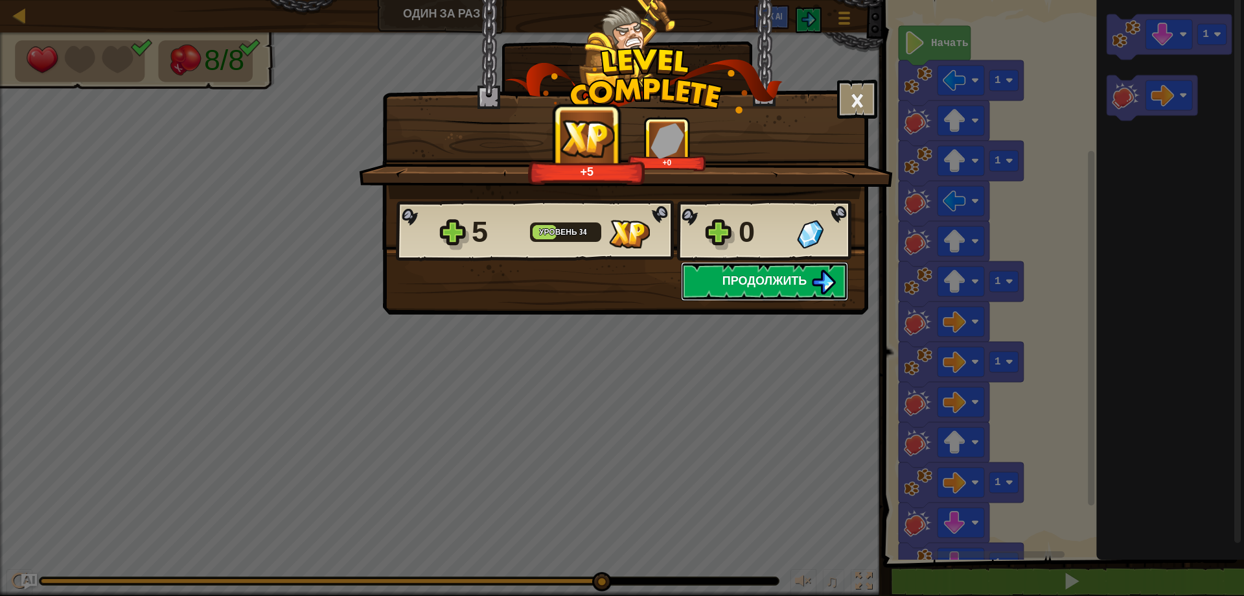
click at [759, 277] on span "Продолжить" at bounding box center [765, 280] width 85 height 16
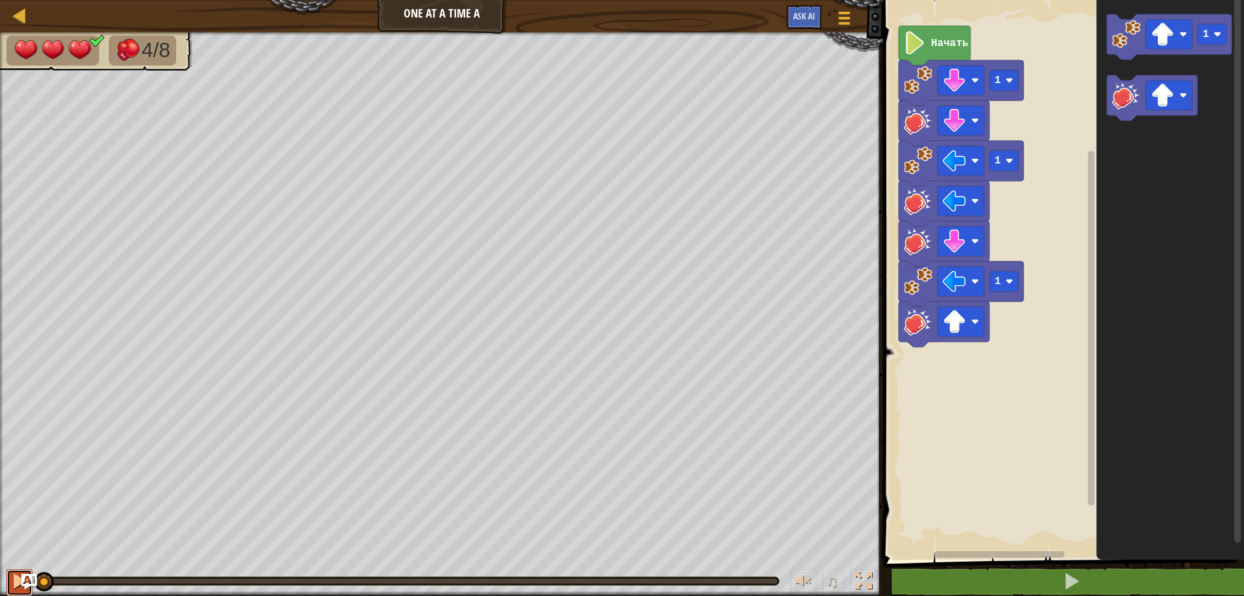
click at [10, 572] on button at bounding box center [19, 582] width 26 height 27
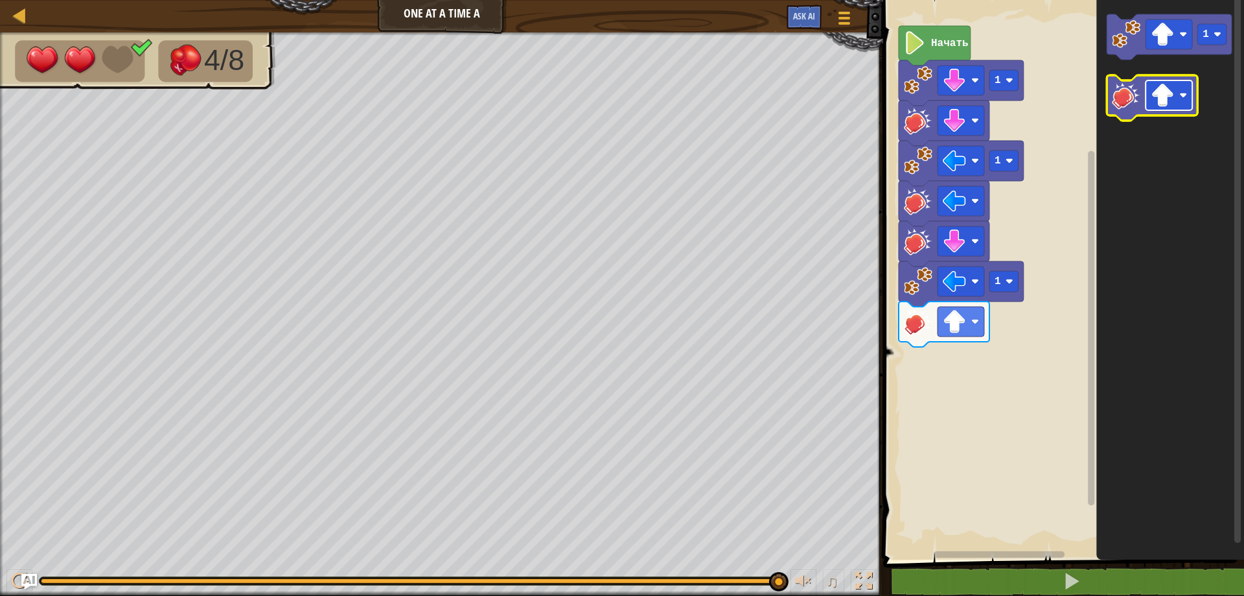
click at [1167, 101] on image "Рабочая область Blockly" at bounding box center [1162, 95] width 23 height 23
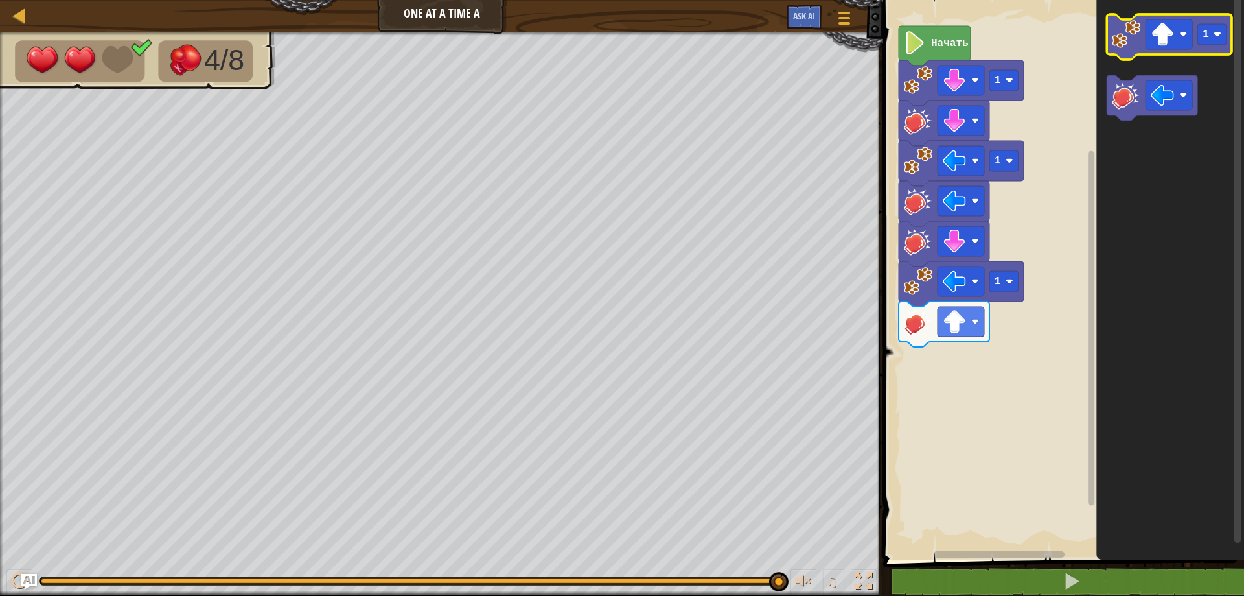
click at [1128, 50] on icon "Рабочая область Blockly" at bounding box center [1169, 36] width 125 height 45
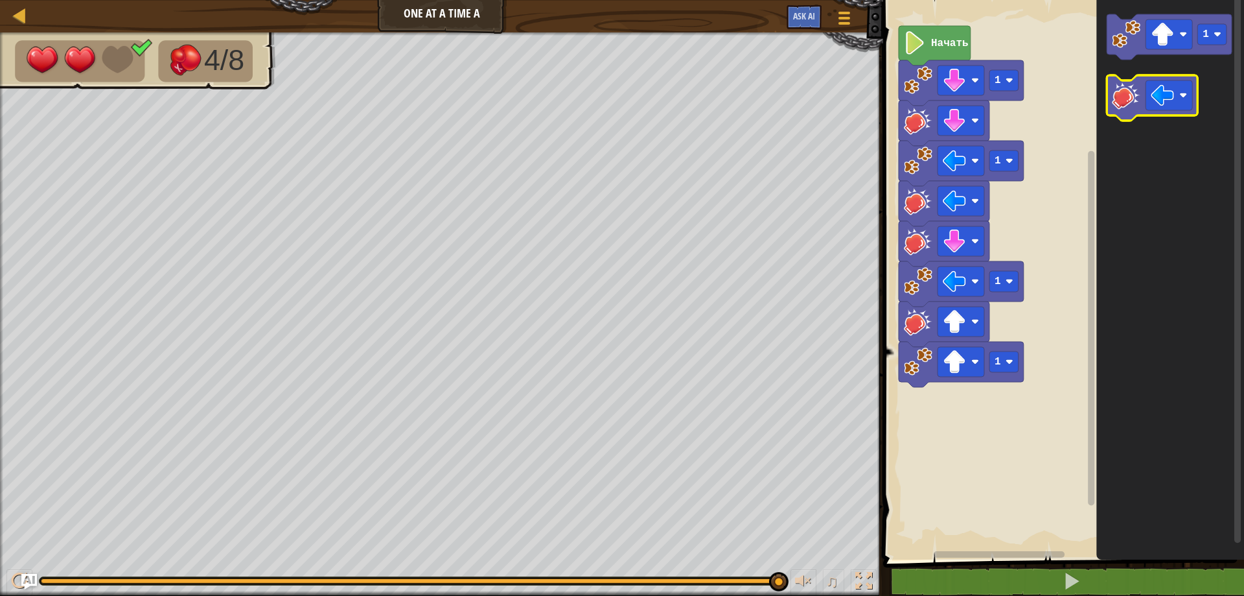
click at [1126, 91] on image "Рабочая область Blockly" at bounding box center [1126, 95] width 29 height 29
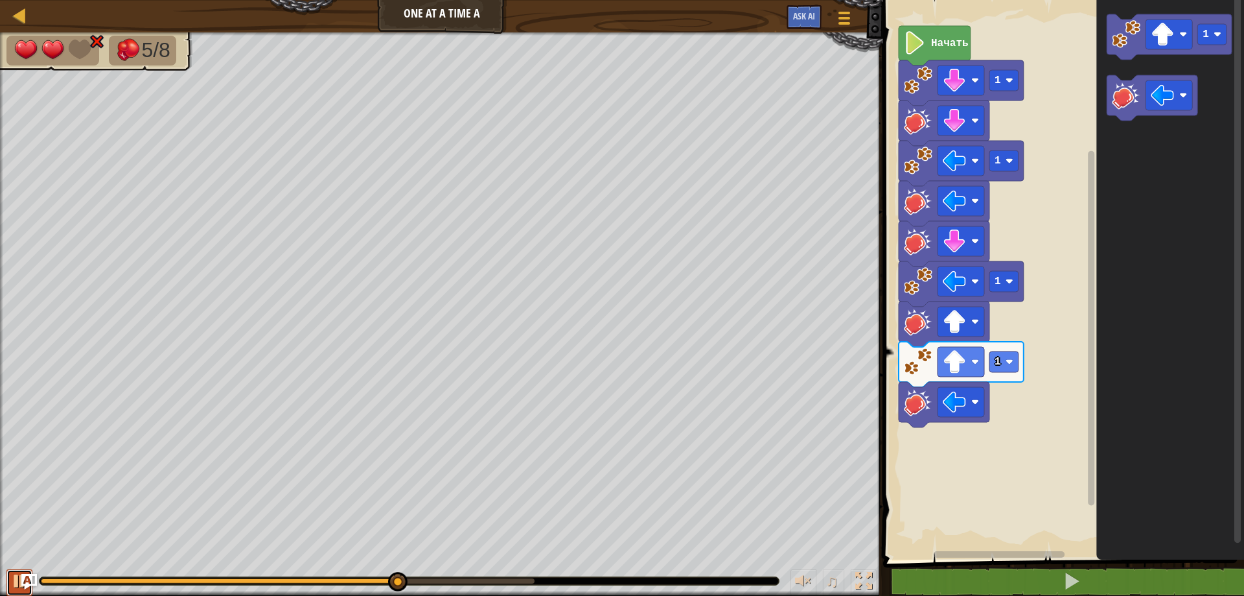
click at [12, 574] on div at bounding box center [19, 580] width 17 height 17
click at [1165, 98] on image "Рабочая область Blockly" at bounding box center [1162, 95] width 23 height 23
click at [1123, 96] on image "Рабочая область Blockly" at bounding box center [1126, 95] width 29 height 29
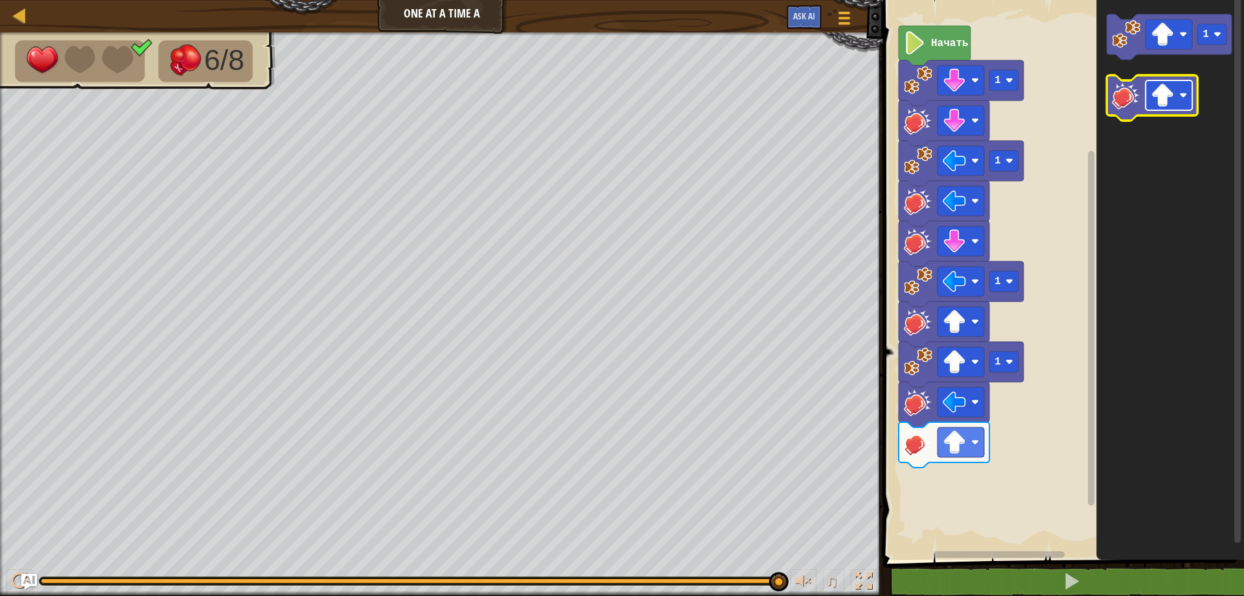
click at [1167, 97] on image "Рабочая область Blockly" at bounding box center [1162, 95] width 23 height 23
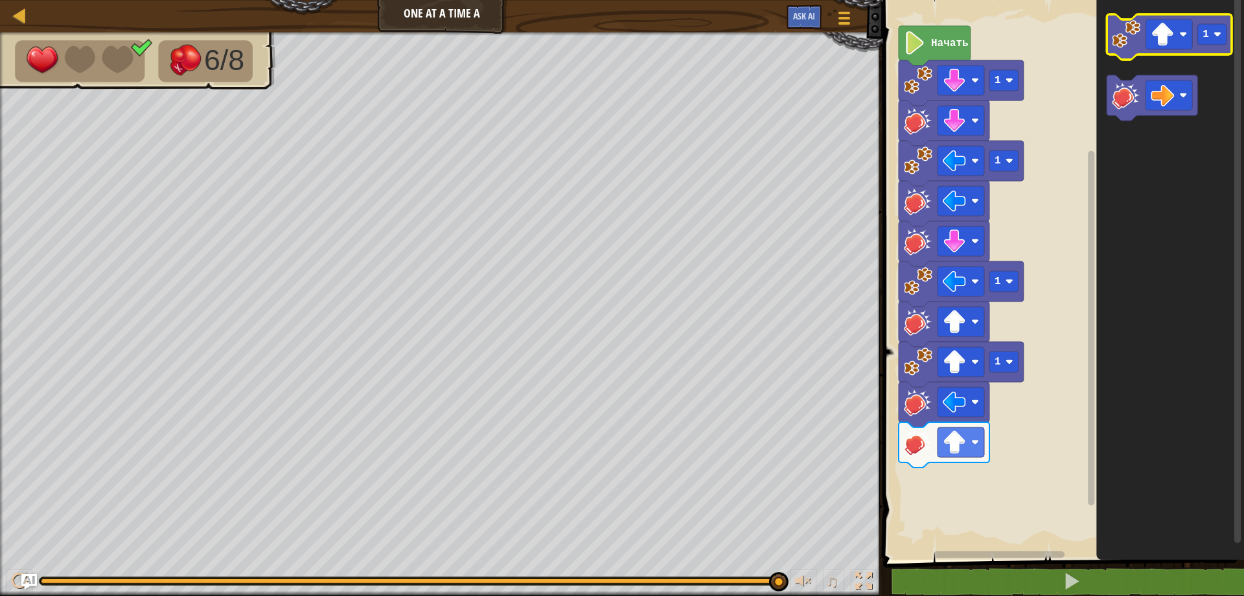
click at [1126, 36] on image "Рабочая область Blockly" at bounding box center [1126, 34] width 29 height 29
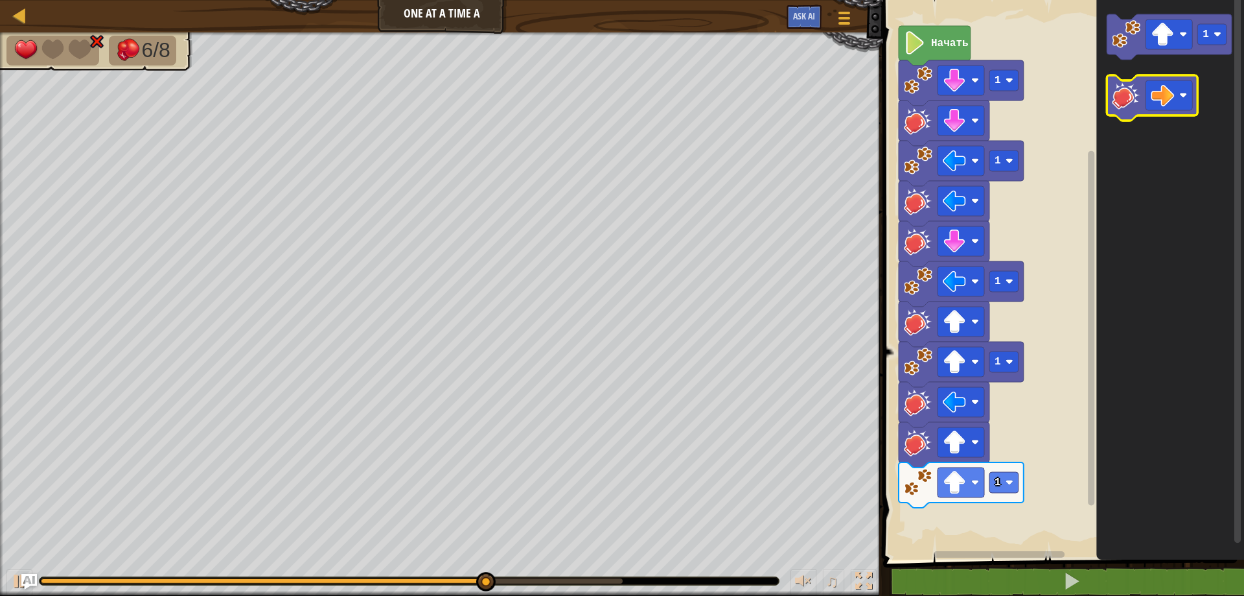
click at [1122, 102] on image "Рабочая область Blockly" at bounding box center [1126, 95] width 29 height 29
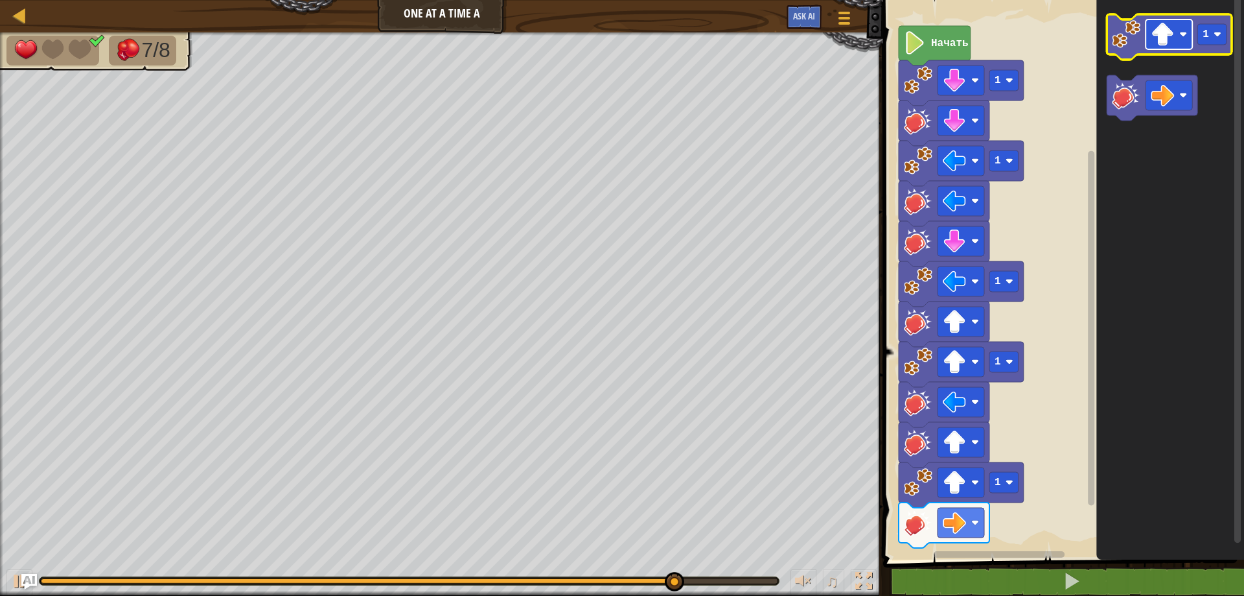
click at [1167, 36] on image "Рабочая область Blockly" at bounding box center [1162, 34] width 23 height 23
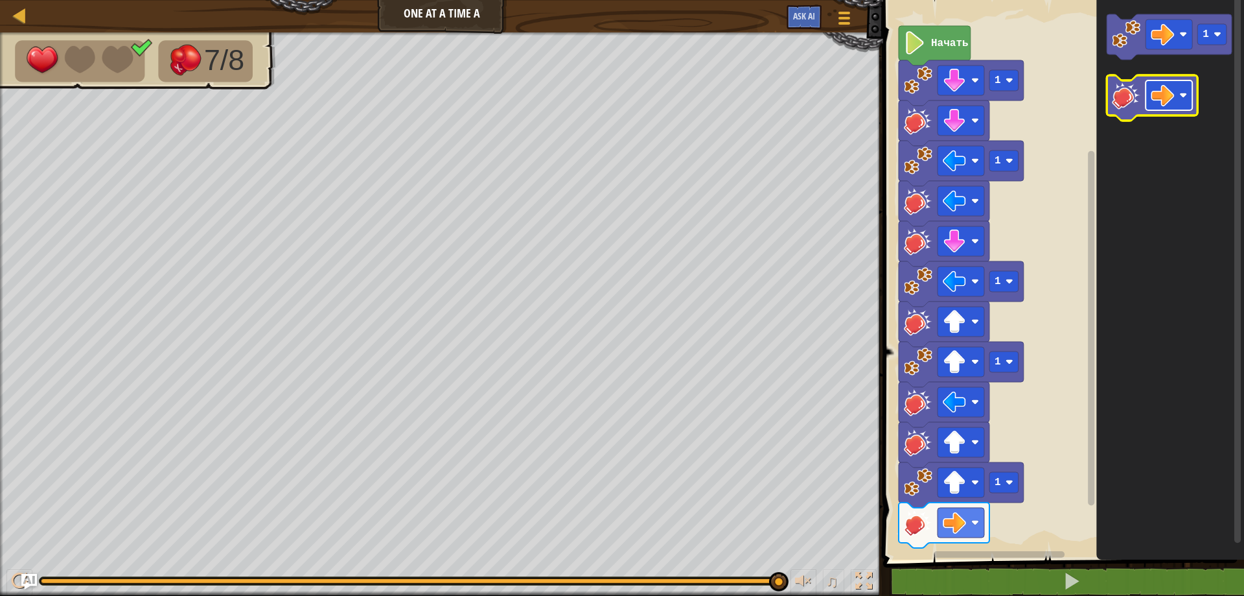
click at [1167, 104] on image "Рабочая область Blockly" at bounding box center [1162, 95] width 23 height 23
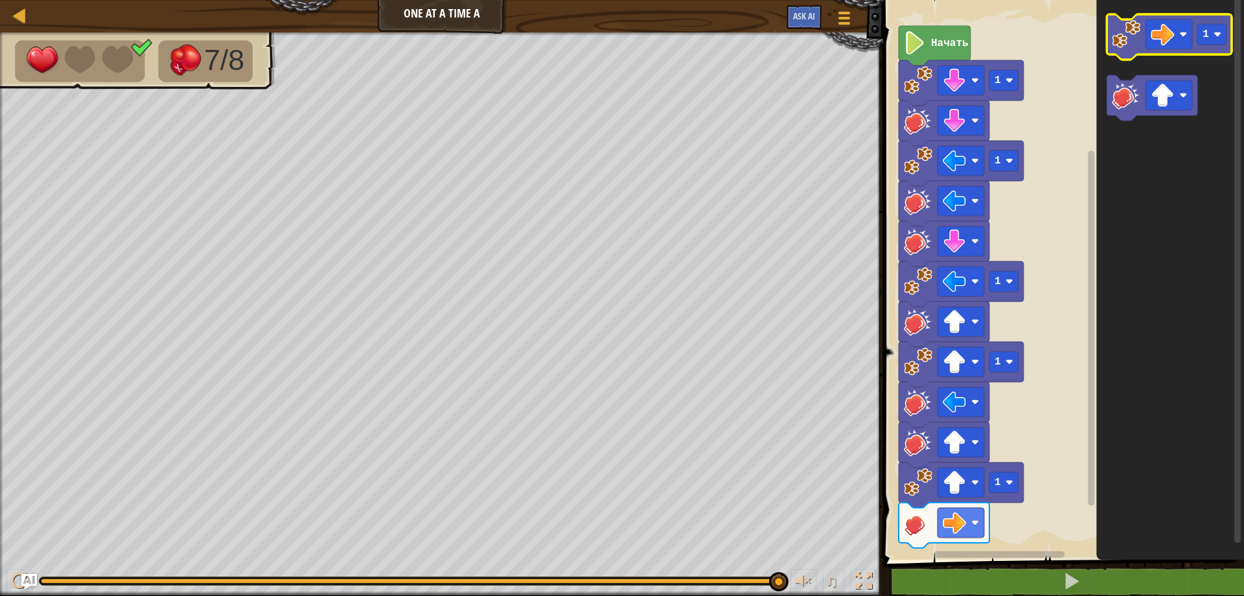
click at [1126, 41] on image "Рабочая область Blockly" at bounding box center [1126, 34] width 29 height 29
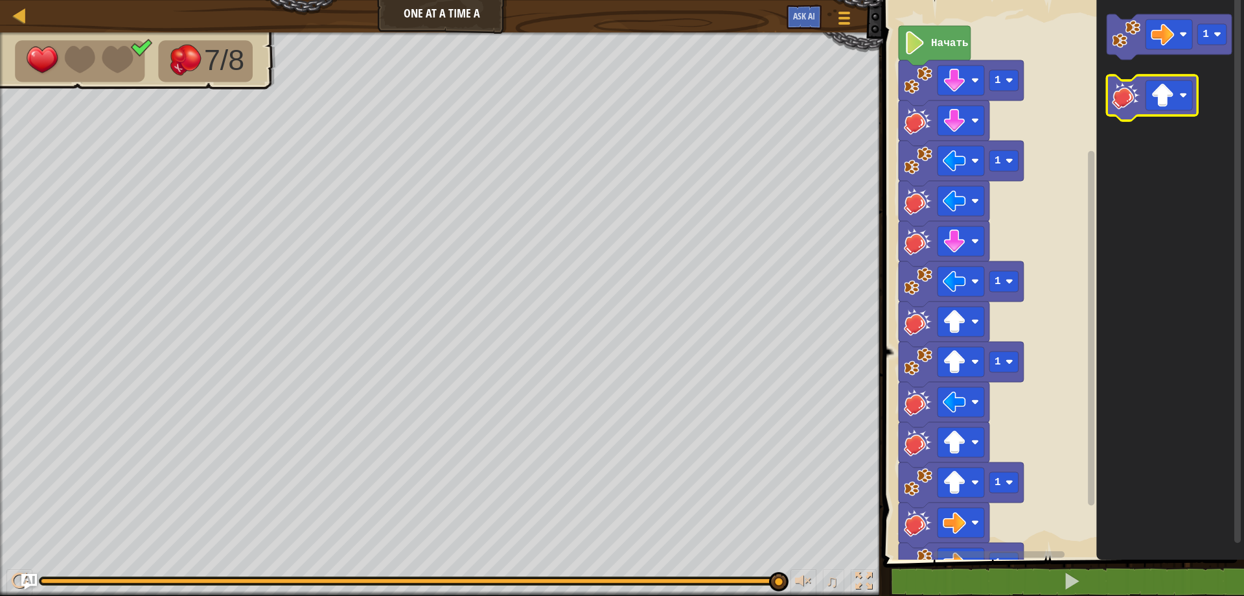
click at [1128, 98] on image "Рабочая область Blockly" at bounding box center [1126, 95] width 29 height 29
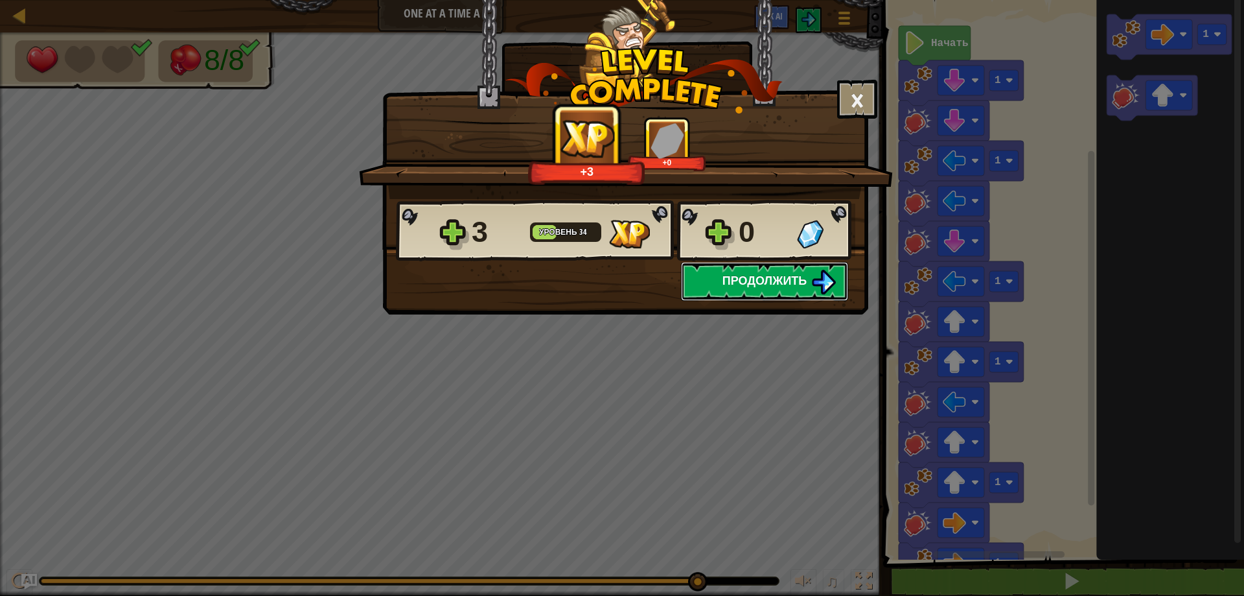
click at [771, 279] on span "Продолжить" at bounding box center [765, 280] width 85 height 16
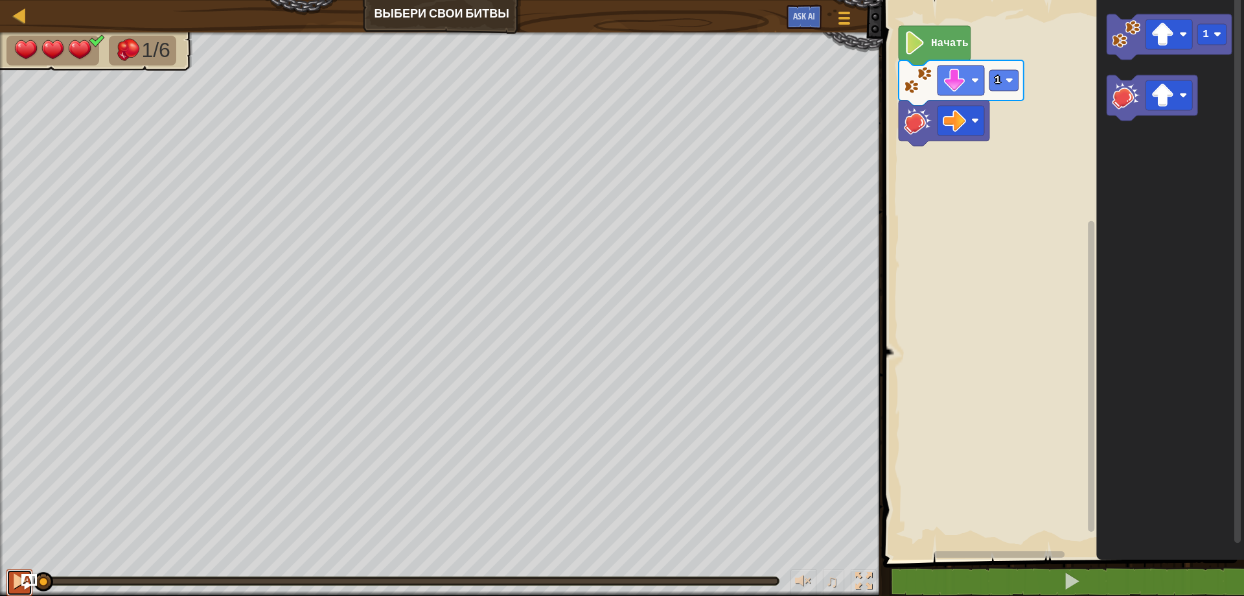
click at [11, 575] on div at bounding box center [19, 580] width 17 height 17
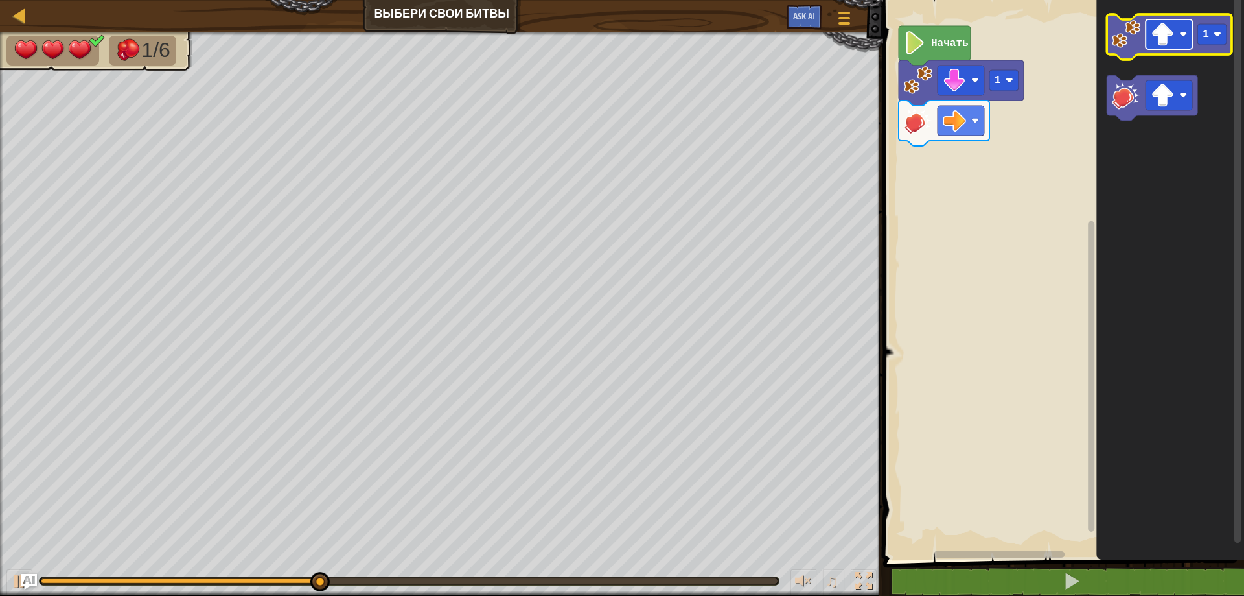
click at [1167, 40] on image "Рабочая область Blockly" at bounding box center [1162, 34] width 23 height 23
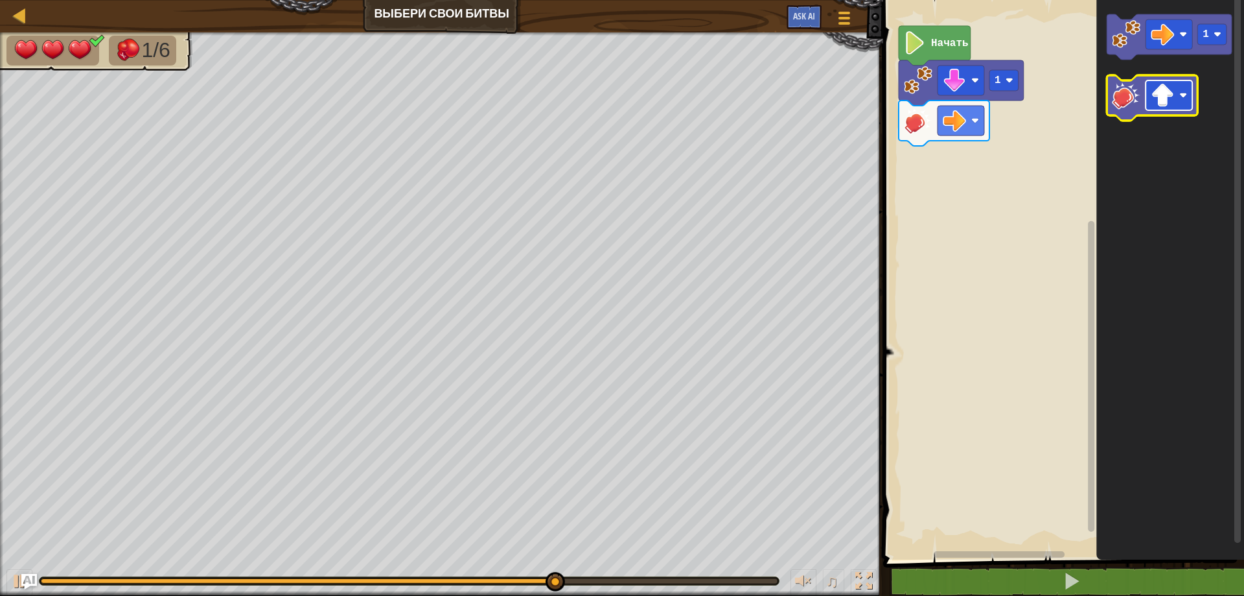
click at [1156, 96] on image "Рабочая область Blockly" at bounding box center [1162, 95] width 23 height 23
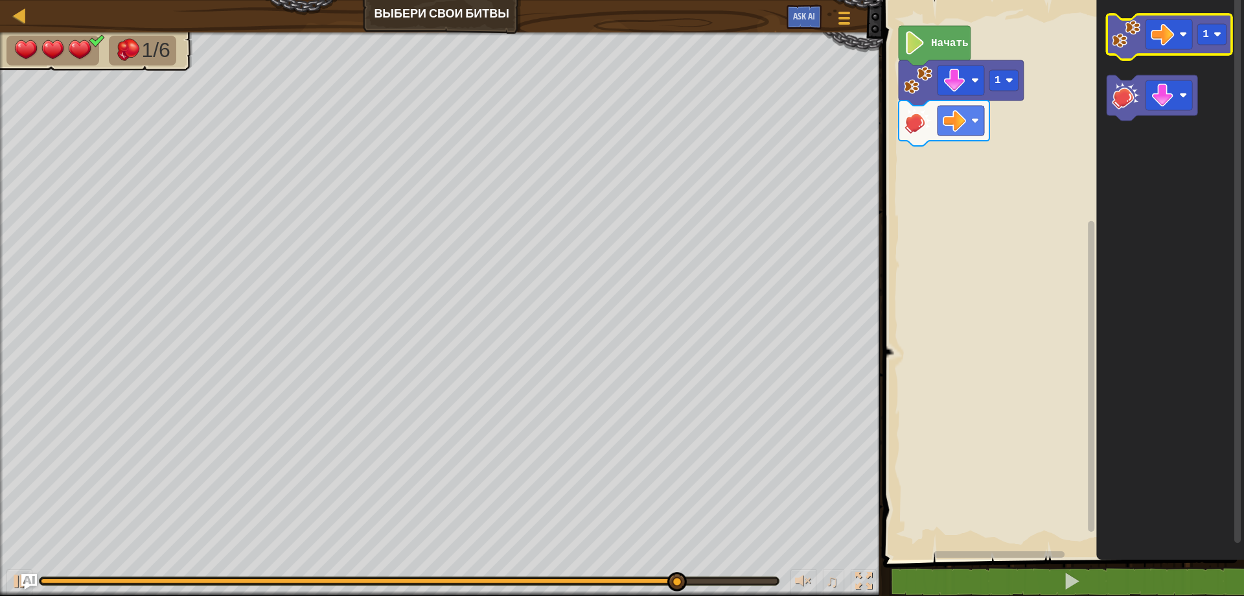
click at [1128, 42] on image "Рабочая область Blockly" at bounding box center [1126, 34] width 29 height 29
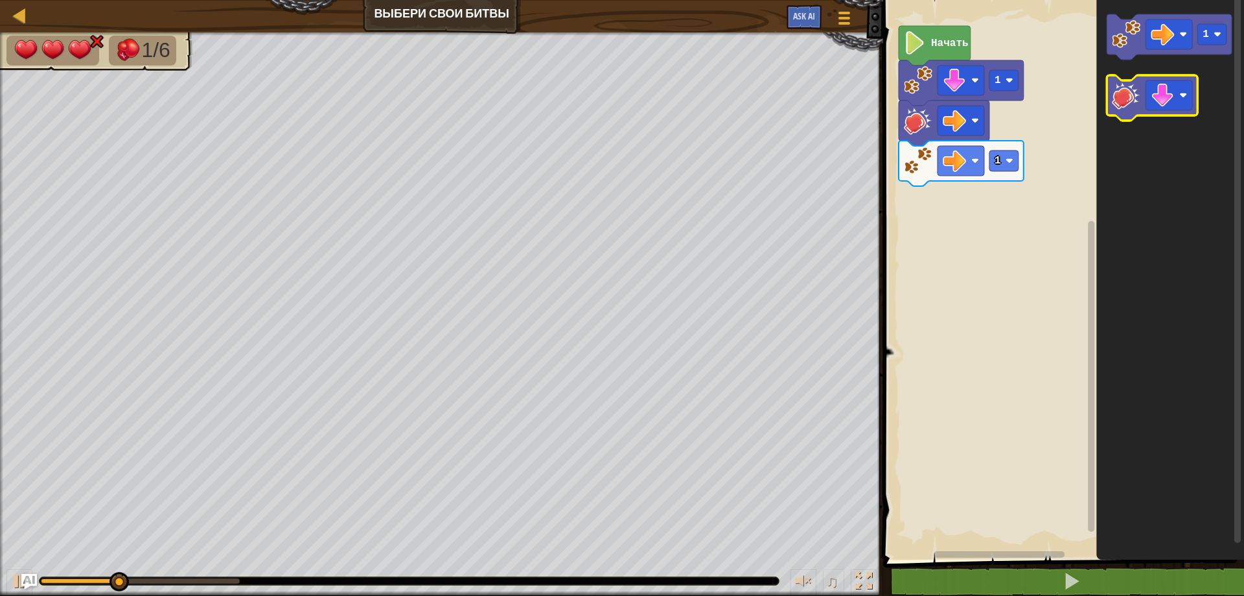
click at [1123, 88] on image "Рабочая область Blockly" at bounding box center [1126, 95] width 29 height 29
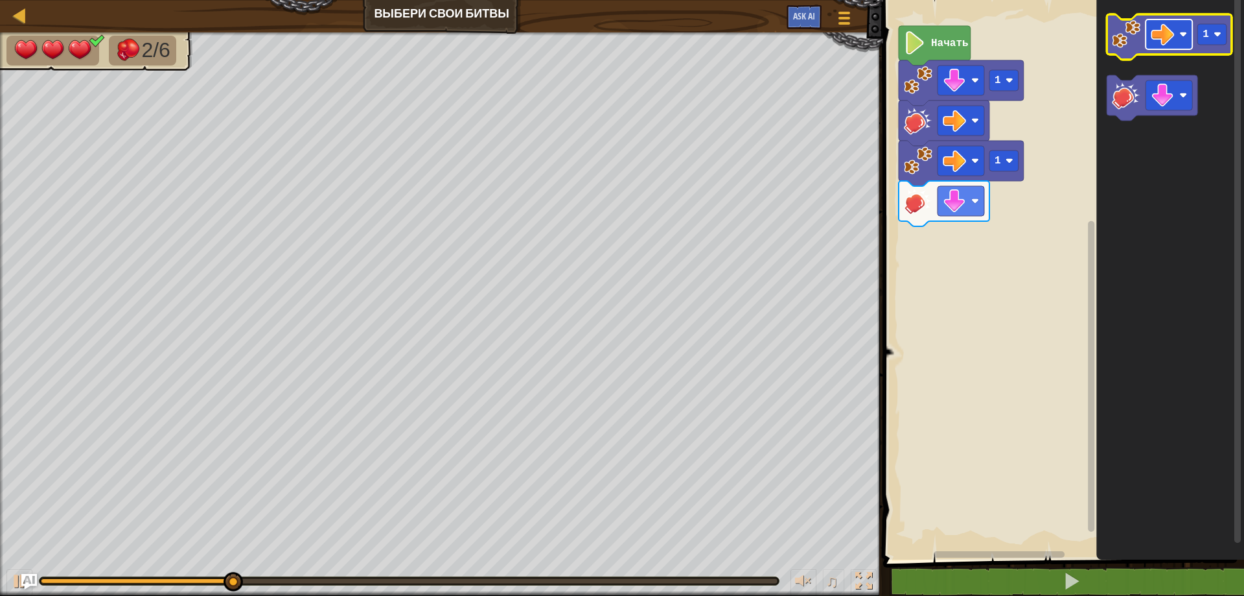
click at [1172, 30] on image "Рабочая область Blockly" at bounding box center [1162, 34] width 23 height 23
click at [1128, 27] on image "Рабочая область Blockly" at bounding box center [1126, 34] width 29 height 29
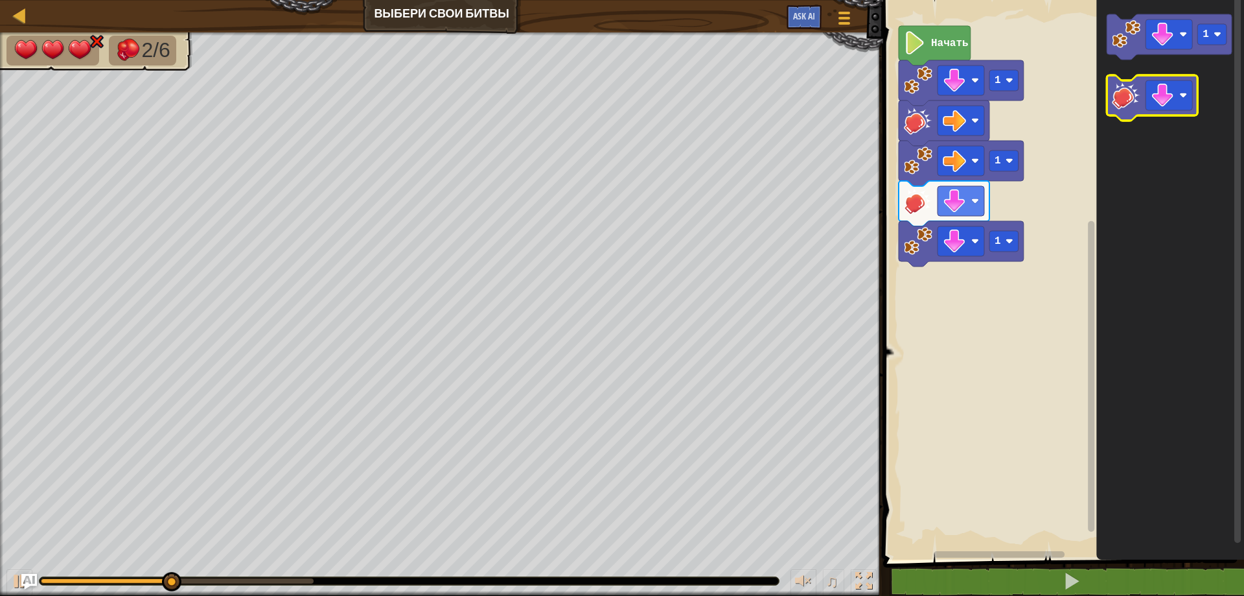
click at [1120, 104] on image "Рабочая область Blockly" at bounding box center [1126, 95] width 29 height 29
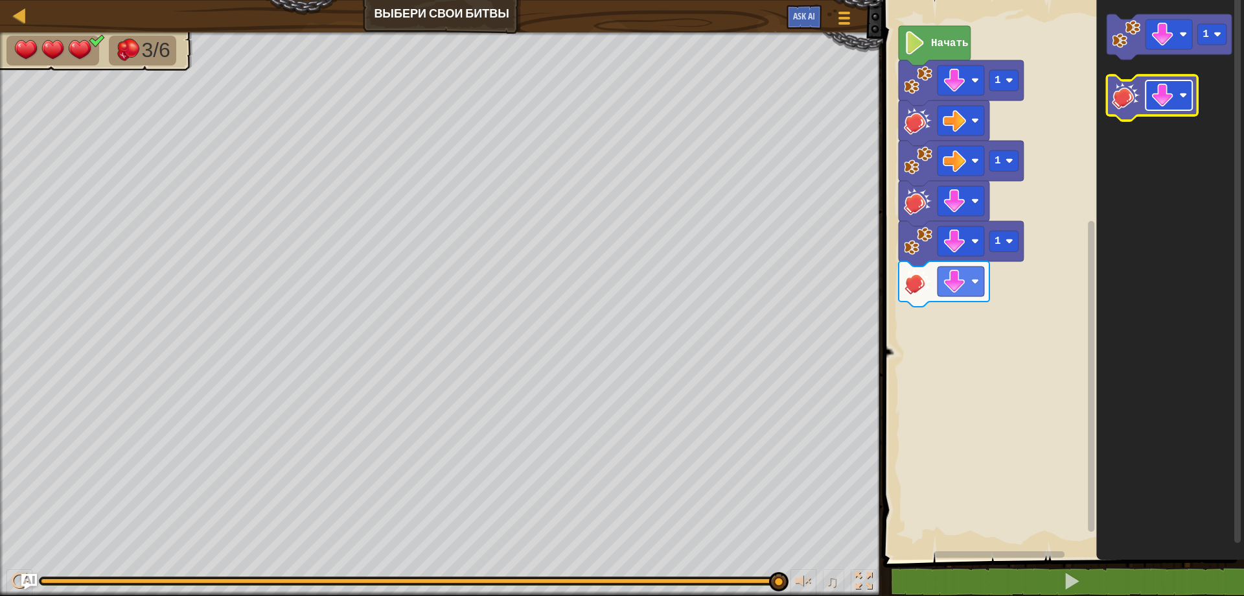
click at [1168, 95] on image "Рабочая область Blockly" at bounding box center [1162, 95] width 23 height 23
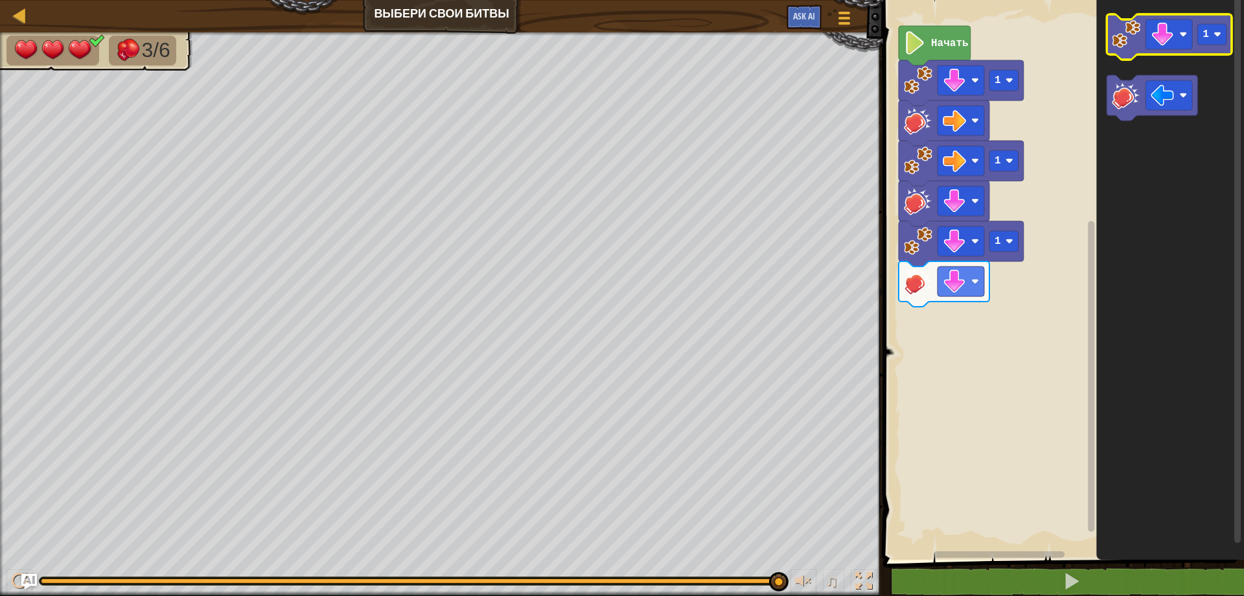
click at [1121, 38] on image "Рабочая область Blockly" at bounding box center [1126, 34] width 29 height 29
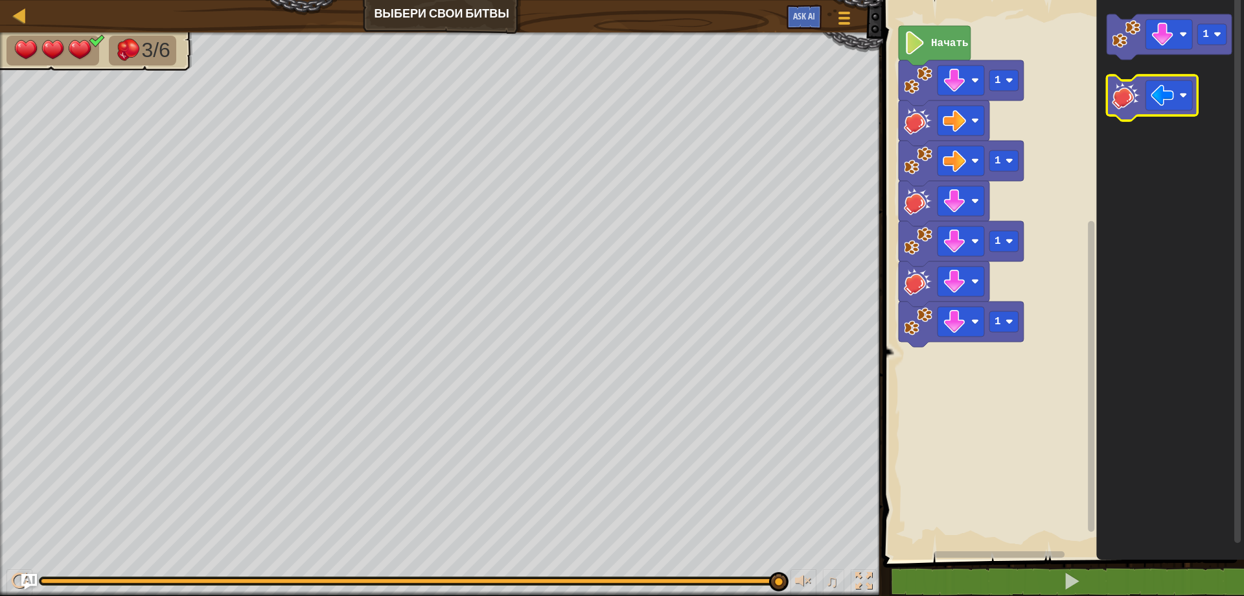
click at [1122, 104] on image "Рабочая область Blockly" at bounding box center [1126, 95] width 29 height 29
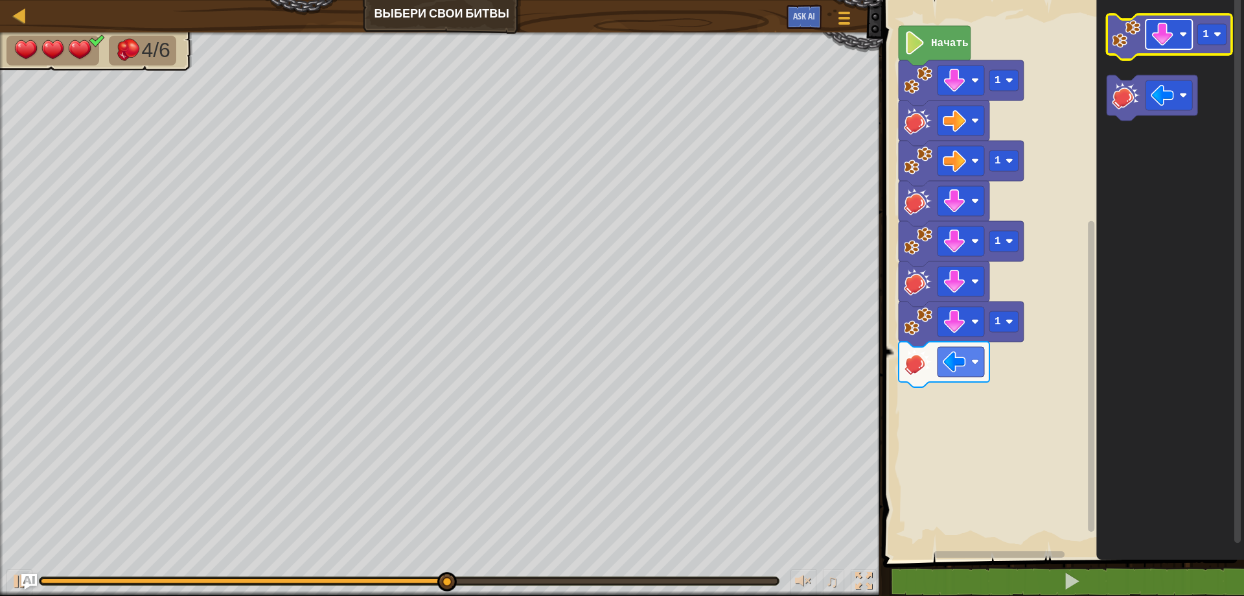
click at [1172, 30] on image "Рабочая область Blockly" at bounding box center [1162, 34] width 23 height 23
click at [1128, 41] on image "Рабочая область Blockly" at bounding box center [1126, 34] width 29 height 29
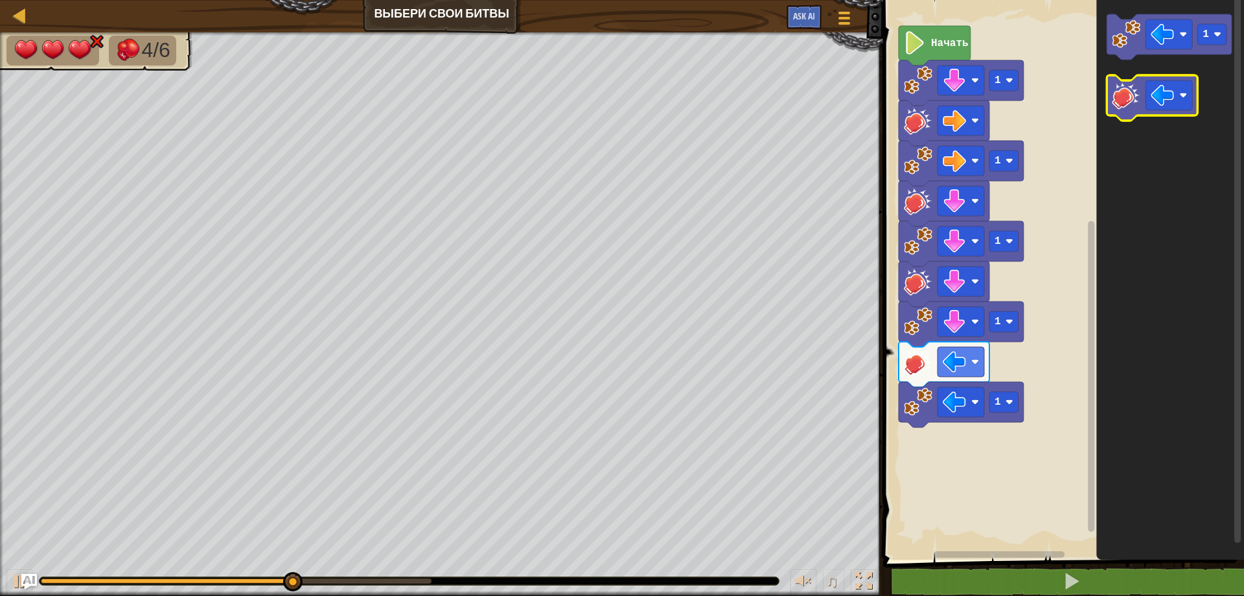
click at [1125, 91] on image "Рабочая область Blockly" at bounding box center [1126, 95] width 29 height 29
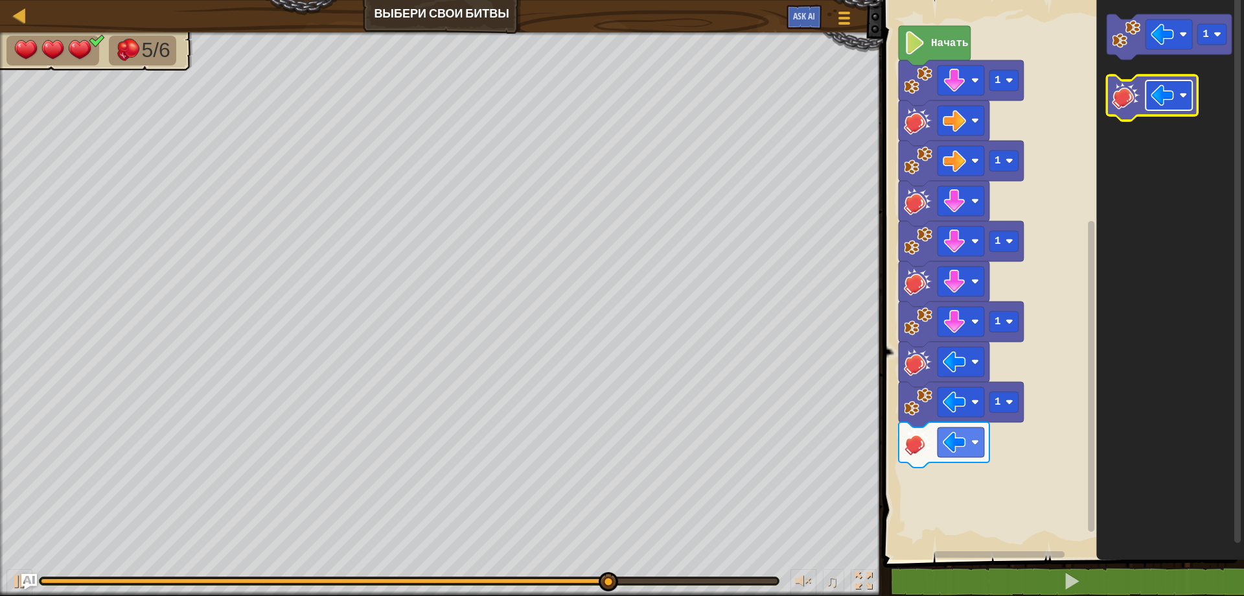
click at [1154, 99] on image "Рабочая область Blockly" at bounding box center [1162, 95] width 23 height 23
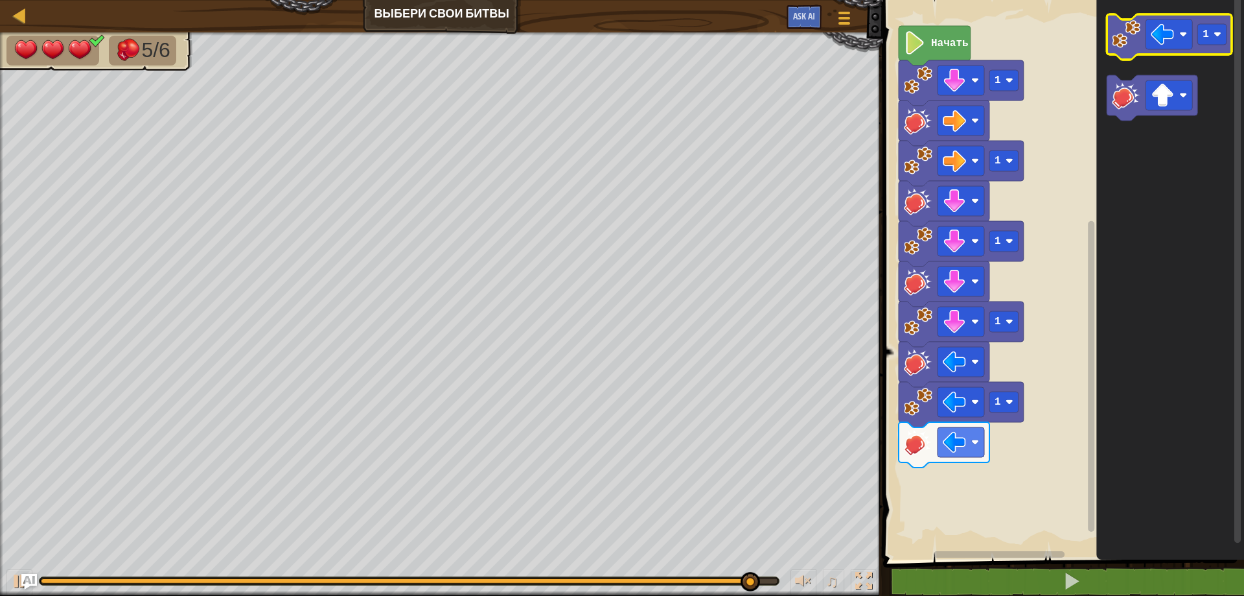
click at [1119, 39] on image "Рабочая область Blockly" at bounding box center [1126, 34] width 29 height 29
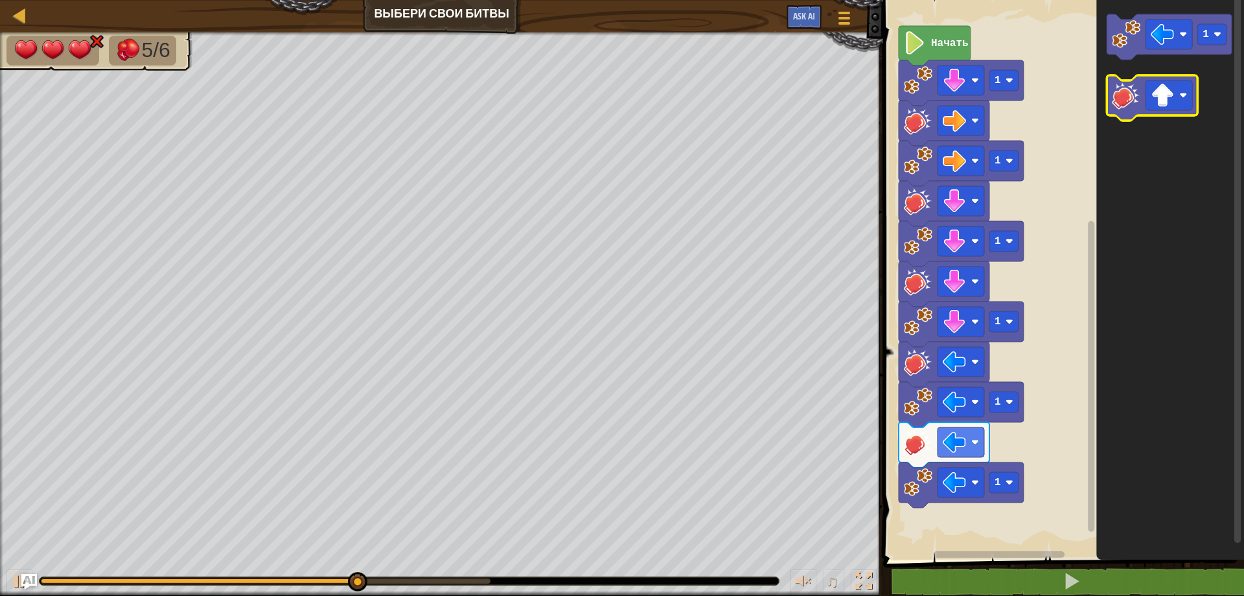
click at [1121, 101] on image "Рабочая область Blockly" at bounding box center [1126, 95] width 29 height 29
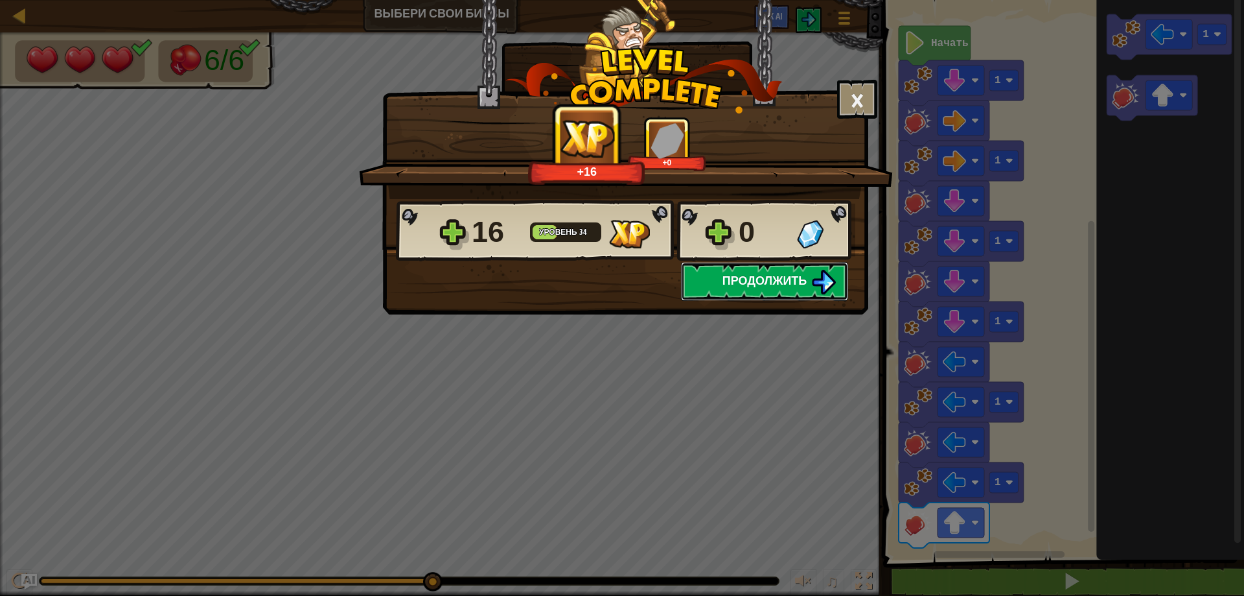
click at [775, 279] on span "Продолжить" at bounding box center [765, 280] width 85 height 16
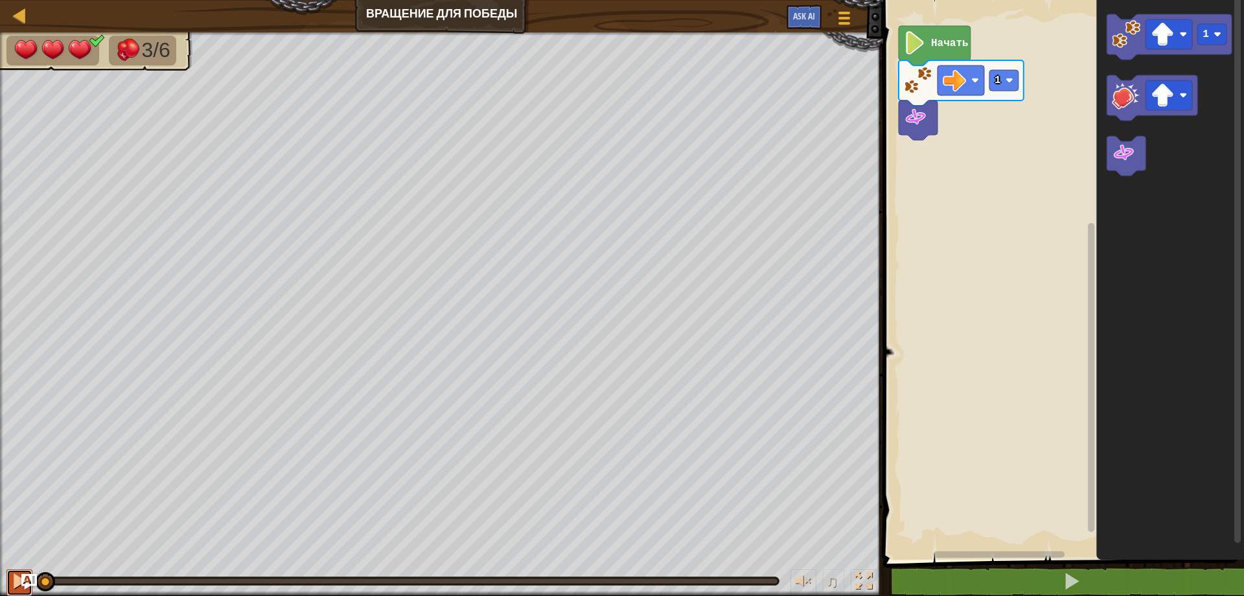
click at [11, 579] on div at bounding box center [19, 580] width 17 height 17
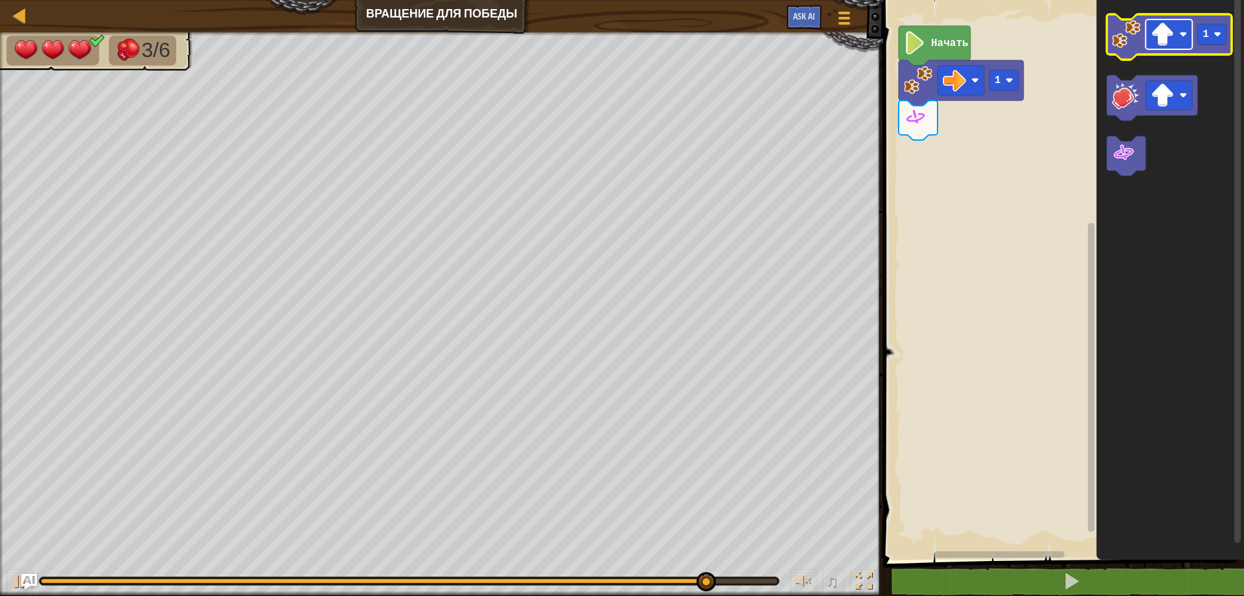
click at [1173, 34] on image "Рабочая область Blockly" at bounding box center [1162, 34] width 23 height 23
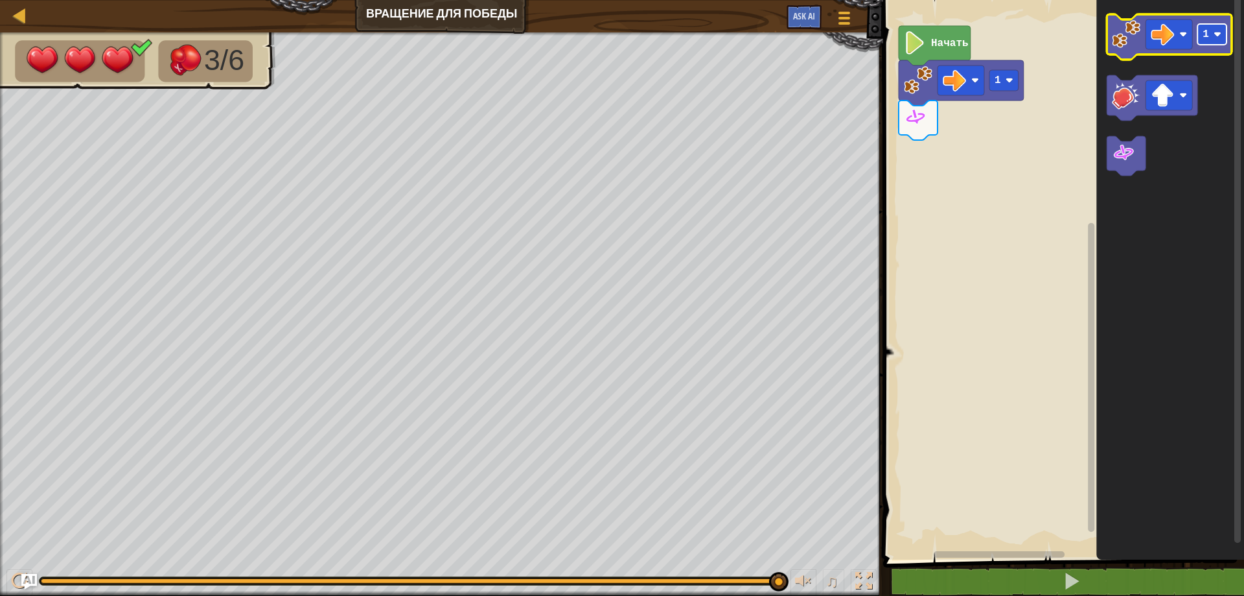
click at [1212, 35] on rect "Рабочая область Blockly" at bounding box center [1212, 34] width 29 height 21
click at [1122, 41] on image "Рабочая область Blockly" at bounding box center [1126, 34] width 29 height 29
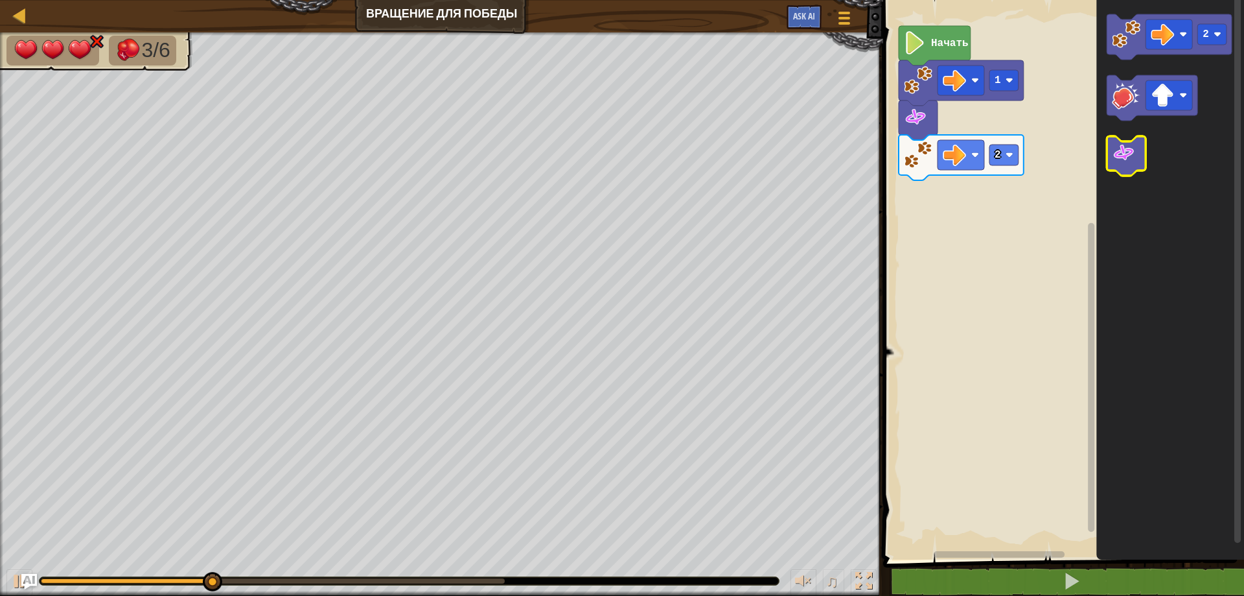
click at [1126, 158] on image "Рабочая область Blockly" at bounding box center [1123, 152] width 23 height 23
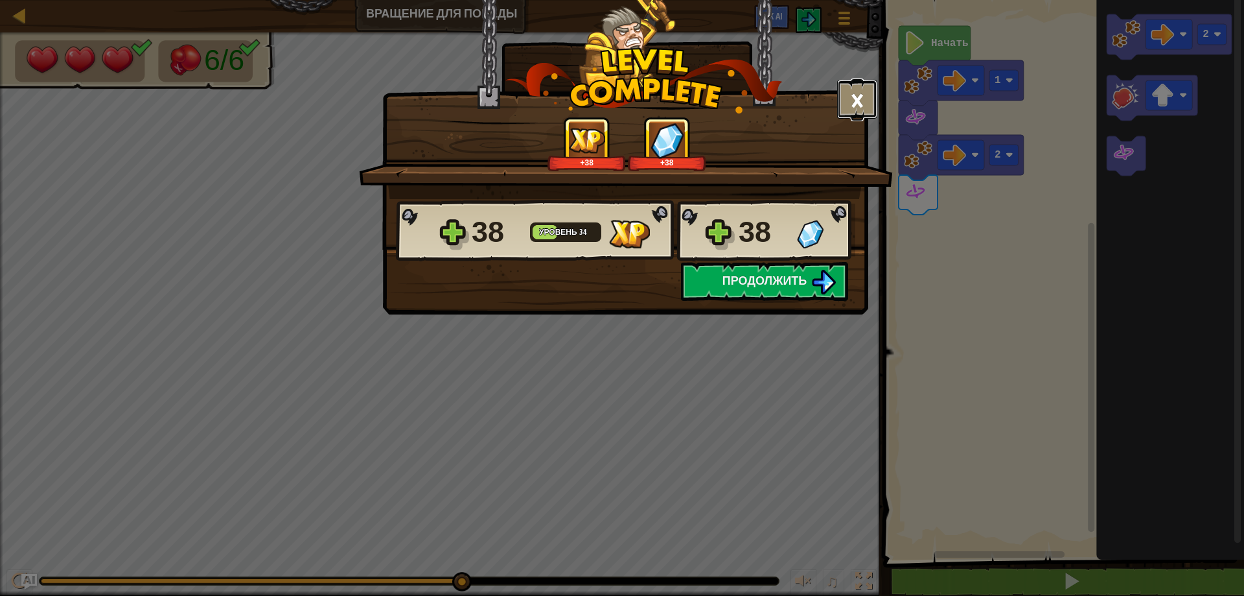
click at [862, 89] on button "×" at bounding box center [857, 99] width 40 height 39
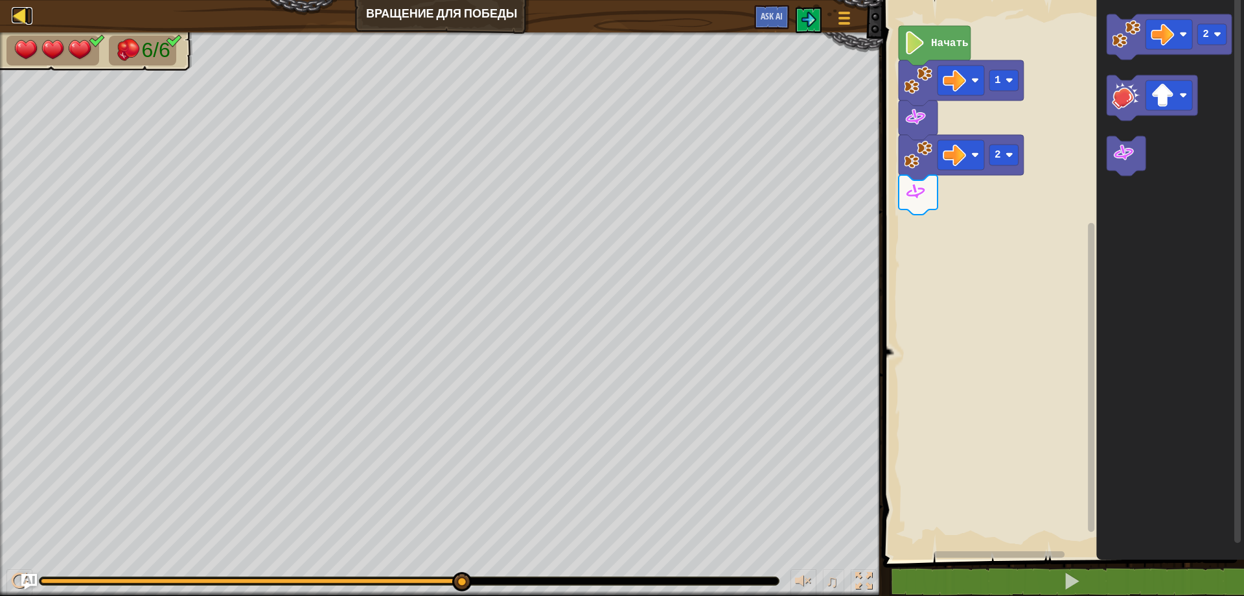
click at [19, 13] on div at bounding box center [20, 15] width 16 height 16
select select "ru"
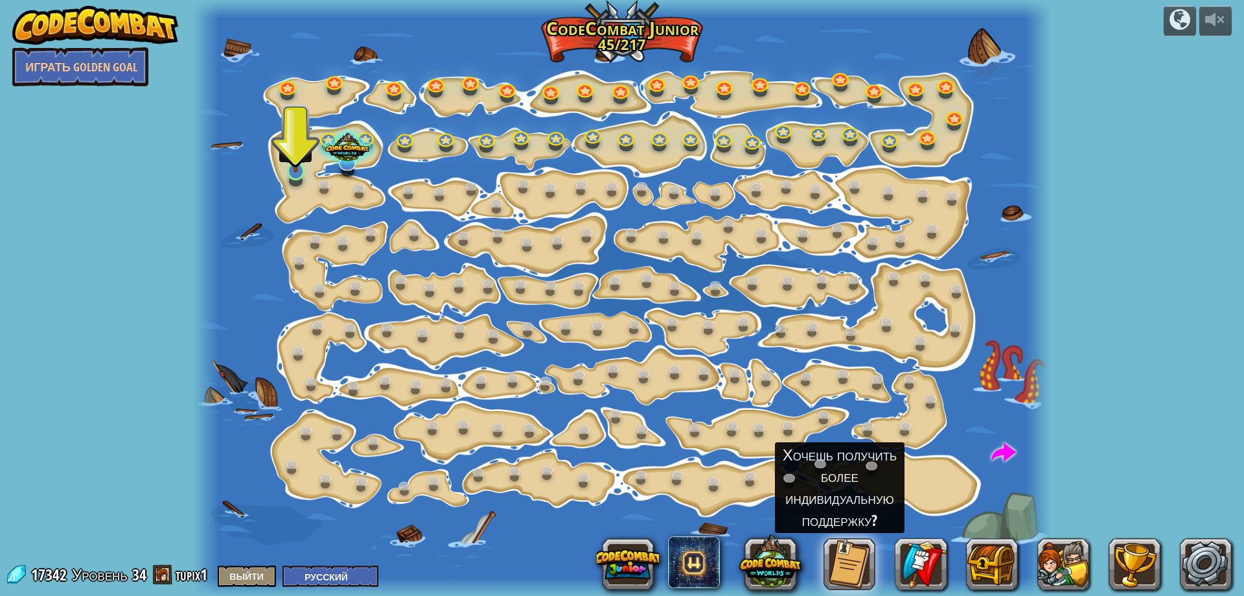
click at [296, 167] on img at bounding box center [296, 147] width 23 height 52
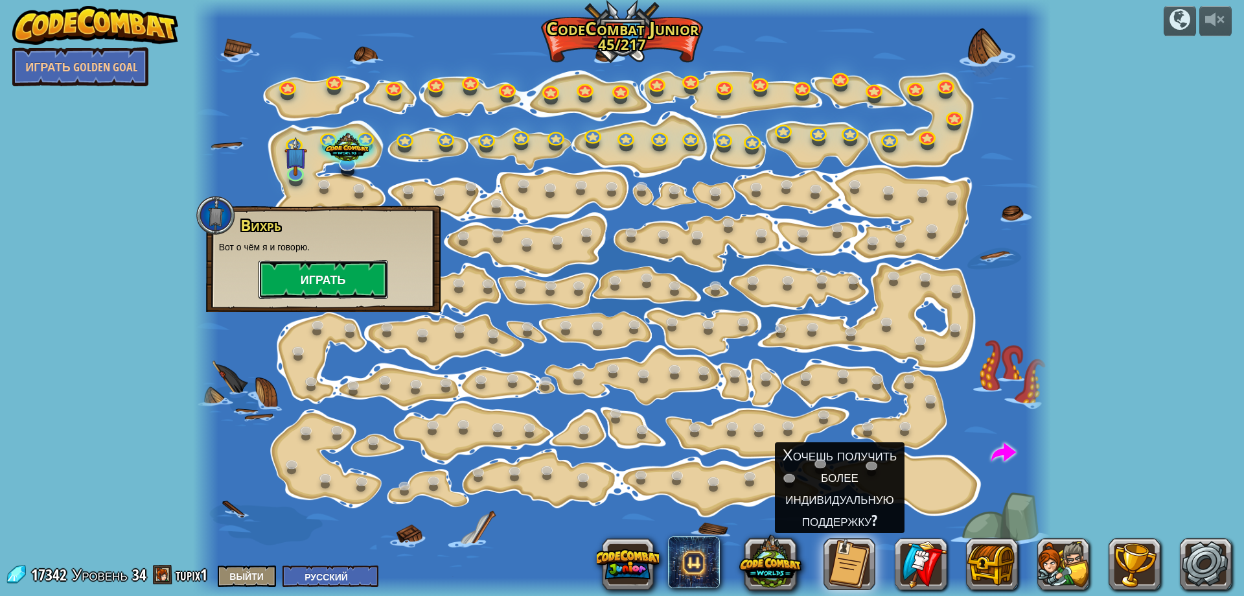
click at [310, 266] on button "Играть" at bounding box center [324, 279] width 130 height 39
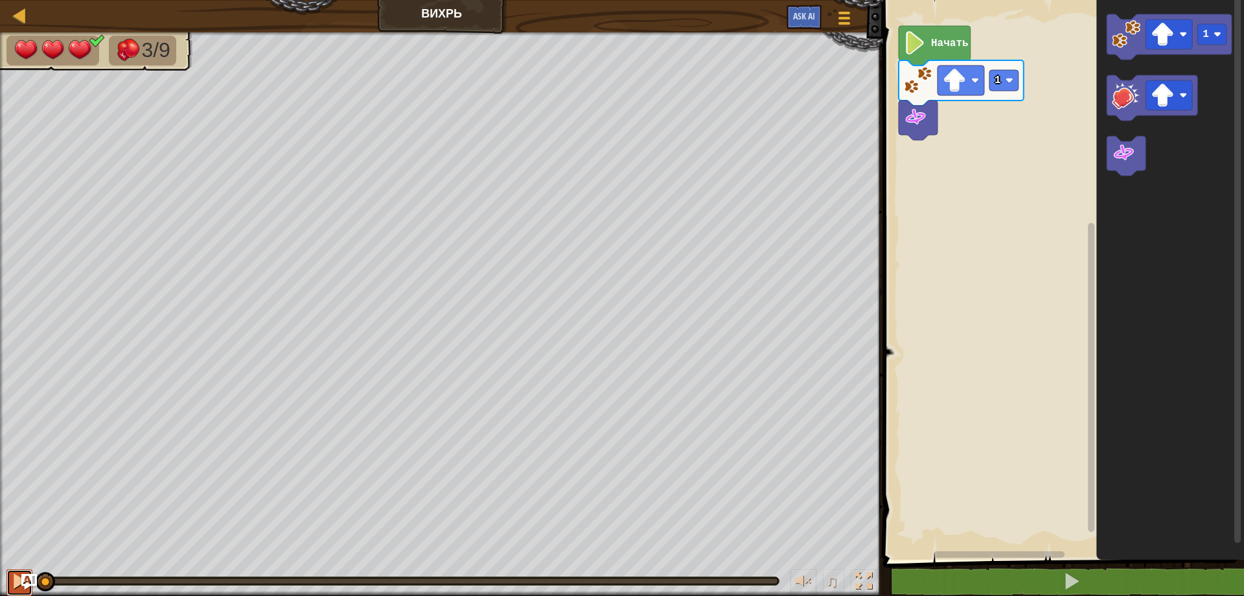
click at [10, 579] on button at bounding box center [19, 582] width 26 height 27
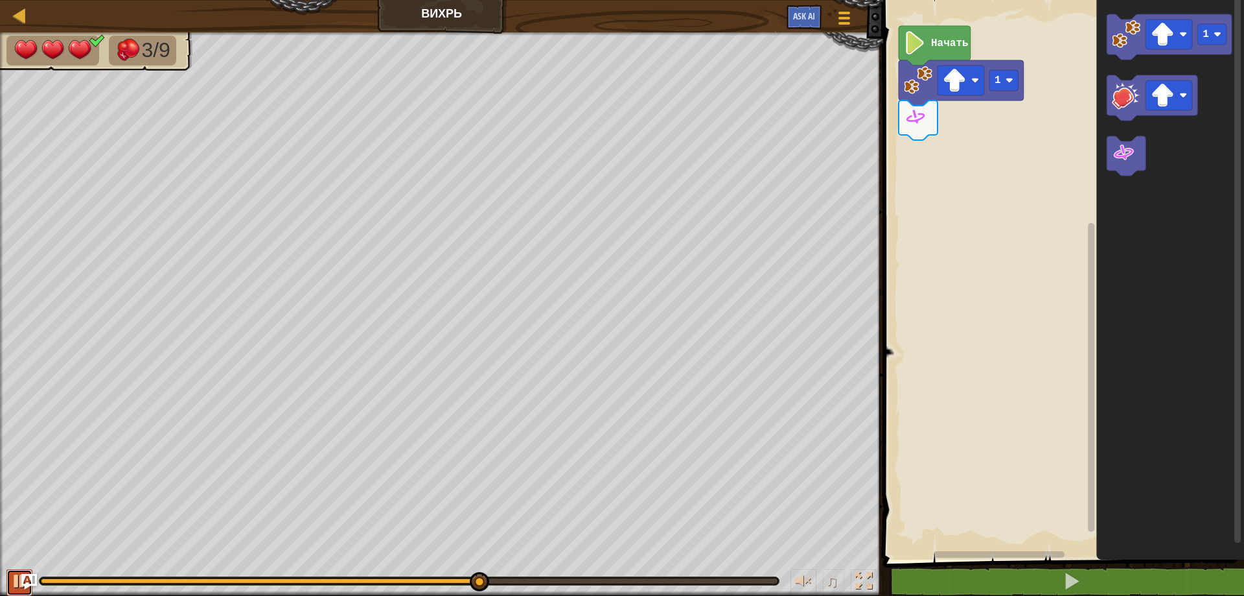
click at [12, 574] on div at bounding box center [19, 580] width 17 height 17
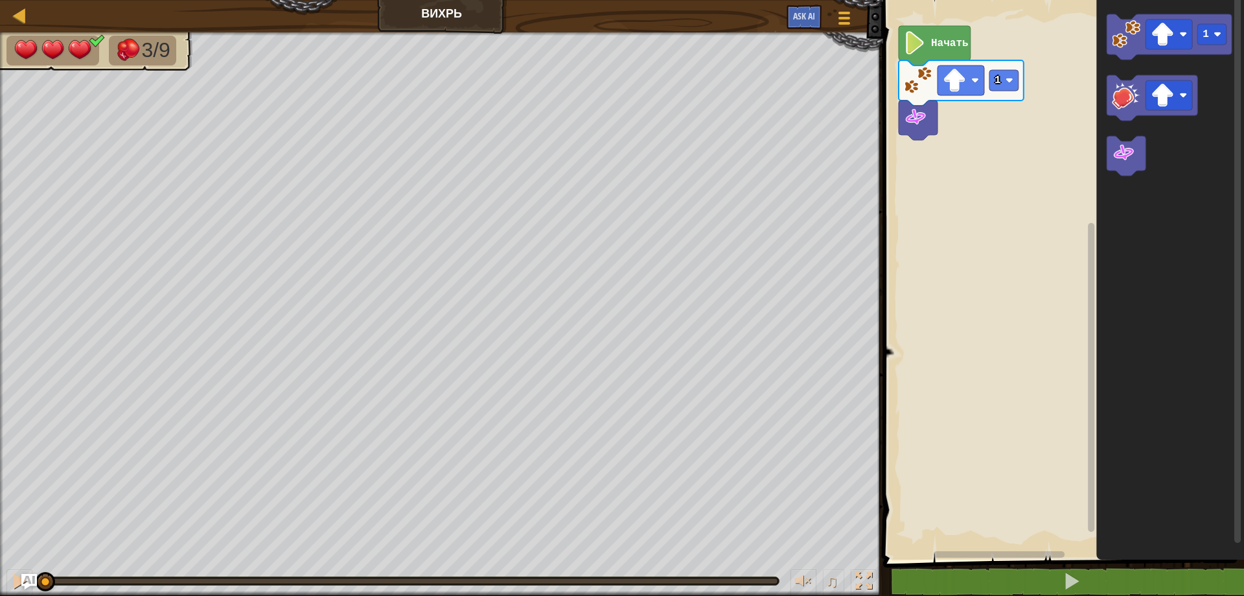
drag, startPoint x: 490, startPoint y: 579, endPoint x: 0, endPoint y: 589, distance: 490.1
click at [0, 589] on div "♫" at bounding box center [441, 577] width 883 height 39
click at [8, 583] on button at bounding box center [19, 582] width 26 height 27
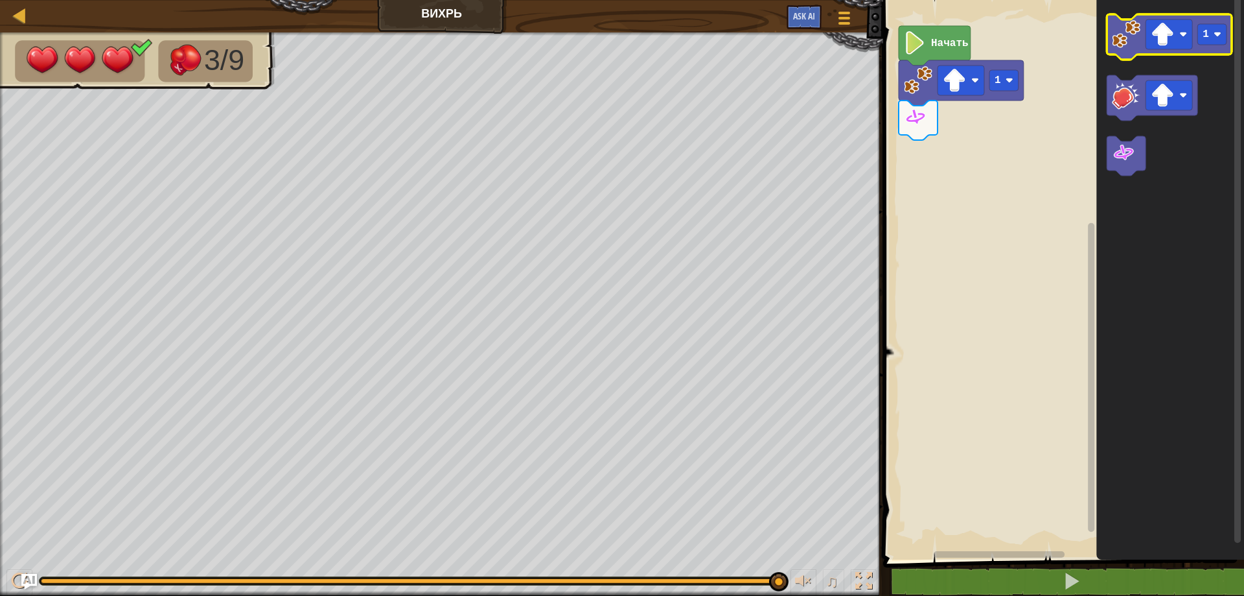
click at [1130, 37] on image "Рабочая область Blockly" at bounding box center [1126, 34] width 29 height 29
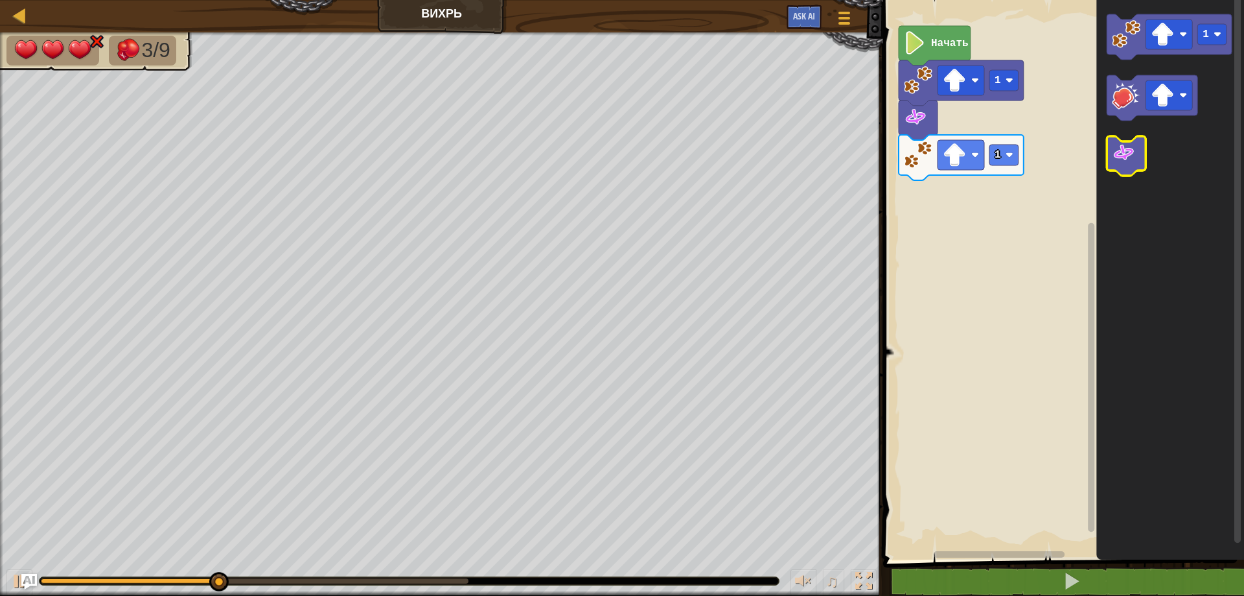
click at [1131, 156] on image "Рабочая область Blockly" at bounding box center [1123, 152] width 23 height 23
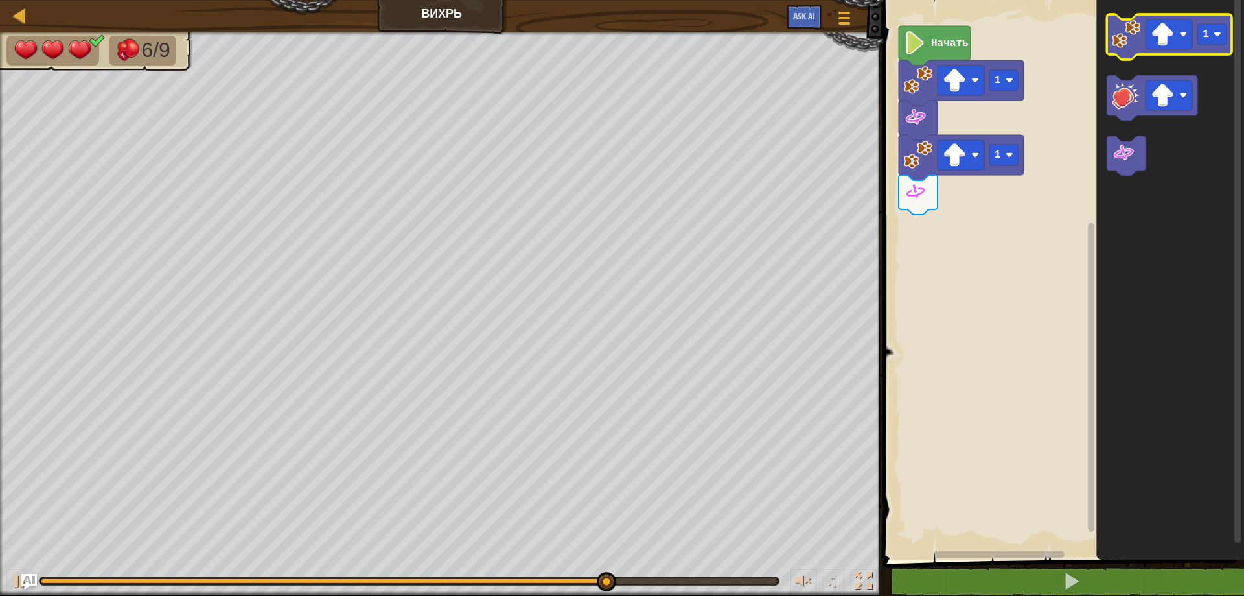
click at [1128, 43] on image "Рабочая область Blockly" at bounding box center [1126, 34] width 29 height 29
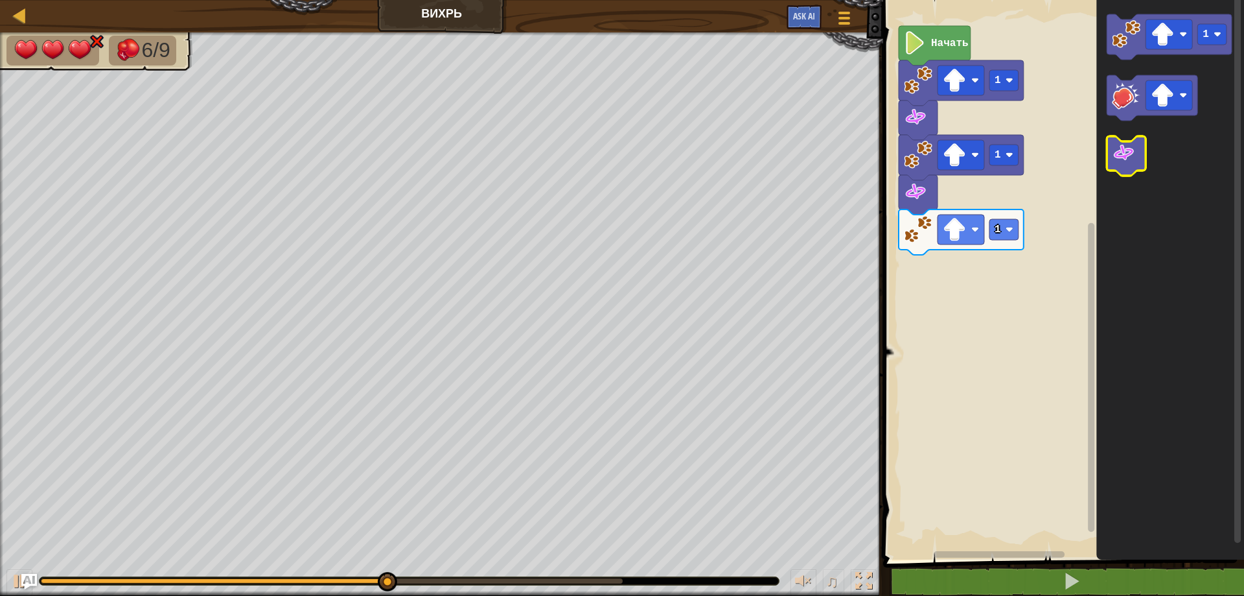
click at [1132, 165] on image "Рабочая область Blockly" at bounding box center [1123, 152] width 23 height 23
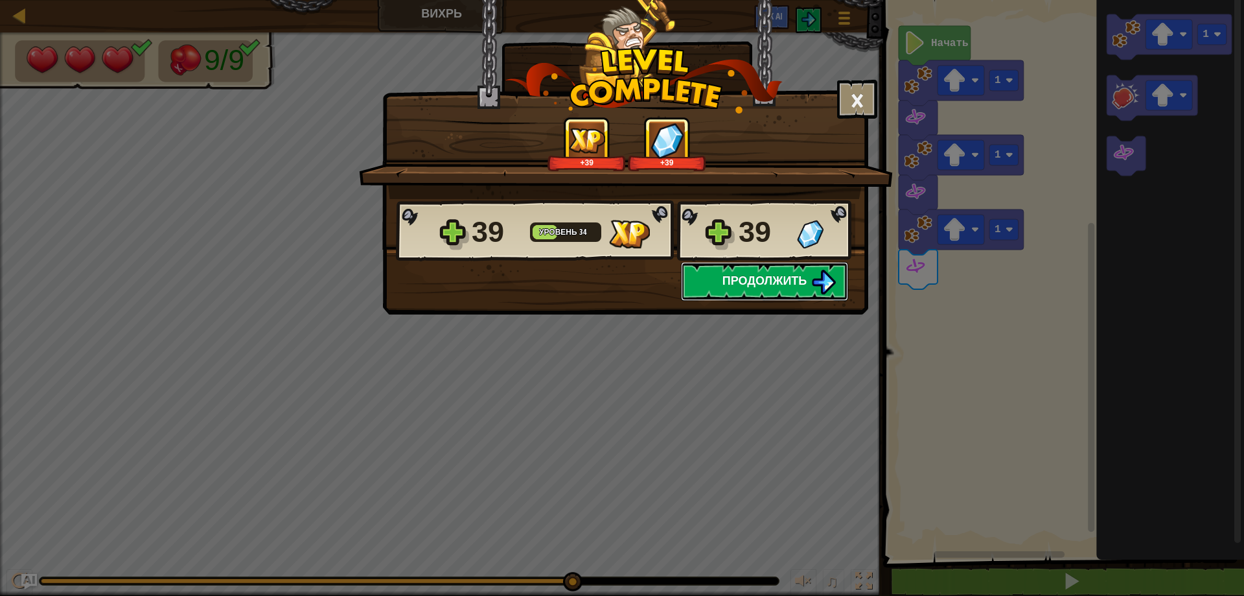
click at [790, 283] on span "Продолжить" at bounding box center [765, 280] width 85 height 16
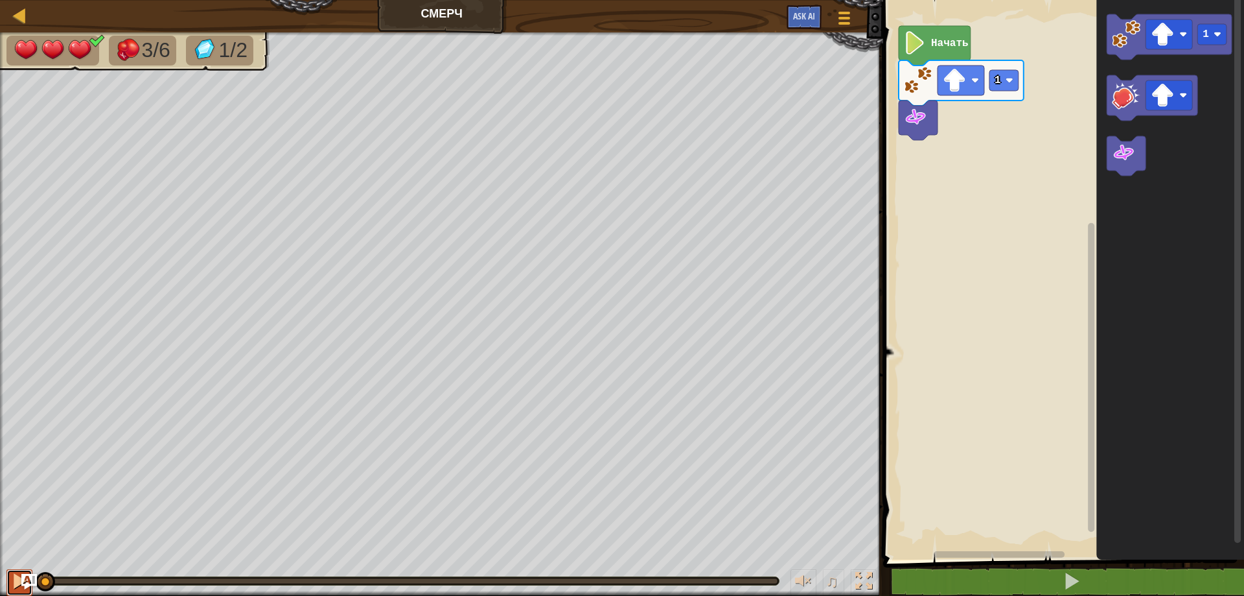
click at [11, 580] on div at bounding box center [19, 580] width 17 height 17
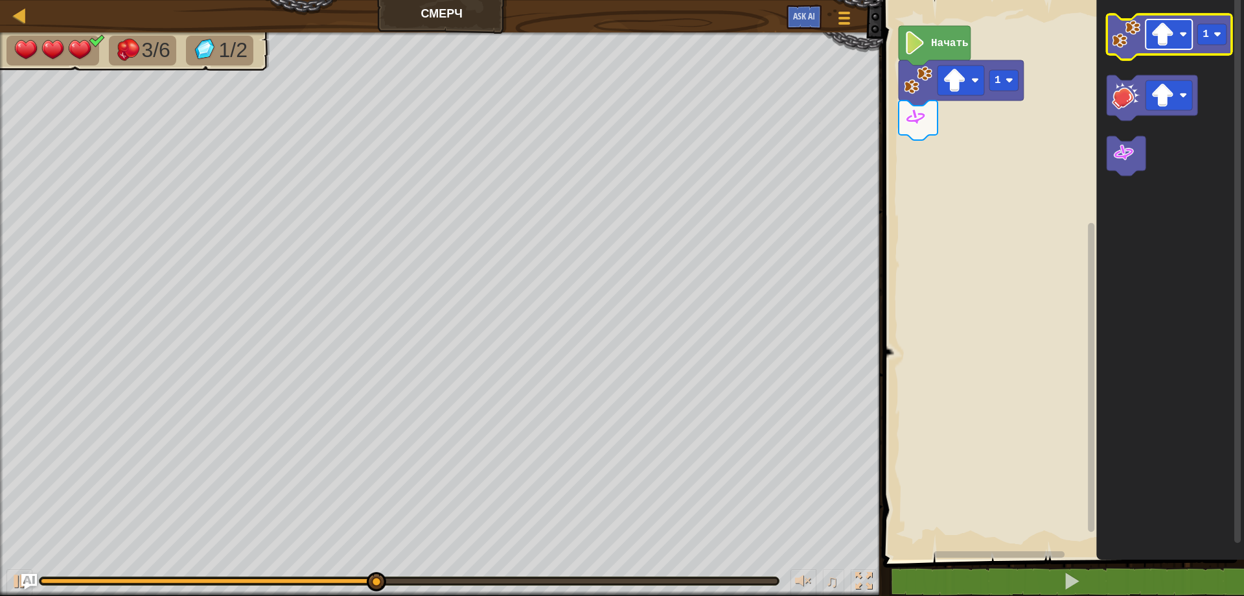
click at [1177, 29] on rect "Рабочая область Blockly" at bounding box center [1169, 34] width 47 height 30
click at [1212, 44] on rect "Рабочая область Blockly" at bounding box center [1212, 34] width 29 height 21
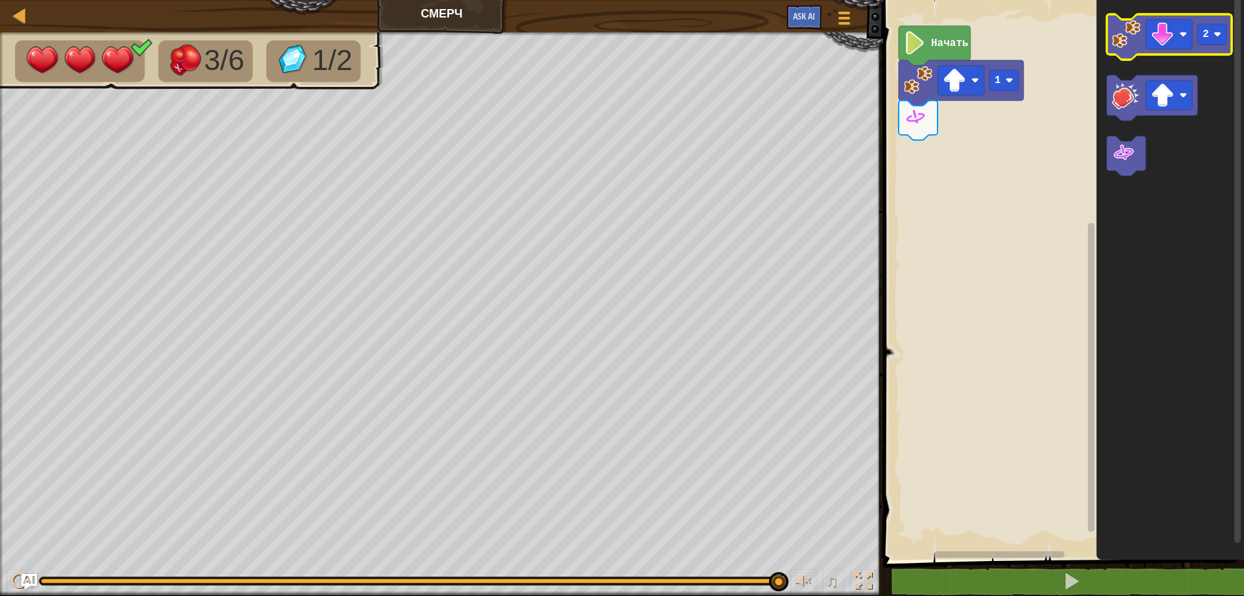
click at [1121, 30] on image "Рабочая область Blockly" at bounding box center [1126, 34] width 29 height 29
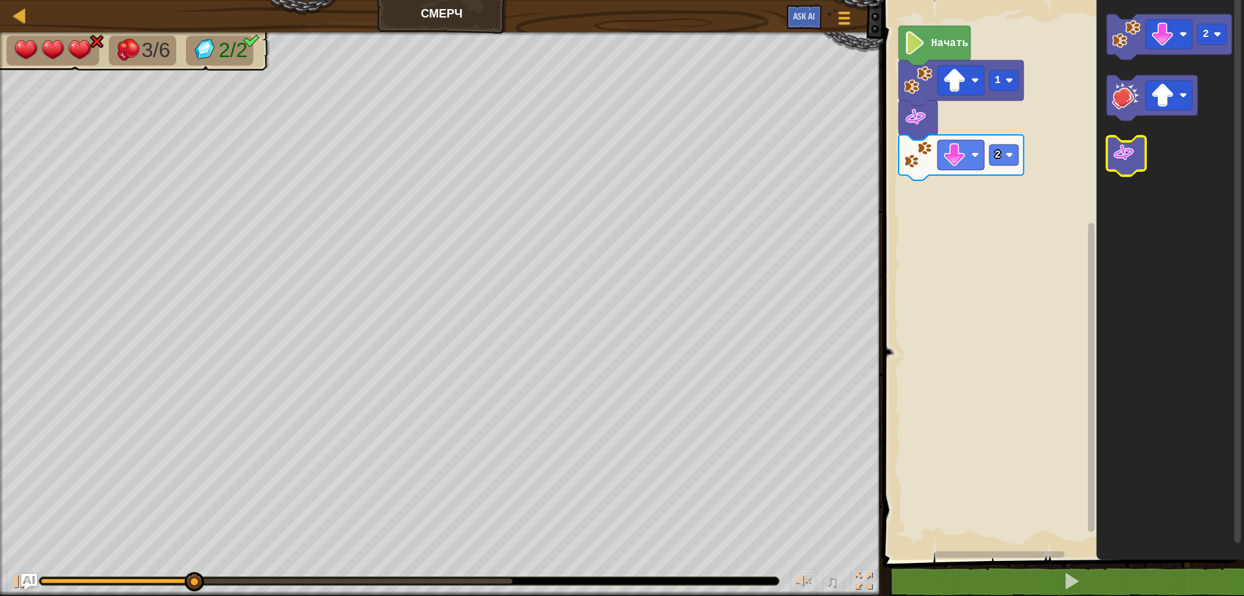
click at [1136, 152] on icon "Рабочая область Blockly" at bounding box center [1126, 156] width 39 height 40
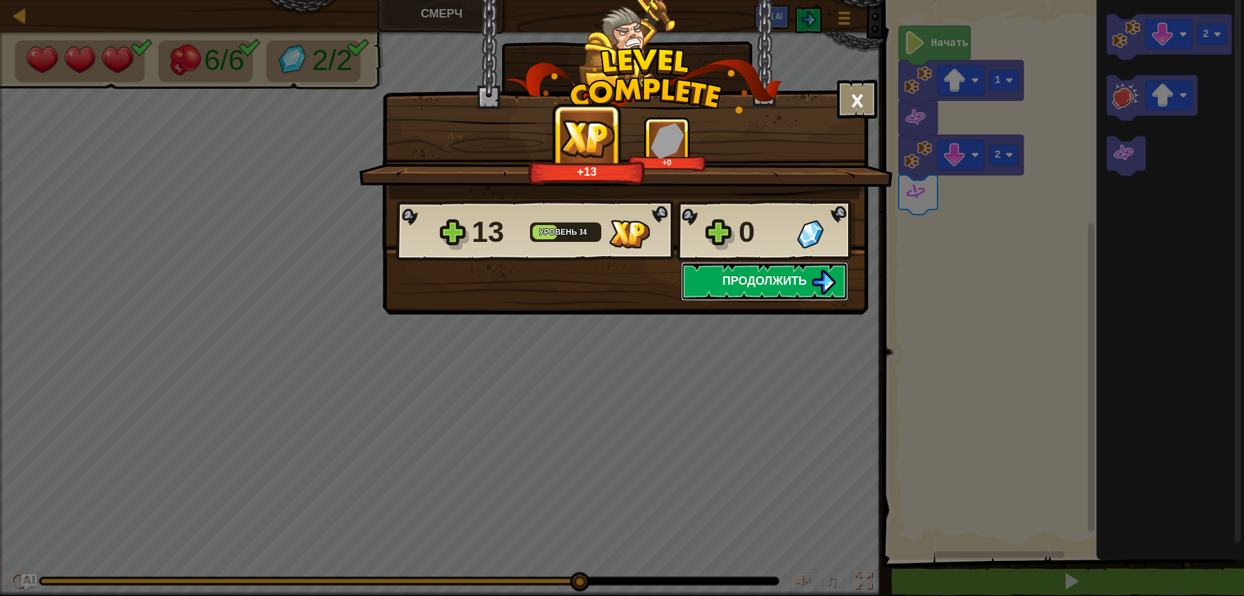
click at [754, 286] on span "Продолжить" at bounding box center [765, 280] width 85 height 16
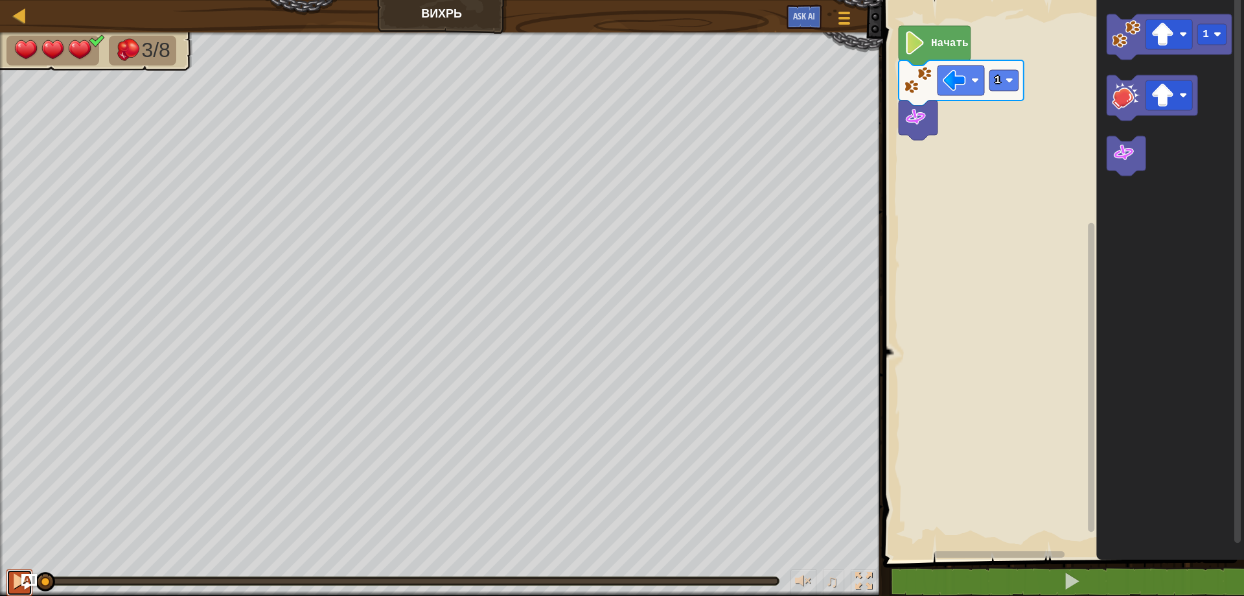
click at [12, 576] on div at bounding box center [19, 580] width 17 height 17
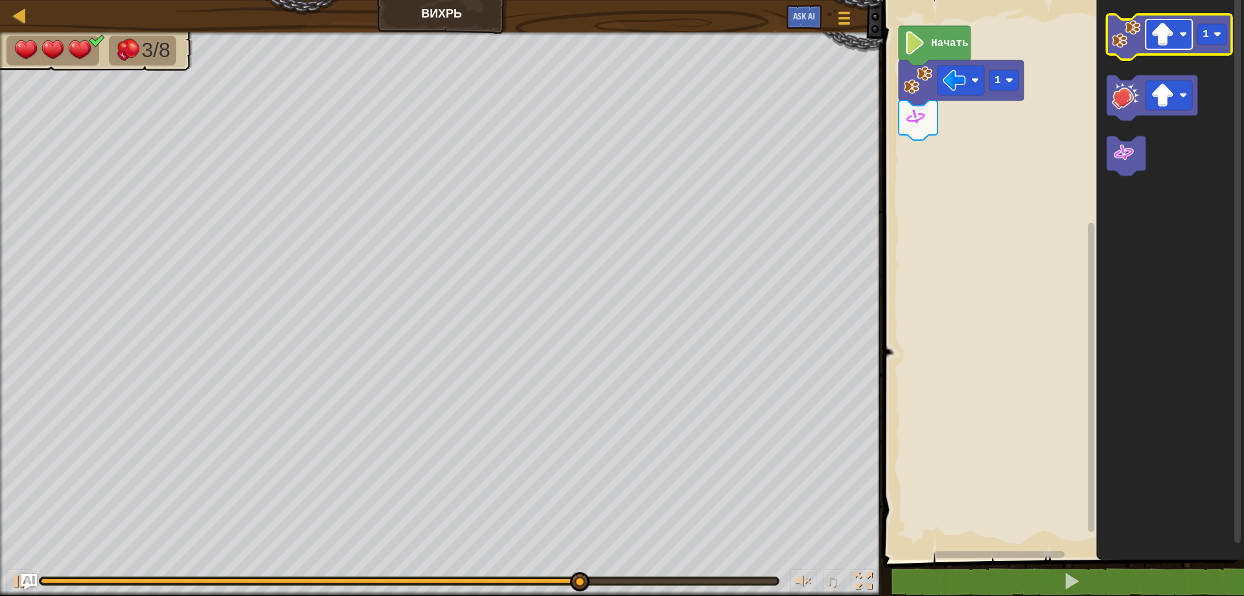
click at [1158, 35] on image "Рабочая область Blockly" at bounding box center [1162, 34] width 23 height 23
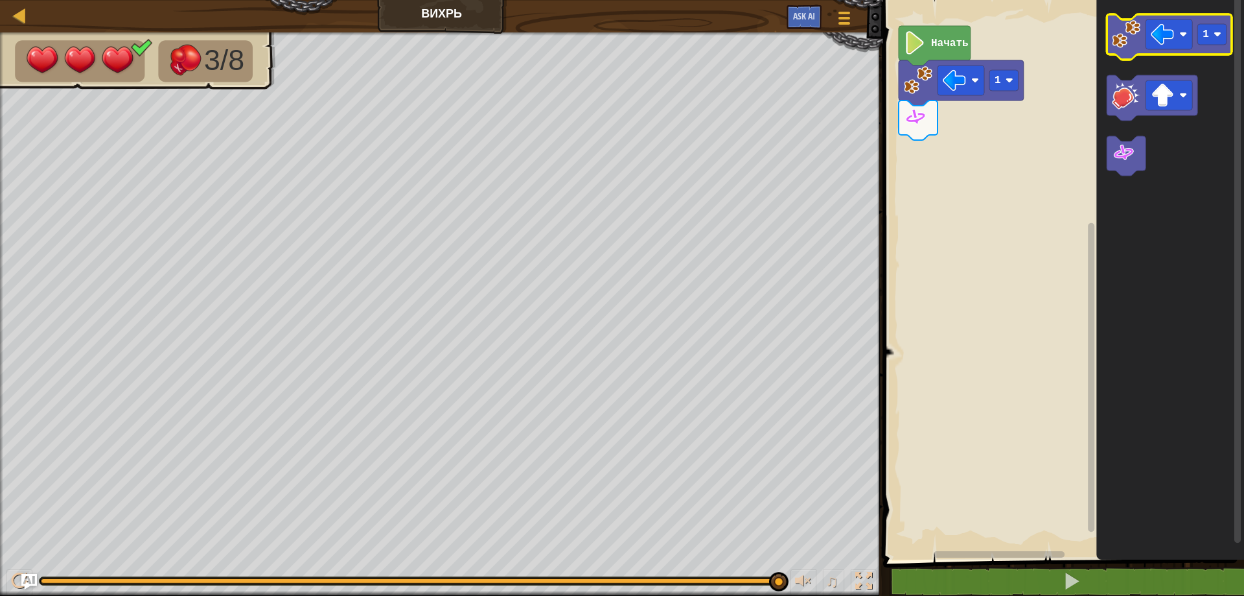
click at [1130, 44] on image "Рабочая область Blockly" at bounding box center [1126, 34] width 29 height 29
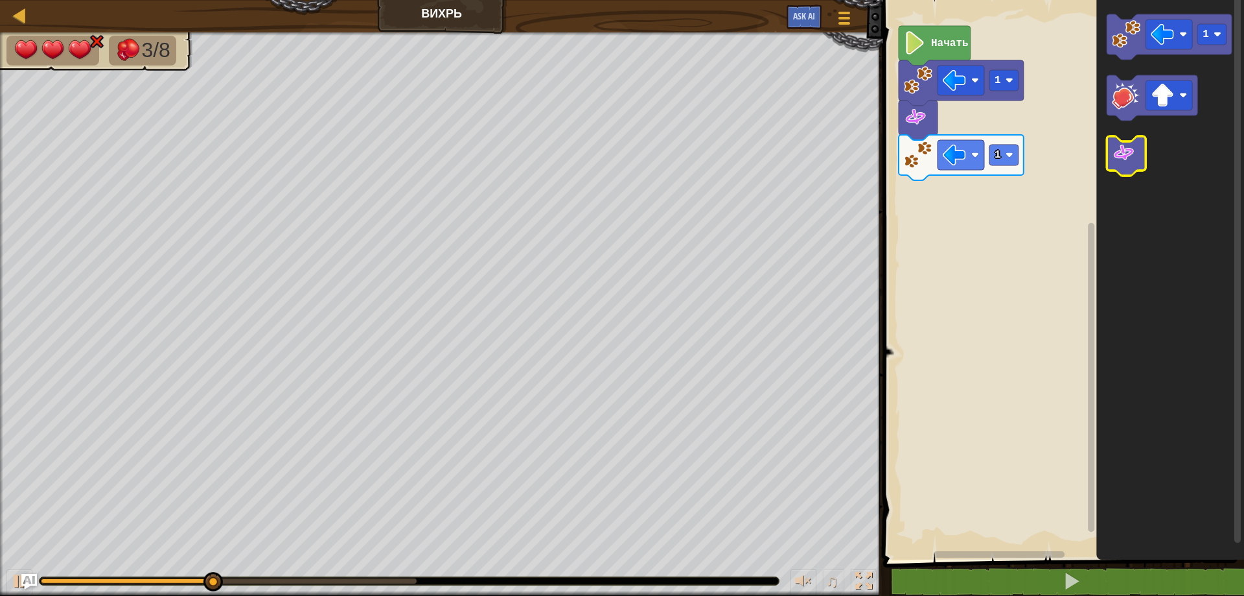
click at [1121, 146] on image "Рабочая область Blockly" at bounding box center [1123, 152] width 23 height 23
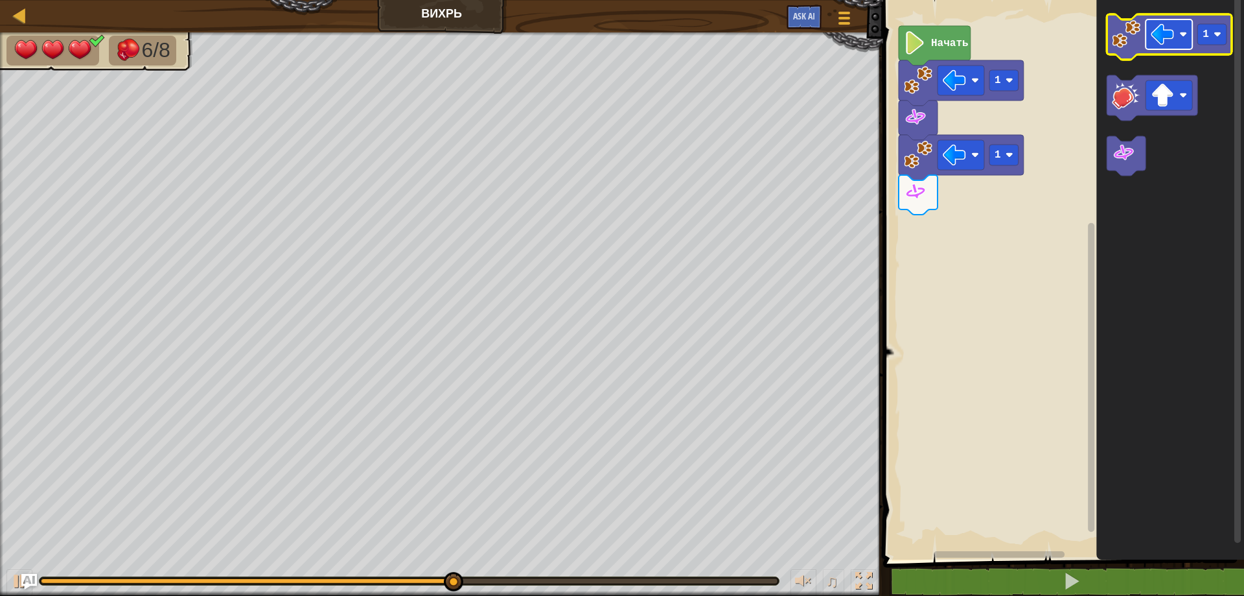
click at [1169, 36] on image "Рабочая область Blockly" at bounding box center [1162, 34] width 23 height 23
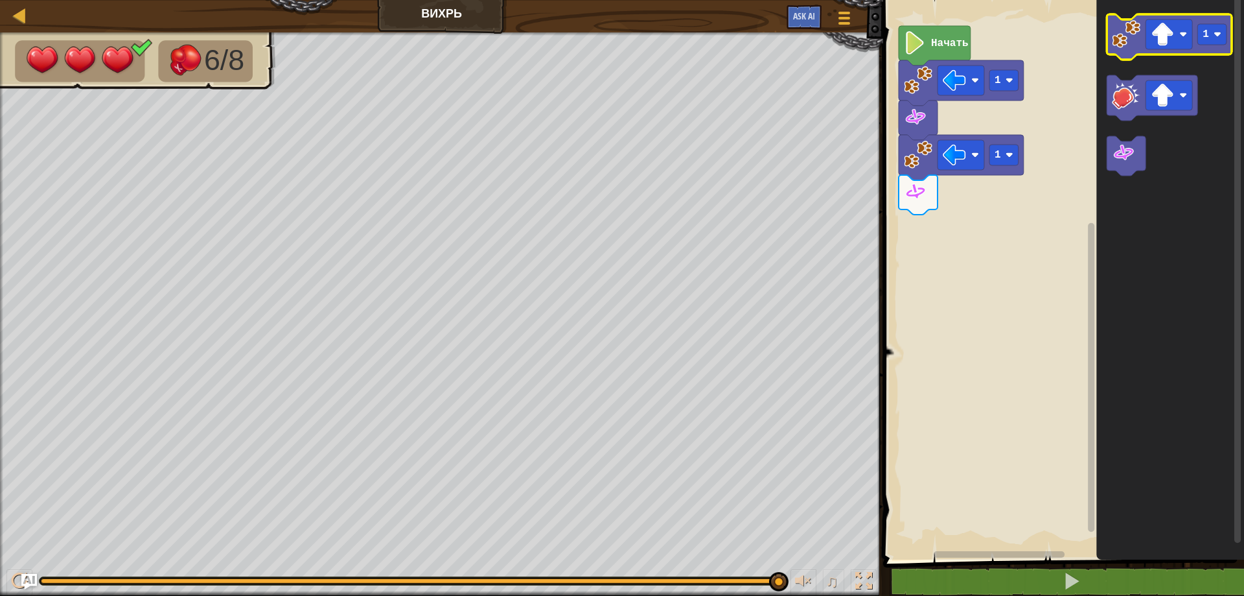
click at [1125, 44] on image "Рабочая область Blockly" at bounding box center [1126, 34] width 29 height 29
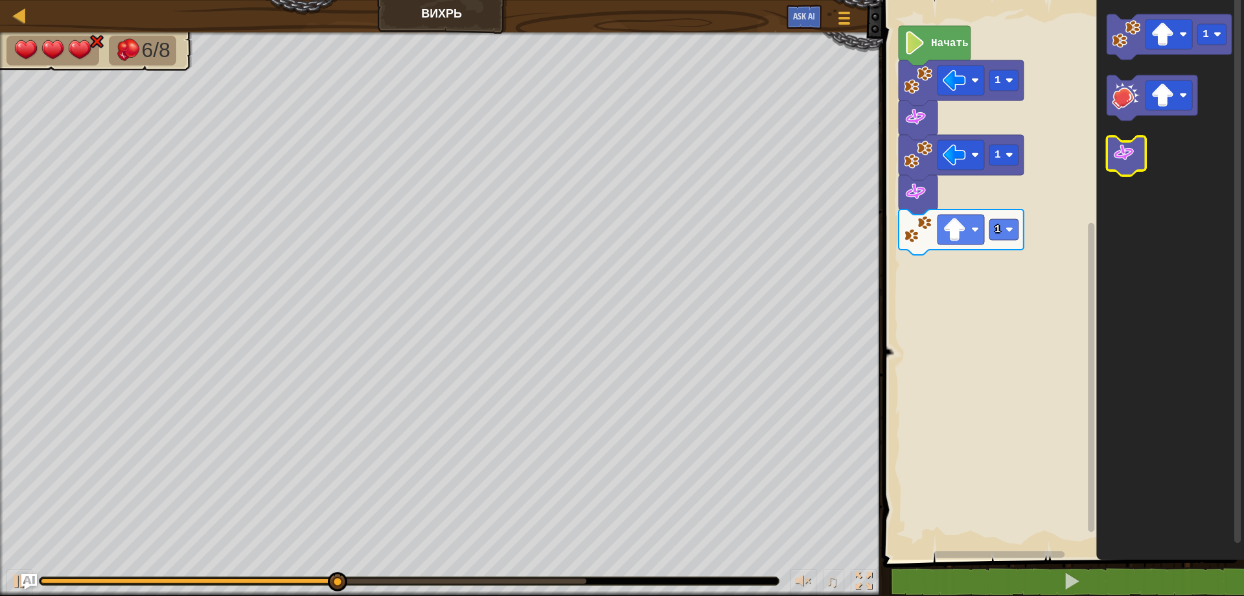
click at [1119, 168] on icon "Рабочая область Blockly" at bounding box center [1126, 156] width 39 height 40
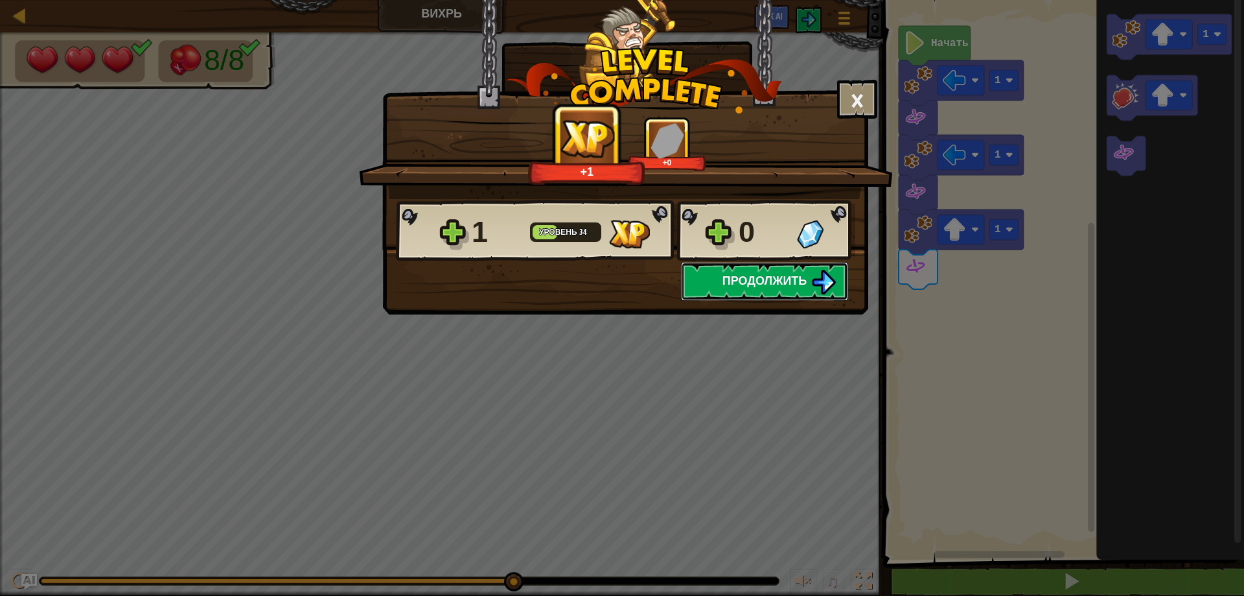
click at [796, 277] on span "Продолжить" at bounding box center [765, 280] width 85 height 16
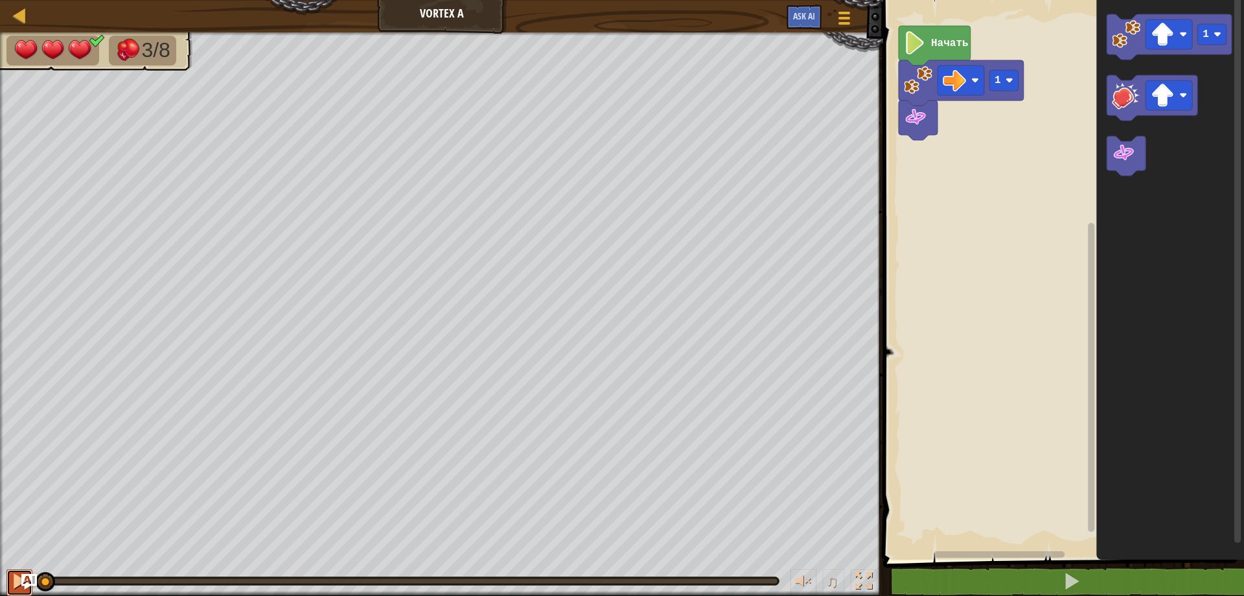
click at [8, 574] on button at bounding box center [19, 582] width 26 height 27
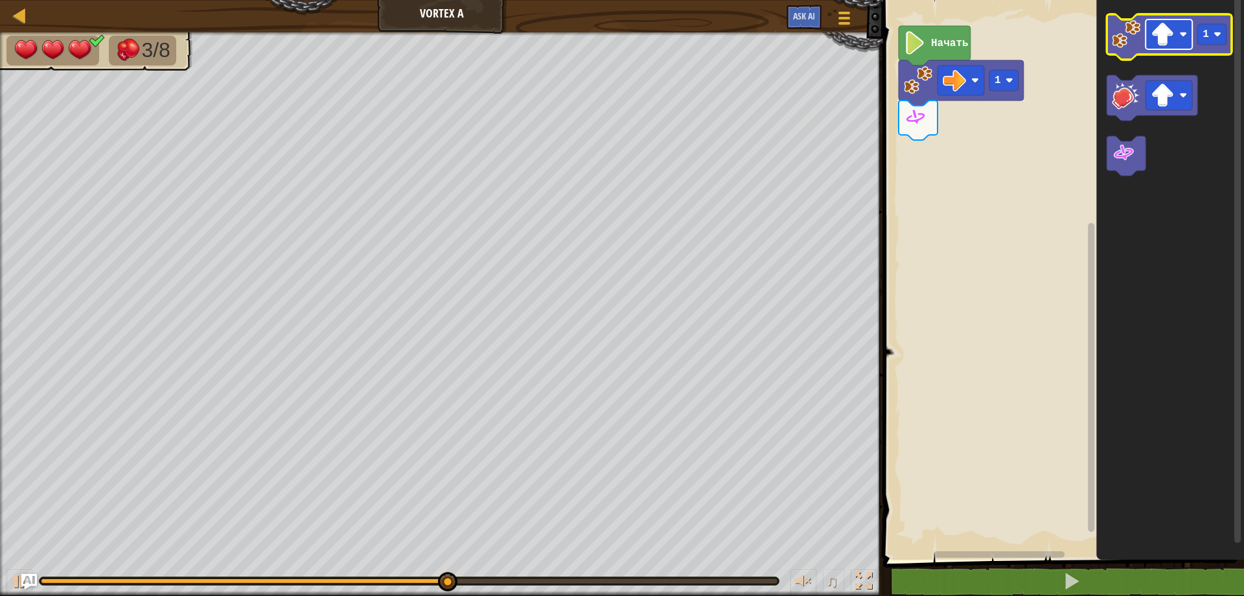
click at [1152, 34] on image "Рабочая область Blockly" at bounding box center [1162, 34] width 23 height 23
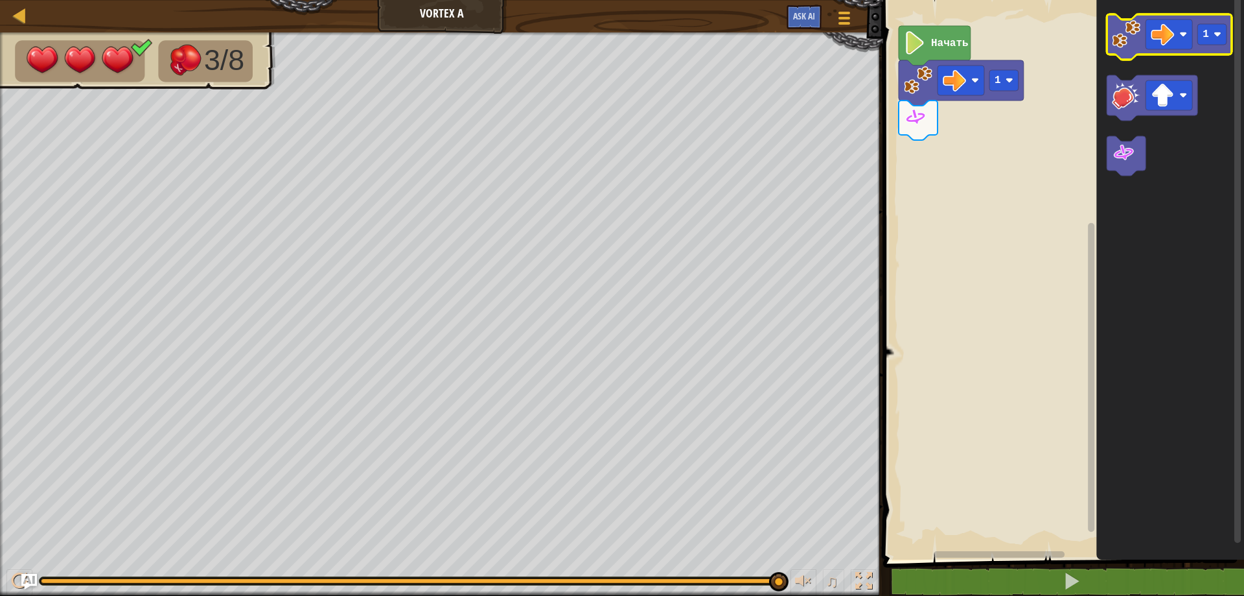
click at [1122, 47] on image "Рабочая область Blockly" at bounding box center [1126, 34] width 29 height 29
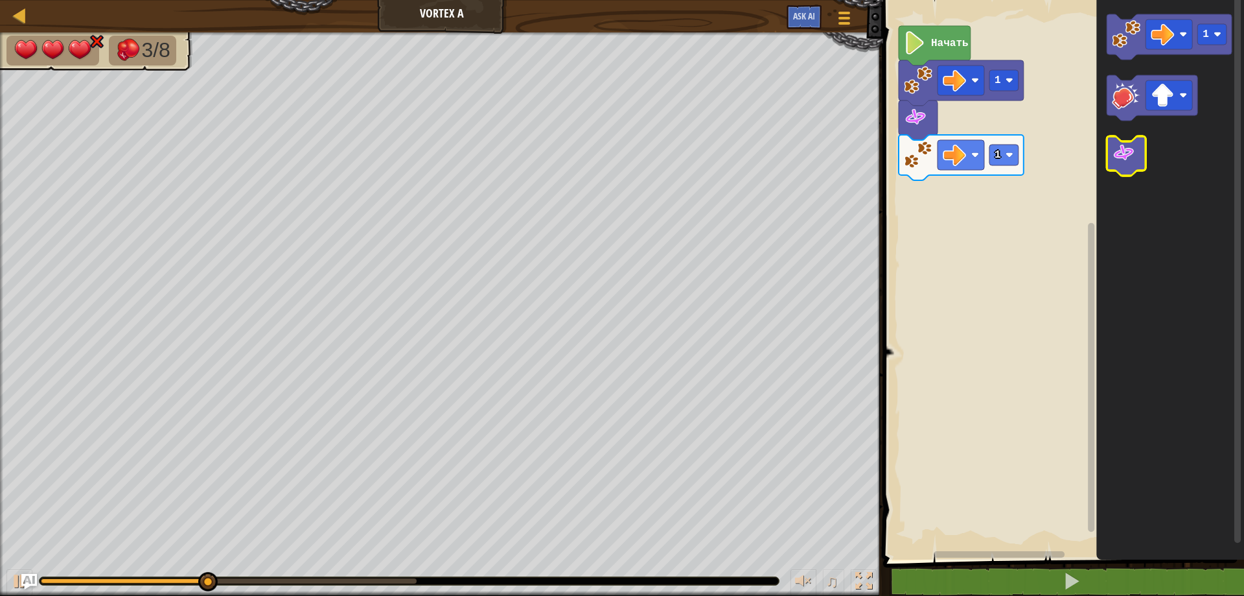
click at [1131, 150] on image "Рабочая область Blockly" at bounding box center [1123, 152] width 23 height 23
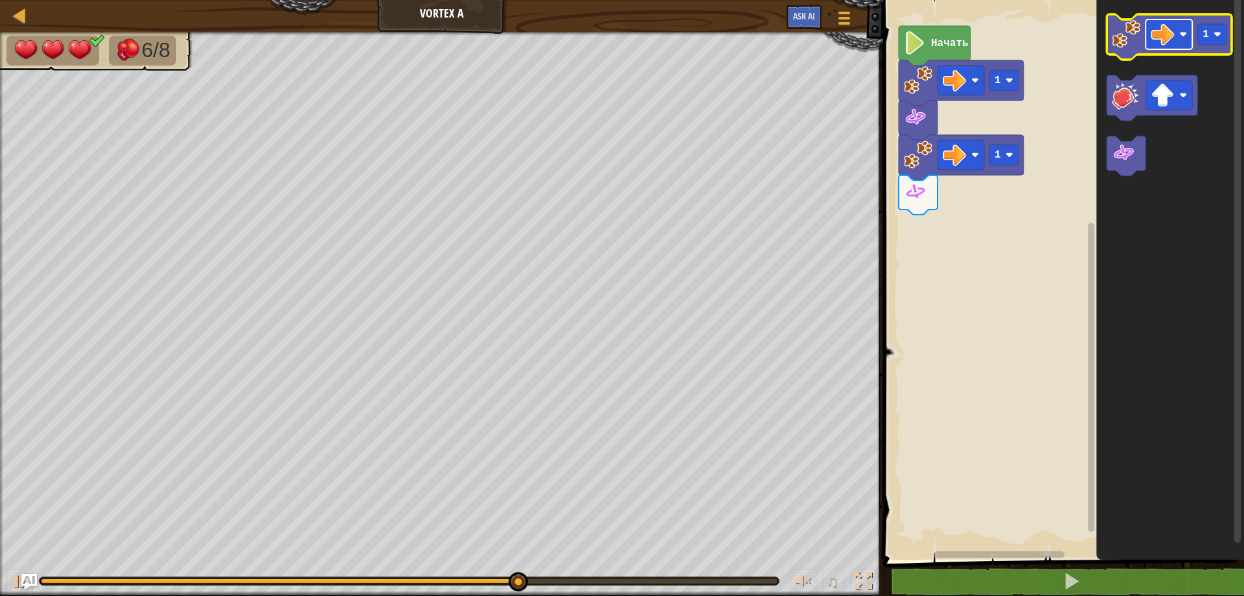
click at [1176, 30] on rect "Рабочая область Blockly" at bounding box center [1169, 34] width 47 height 30
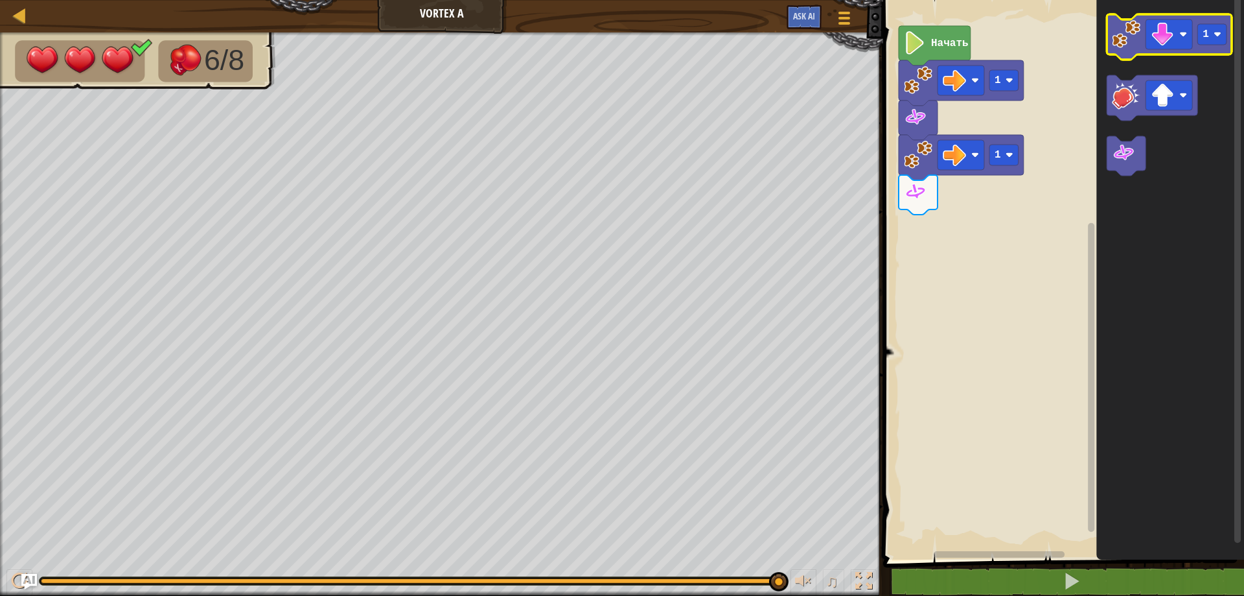
click at [1126, 45] on image "Рабочая область Blockly" at bounding box center [1126, 34] width 29 height 29
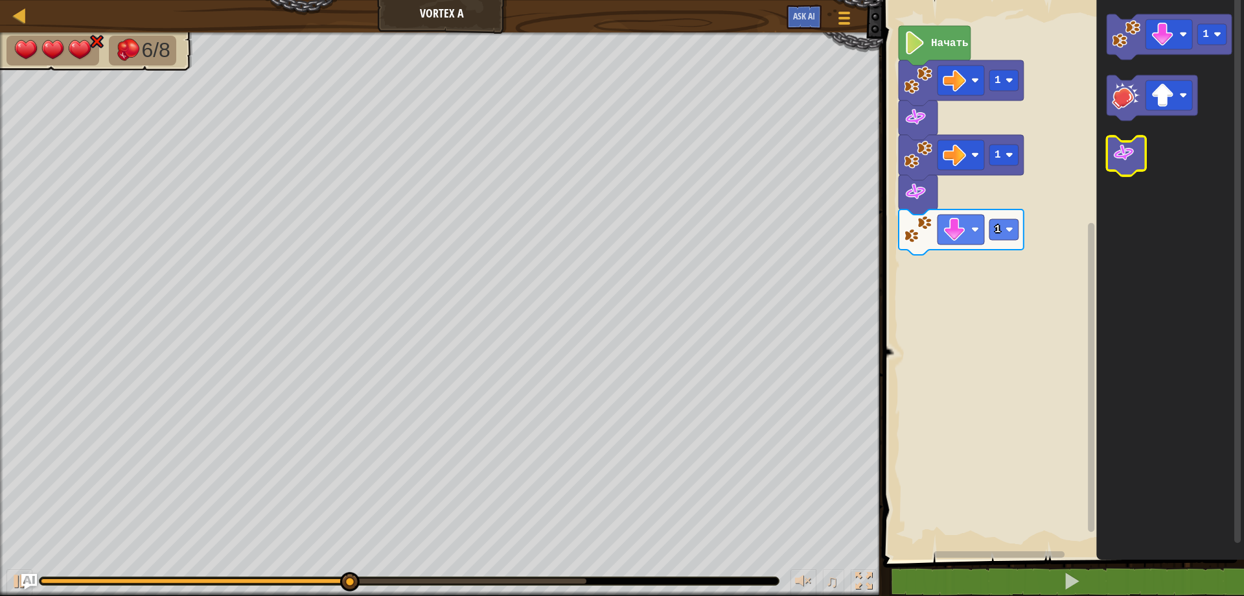
click at [1122, 141] on rect "Рабочая область Blockly" at bounding box center [1126, 156] width 39 height 40
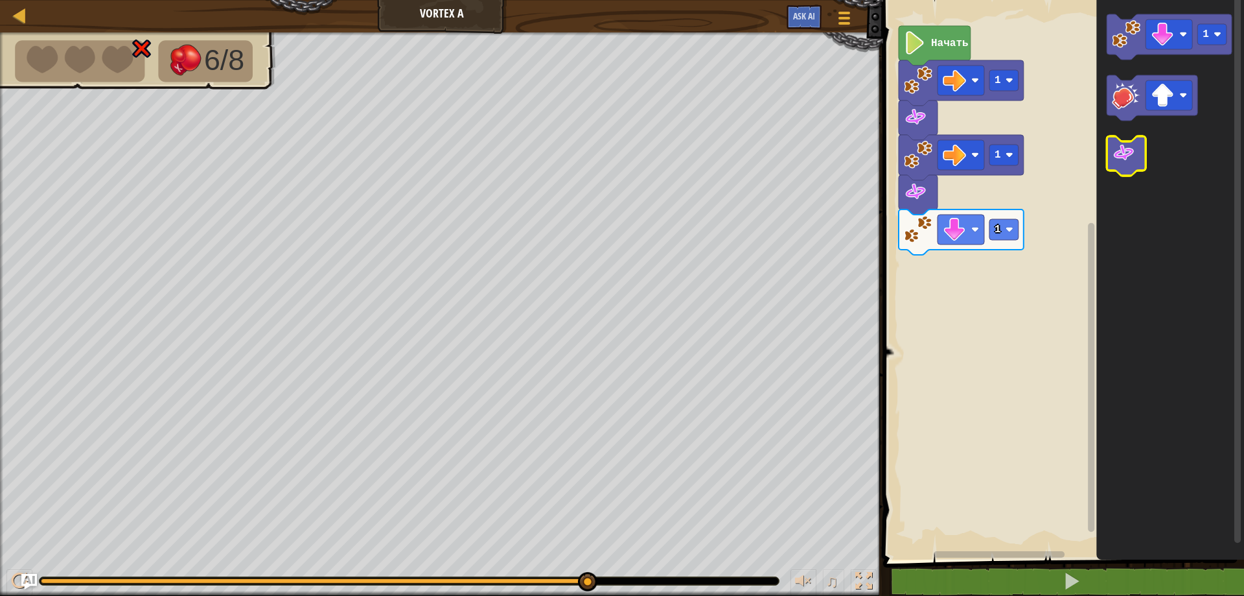
click at [1119, 157] on image "Рабочая область Blockly" at bounding box center [1123, 152] width 23 height 23
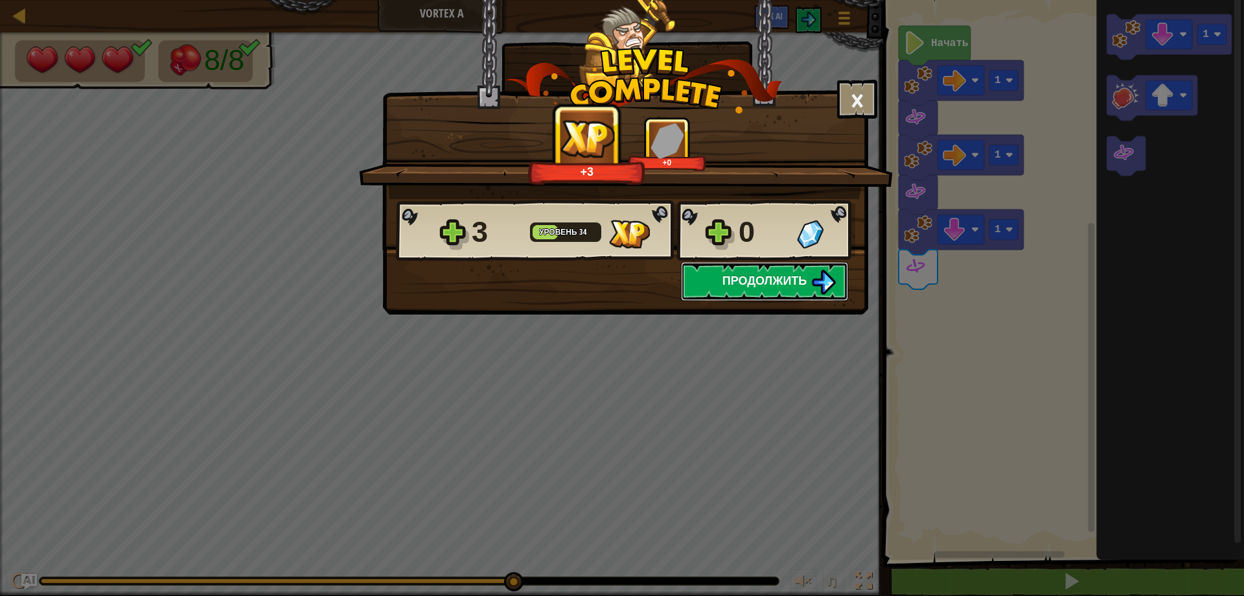
click at [791, 281] on span "Продолжить" at bounding box center [765, 280] width 85 height 16
